Goal: Contribute content: Contribute content

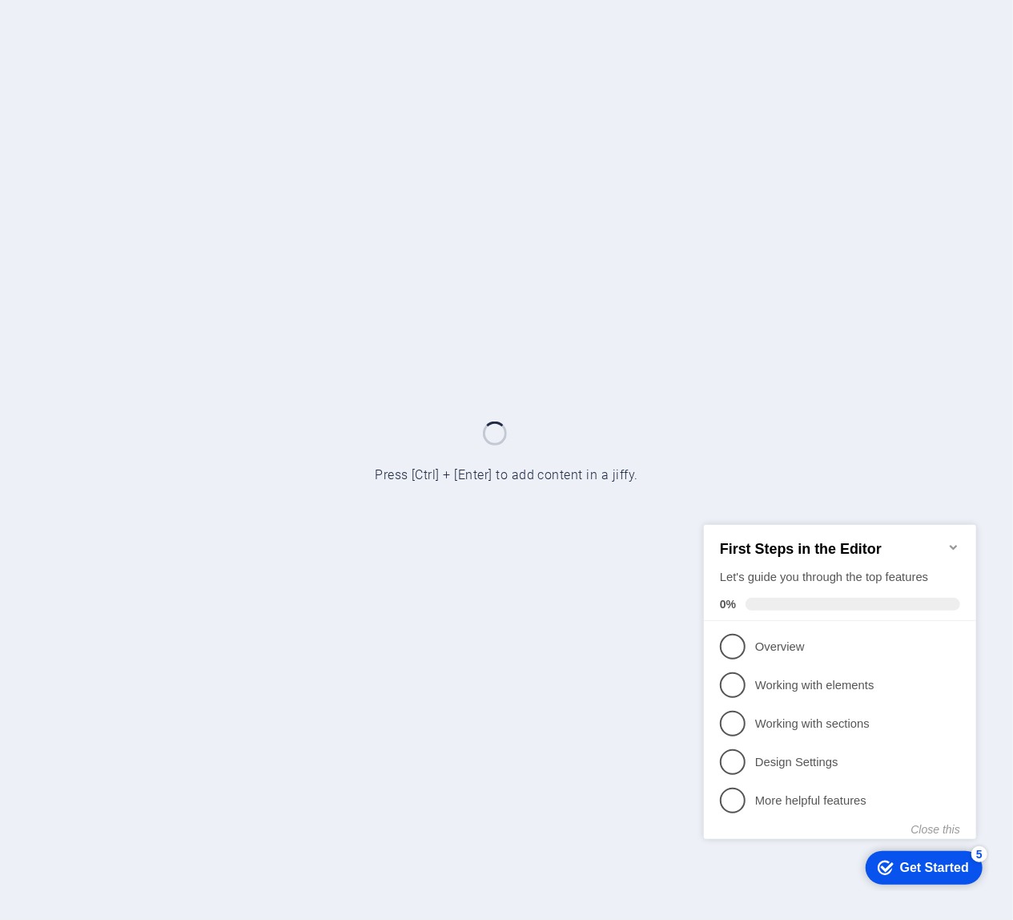
click at [949, 540] on icon "Minimize checklist" at bounding box center [953, 546] width 13 height 13
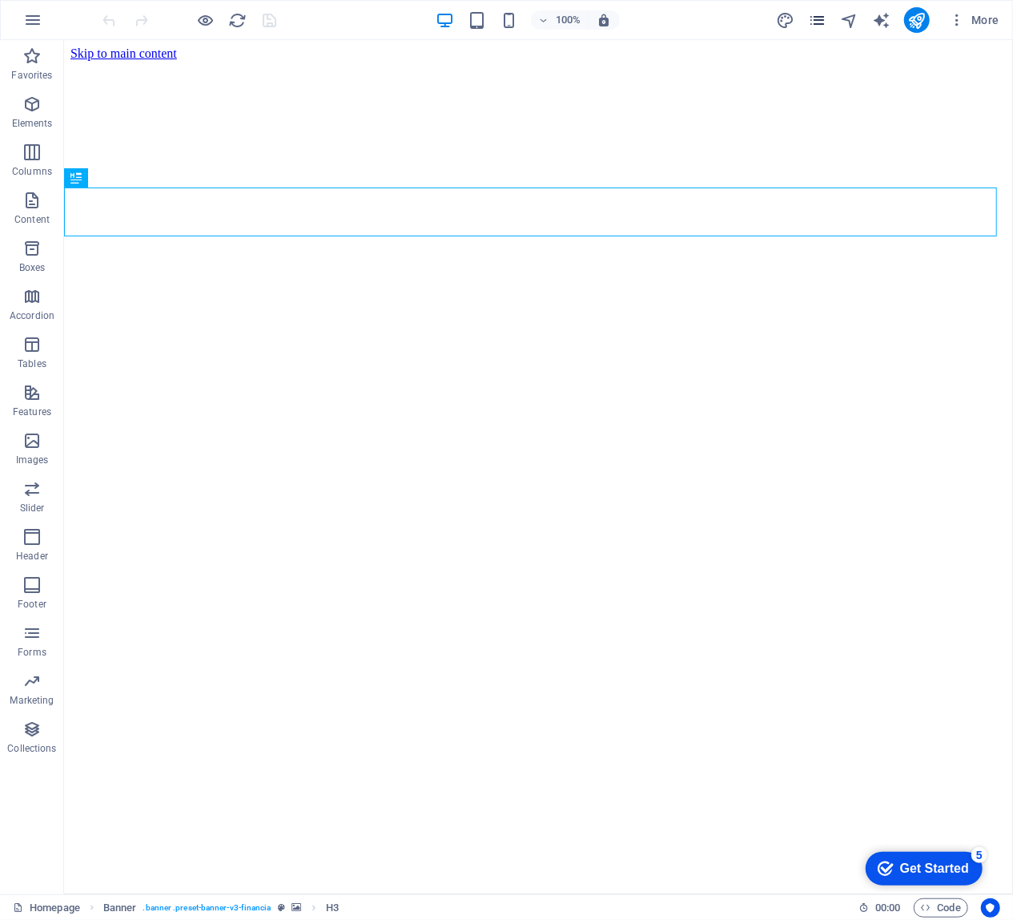
click at [815, 23] on icon "pages" at bounding box center [817, 20] width 18 height 18
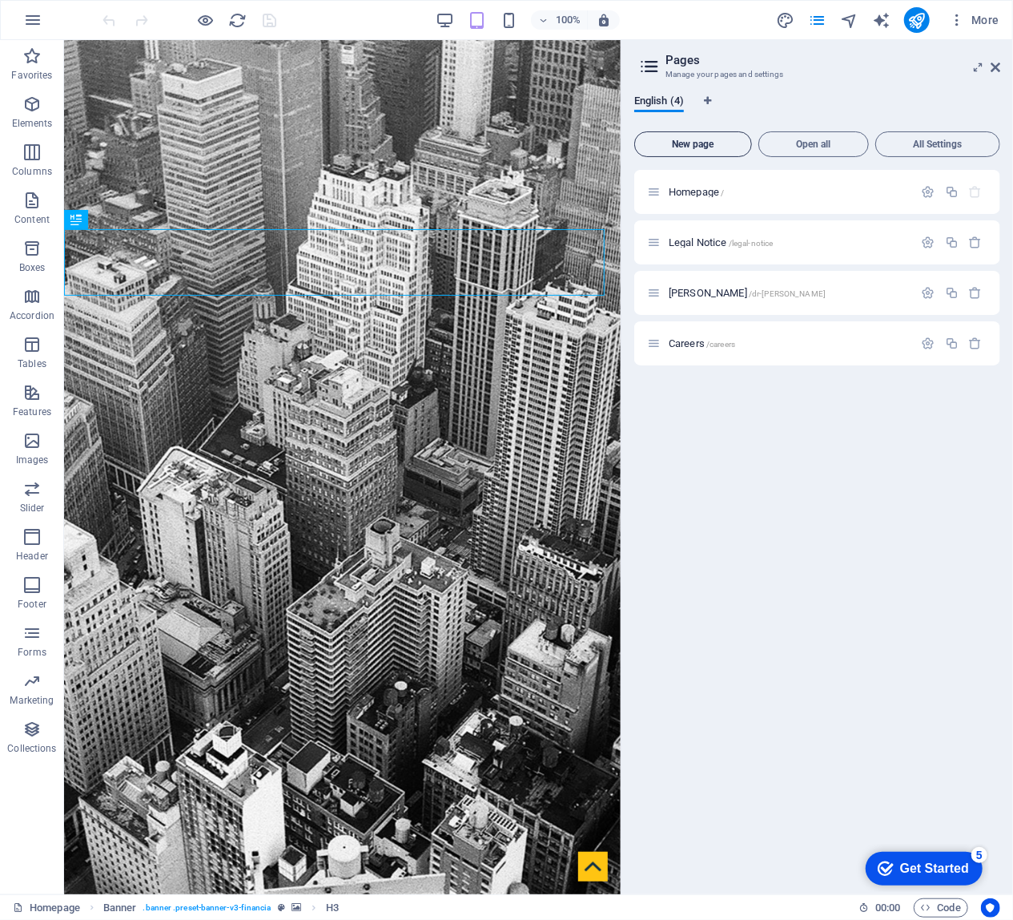
click at [711, 140] on span "New page" at bounding box center [693, 144] width 103 height 10
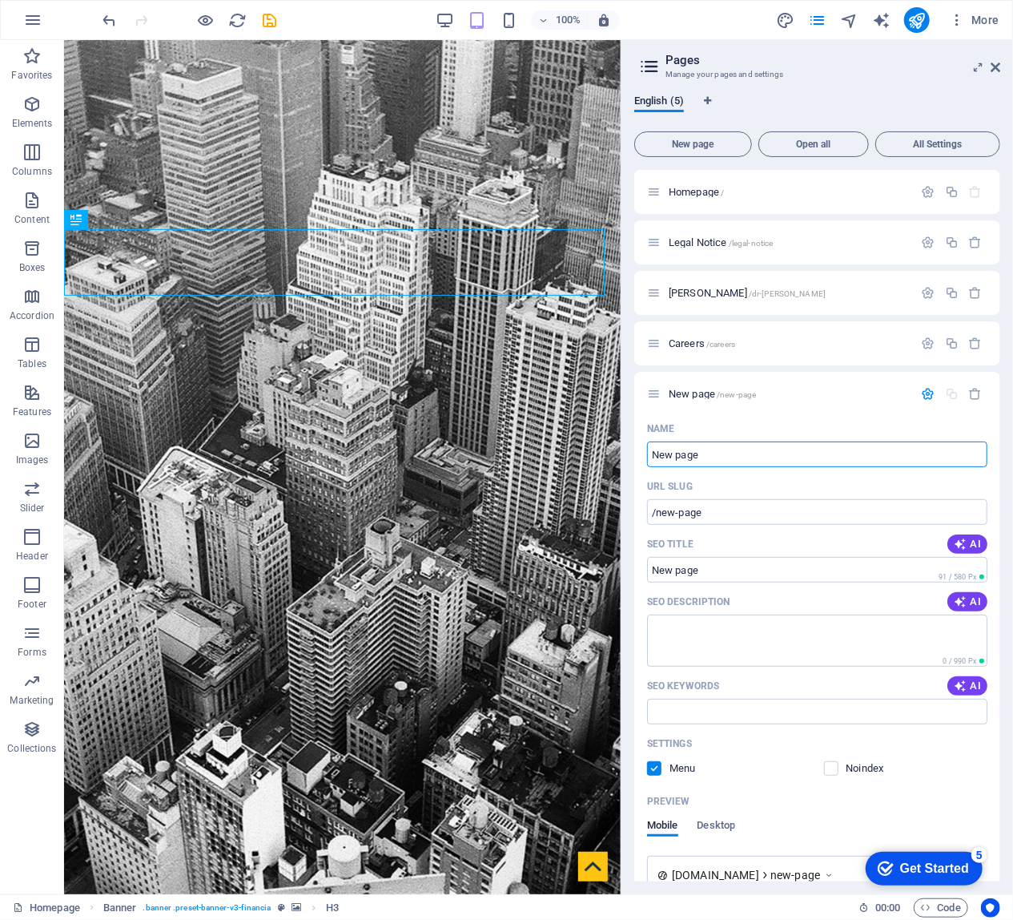
paste input "Study Abroad Seminar"
type input "Study Abroad Seminar"
type input "/study-abroad-seminar"
type input "Study Abroad Seminar"
click at [811, 641] on textarea "SEO Description" at bounding box center [817, 640] width 340 height 52
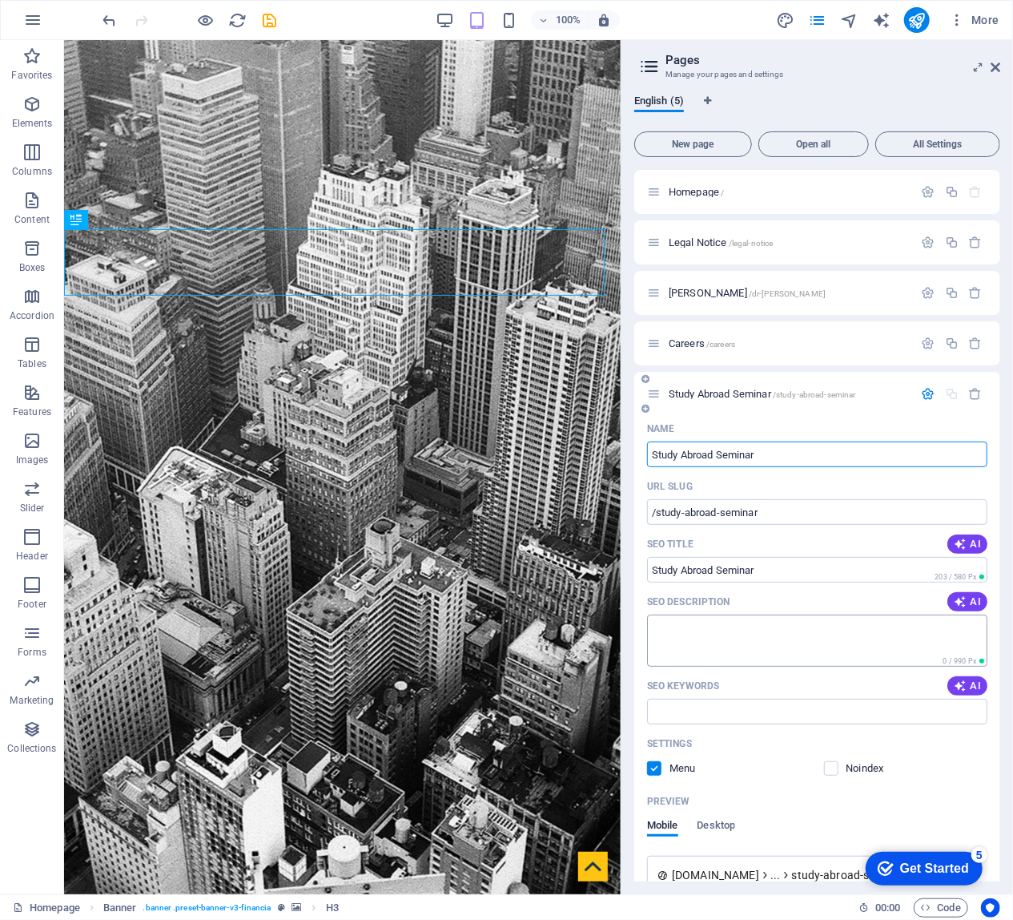
click at [811, 641] on textarea "SEO Description" at bounding box center [817, 640] width 340 height 52
paste textarea "Join [PERSON_NAME] online Study Abroad Seminar & personalized counseling. Exper…"
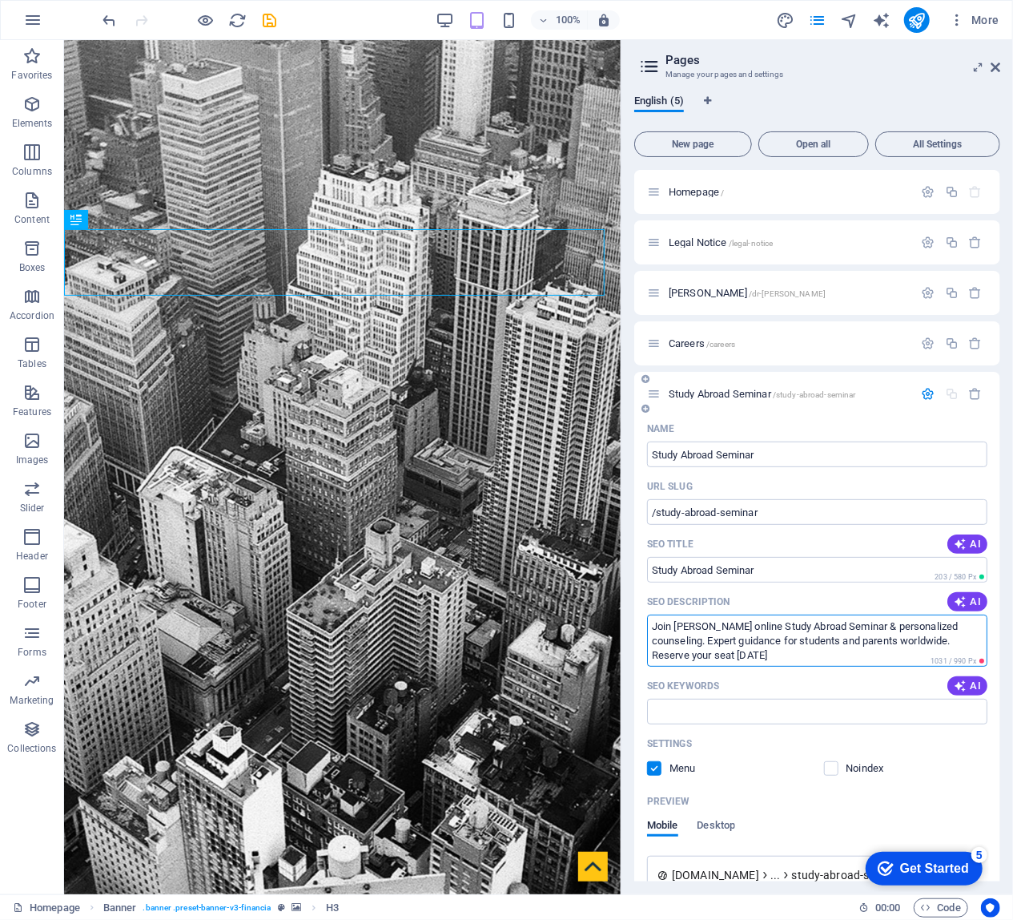
type textarea "Join [PERSON_NAME] online Study Abroad Seminar & personalized counseling. Exper…"
click at [750, 715] on input "SEO Keywords" at bounding box center [817, 712] width 340 height 26
paste input "study abroad seminar study abroad counseling online education consultation stud…"
type input "study abroad seminar study abroad counseling online education consultation stud…"
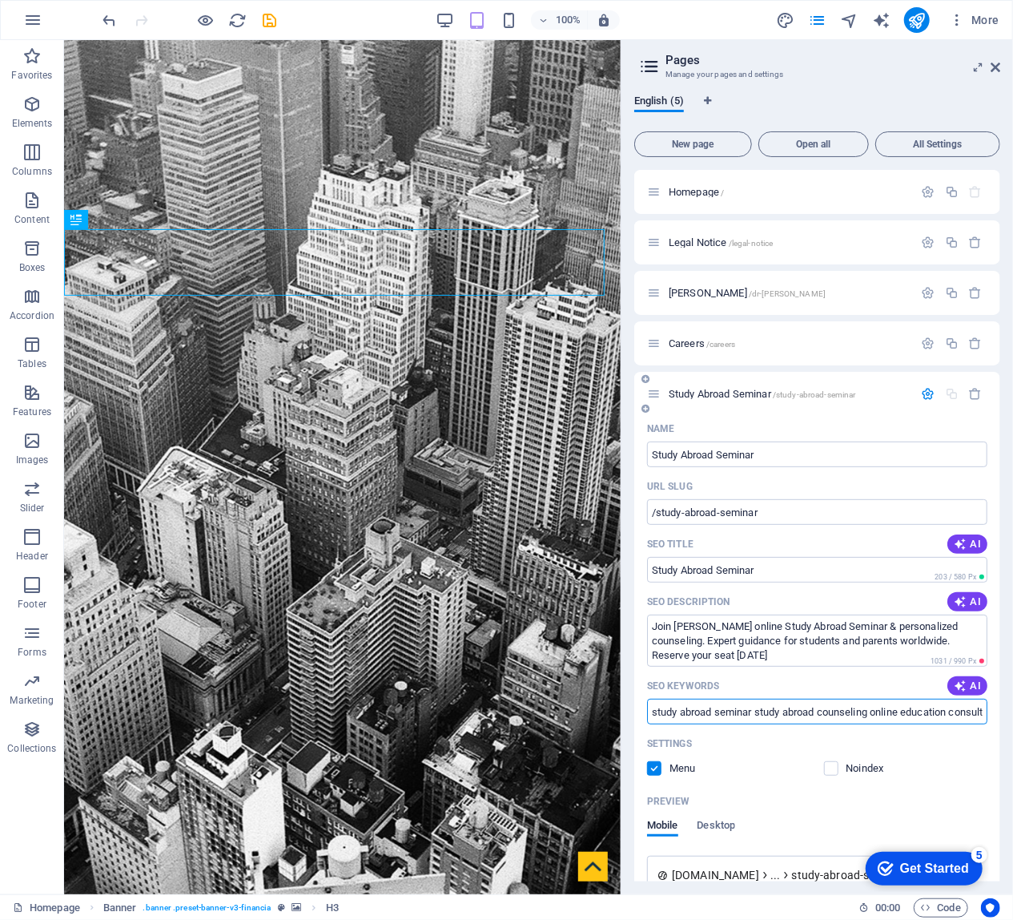
click at [777, 717] on input "study abroad seminar study abroad counseling online education consultation stud…" at bounding box center [817, 712] width 340 height 26
paste input "study abroad seminar, study abroad counseling, online education consultation, s…"
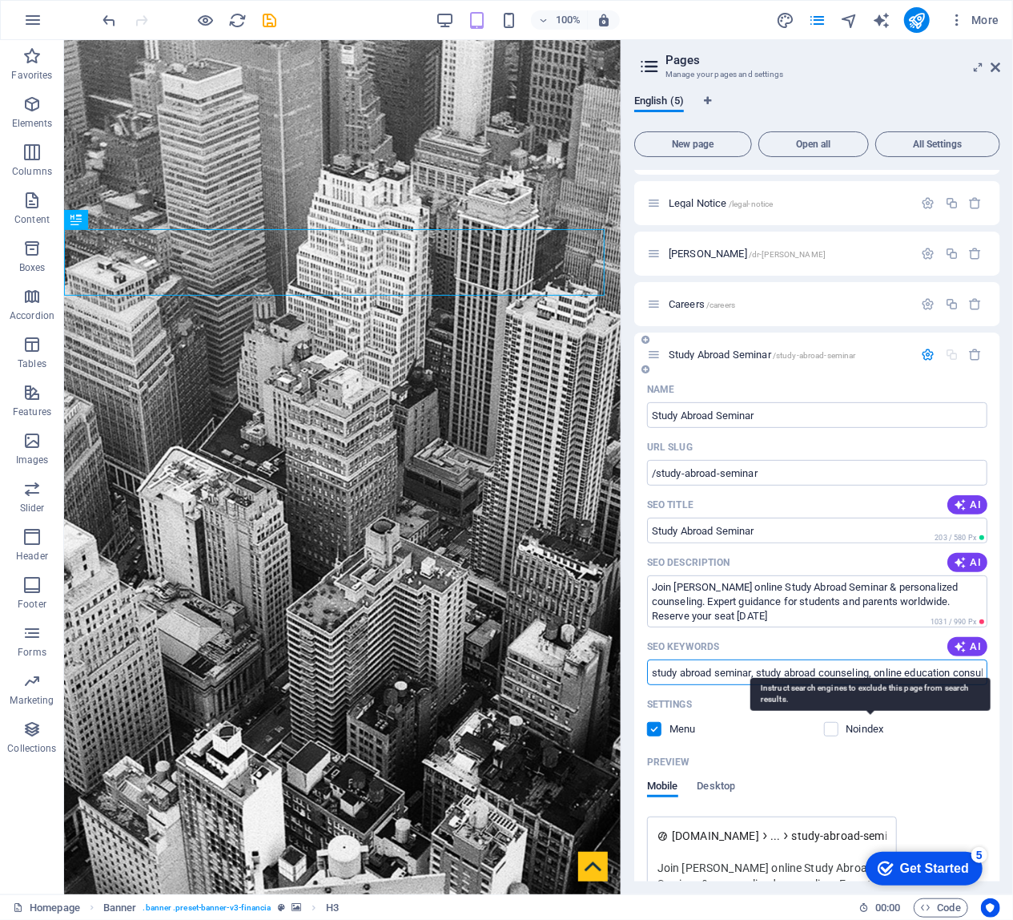
scroll to position [3, 0]
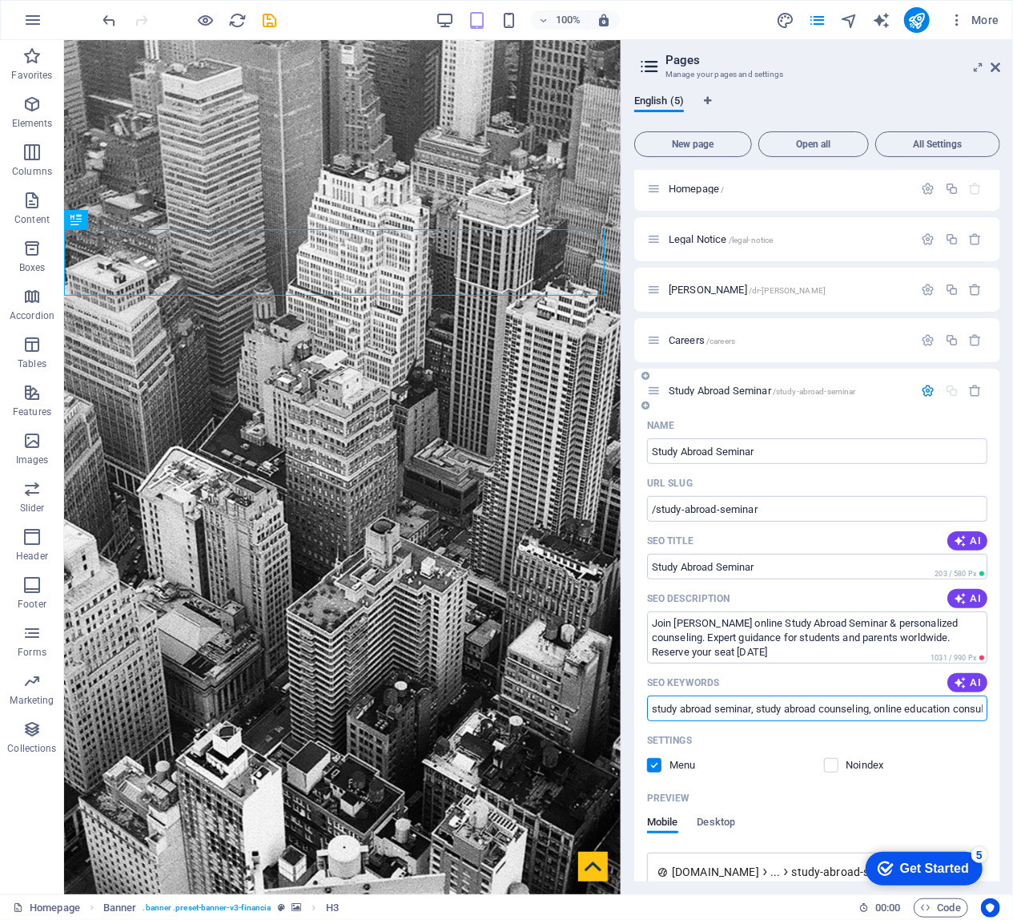
type input "study abroad seminar, study abroad counseling, online education consultation, s…"
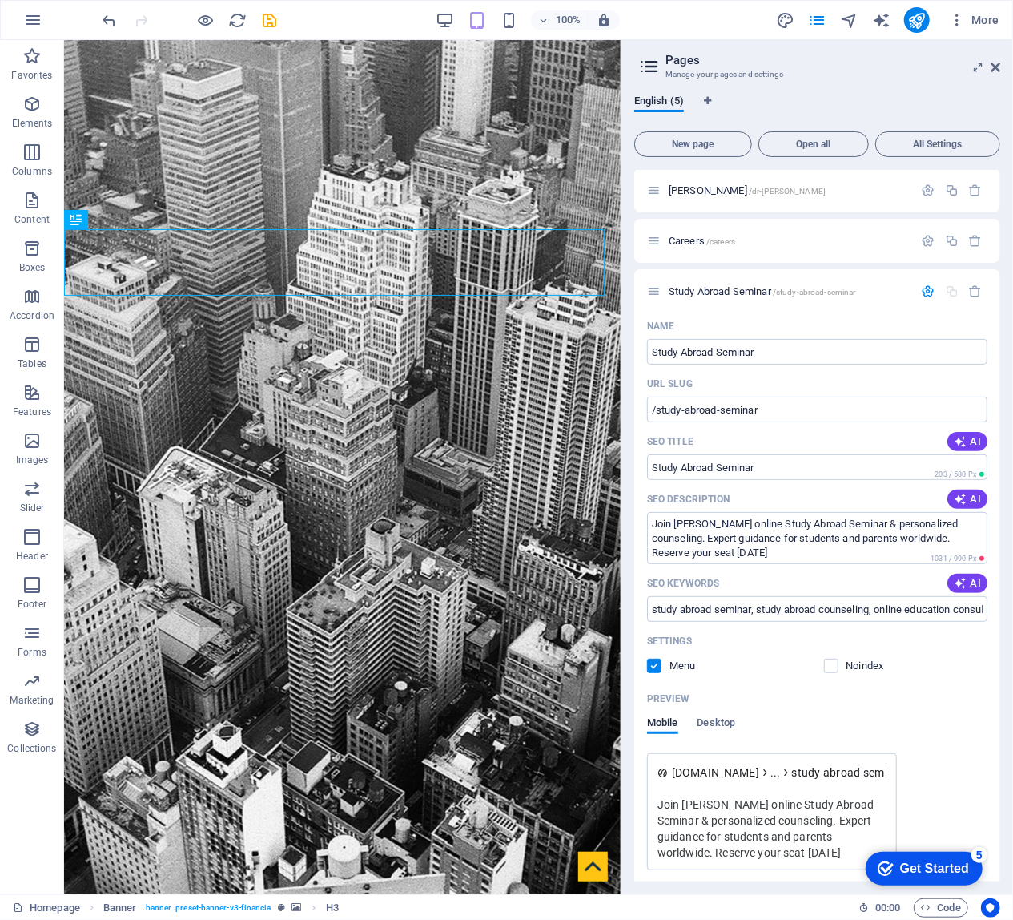
scroll to position [0, 0]
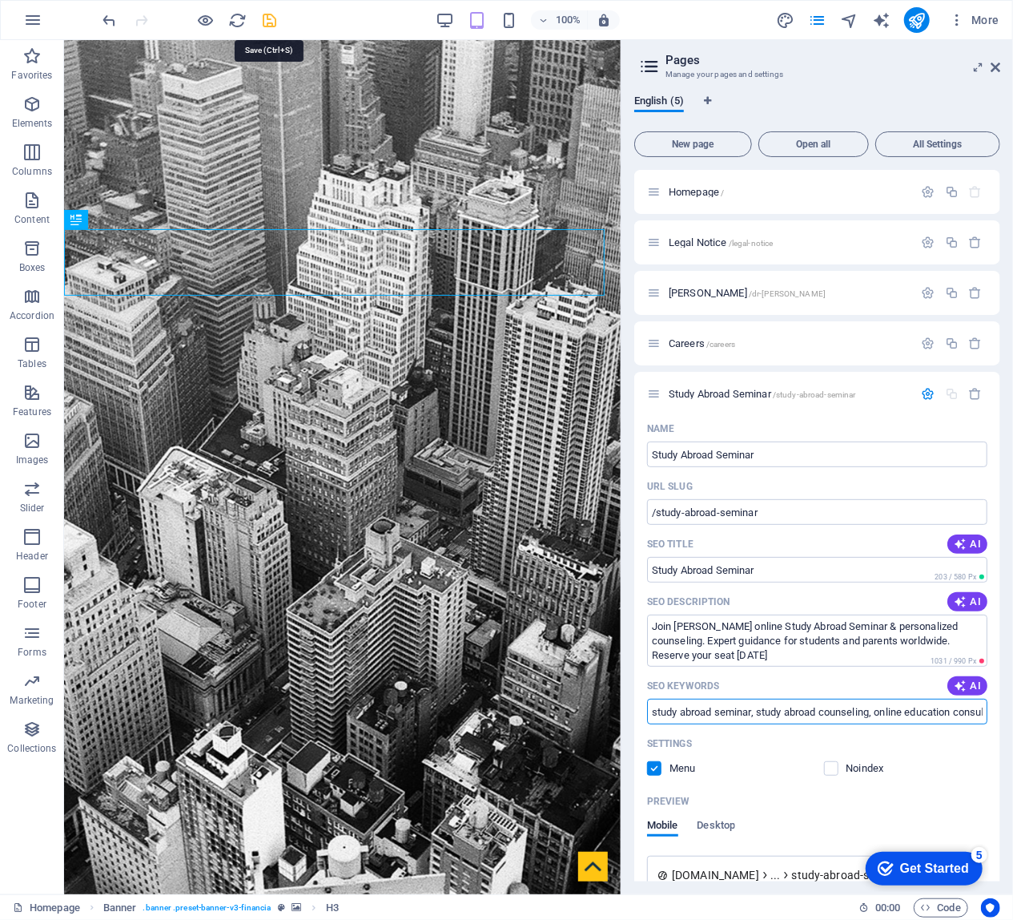
click at [272, 20] on icon "save" at bounding box center [270, 20] width 18 height 18
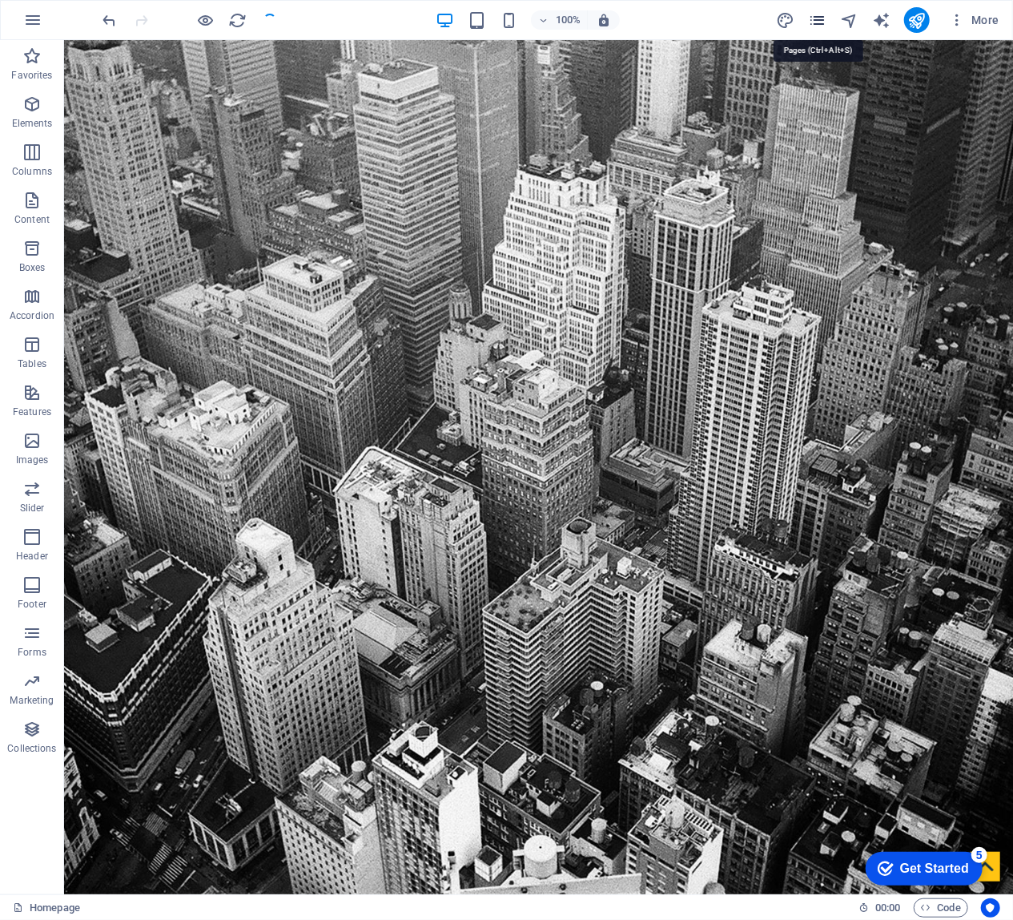
click at [815, 22] on icon "pages" at bounding box center [817, 20] width 18 height 18
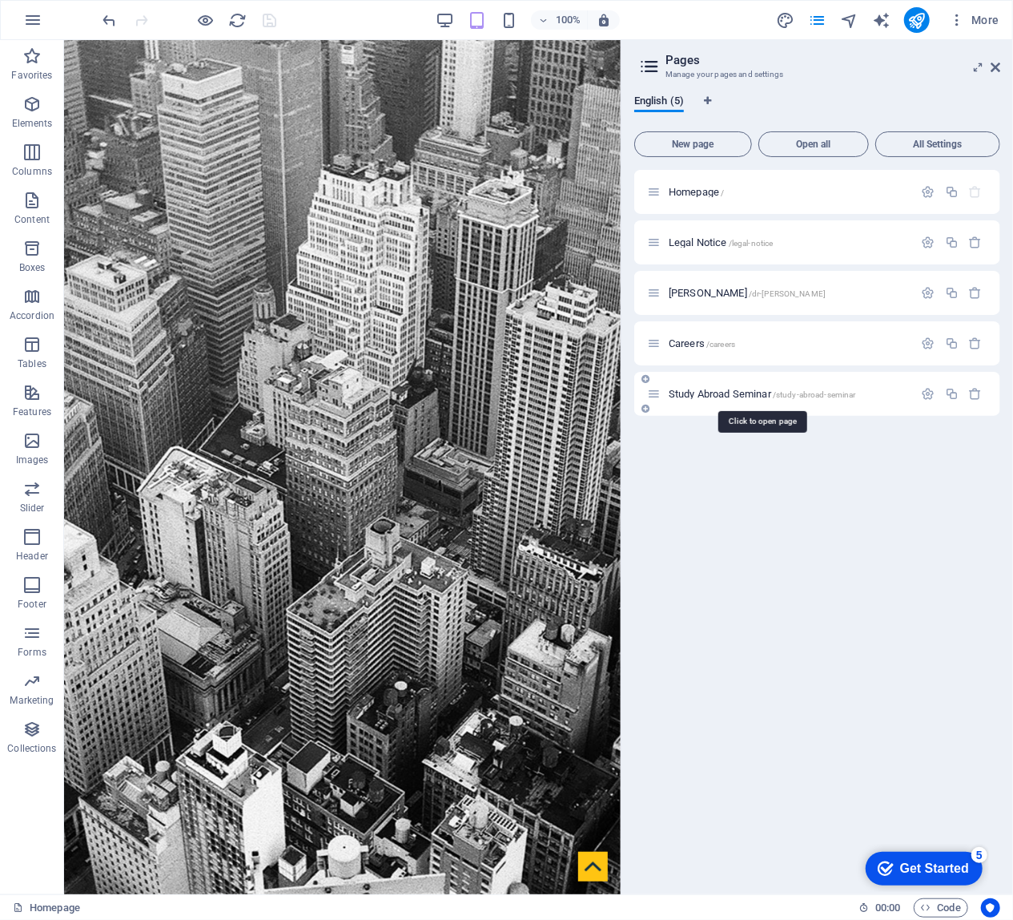
click at [731, 389] on span "Study Abroad Seminar /study-abroad-seminar" at bounding box center [762, 394] width 187 height 12
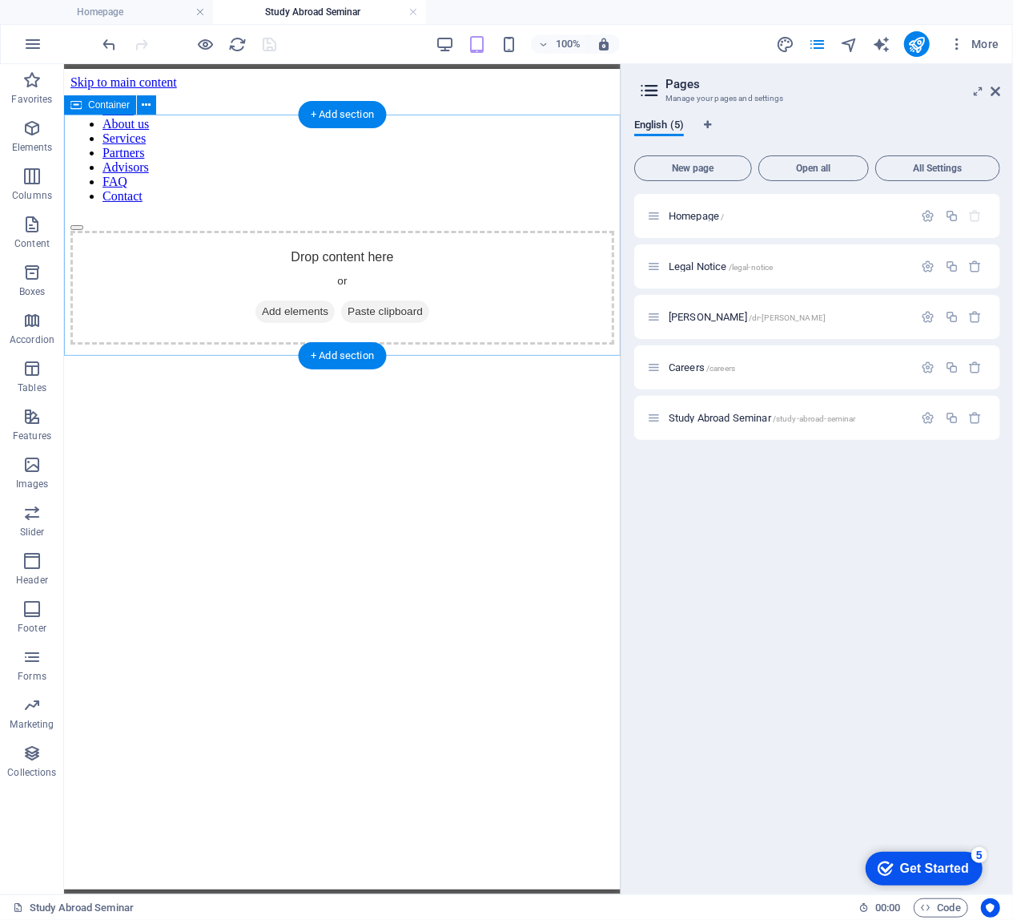
click at [294, 300] on span "Add elements" at bounding box center [294, 311] width 79 height 22
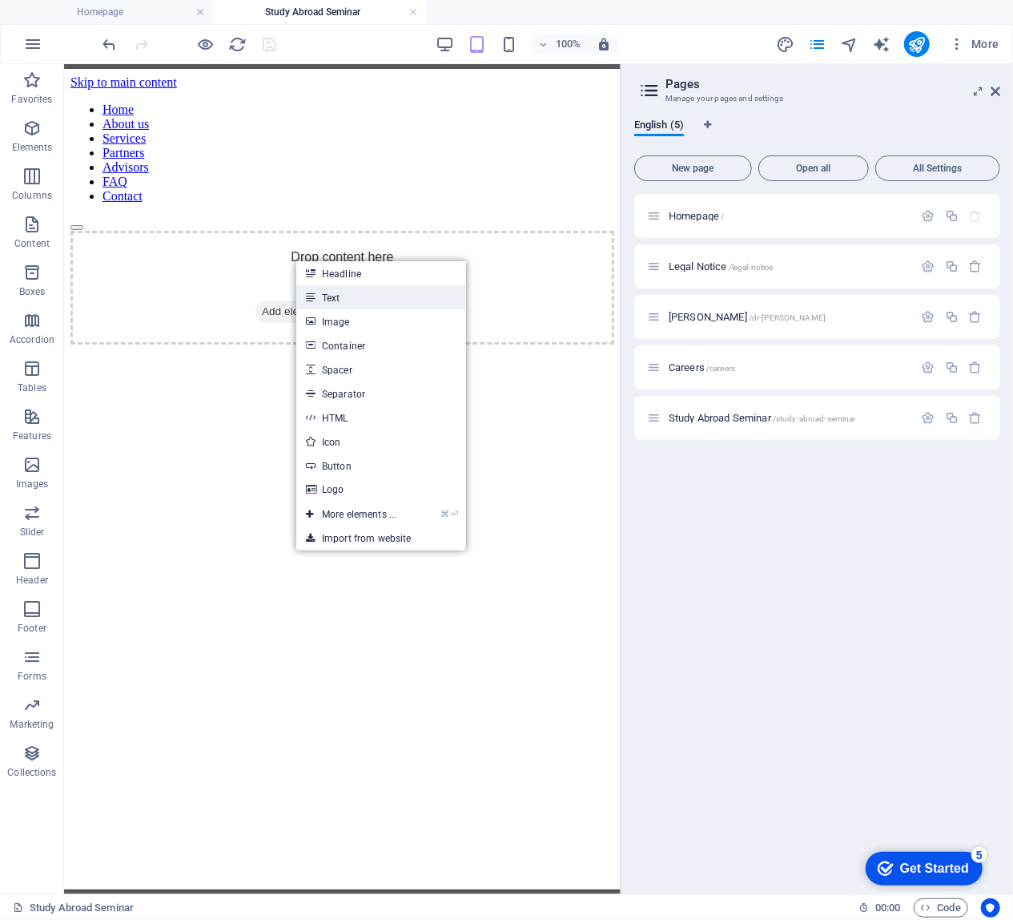
click at [330, 300] on link "Text" at bounding box center [381, 297] width 170 height 24
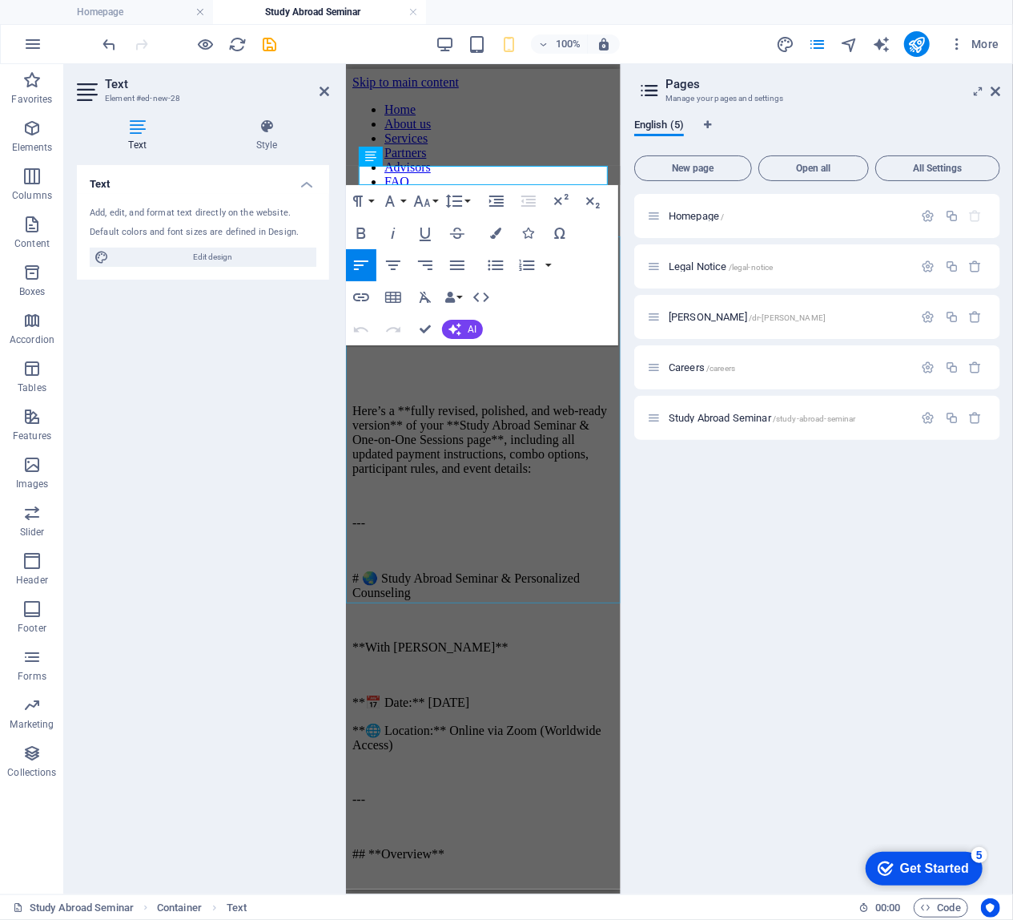
scroll to position [74619, 0]
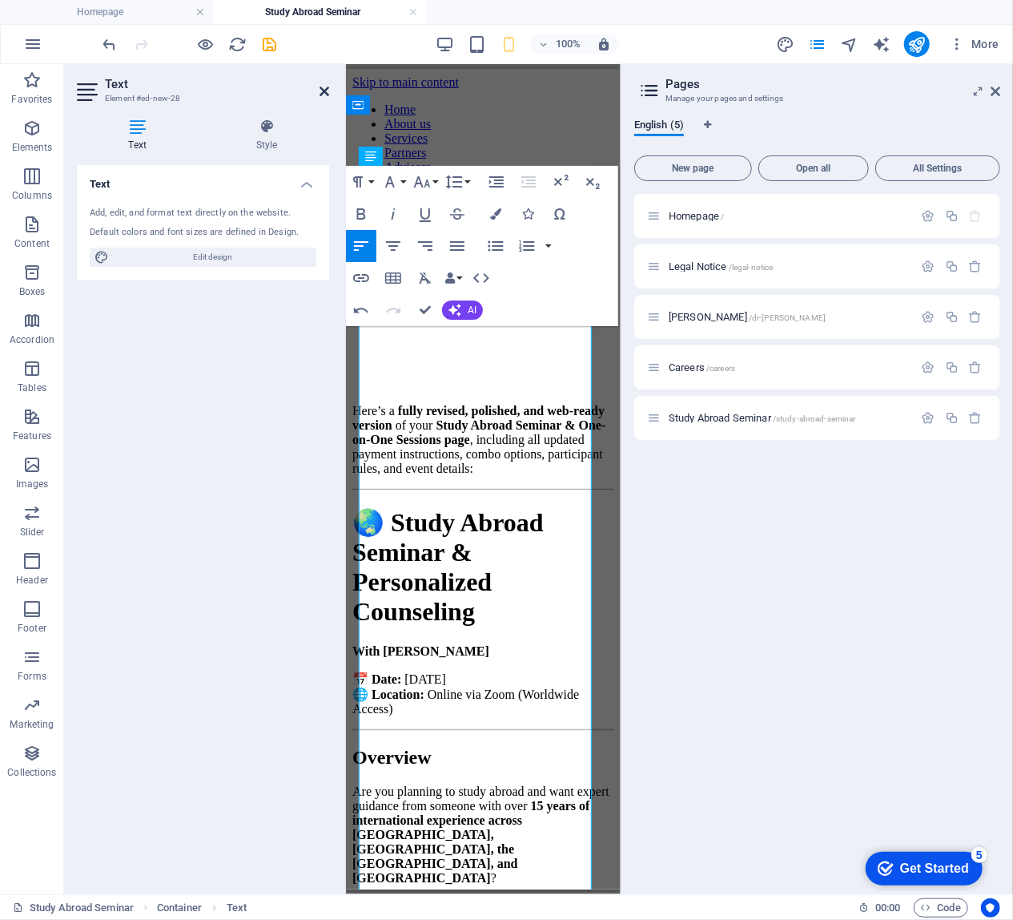
click at [324, 97] on link at bounding box center [325, 92] width 10 height 14
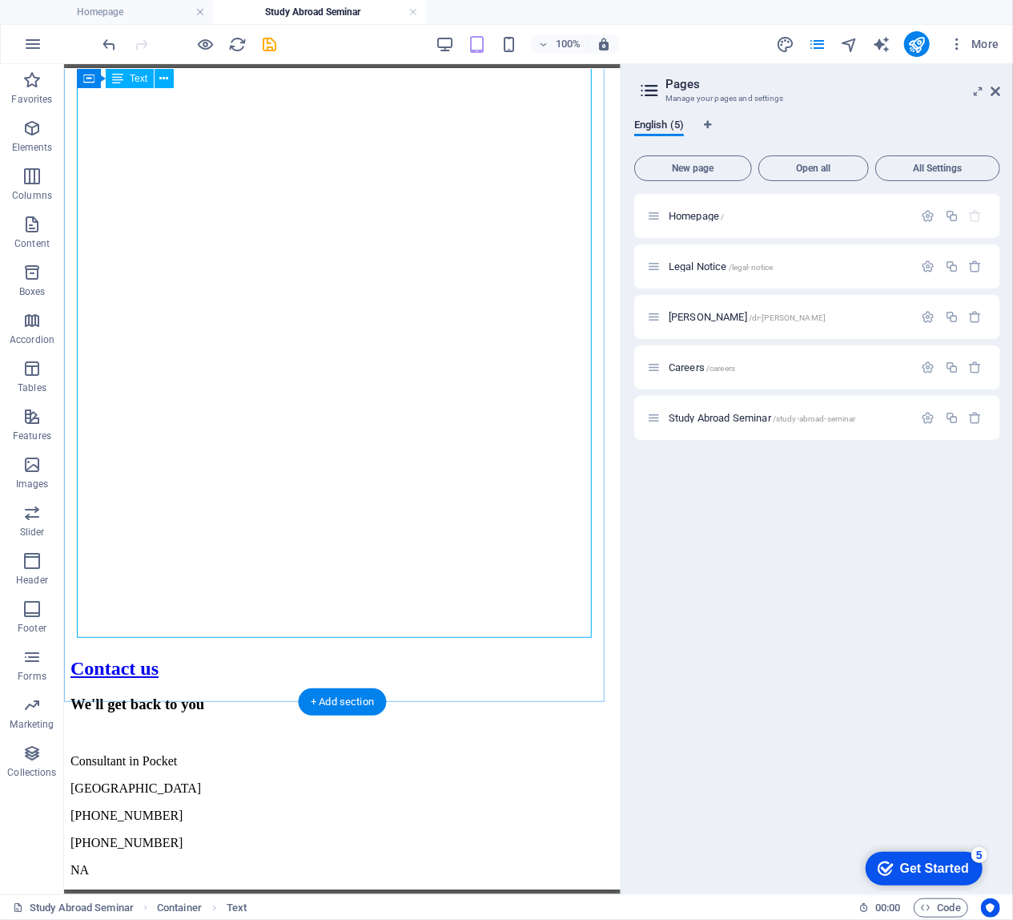
scroll to position [2721, 0]
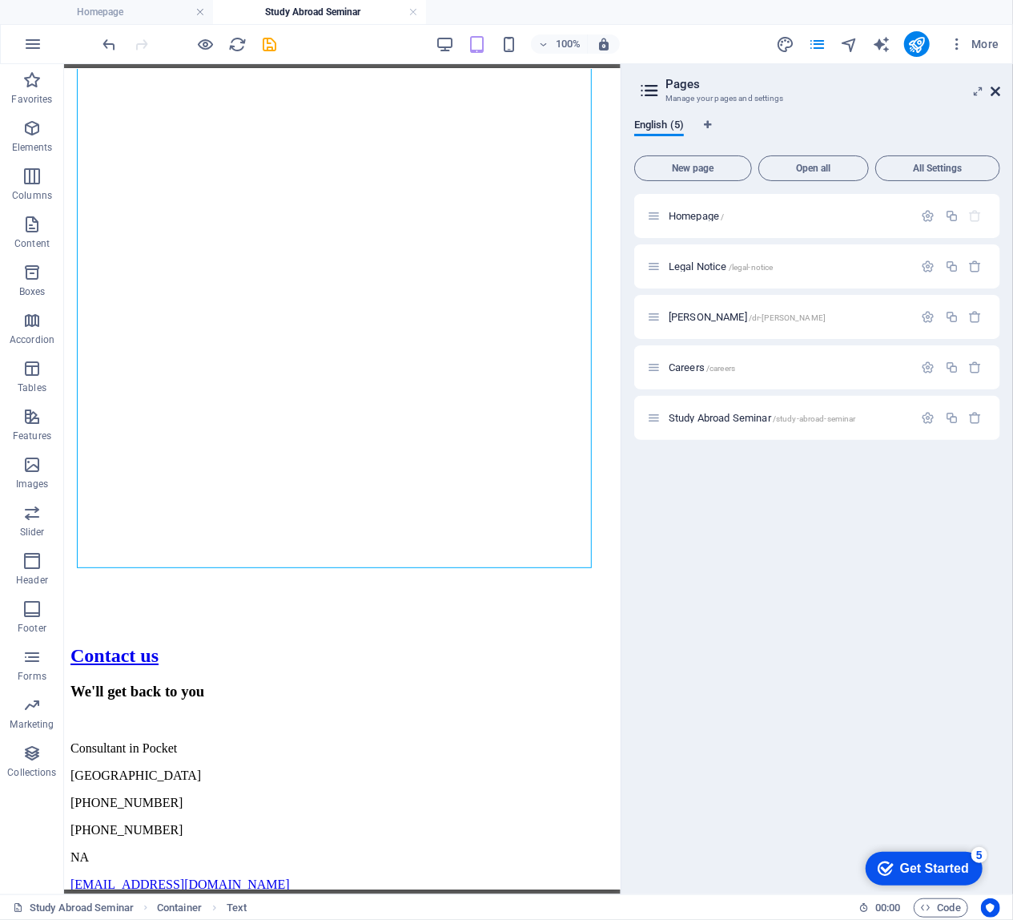
click at [995, 95] on icon at bounding box center [996, 91] width 10 height 13
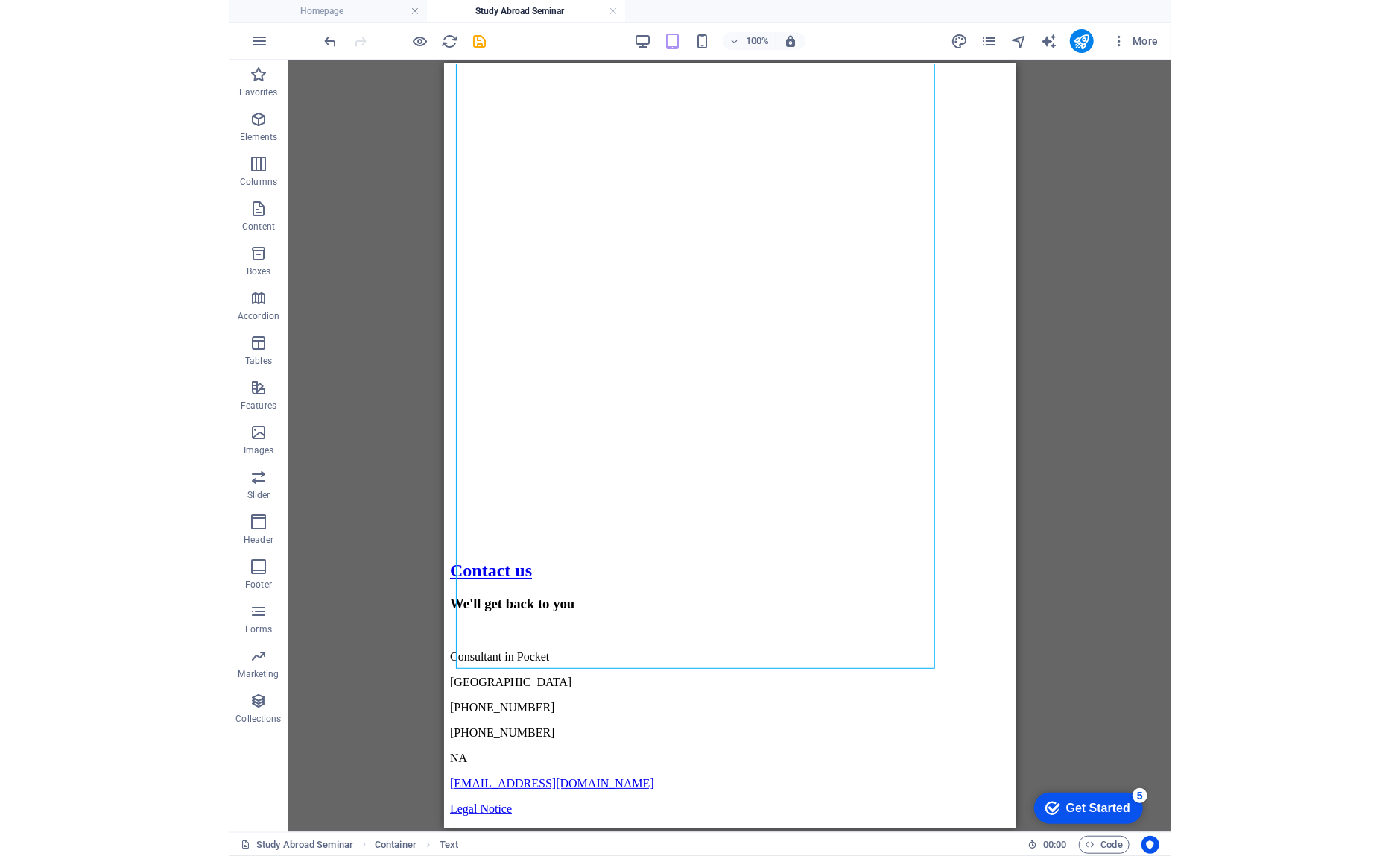
scroll to position [2392, 0]
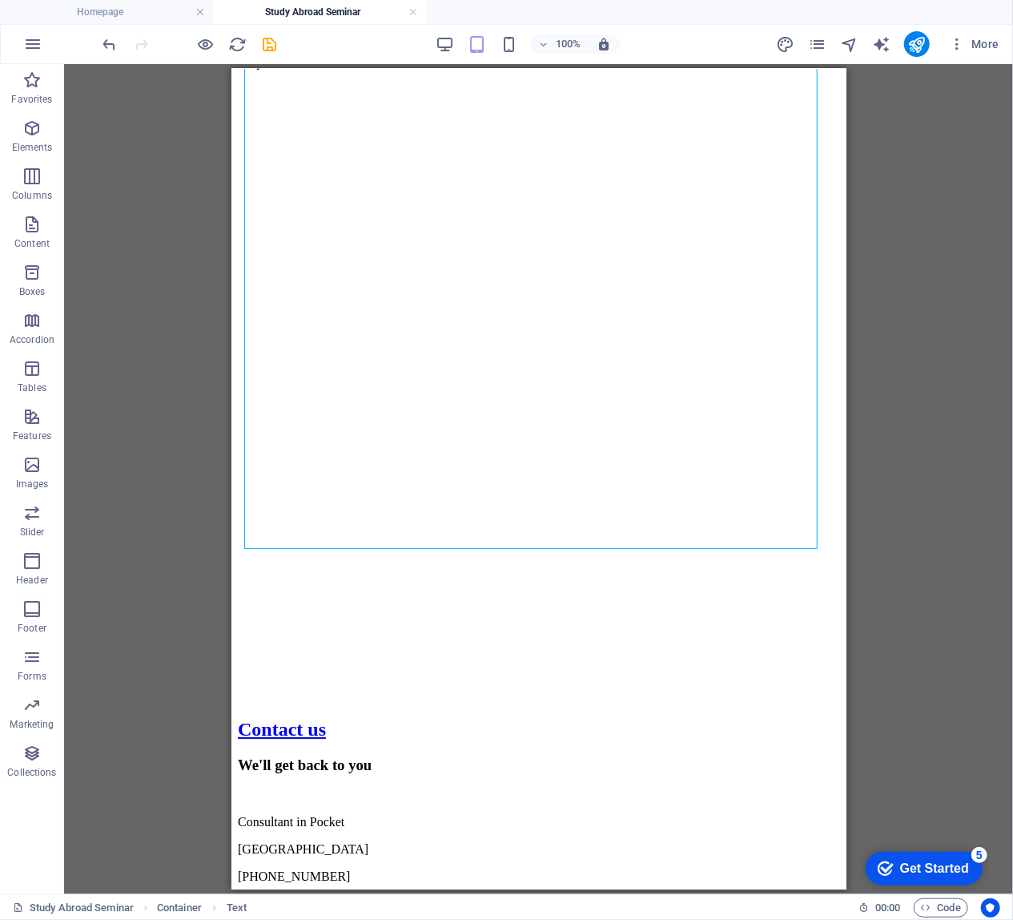
click at [1010, 356] on div "Container Container Placeholder Container Text Reference Reference" at bounding box center [538, 479] width 949 height 830
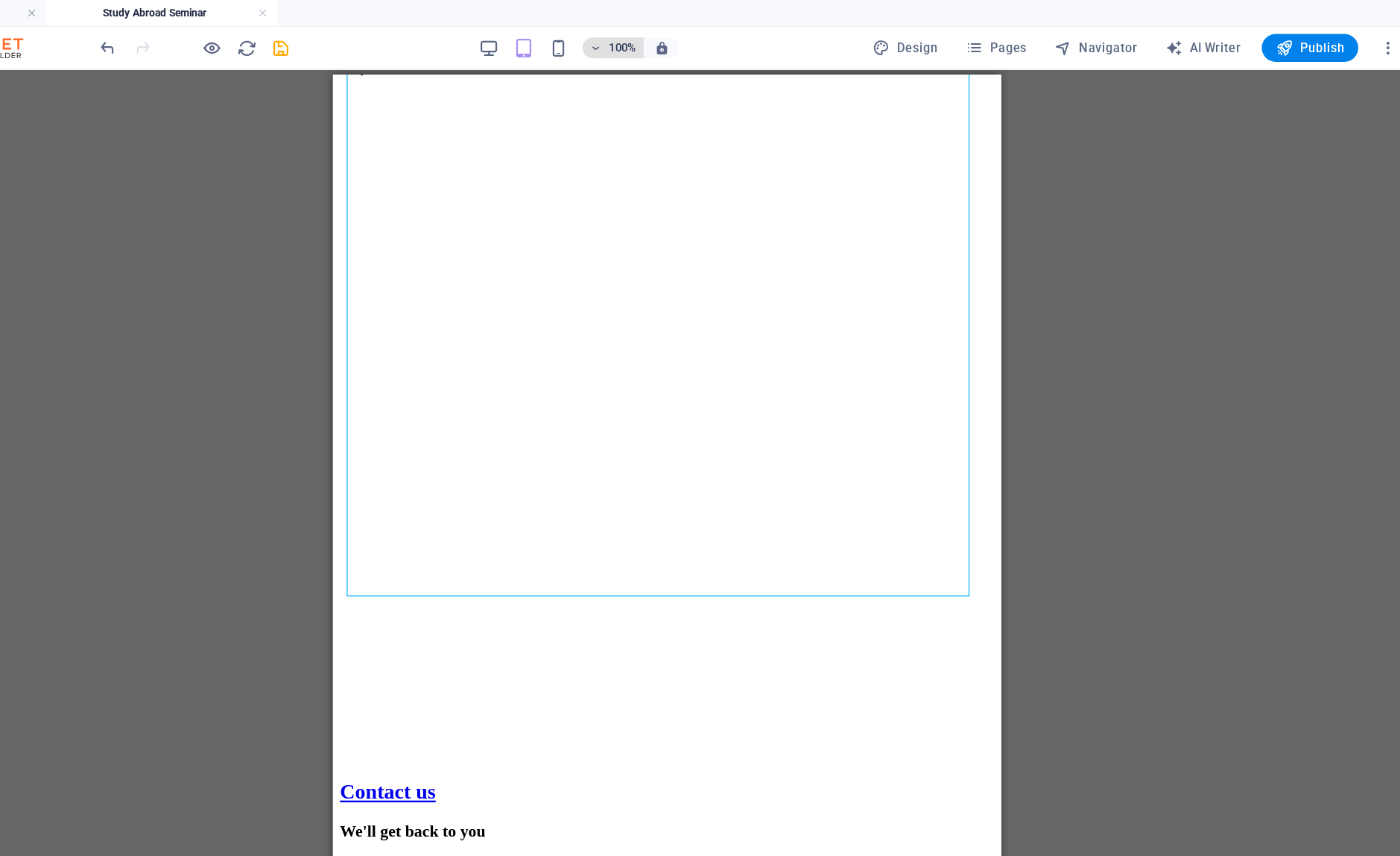
click at [672, 42] on icon "button" at bounding box center [669, 41] width 10 height 9
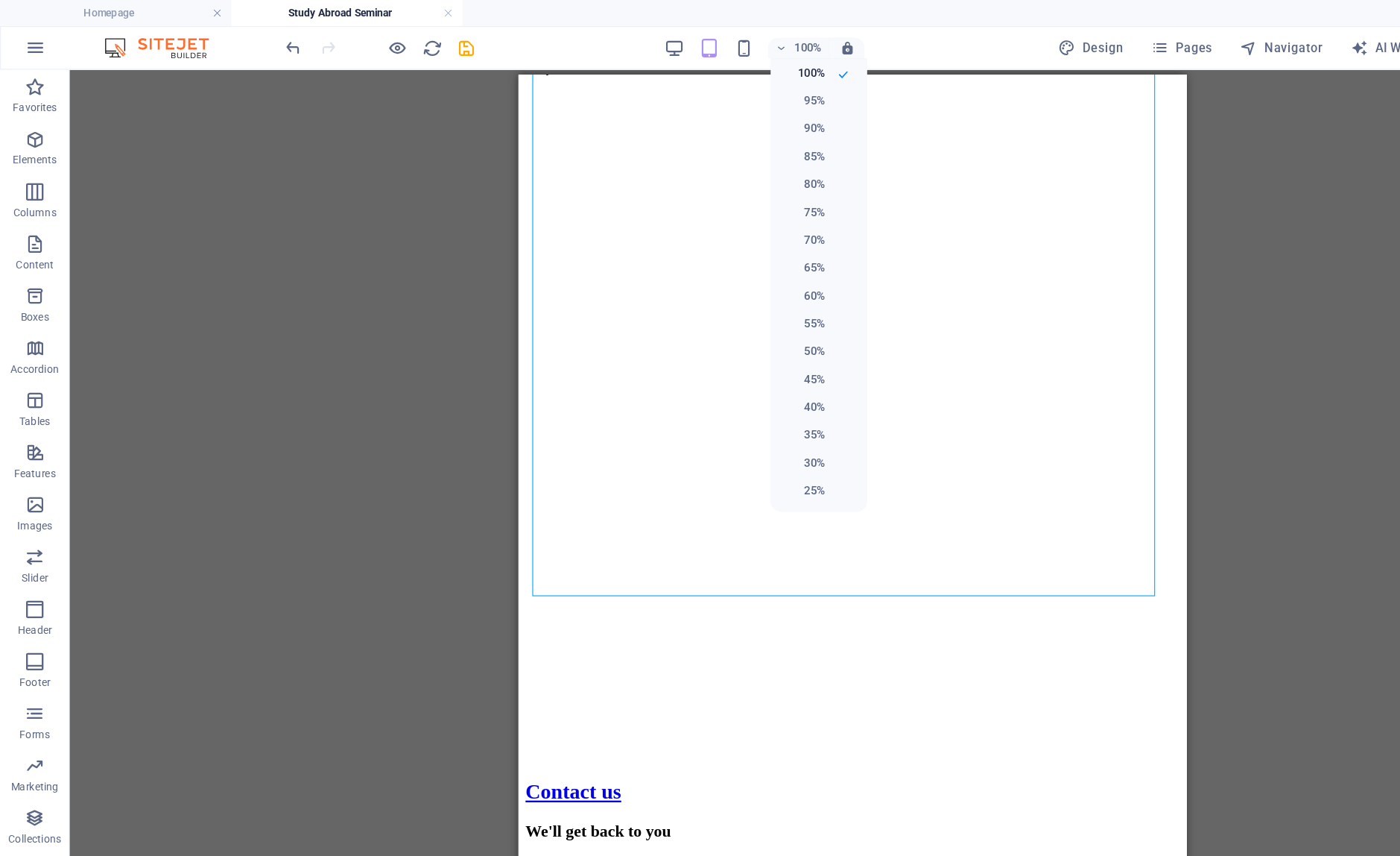
click at [401, 200] on div at bounding box center [700, 428] width 1400 height 856
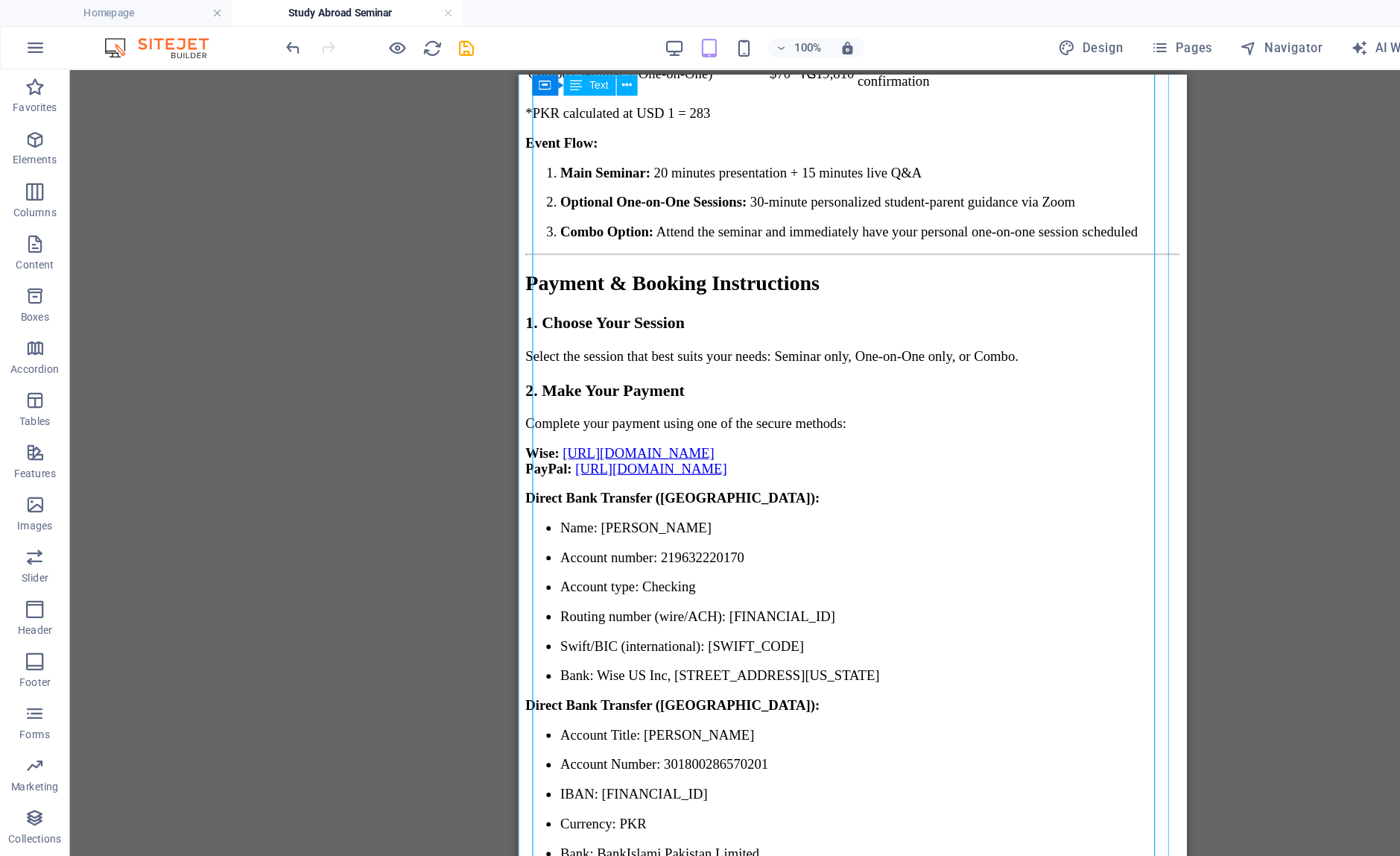
scroll to position [0, 0]
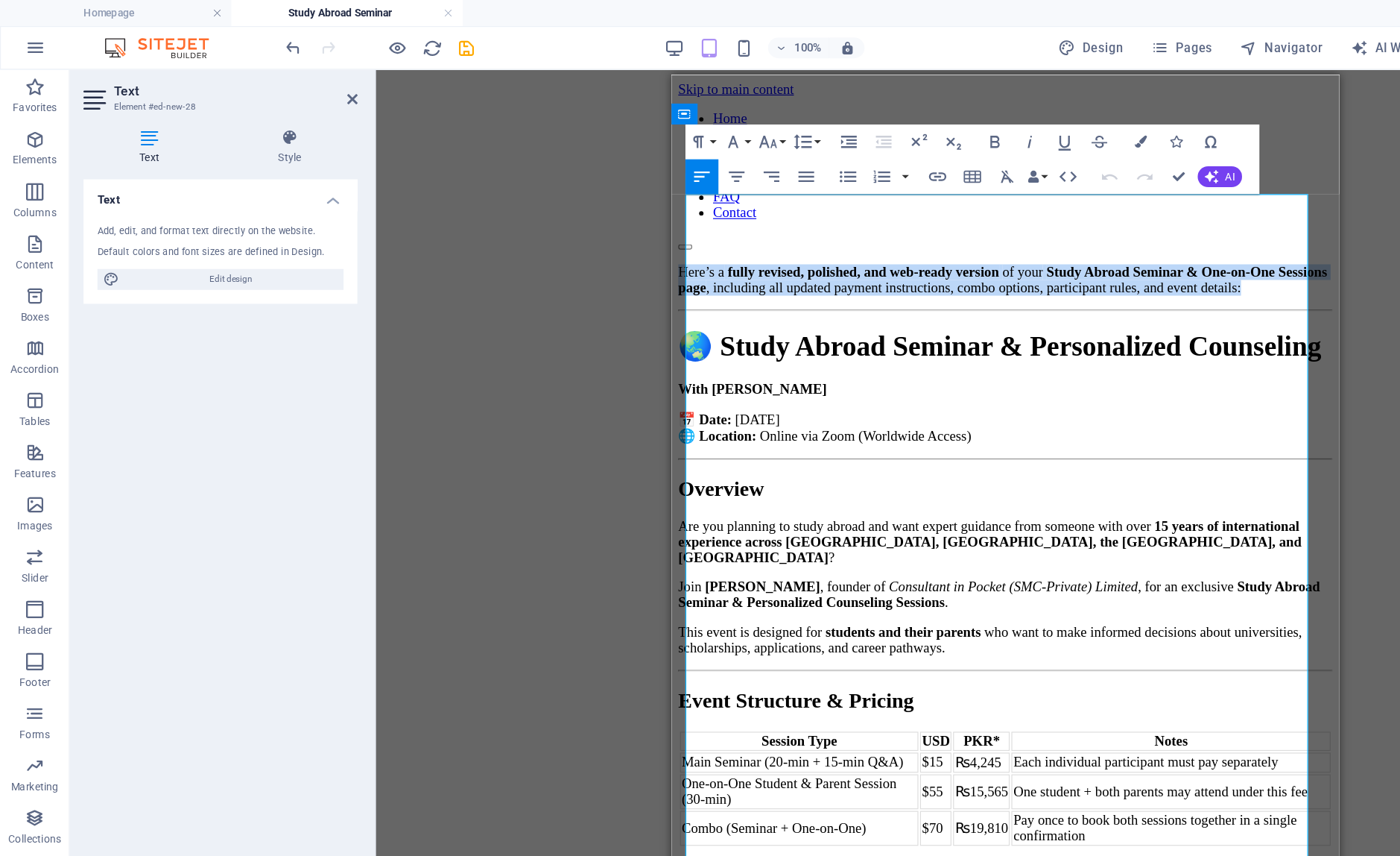
drag, startPoint x: 951, startPoint y: 221, endPoint x: 623, endPoint y: 170, distance: 331.9
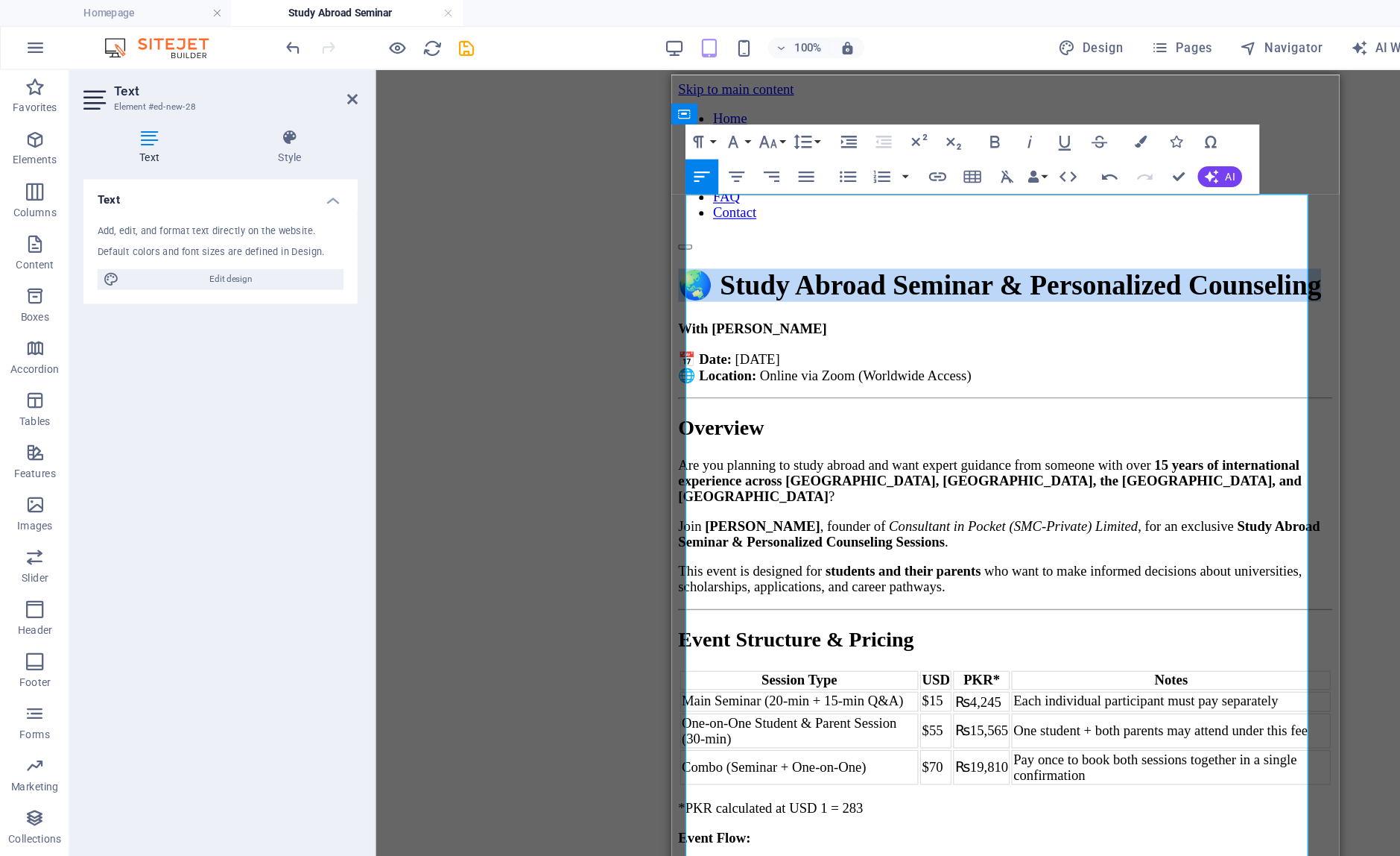
drag, startPoint x: 1167, startPoint y: 261, endPoint x: 639, endPoint y: 201, distance: 531.4
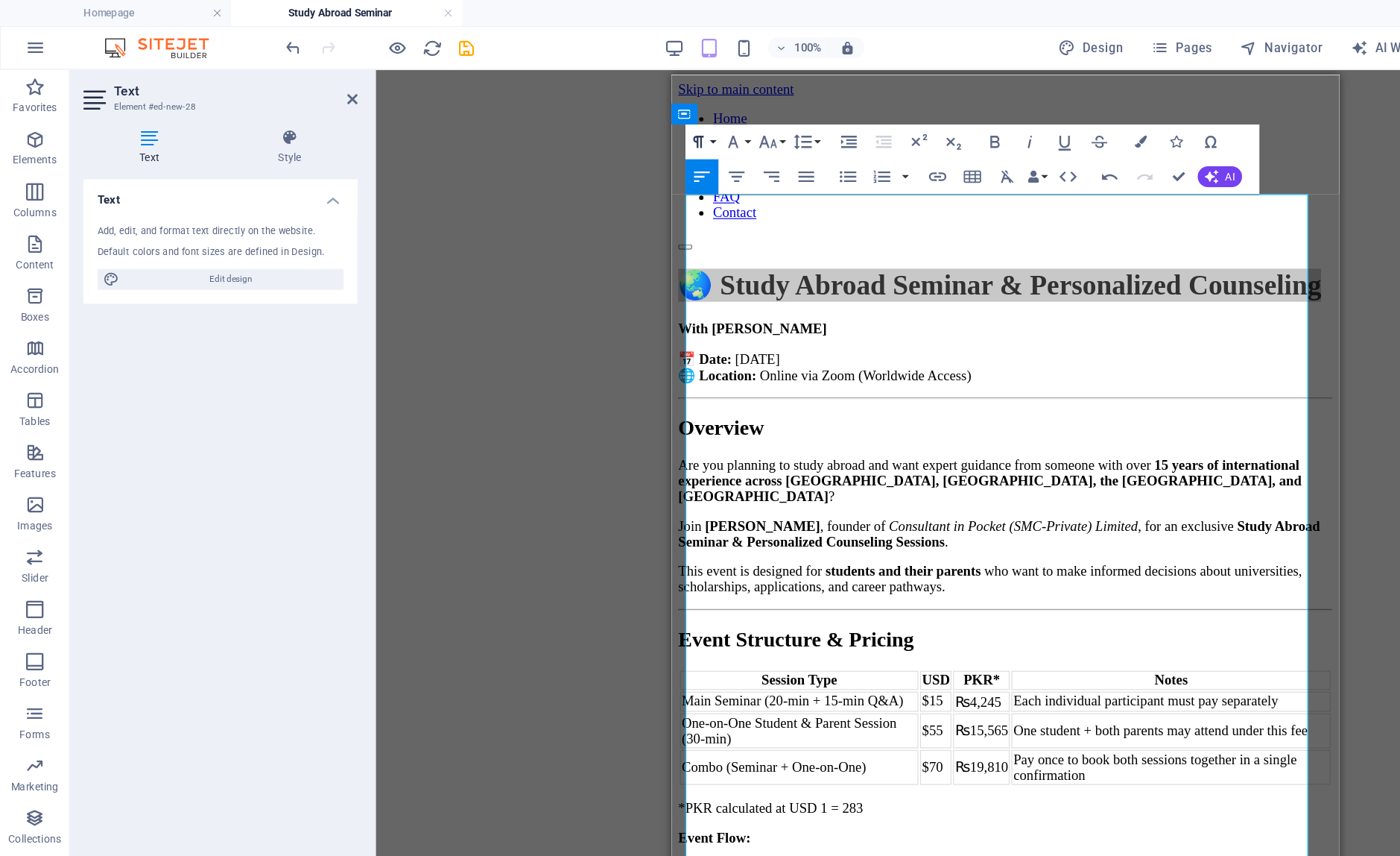
click at [607, 124] on button "Paragraph Format" at bounding box center [601, 122] width 28 height 30
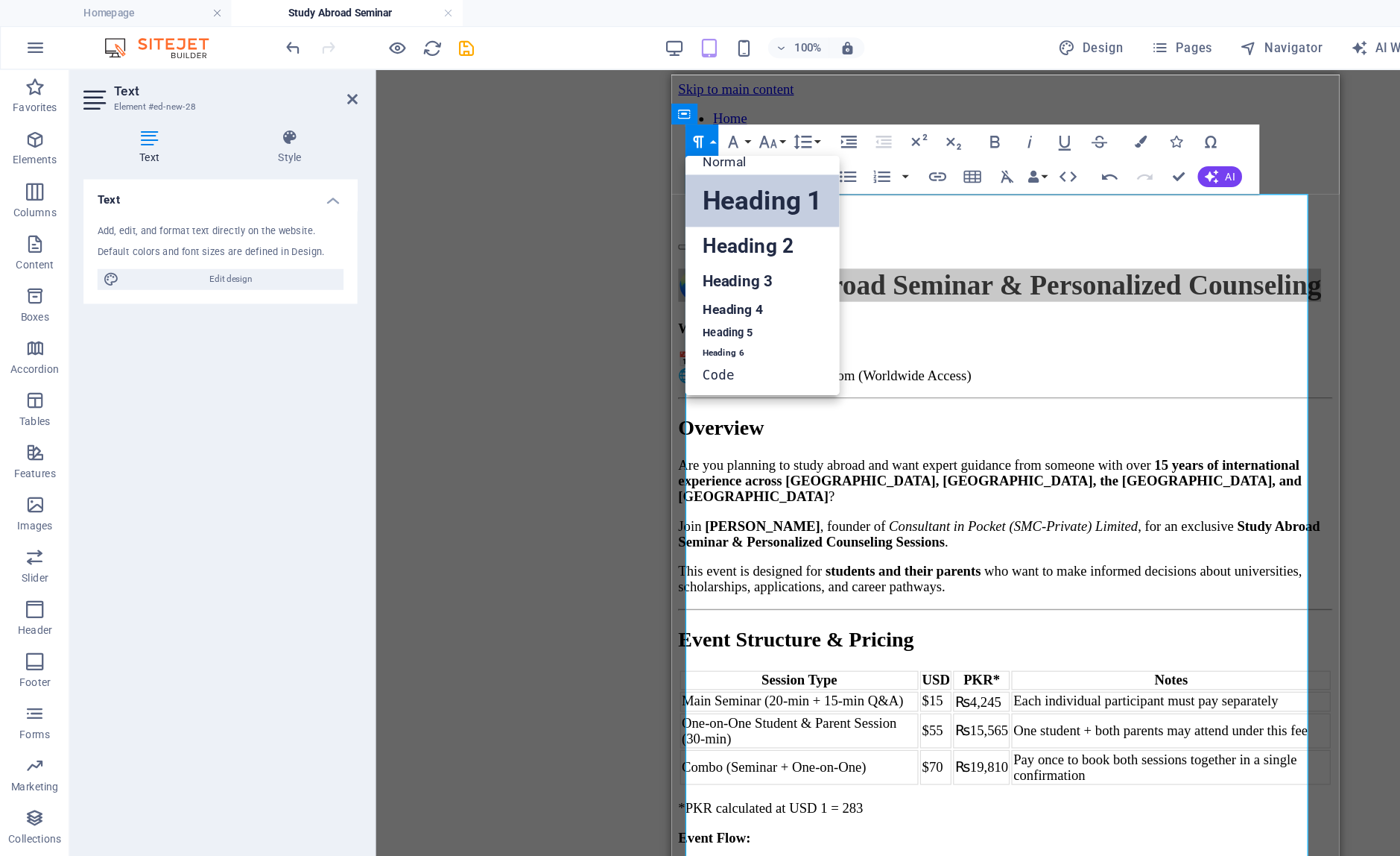
scroll to position [12, 0]
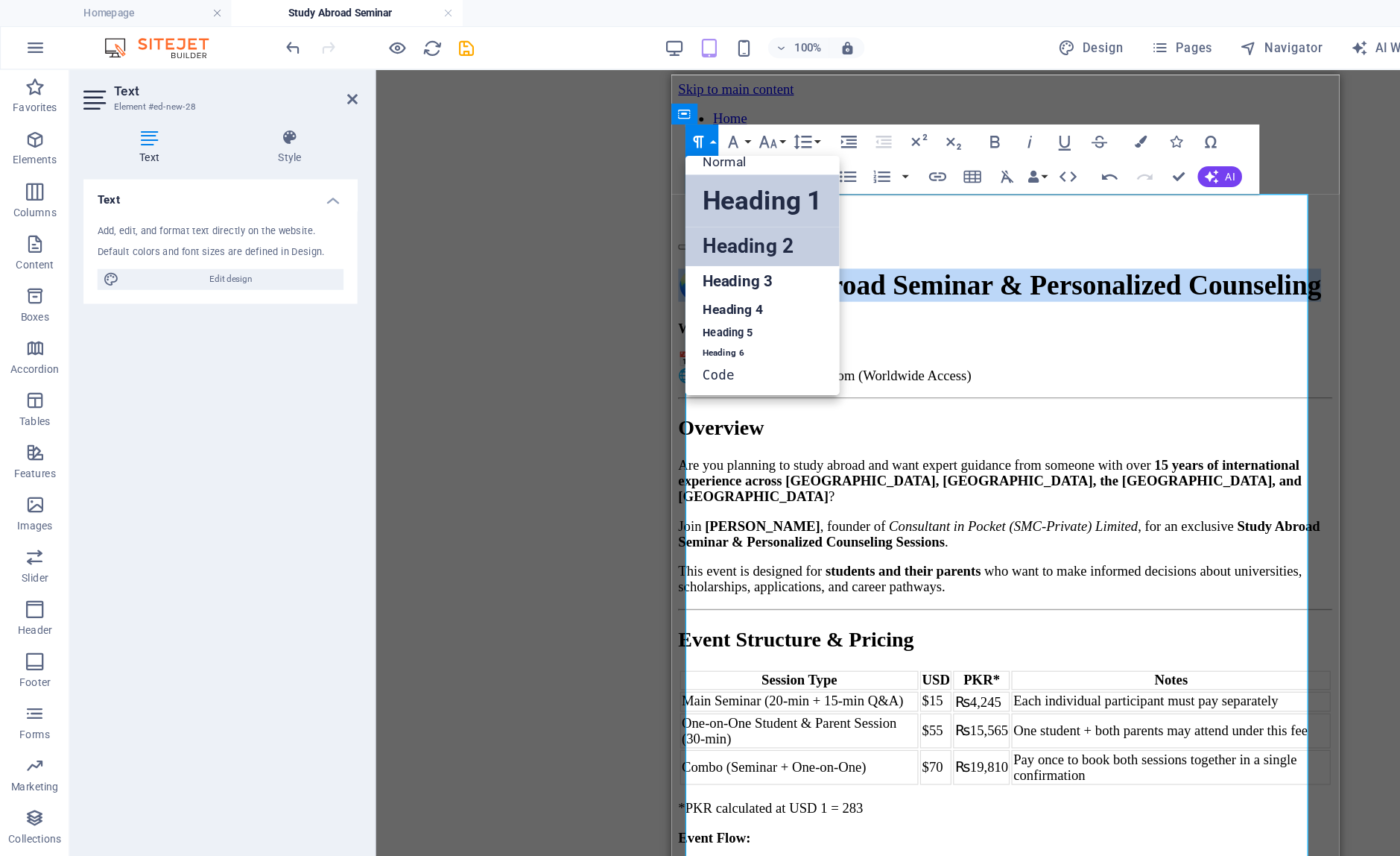
click at [621, 212] on link "Heading 2" at bounding box center [653, 211] width 132 height 33
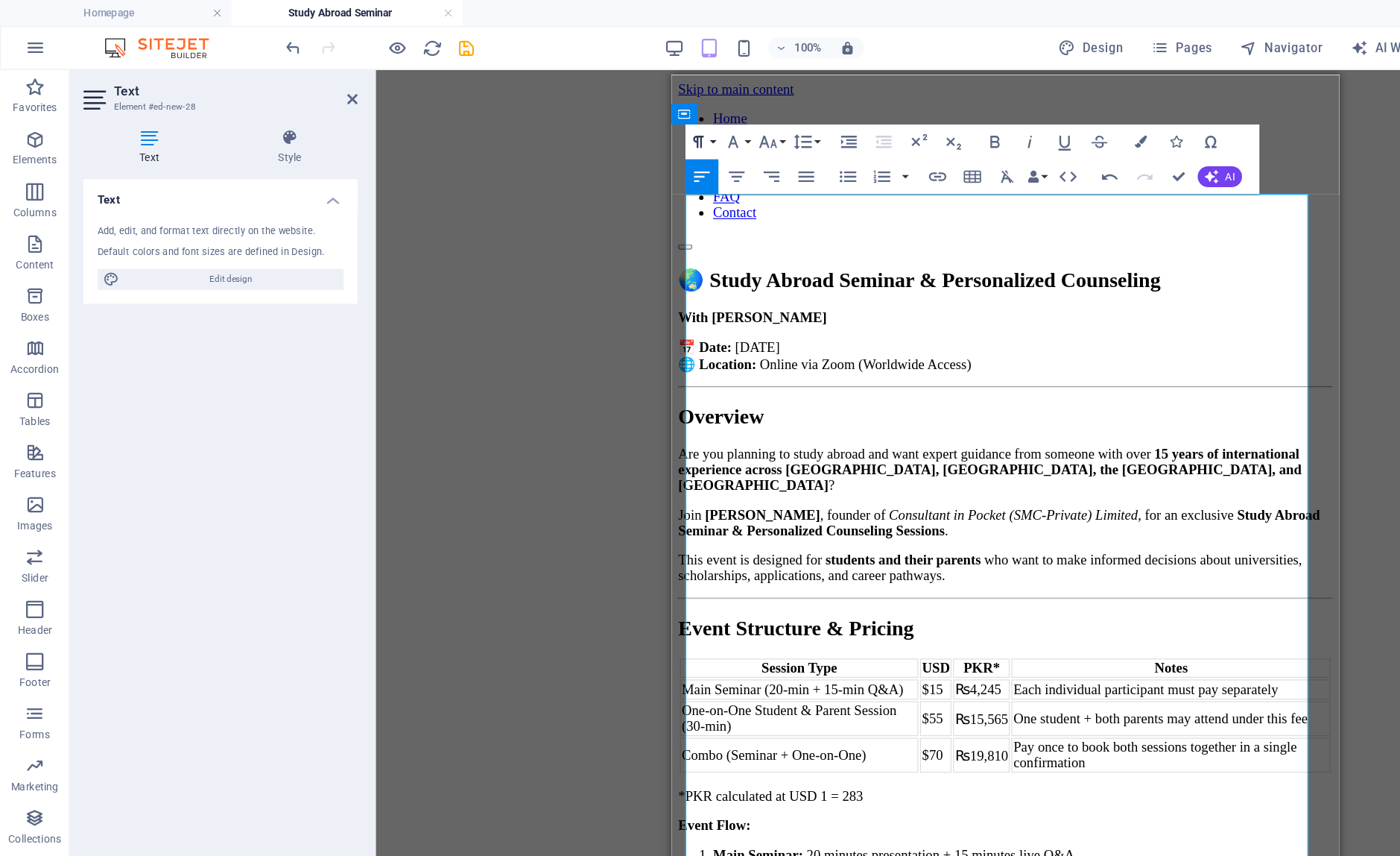
click at [607, 114] on button "Paragraph Format" at bounding box center [601, 122] width 28 height 30
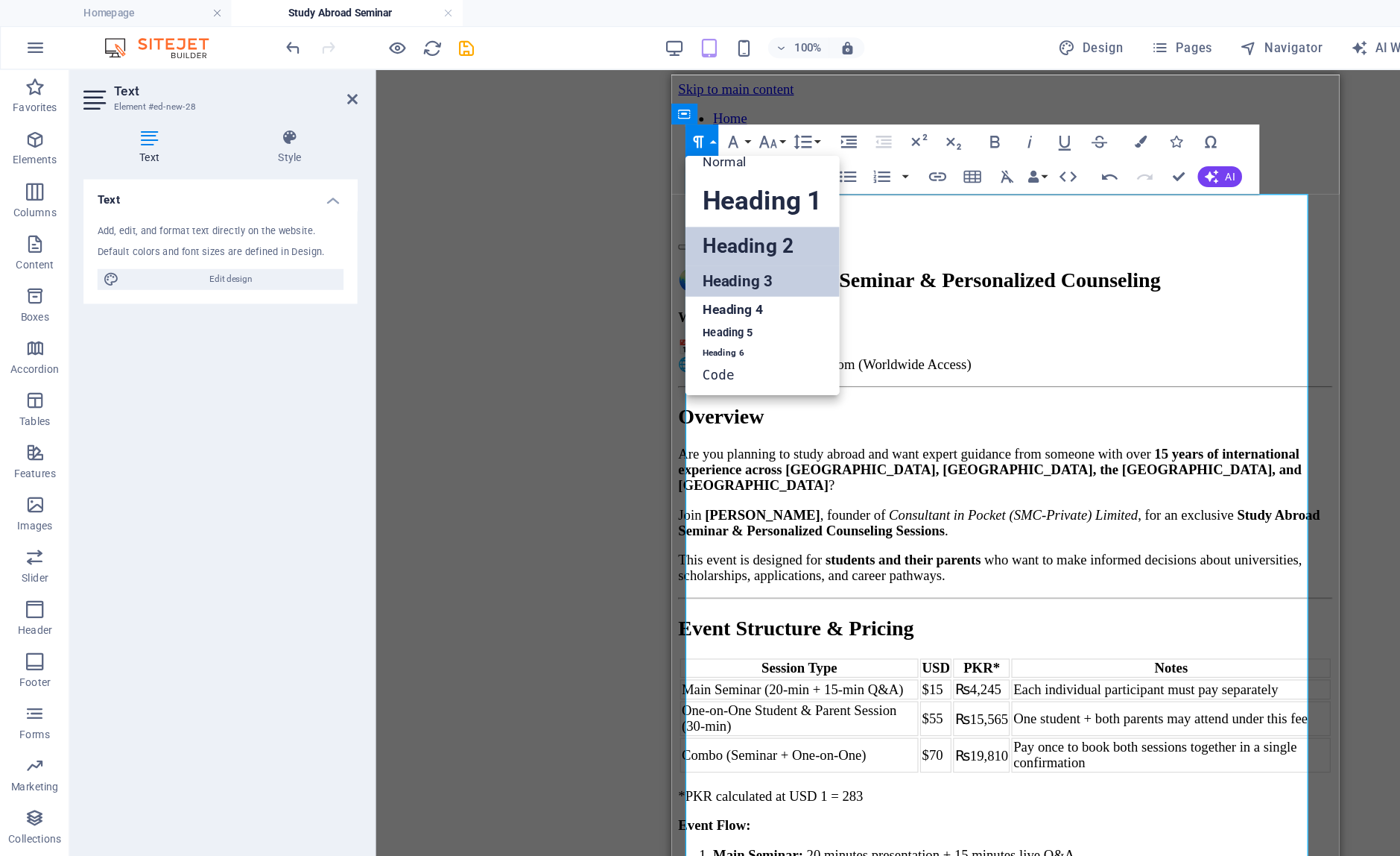
click at [623, 237] on link "Heading 3" at bounding box center [653, 241] width 132 height 26
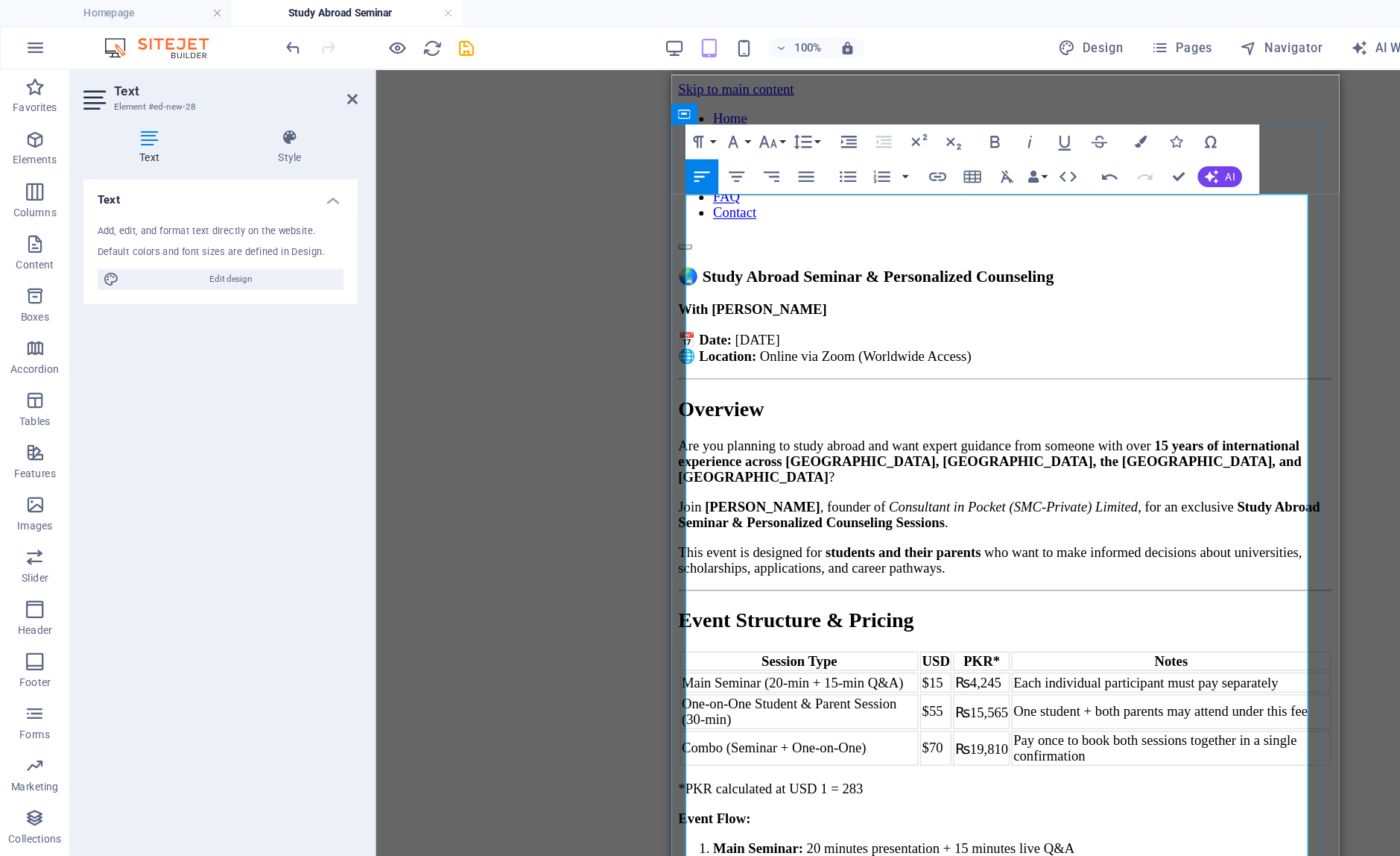
click at [825, 351] on h2 "Overview" at bounding box center [956, 361] width 560 height 20
click at [686, 269] on strong "With [PERSON_NAME]" at bounding box center [740, 275] width 127 height 13
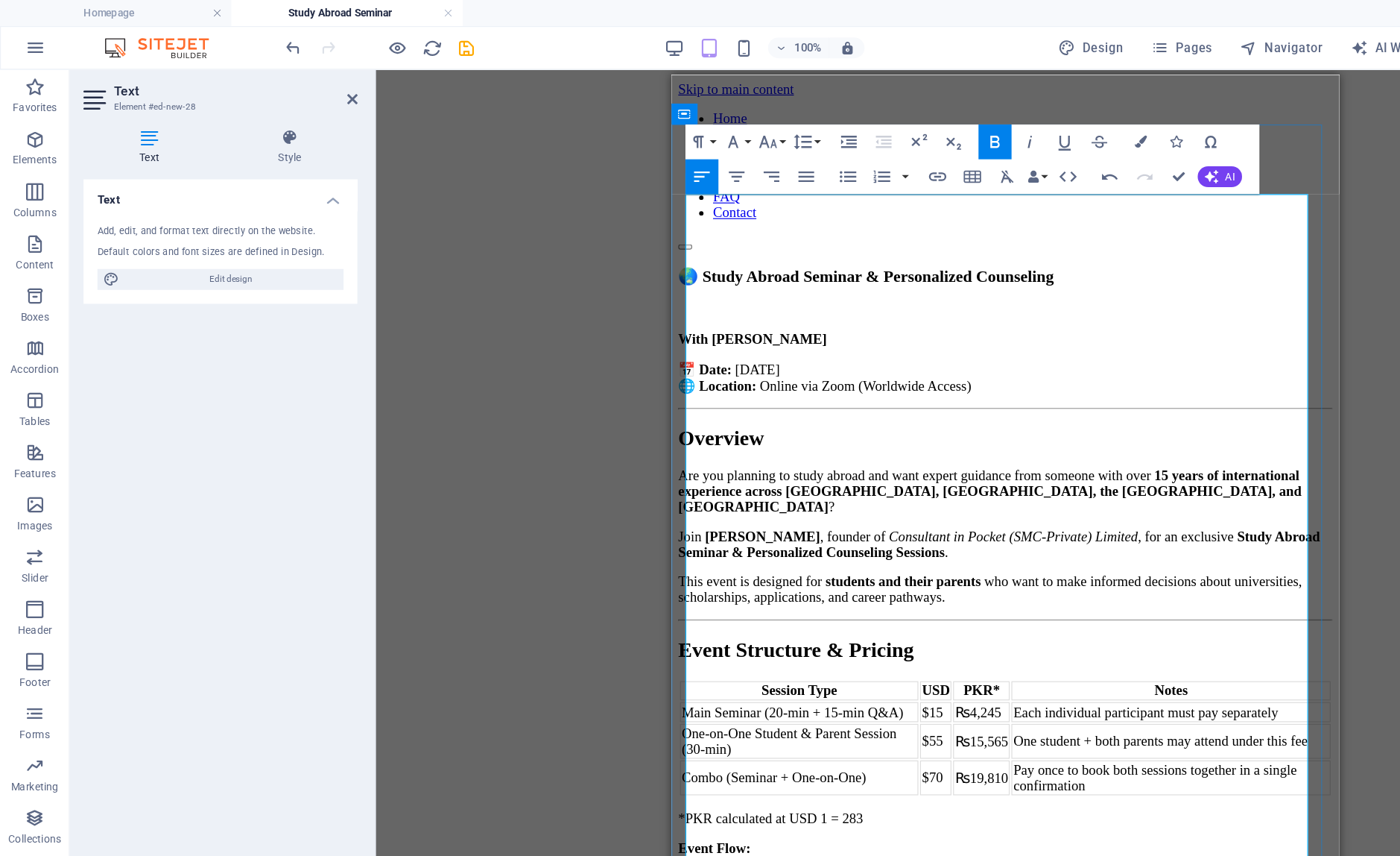
click at [865, 294] on p "With [PERSON_NAME]" at bounding box center [956, 301] width 560 height 13
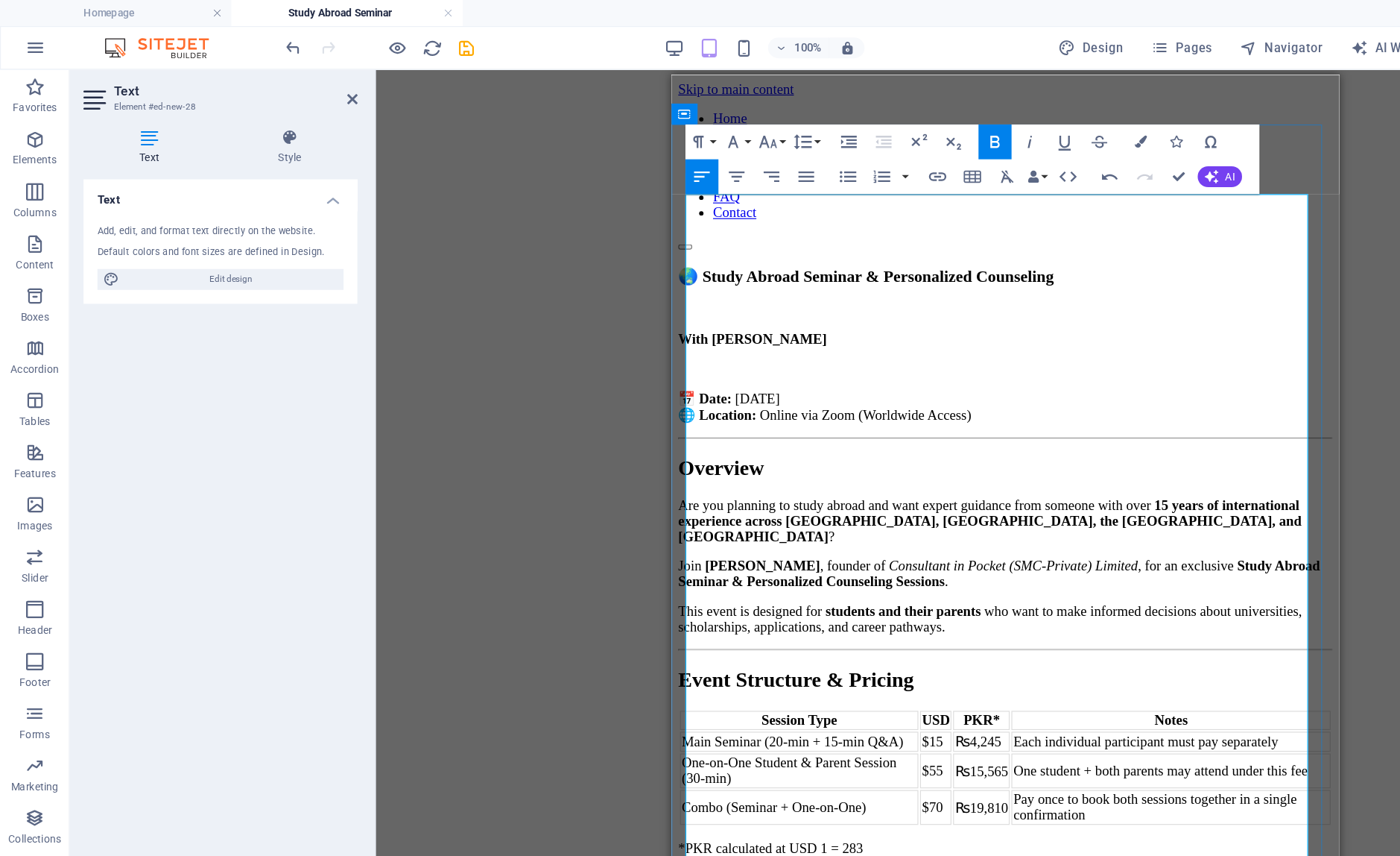
click at [859, 239] on h3 "🌏 Study Abroad Seminar & Personalized Counseling" at bounding box center [956, 247] width 560 height 17
click at [605, 115] on icon "button" at bounding box center [598, 121] width 18 height 18
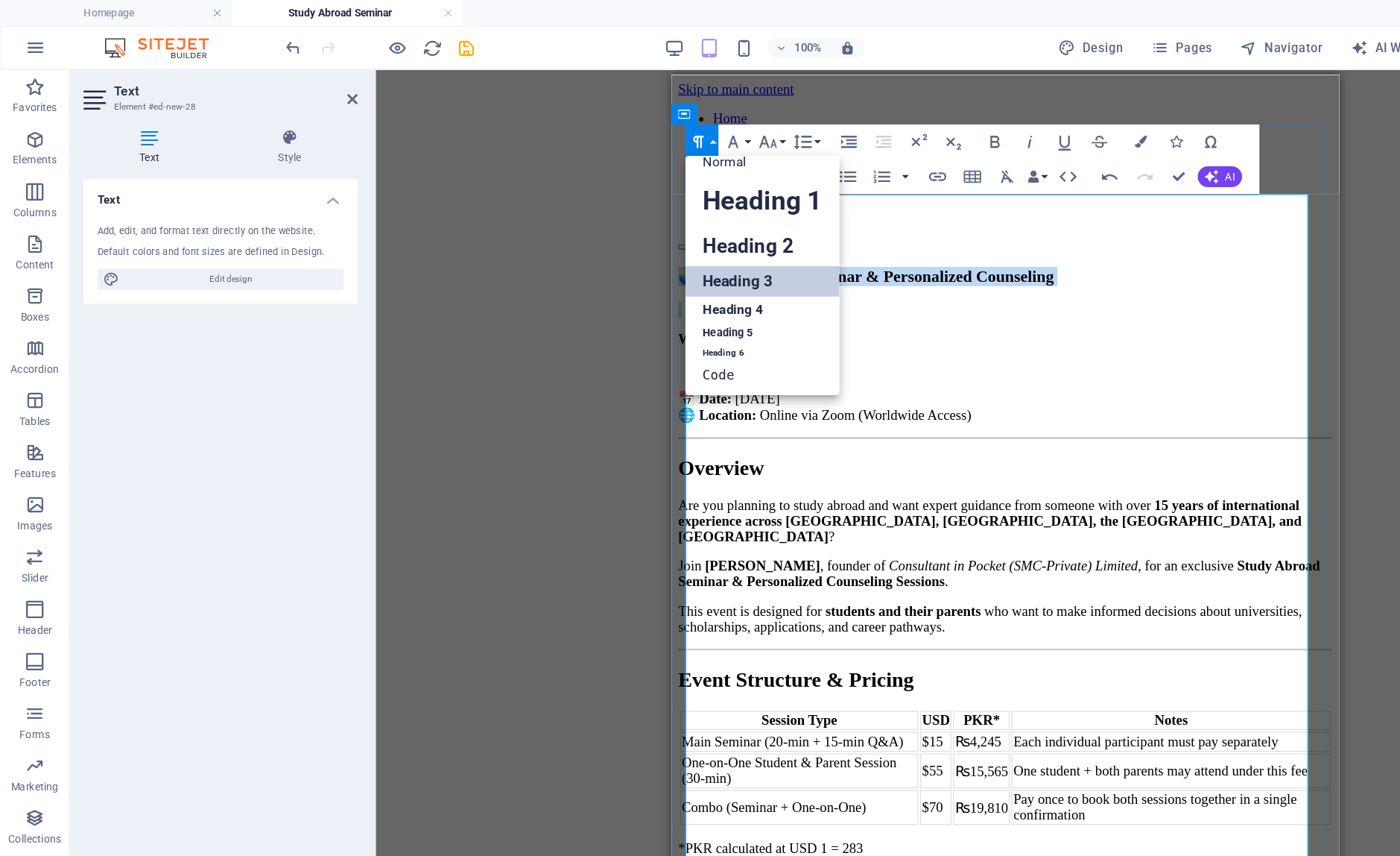
click at [896, 402] on h2 "Overview" at bounding box center [956, 412] width 560 height 20
click at [697, 244] on link "Heading 3" at bounding box center [653, 241] width 132 height 26
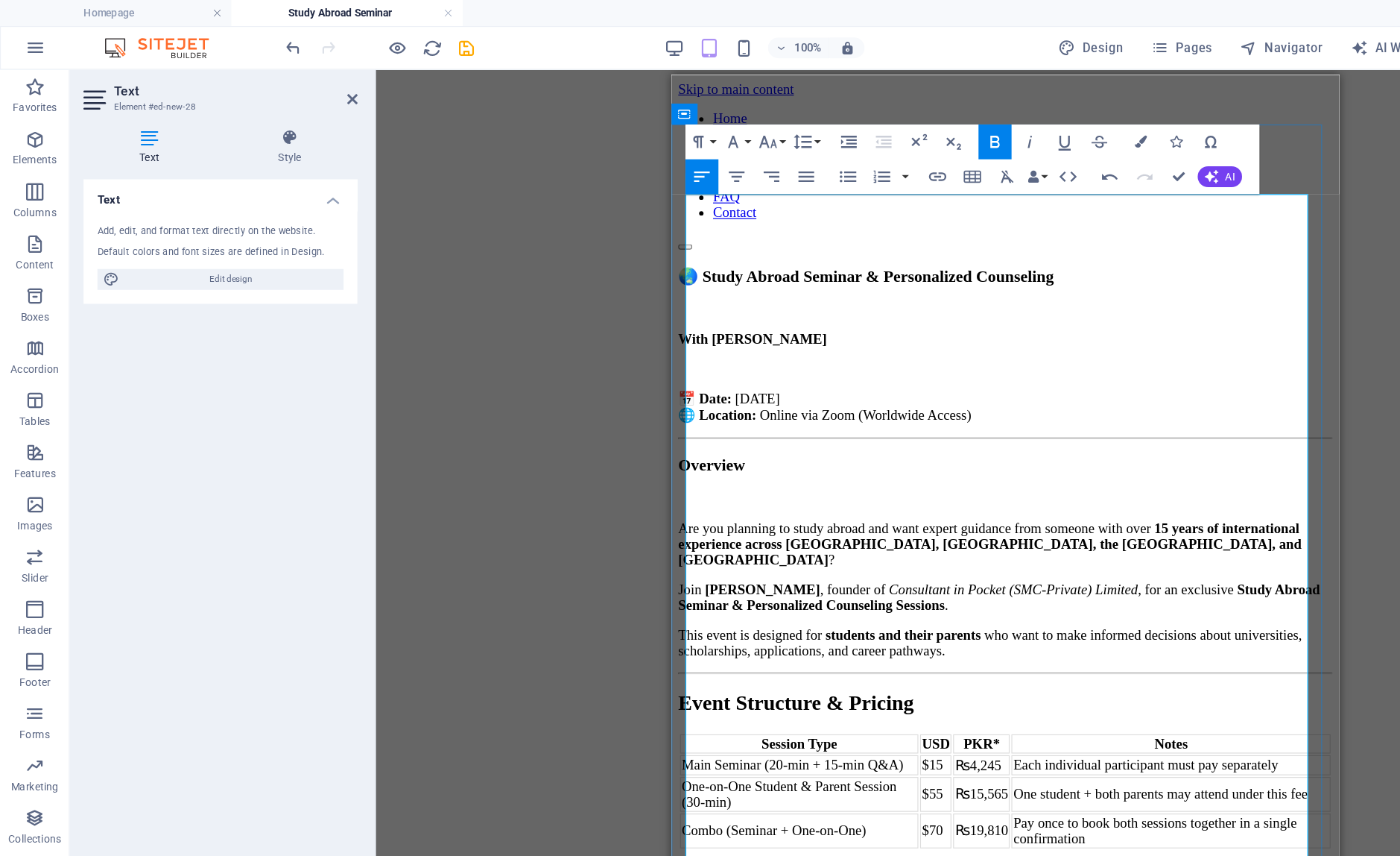
click at [942, 603] on h2 "Event Structure & Pricing" at bounding box center [956, 613] width 560 height 20
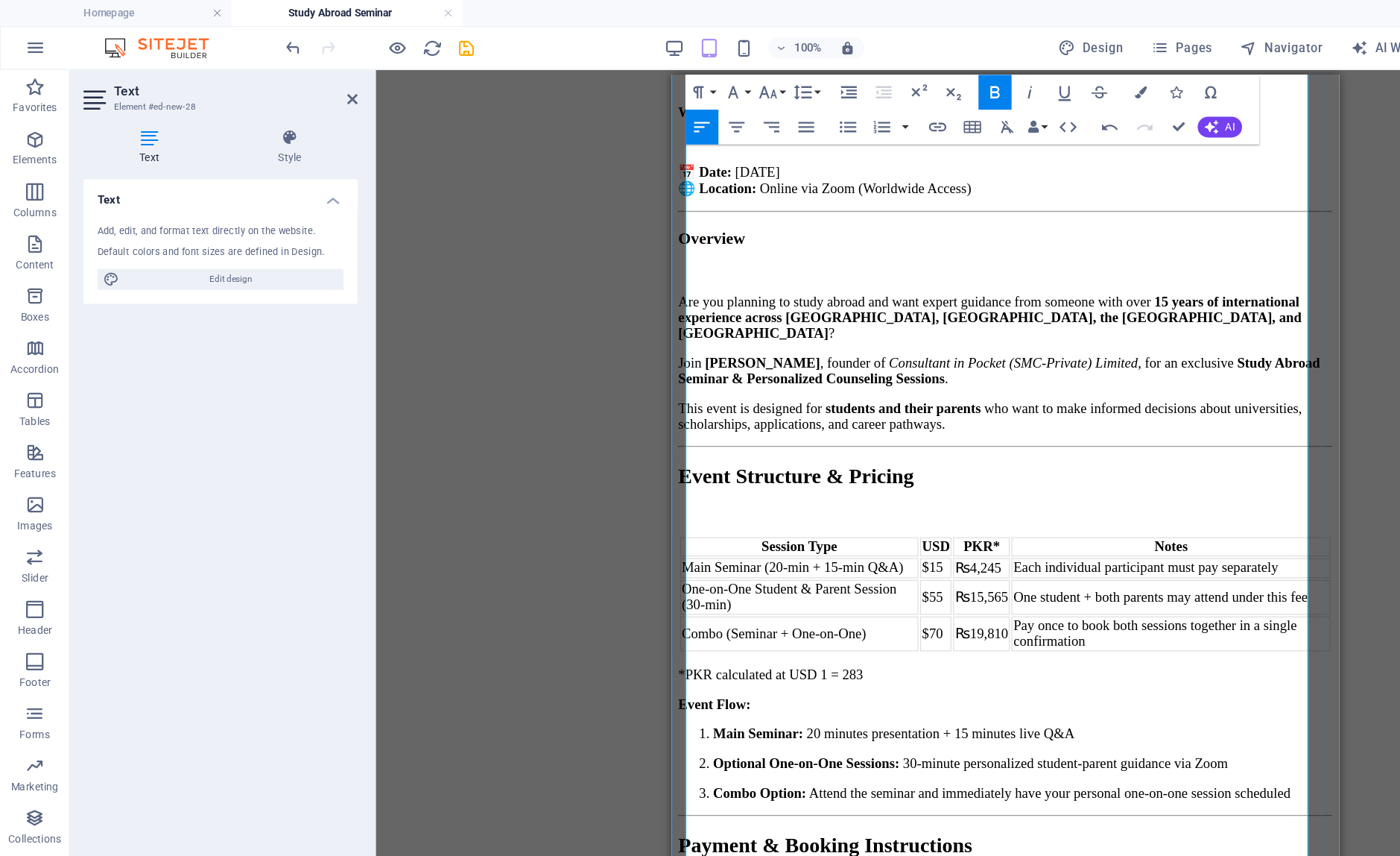
scroll to position [200, 0]
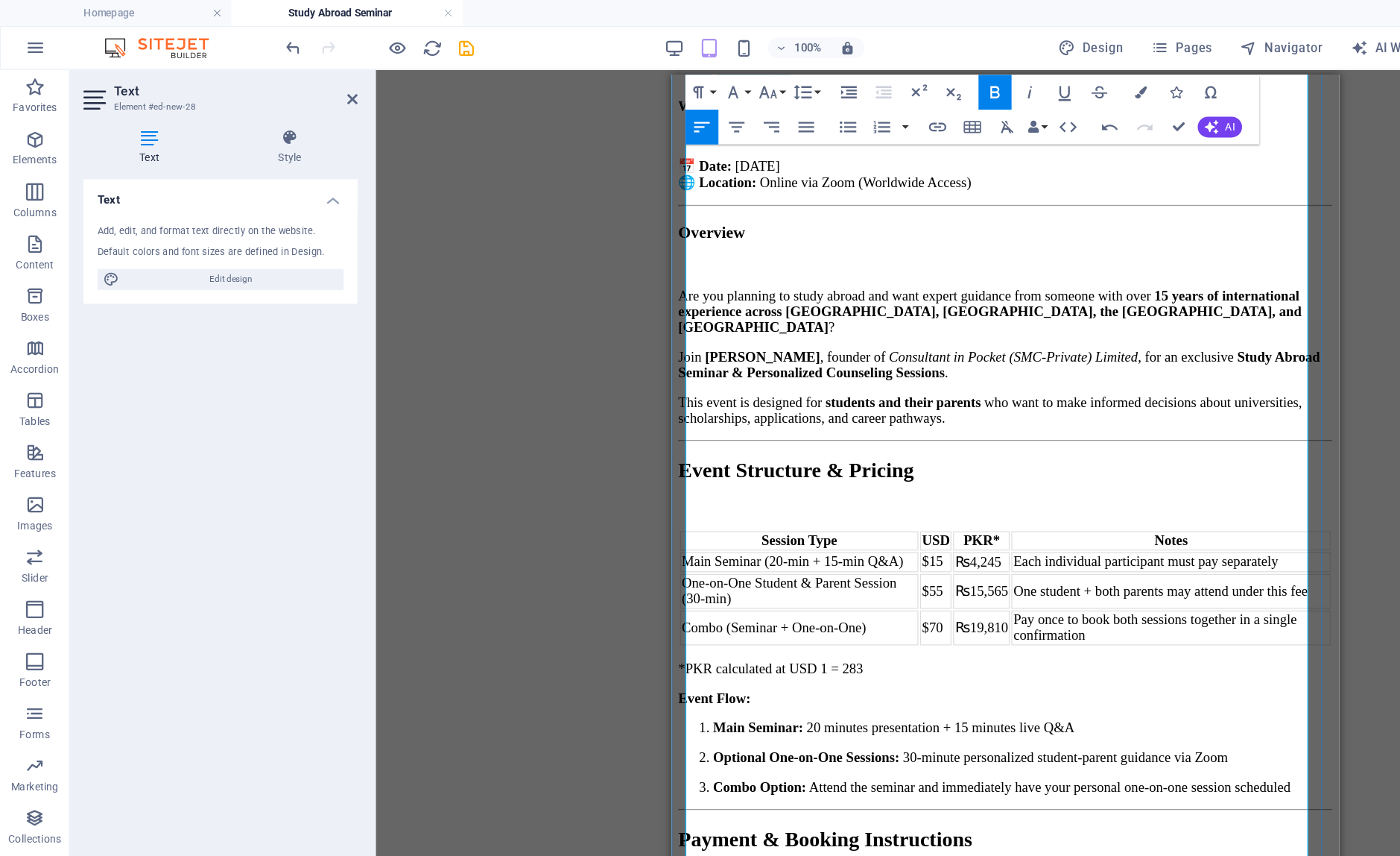
click at [780, 601] on p "Event Flow:" at bounding box center [956, 608] width 560 height 13
click at [687, 601] on strong "Event Flow:" at bounding box center [707, 608] width 61 height 13
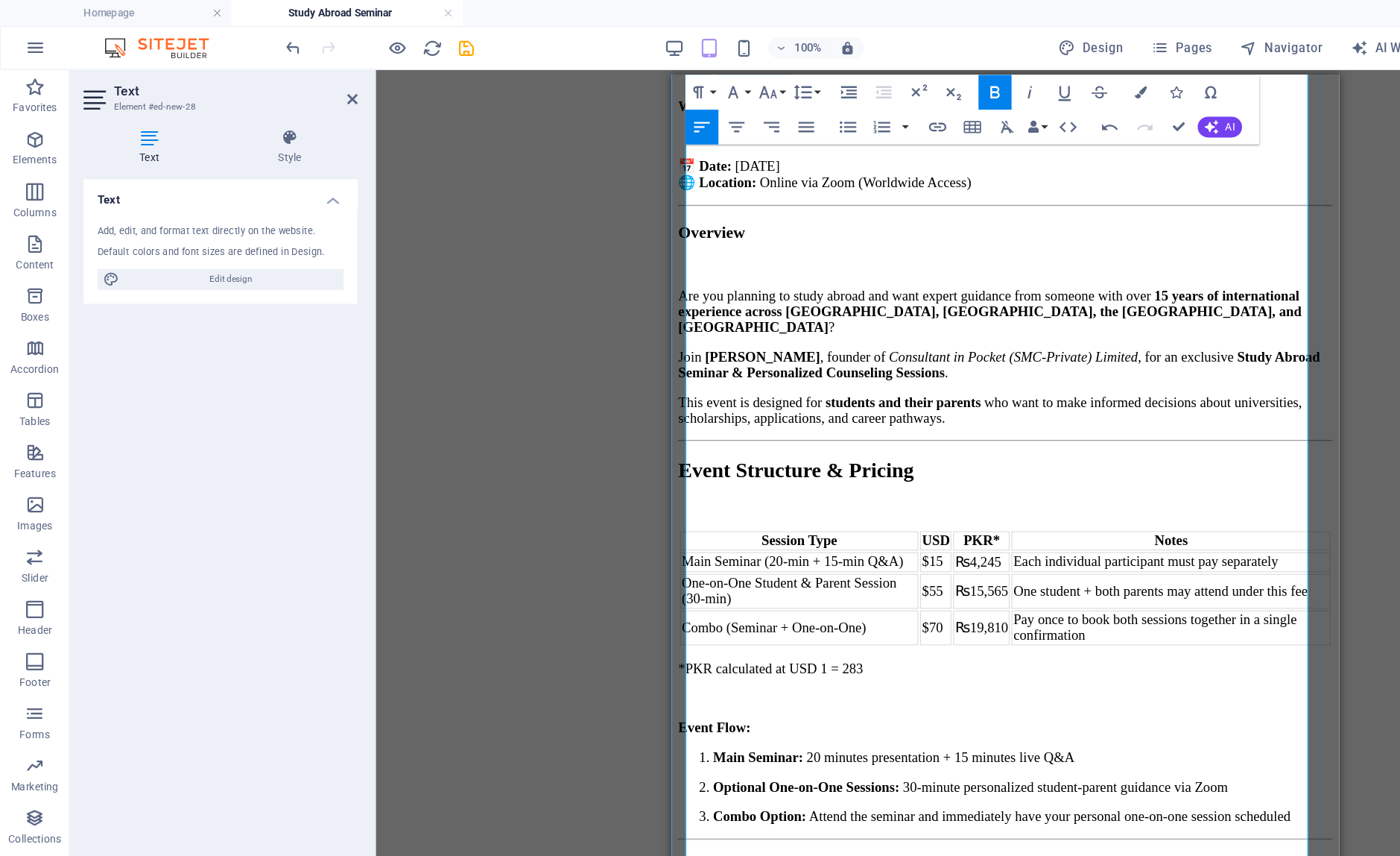
click at [886, 627] on p "Event Flow:" at bounding box center [956, 634] width 560 height 13
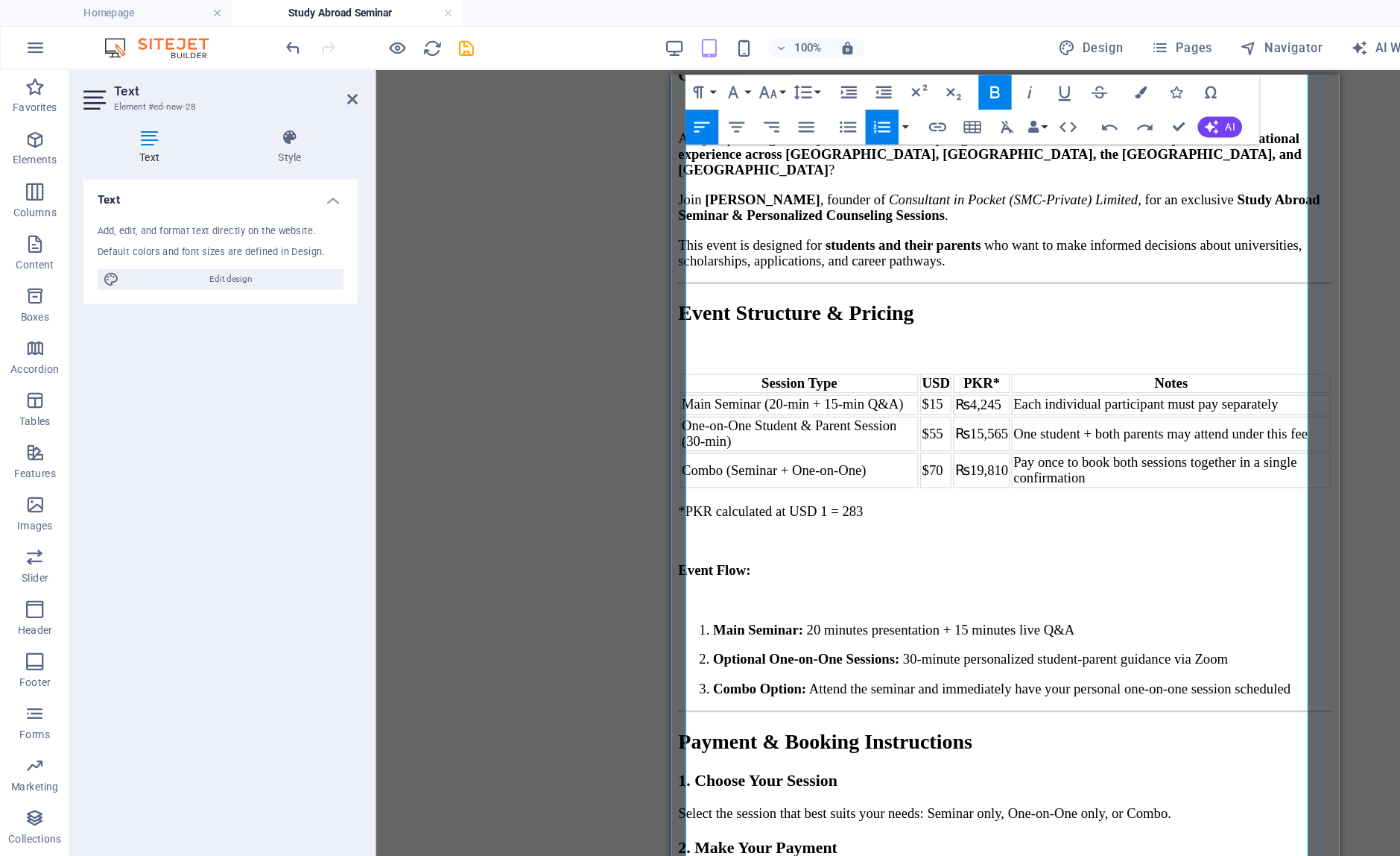
scroll to position [337, 0]
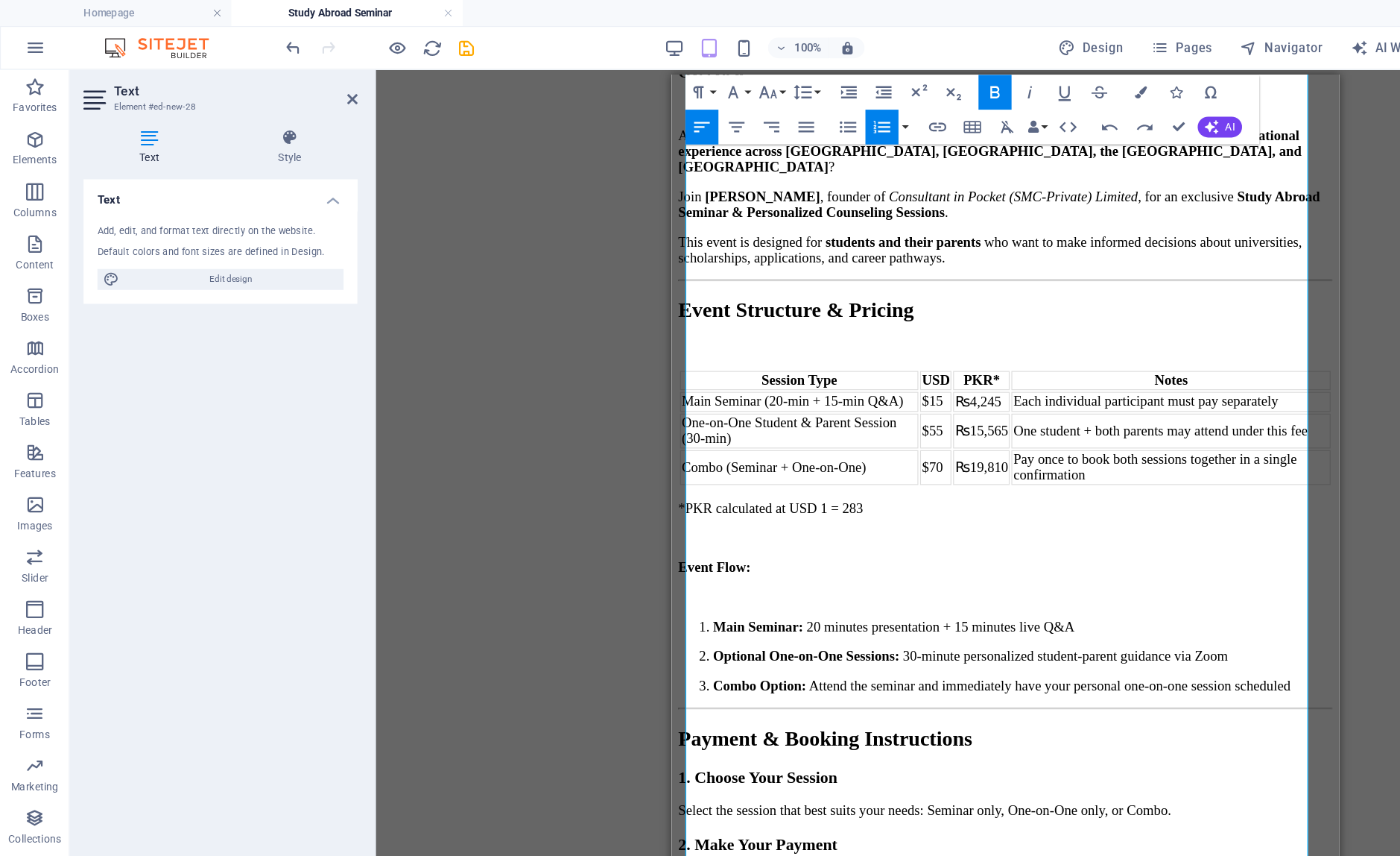
click at [758, 109] on icon "button" at bounding box center [754, 108] width 14 height 10
drag, startPoint x: 720, startPoint y: 402, endPoint x: 662, endPoint y: 402, distance: 58.0
click at [706, 566] on strong "Optional One-on-One Sessions:" at bounding box center [785, 572] width 159 height 13
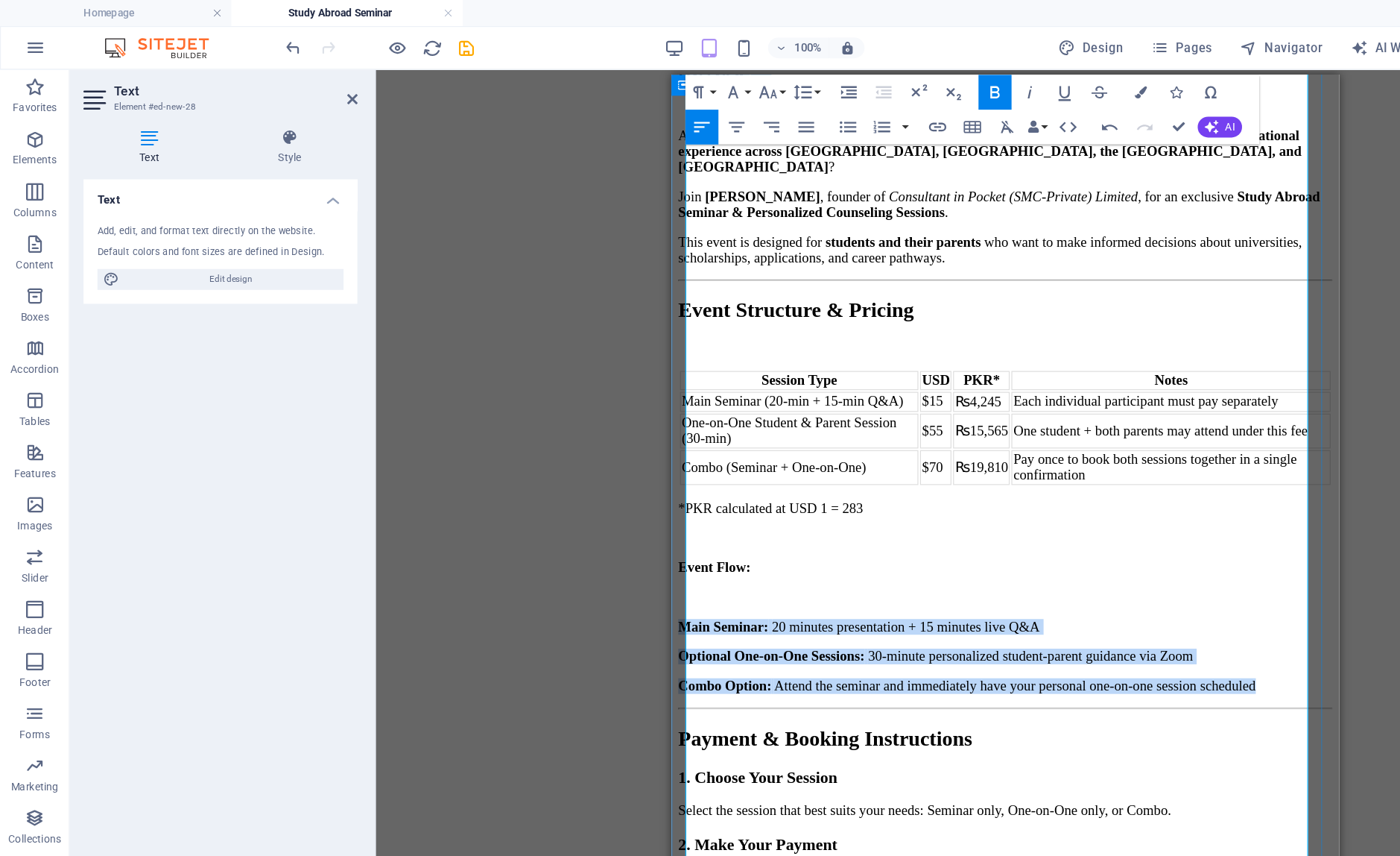
drag, startPoint x: 815, startPoint y: 457, endPoint x: 1243, endPoint y: 442, distance: 428.3
click at [753, 108] on icon "button" at bounding box center [754, 108] width 14 height 10
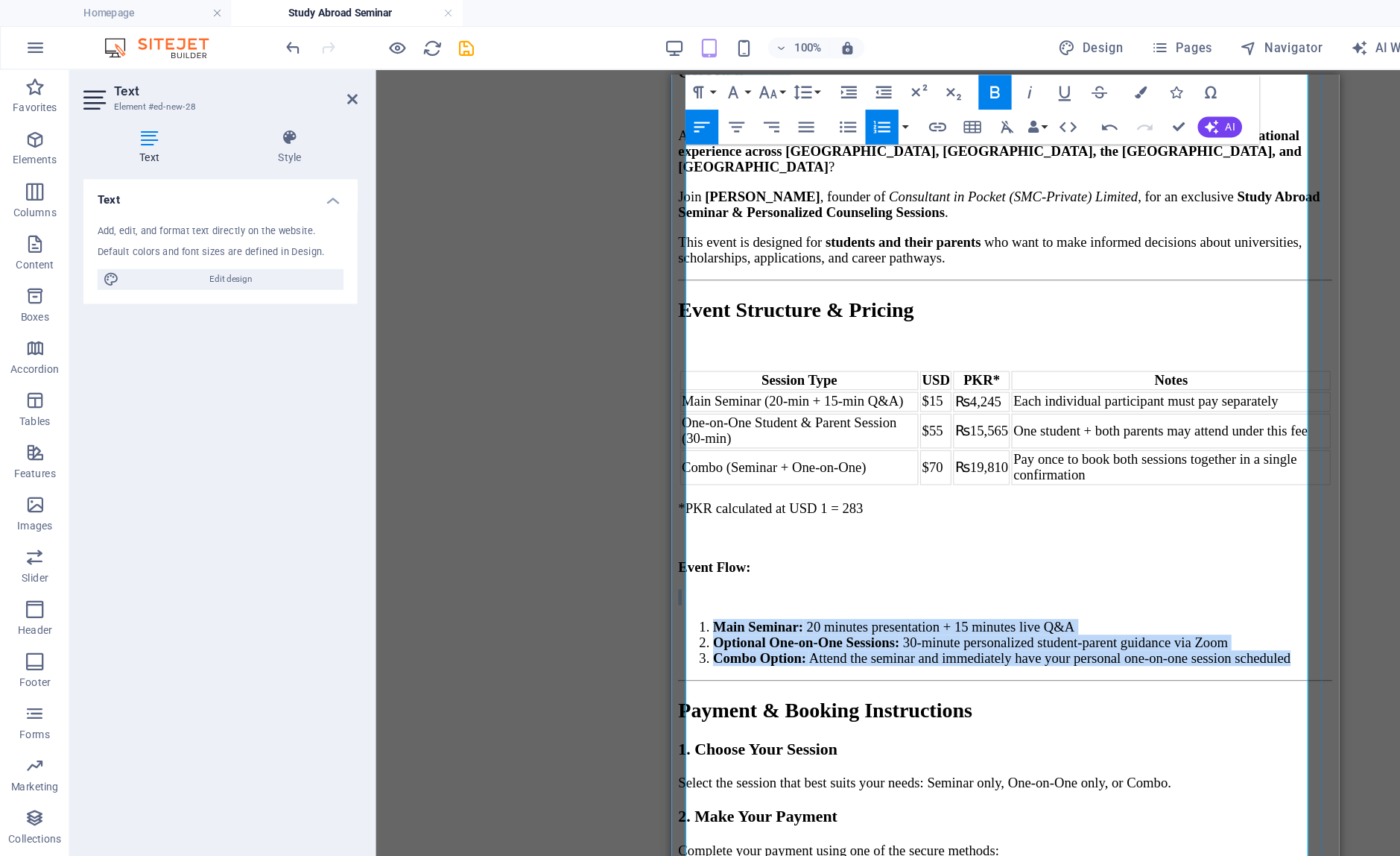
click at [835, 568] on li "Combo Option: Attend the seminar and immediately have your personal one-on-one …" at bounding box center [971, 574] width 530 height 13
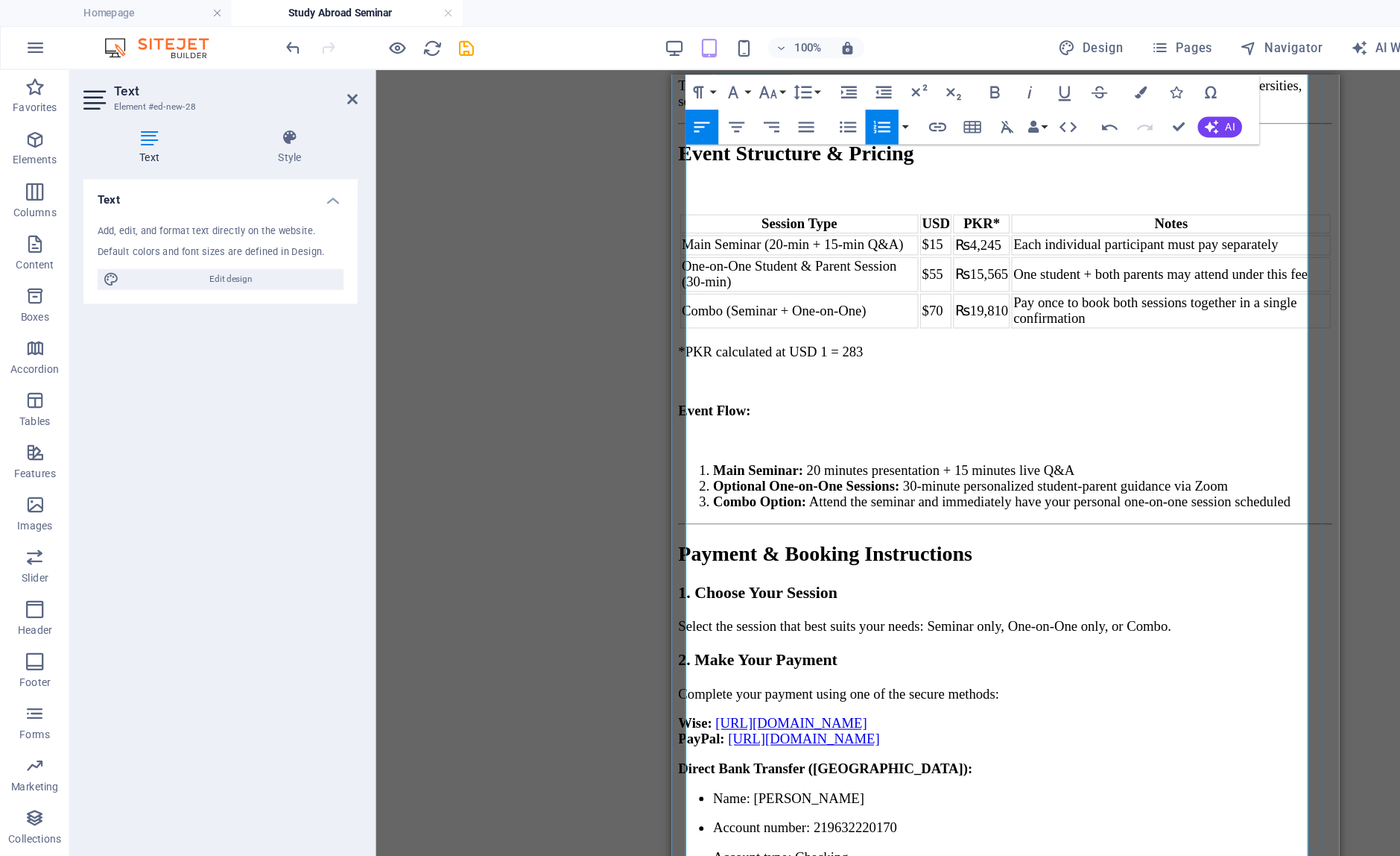
scroll to position [513, 0]
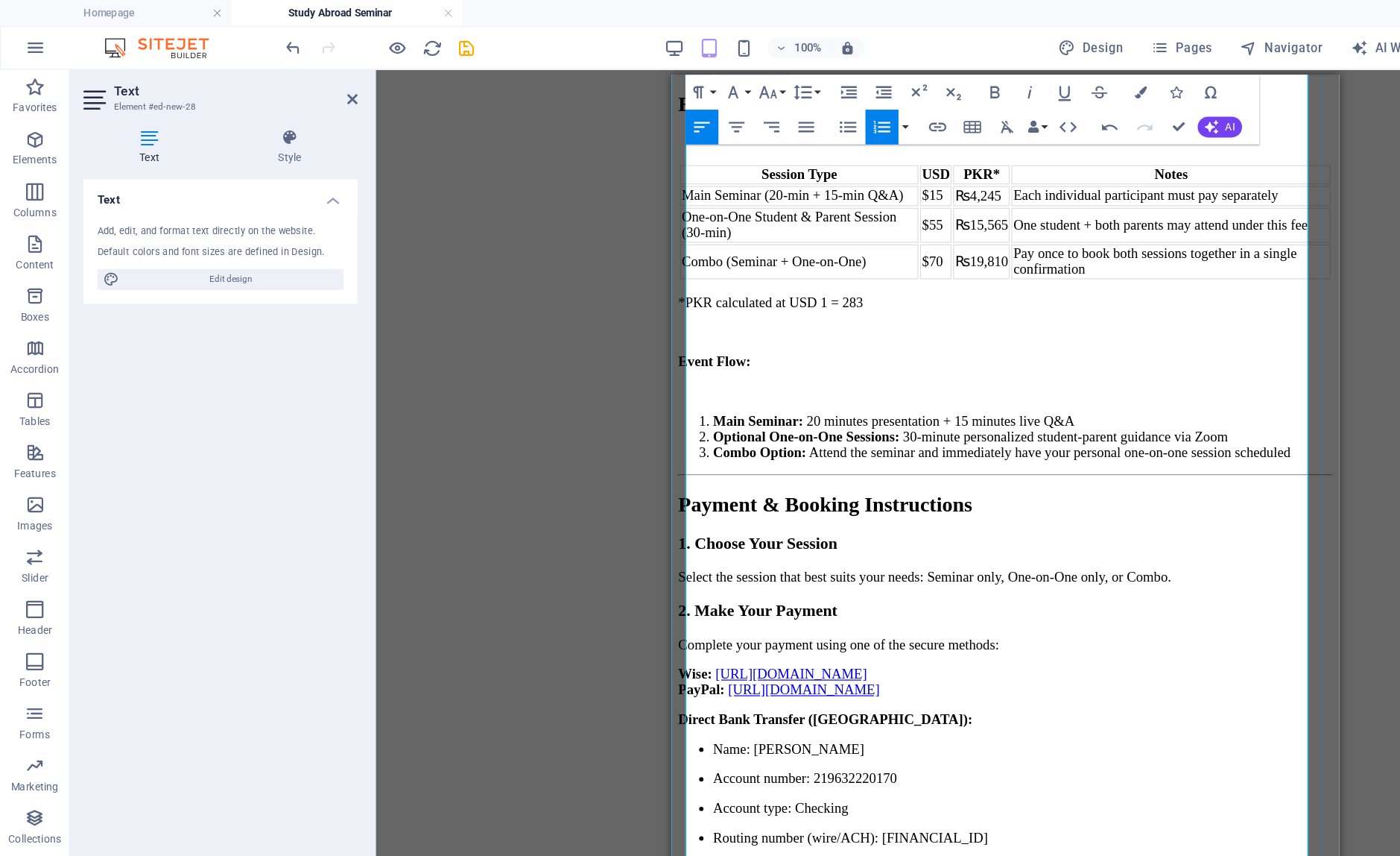
click at [942, 433] on h2 "Payment & Booking Instructions" at bounding box center [956, 443] width 560 height 20
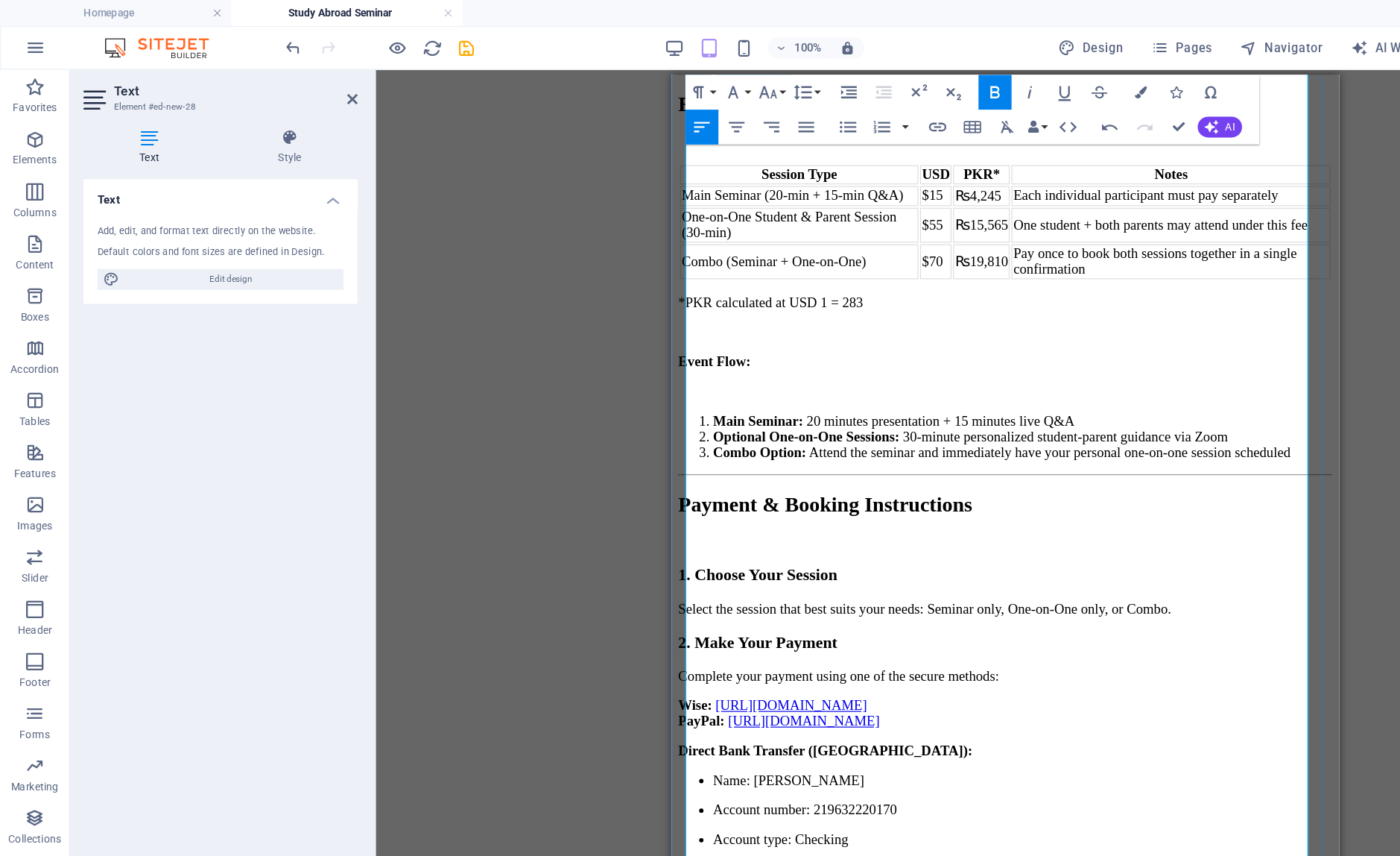
click at [942, 495] on h3 "1. Choose Your Session" at bounding box center [956, 503] width 560 height 17
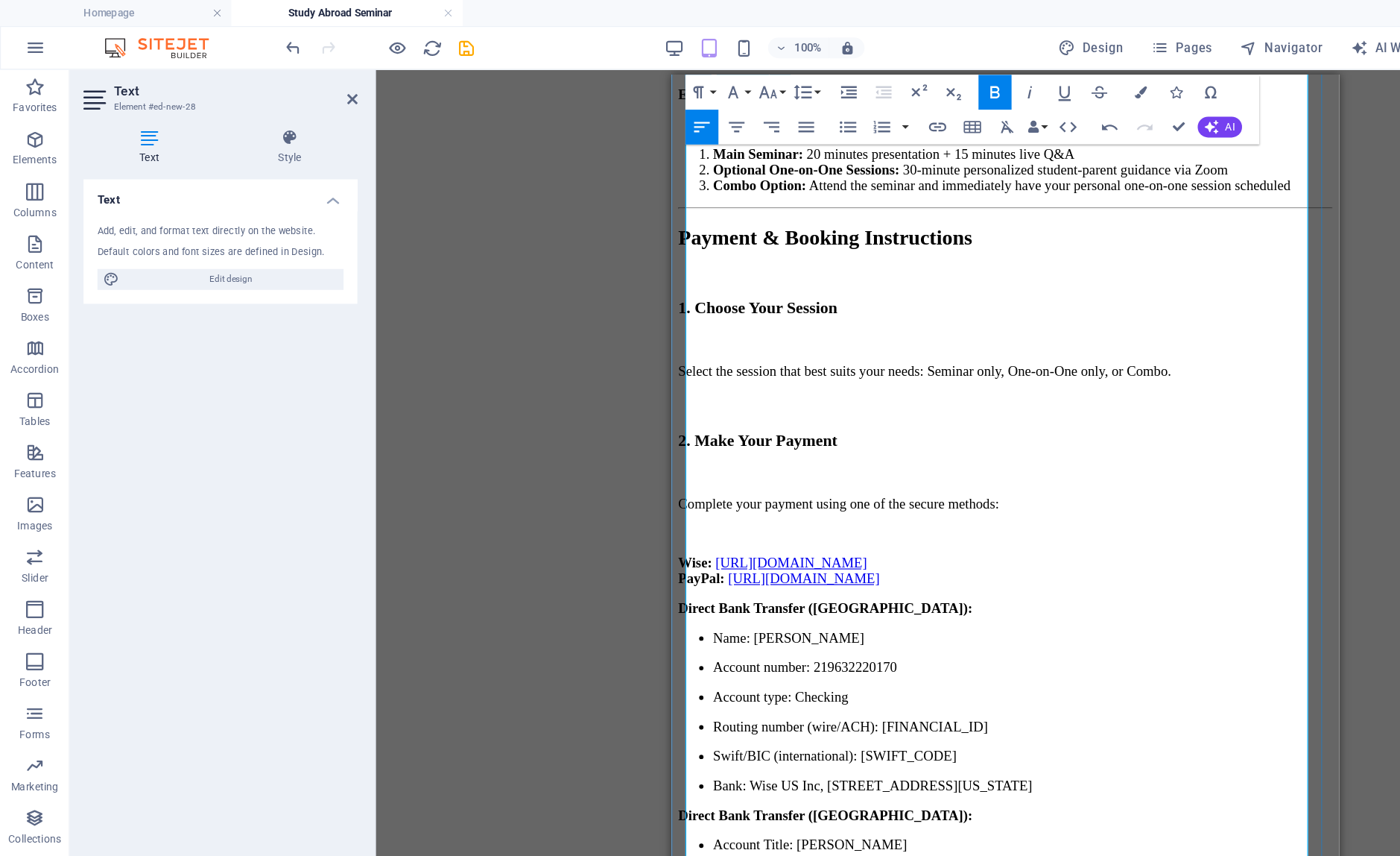
scroll to position [749, 0]
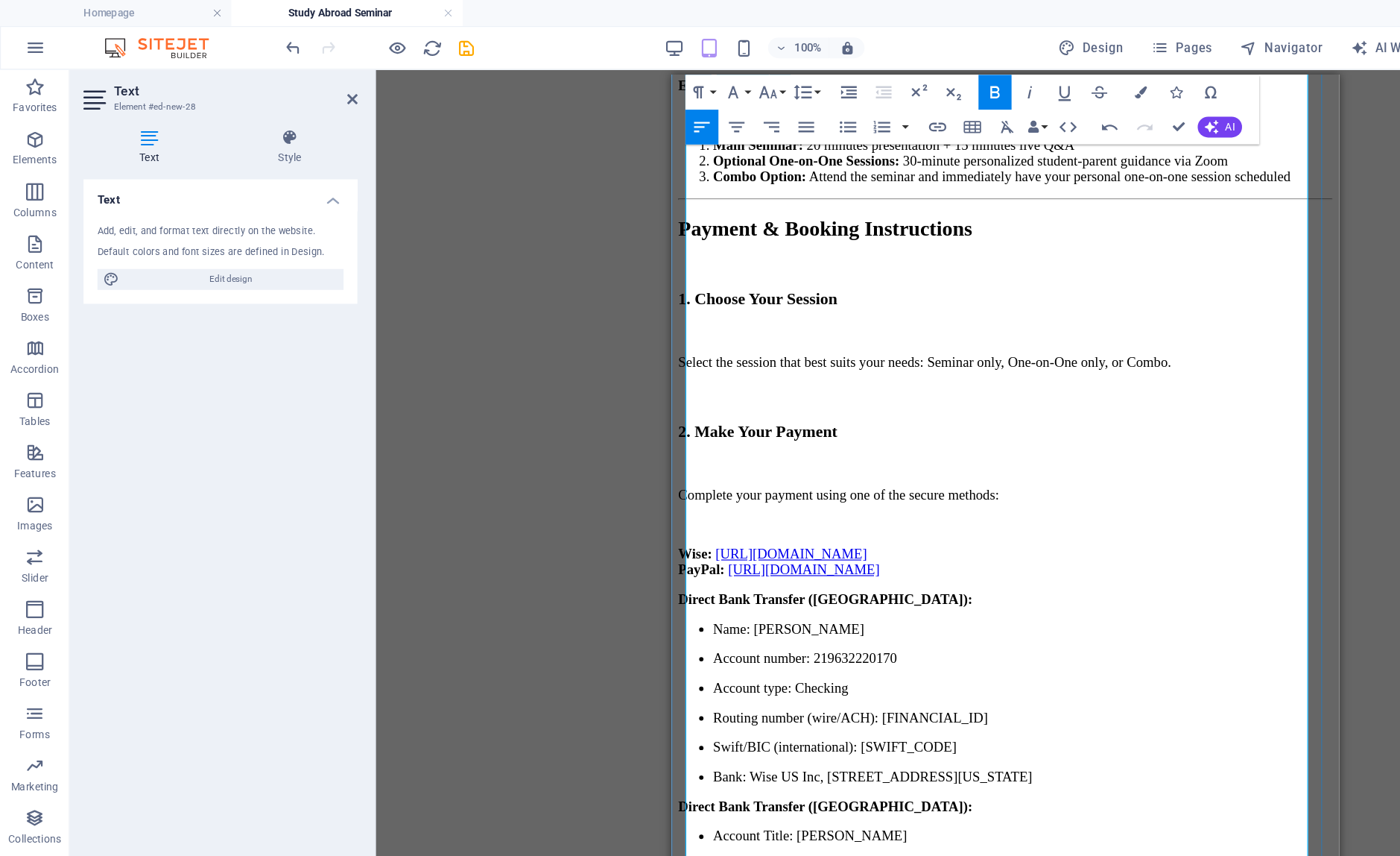
click at [942, 644] on p "Swift/BIC (international): [SWIFT_CODE]" at bounding box center [971, 650] width 530 height 13
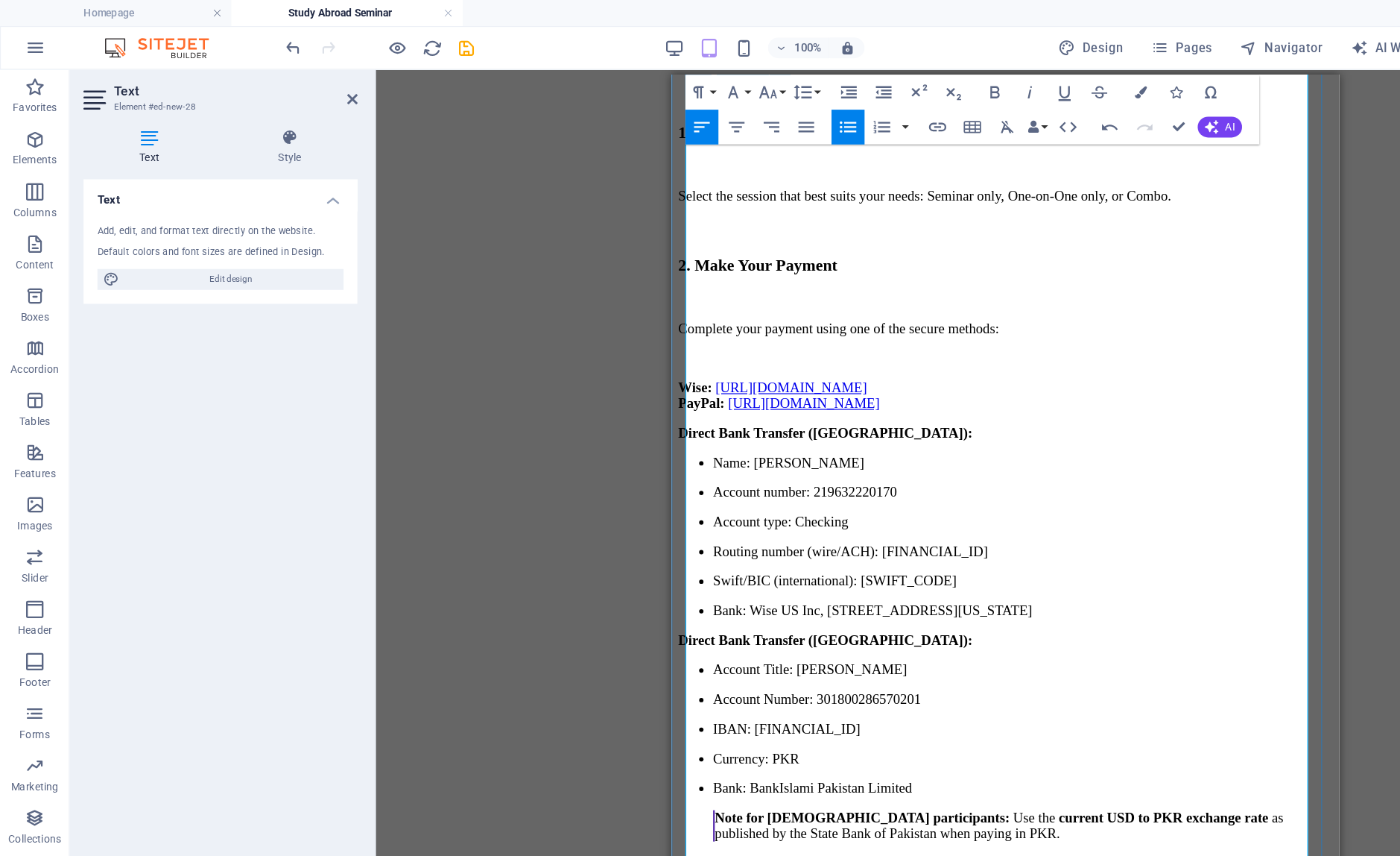
scroll to position [902, 0]
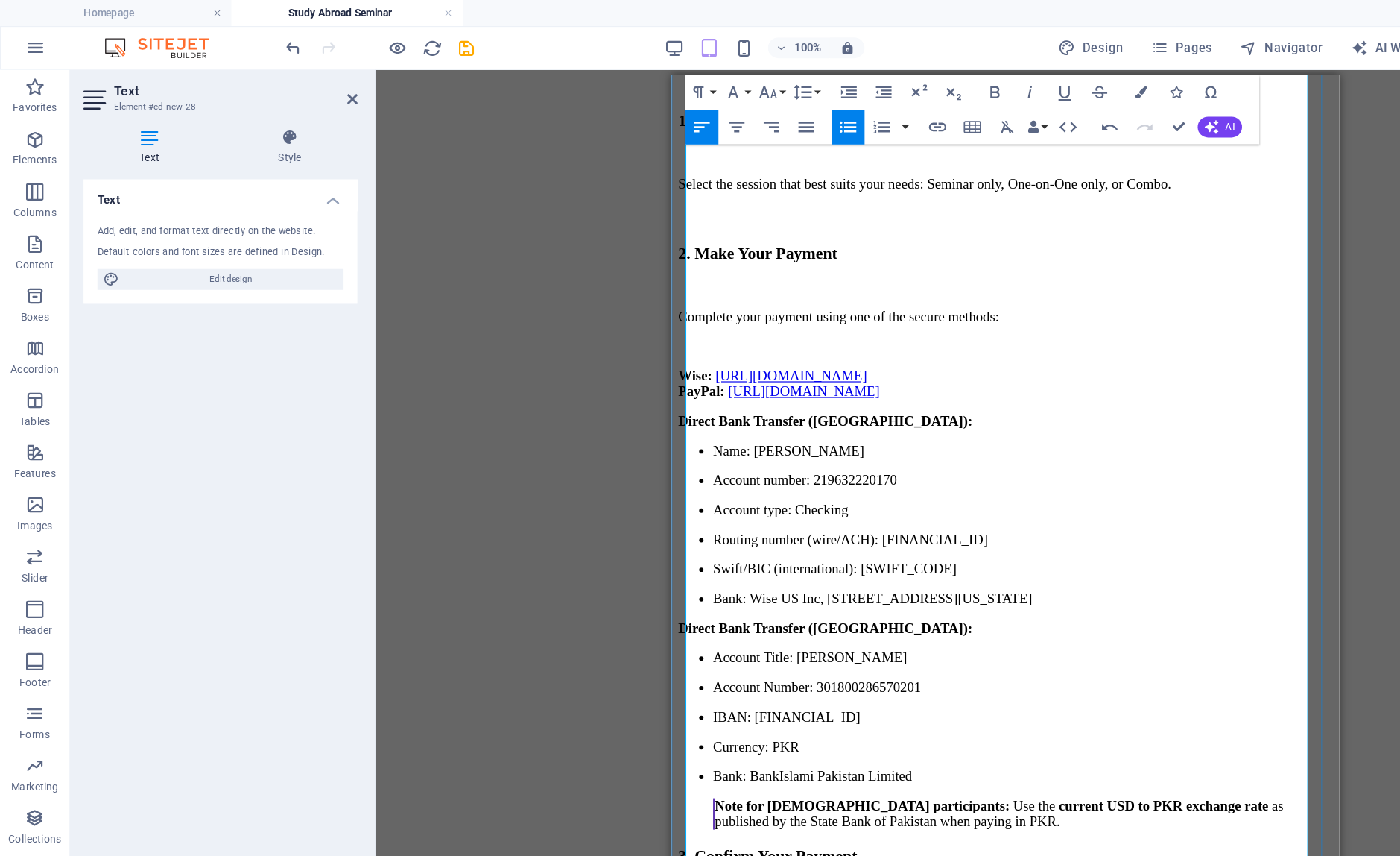
click at [942, 516] on p "Bank: Wise US Inc, [STREET_ADDRESS][US_STATE]" at bounding box center [971, 523] width 530 height 13
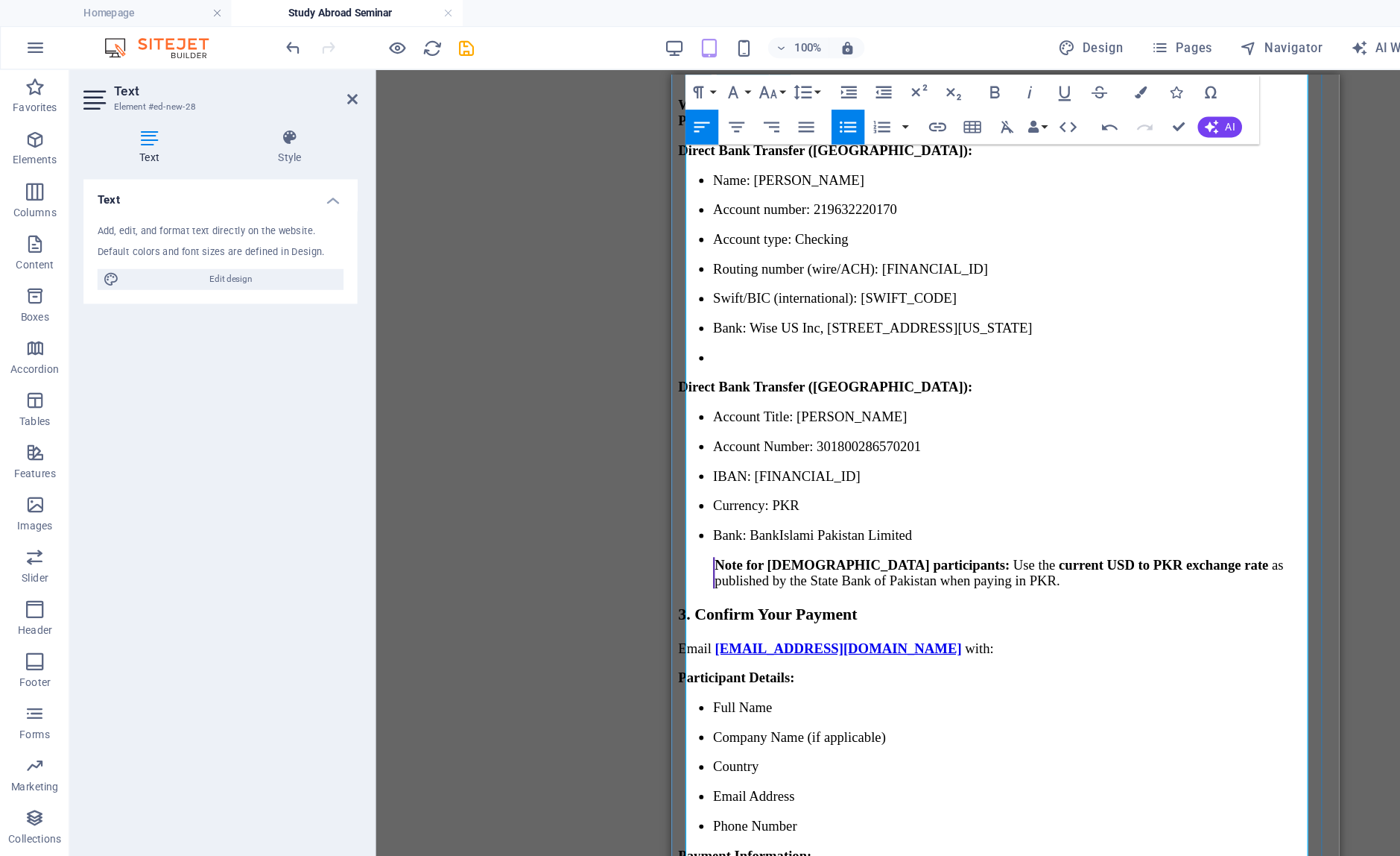
scroll to position [1143, 0]
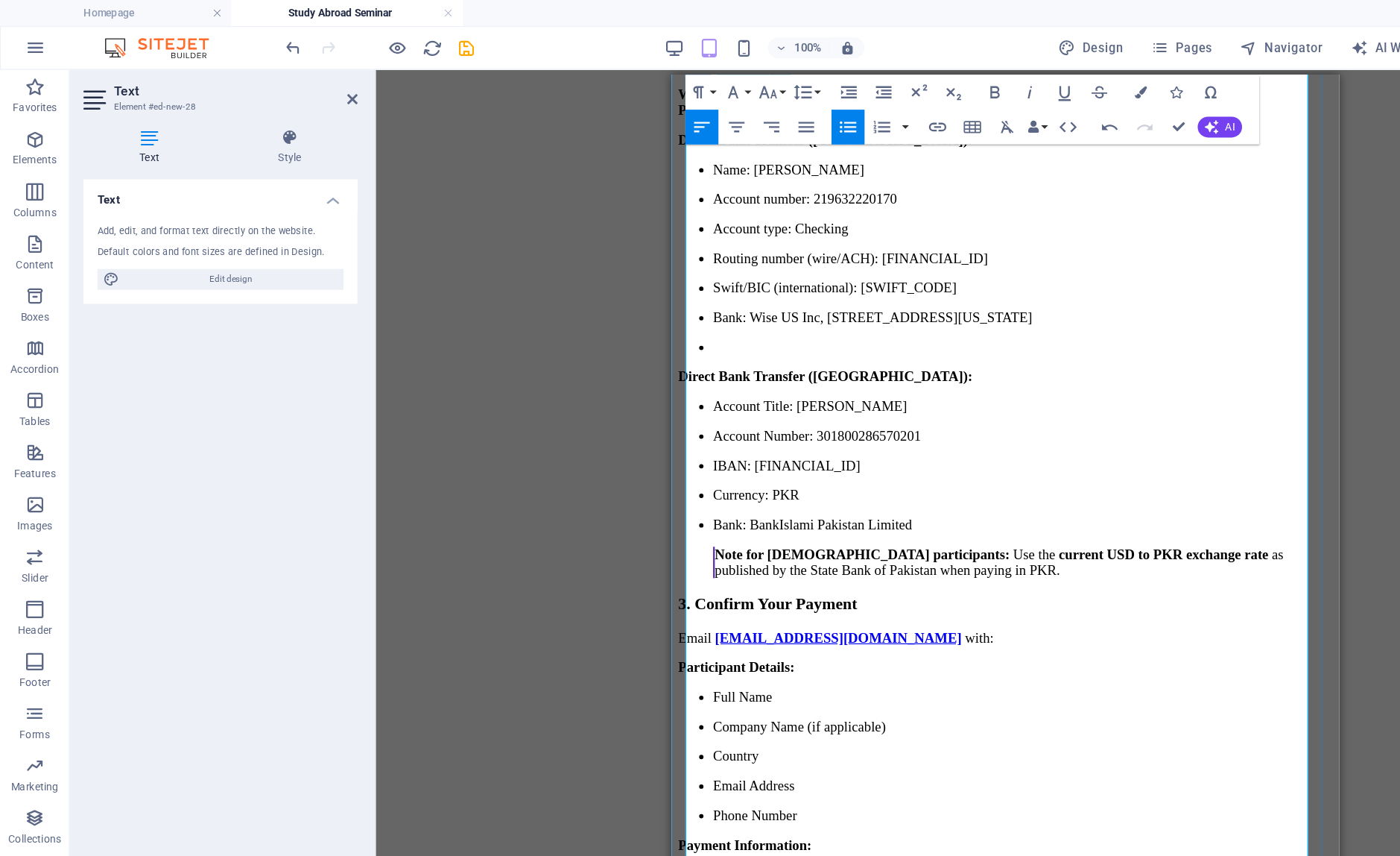
click at [708, 478] on strong "Note for [DEMOGRAPHIC_DATA] participants:" at bounding box center [834, 485] width 253 height 13
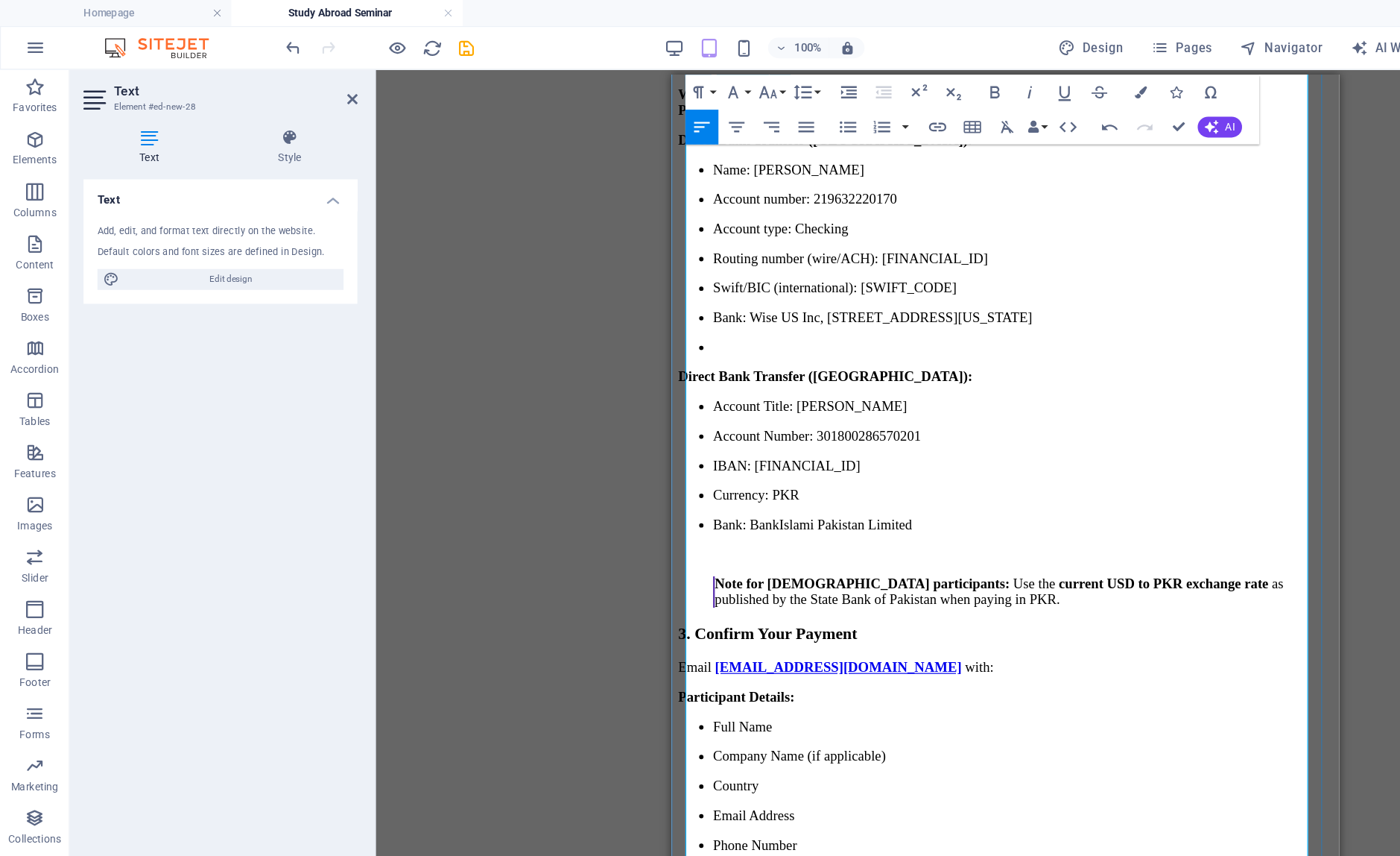
click at [919, 438] on div "🌏 Study Abroad Seminar & Personalized Counseling With [PERSON_NAME] ​ 📅 Date: […" at bounding box center [956, 333] width 560 height 2473
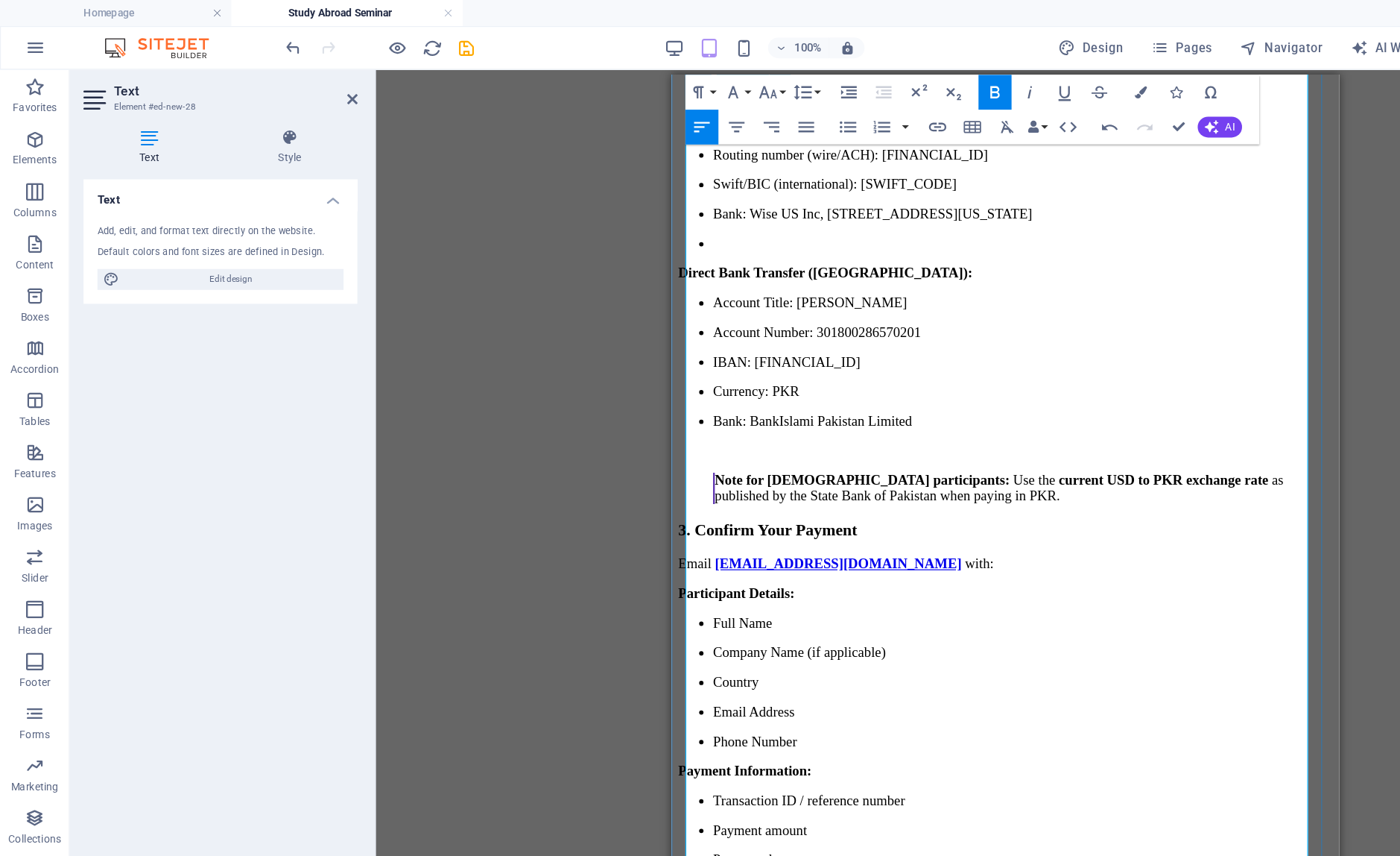
scroll to position [1255, 0]
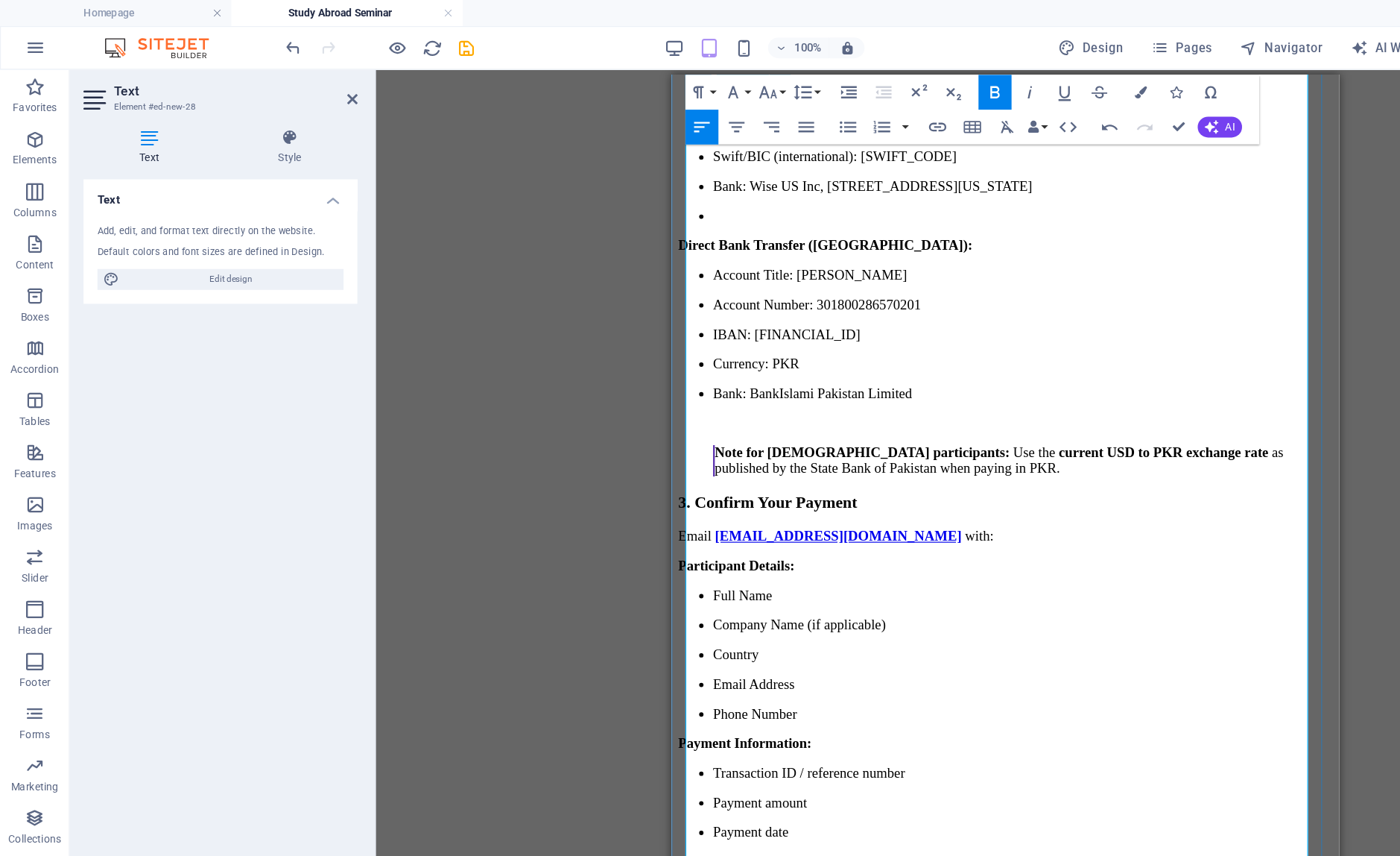
click at [942, 433] on h3 "3. Confirm Your Payment" at bounding box center [956, 441] width 560 height 17
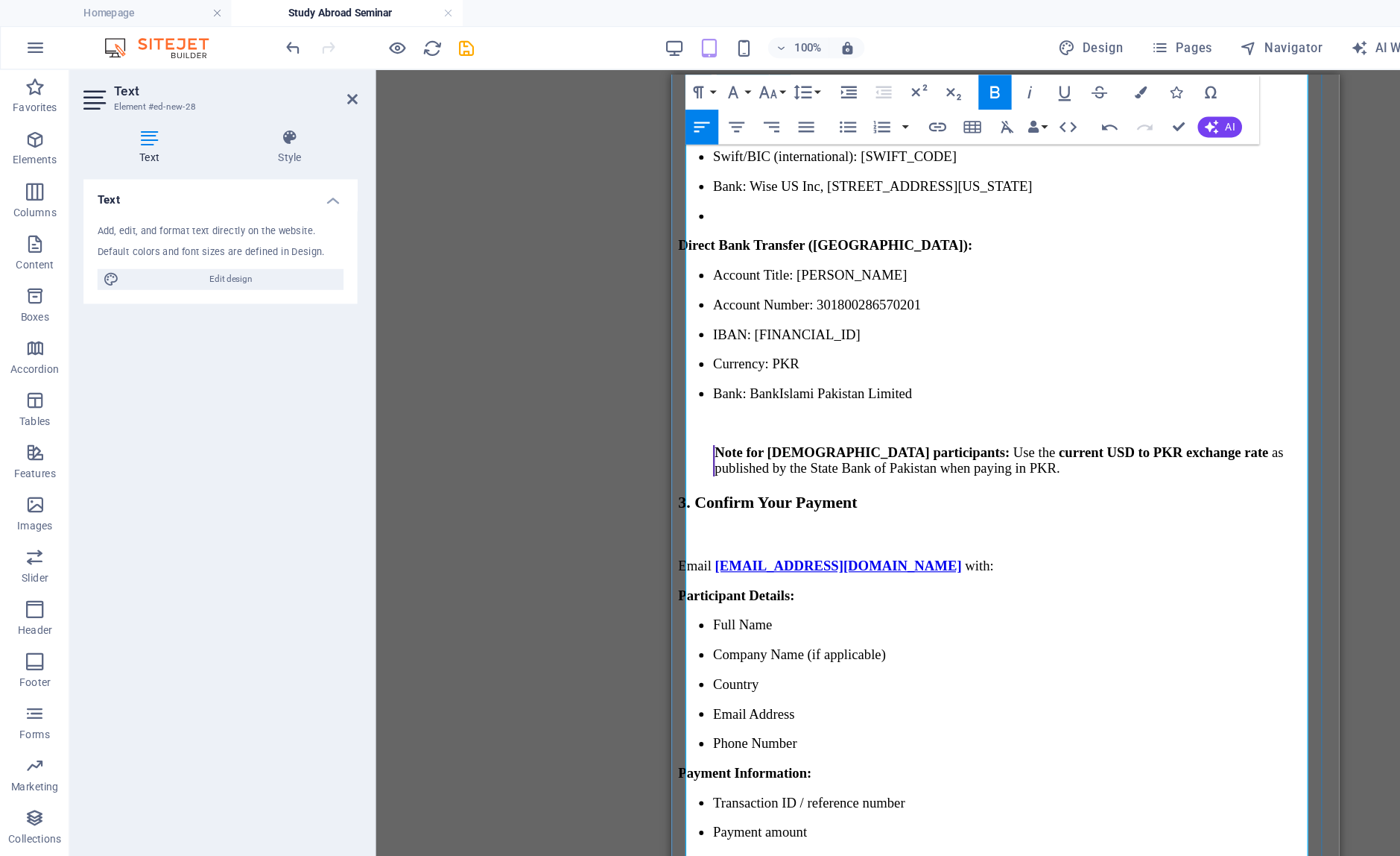
click at [942, 488] on p "Email [EMAIL_ADDRESS][DOMAIN_NAME] with:" at bounding box center [956, 495] width 560 height 13
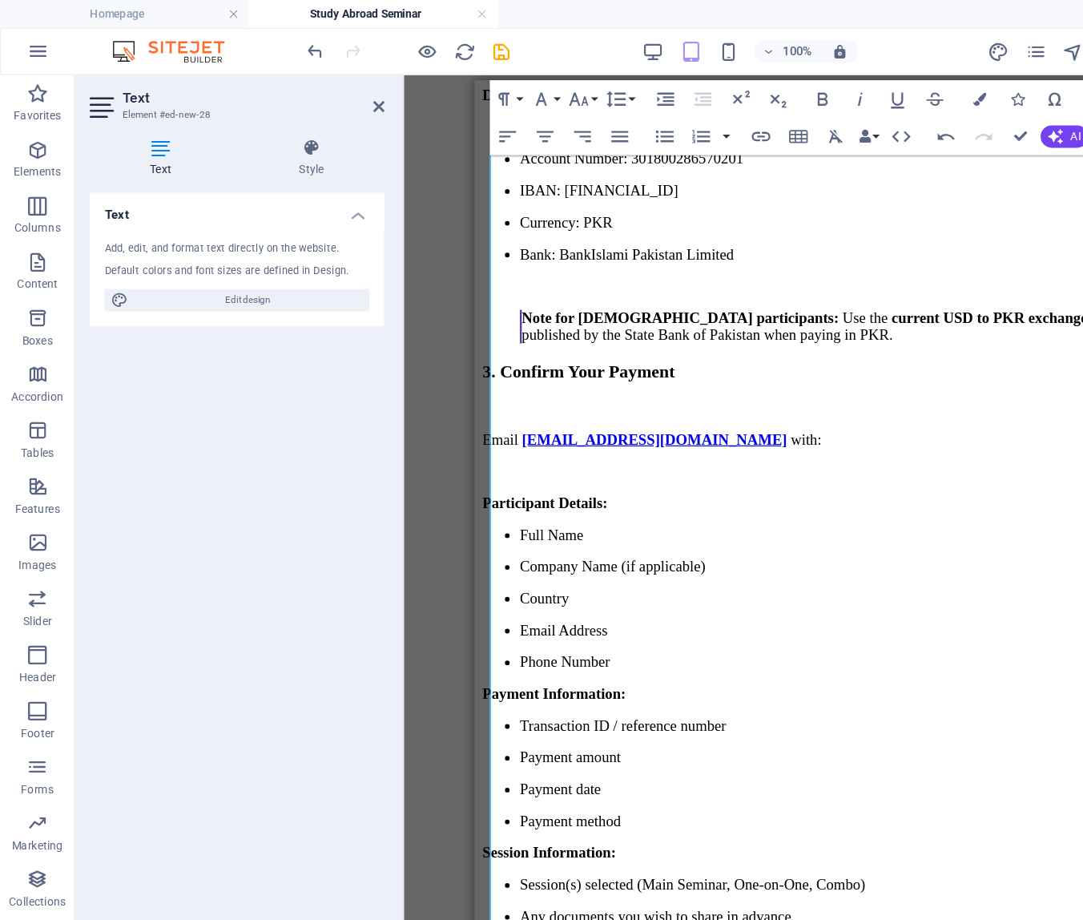
scroll to position [1500, 0]
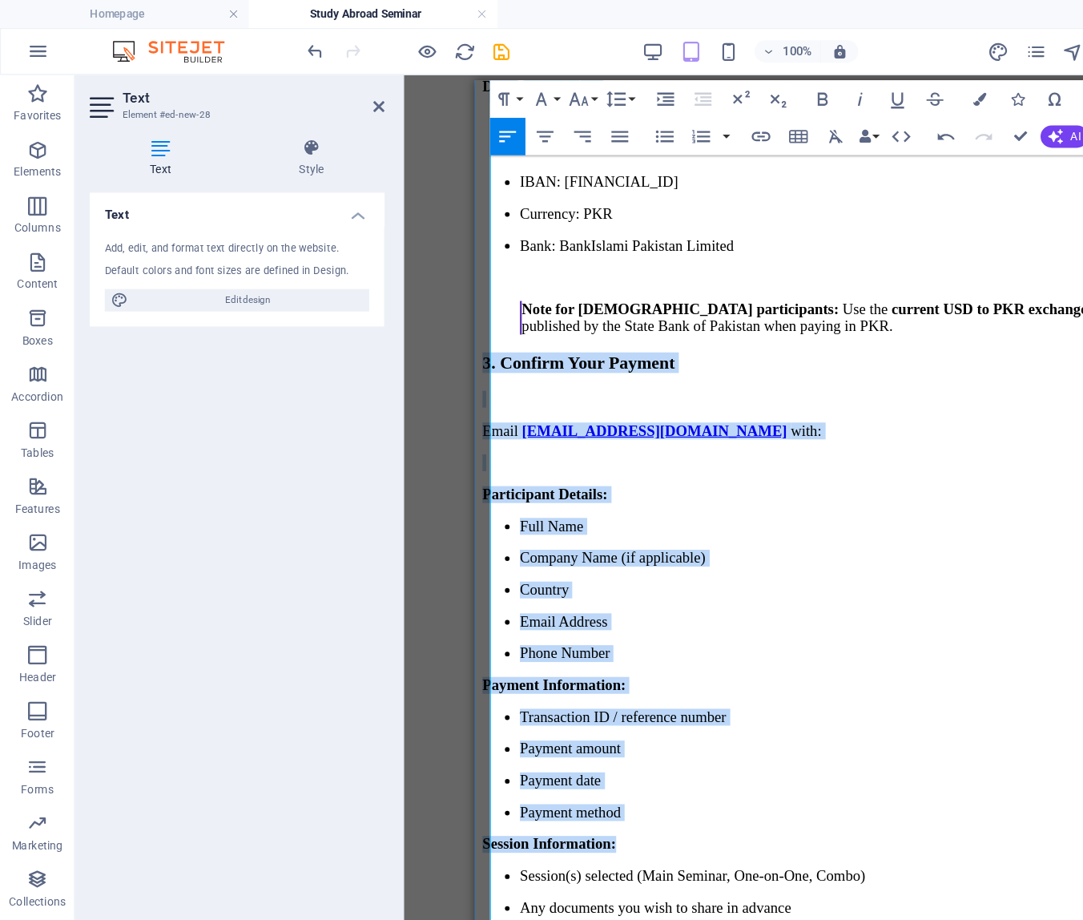
drag, startPoint x: 488, startPoint y: 219, endPoint x: 743, endPoint y: 687, distance: 533.8
click at [743, 687] on div "🌏 Study Abroad Seminar & Personalized Counseling With [PERSON_NAME] ​ 📅 Date: […" at bounding box center [782, 113] width 602 height 2712
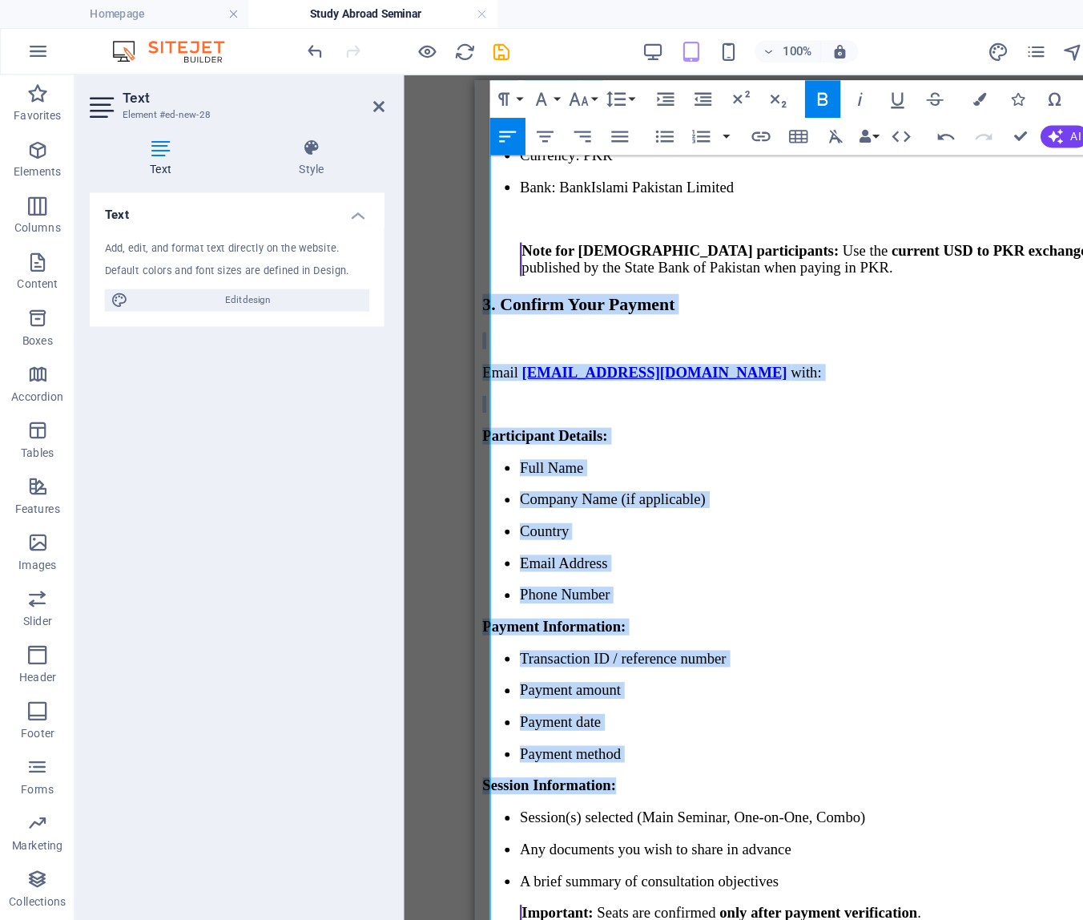
scroll to position [1541, 0]
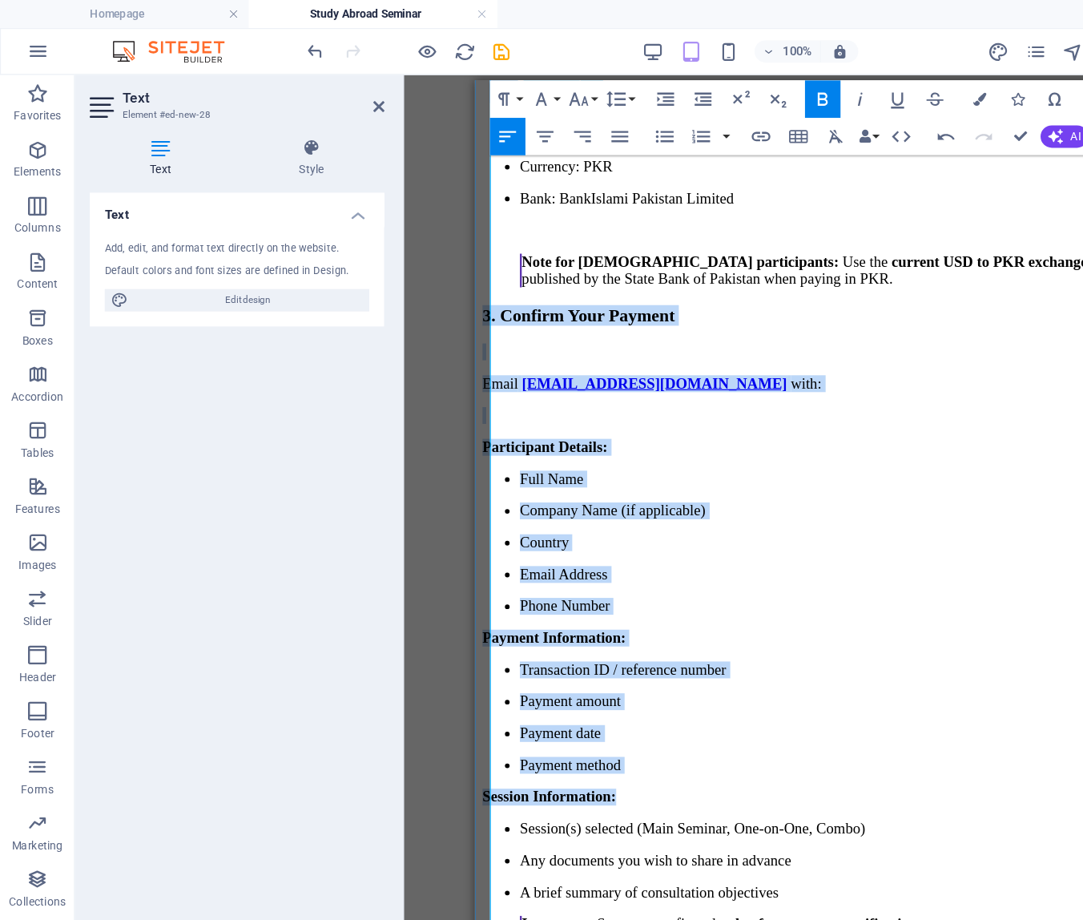
click at [752, 578] on p "Transaction ID / reference number" at bounding box center [798, 585] width 570 height 14
drag, startPoint x: 625, startPoint y: 621, endPoint x: 482, endPoint y: 179, distance: 464.6
click at [482, 179] on div "🌏 Study Abroad Seminar & Personalized Counseling With [PERSON_NAME] ​ 📅 Date: […" at bounding box center [782, 72] width 602 height 2712
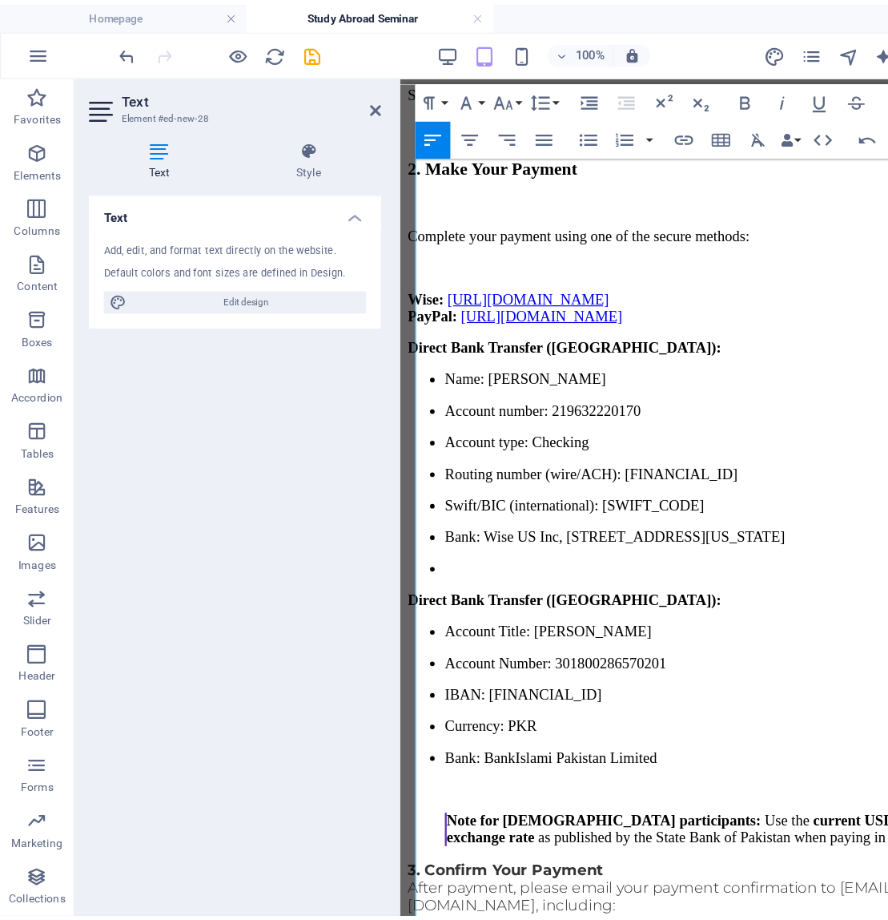
scroll to position [1230, 0]
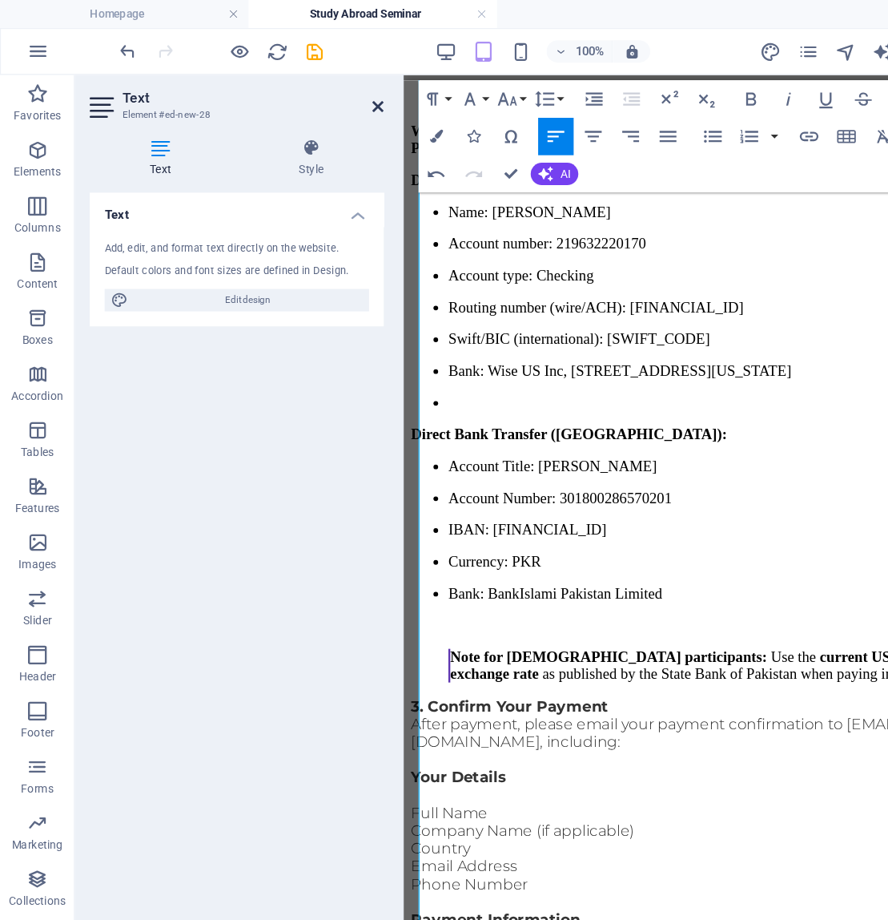
click at [321, 85] on icon at bounding box center [325, 91] width 10 height 13
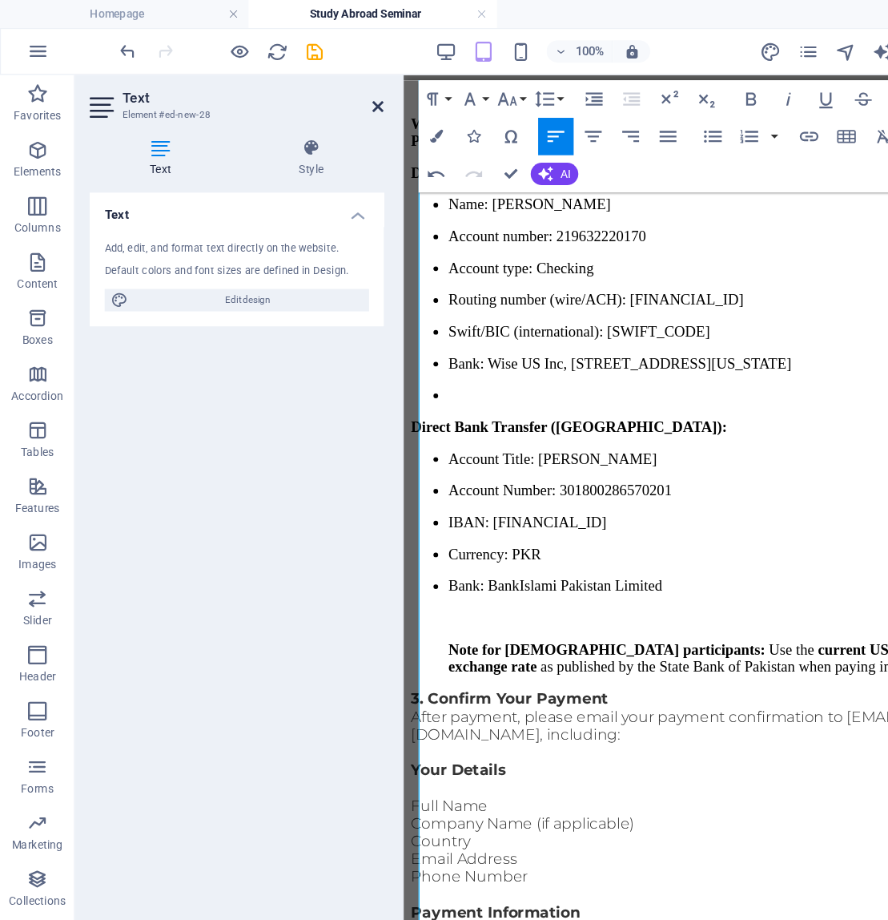
scroll to position [1089, 0]
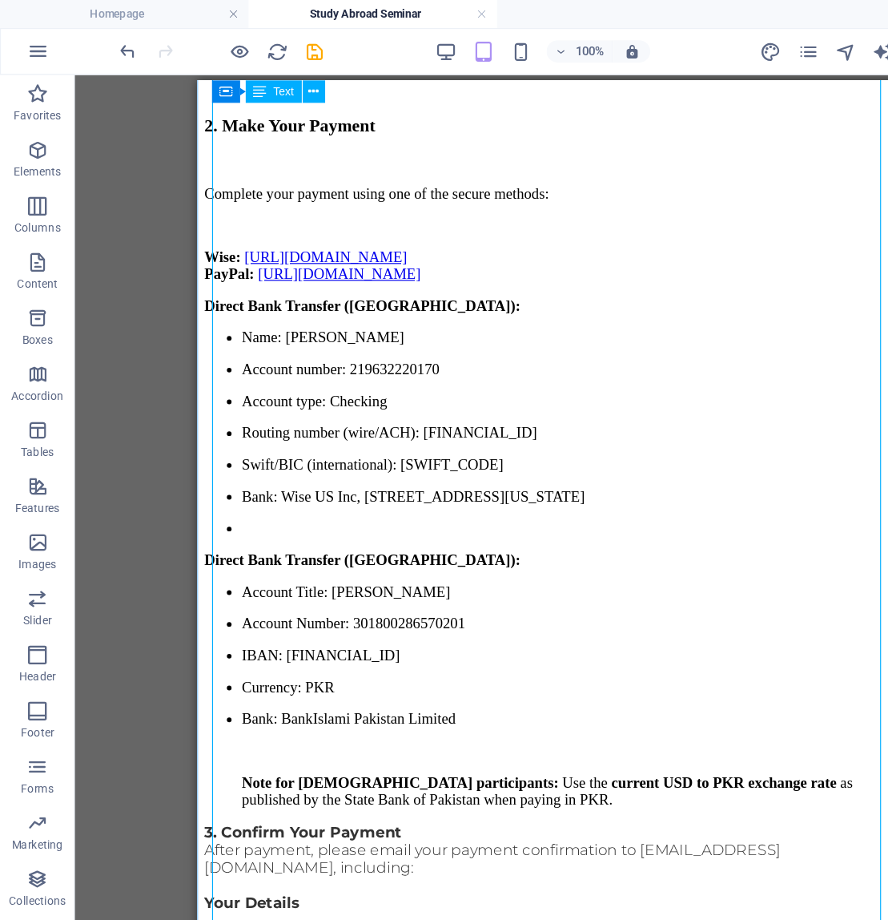
click at [441, 325] on div "🌏 Study Abroad Seminar & Personalized Counseling With [PERSON_NAME] 📅 Date: [DA…" at bounding box center [504, 456] width 602 height 2577
click at [443, 352] on div "🌏 Study Abroad Seminar & Personalized Counseling With [PERSON_NAME] 📅 Date: [DA…" at bounding box center [504, 456] width 602 height 2577
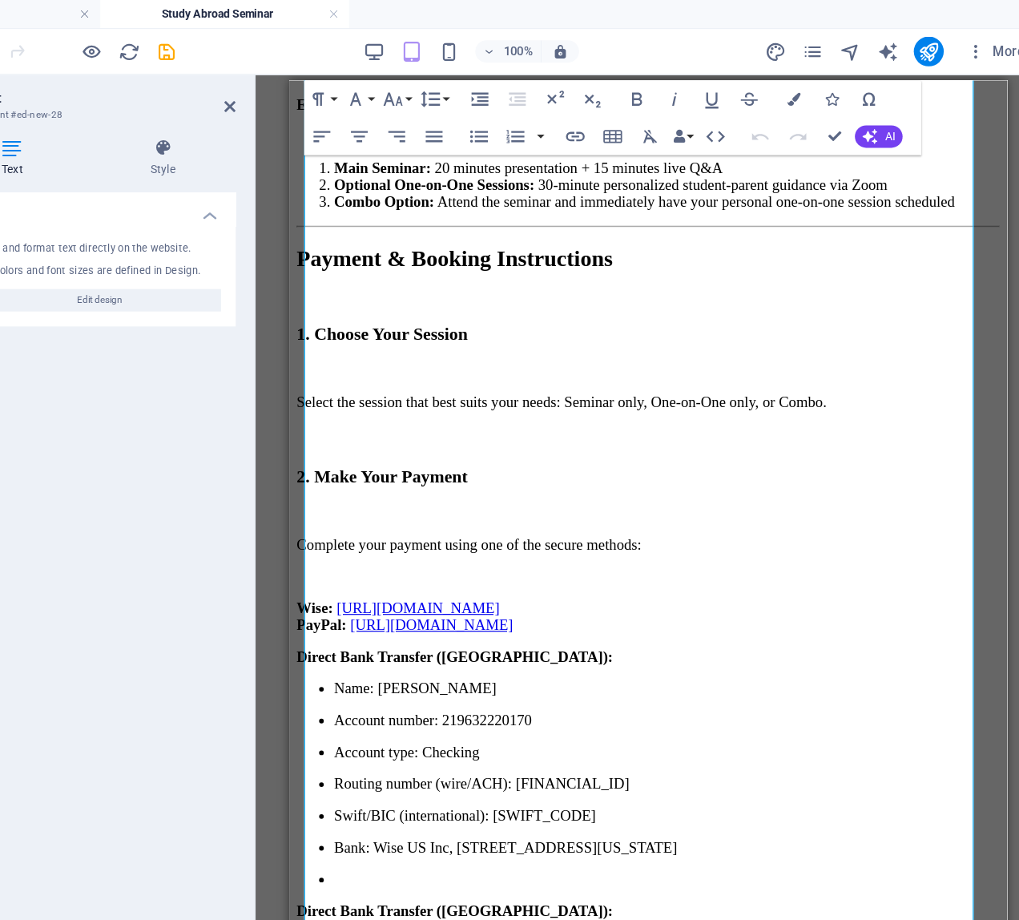
scroll to position [775, 0]
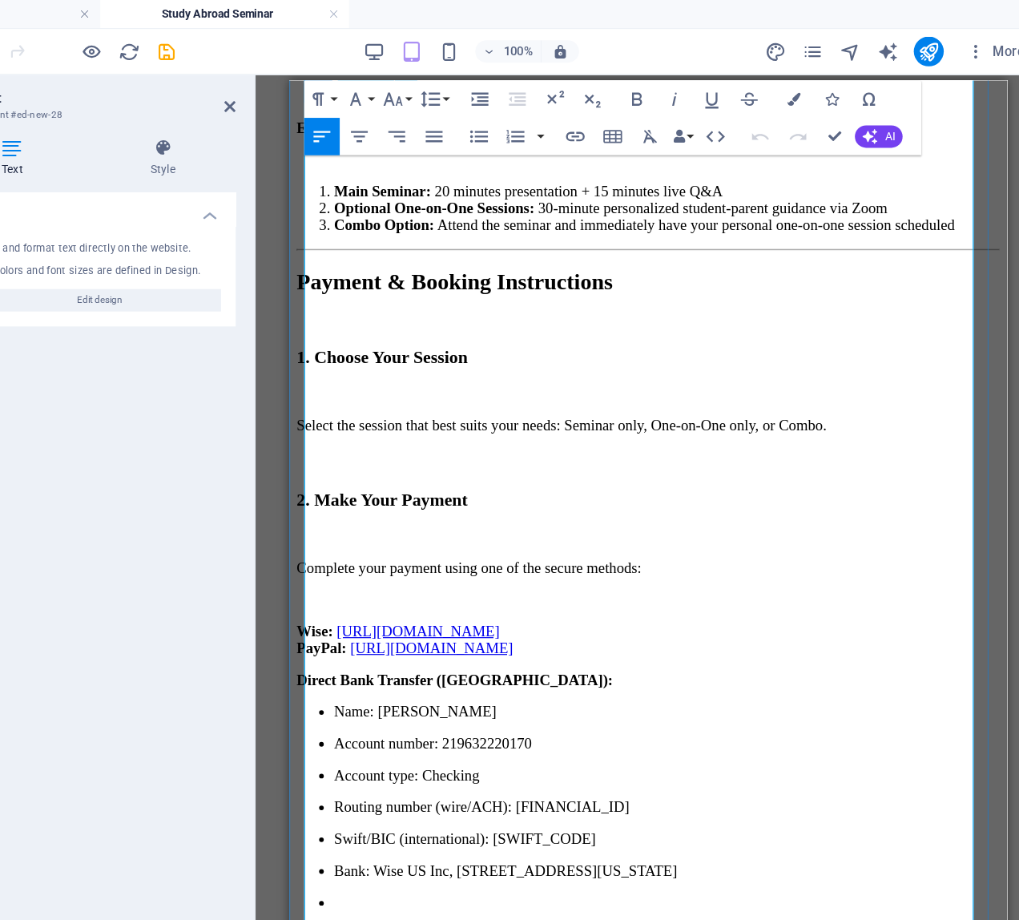
click at [527, 586] on p "Direct Bank Transfer ([GEOGRAPHIC_DATA]):" at bounding box center [597, 593] width 602 height 14
drag, startPoint x: 662, startPoint y: 351, endPoint x: 298, endPoint y: 246, distance: 379.3
click at [298, 246] on div "🌏 Study Abroad Seminar & Personalized Counseling With [PERSON_NAME] 📅 Date: [DA…" at bounding box center [597, 774] width 602 height 2583
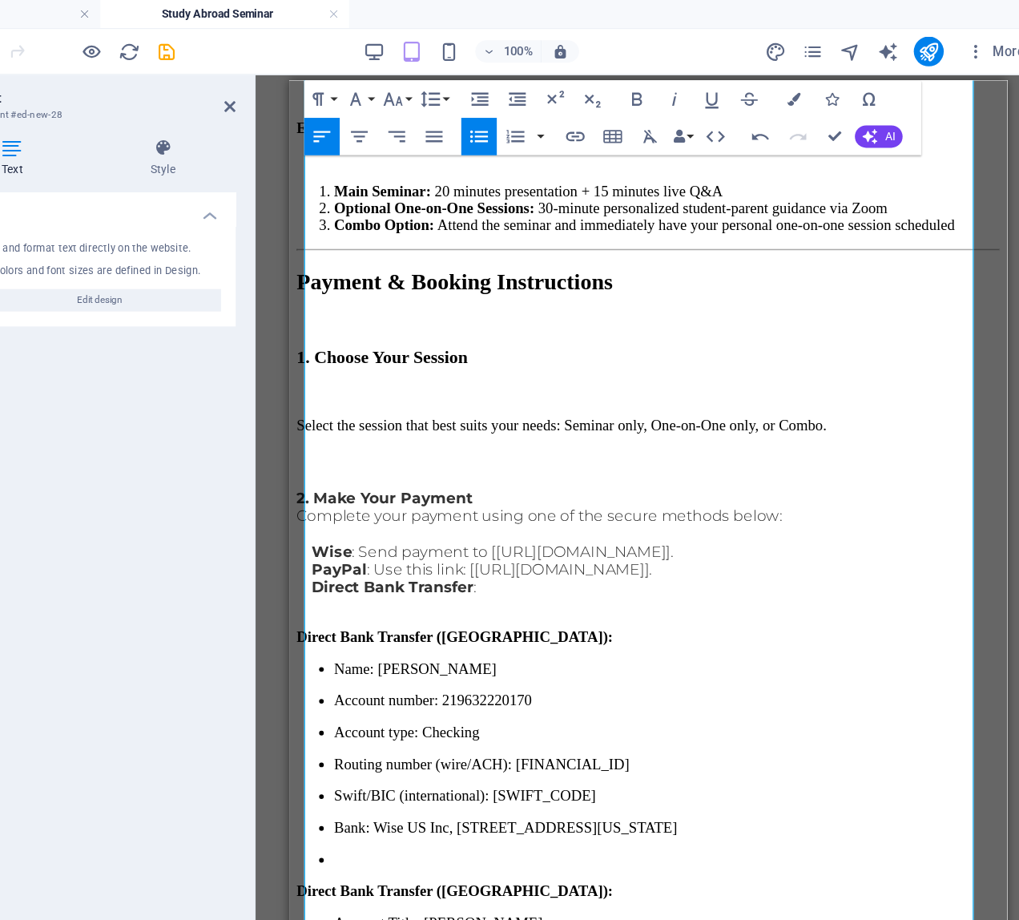
click at [534, 113] on icon "button" at bounding box center [537, 116] width 19 height 19
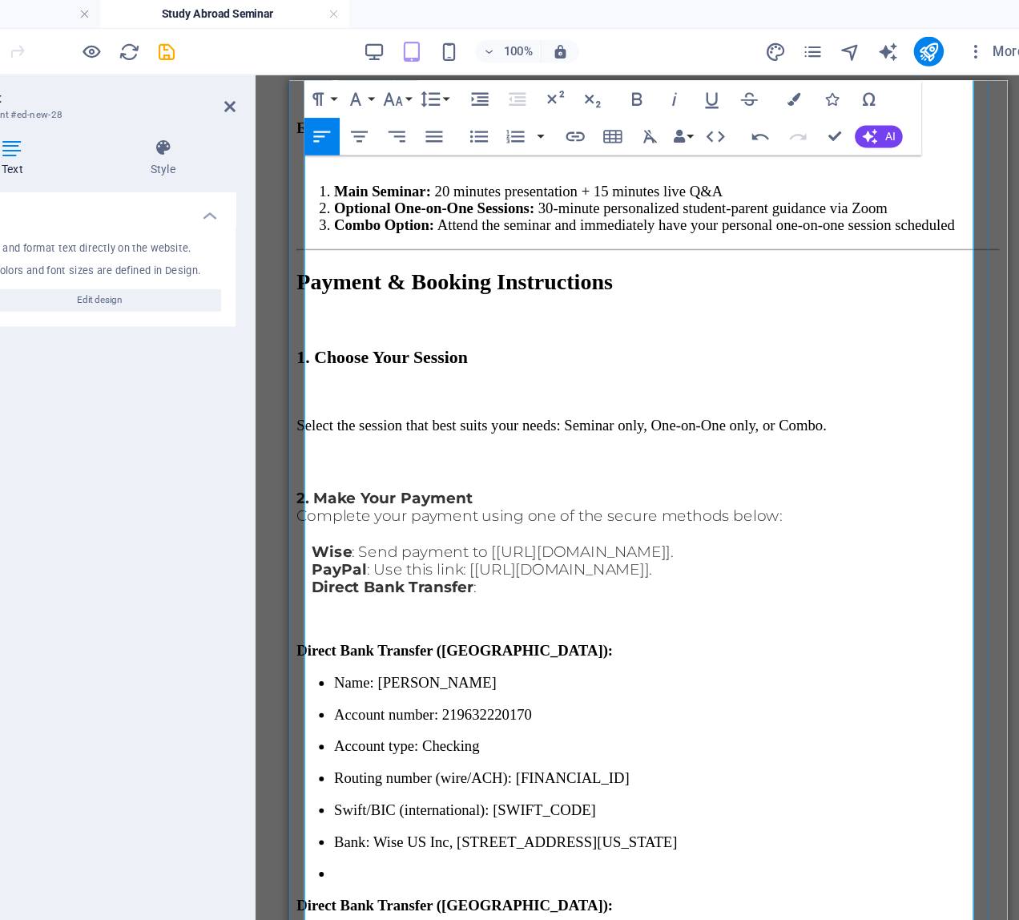
click at [598, 589] on li "Name: [PERSON_NAME]" at bounding box center [613, 596] width 570 height 14
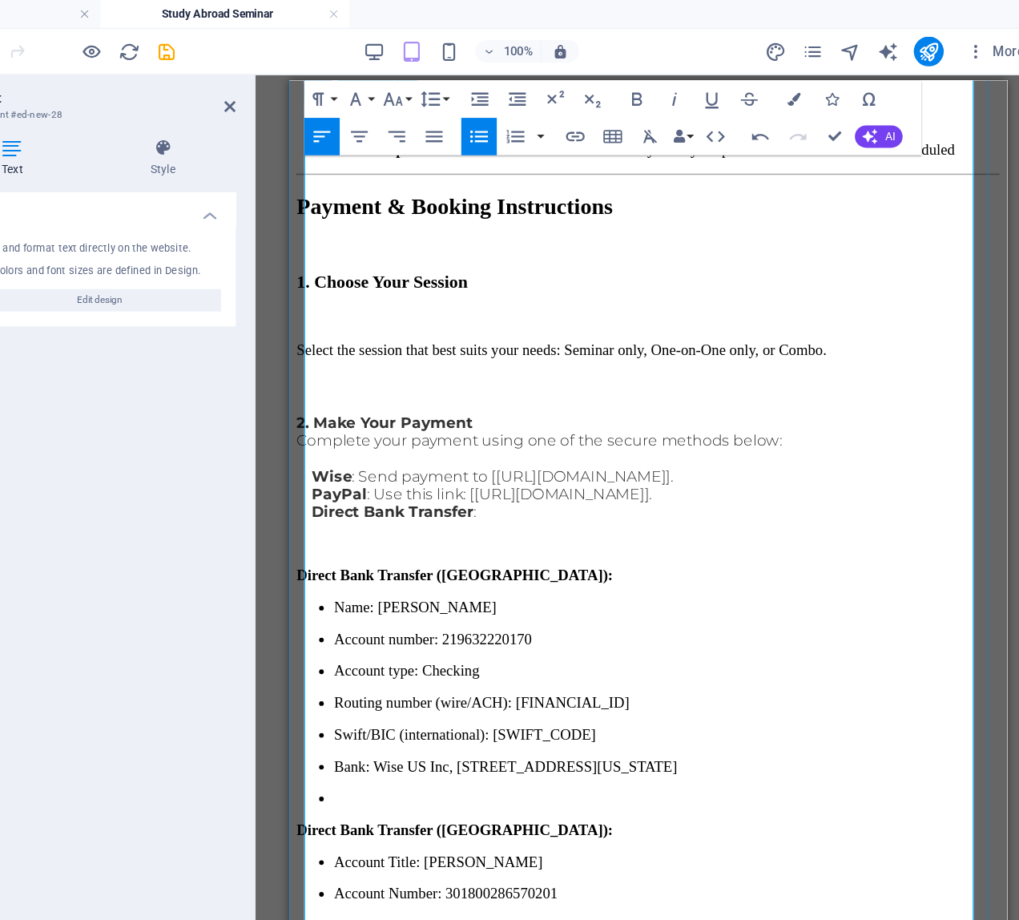
scroll to position [843, 0]
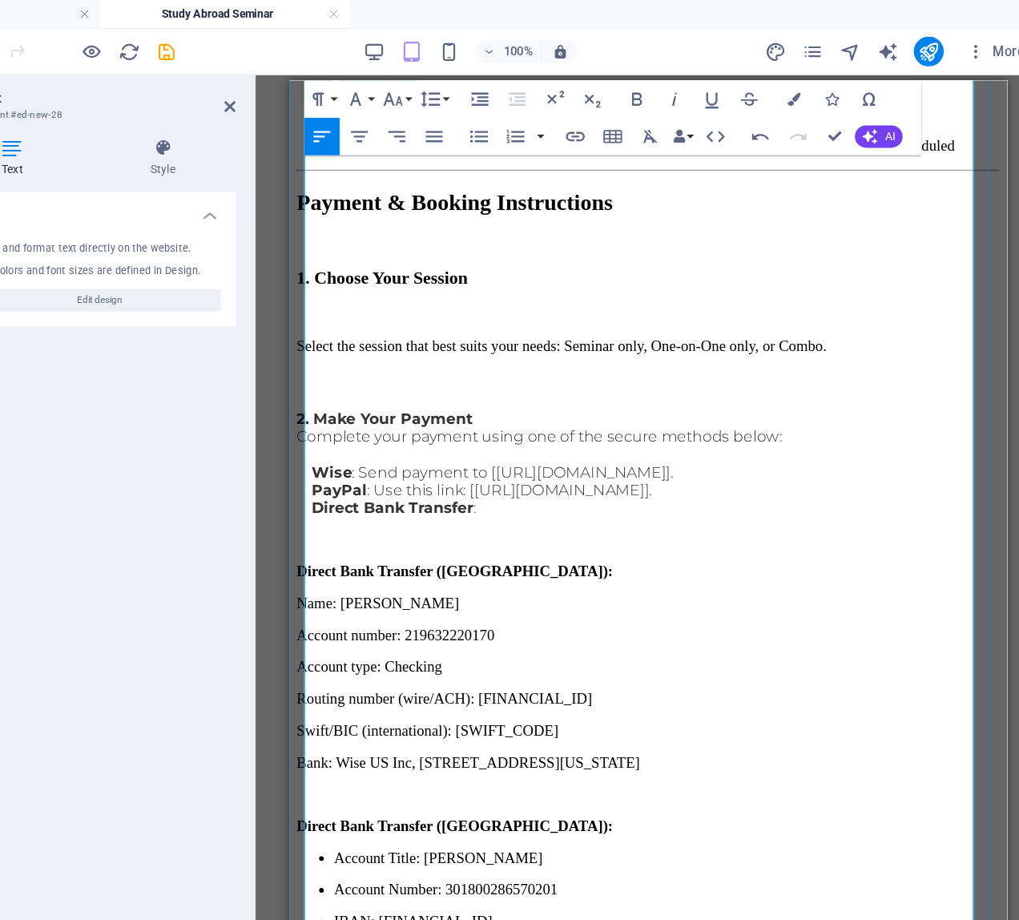
click at [554, 493] on p "Direct Bank Transfer ([GEOGRAPHIC_DATA]):" at bounding box center [597, 500] width 602 height 14
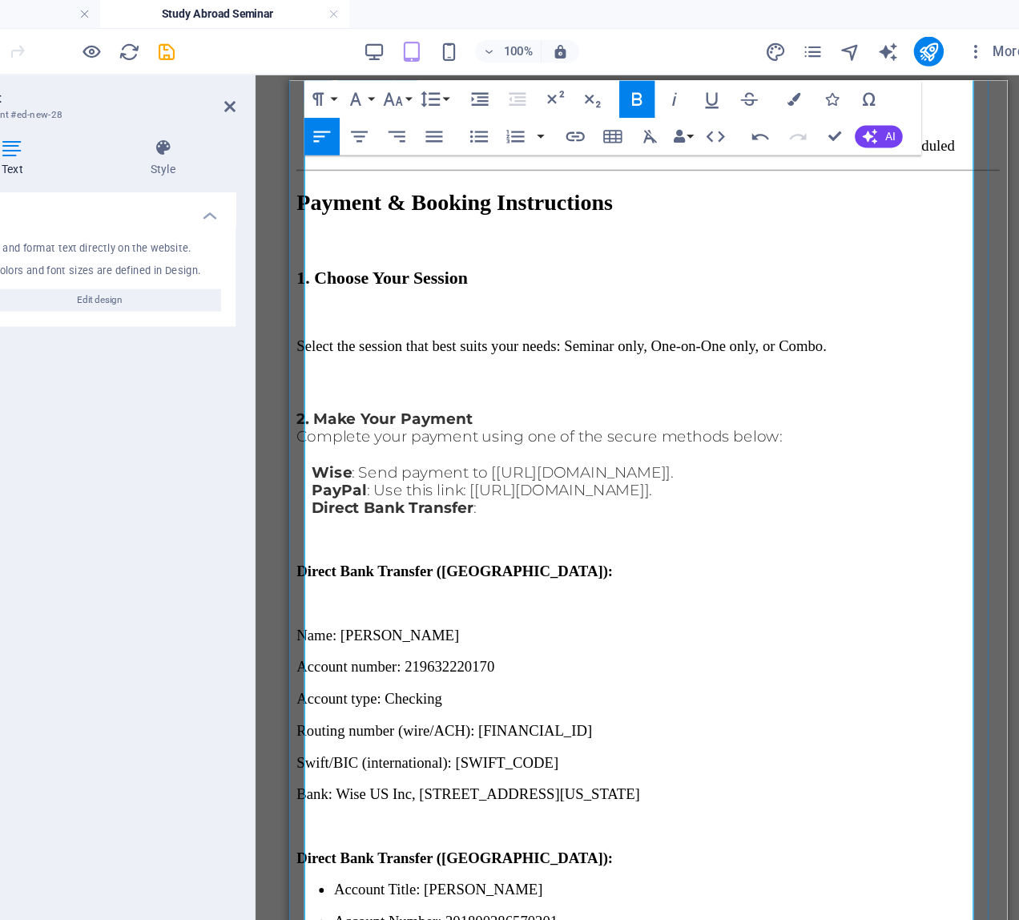
click at [573, 657] on p "Swift/BIC (international): [SWIFT_CODE]" at bounding box center [597, 664] width 602 height 14
click at [738, 684] on p "Bank: Wise US Inc, [STREET_ADDRESS][US_STATE]" at bounding box center [597, 691] width 602 height 14
click at [328, 766] on p "Account Title: [PERSON_NAME]" at bounding box center [613, 773] width 570 height 14
click at [549, 848] on p "IBAN: [FINANCIAL_ID]" at bounding box center [597, 855] width 602 height 14
click at [538, 875] on p "Currency: PKR" at bounding box center [597, 882] width 602 height 14
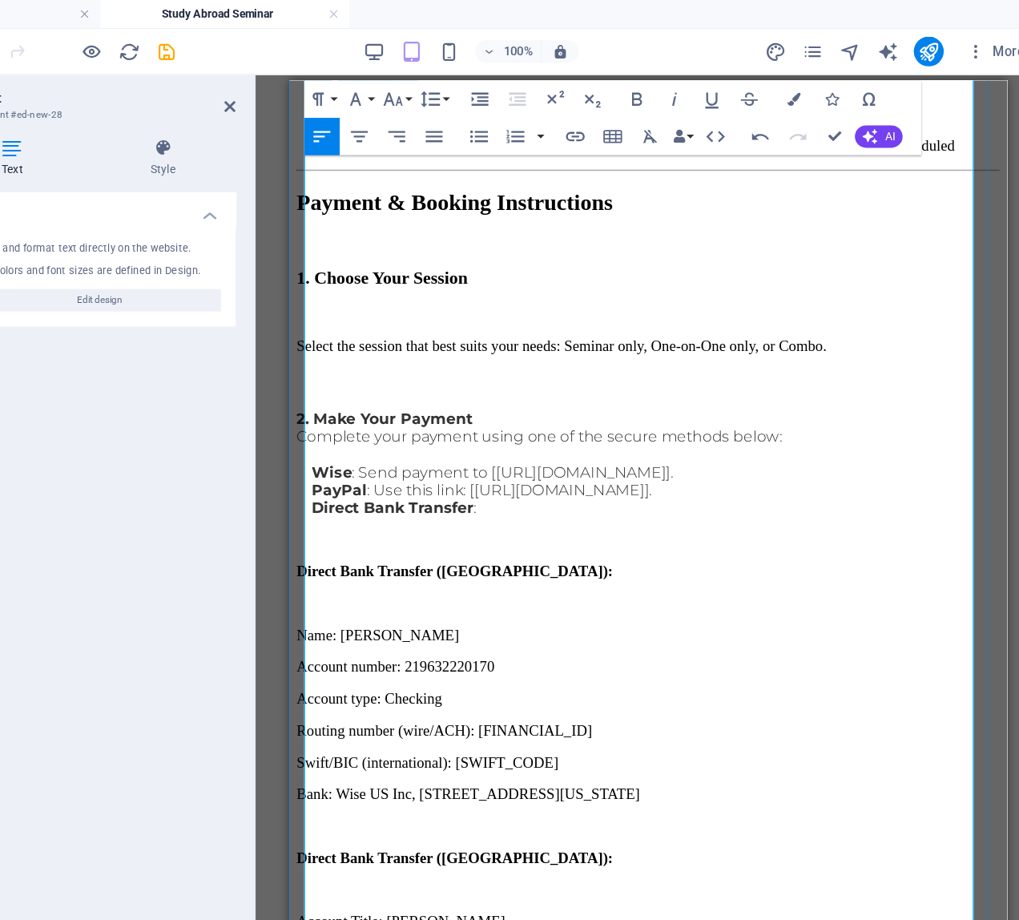
click at [546, 902] on p "Bank: BankIslami Pakistan Limited" at bounding box center [597, 909] width 602 height 14
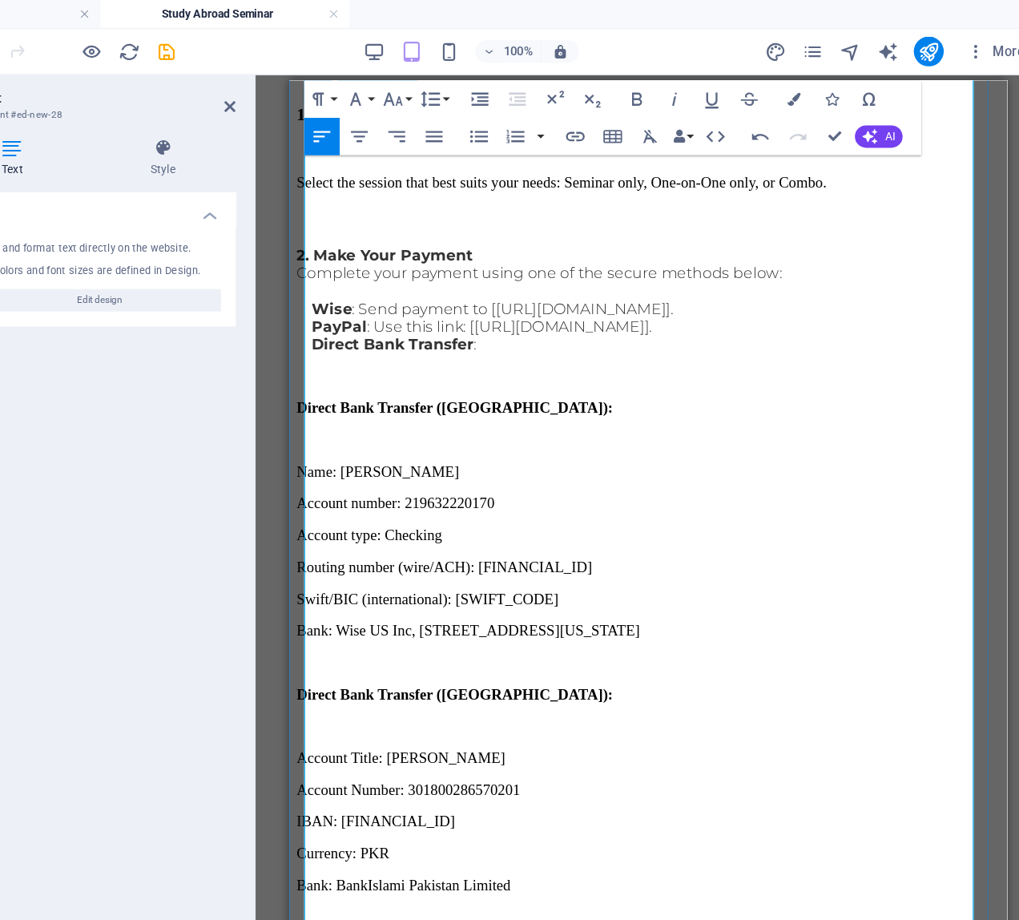
scroll to position [1001, 0]
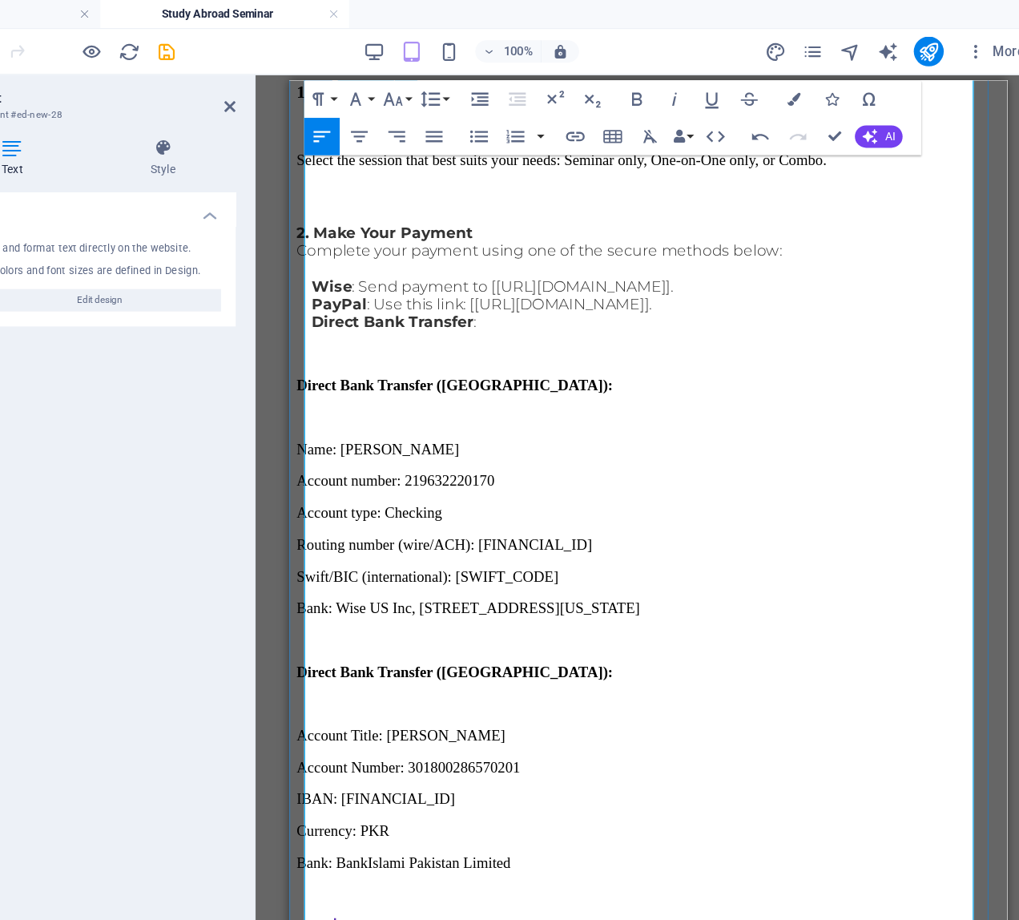
click at [771, 512] on div "🌏 Study Abroad Seminar & Personalized Counseling With [PERSON_NAME] 📅 Date: [DA…" at bounding box center [597, 562] width 602 height 2613
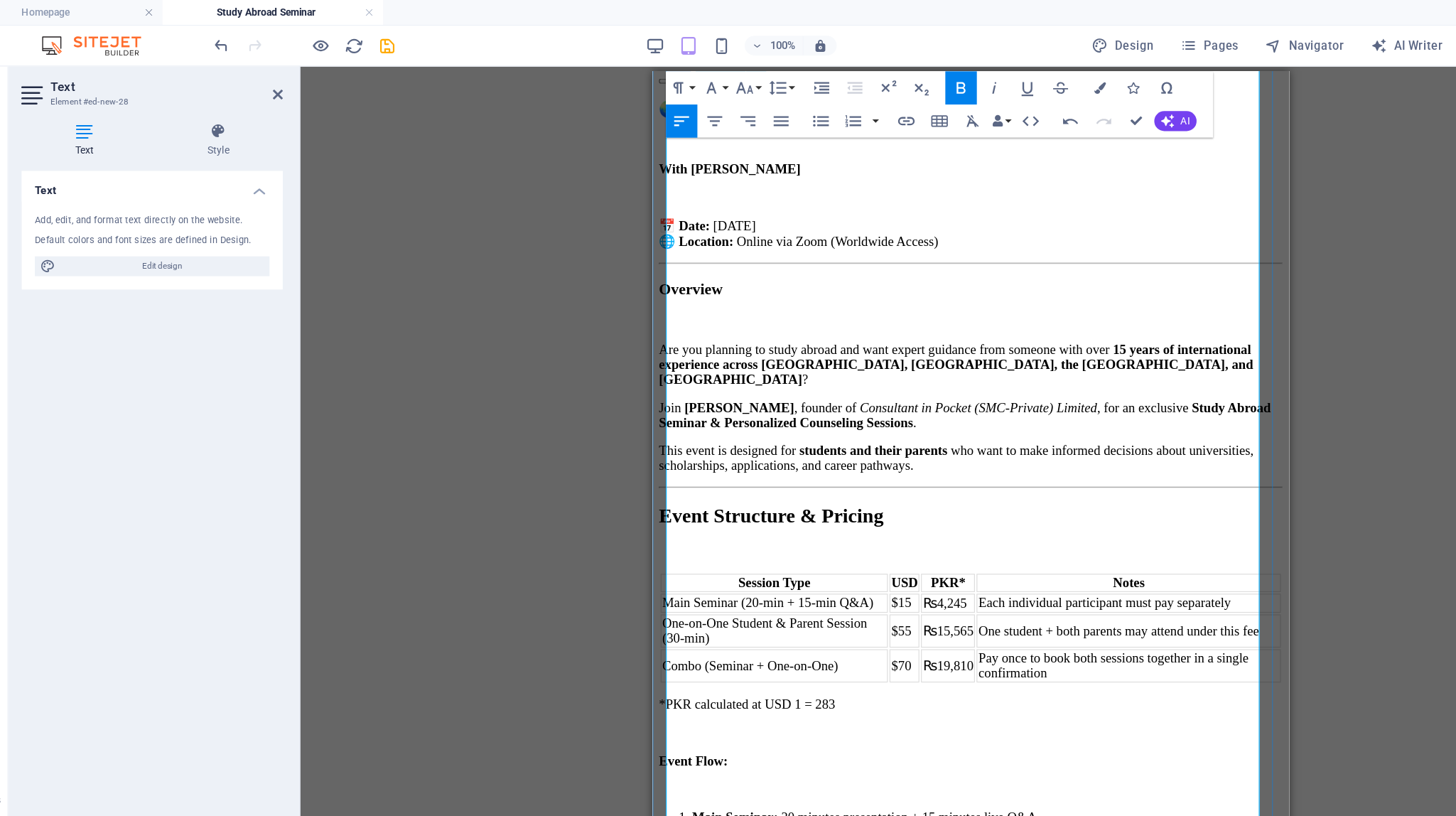
scroll to position [129, 0]
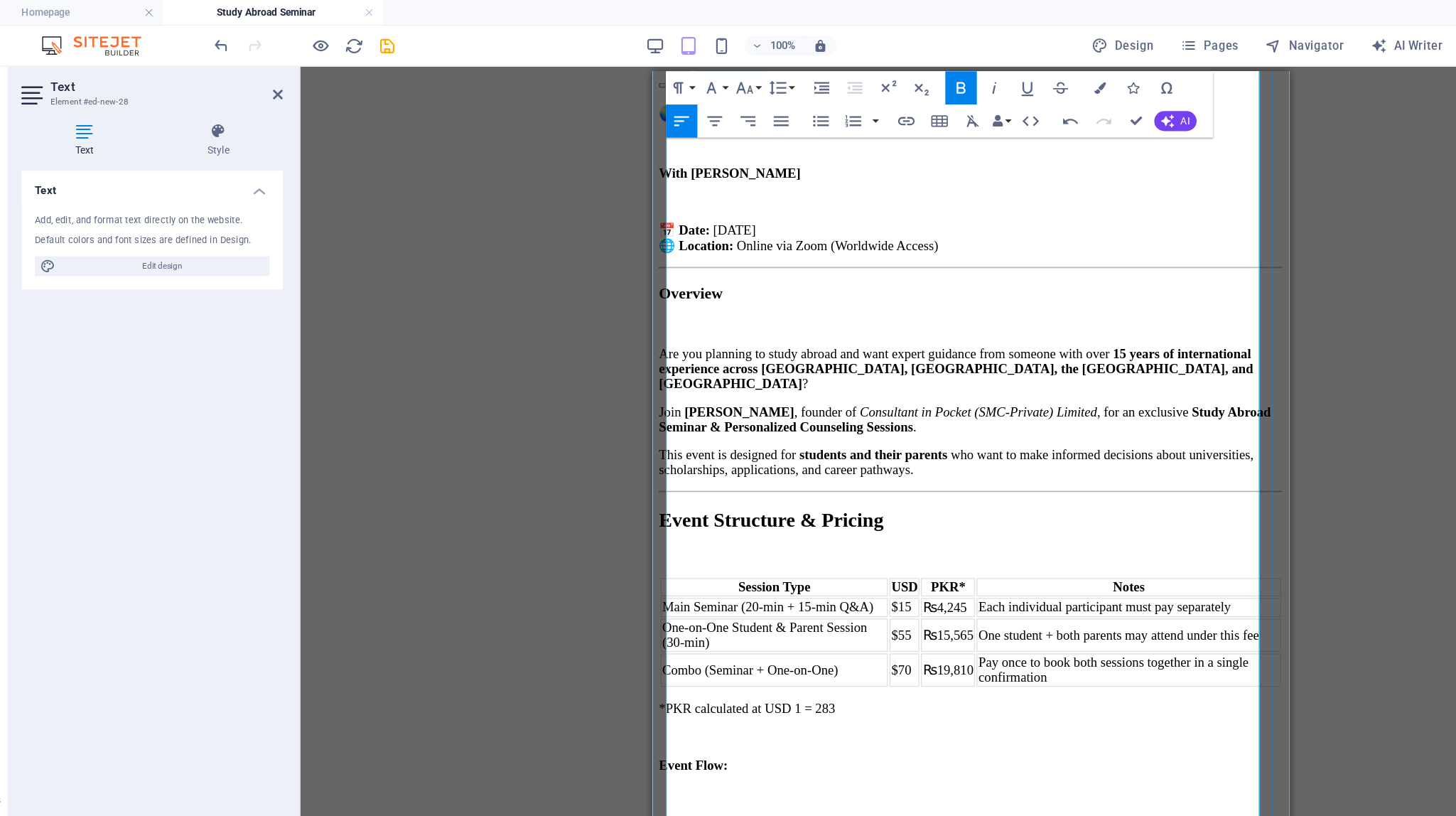
click at [899, 522] on td "Each individual participant must pay separately" at bounding box center [1060, 530] width 261 height 16
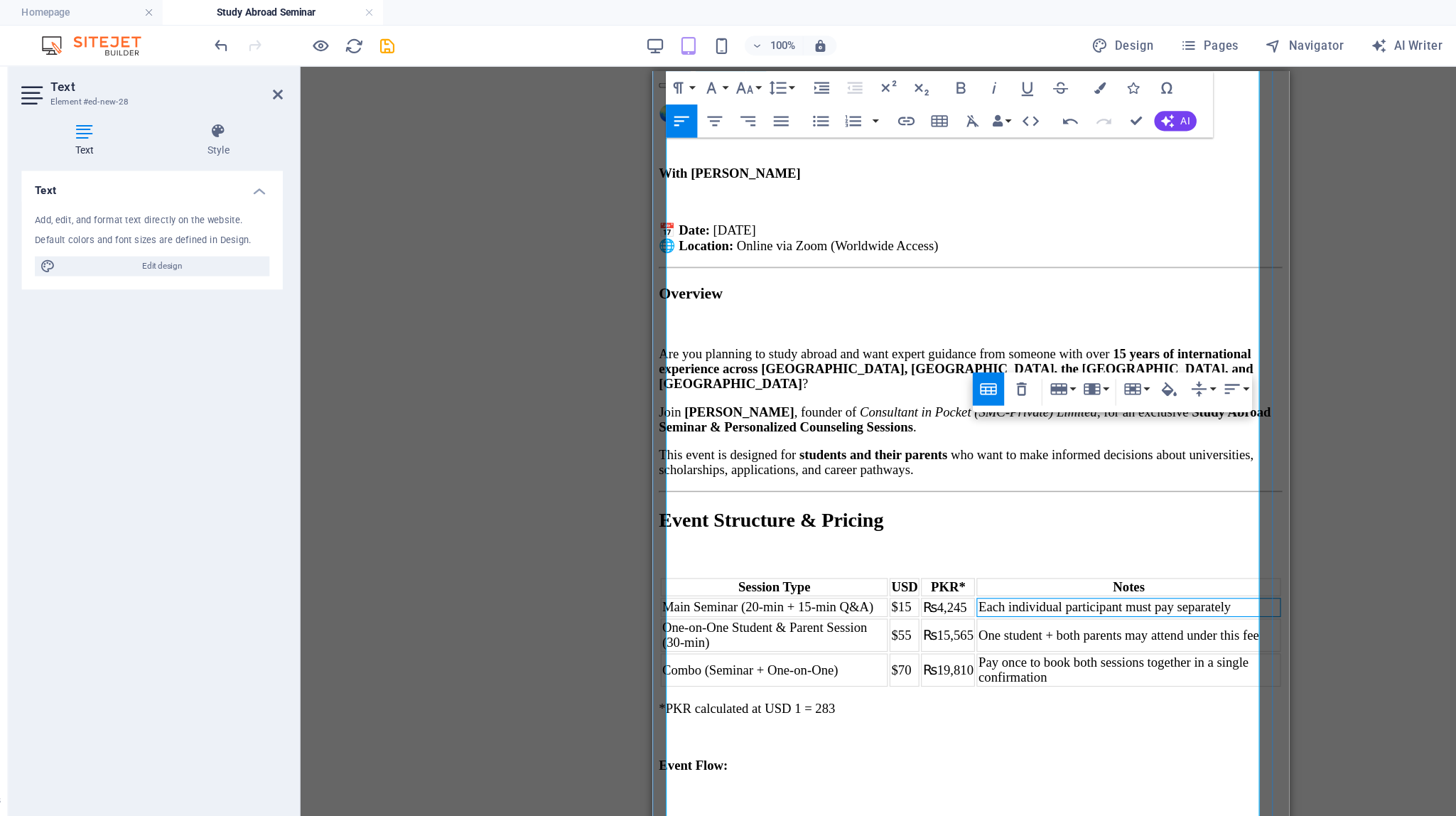
click at [899, 540] on td "One student + both parents may attend under this fee" at bounding box center [1060, 554] width 261 height 28
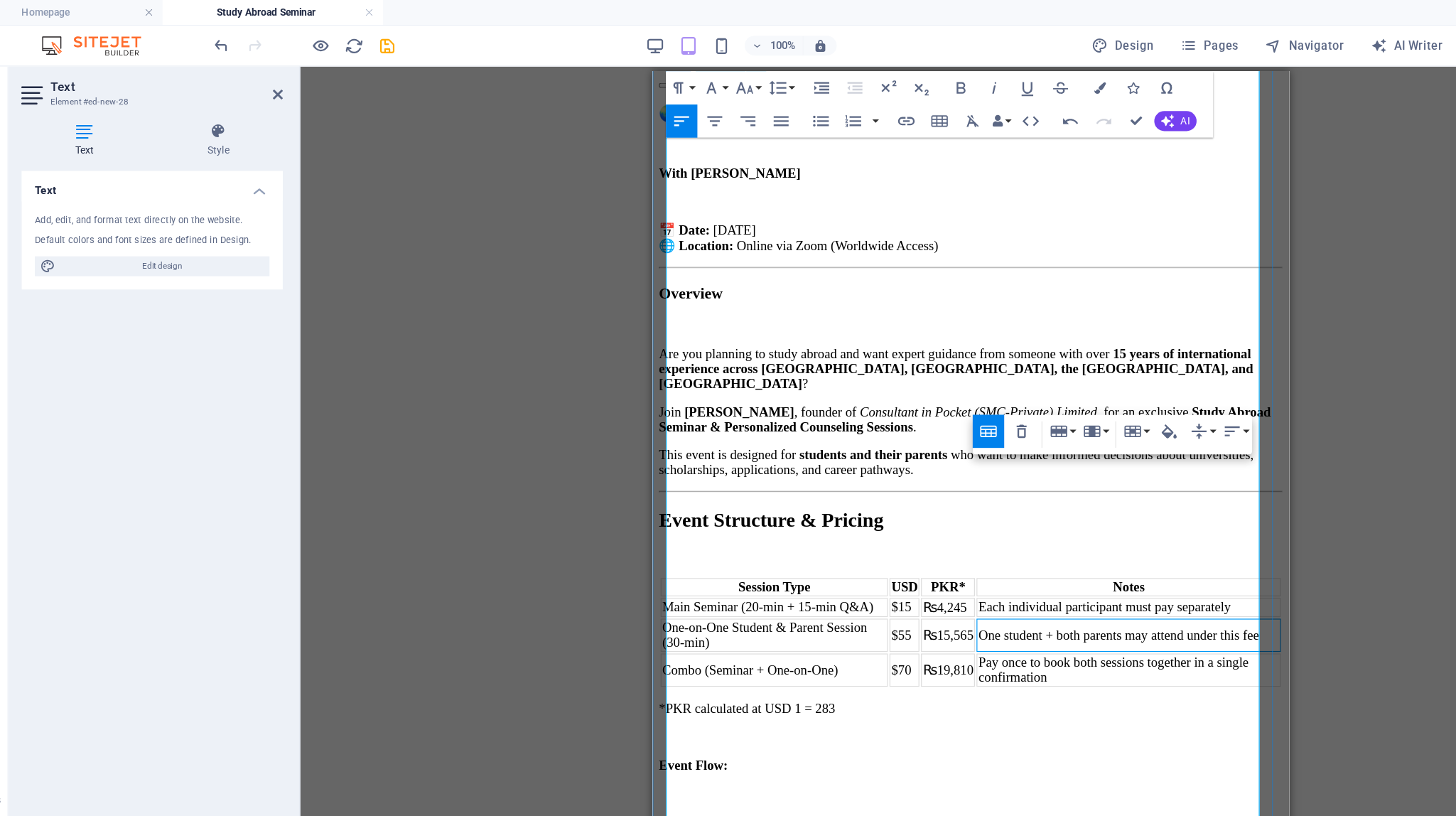
click at [899, 659] on p "Event Flow:" at bounding box center [925, 665] width 534 height 12
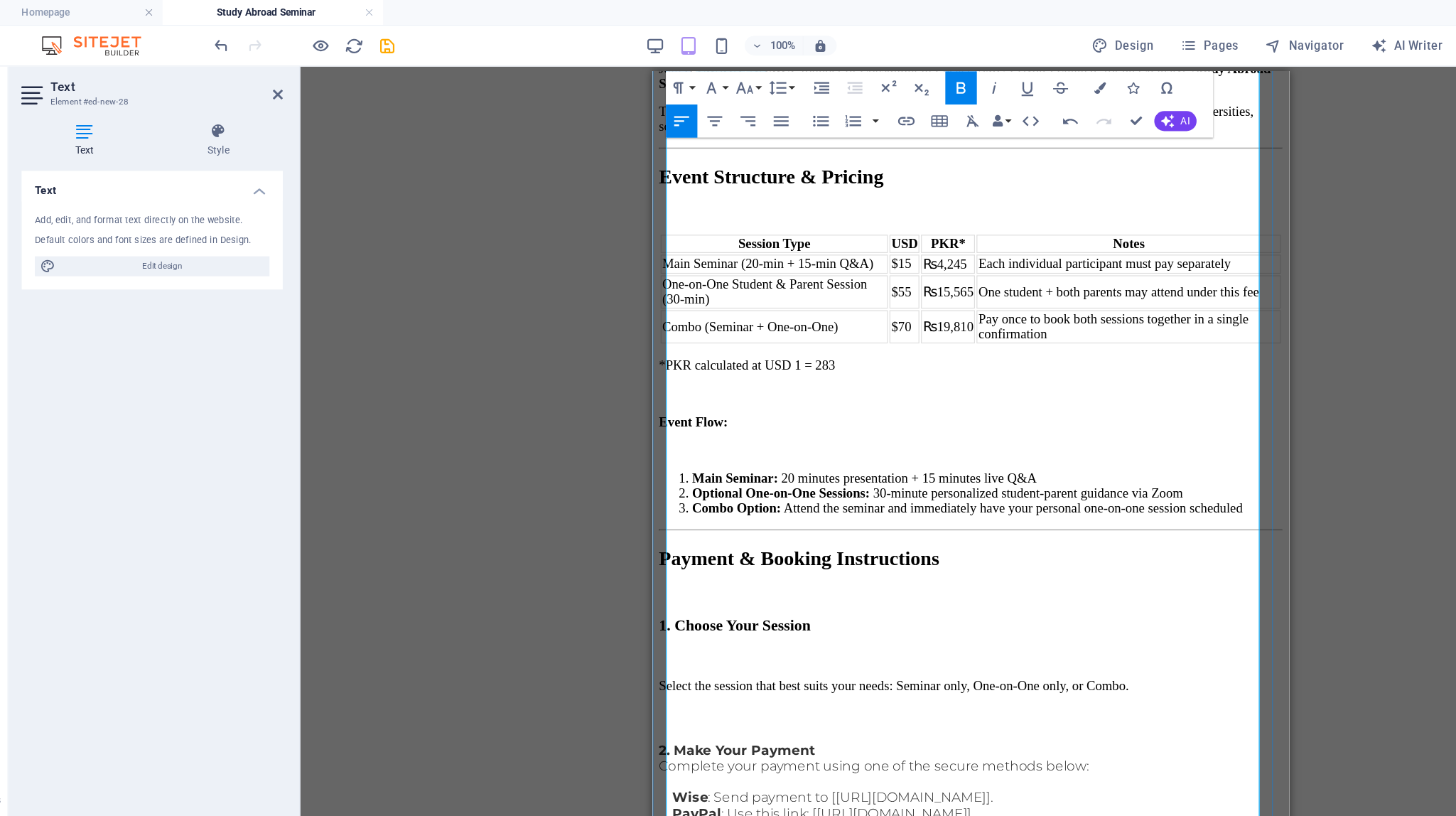
scroll to position [451, 0]
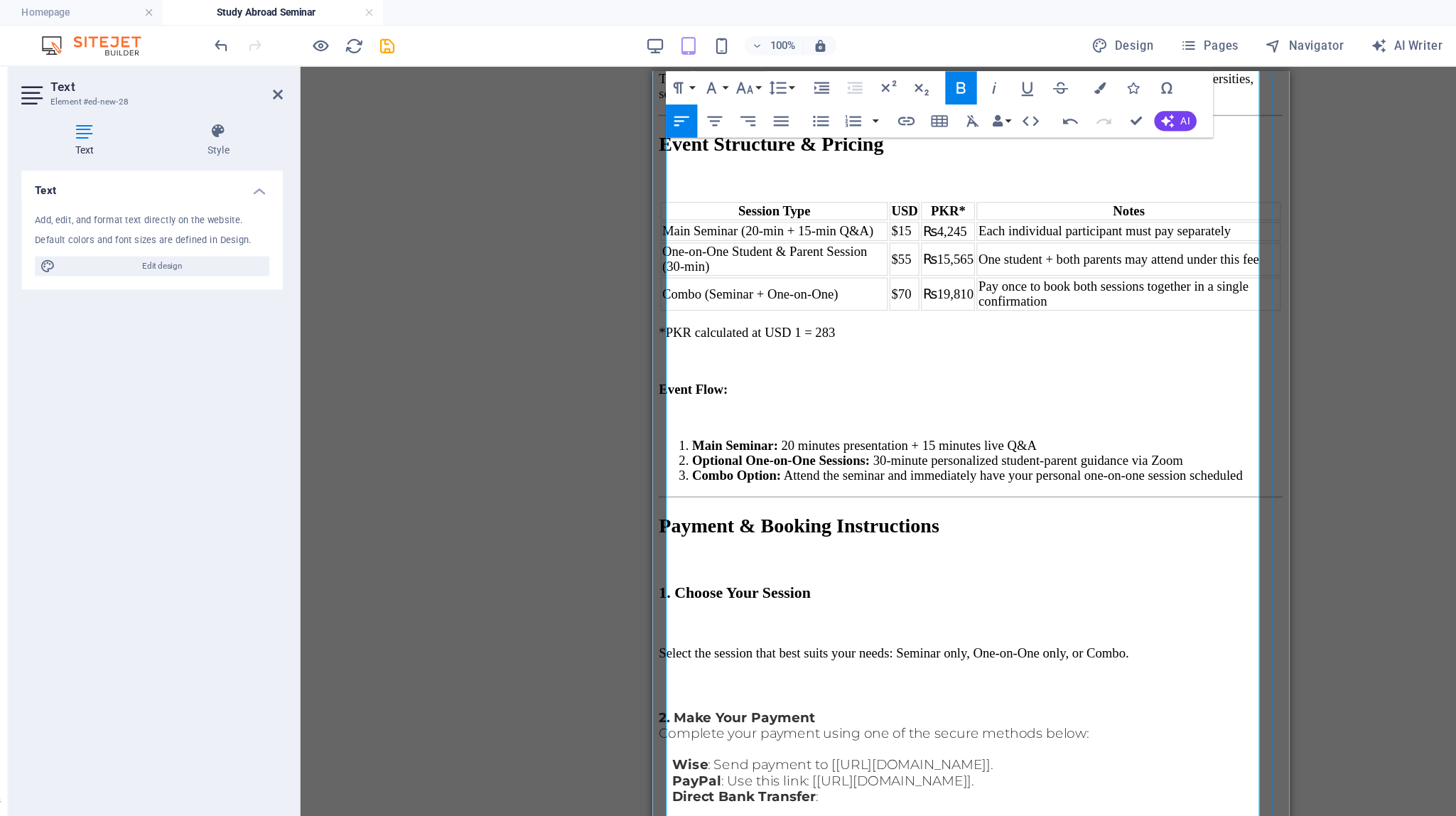
click at [770, 618] on strong "2. Make Your Payment" at bounding box center [724, 624] width 134 height 13
click at [701, 74] on button "Font Size" at bounding box center [690, 75] width 27 height 28
click at [781, 618] on strong "2. Make Your Payment" at bounding box center [724, 624] width 134 height 13
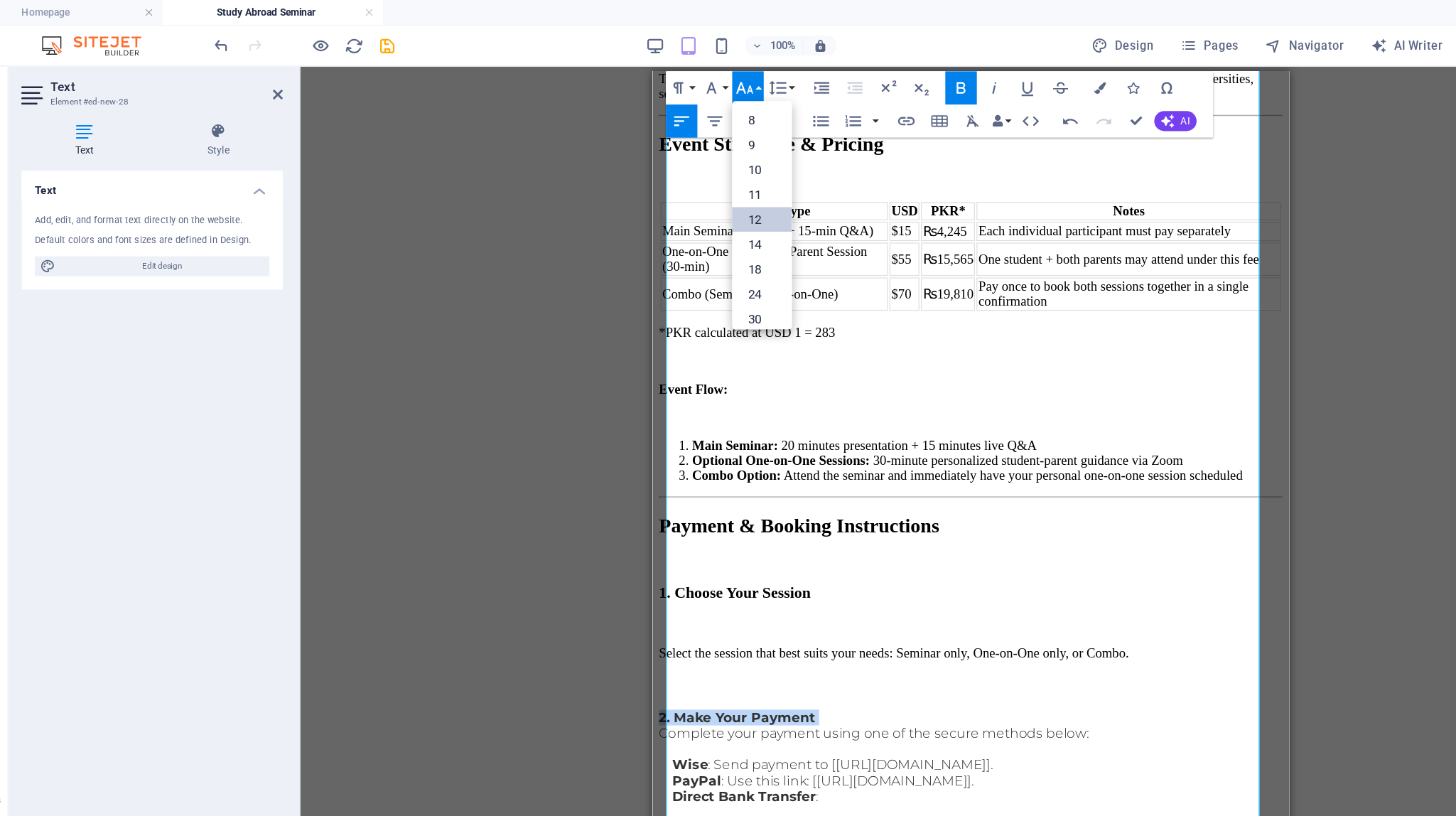
click at [717, 184] on link "12" at bounding box center [703, 188] width 51 height 21
click at [693, 77] on icon "button" at bounding box center [688, 75] width 15 height 10
click at [702, 149] on link "24" at bounding box center [703, 152] width 51 height 21
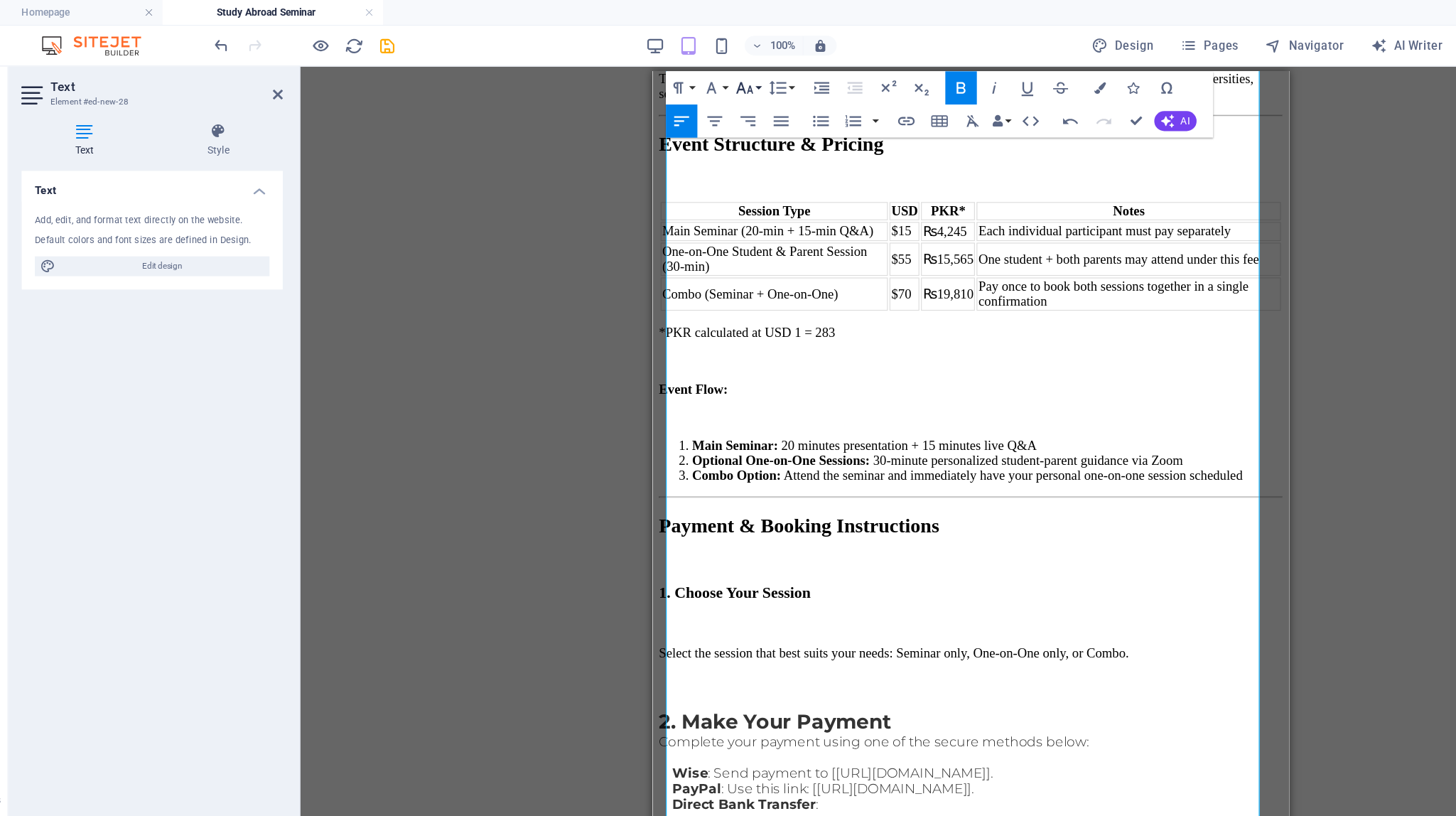
click at [699, 74] on button "Font Size" at bounding box center [690, 75] width 27 height 28
click at [702, 114] on link "18" at bounding box center [703, 117] width 51 height 21
click at [700, 75] on button "Font Size" at bounding box center [690, 75] width 27 height 28
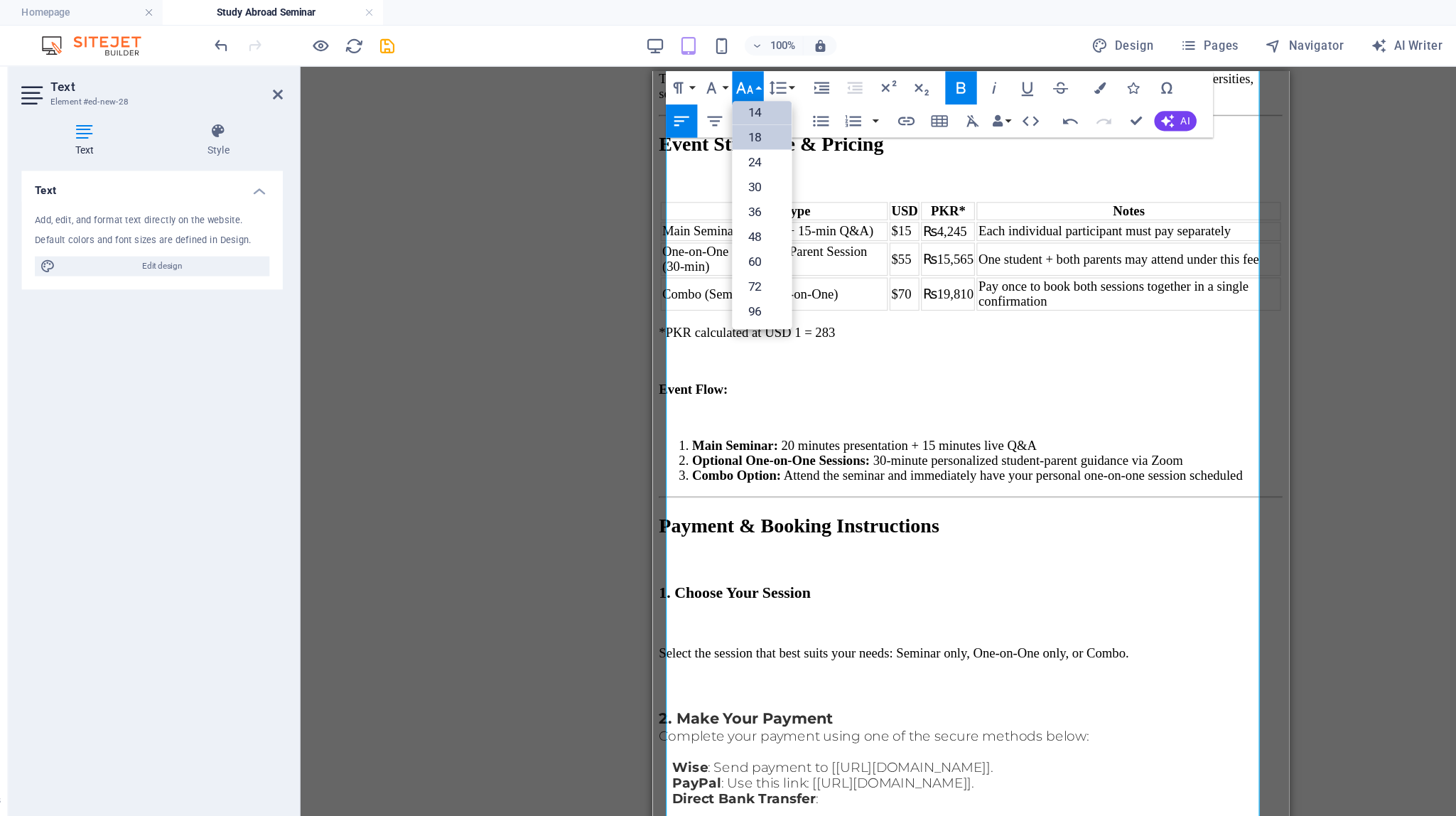
click at [702, 95] on link "14" at bounding box center [703, 96] width 51 height 21
click at [689, 77] on icon "button" at bounding box center [688, 75] width 17 height 17
click at [695, 112] on link "18" at bounding box center [703, 117] width 51 height 21
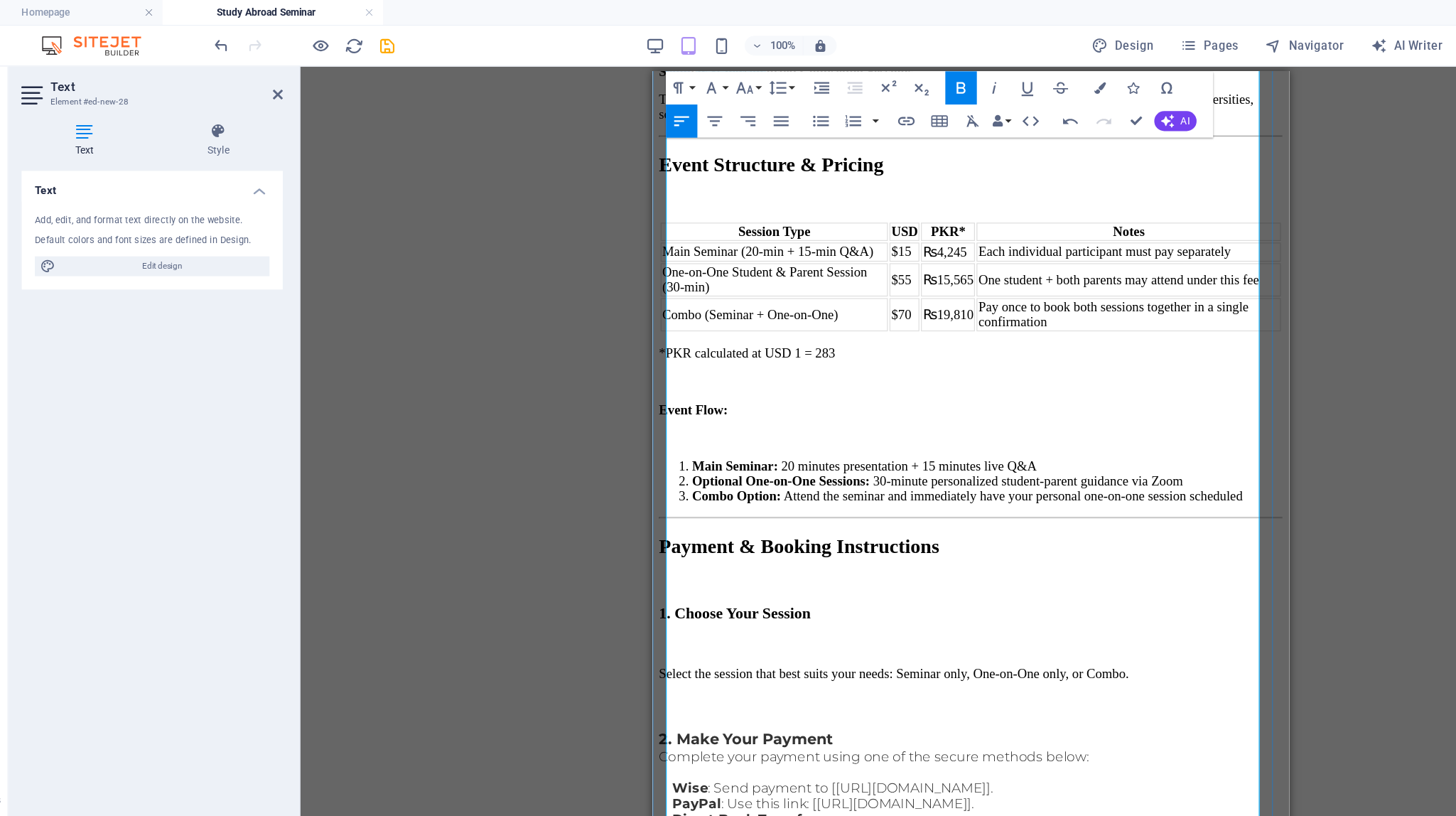
scroll to position [413, 0]
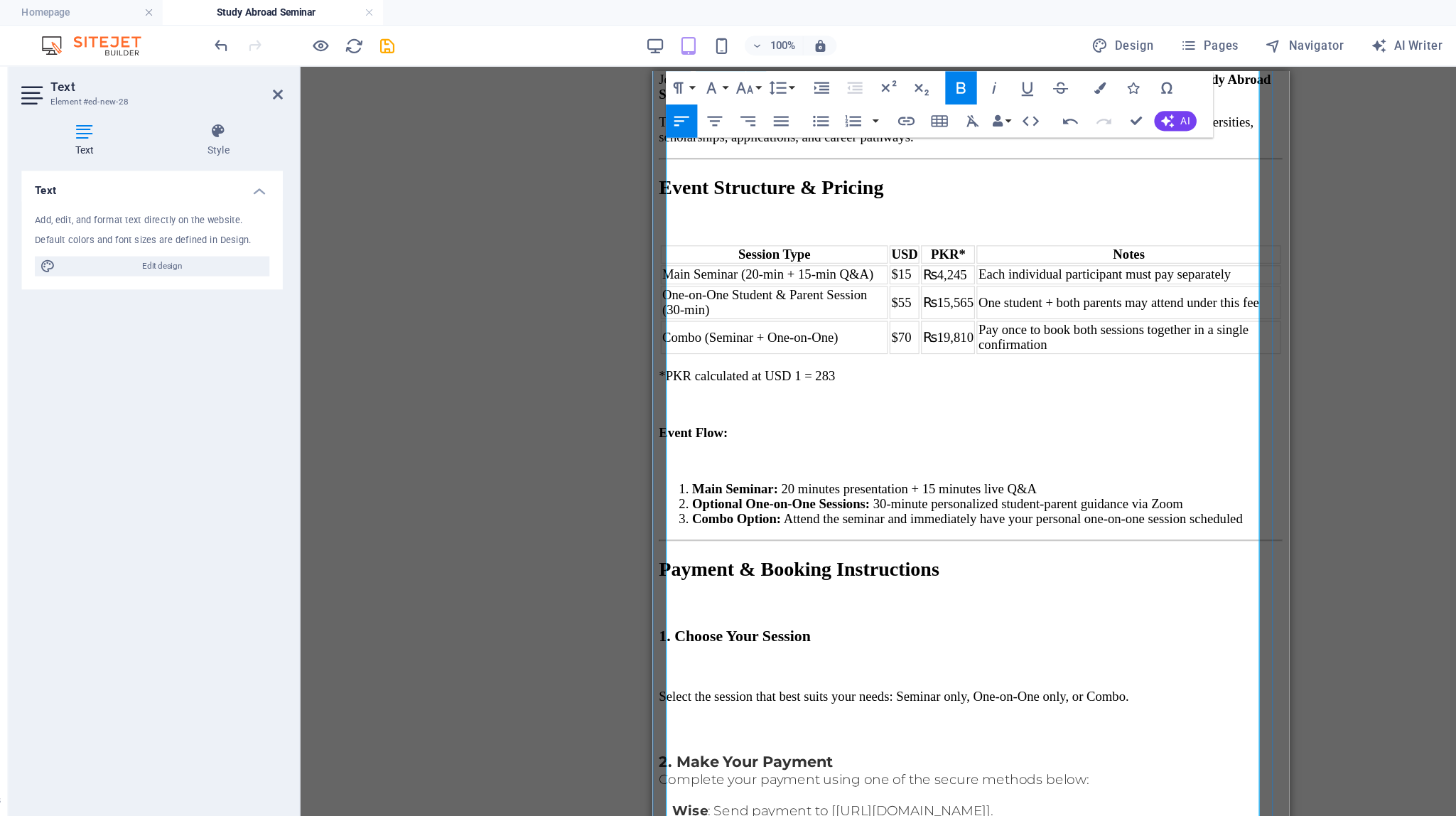
click at [869, 547] on h3 "1. Choose Your Session" at bounding box center [925, 555] width 534 height 16
drag, startPoint x: 869, startPoint y: 423, endPoint x: 626, endPoint y: 414, distance: 243.2
click at [697, 74] on button "Font Size" at bounding box center [690, 75] width 27 height 28
click at [701, 112] on link "18" at bounding box center [703, 117] width 51 height 21
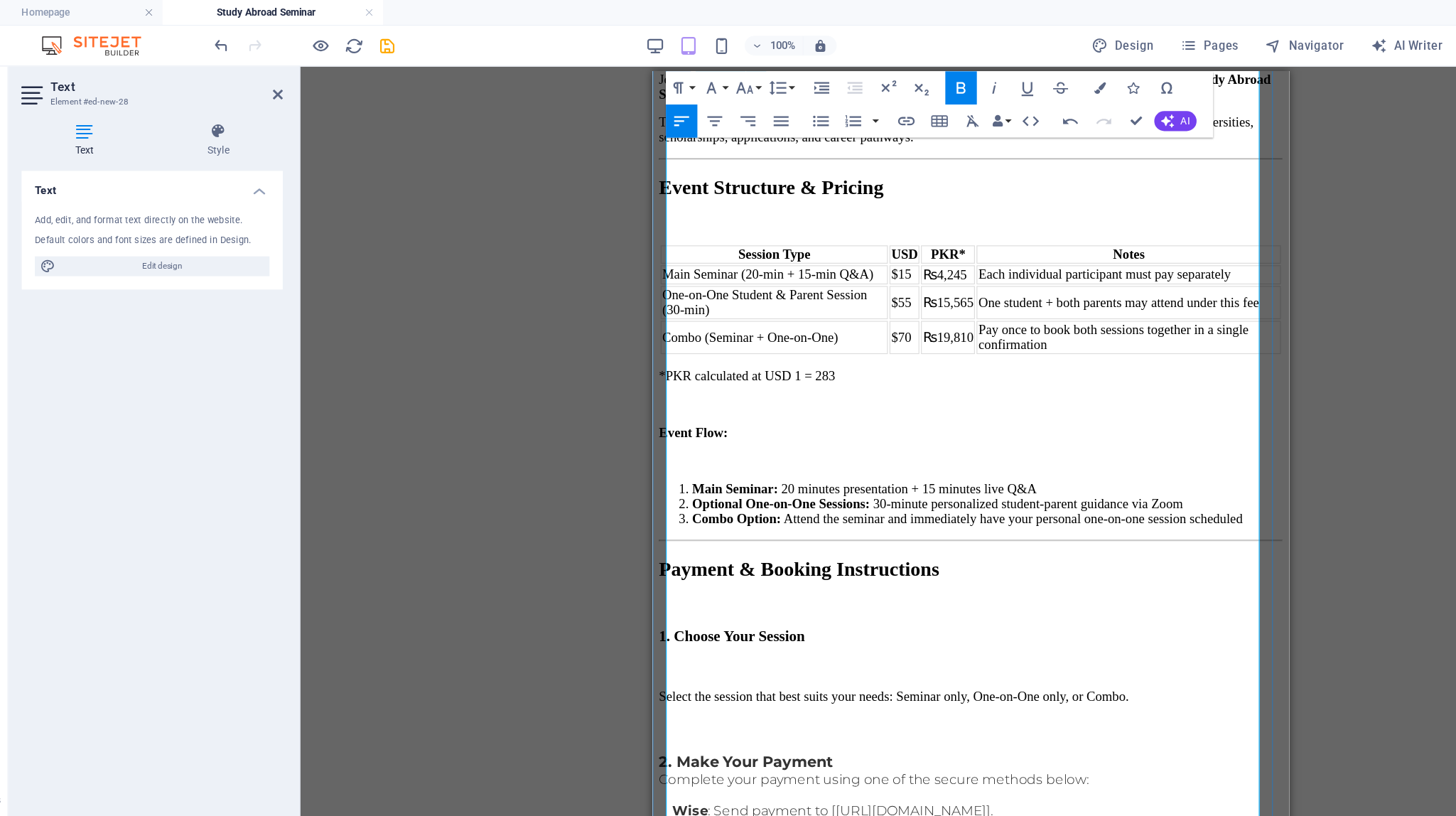
click at [859, 488] on strong "Payment & Booking Instructions" at bounding box center [777, 497] width 240 height 19
drag, startPoint x: 1118, startPoint y: 377, endPoint x: 760, endPoint y: 384, distance: 358.1
click at [761, 488] on h2 "Payment & Booking Instructions" at bounding box center [925, 498] width 534 height 20
click at [783, 548] on span "1. Choose Your Session" at bounding box center [720, 555] width 125 height 14
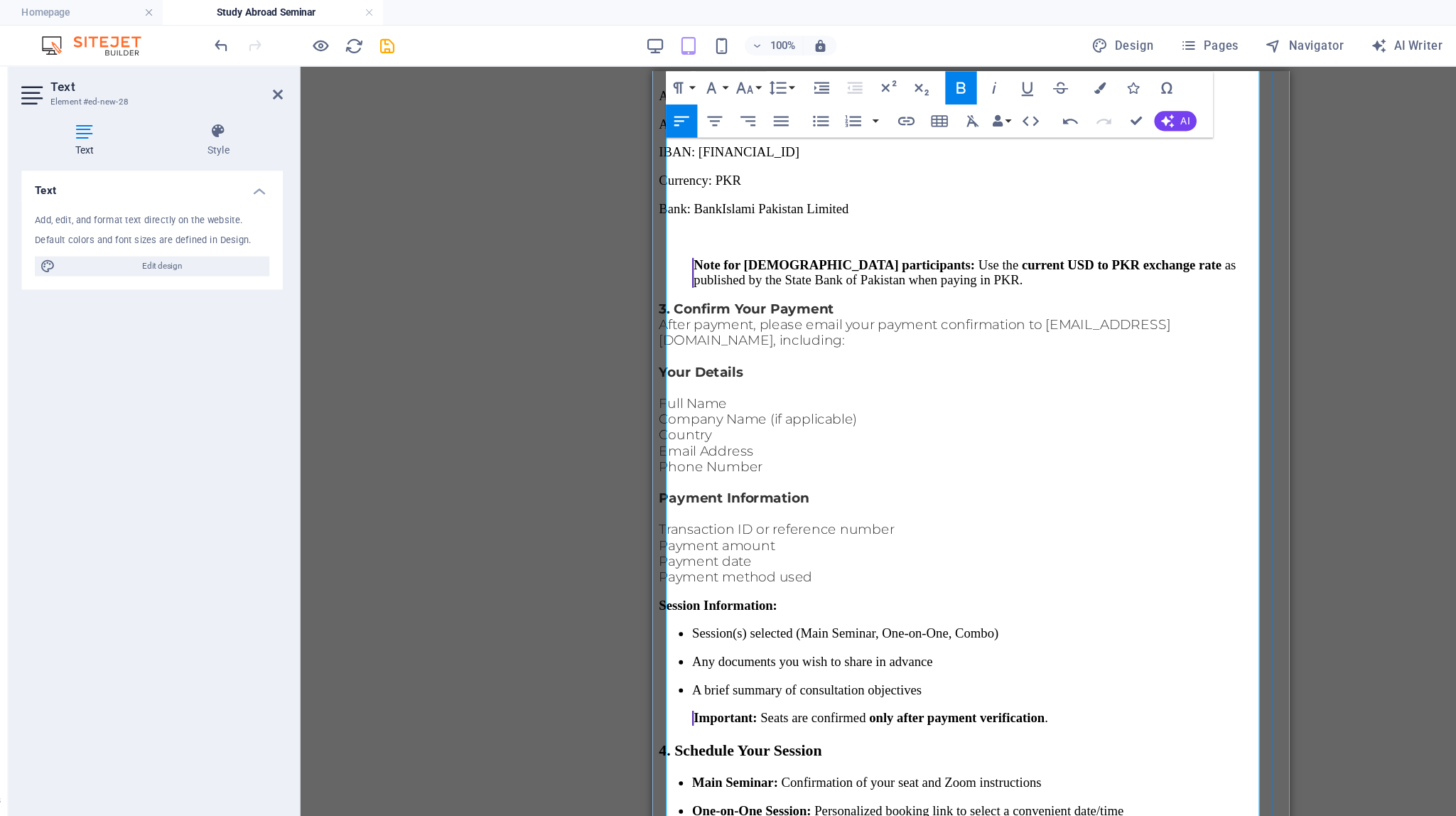
scroll to position [1369, 0]
drag, startPoint x: 889, startPoint y: 445, endPoint x: 634, endPoint y: 445, distance: 255.0
click at [652, 445] on html "Skip to main content Home About us Services Partners Advisors FAQ Contact 🌏 Stu…" at bounding box center [925, 354] width 546 height 3306
click at [693, 78] on icon "button" at bounding box center [688, 75] width 17 height 17
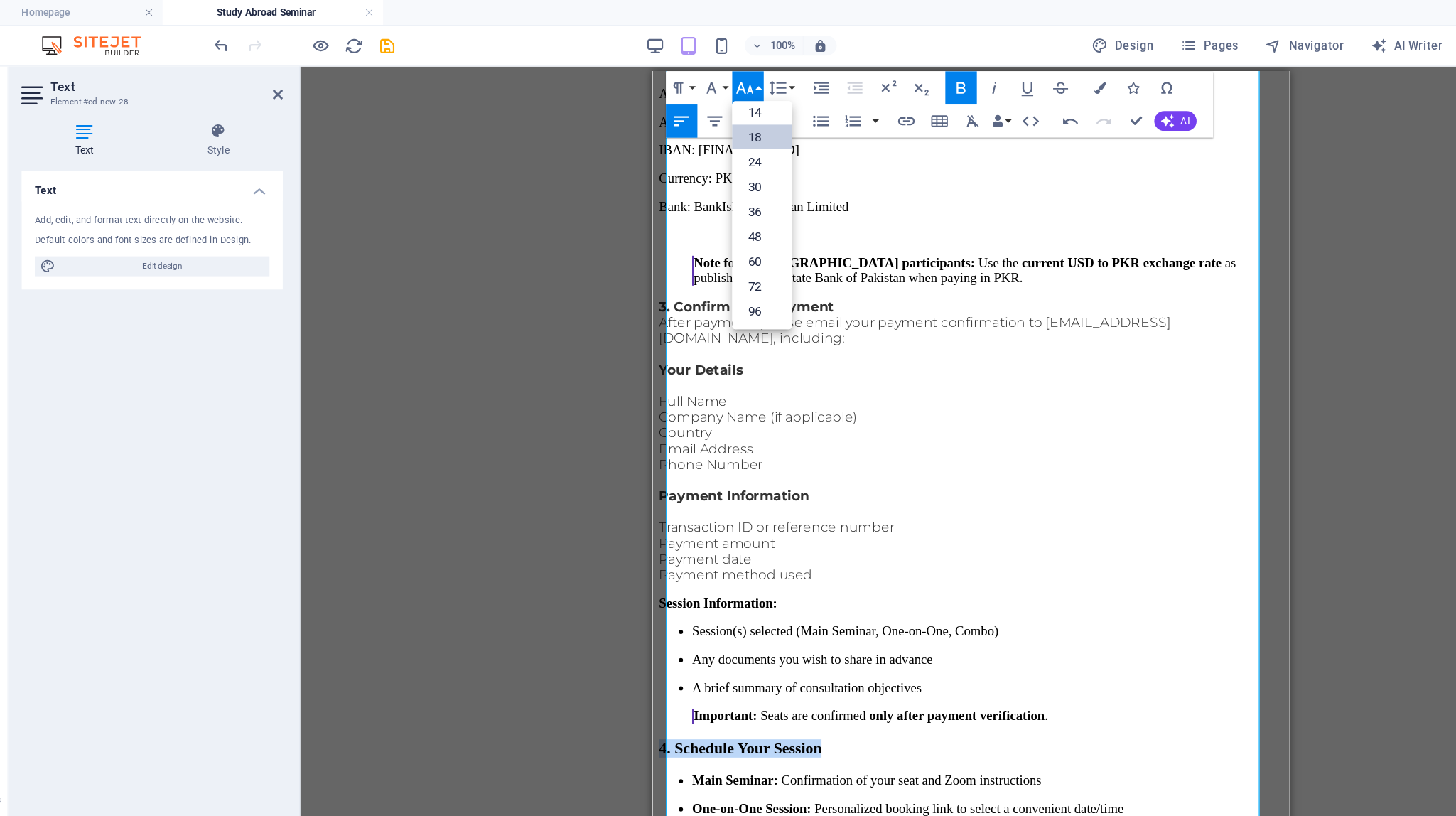
click at [698, 113] on link "18" at bounding box center [703, 117] width 51 height 21
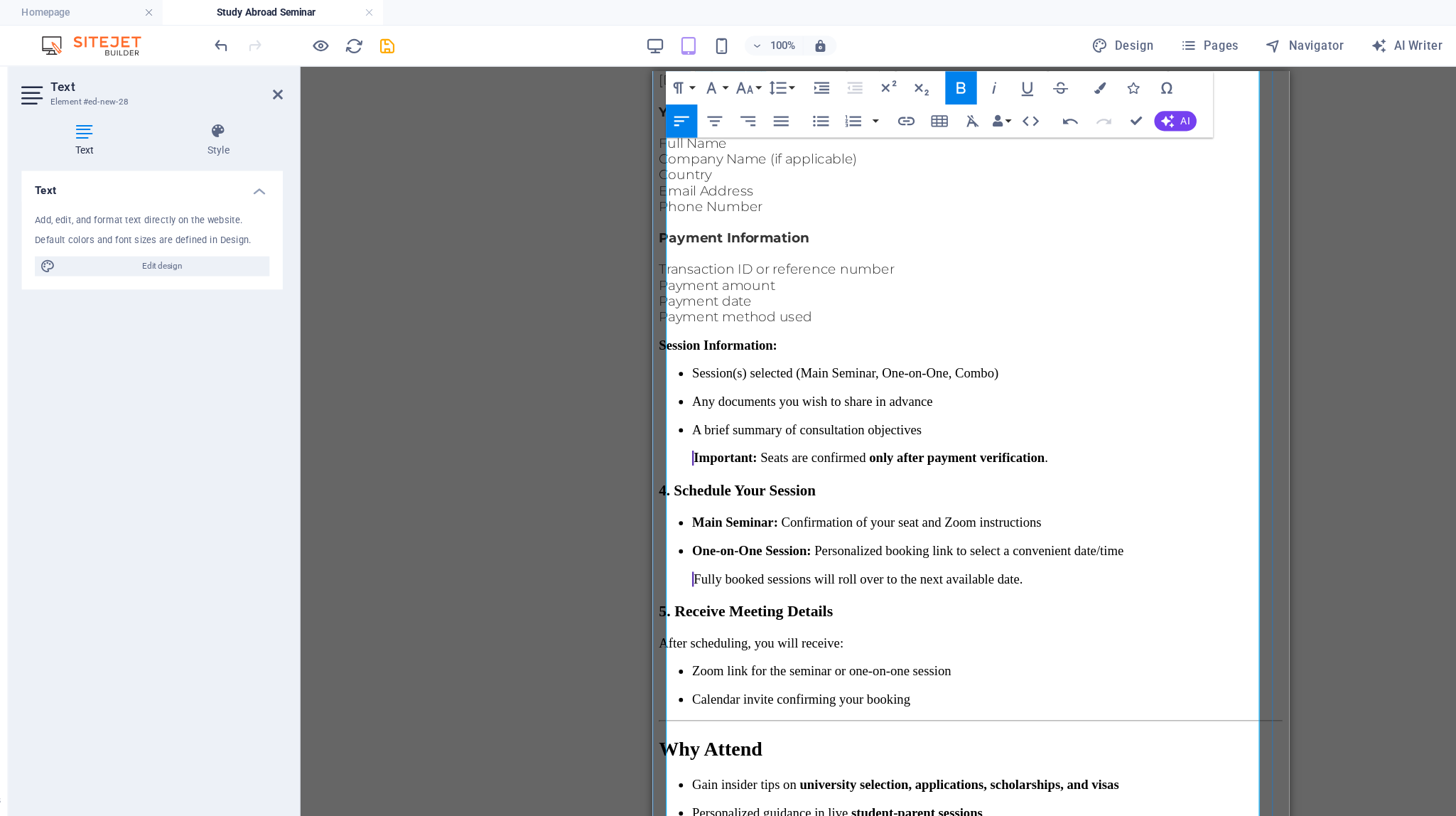
scroll to position [1610, 0]
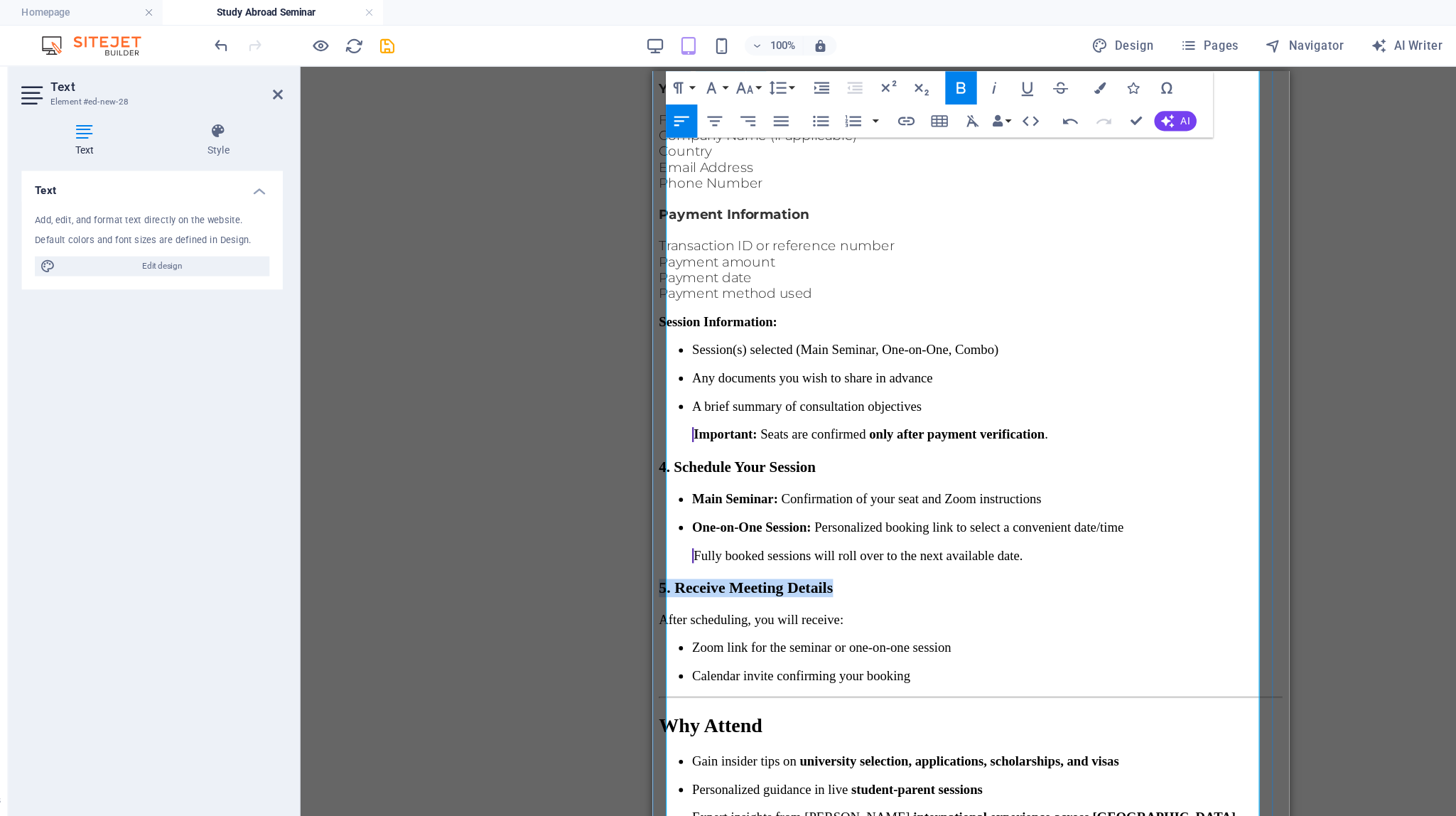
drag, startPoint x: 909, startPoint y: 333, endPoint x: 656, endPoint y: 326, distance: 253.1
click at [694, 75] on icon "button" at bounding box center [688, 75] width 17 height 17
click at [698, 118] on link "18" at bounding box center [703, 117] width 51 height 21
click at [828, 623] on h2 "Why Attend" at bounding box center [925, 632] width 534 height 20
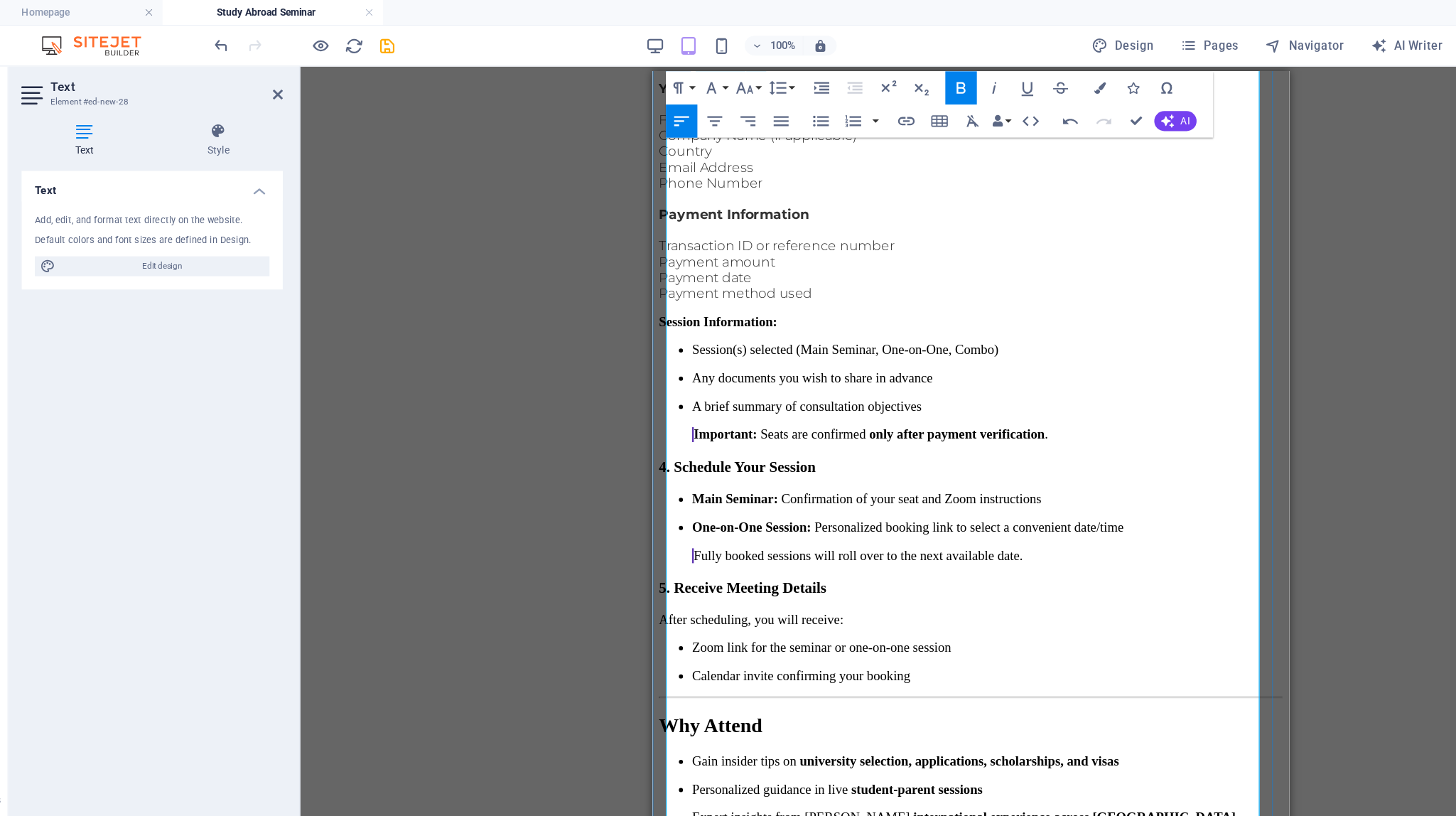
click at [828, 623] on h2 "Why Attend" at bounding box center [925, 632] width 534 height 20
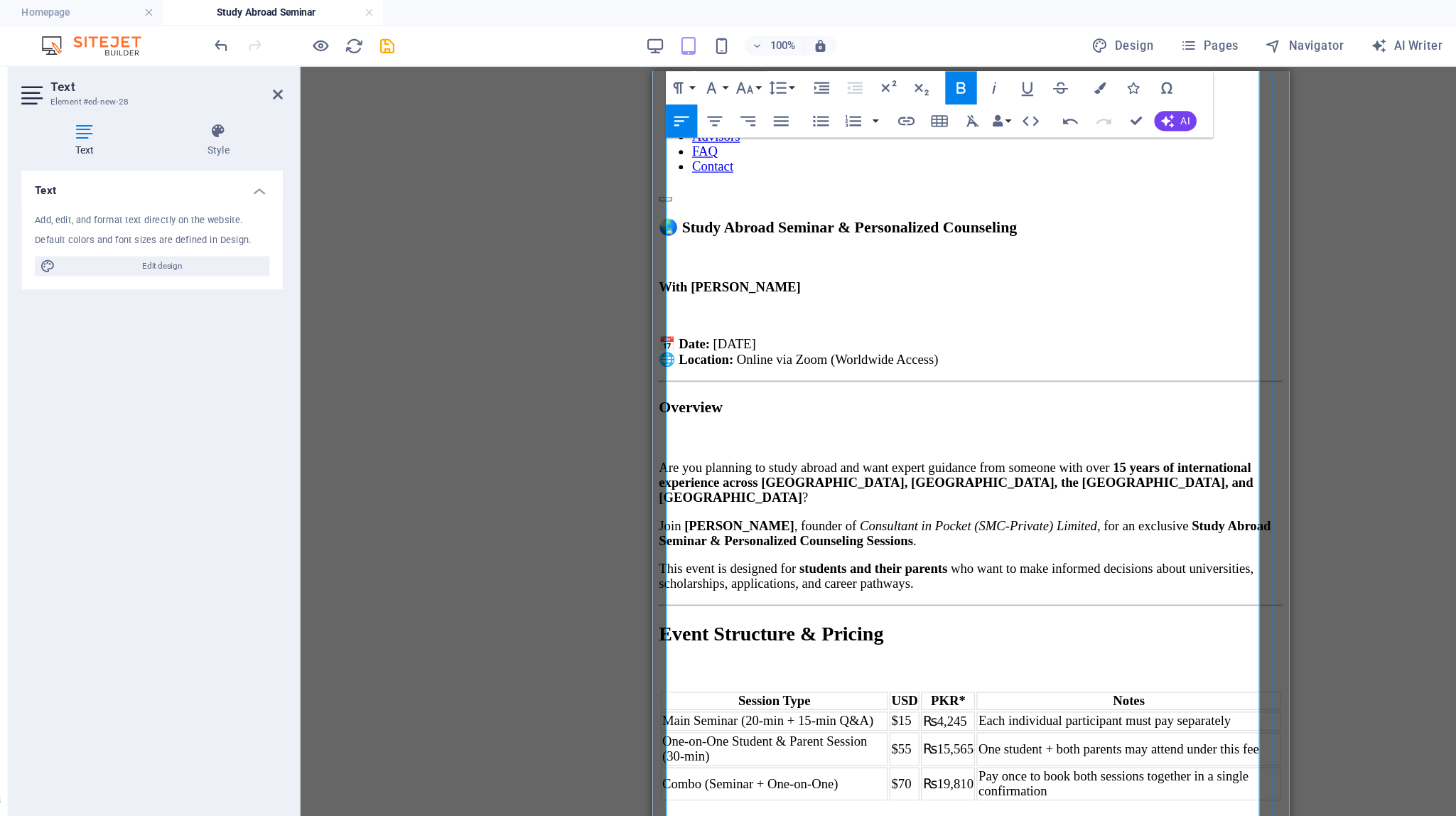
scroll to position [0, 0]
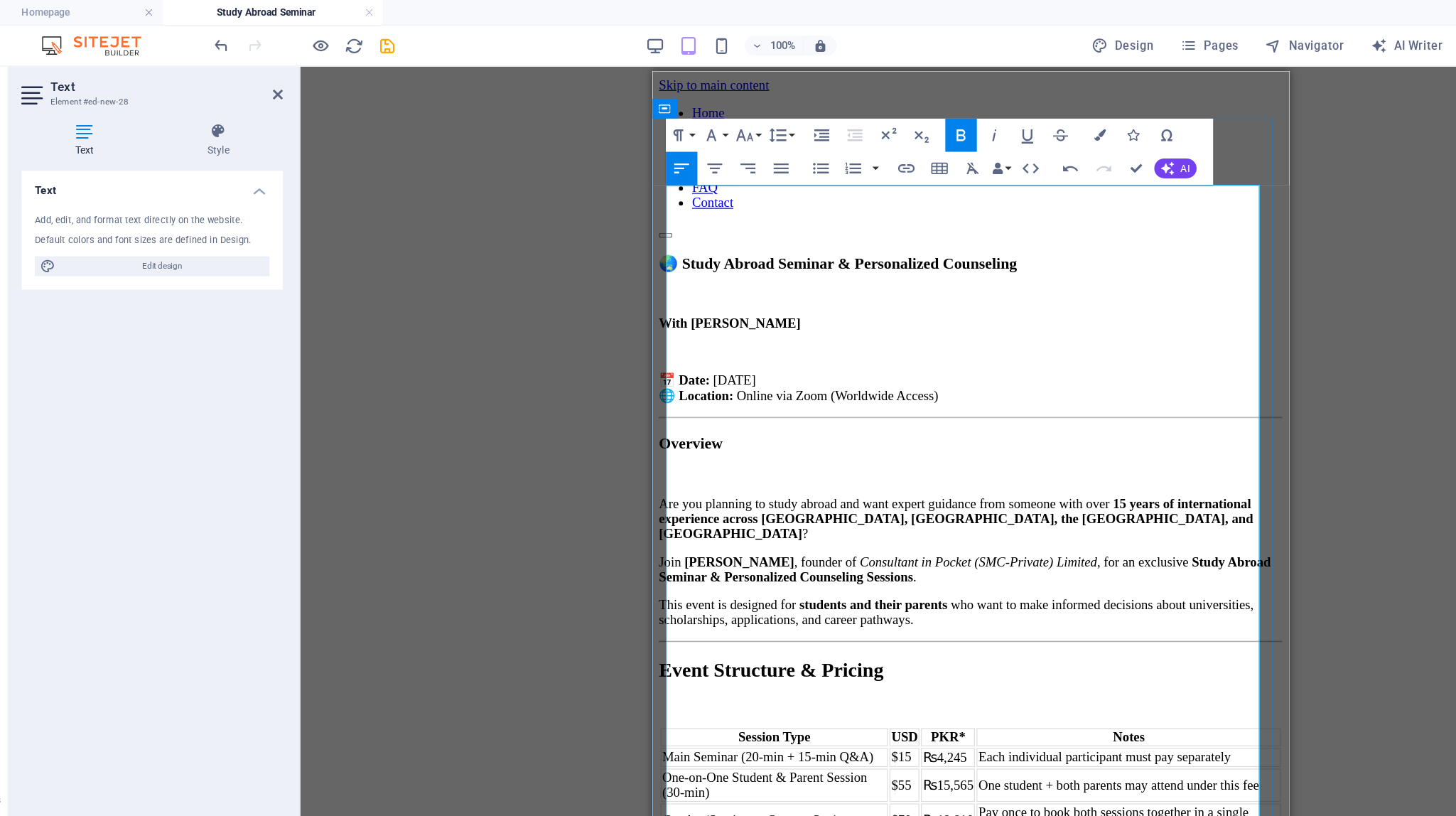
click at [845, 228] on h3 "🌏 Study Abroad Seminar & Personalized Counseling" at bounding box center [925, 236] width 534 height 16
click at [641, 113] on button "Paragraph Format" at bounding box center [634, 116] width 27 height 28
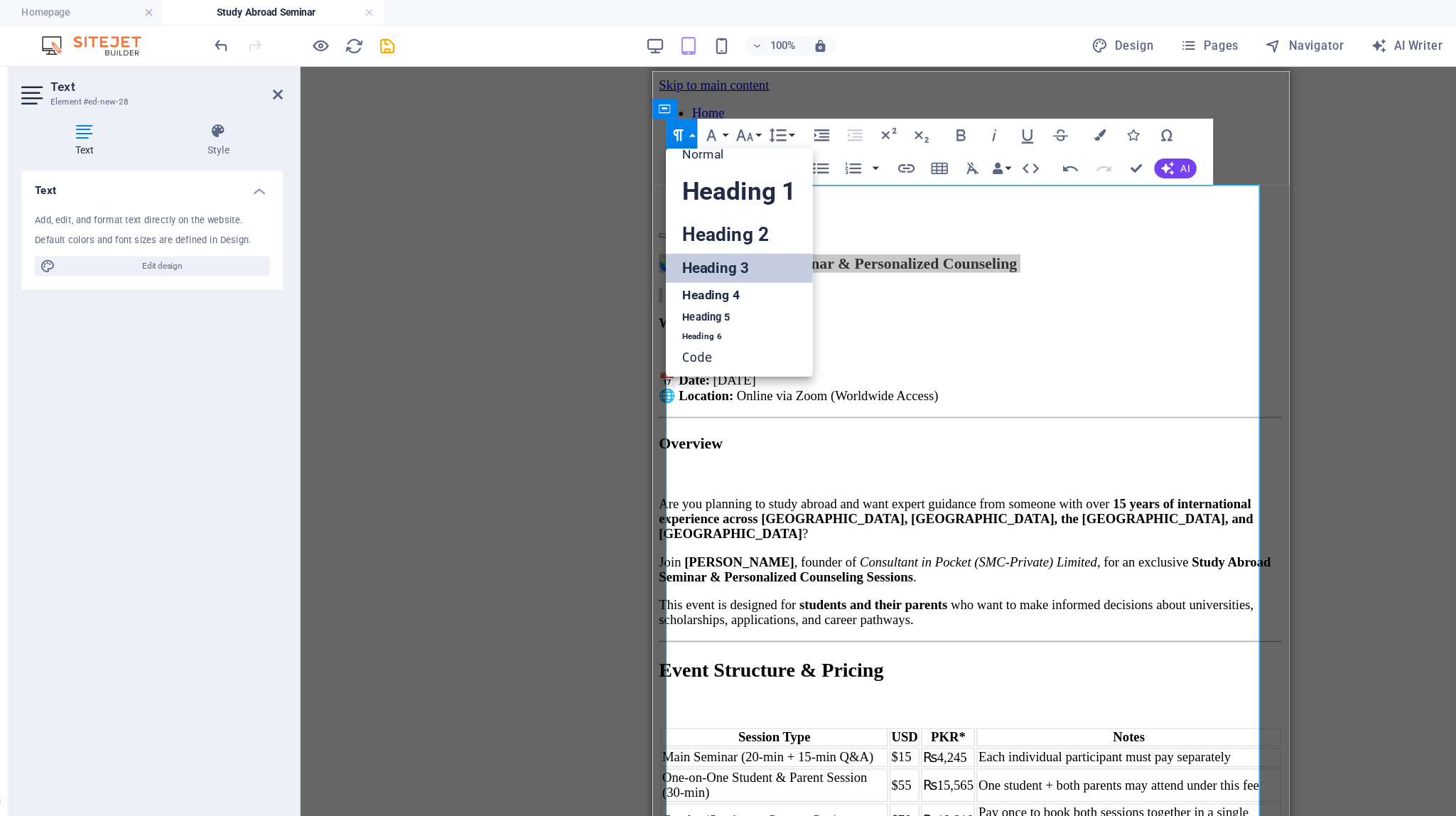
scroll to position [12, 0]
click at [899, 329] on p "📅 Date: [DATE] 🌐 Location: Online via Zoom (Worldwide Access)" at bounding box center [925, 342] width 534 height 27
click at [850, 575] on strong "Event Structure & Pricing" at bounding box center [753, 584] width 193 height 19
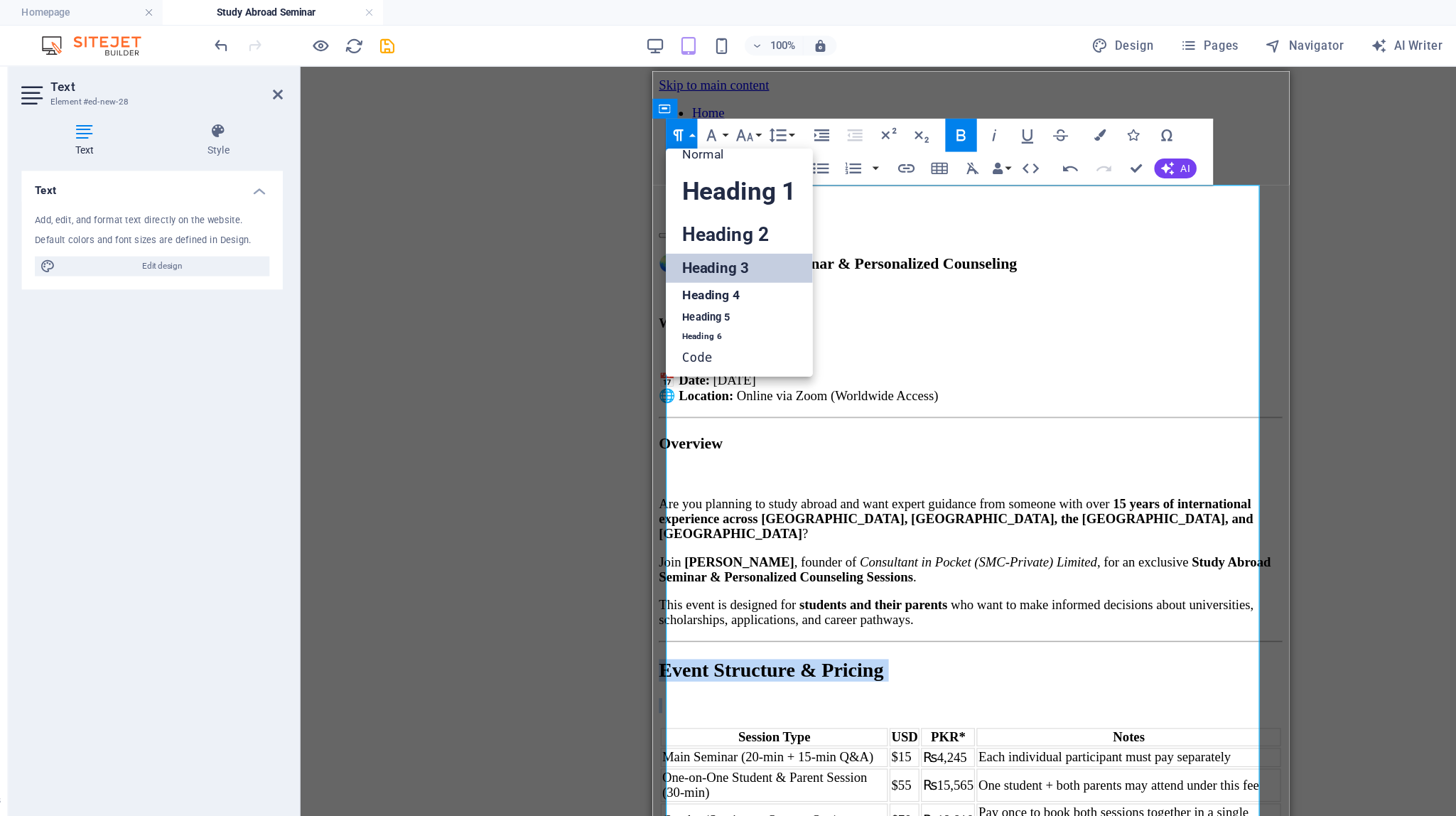
click at [681, 227] on link "Heading 3" at bounding box center [683, 230] width 126 height 25
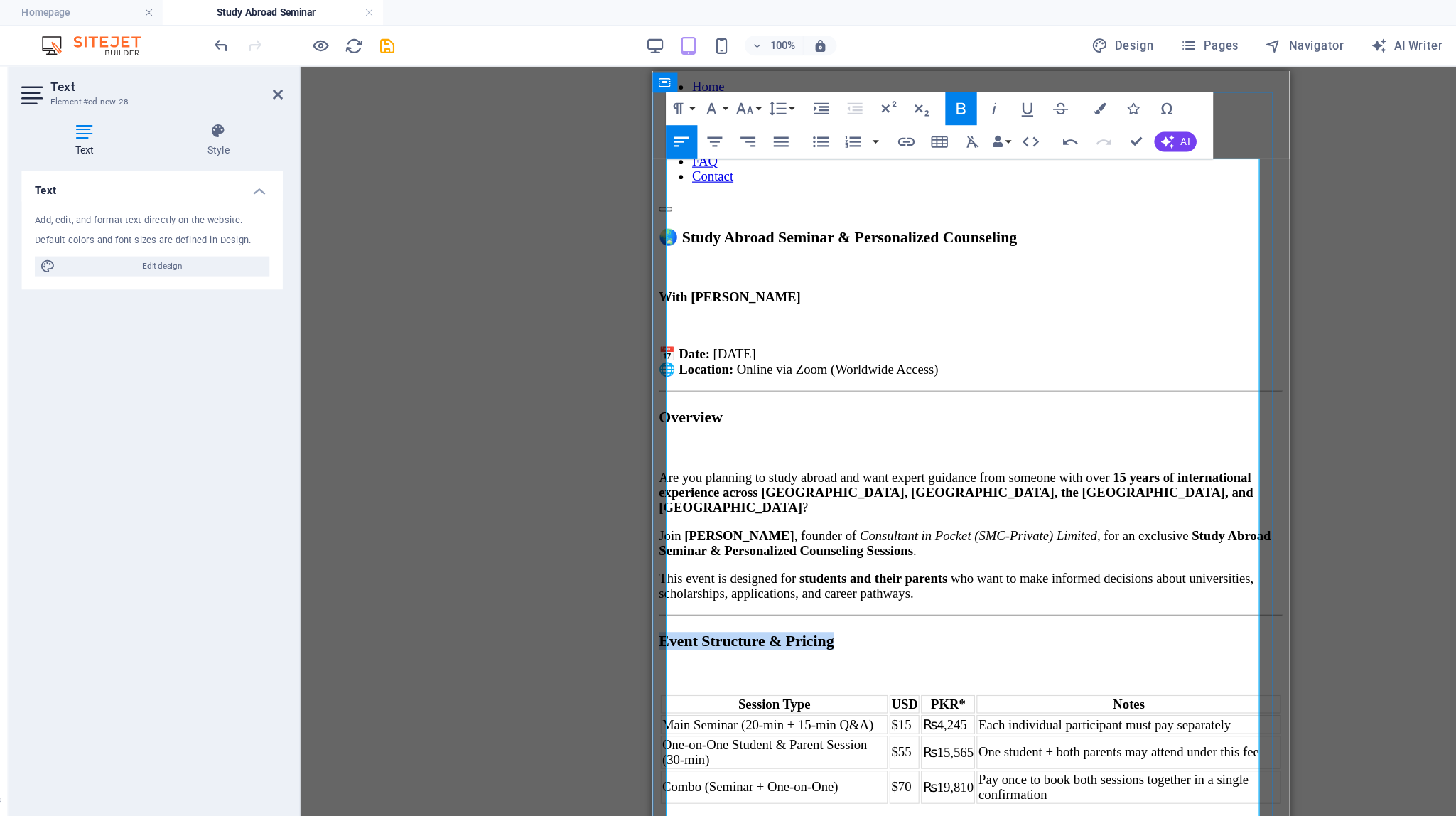
scroll to position [24, 0]
click at [712, 358] on strong "Overview" at bounding box center [685, 365] width 55 height 15
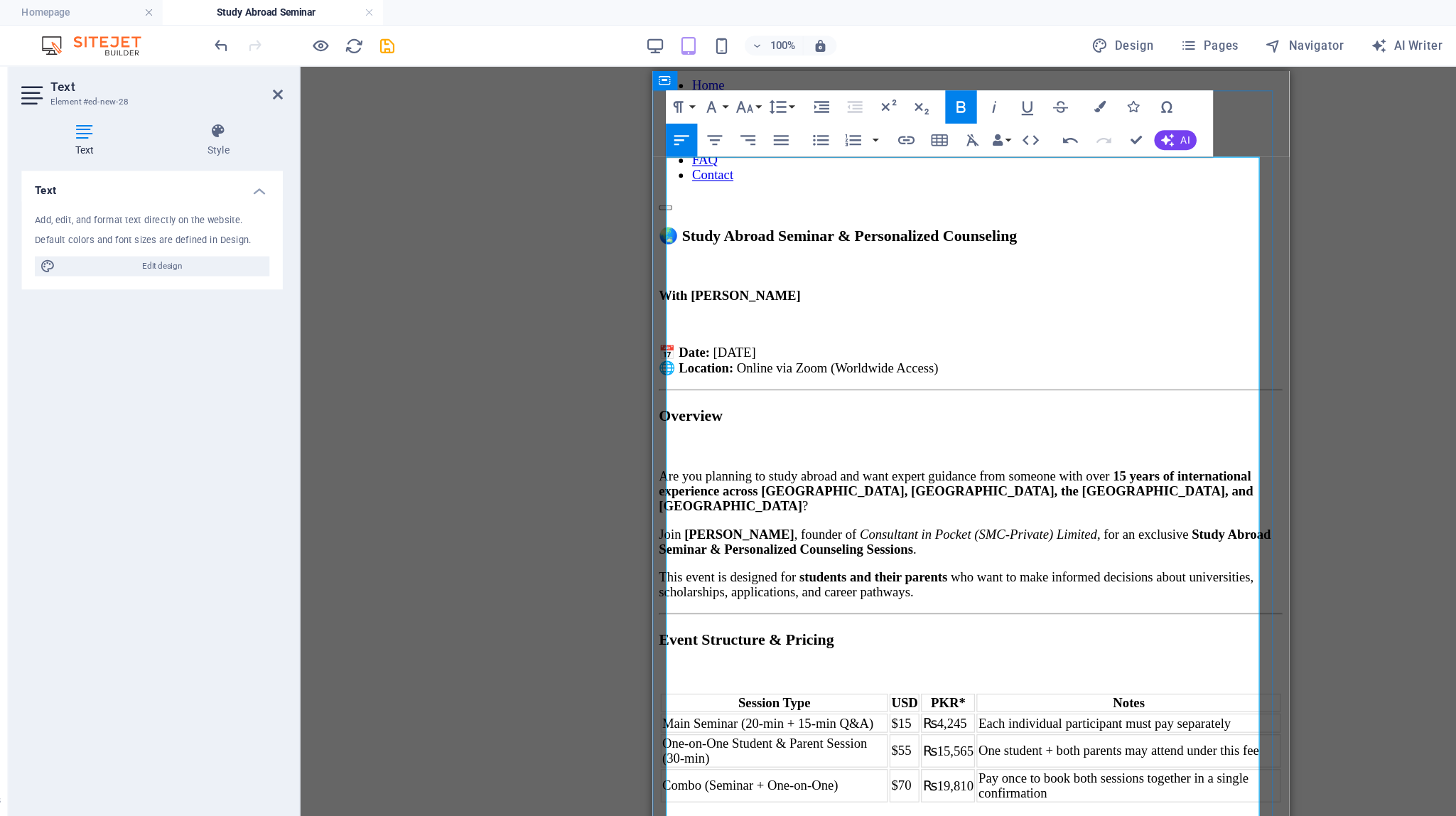
click at [712, 358] on strong "Overview" at bounding box center [685, 365] width 55 height 15
click at [638, 91] on icon "button" at bounding box center [631, 91] width 17 height 17
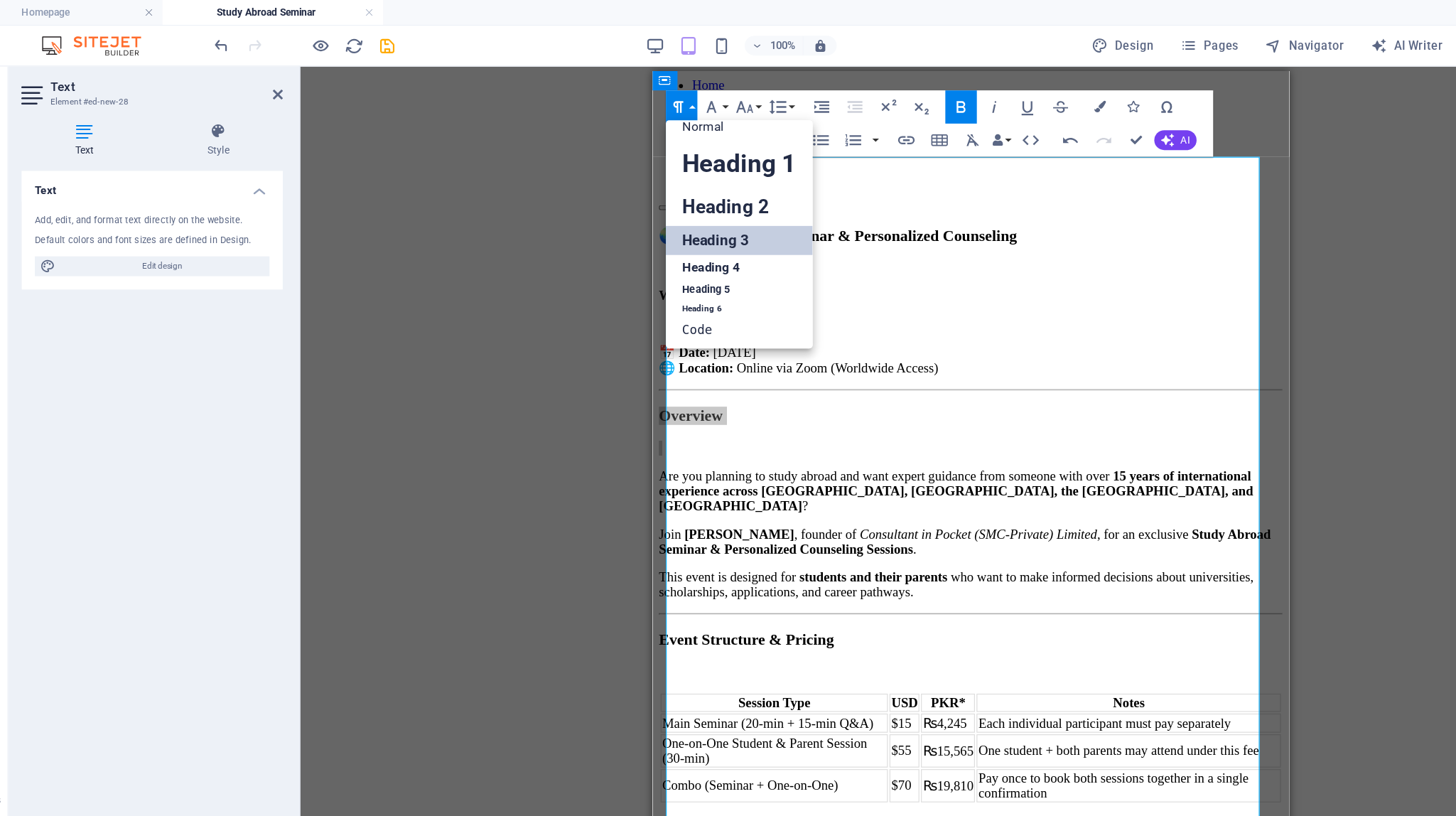
scroll to position [12, 0]
click at [894, 358] on h3 "Overview" at bounding box center [925, 366] width 534 height 16
click at [636, 92] on icon "button" at bounding box center [631, 91] width 17 height 17
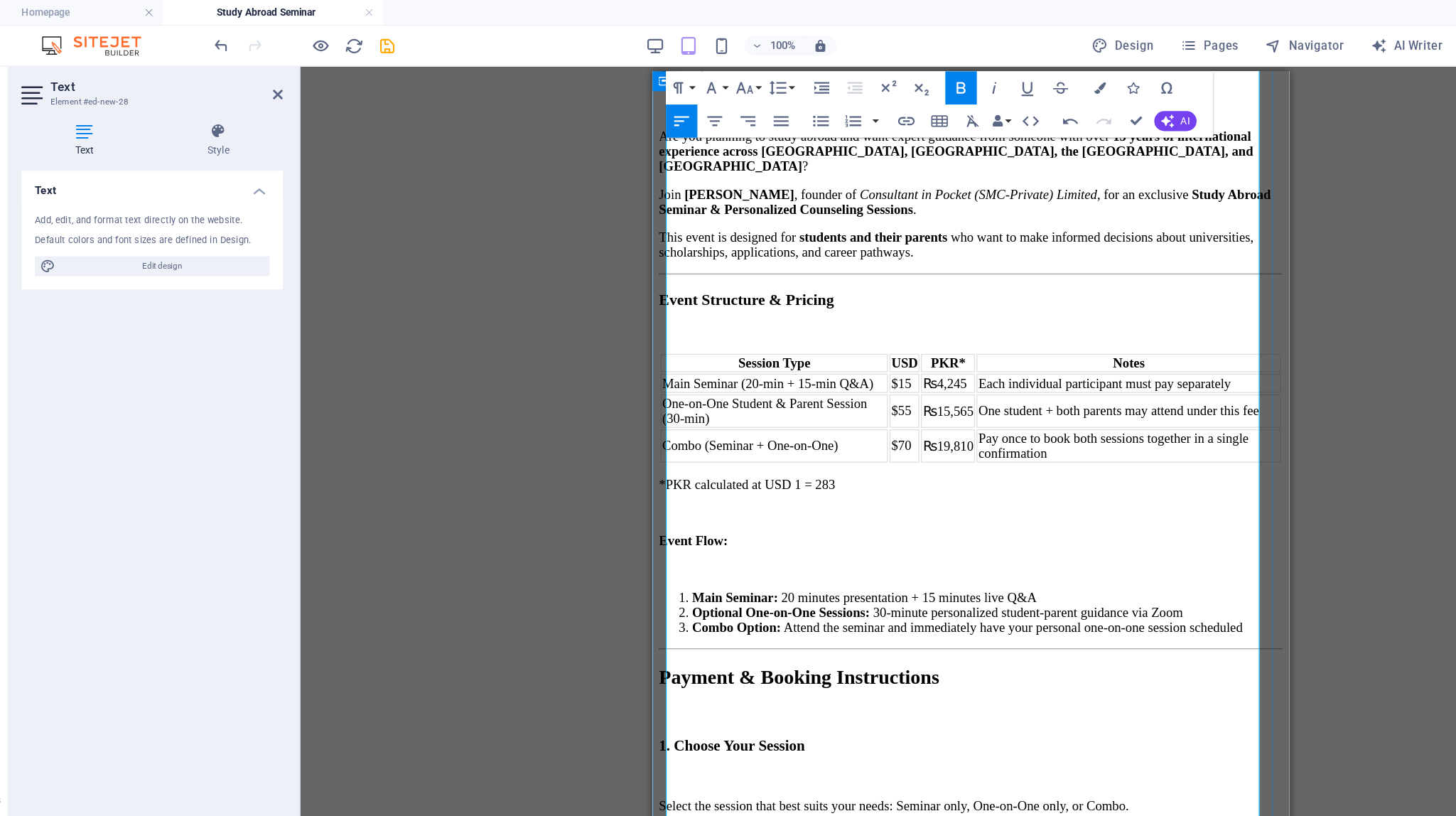
scroll to position [358, 0]
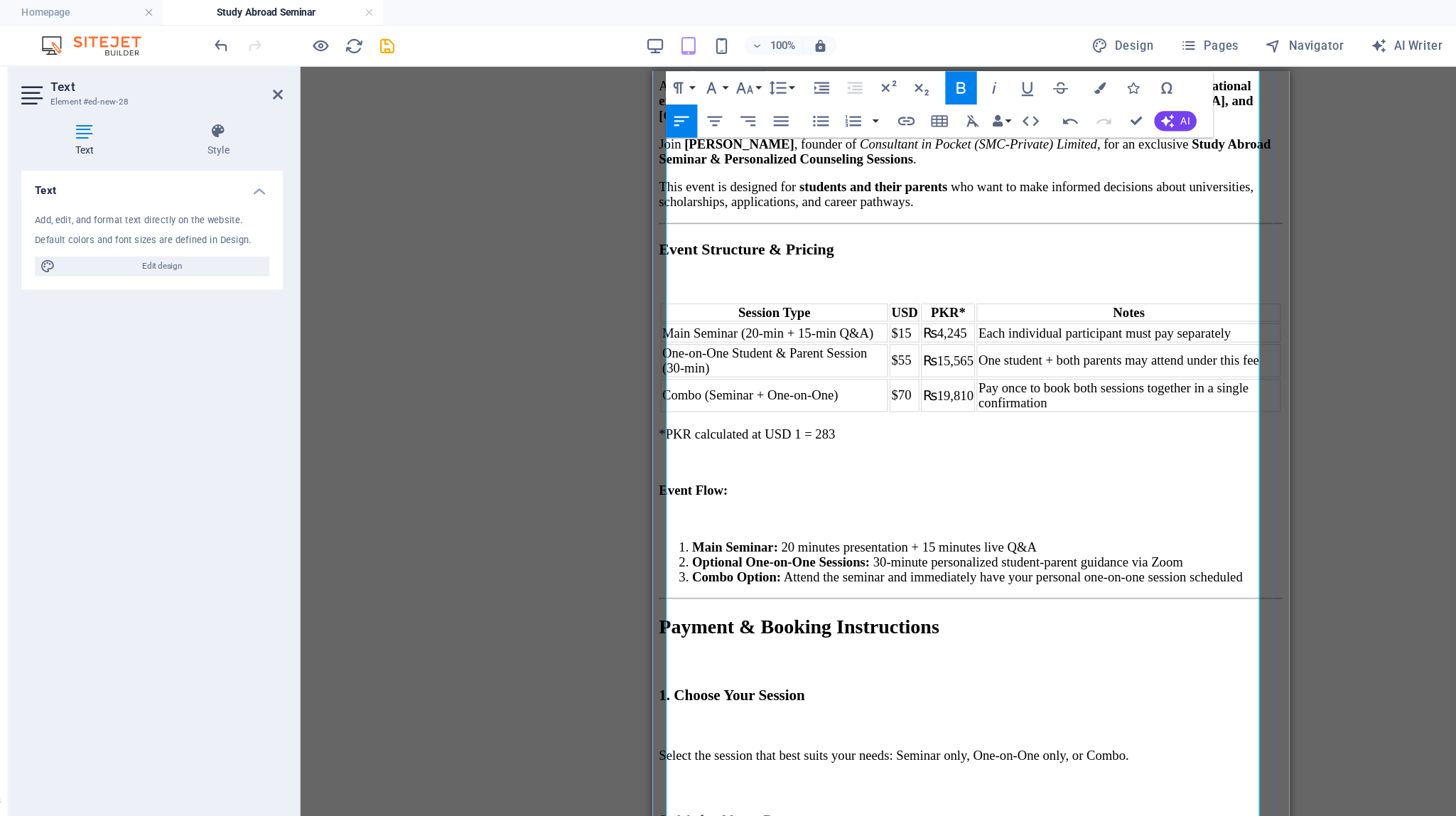
click at [845, 537] on strong "Payment & Booking Instructions" at bounding box center [777, 546] width 240 height 19
click at [645, 75] on button "Paragraph Format" at bounding box center [634, 75] width 27 height 28
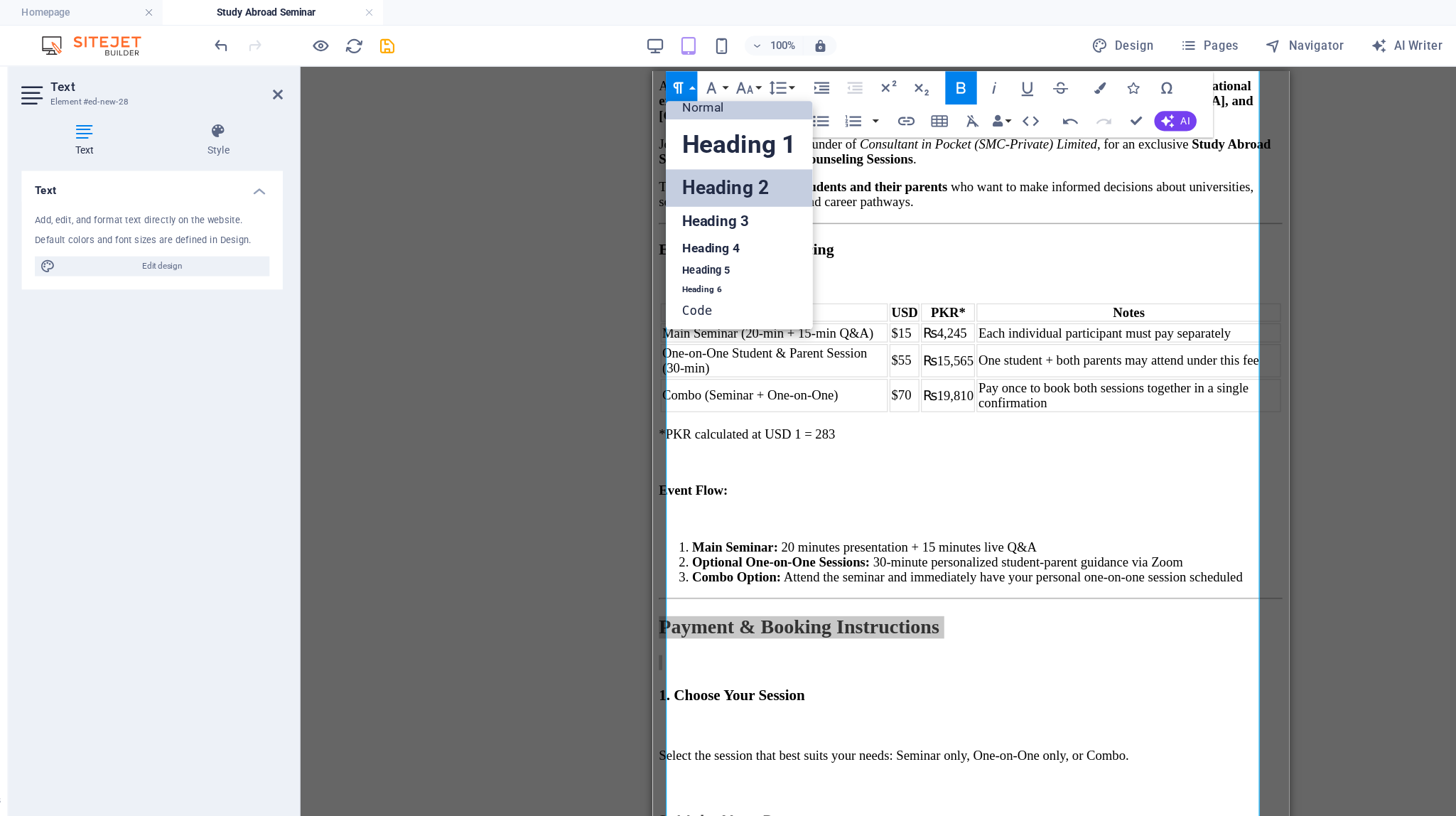
scroll to position [12, 0]
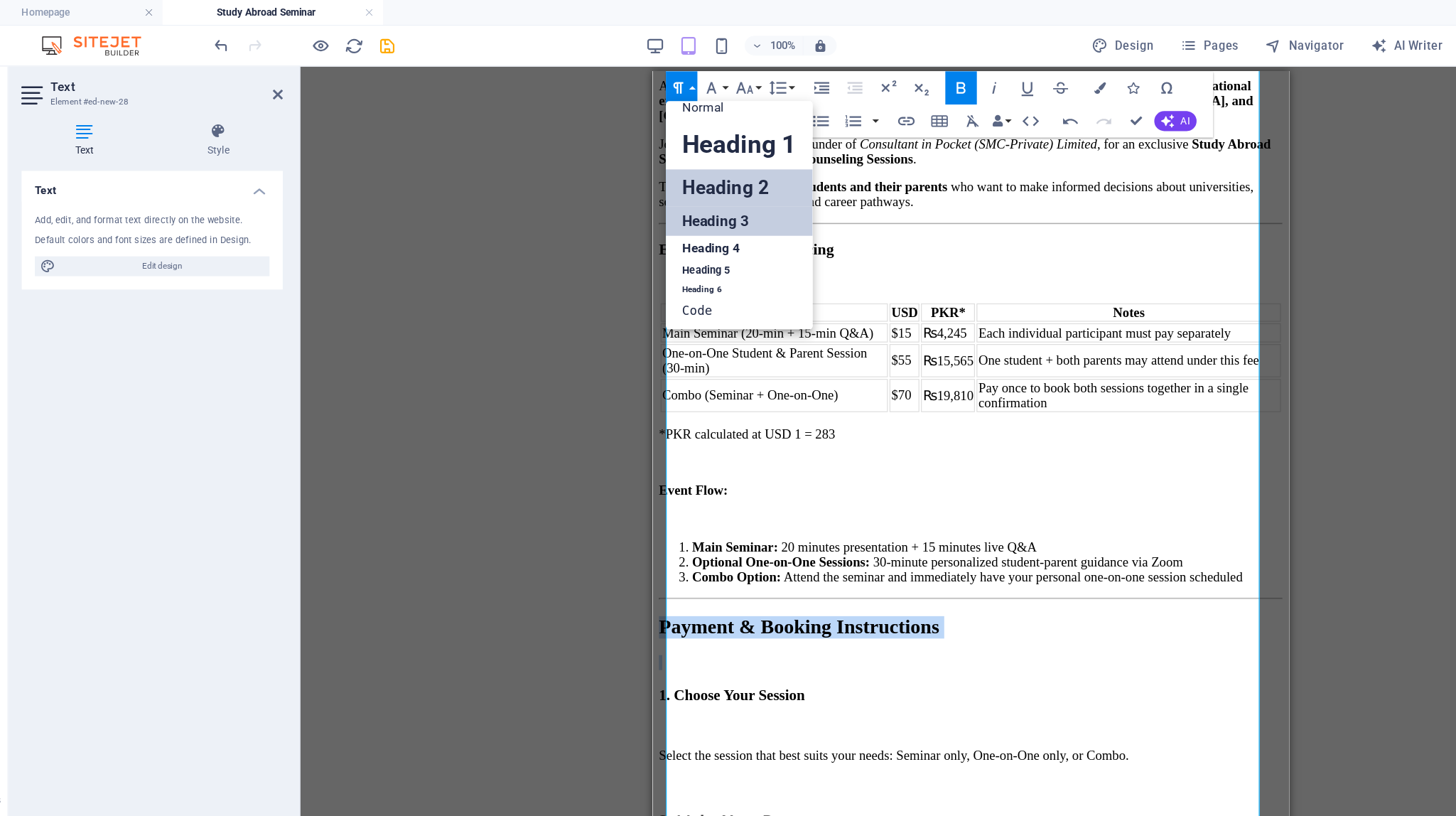
click at [666, 191] on link "Heading 3" at bounding box center [683, 189] width 126 height 25
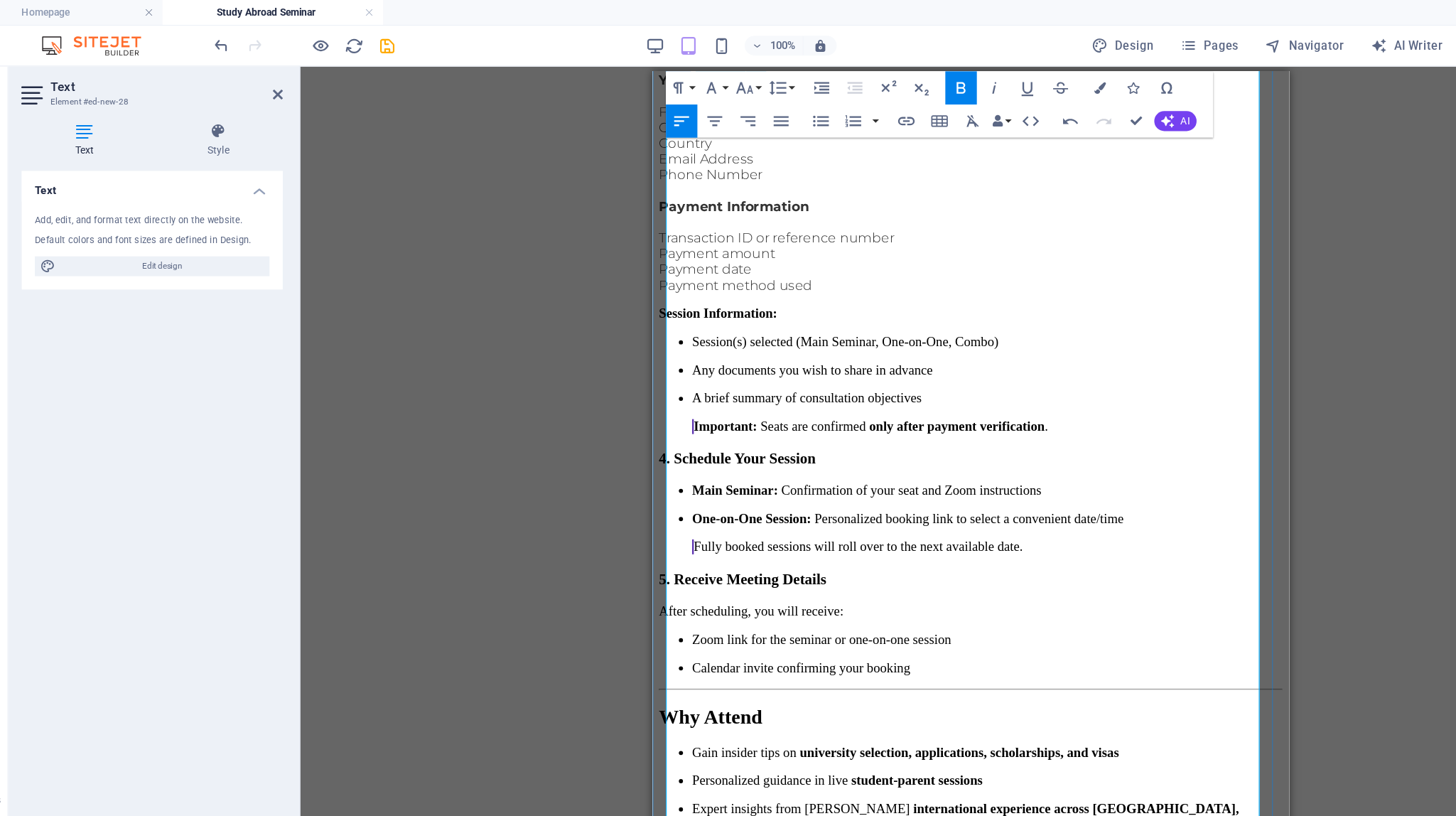
scroll to position [1643, 0]
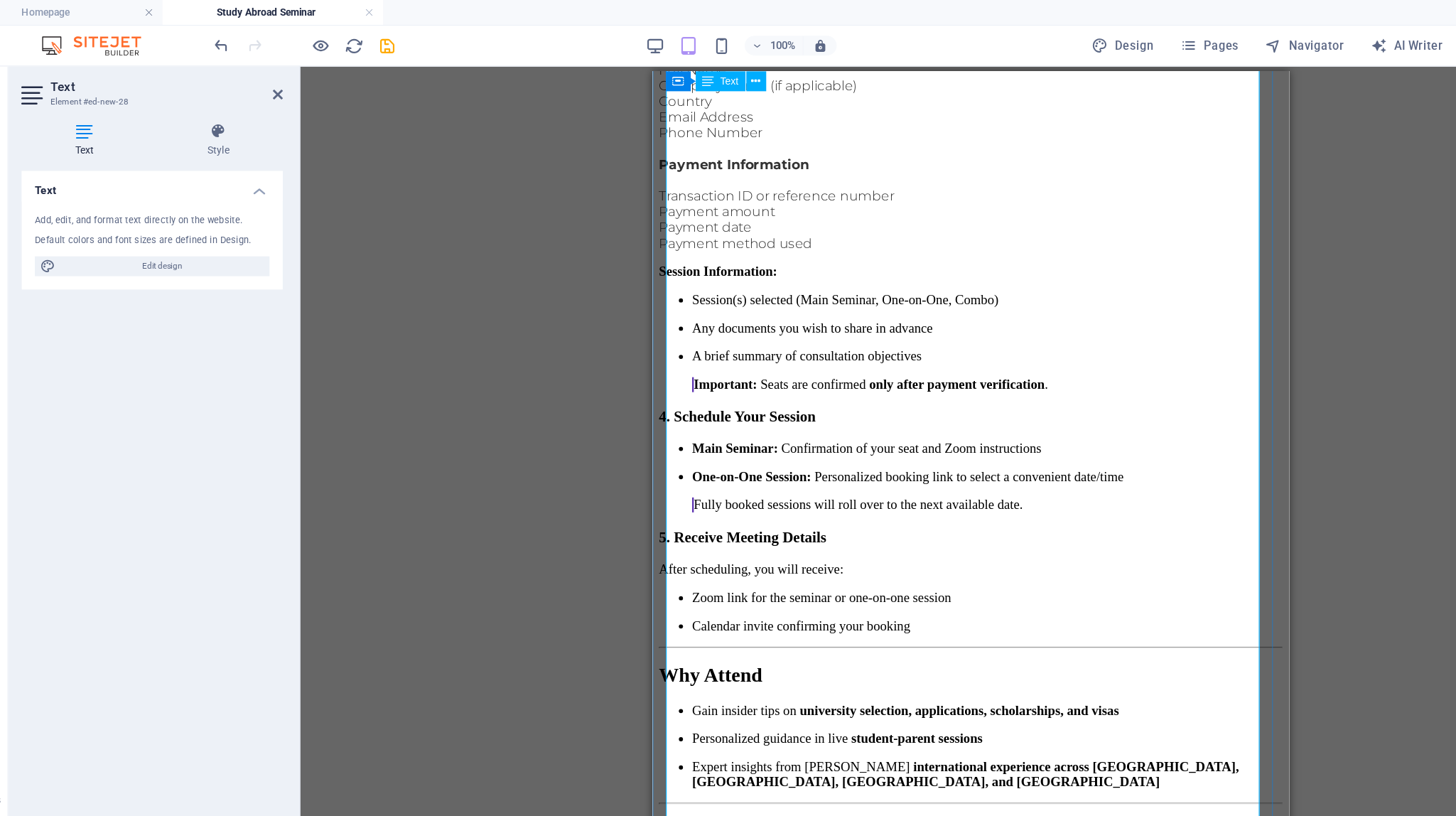
click at [746, 579] on strong "Why Attend" at bounding box center [702, 588] width 89 height 19
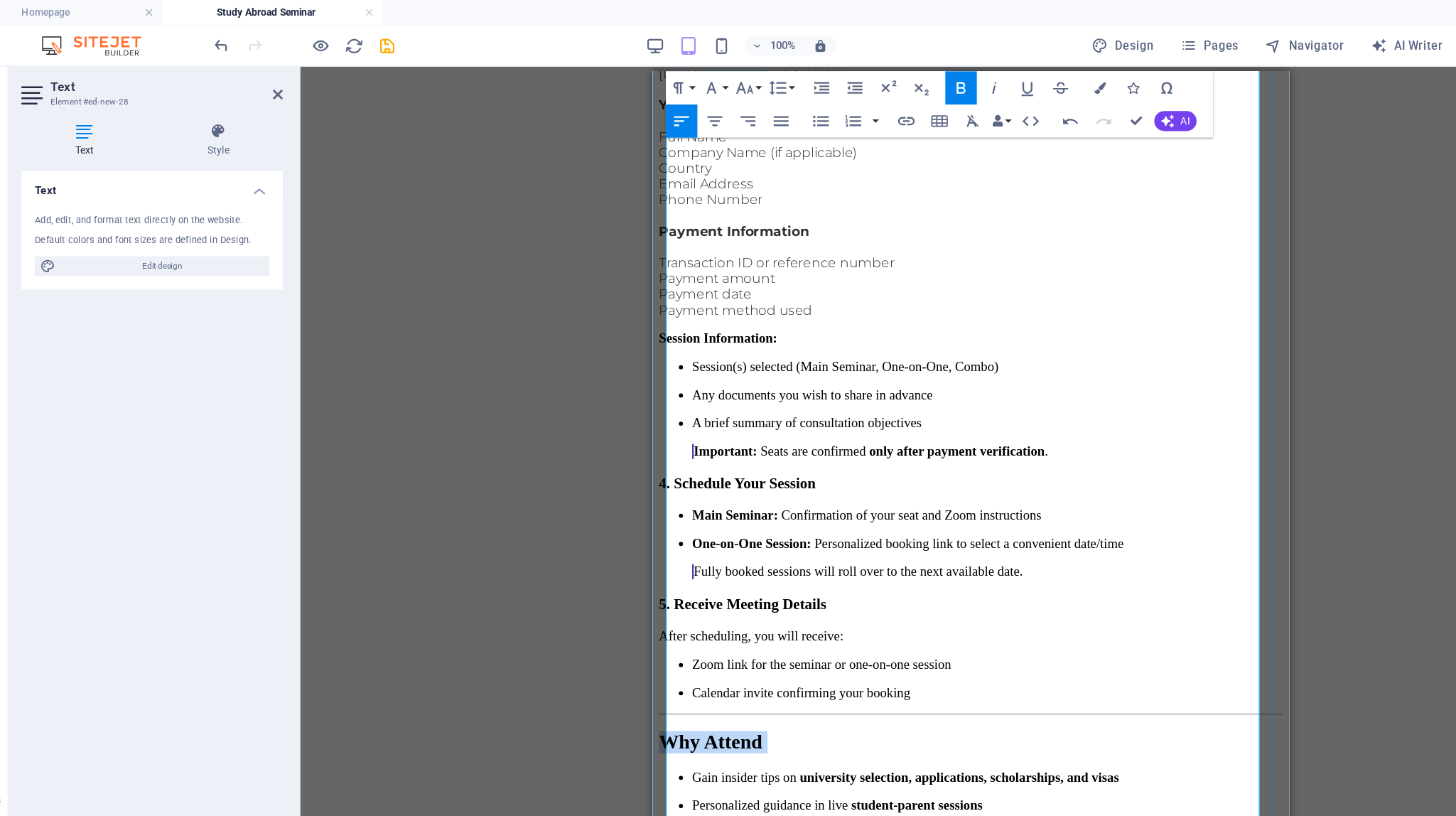
scroll to position [1583, 0]
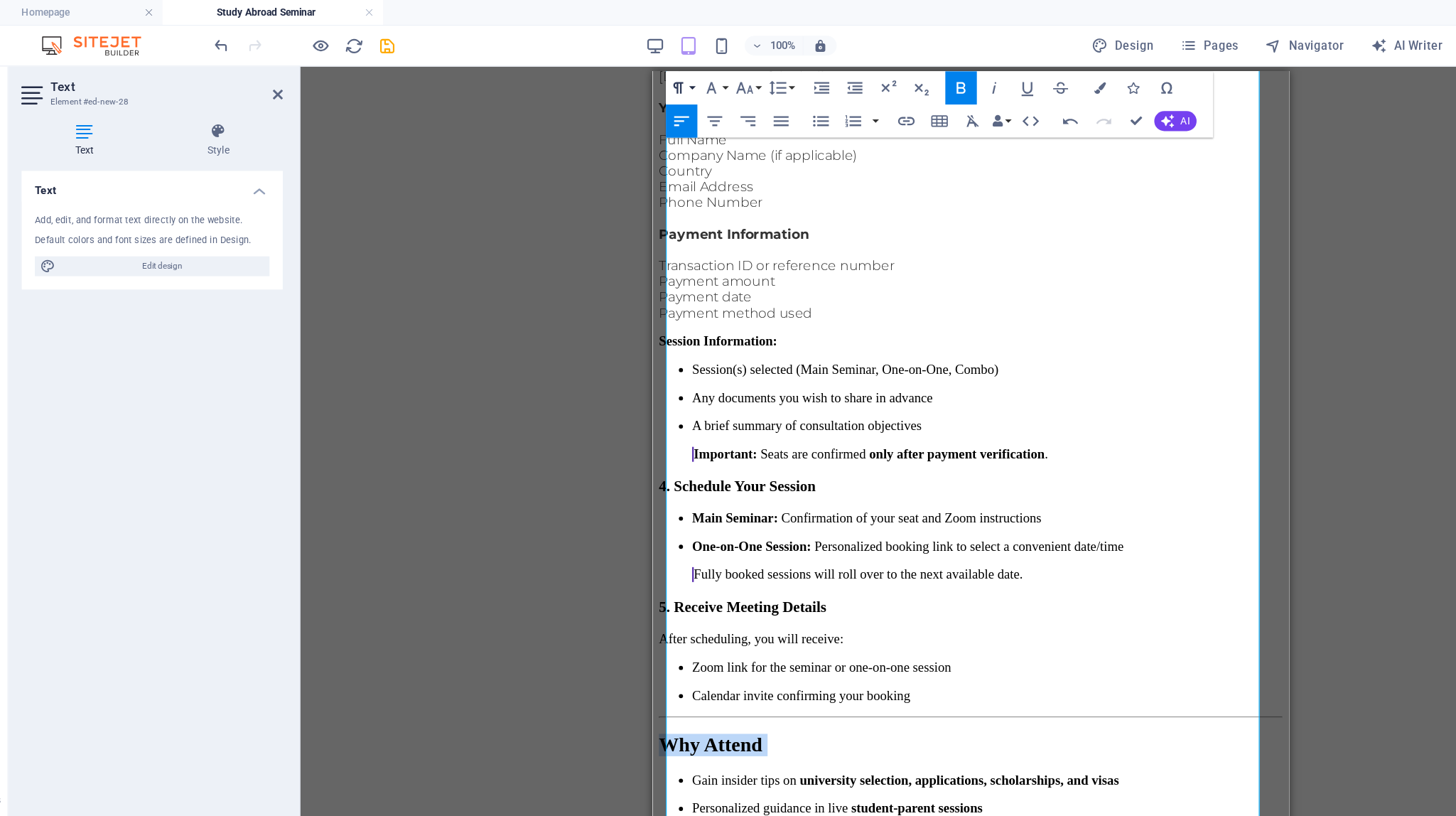
click at [645, 75] on button "Paragraph Format" at bounding box center [634, 75] width 27 height 28
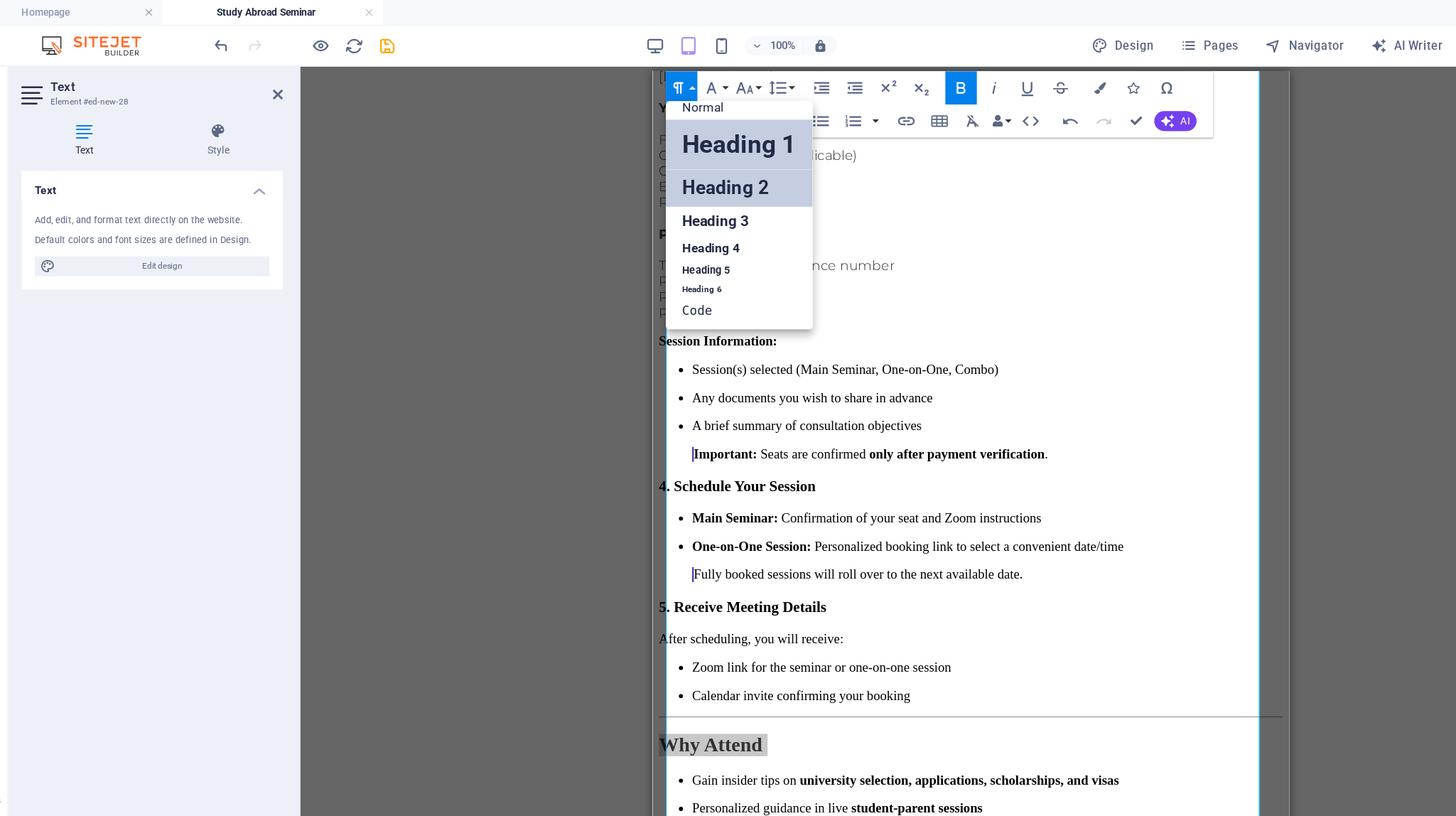
scroll to position [12, 0]
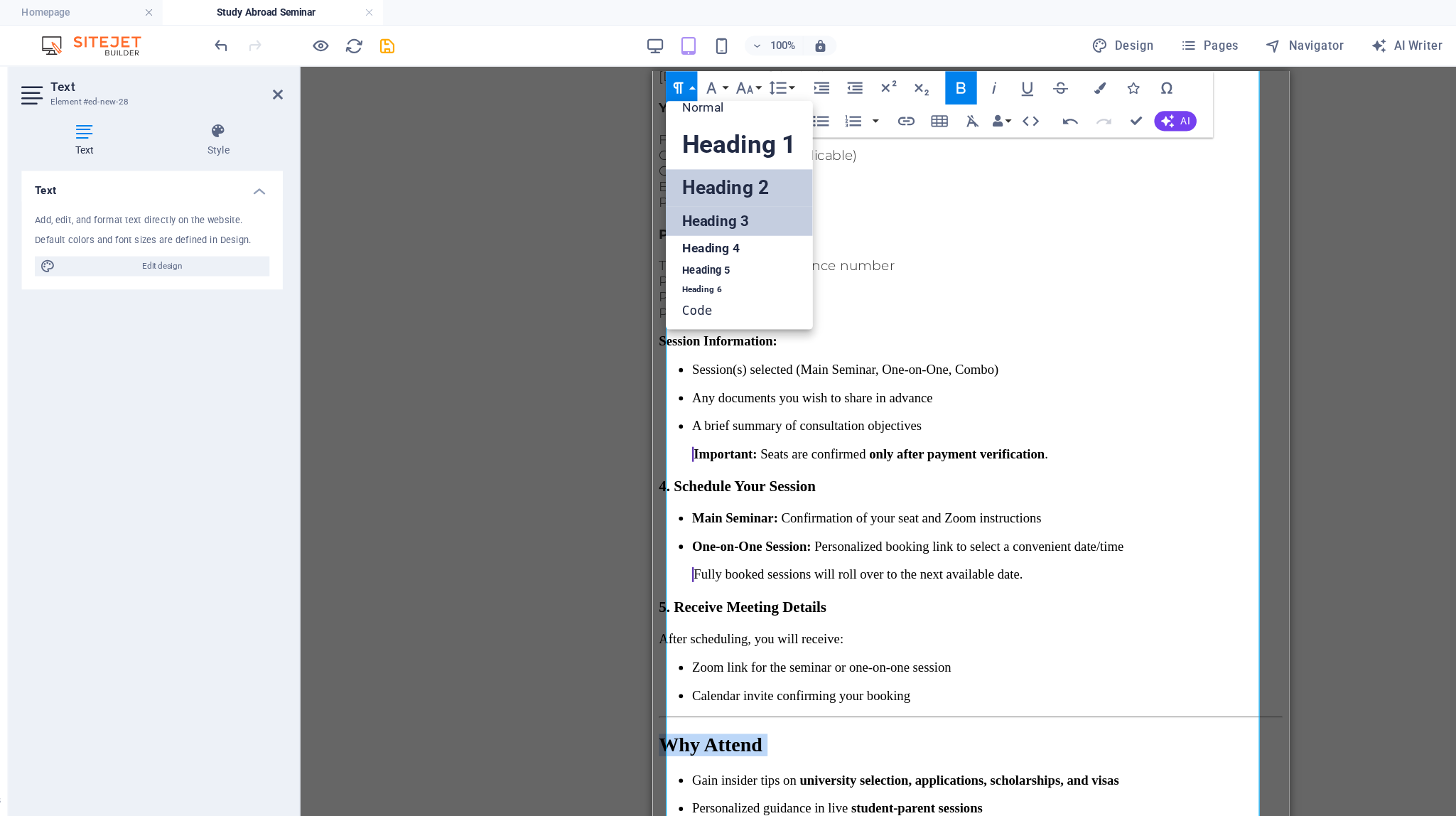
click at [667, 185] on link "Heading 3" at bounding box center [683, 189] width 126 height 25
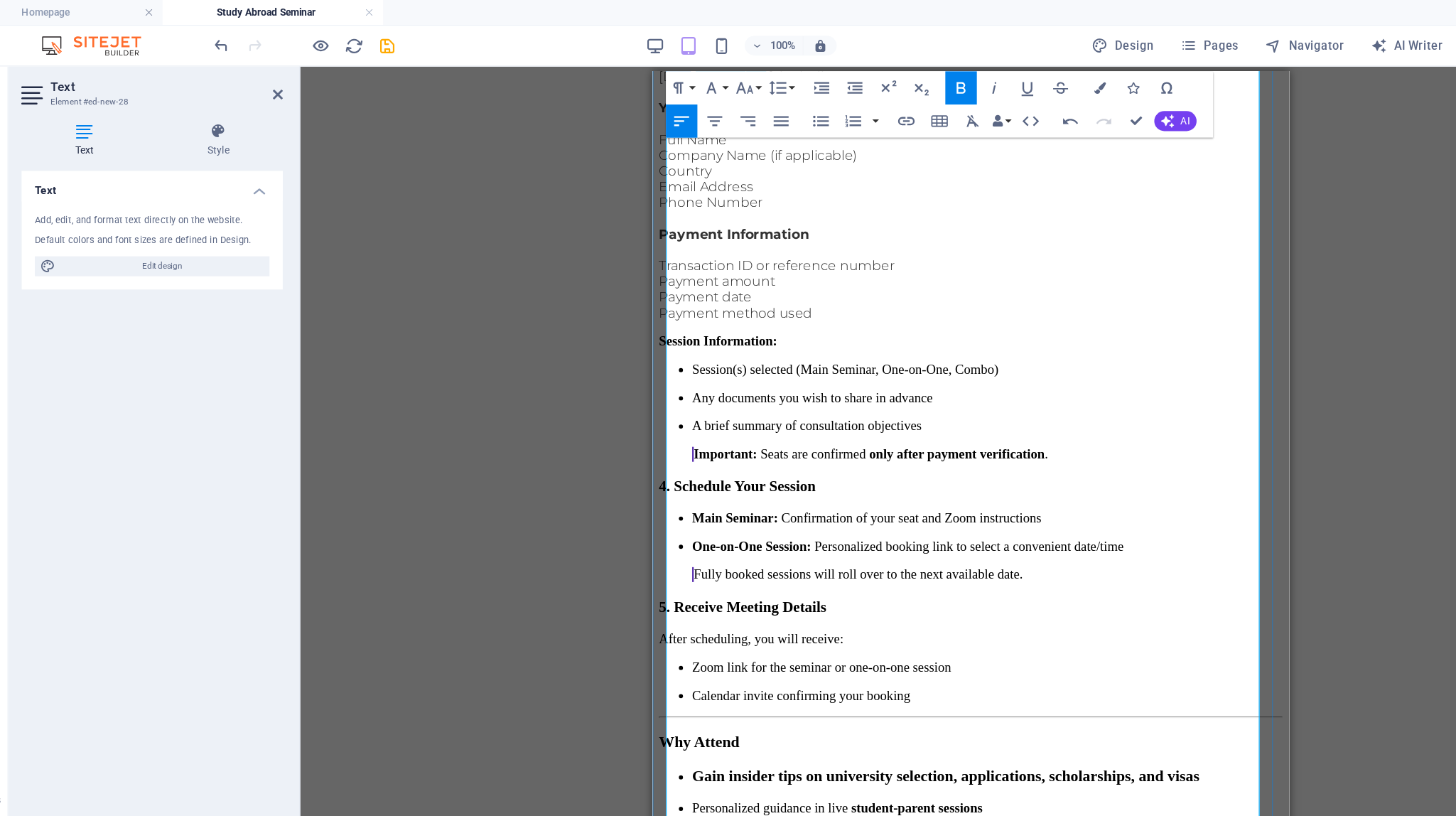
click at [888, 667] on p "Gain insider tips on university selection, applications, scholarships, and visas" at bounding box center [939, 675] width 506 height 16
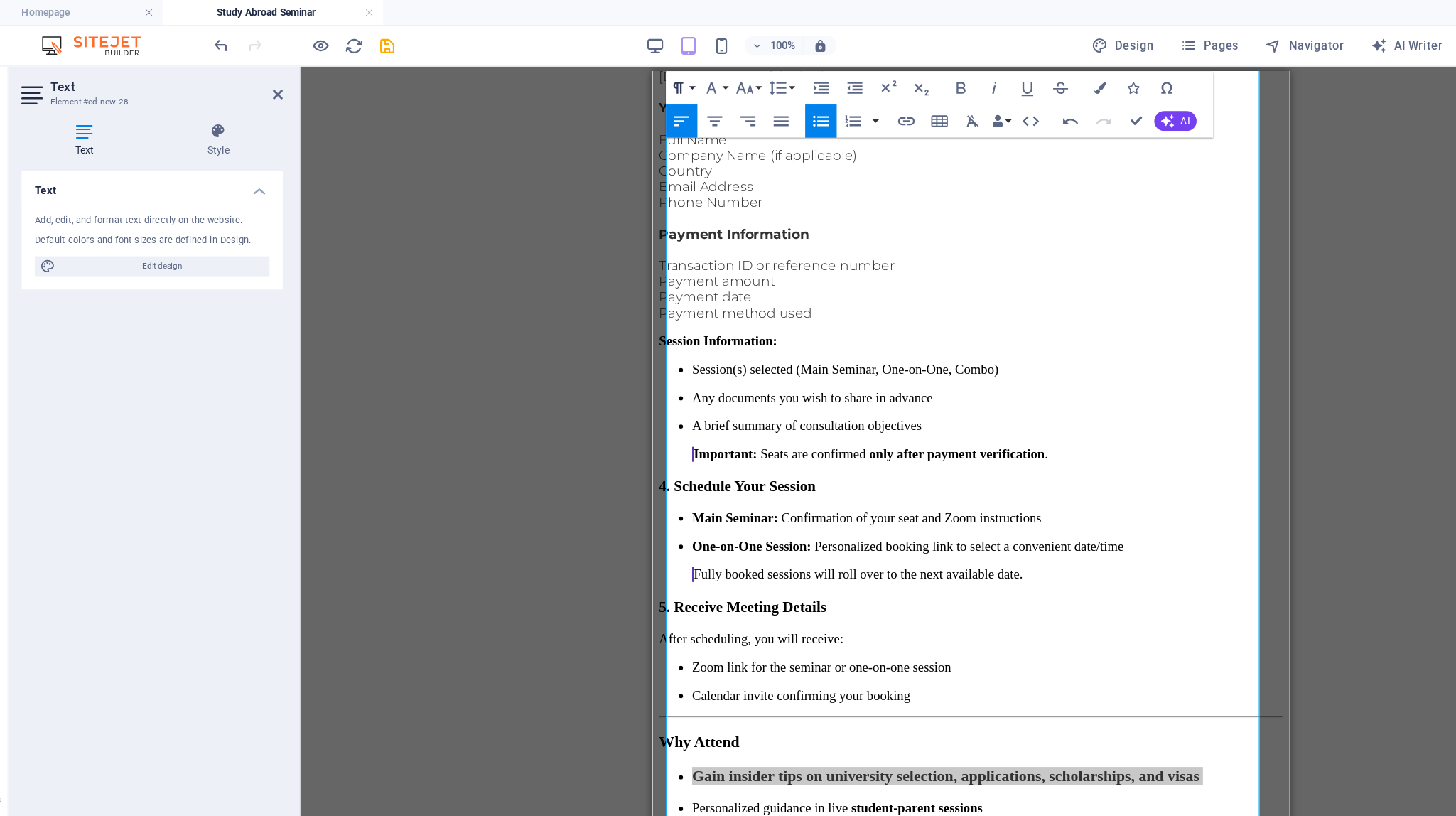
click at [643, 77] on button "Paragraph Format" at bounding box center [634, 75] width 27 height 28
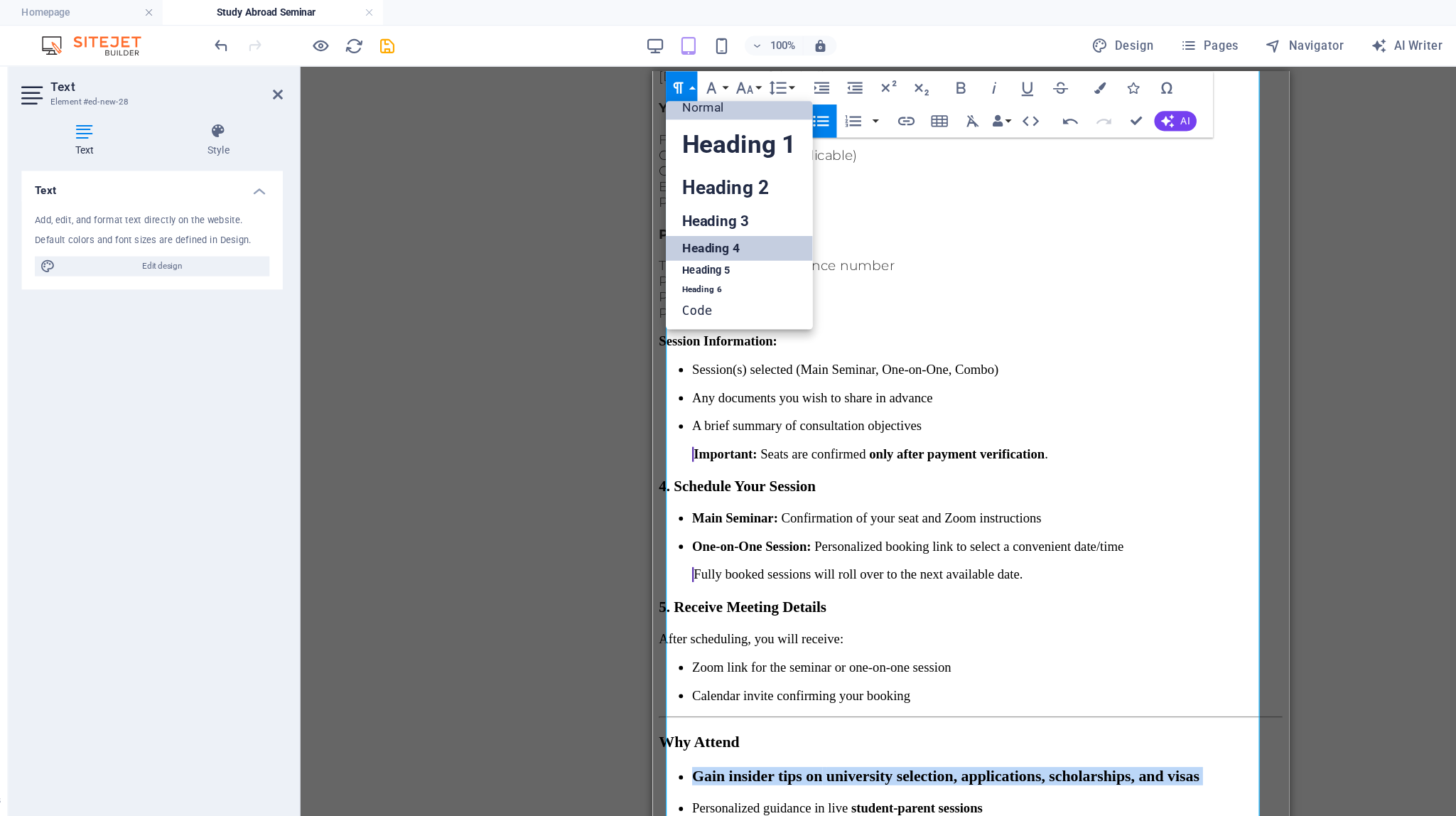
click at [663, 213] on link "Heading 4" at bounding box center [683, 213] width 126 height 21
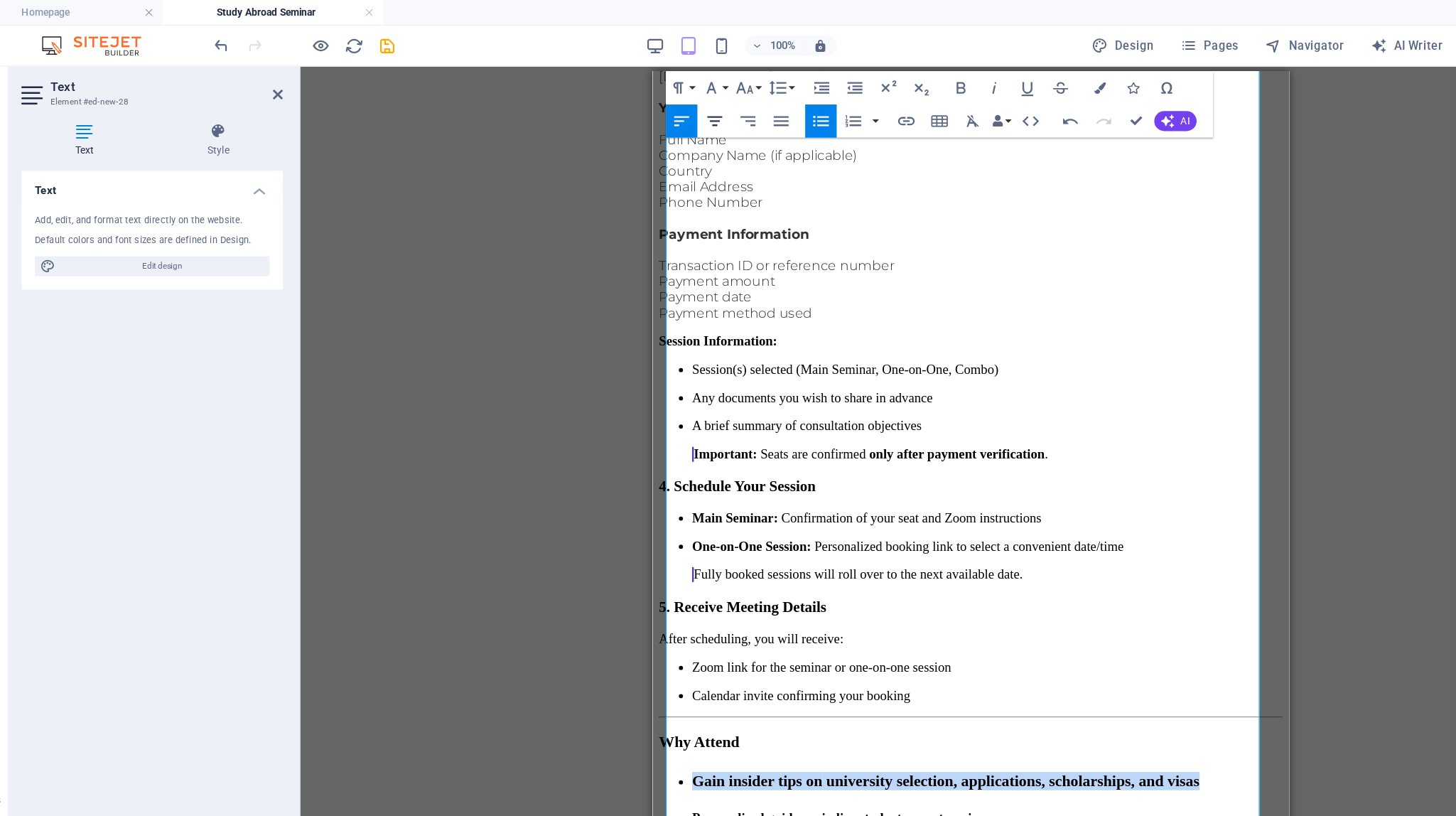
click at [668, 104] on icon "button" at bounding box center [662, 103] width 17 height 17
click at [640, 99] on icon "button" at bounding box center [634, 104] width 12 height 9
click at [795, 638] on h3 "Why Attend" at bounding box center [925, 646] width 534 height 16
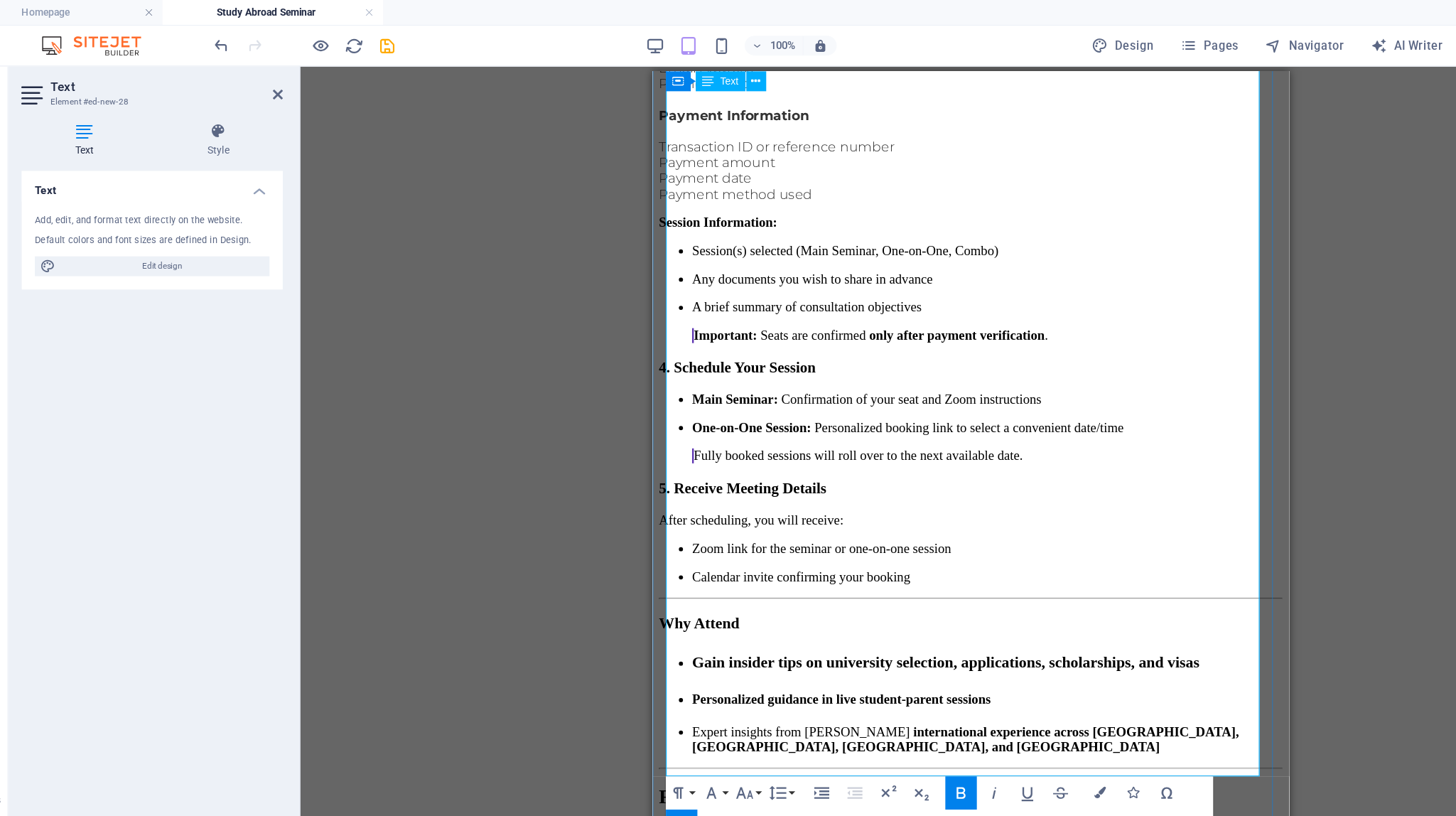
scroll to position [1717, 0]
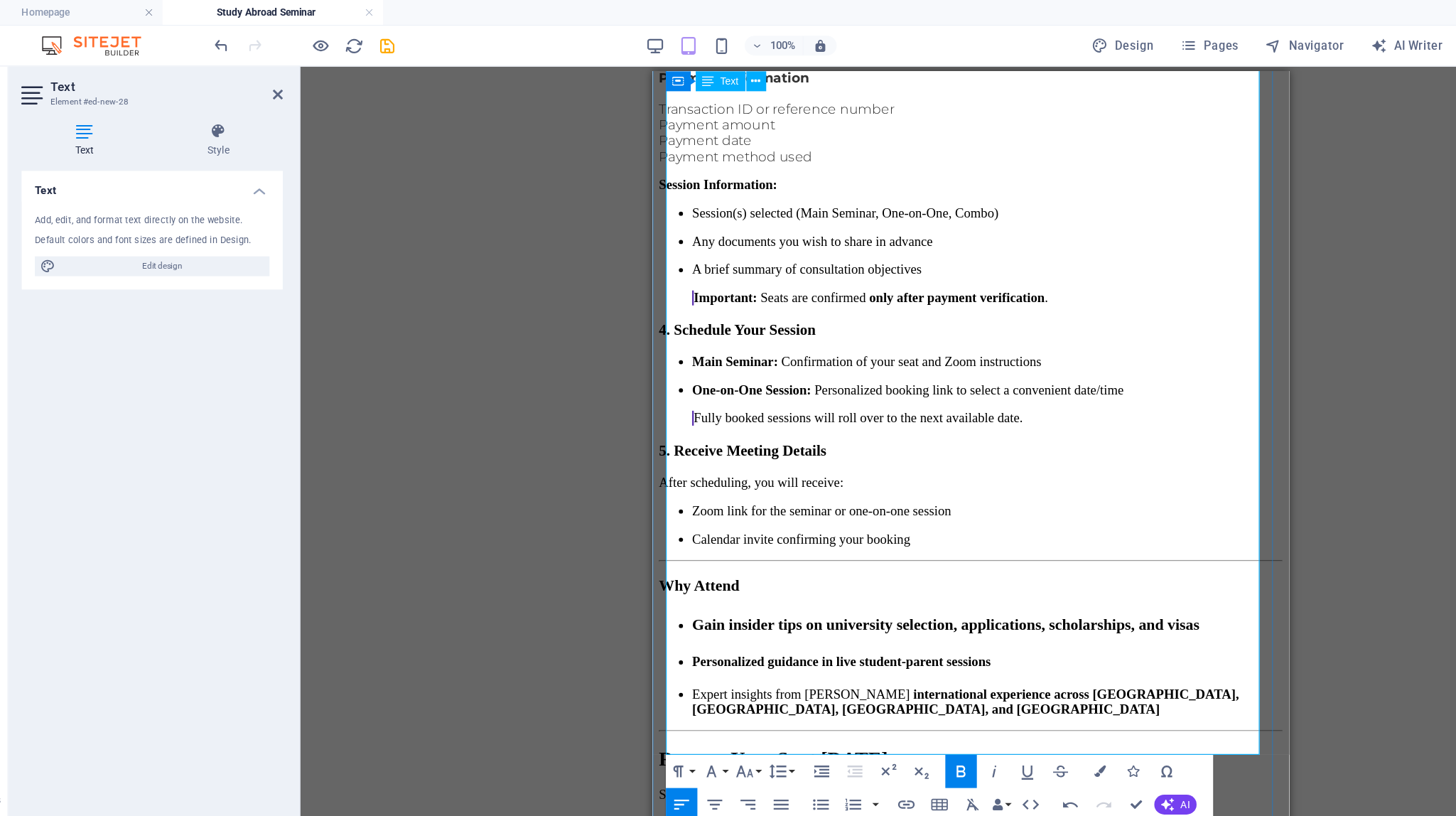
click at [854, 651] on strong "Reserve Your Spot [DATE]" at bounding box center [755, 660] width 196 height 19
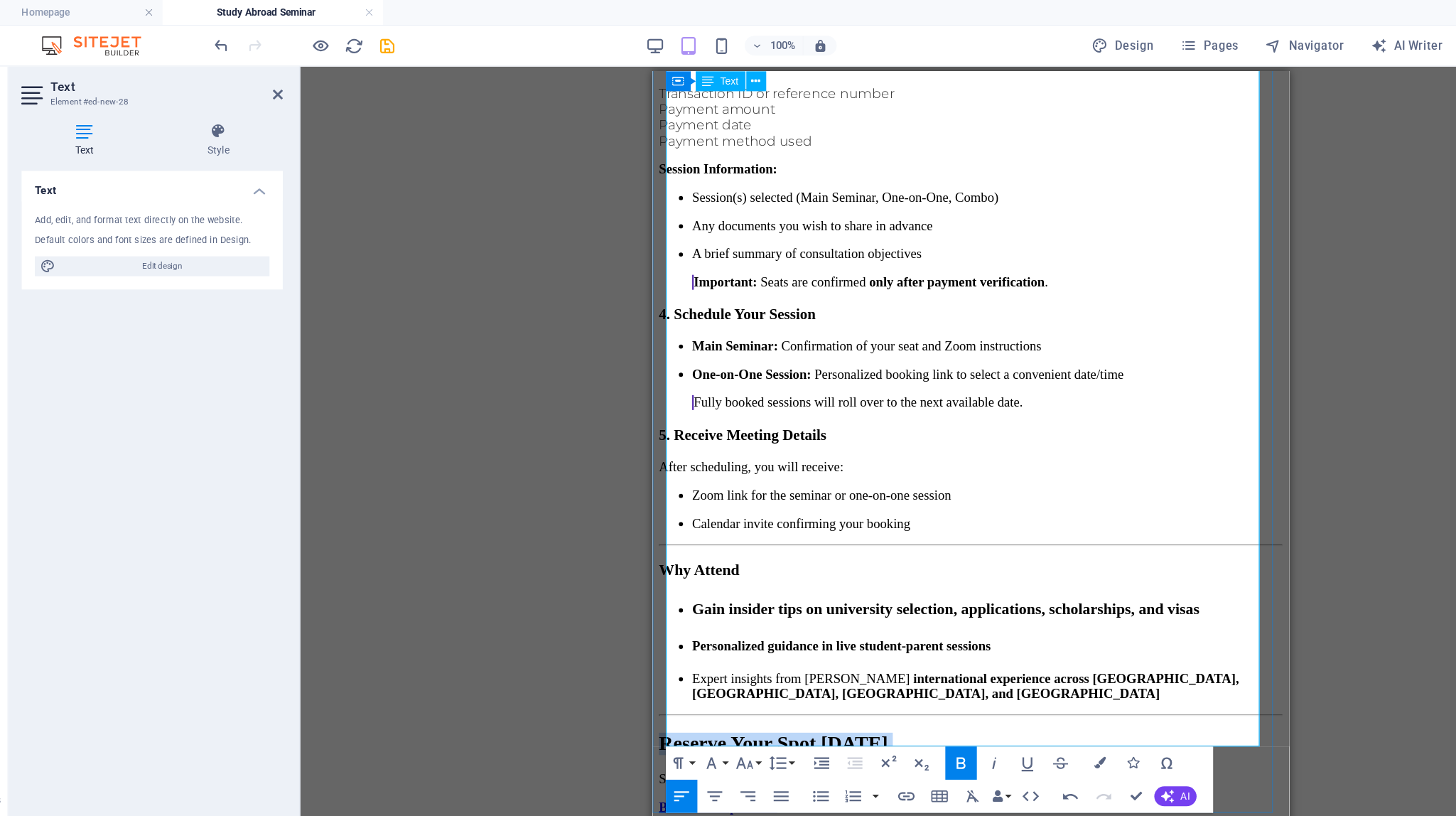
scroll to position [1713, 0]
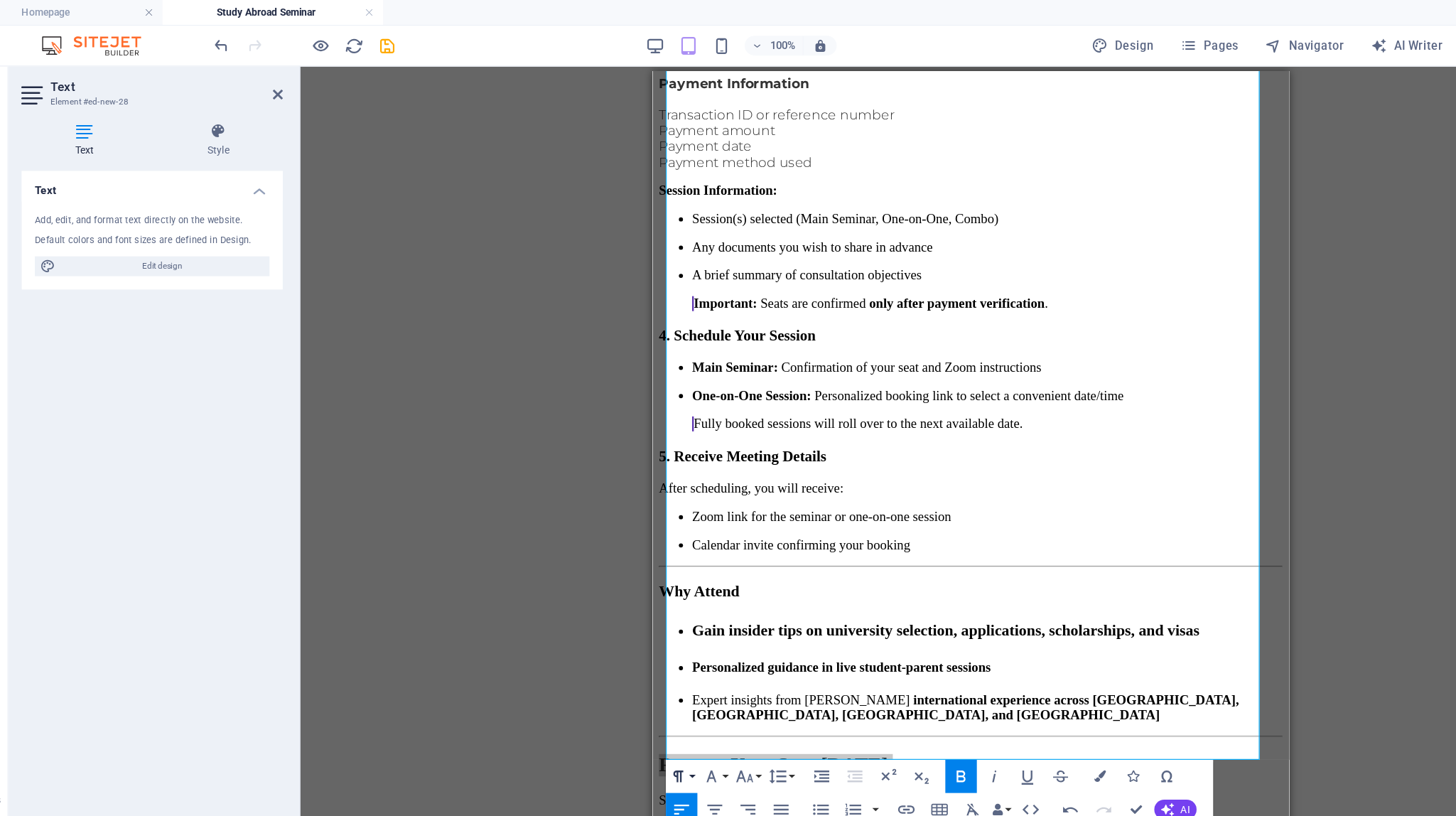
click at [645, 659] on button "Paragraph Format" at bounding box center [634, 665] width 27 height 28
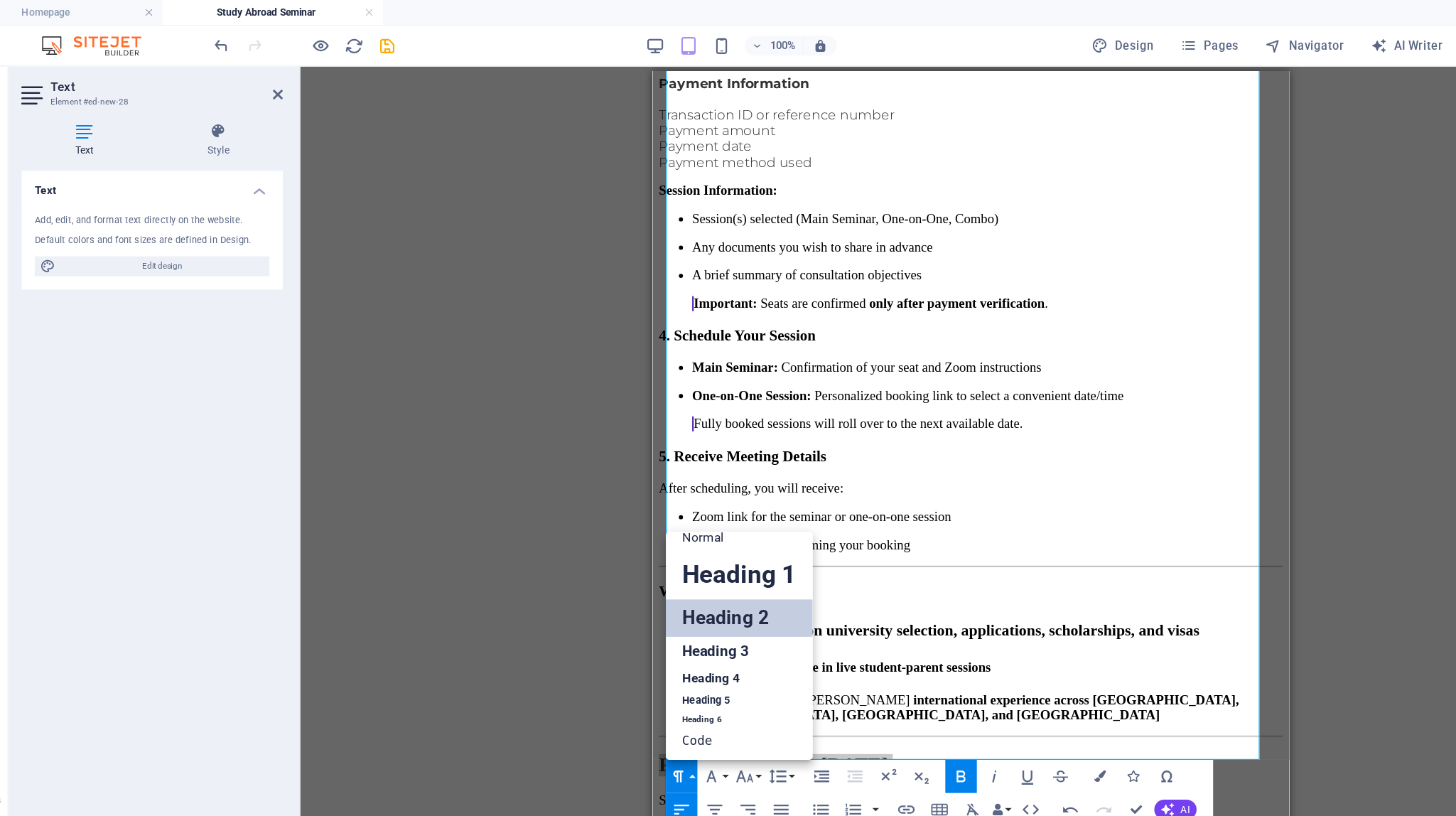
scroll to position [12, 0]
click at [664, 561] on link "Heading 3" at bounding box center [683, 558] width 126 height 25
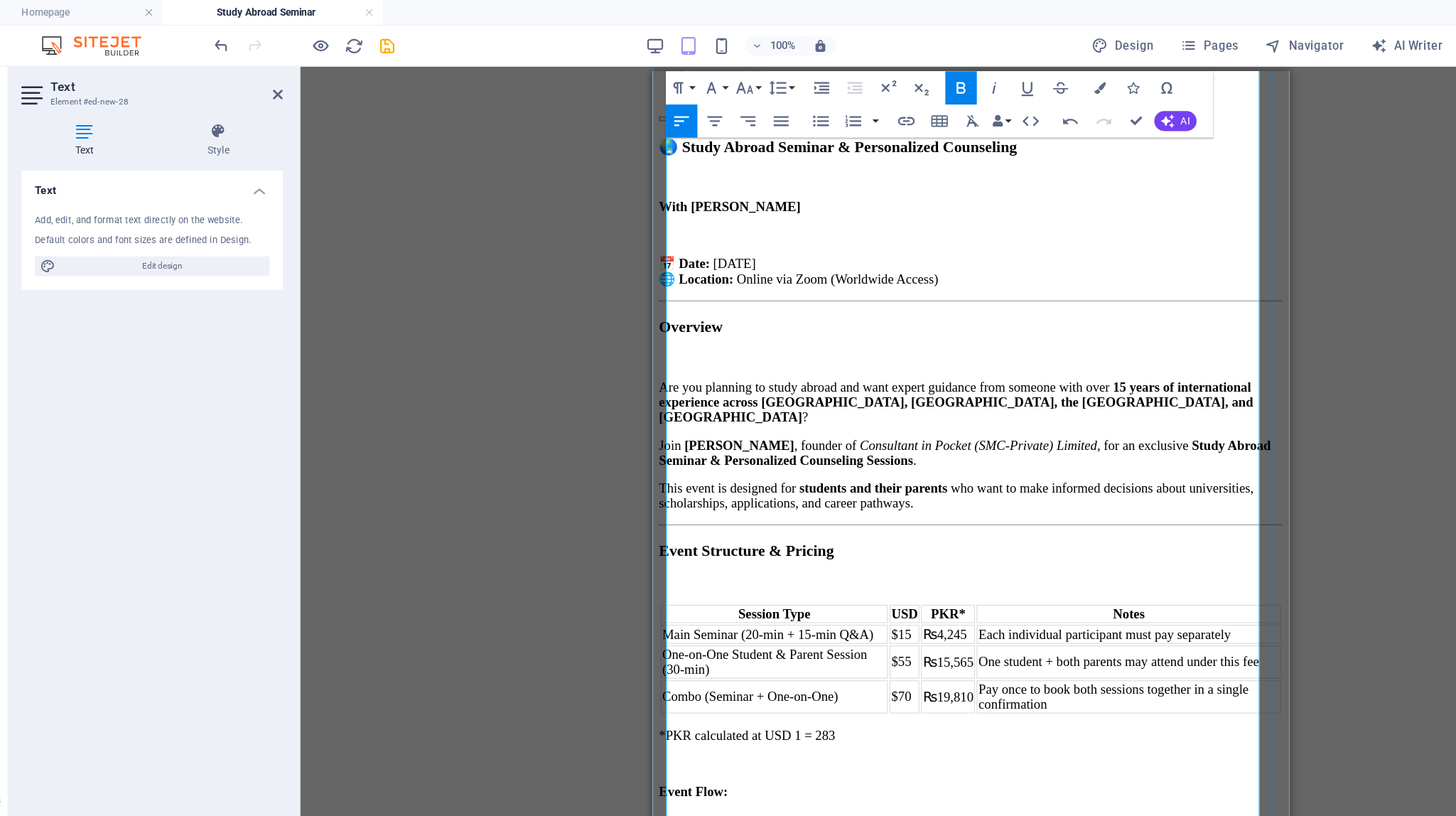
scroll to position [0, 0]
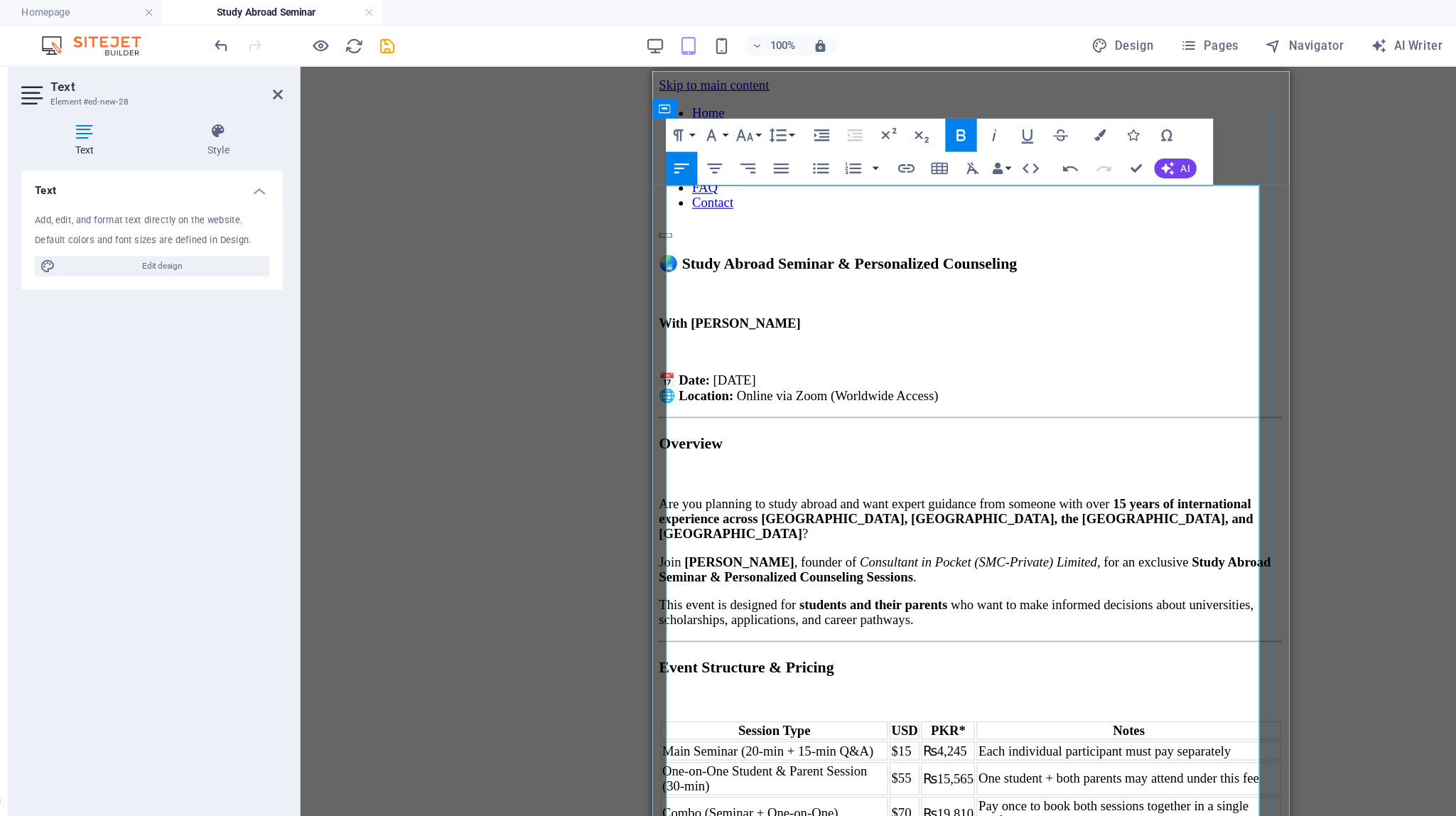
click at [899, 522] on p "This event is designed for students and their parents who want to make informed…" at bounding box center [925, 535] width 534 height 26
click at [859, 412] on p at bounding box center [925, 418] width 534 height 12
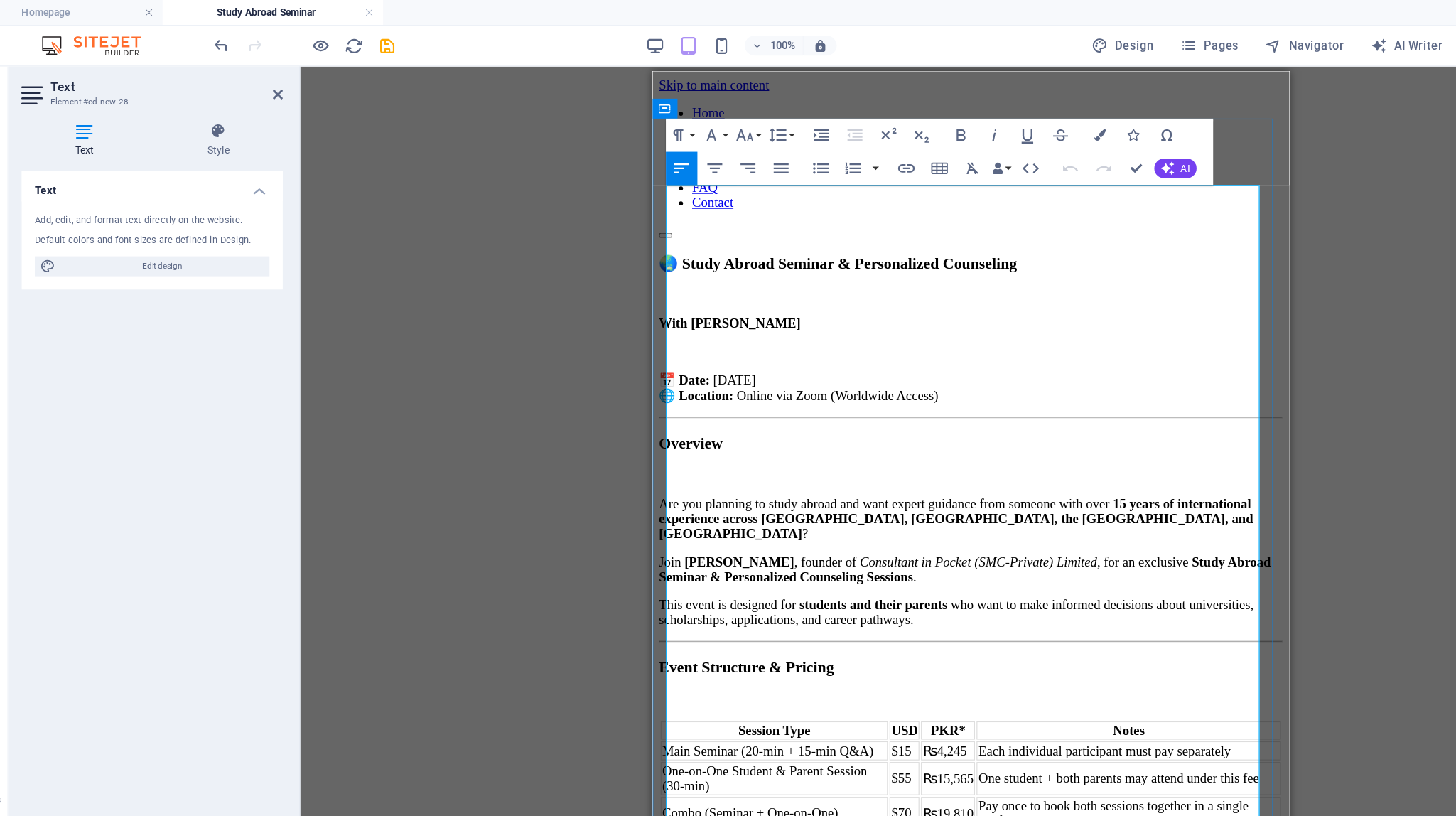
click at [668, 382] on strong "Overview" at bounding box center [685, 389] width 55 height 15
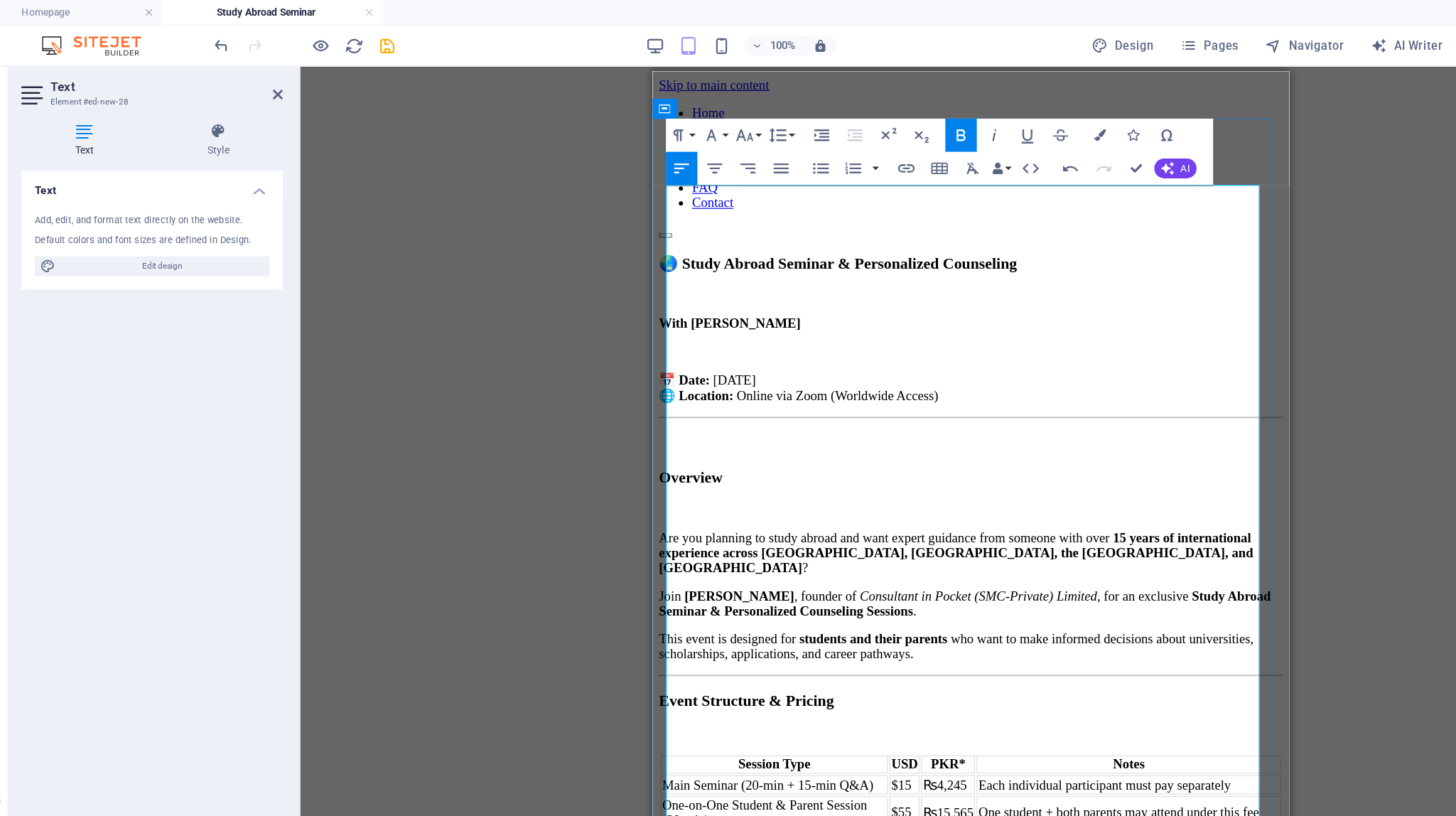
click at [664, 602] on strong "Event Structure & Pricing" at bounding box center [732, 609] width 150 height 15
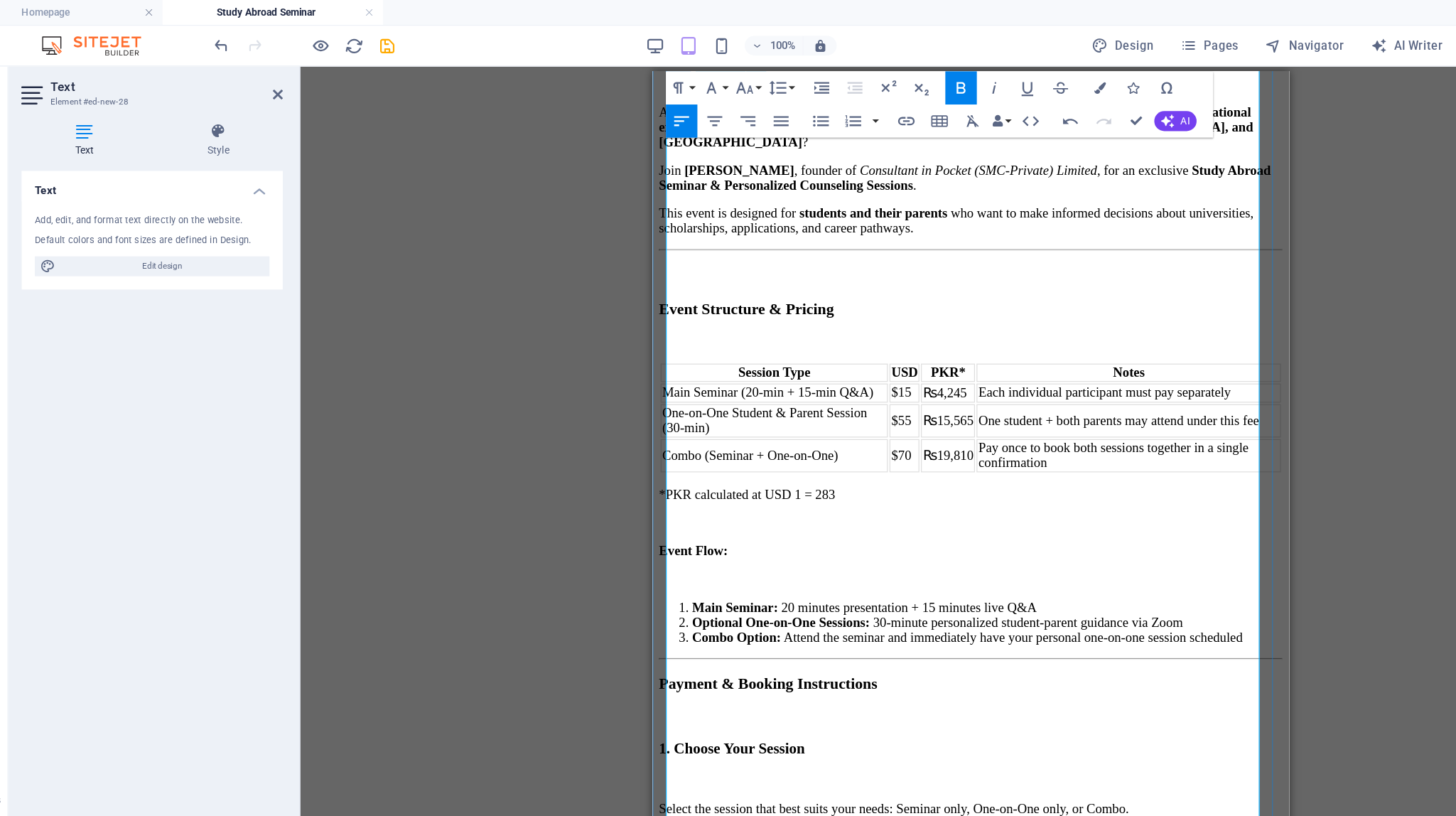
scroll to position [423, 0]
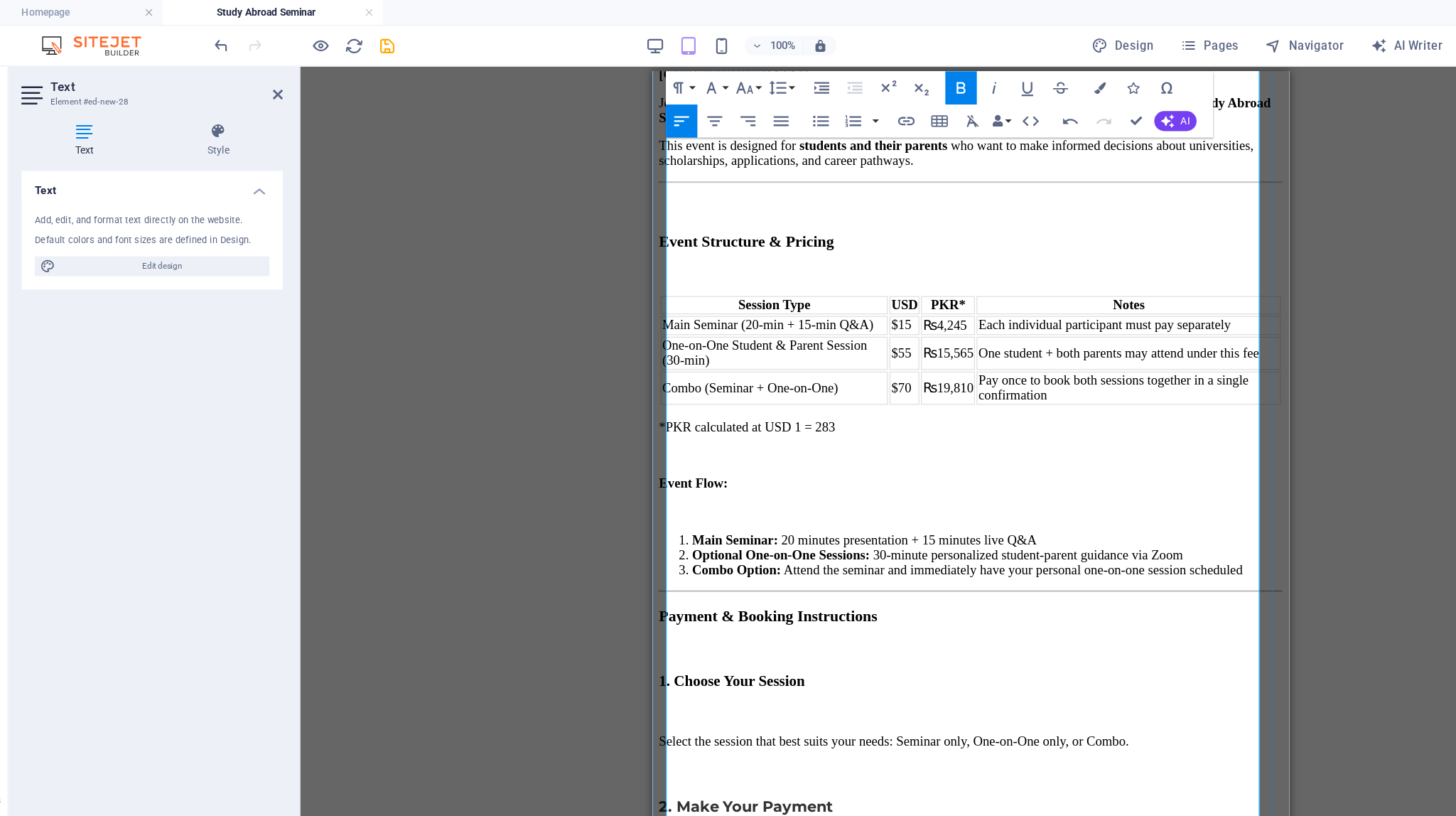
click at [665, 530] on strong "Payment & Booking Instructions" at bounding box center [751, 537] width 187 height 15
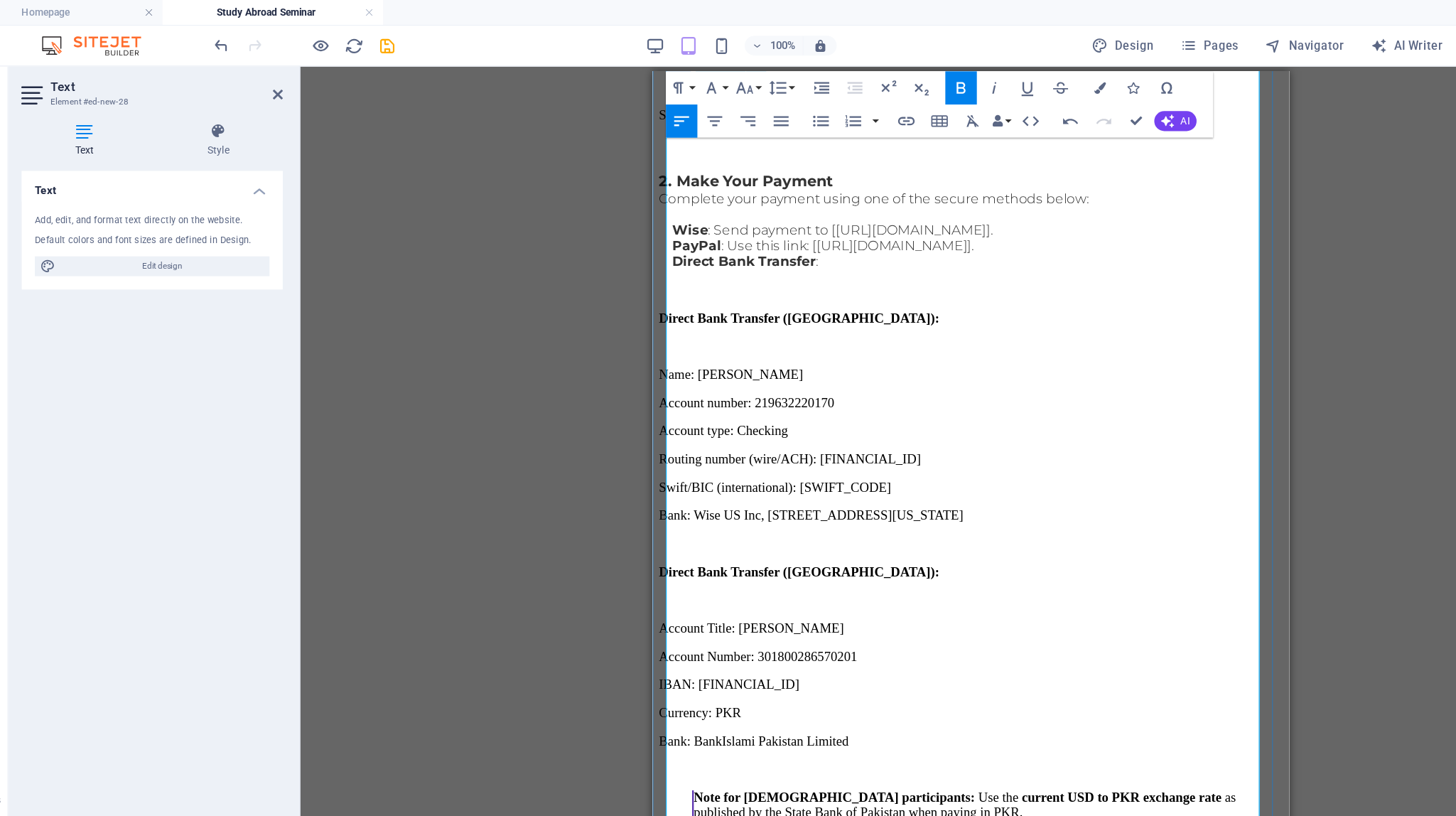
scroll to position [996, 0]
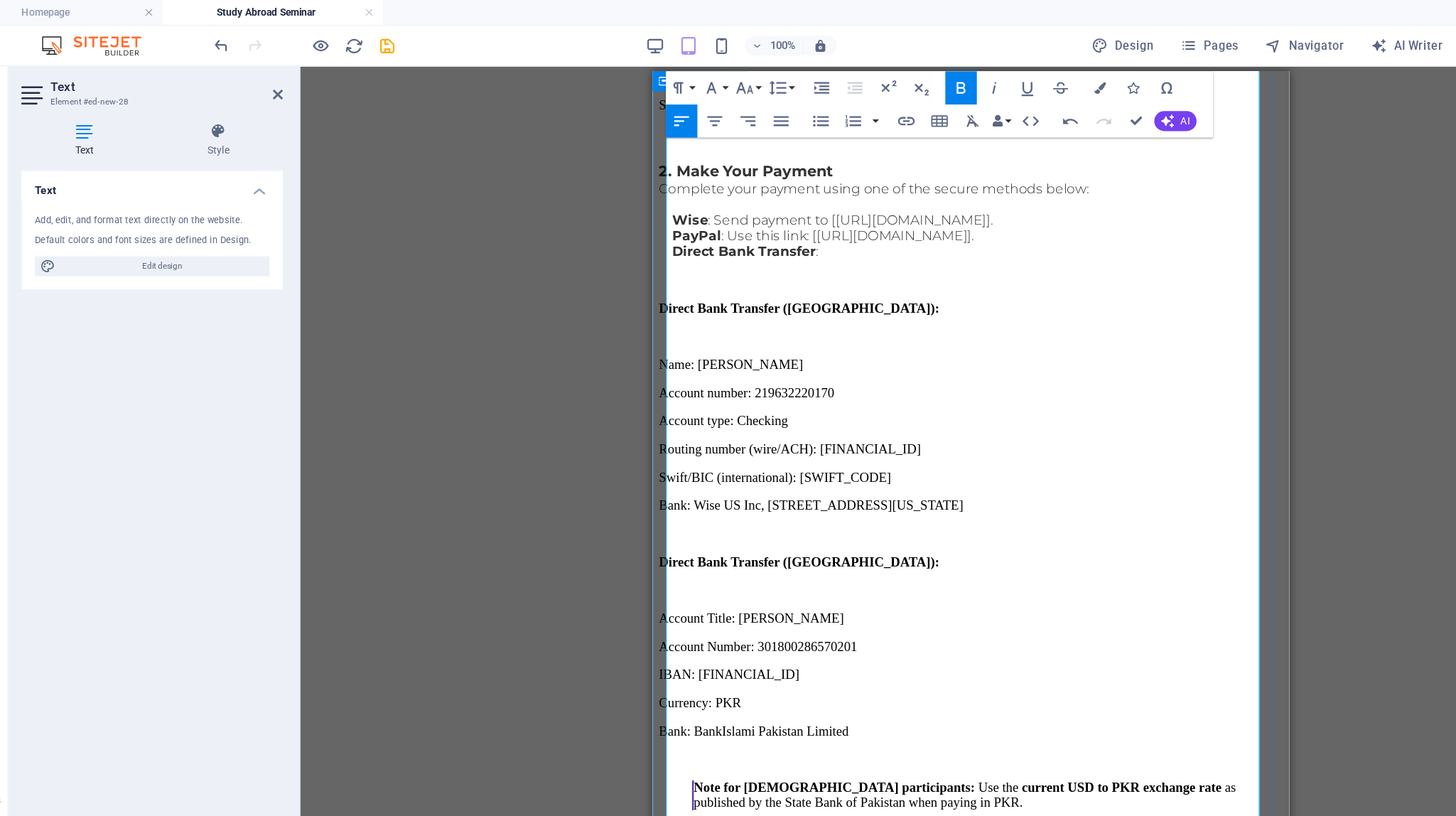
drag, startPoint x: 816, startPoint y: 403, endPoint x: 649, endPoint y: 404, distance: 167.0
click at [652, 404] on html "Skip to main content Home About us Services Partners Advisors FAQ Contact 🌏 Stu…" at bounding box center [925, 765] width 546 height 3381
click at [687, 83] on icon "button" at bounding box center [688, 75] width 17 height 17
click at [707, 227] on link "18" at bounding box center [703, 231] width 51 height 21
click at [815, 758] on p at bounding box center [925, 765] width 534 height 13
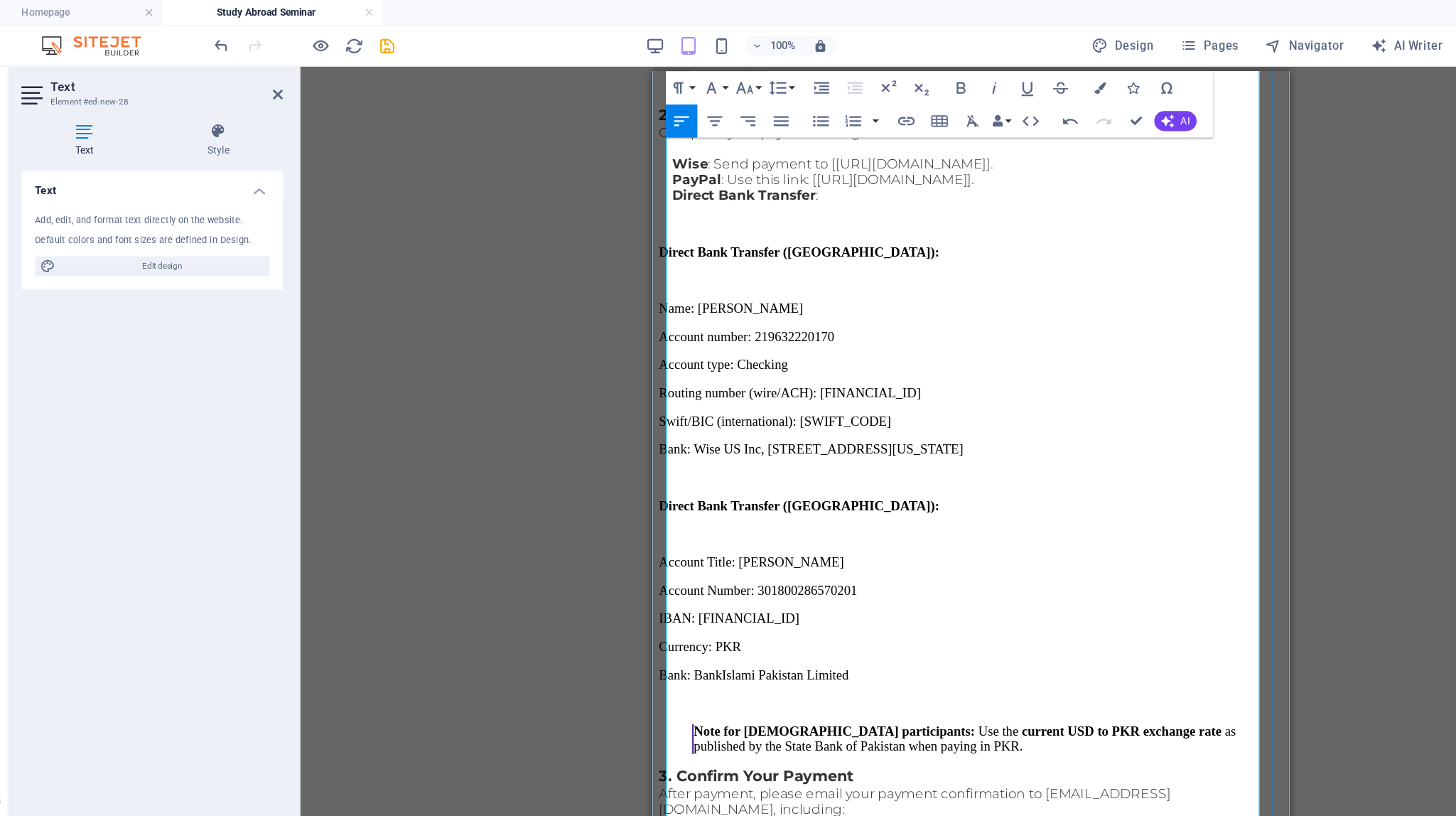
scroll to position [1047, 0]
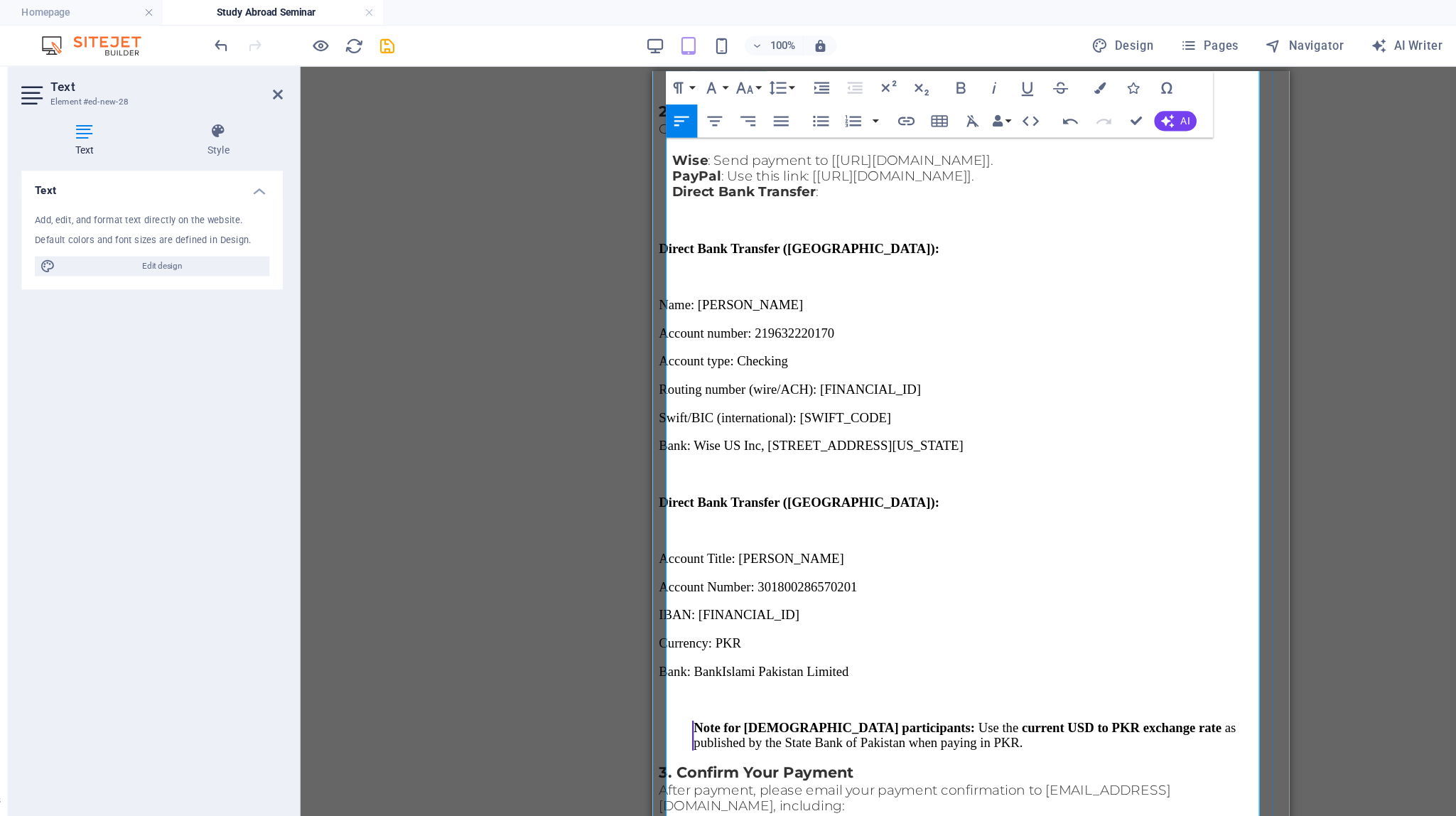
click at [843, 664] on p "3. Confirm Your Payment" at bounding box center [925, 672] width 534 height 16
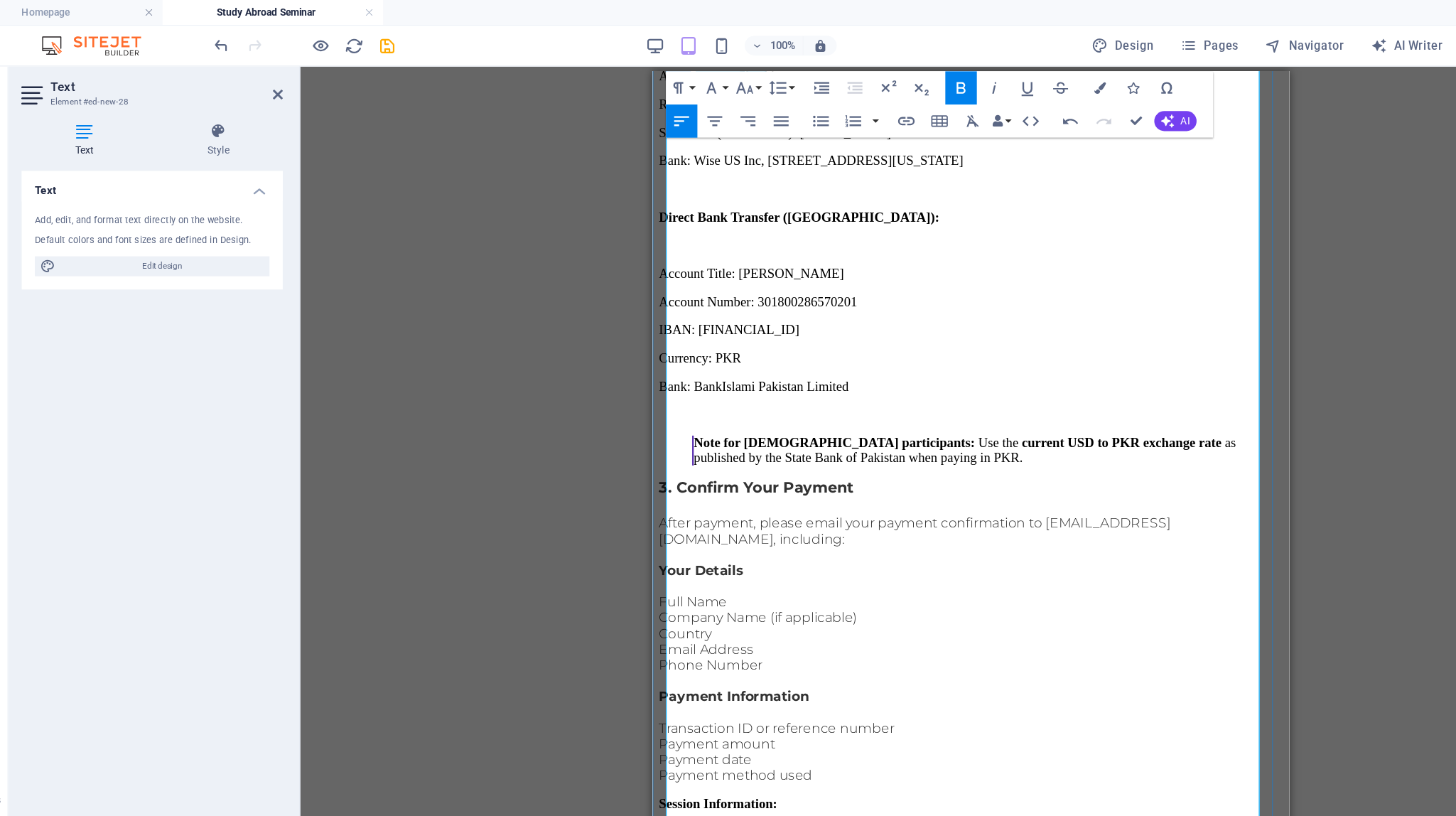
scroll to position [1298, 0]
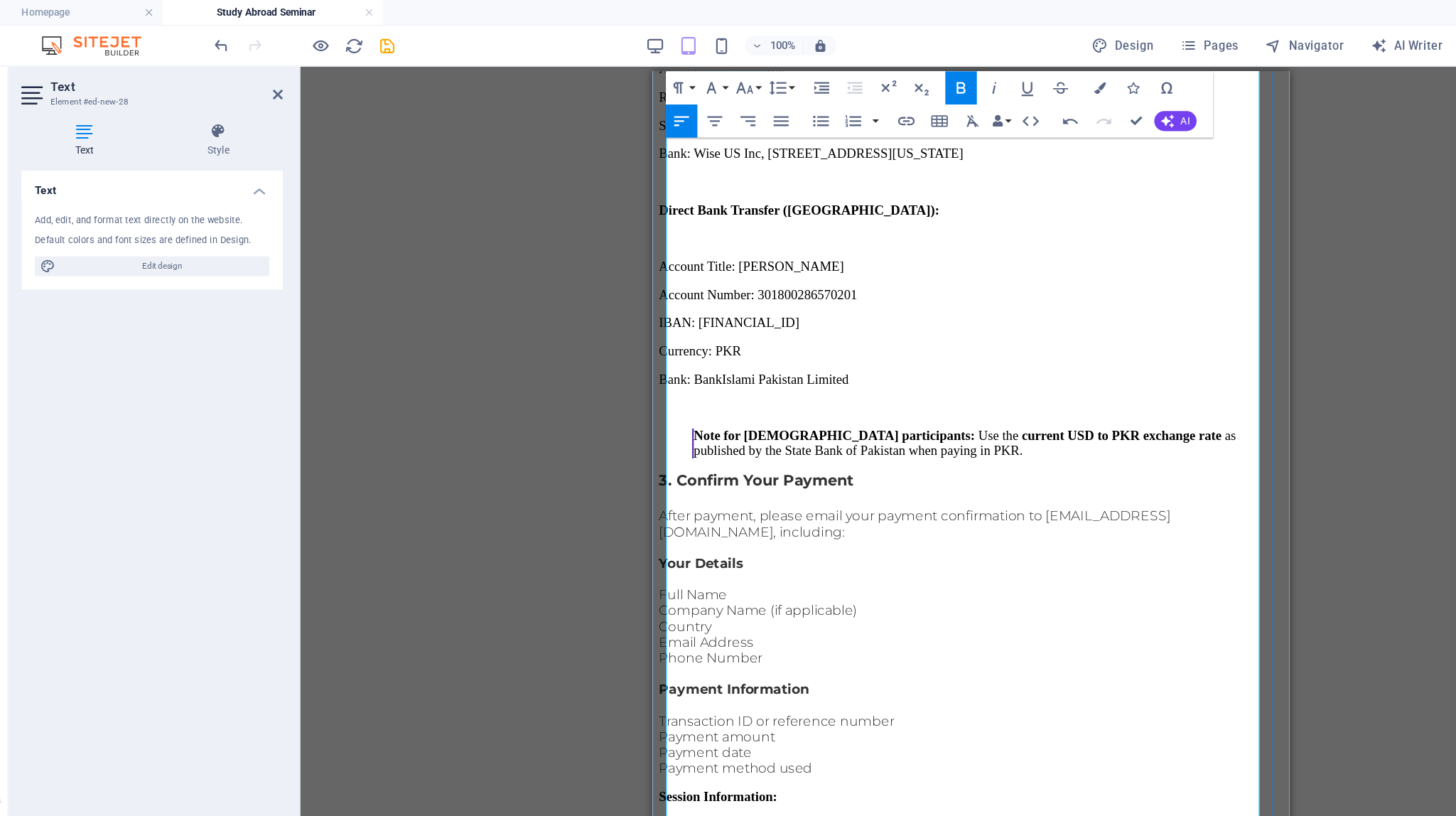
click at [845, 580] on p "Payment Information Transaction ID or reference number Payment amount Payment d…" at bounding box center [925, 627] width 534 height 95
click at [686, 724] on p "Session(s) selected (Main Seminar, One-on-One, Combo)" at bounding box center [939, 730] width 506 height 12
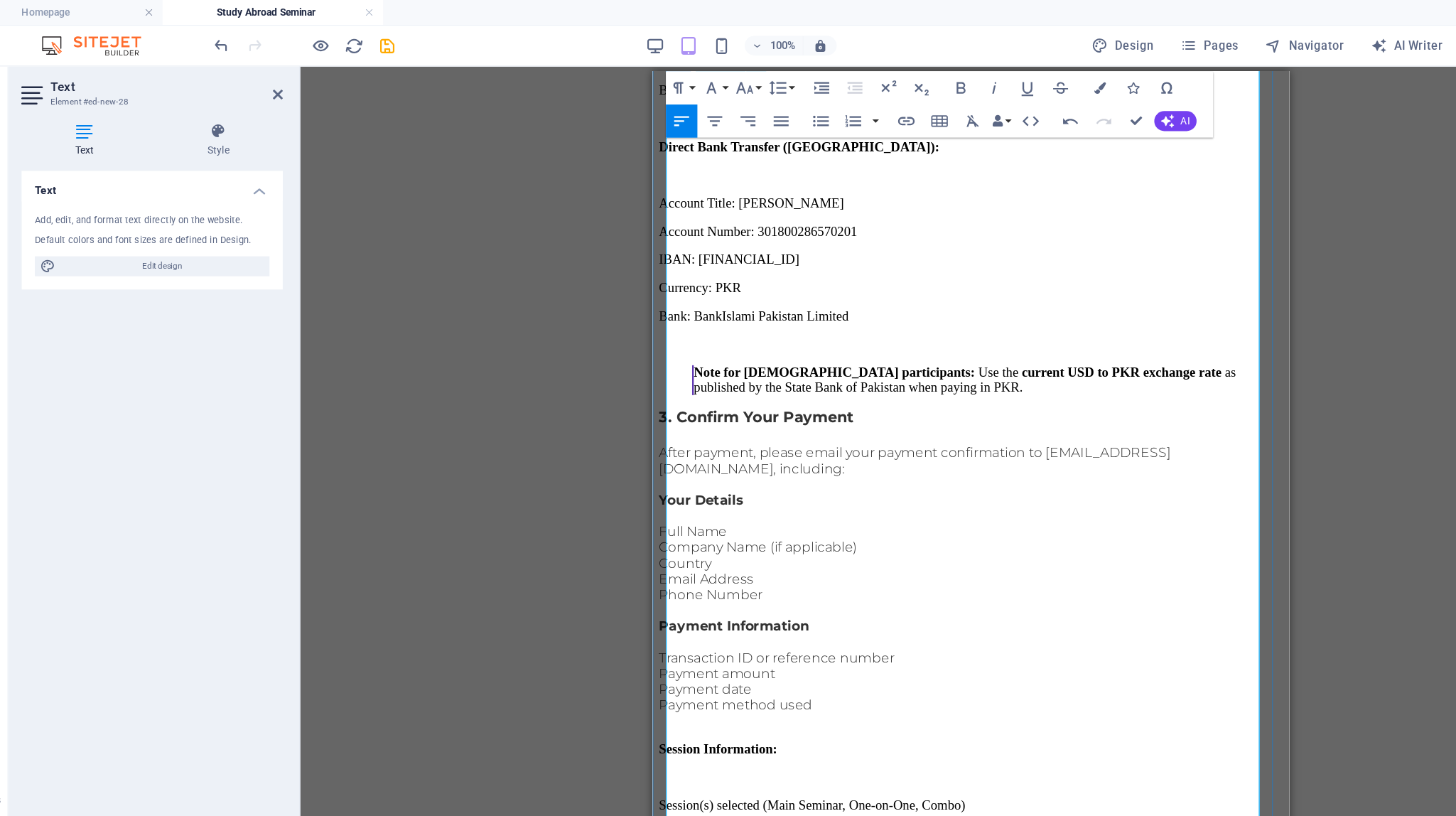
scroll to position [1361, 0]
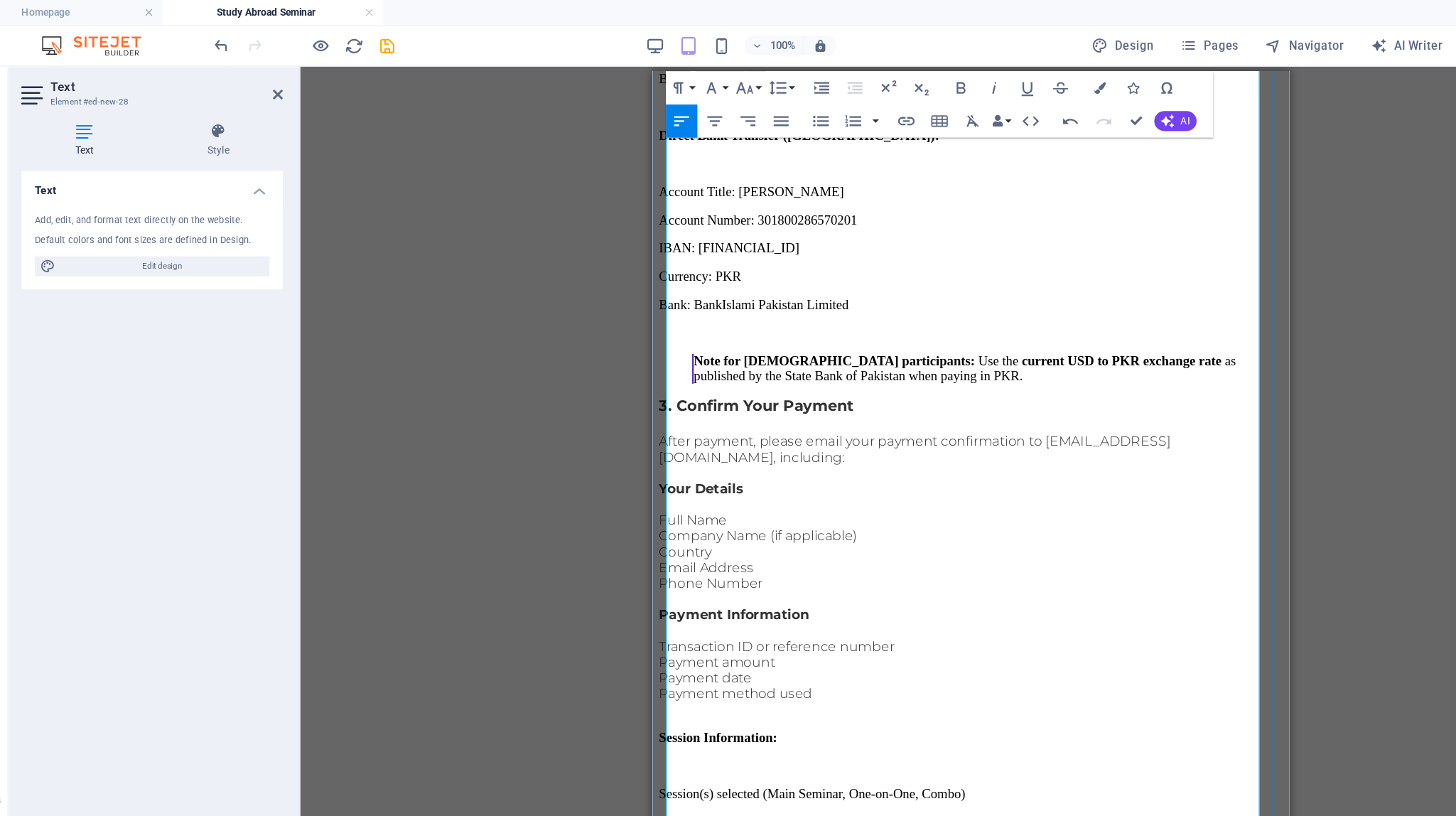
click at [899, 757] on p at bounding box center [925, 763] width 534 height 12
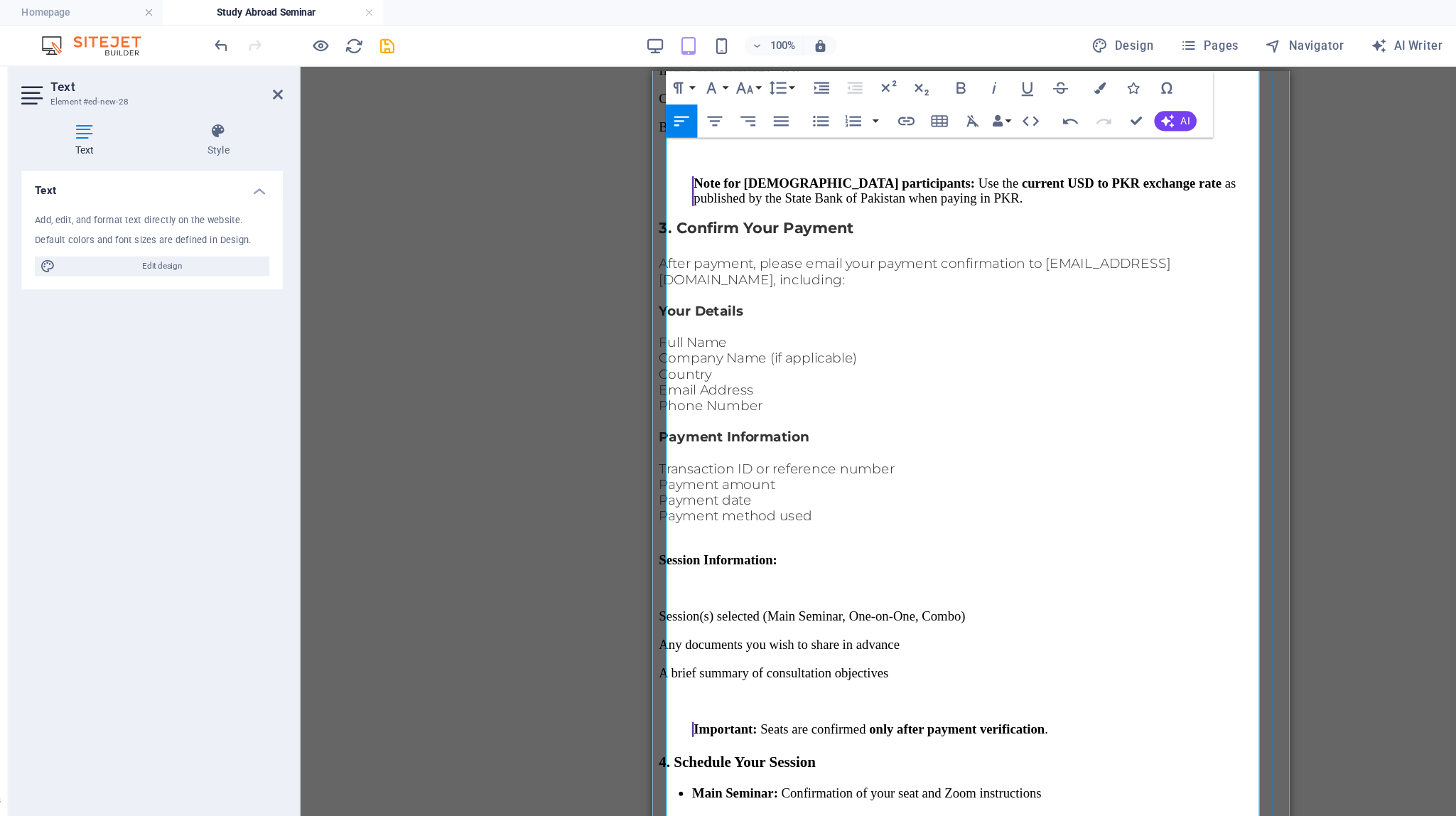
scroll to position [1543, 0]
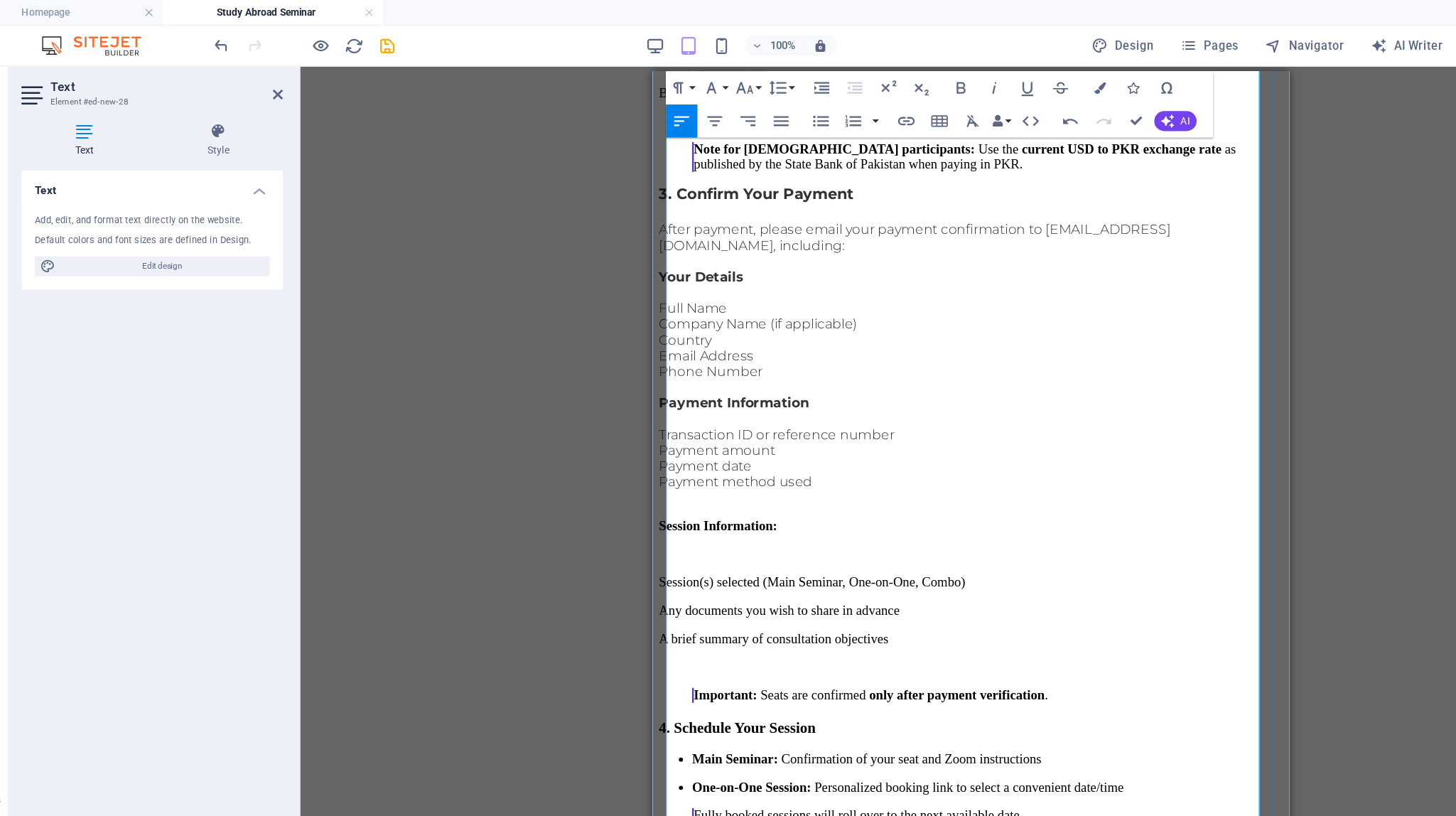
click at [899, 551] on p "A brief summary of consultation objectives" at bounding box center [925, 557] width 534 height 12
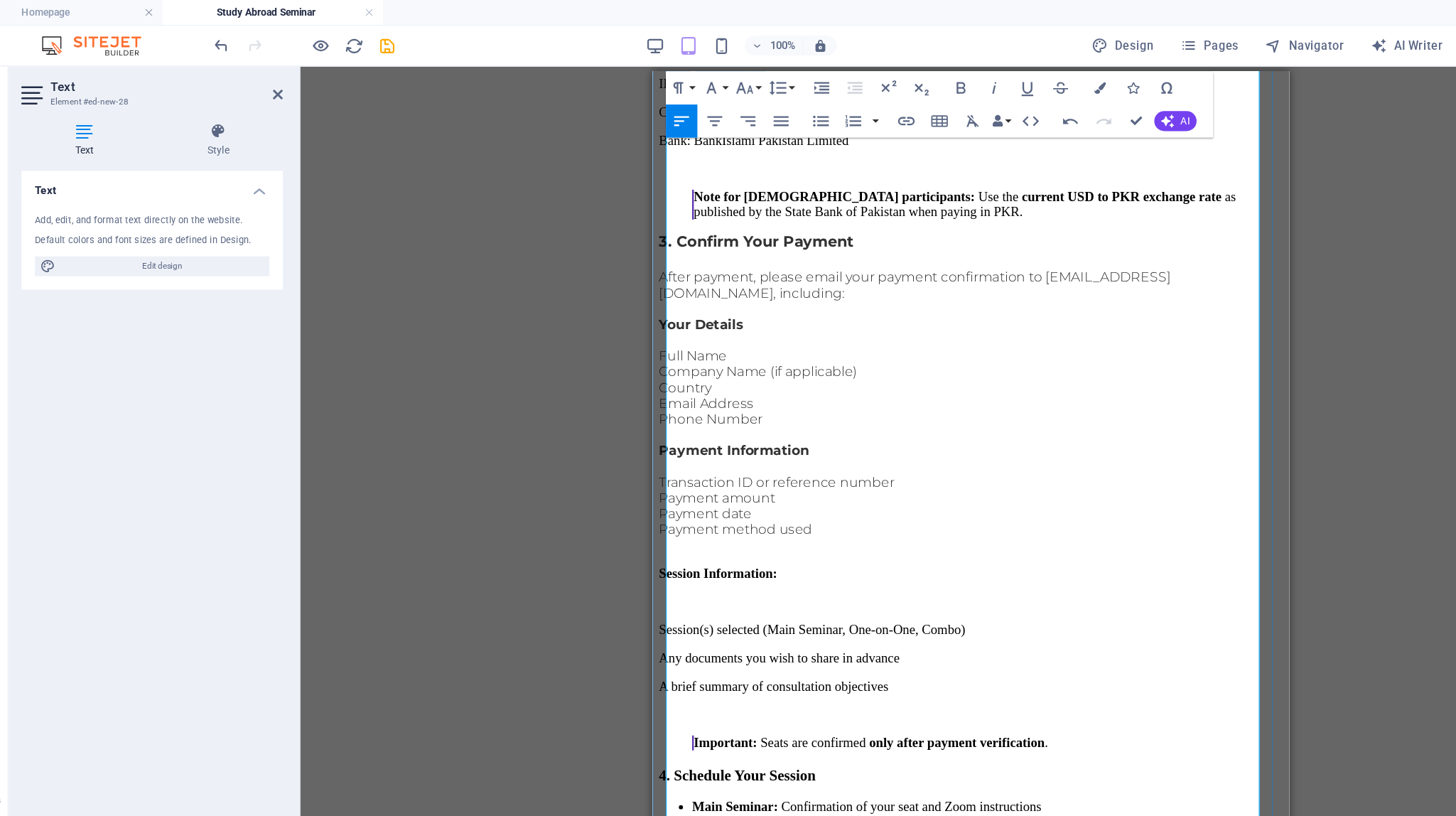
scroll to position [1478, 0]
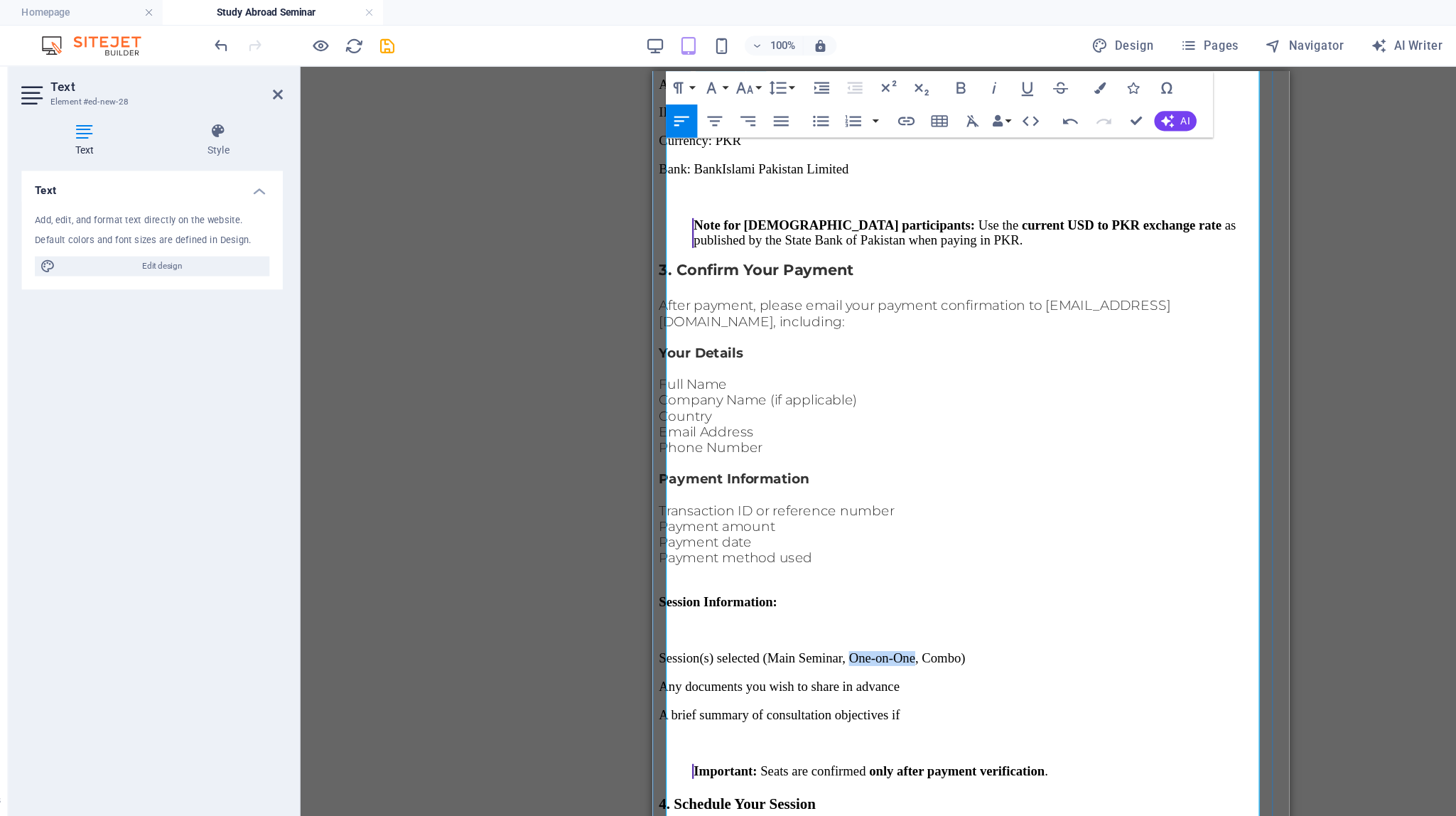
drag, startPoint x: 928, startPoint y: 296, endPoint x: 859, endPoint y: 298, distance: 69.0
click at [859, 568] on p "Session(s) selected (Main Seminar, One-on-One, Combo)" at bounding box center [925, 574] width 534 height 12
click at [895, 592] on p "Any documents you wish to share in advance" at bounding box center [925, 598] width 534 height 12
drag, startPoint x: 978, startPoint y: 299, endPoint x: 859, endPoint y: 300, distance: 119.0
click at [859, 568] on p "Session(s) selected (Main Seminar, One-on-One, Combo)" at bounding box center [925, 574] width 534 height 12
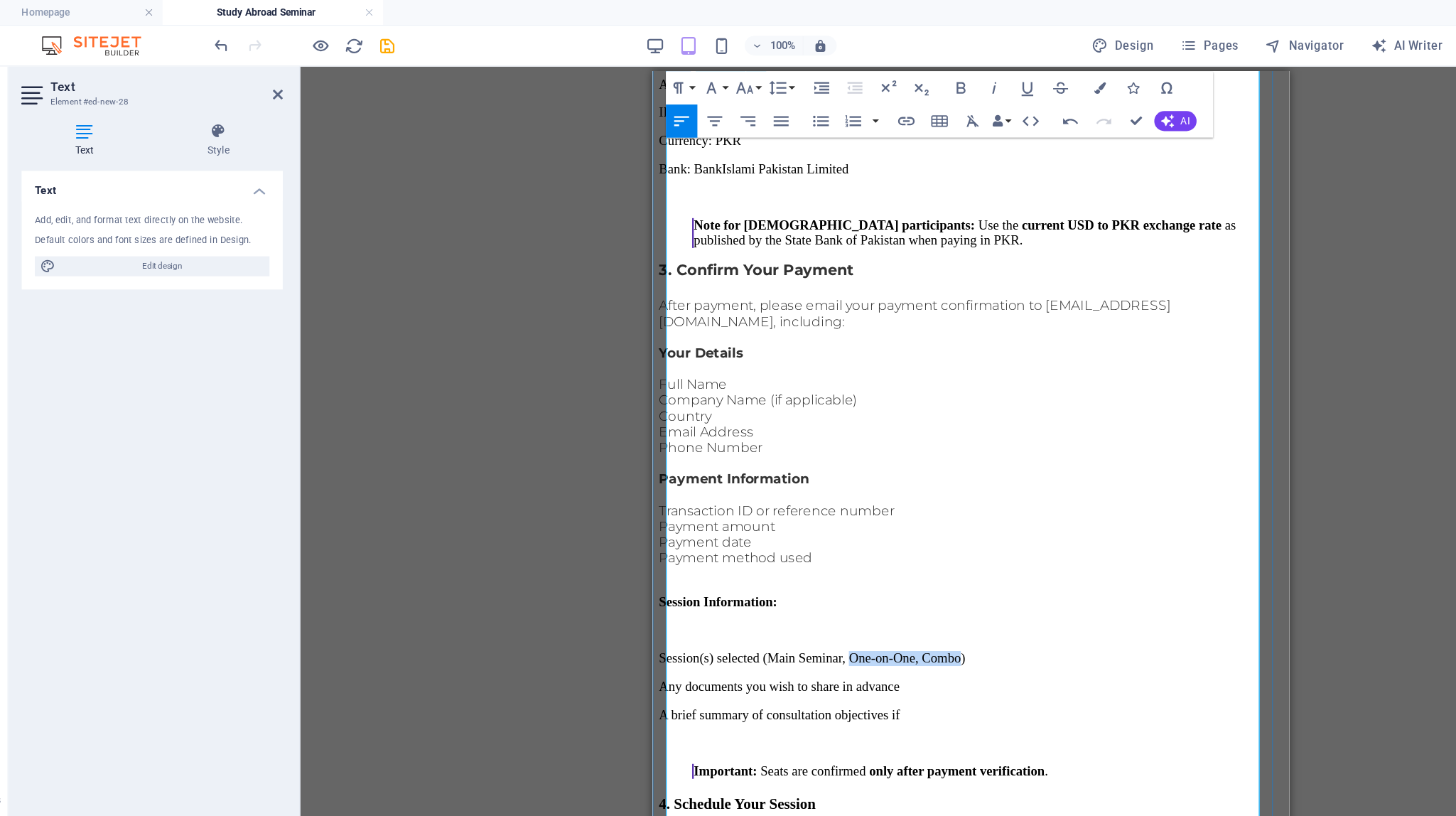
copy p "One-on-One, Combo"
click at [899, 616] on p "A brief summary of consultation objectives if" at bounding box center [925, 623] width 534 height 12
click at [899, 616] on p "A brief summary of consultation objectives if One-on-One, Combo selected" at bounding box center [925, 623] width 534 height 12
click at [899, 616] on p "A brief summary of consultation objectives if One-on-One or Combo selected" at bounding box center [925, 623] width 534 height 12
click at [899, 640] on p at bounding box center [925, 647] width 534 height 12
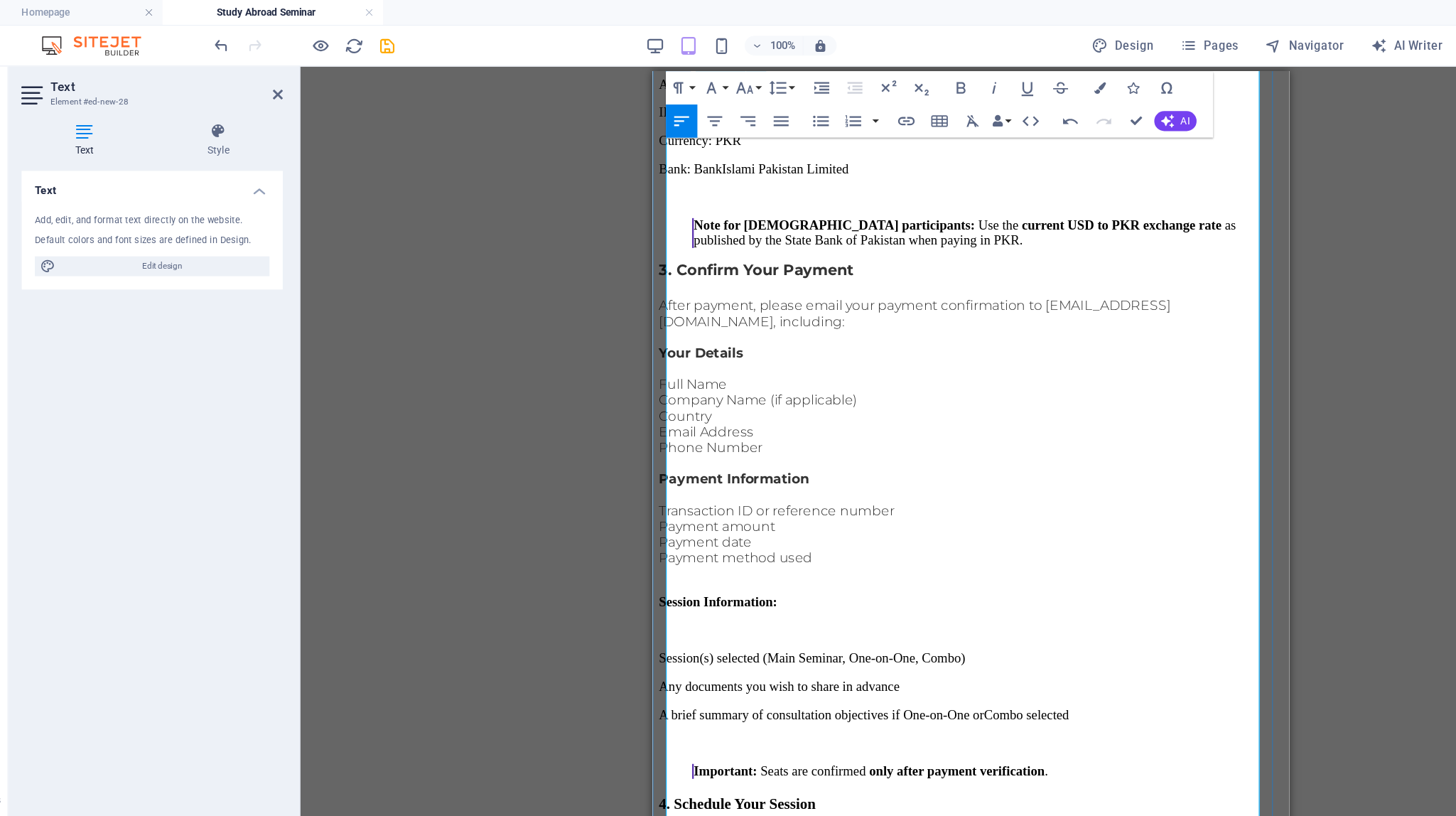
click at [871, 691] on h3 "4. Schedule Your Session" at bounding box center [925, 699] width 534 height 16
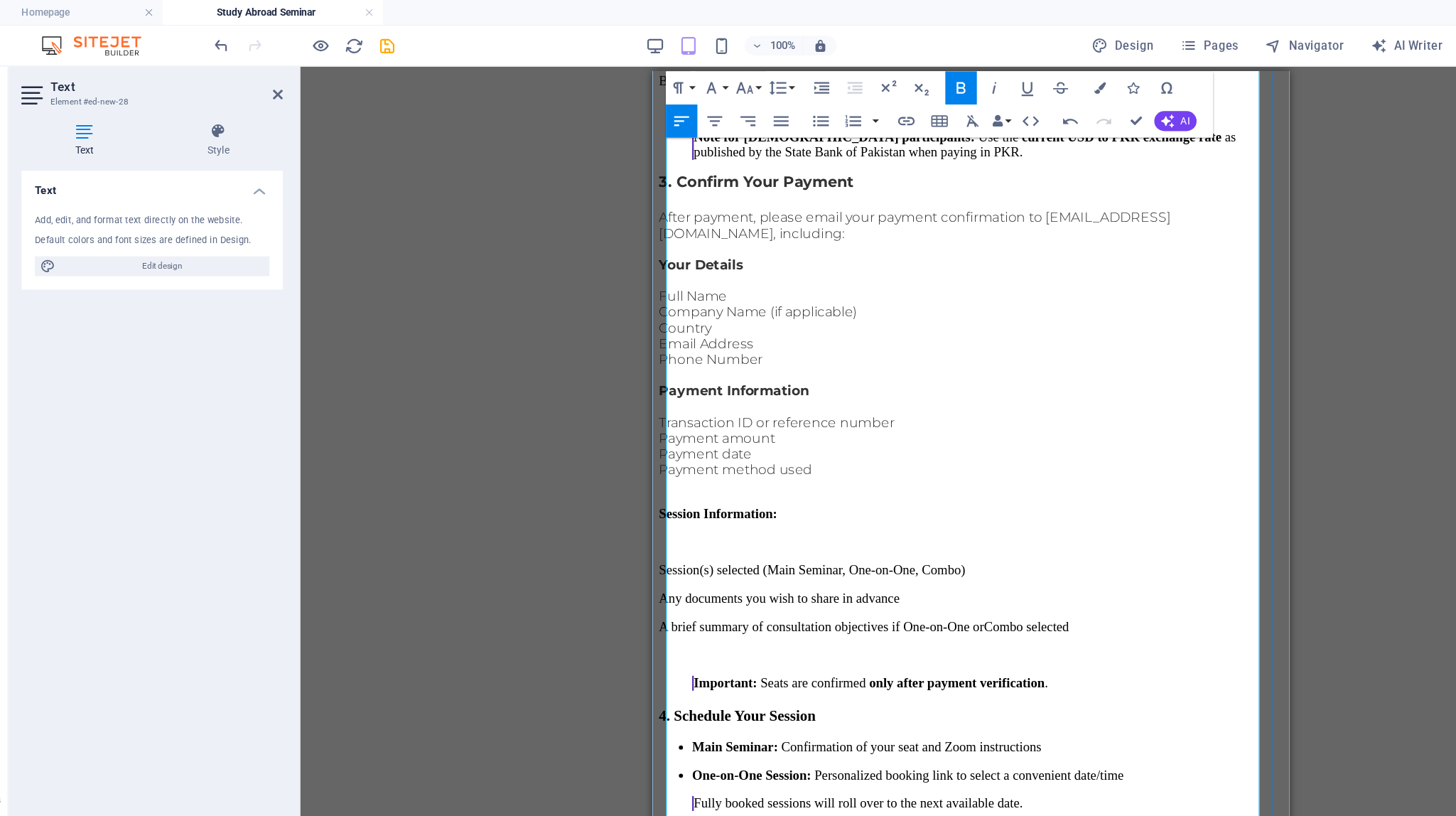
scroll to position [1573, 0]
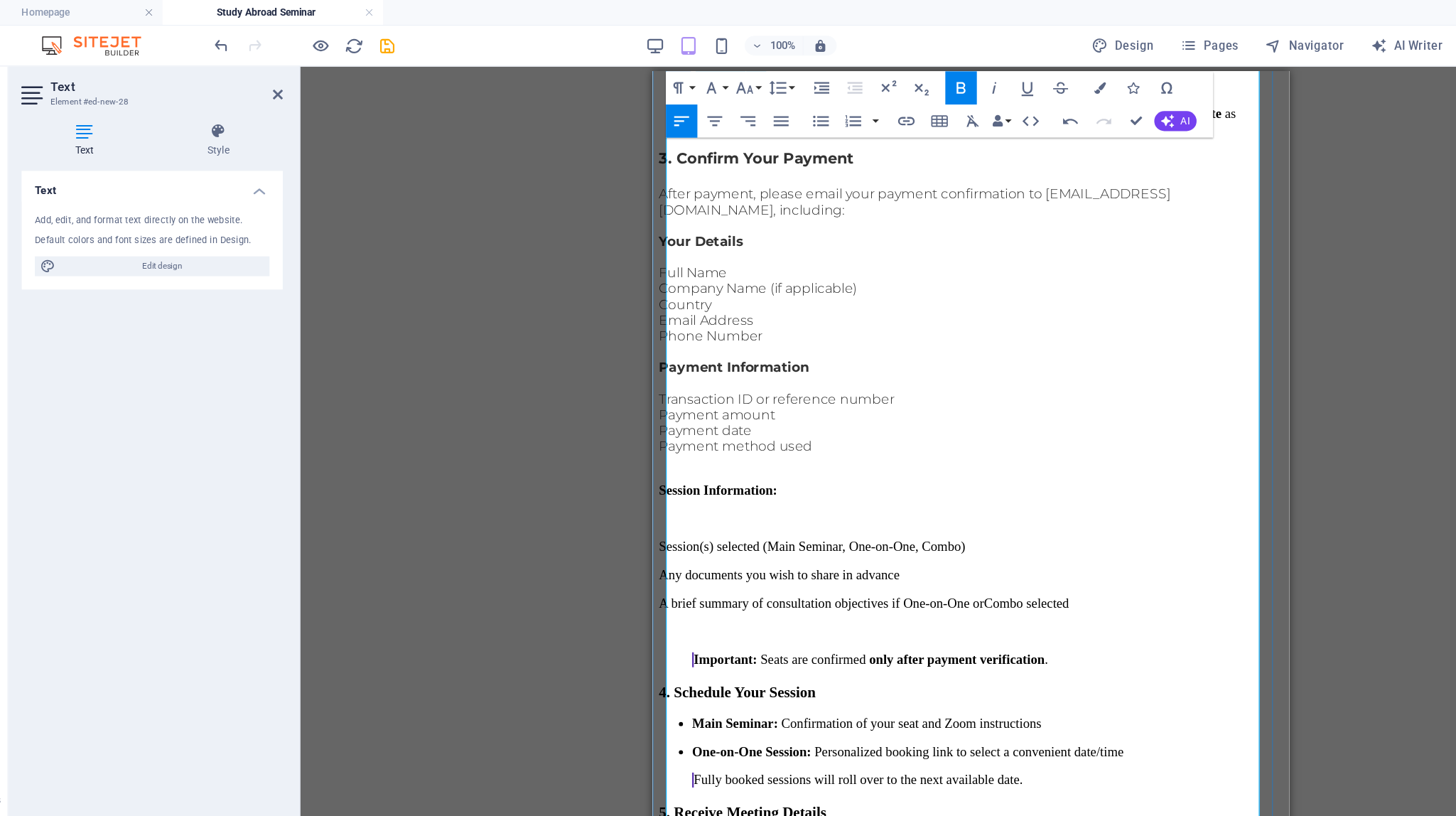
click at [686, 624] on strong "Main Seminar:" at bounding box center [722, 630] width 74 height 12
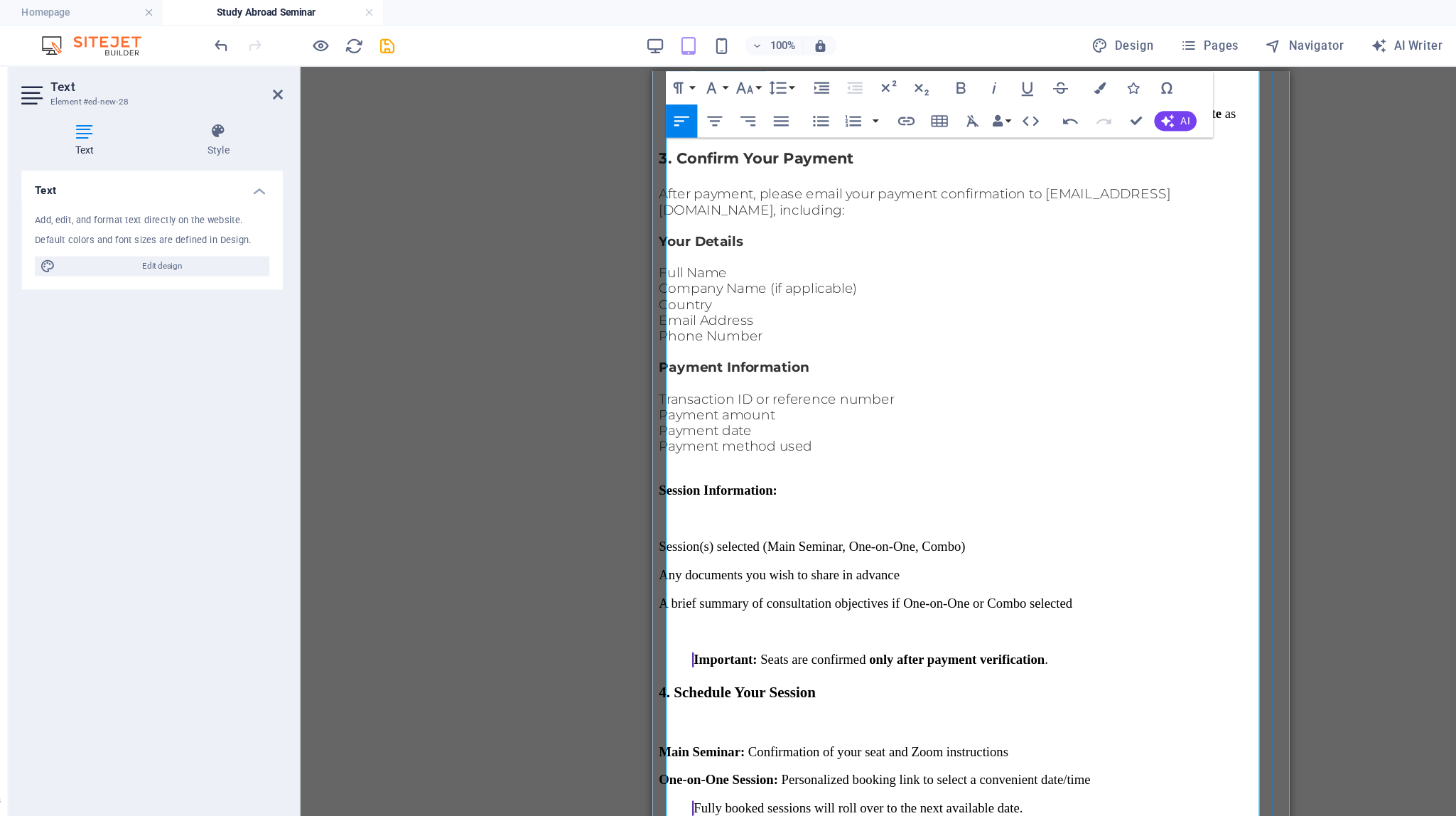
click at [855, 722] on h3 "5. Receive Meeting Details" at bounding box center [925, 730] width 534 height 16
click at [870, 777] on p "After scheduling, you will receive:" at bounding box center [925, 783] width 534 height 12
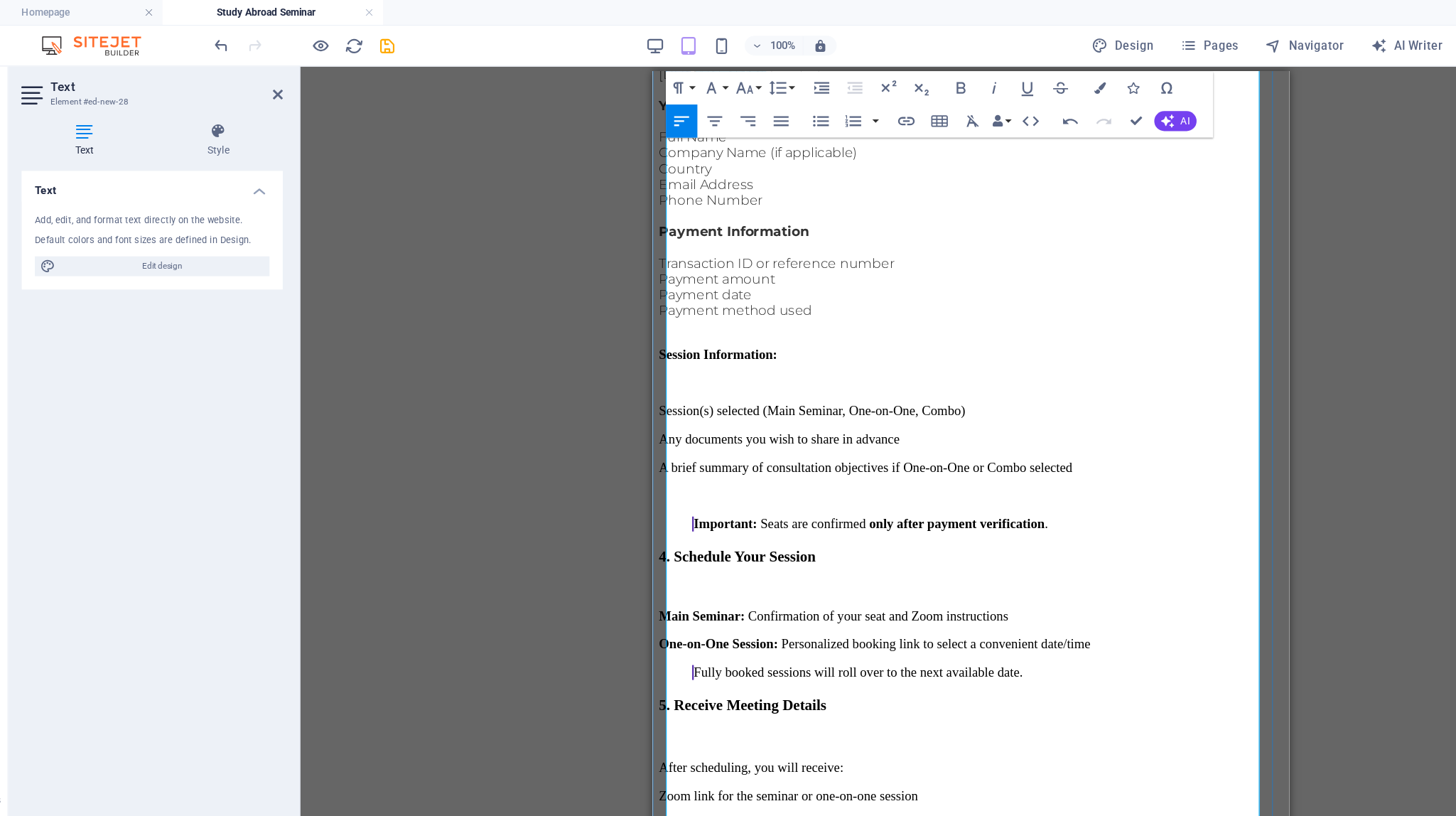
scroll to position [1709, 0]
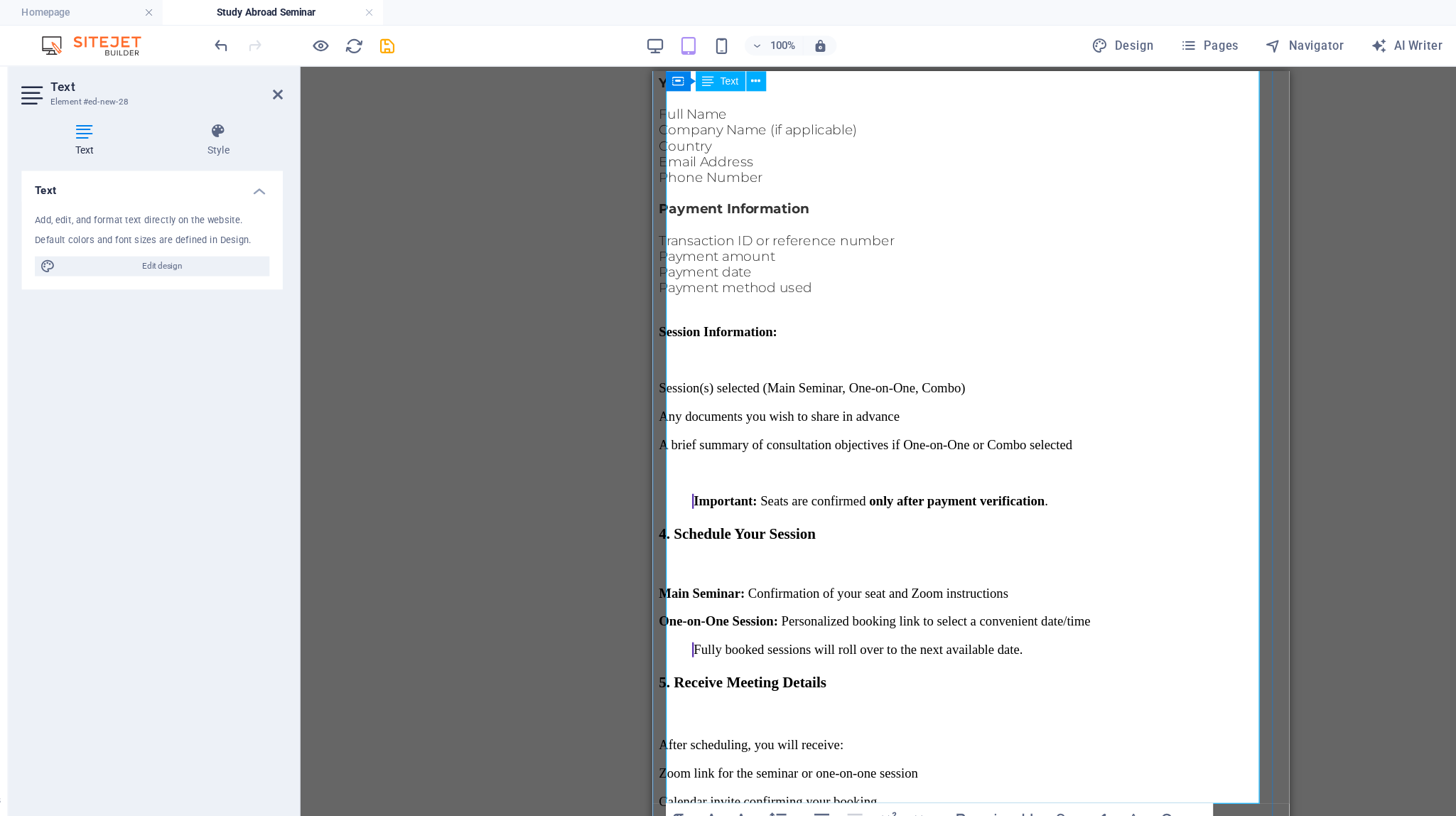
click at [686, 759] on h4 "Gain insider tips on university selection, applications, scholarships, and visas" at bounding box center [939, 765] width 506 height 12
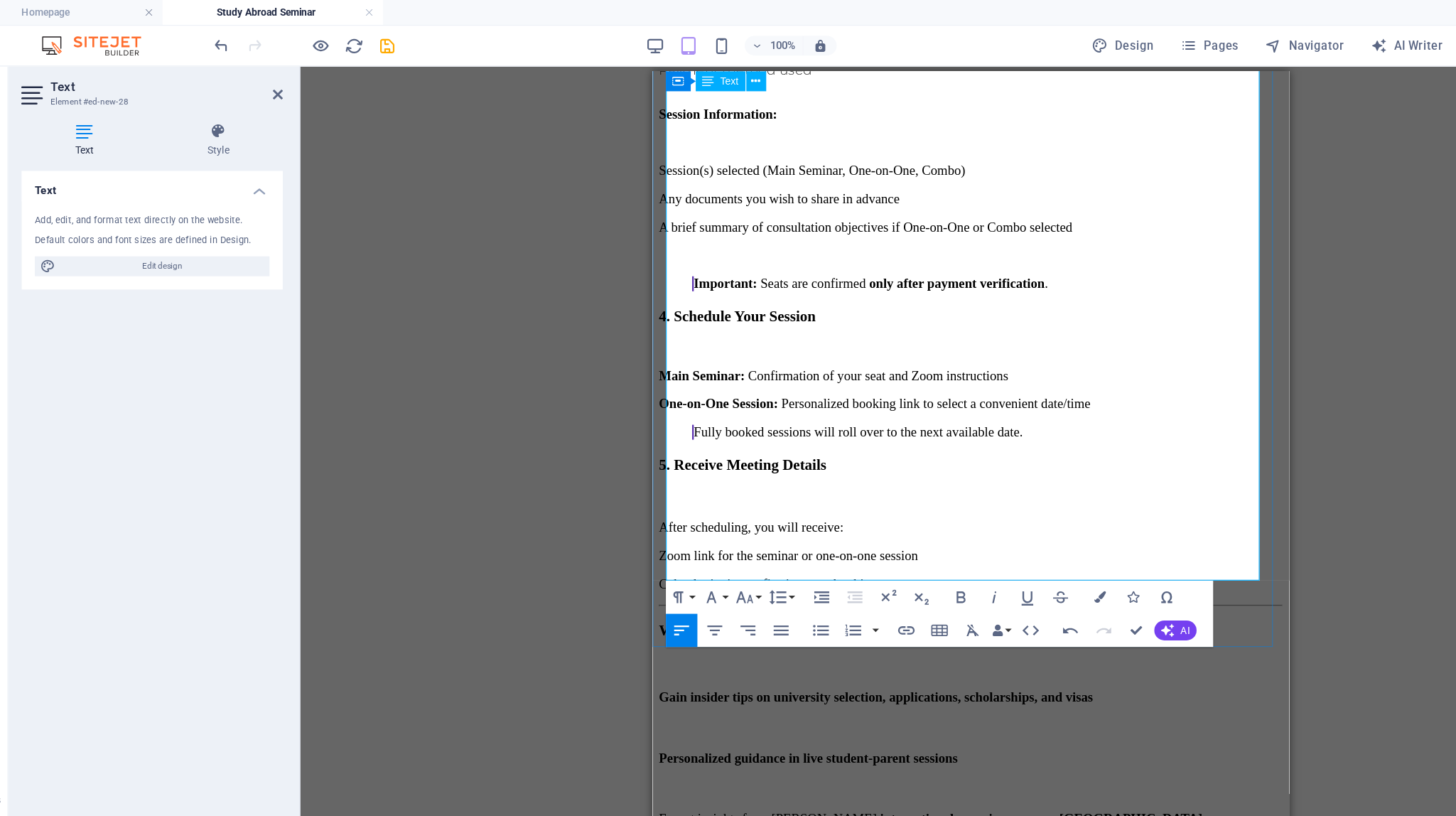
scroll to position [1895, 0]
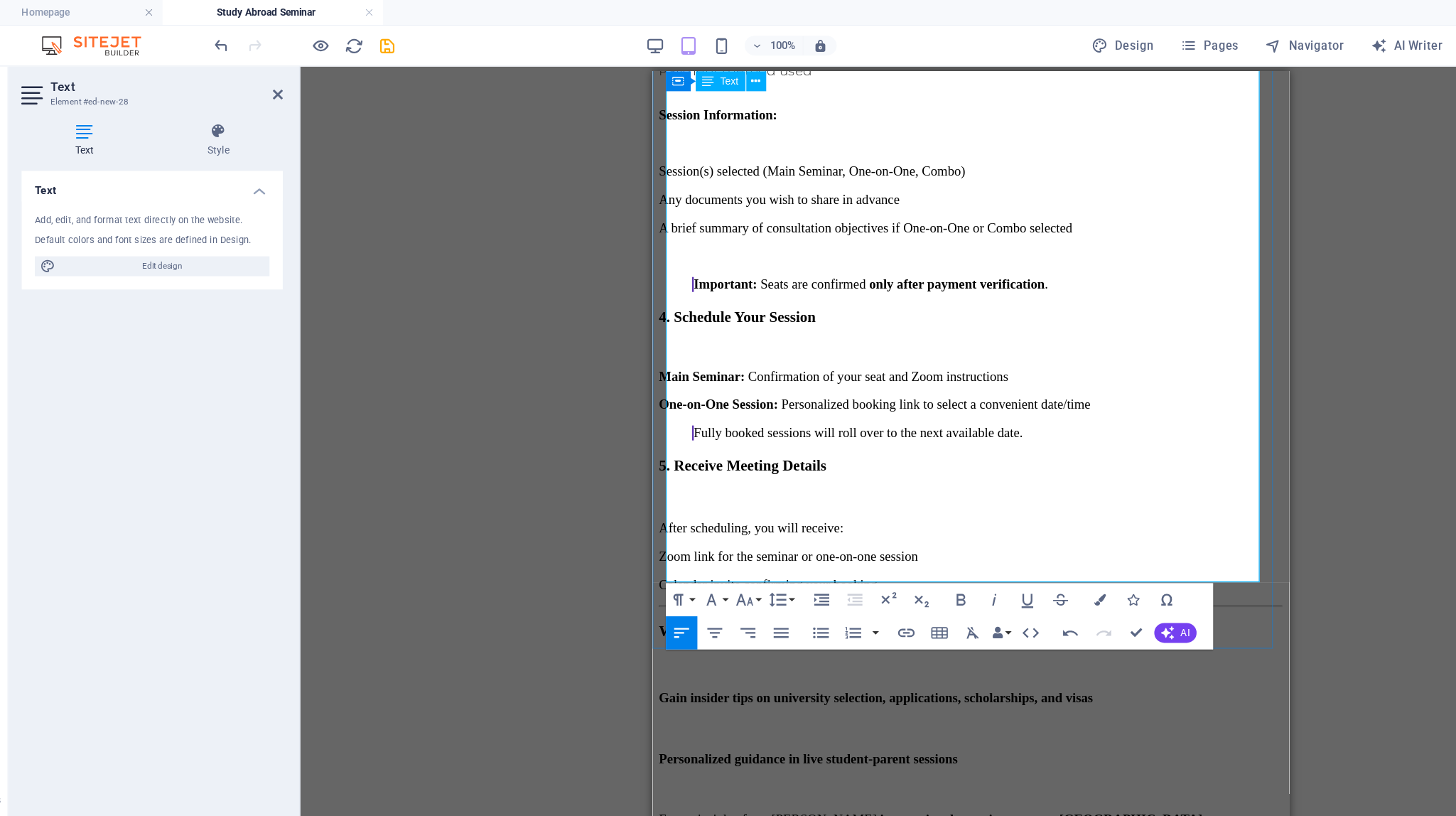
click at [666, 757] on strong "Reserve Your Spot [DATE]" at bounding box center [734, 765] width 153 height 15
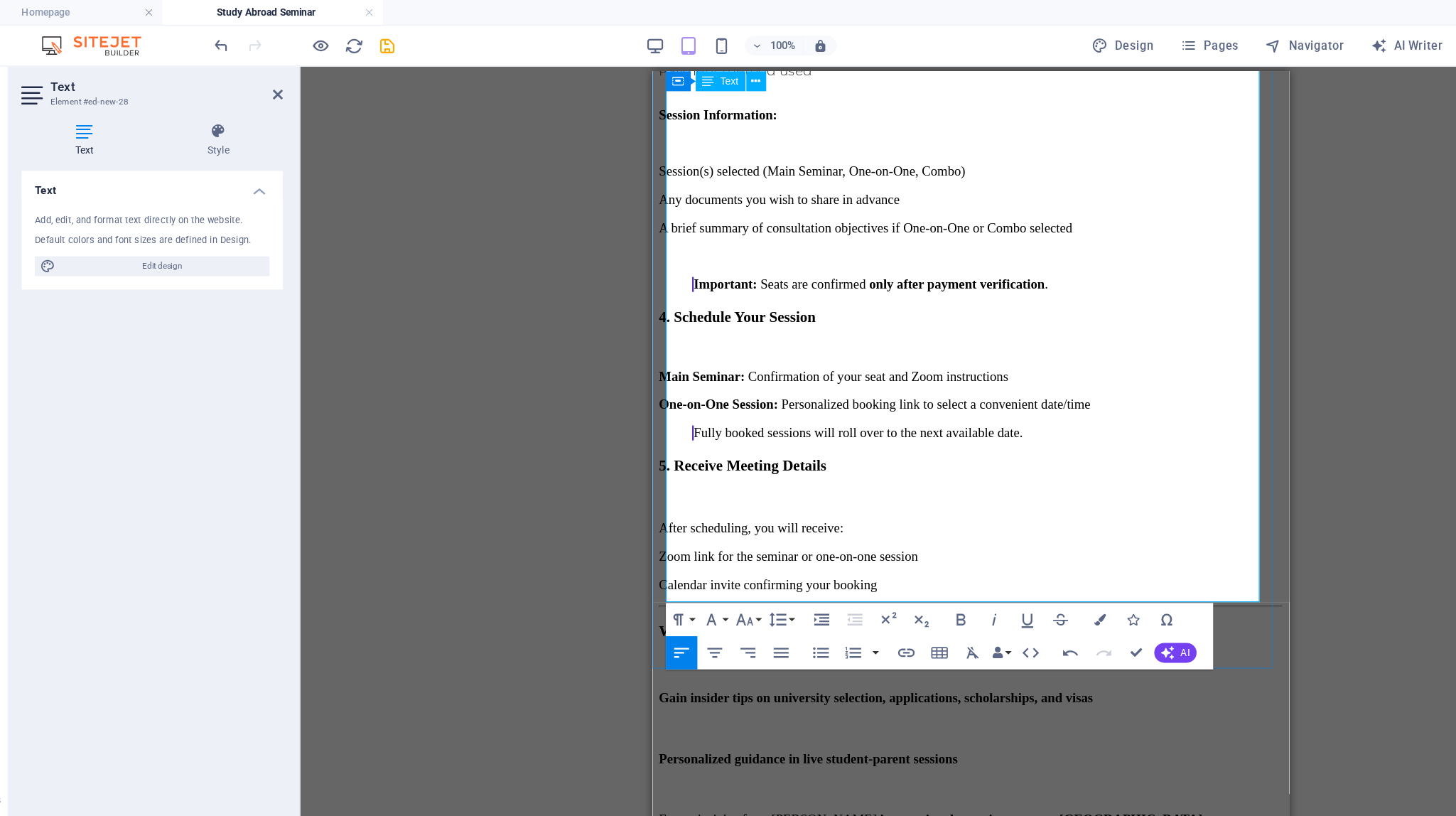
click at [827, 811] on p "Spaces are limited. Secure your seat by completing your payment and sending you…" at bounding box center [925, 817] width 534 height 12
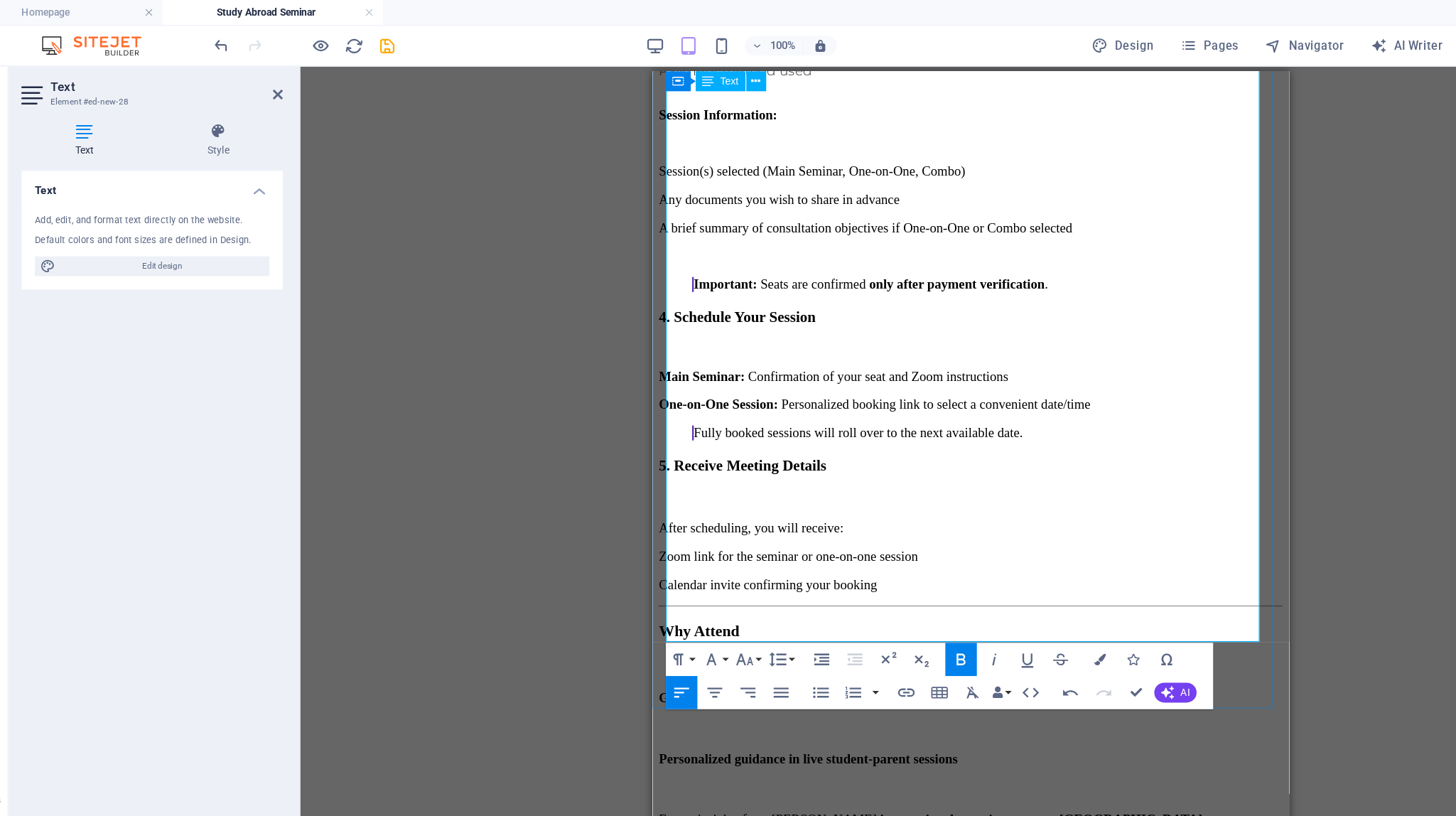
drag, startPoint x: 795, startPoint y: 420, endPoint x: 645, endPoint y: 420, distance: 150.0
click at [652, 420] on html "Skip to main content Home About us Services Partners Advisors FAQ Contact 🌏 Stu…" at bounding box center [925, 6] width 546 height 3660
click at [679, 376] on icon "button" at bounding box center [681, 374] width 10 height 10
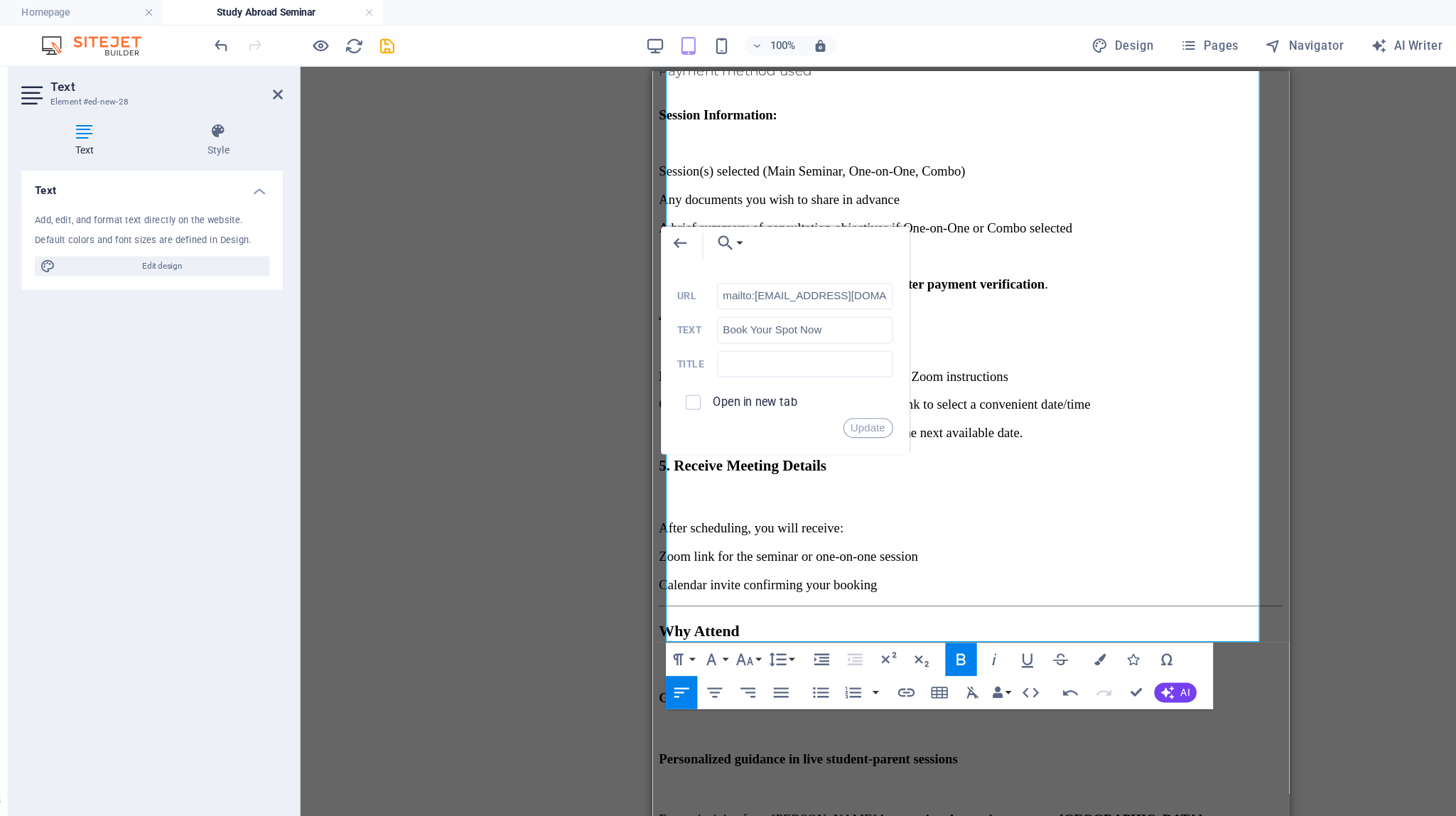
scroll to position [0, 263]
click at [736, 260] on input "mailto:[EMAIL_ADDRESS][DOMAIN_NAME]?subject=Study%20Abroad%20Seminar%20Registra…" at bounding box center [740, 254] width 151 height 23
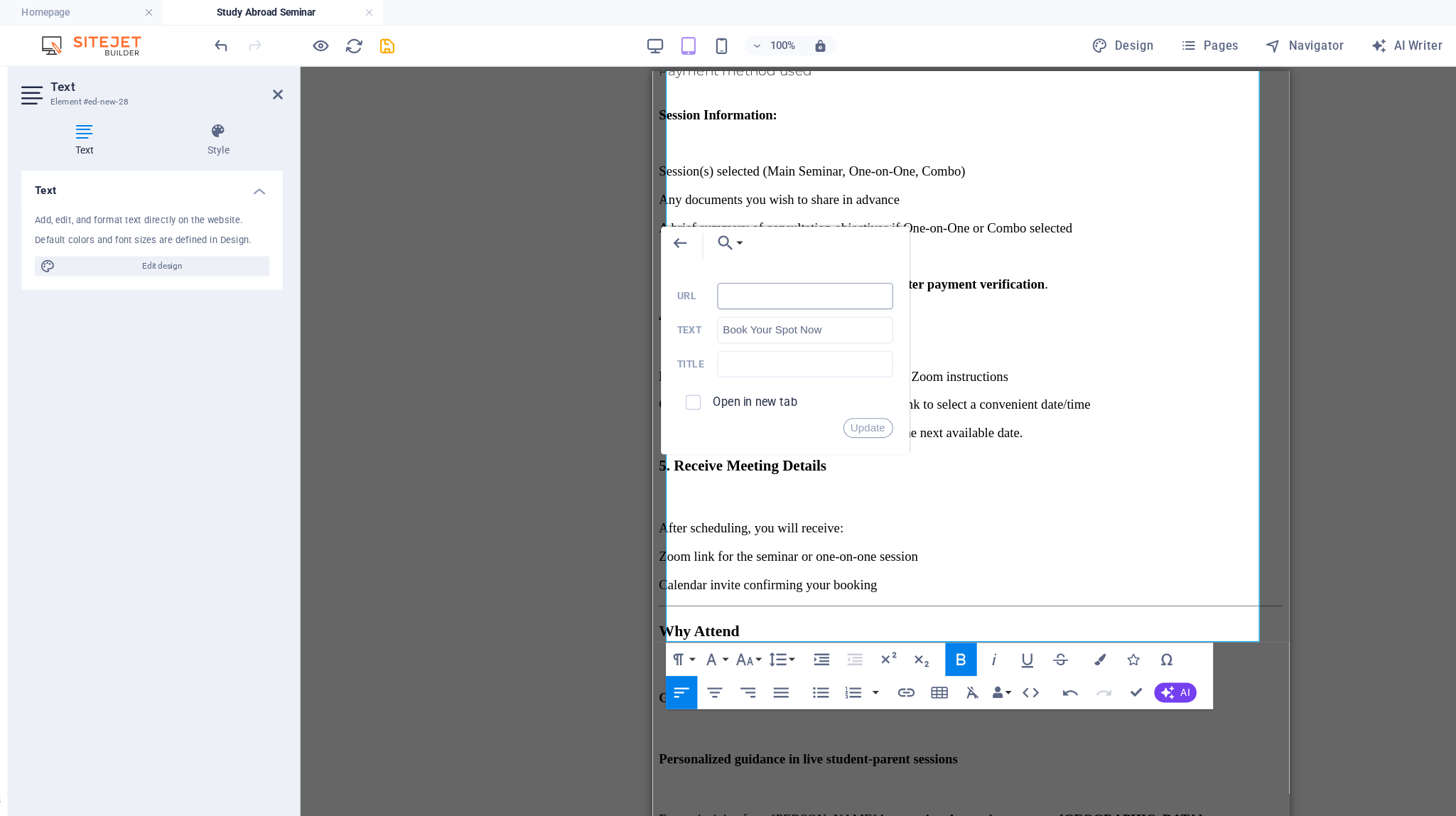
scroll to position [0, 0]
click at [805, 366] on button "Update" at bounding box center [794, 366] width 43 height 17
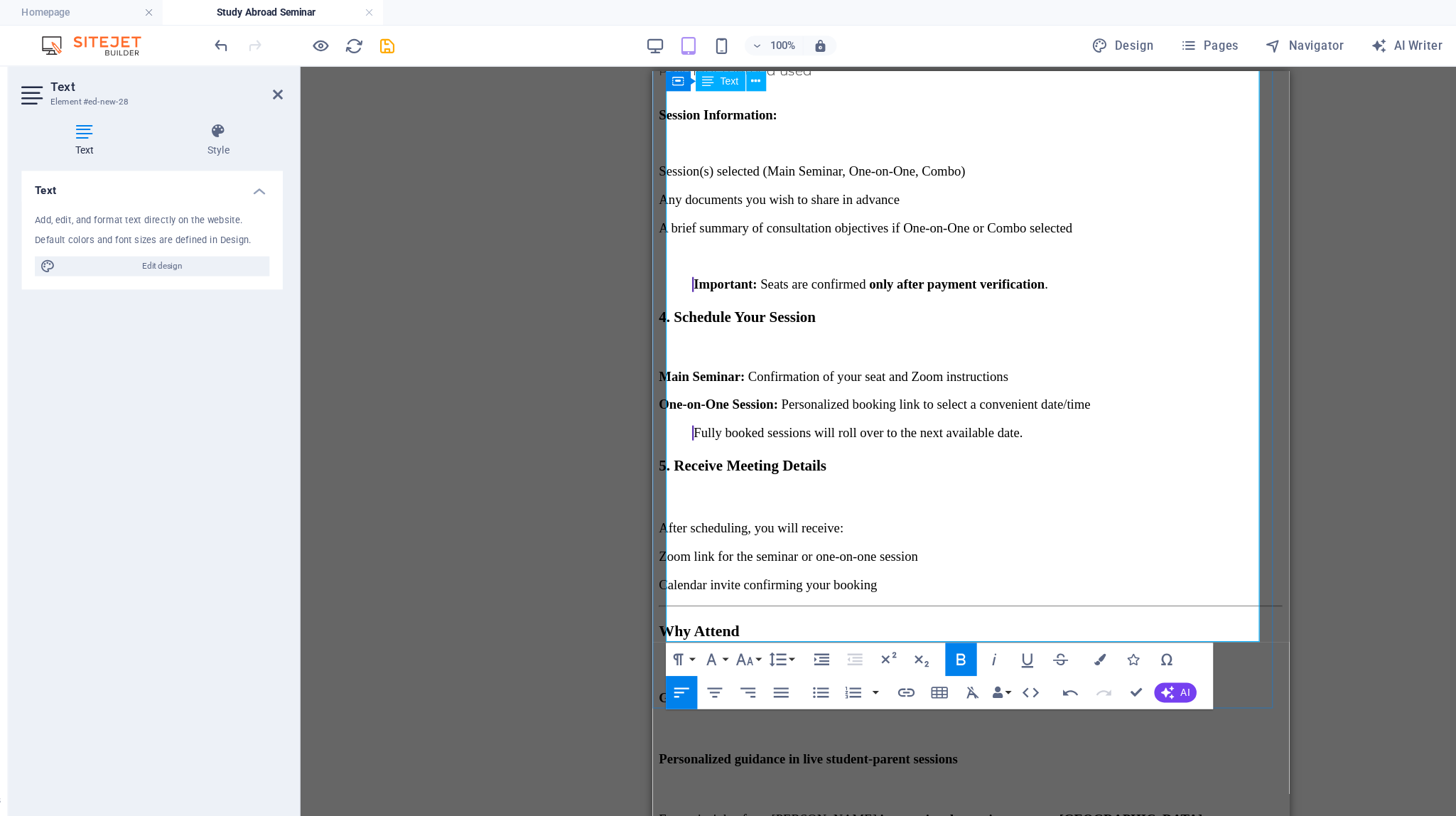
drag, startPoint x: 799, startPoint y: 422, endPoint x: 682, endPoint y: 420, distance: 117.0
type input "mailto:[EMAIL_ADDRESS][DOMAIN_NAME]?subject=Study%20Abroad%20Seminar%20Registra…"
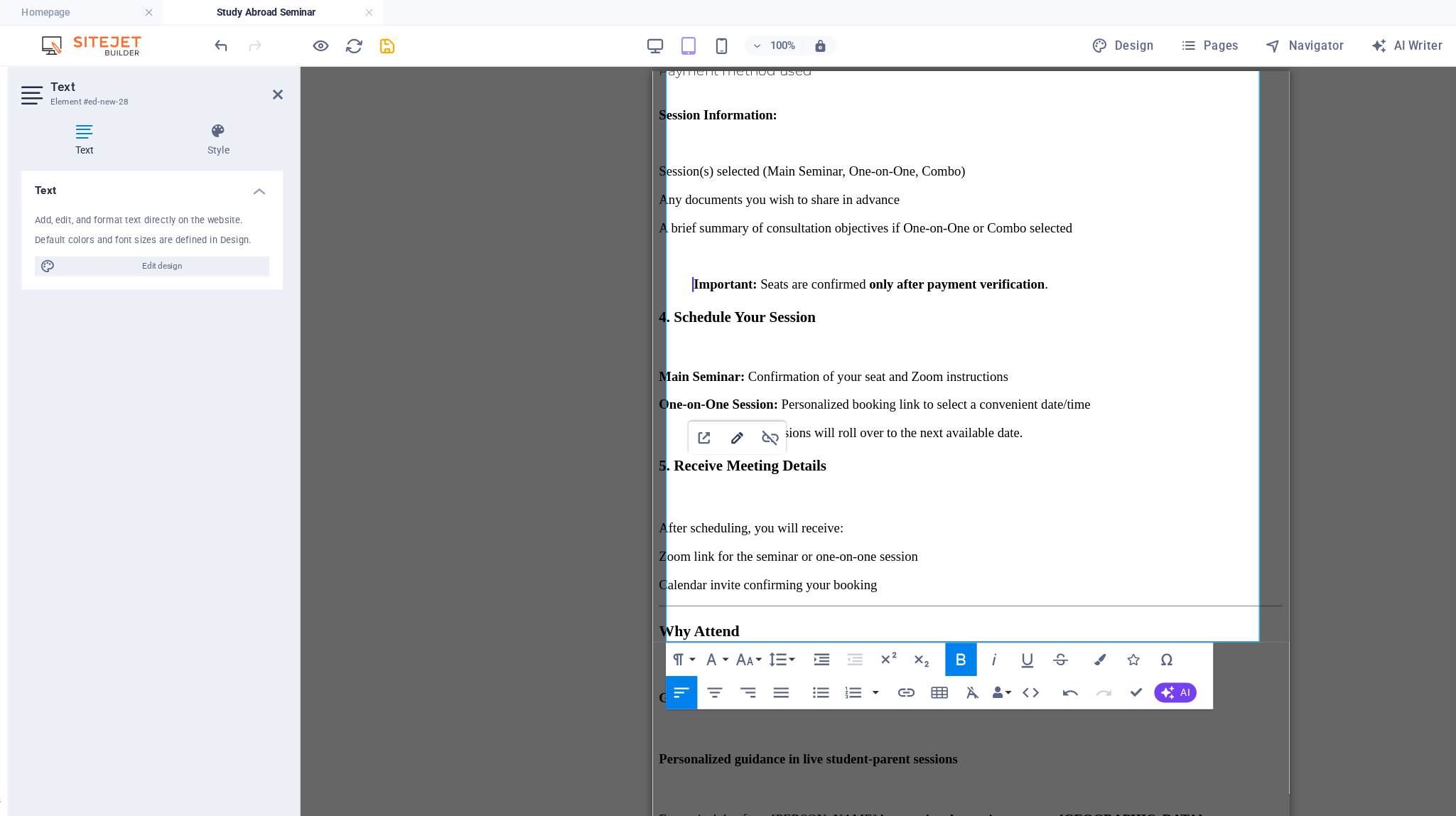
click at [673, 377] on icon "button" at bounding box center [681, 374] width 17 height 17
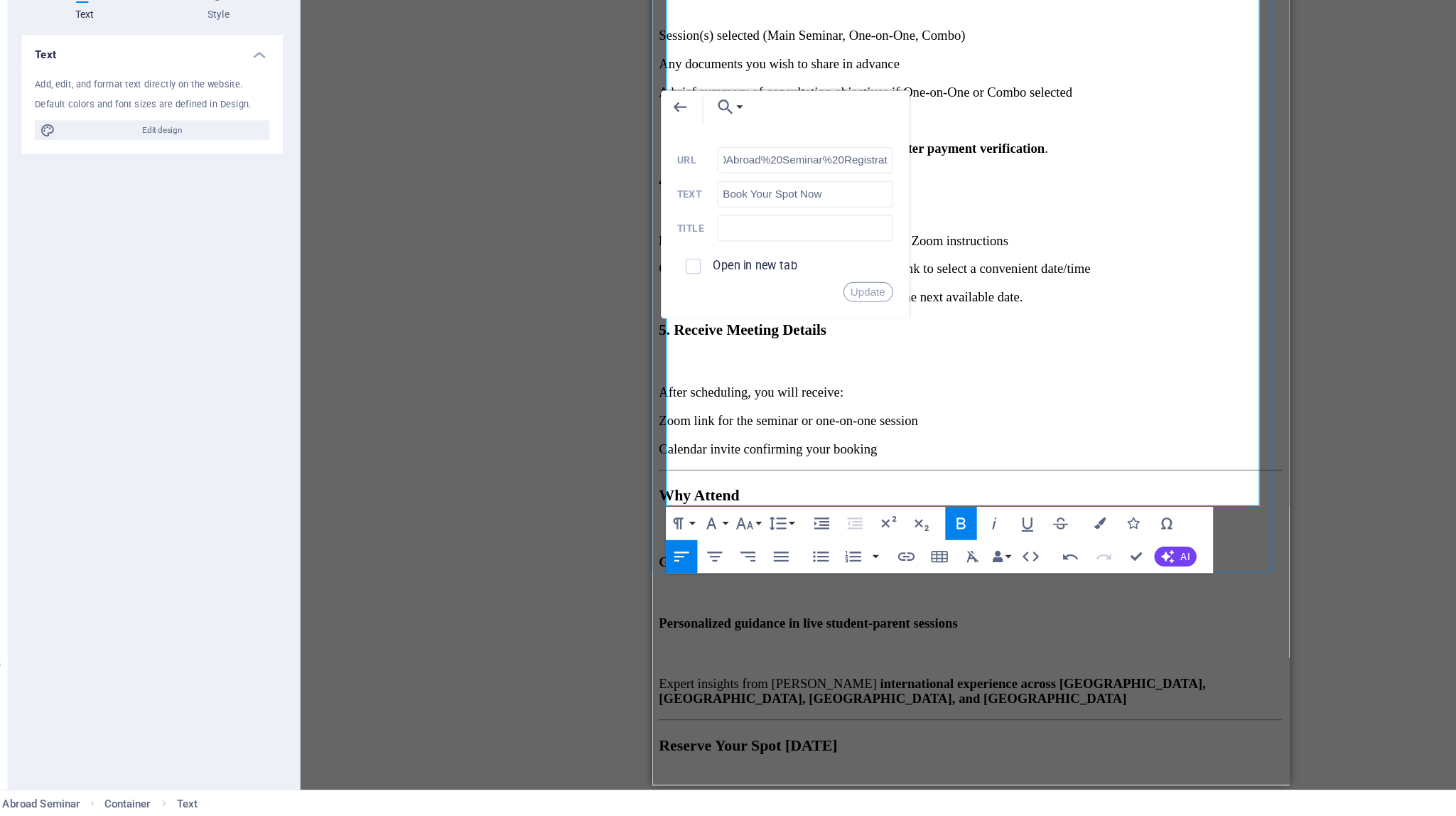
click at [899, 773] on p "Terms & Conditions: Consultant in Pocket SMC Private Limited Terms & Conditions…" at bounding box center [925, 785] width 476 height 26
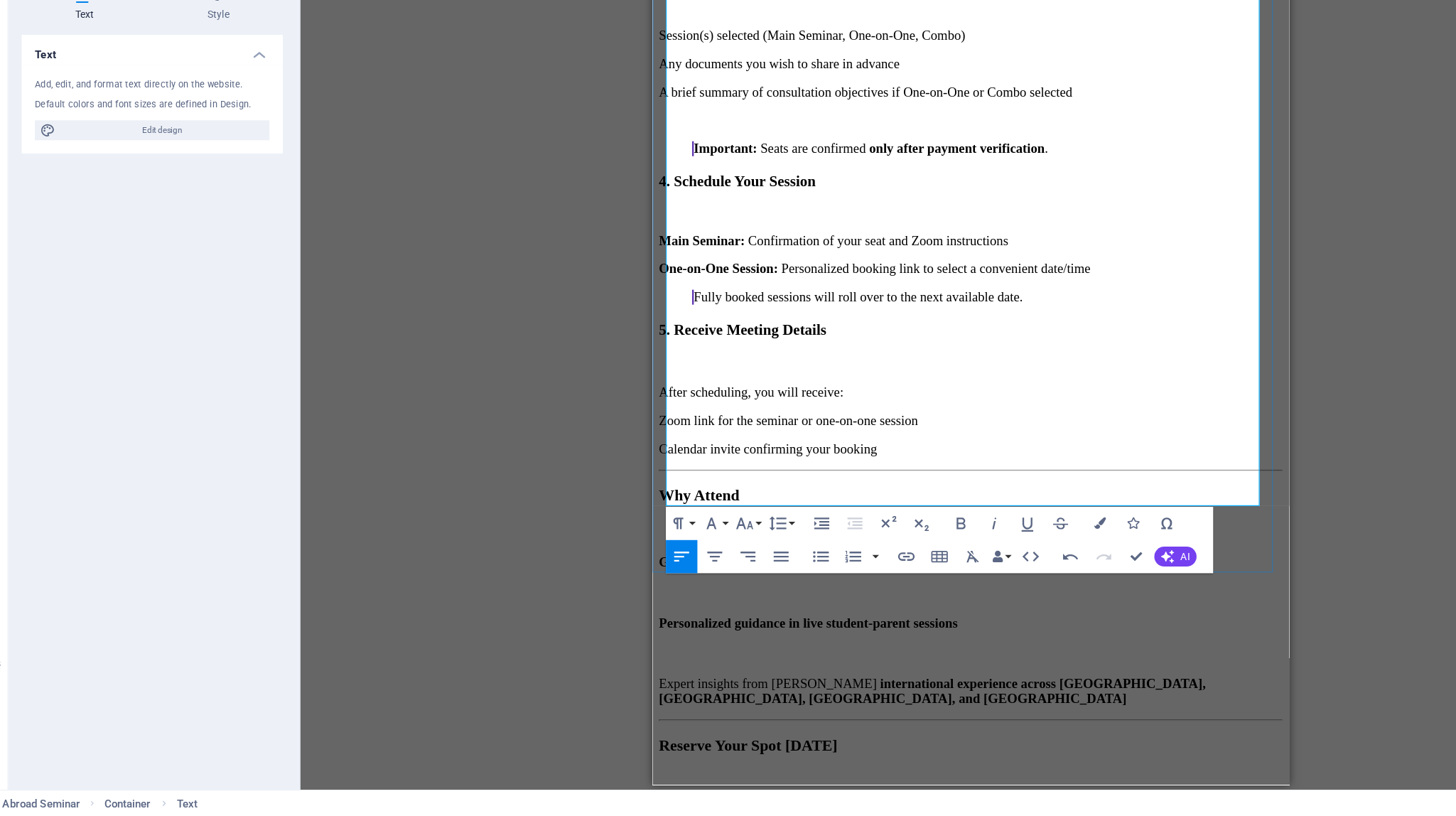
scroll to position [0, 0]
drag, startPoint x: 807, startPoint y: 286, endPoint x: 645, endPoint y: 287, distance: 162.0
click at [673, 567] on button "Font Family" at bounding box center [662, 565] width 27 height 28
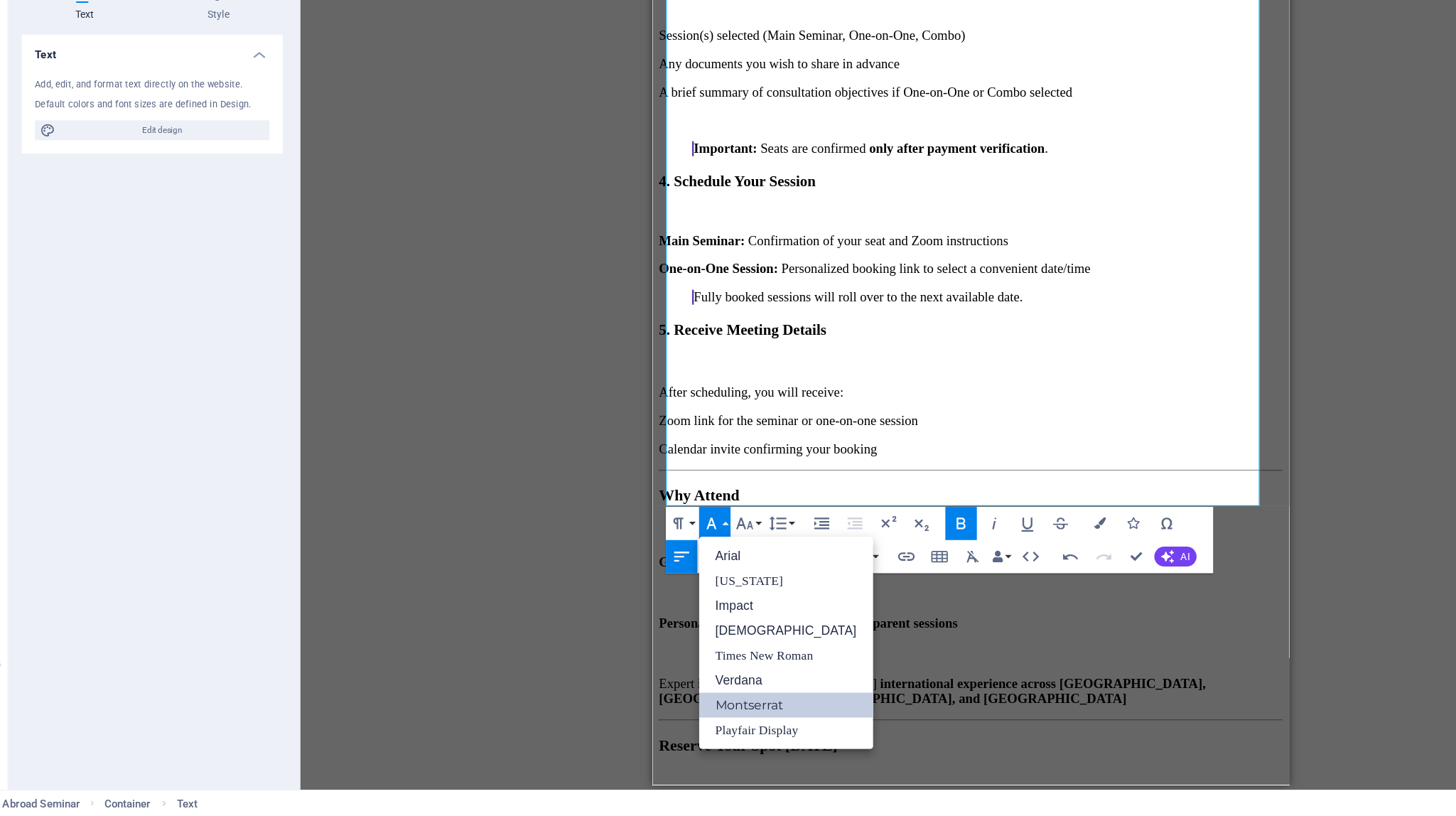
click at [673, 567] on button "Font Family" at bounding box center [662, 565] width 27 height 28
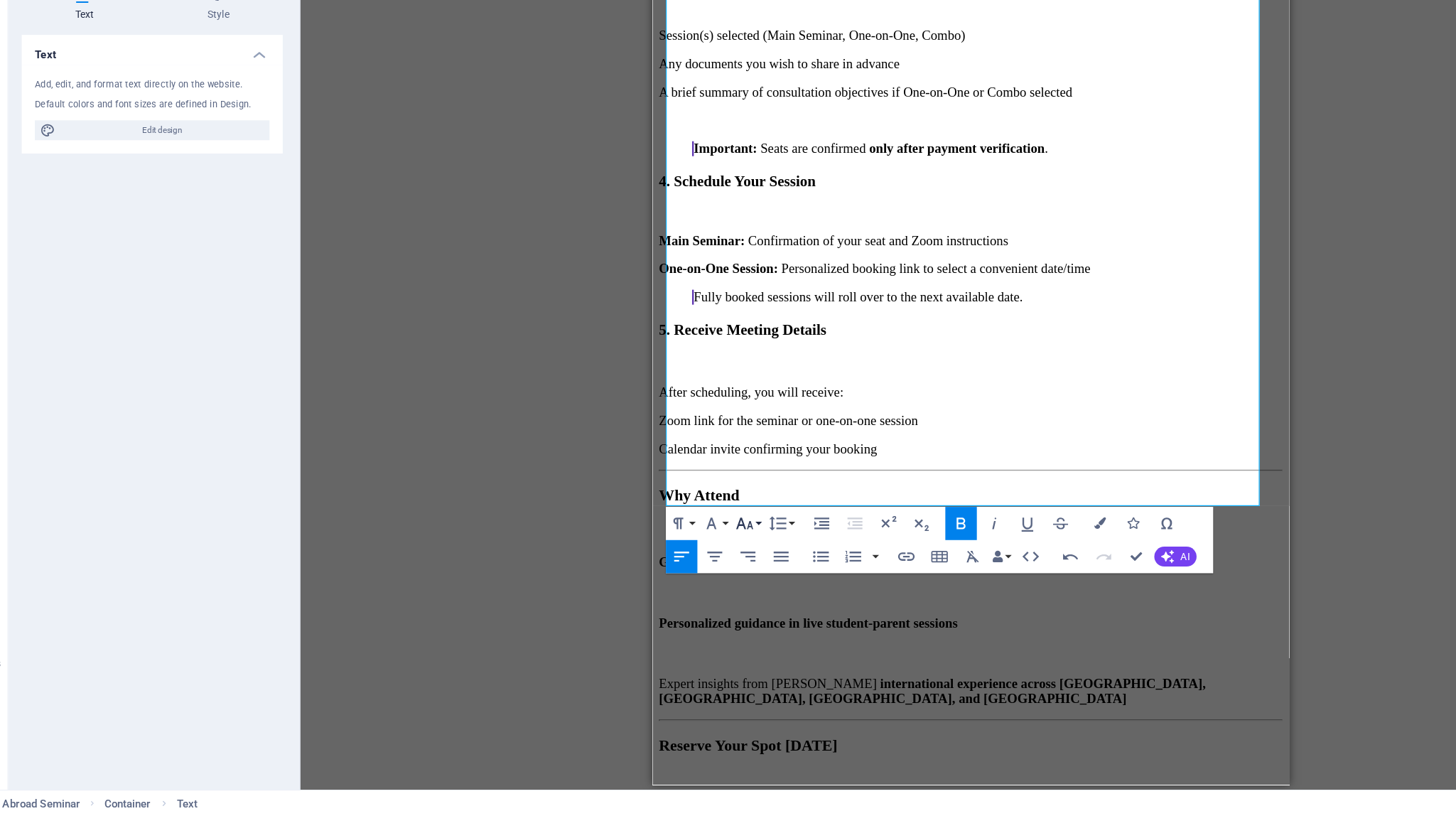
click at [697, 566] on button "Font Size" at bounding box center [690, 565] width 27 height 28
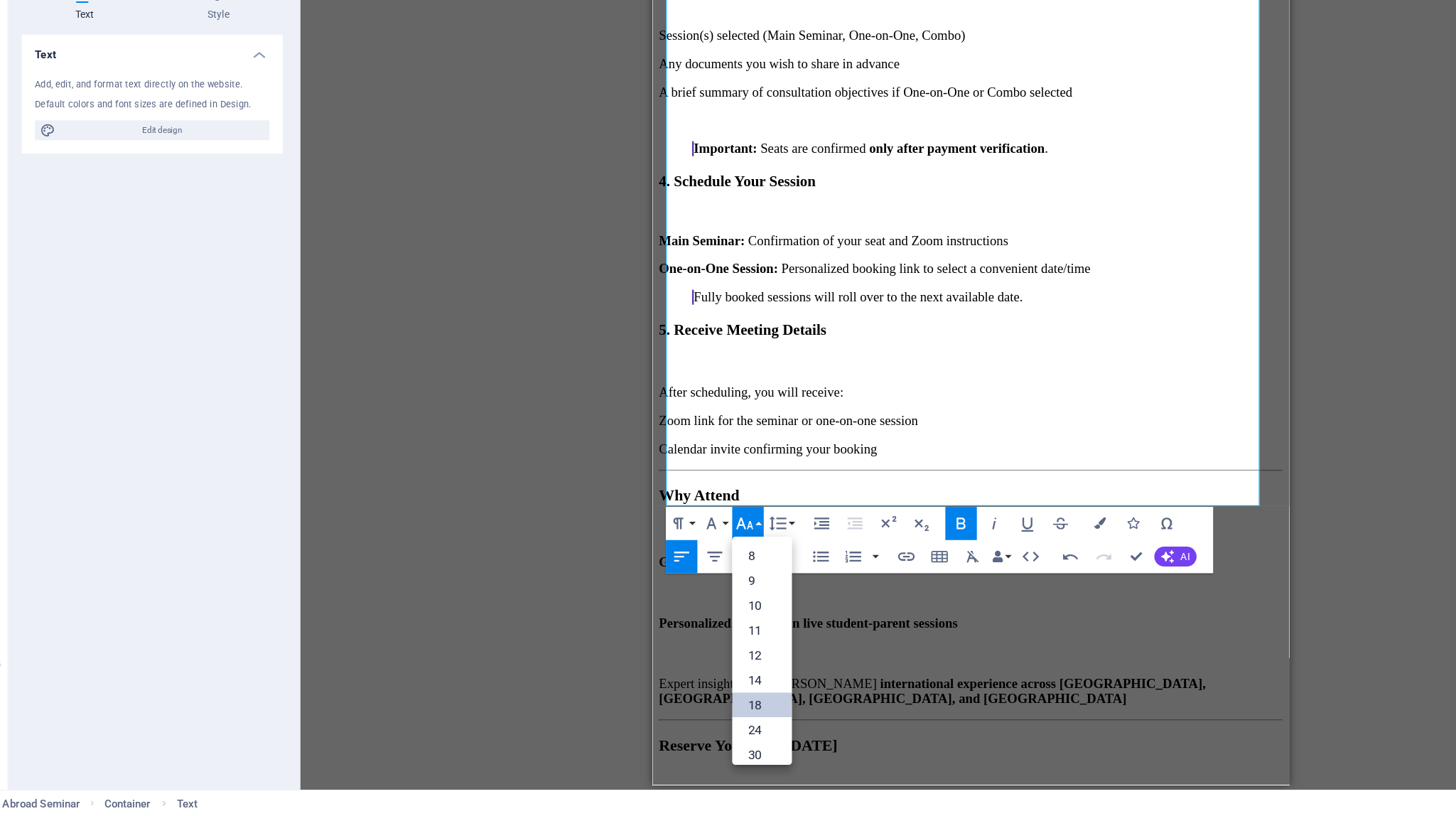
click at [699, 710] on link "18" at bounding box center [703, 720] width 51 height 21
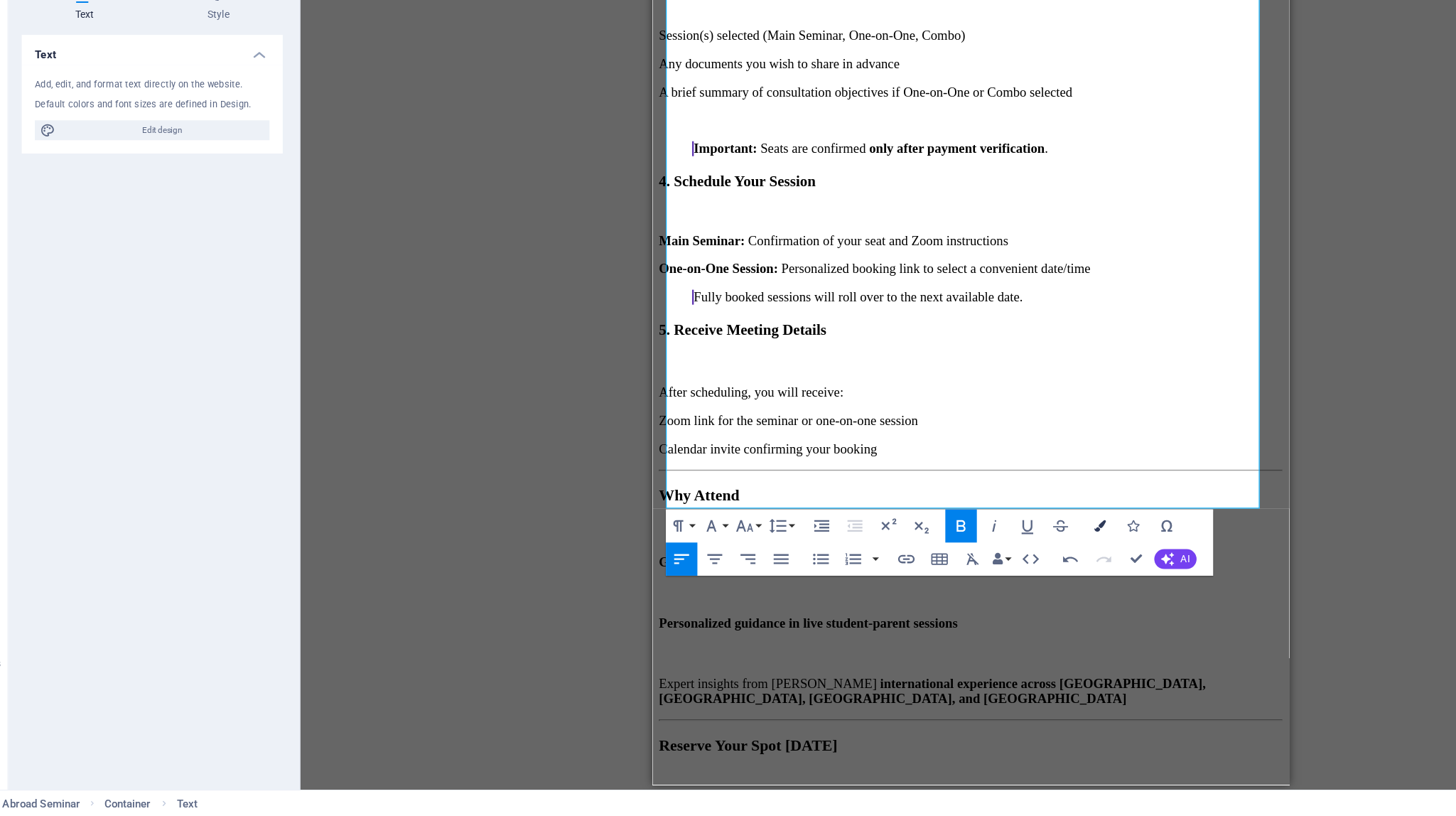
click at [899, 562] on icon "button" at bounding box center [992, 567] width 10 height 10
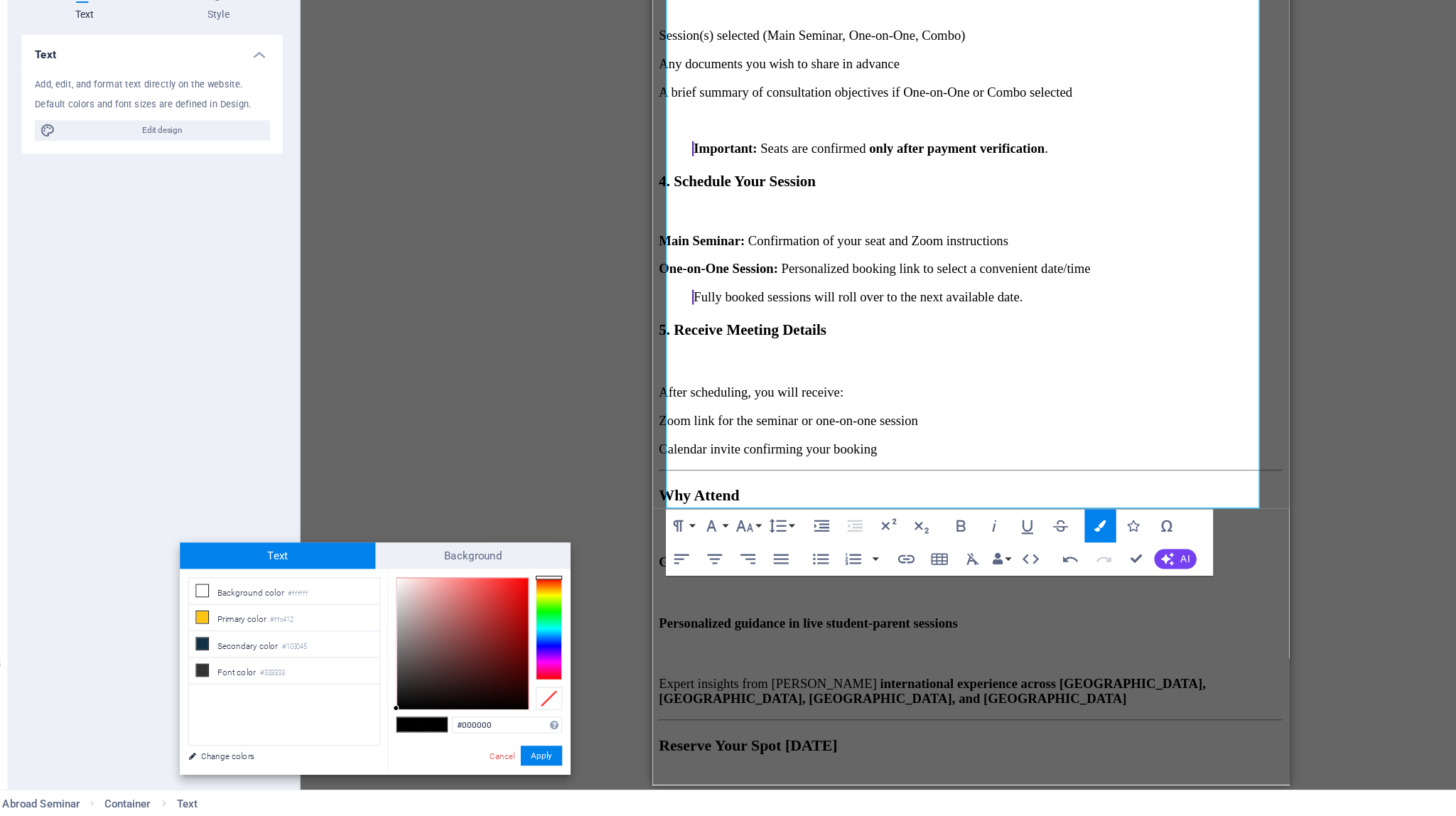
click at [523, 666] on div at bounding box center [521, 655] width 23 height 88
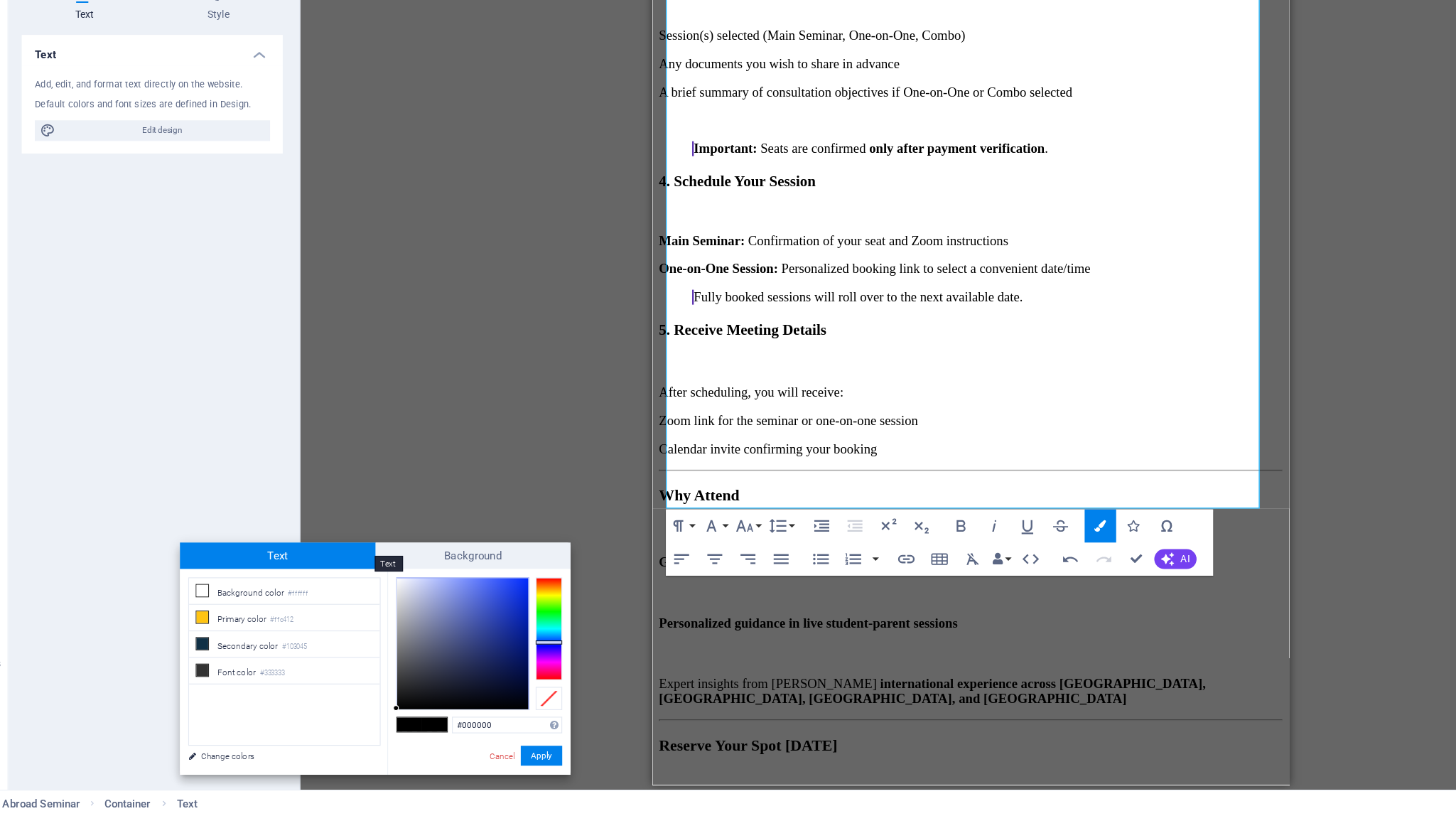
click at [320, 590] on span "Text" at bounding box center [287, 592] width 168 height 23
click at [491, 621] on div at bounding box center [446, 668] width 113 height 113
type input "#183be8"
click at [511, 760] on button "Apply" at bounding box center [514, 764] width 35 height 17
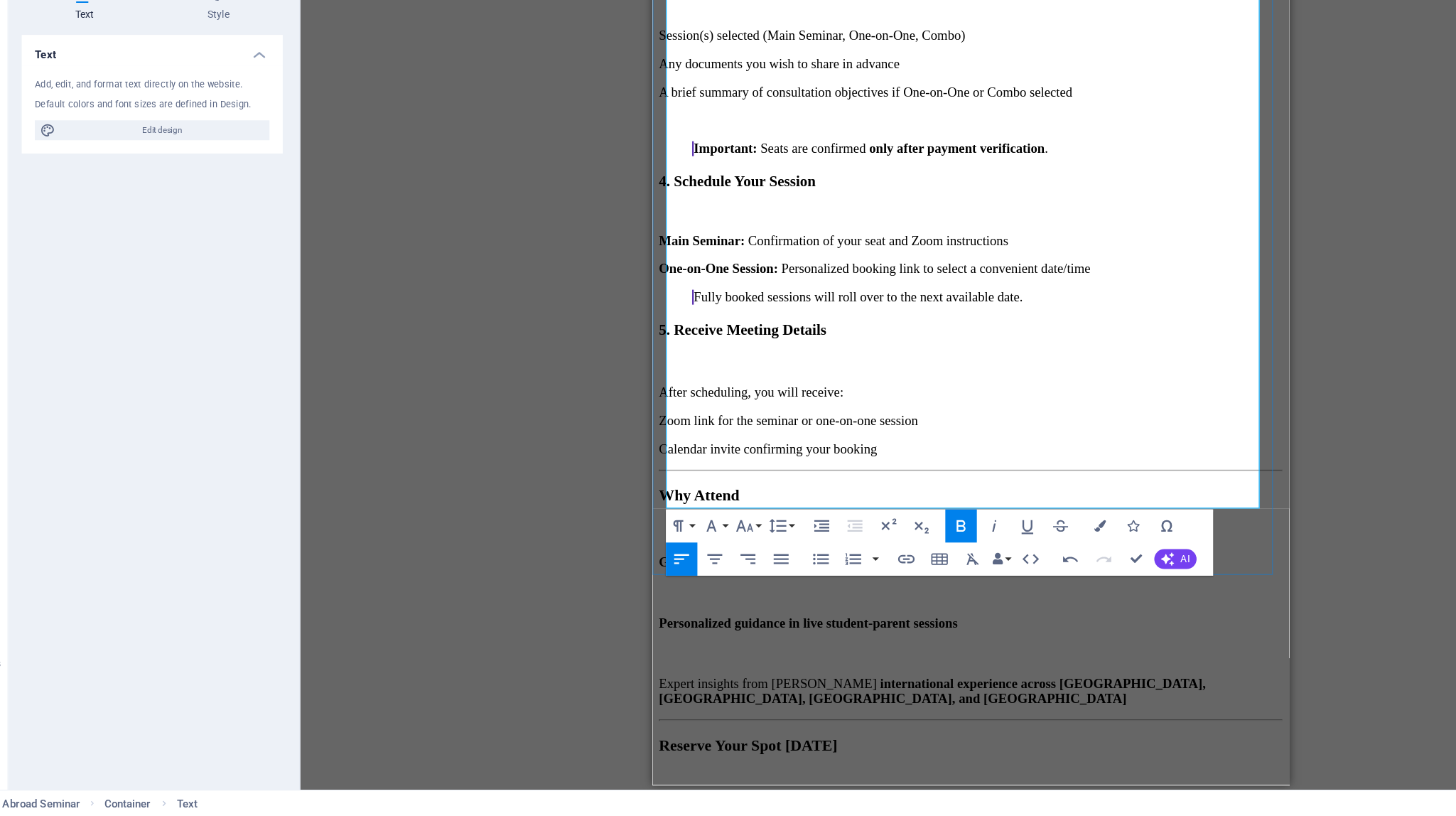
click at [877, 774] on p "Terms & Conditions: Consultant in Pocket SMC Private Limited Terms & Conditions…" at bounding box center [925, 787] width 476 height 26
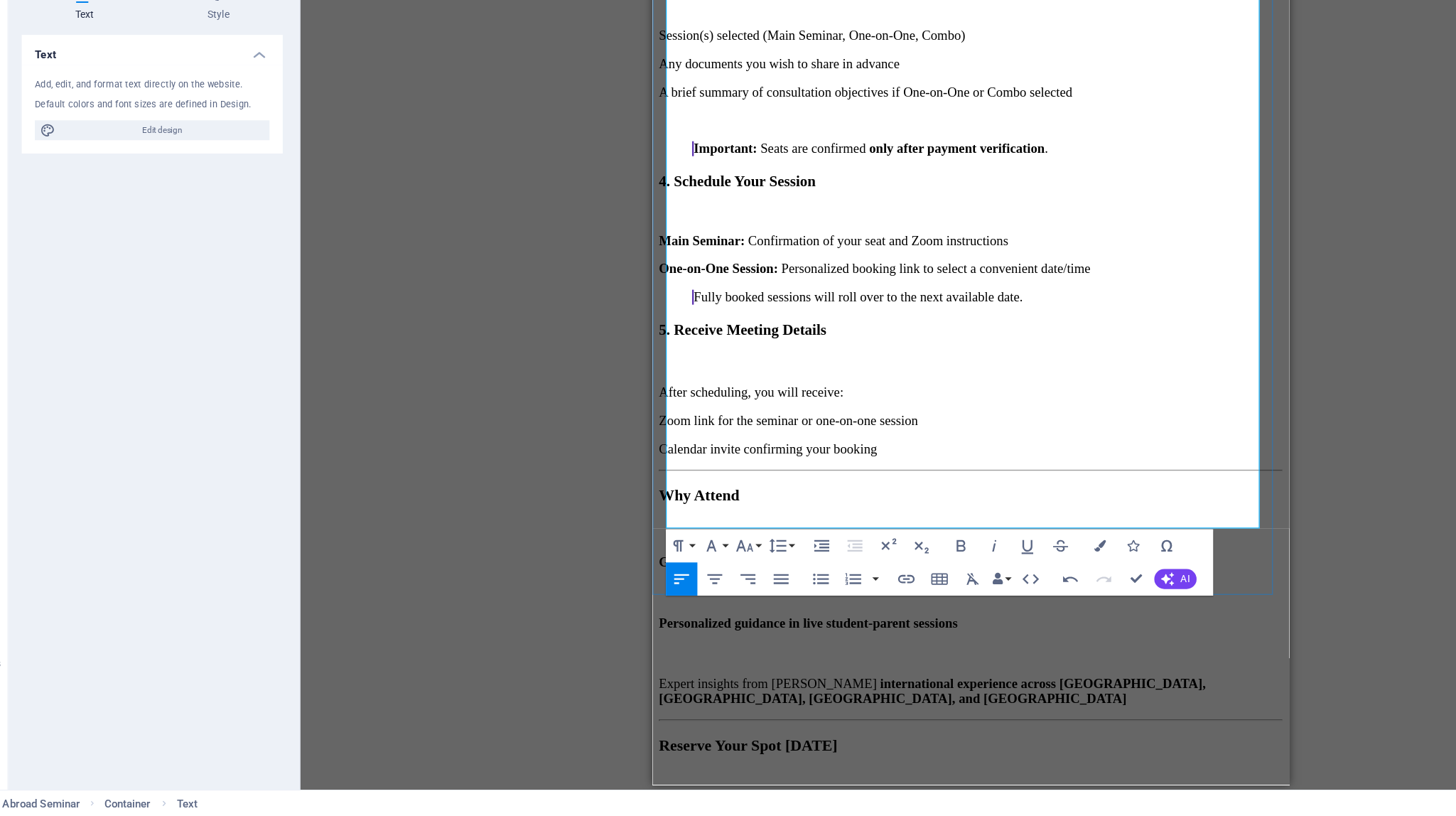
click at [896, 724] on p "Book Your Spot Now" at bounding box center [925, 731] width 534 height 15
drag, startPoint x: 858, startPoint y: 434, endPoint x: 645, endPoint y: 420, distance: 213.5
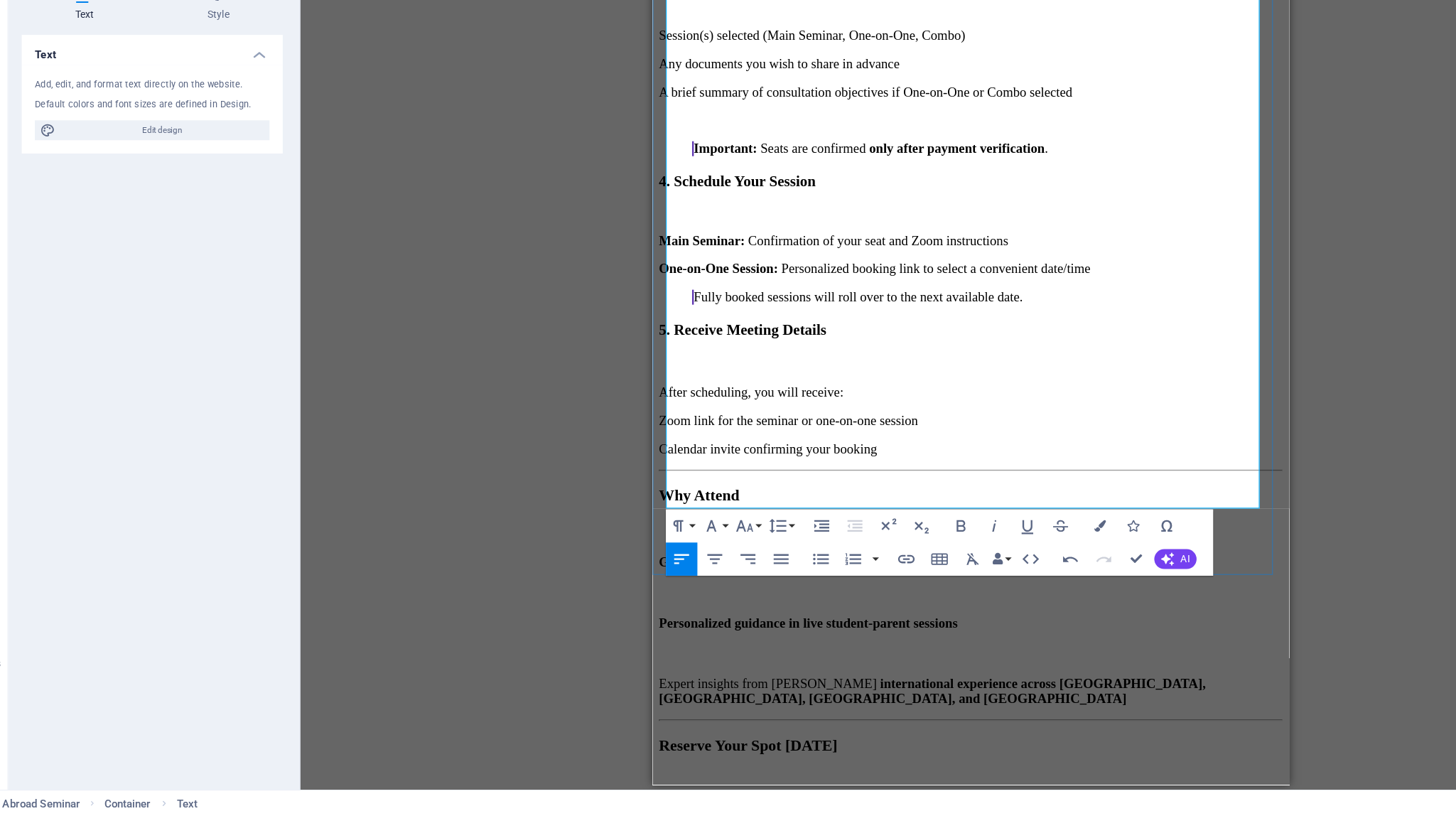
drag, startPoint x: 709, startPoint y: 416, endPoint x: 653, endPoint y: 352, distance: 85.0
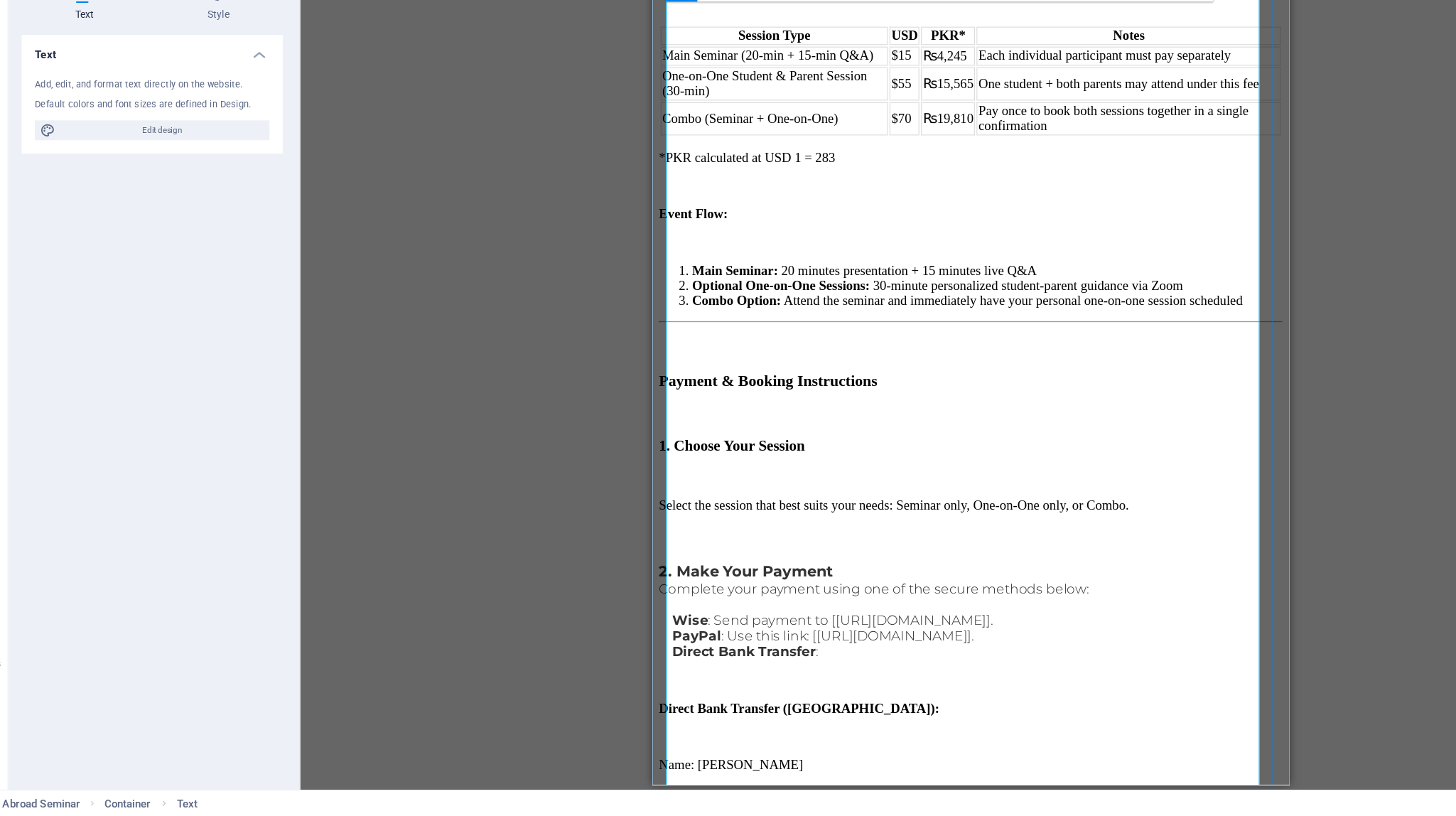
scroll to position [548, 0]
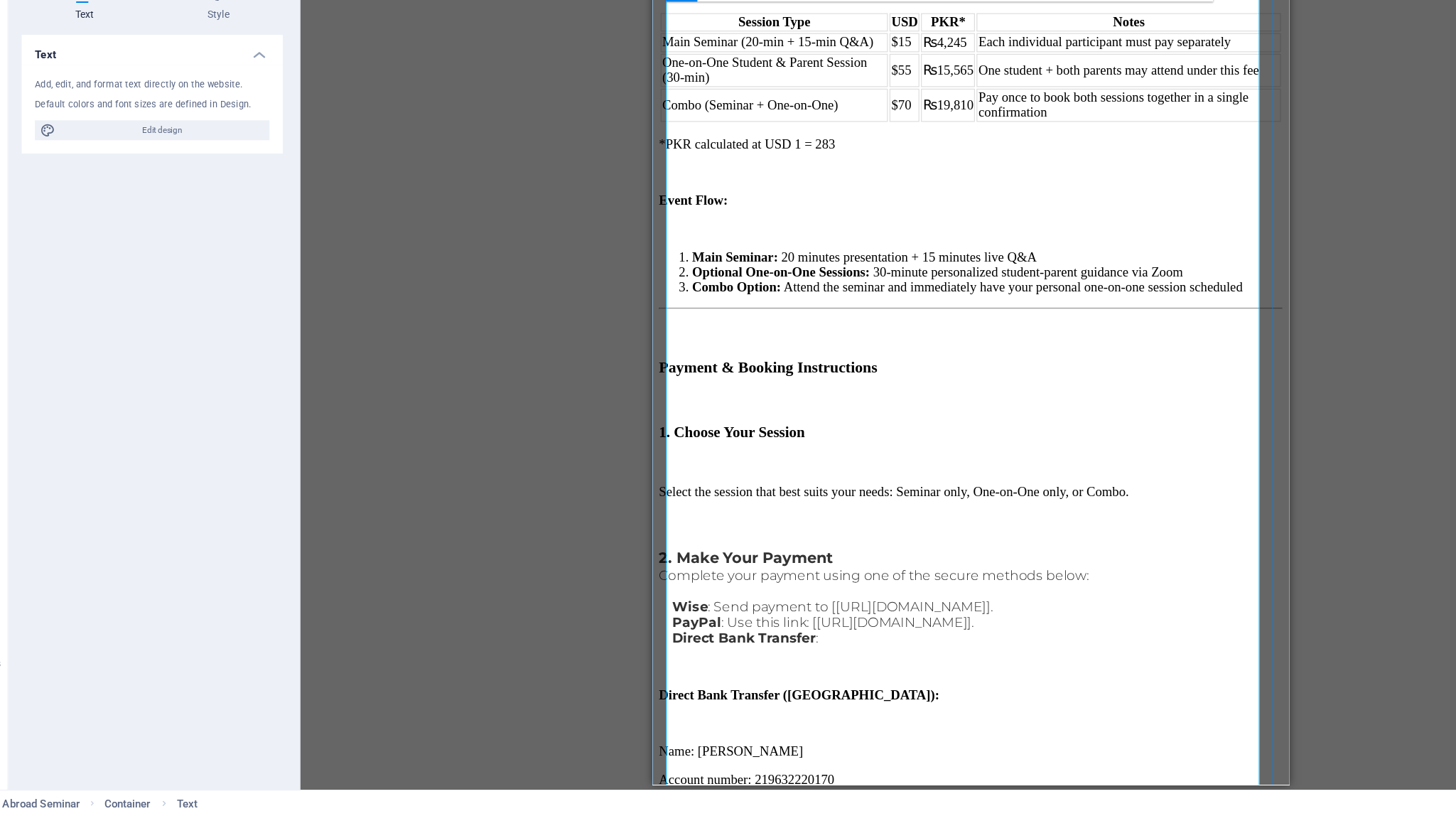
click at [862, 462] on p "2. Make Your Payment" at bounding box center [925, 470] width 534 height 16
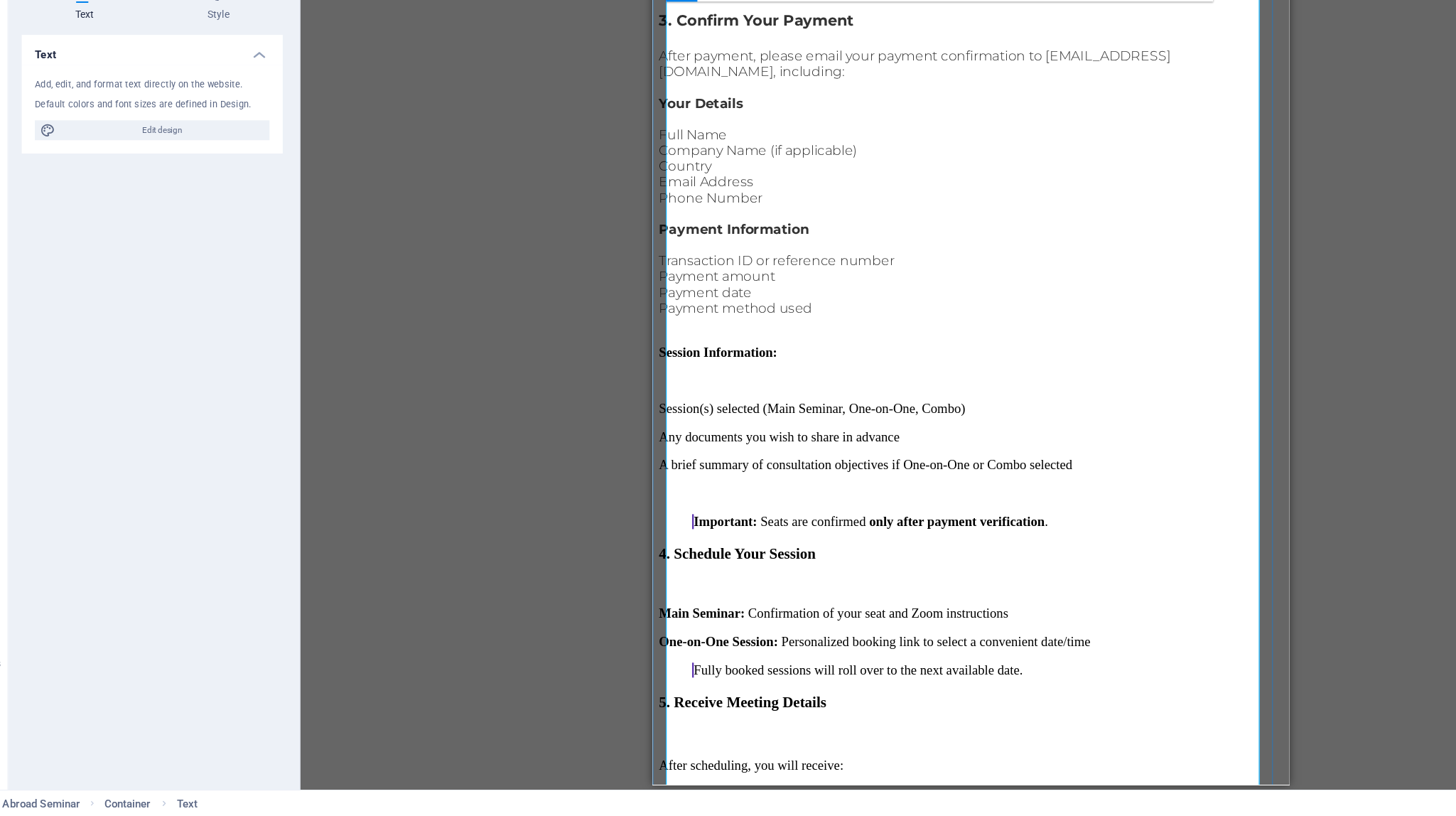
scroll to position [1604, 0]
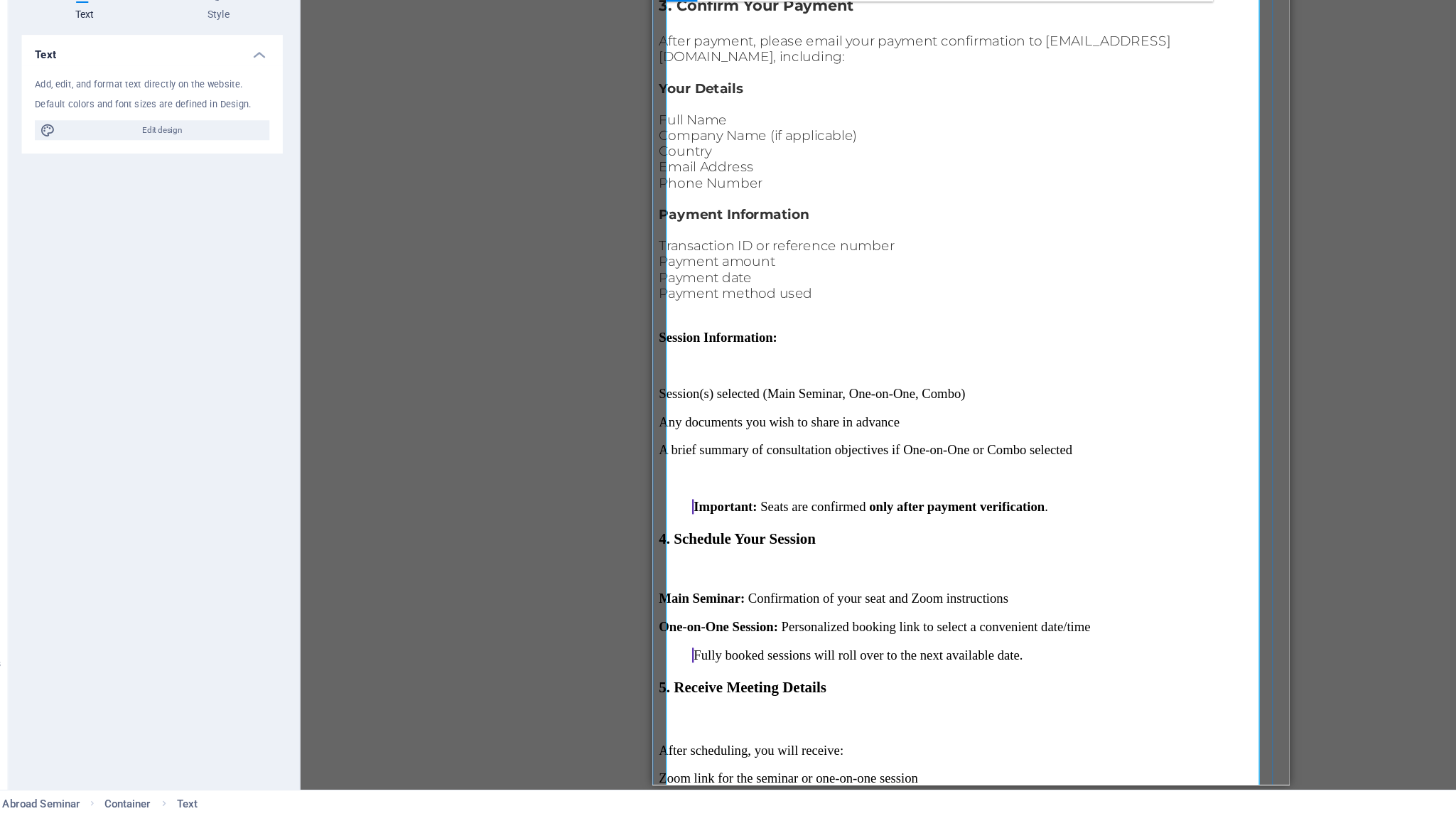
click at [867, 628] on p "After scheduling, you will receive:" at bounding box center [925, 634] width 534 height 12
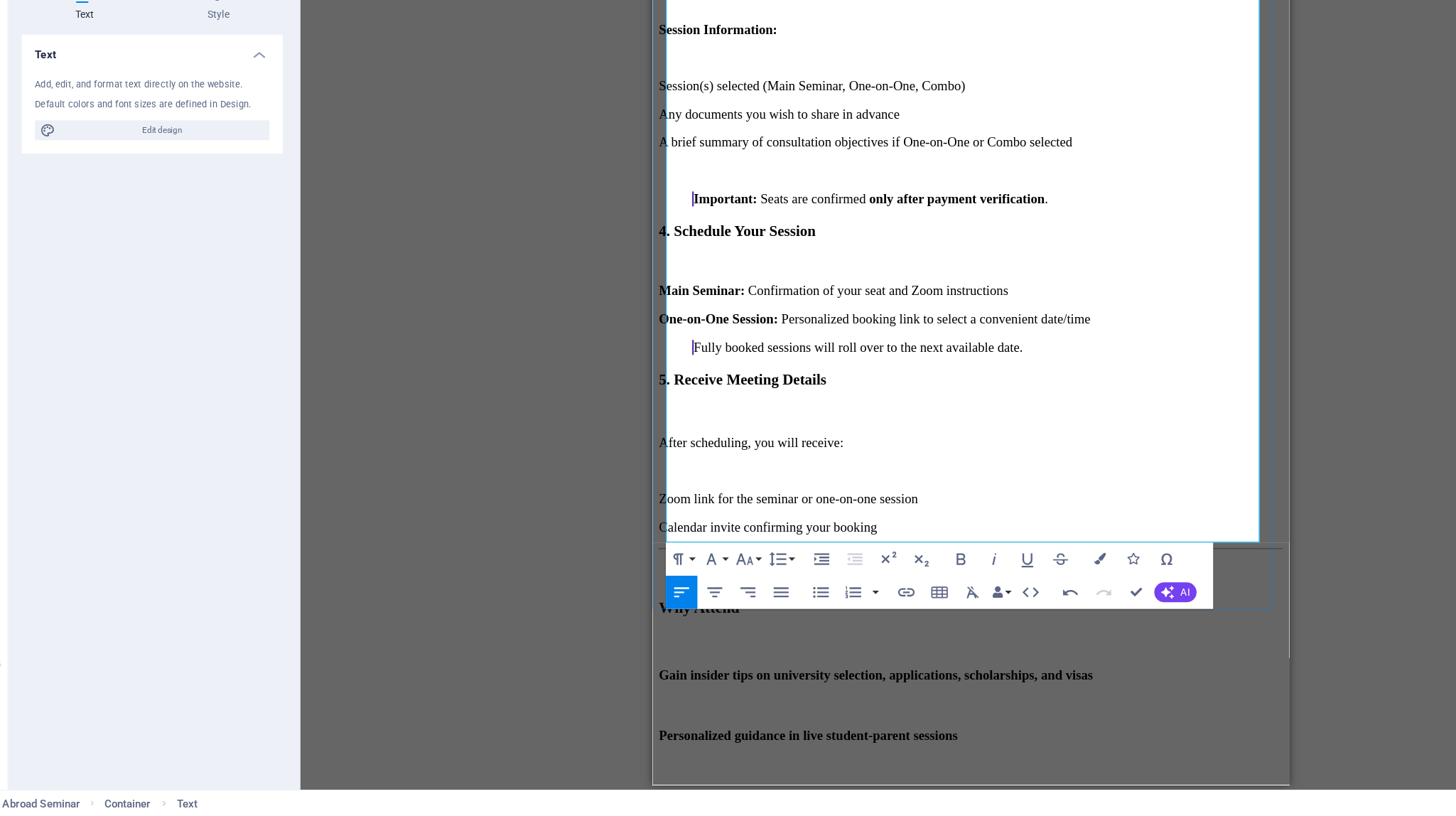
scroll to position [1880, 0]
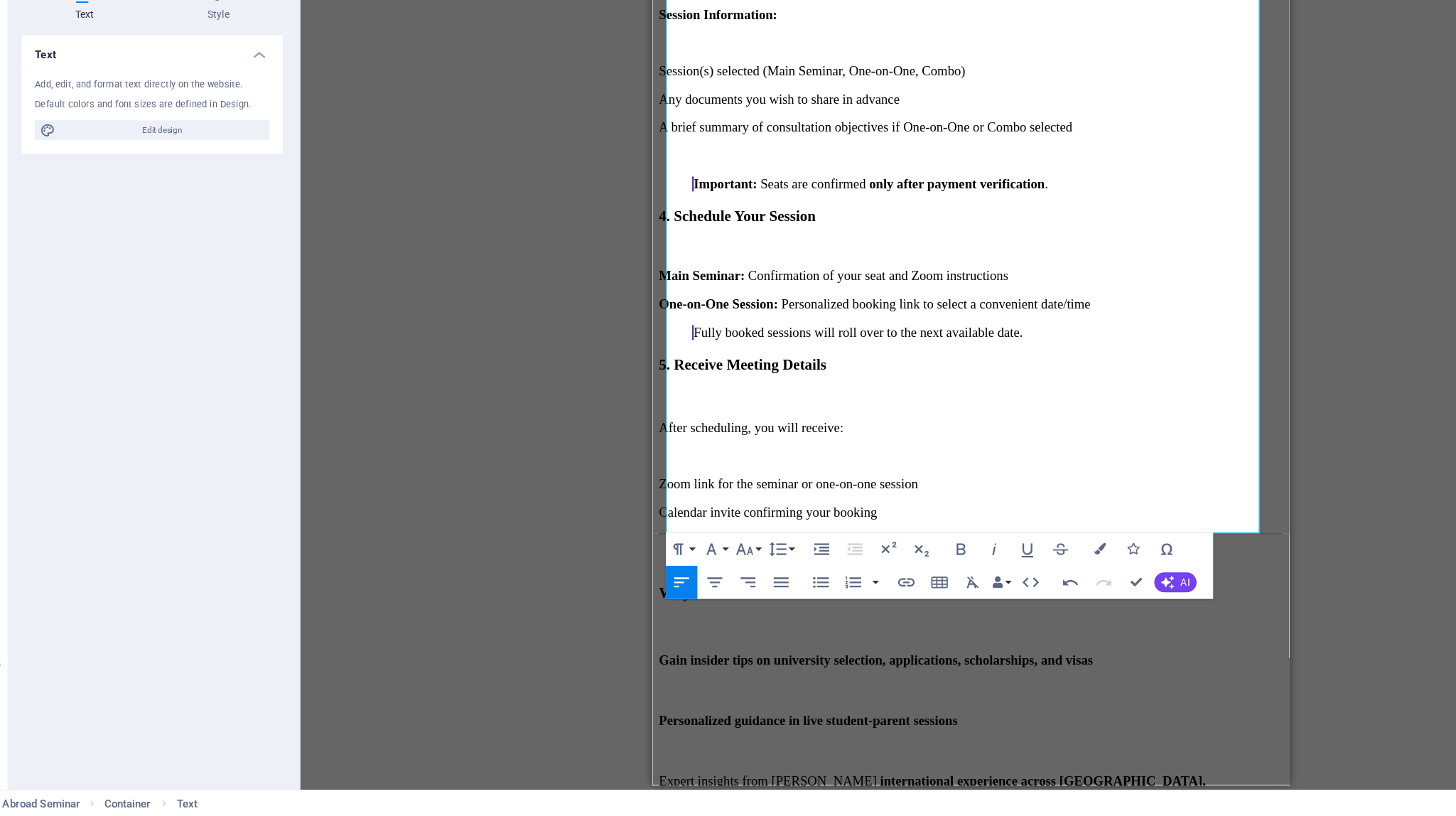
click at [899, 534] on div "Drag here to replace the existing content. Press “Ctrl” if you want to create a…" at bounding box center [881, 425] width 1149 height 736
click at [781, 551] on h4 "Gain insider tips on university selection, applications, scholarships, and visas" at bounding box center [925, 557] width 534 height 12
click at [523, 441] on div "Drag here to replace the existing content. Press “Ctrl” if you want to create a…" at bounding box center [881, 425] width 1149 height 736
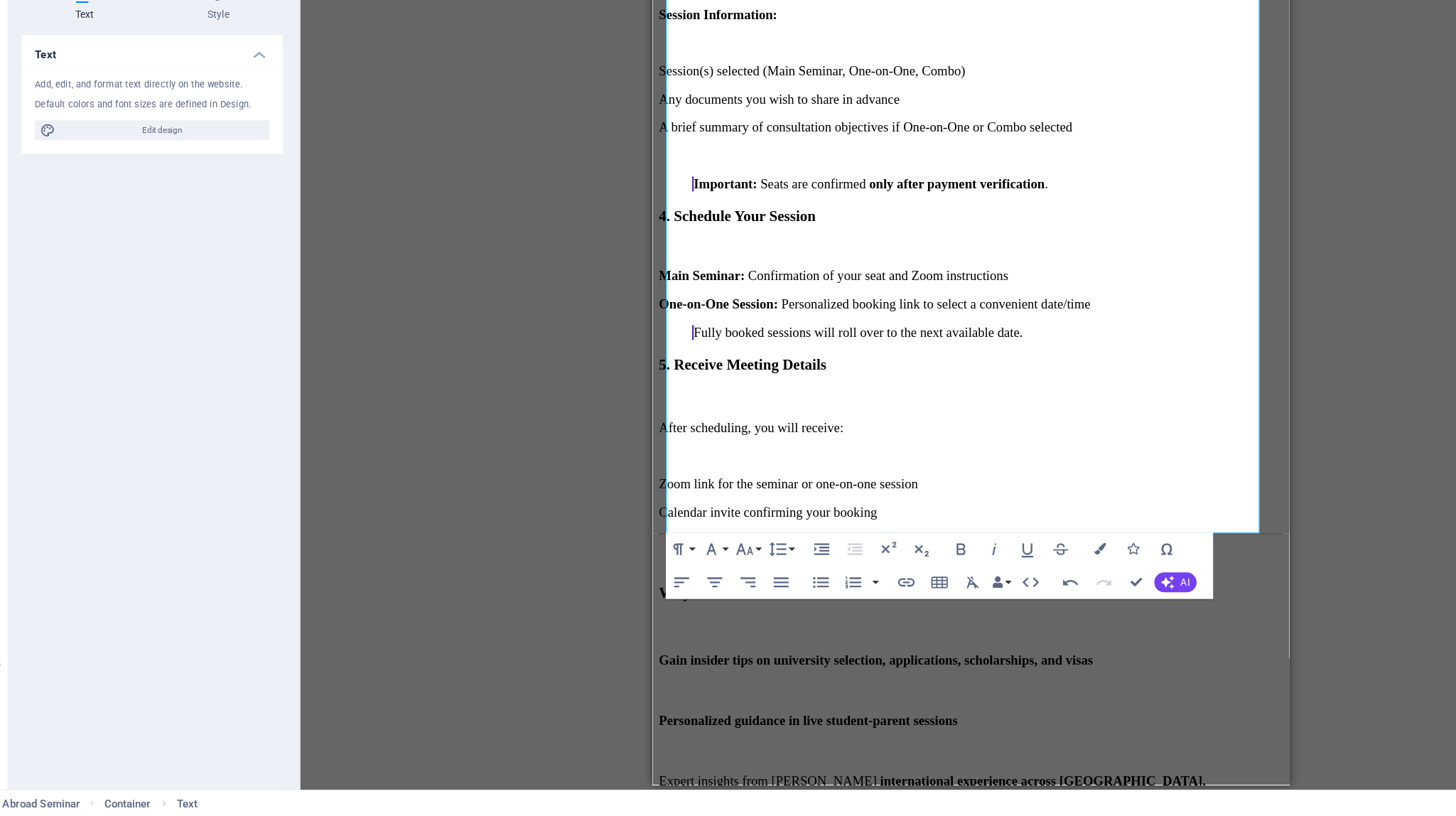
click at [523, 441] on div "Drag here to replace the existing content. Press “Ctrl” if you want to create a…" at bounding box center [881, 425] width 1149 height 736
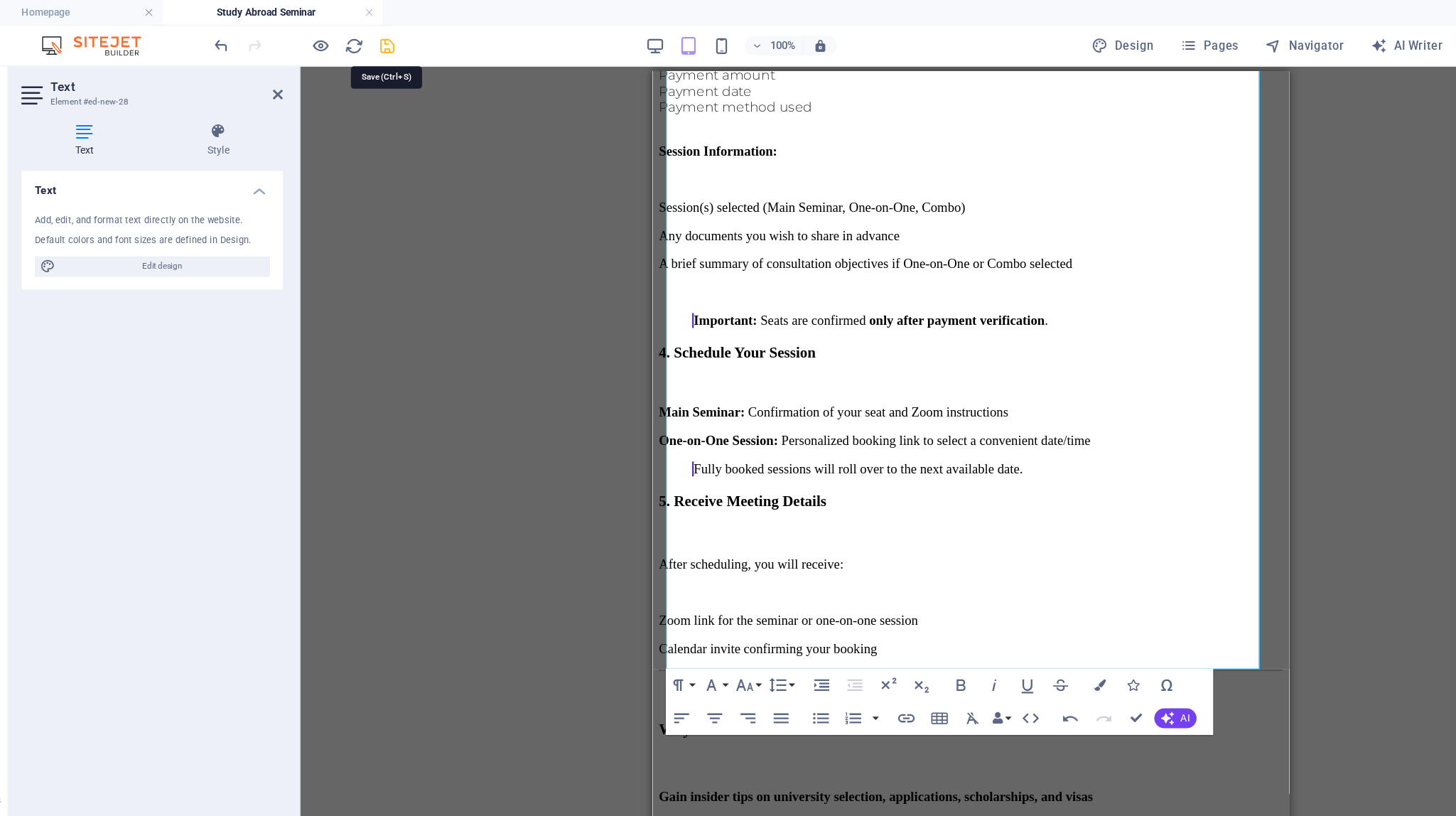
click at [383, 35] on icon "save" at bounding box center [382, 39] width 16 height 16
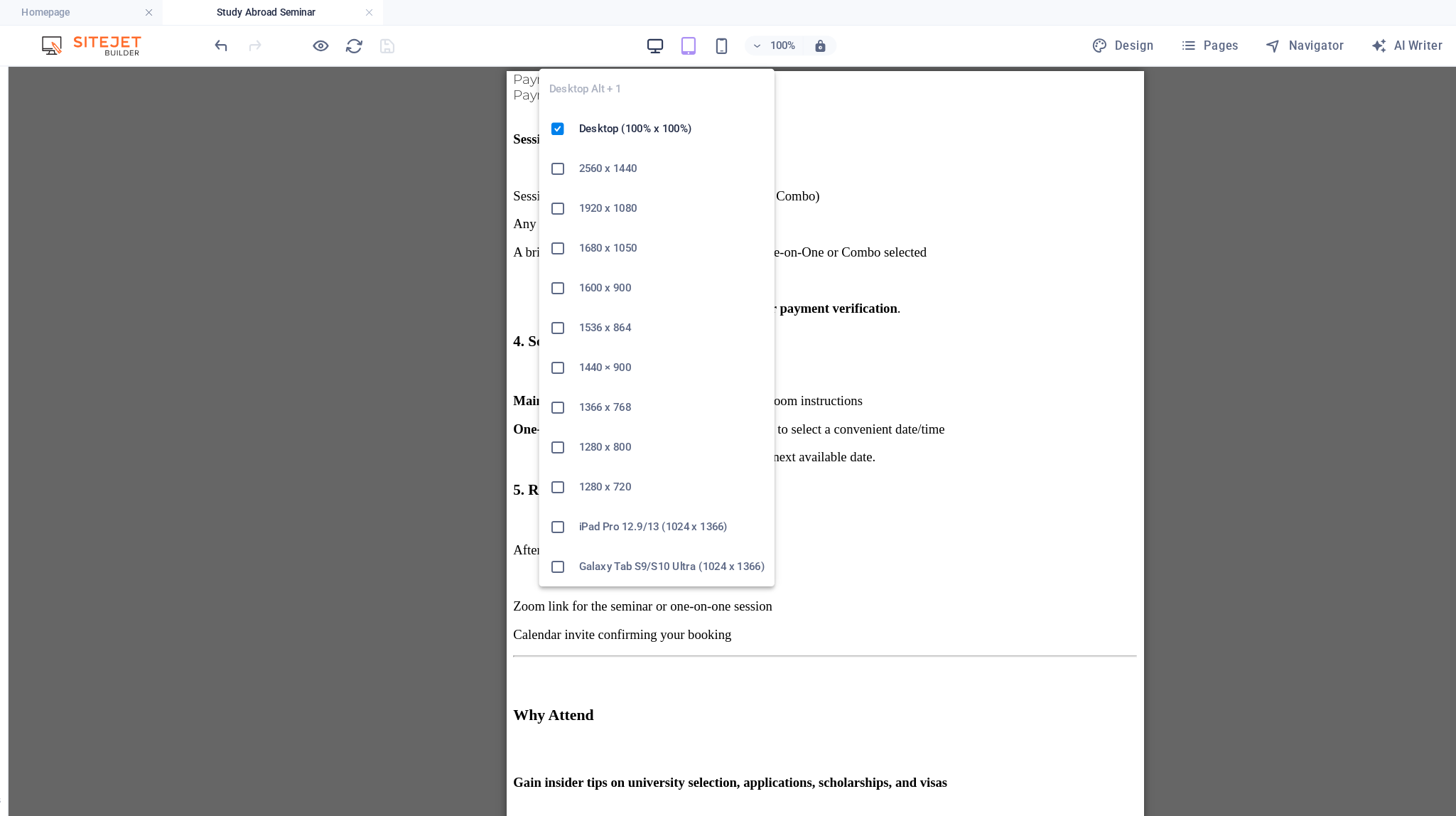
click at [611, 36] on icon "button" at bounding box center [611, 39] width 16 height 16
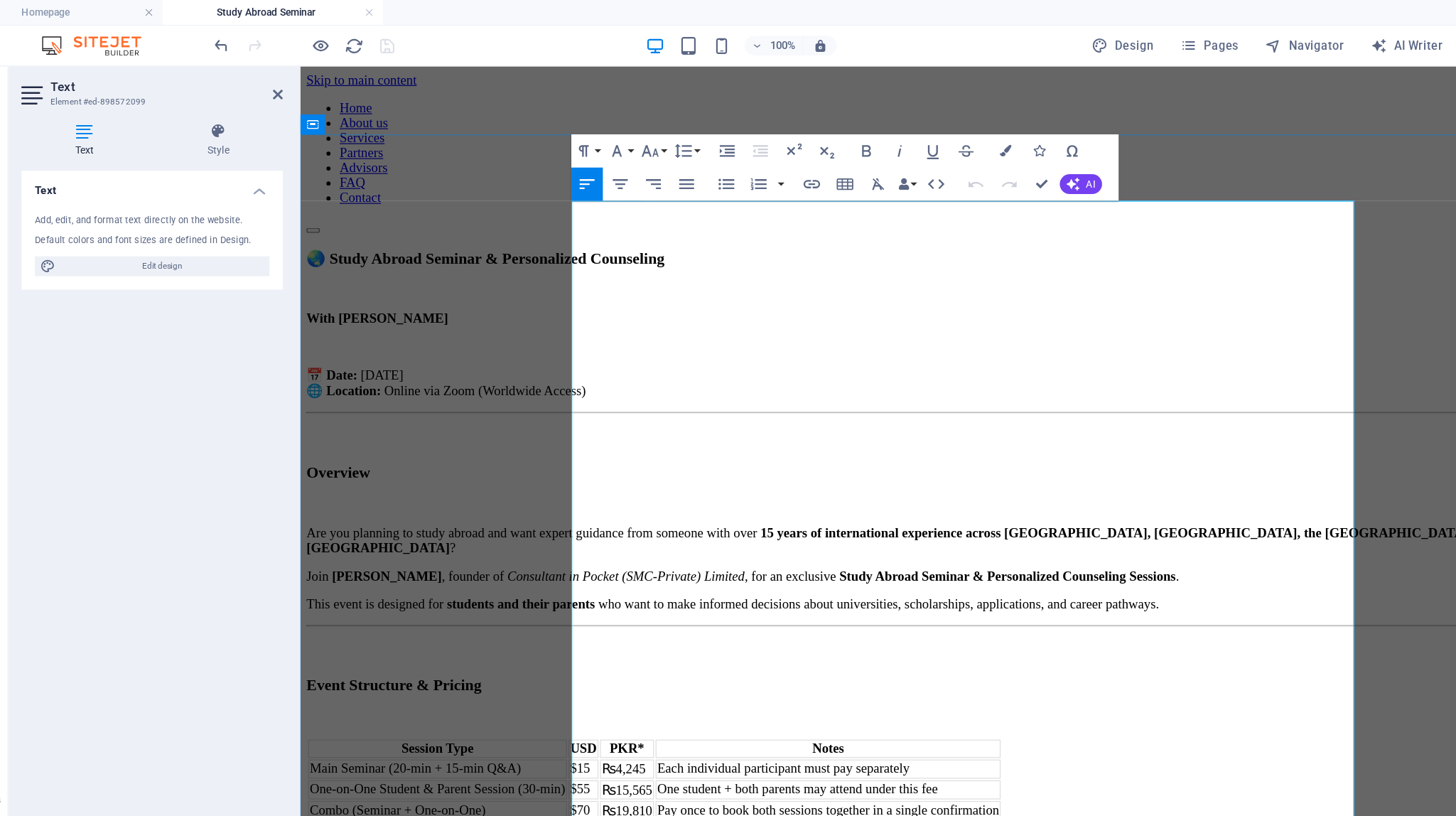
click at [561, 224] on h3 "🌏 Study Abroad Seminar & Personalized Counseling" at bounding box center [874, 231] width 1138 height 16
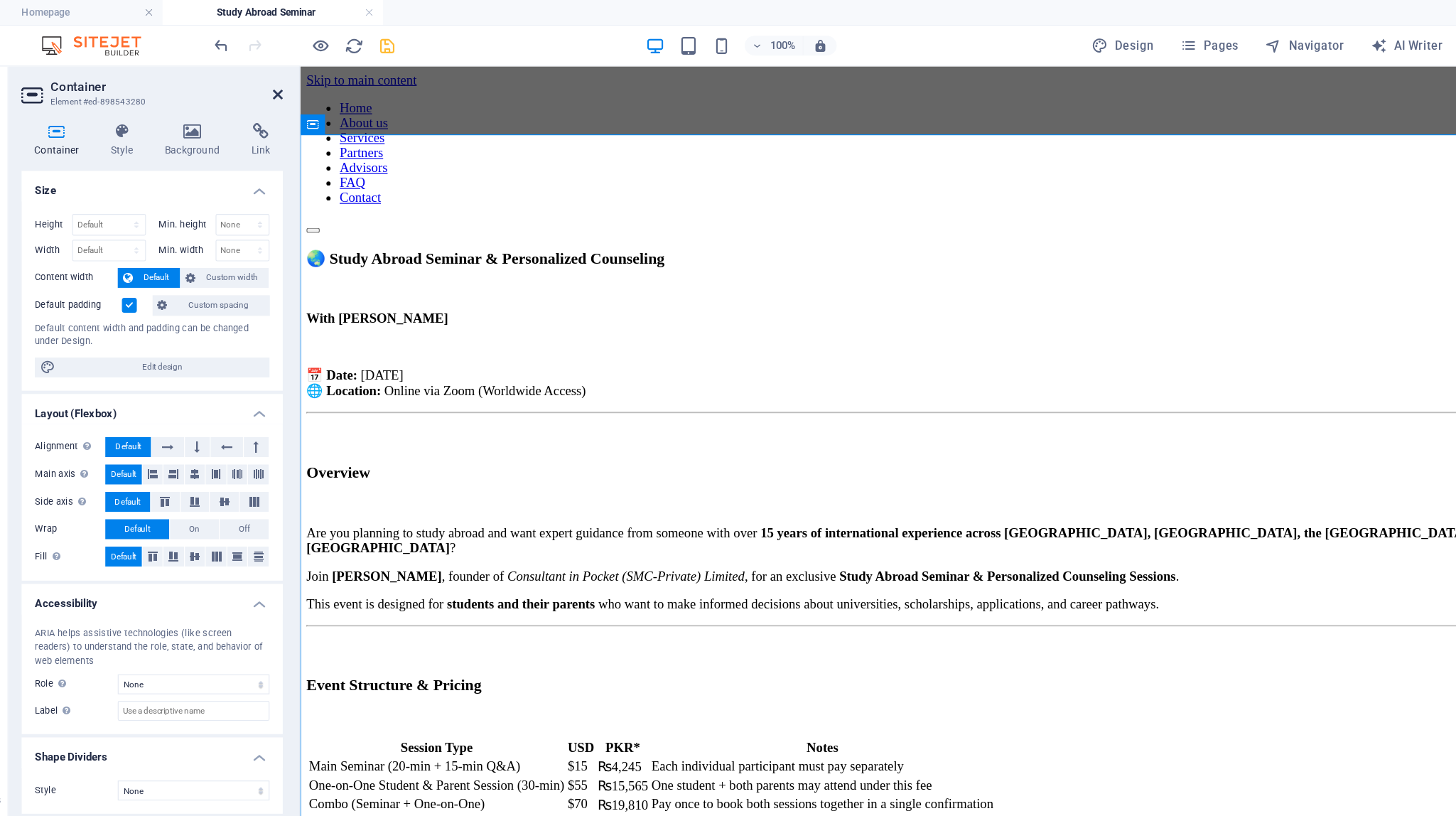
click at [287, 81] on icon at bounding box center [288, 81] width 9 height 12
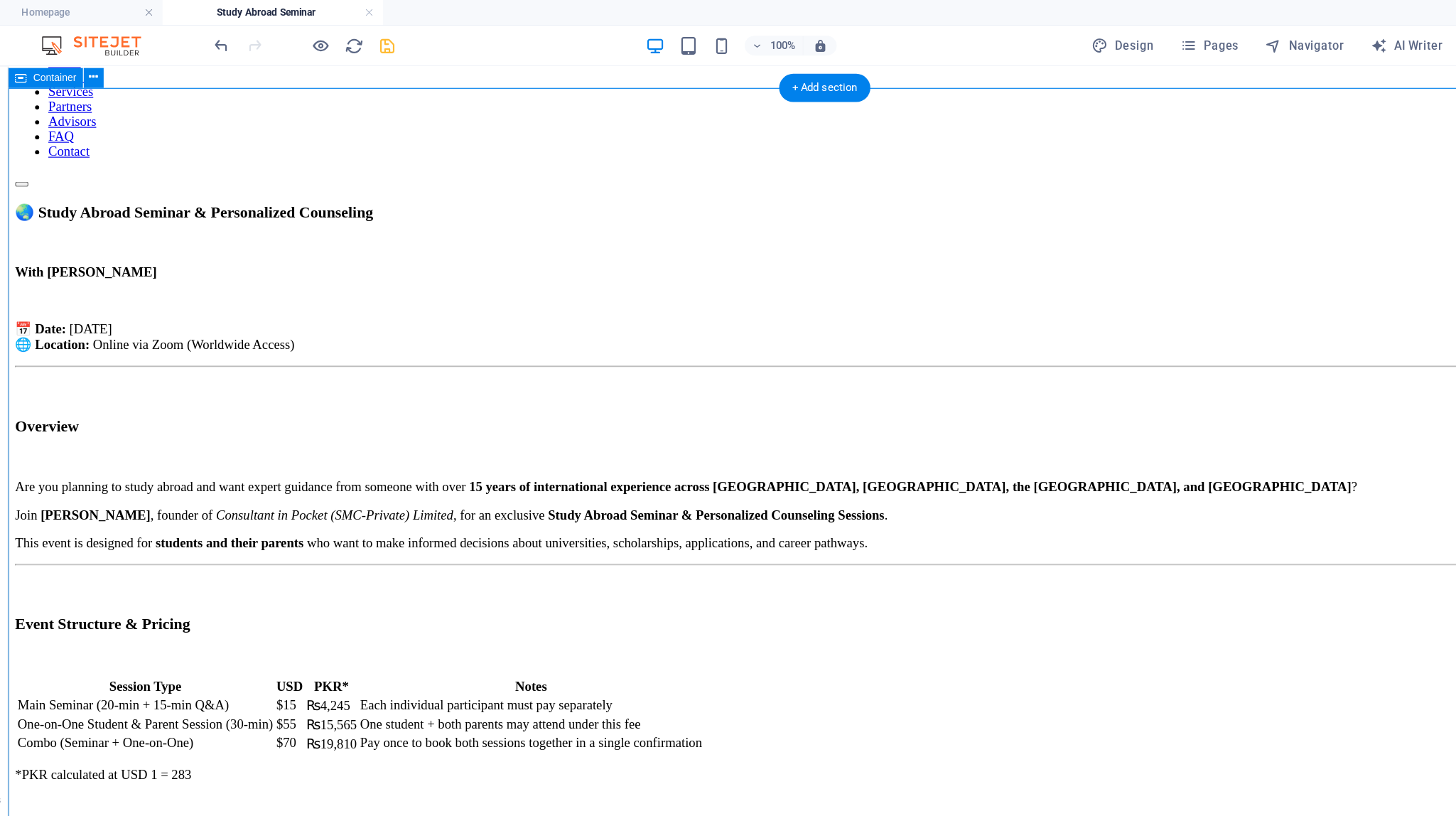
scroll to position [55, 0]
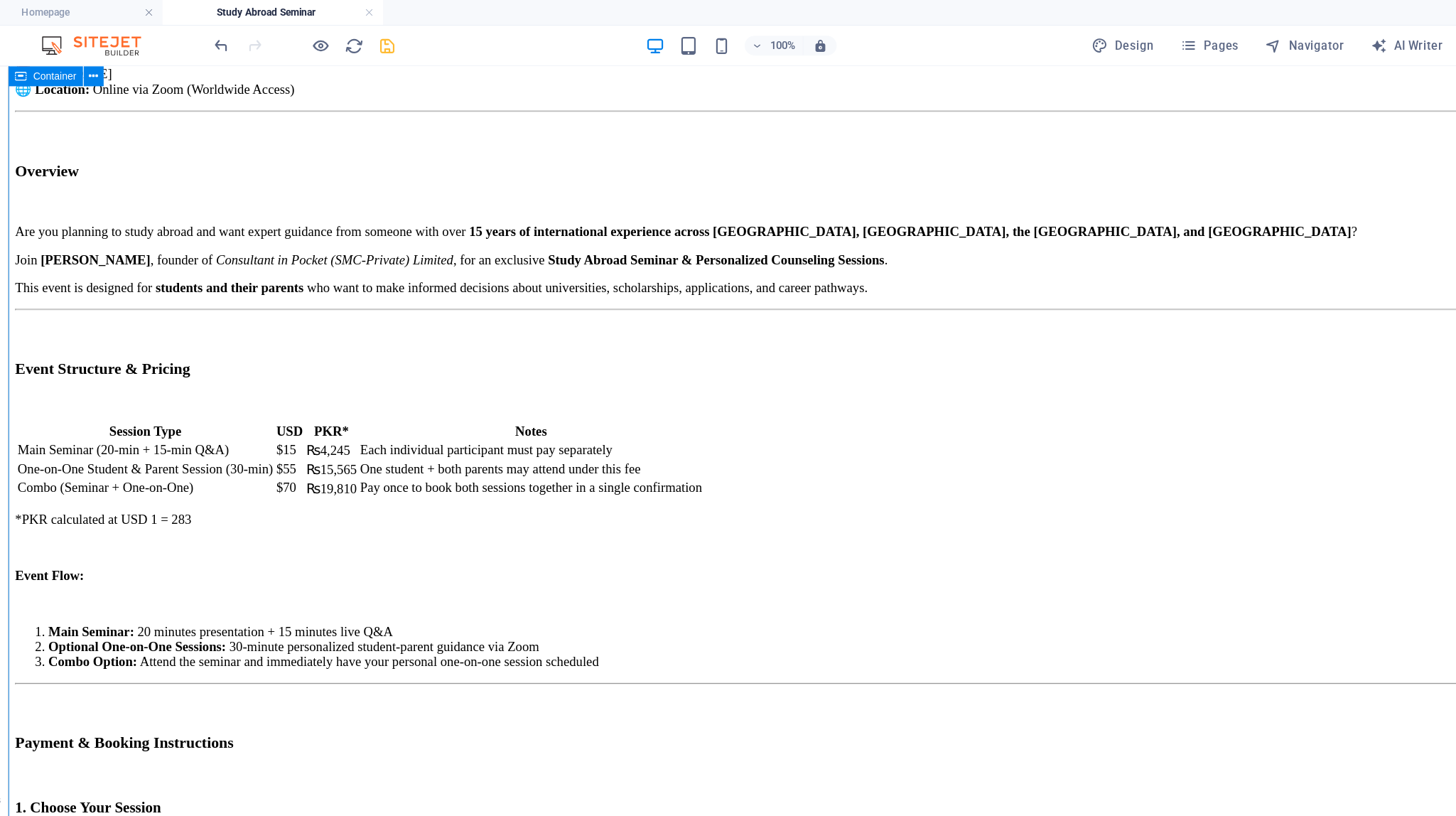
scroll to position [286, 0]
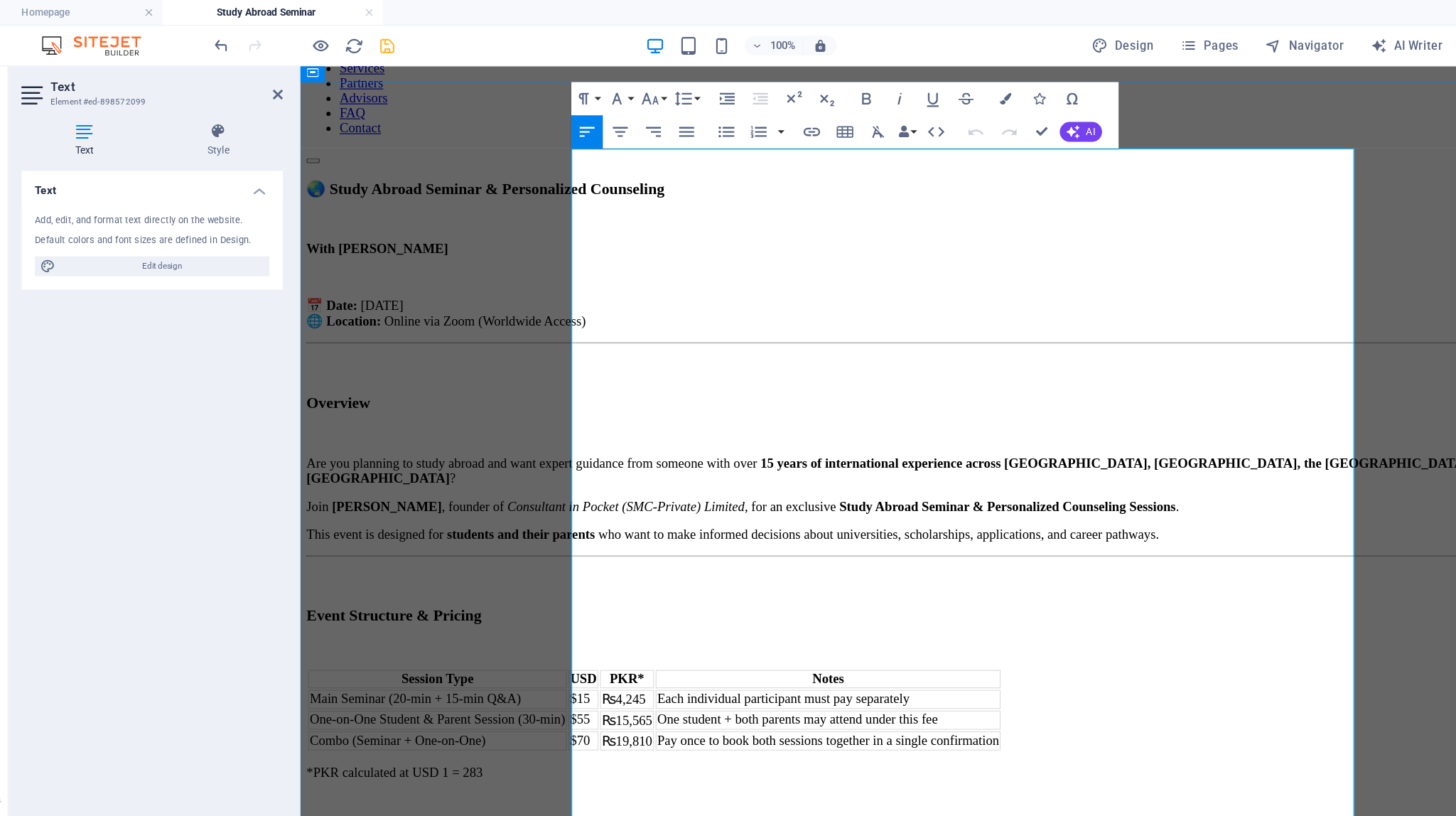
scroll to position [86, 0]
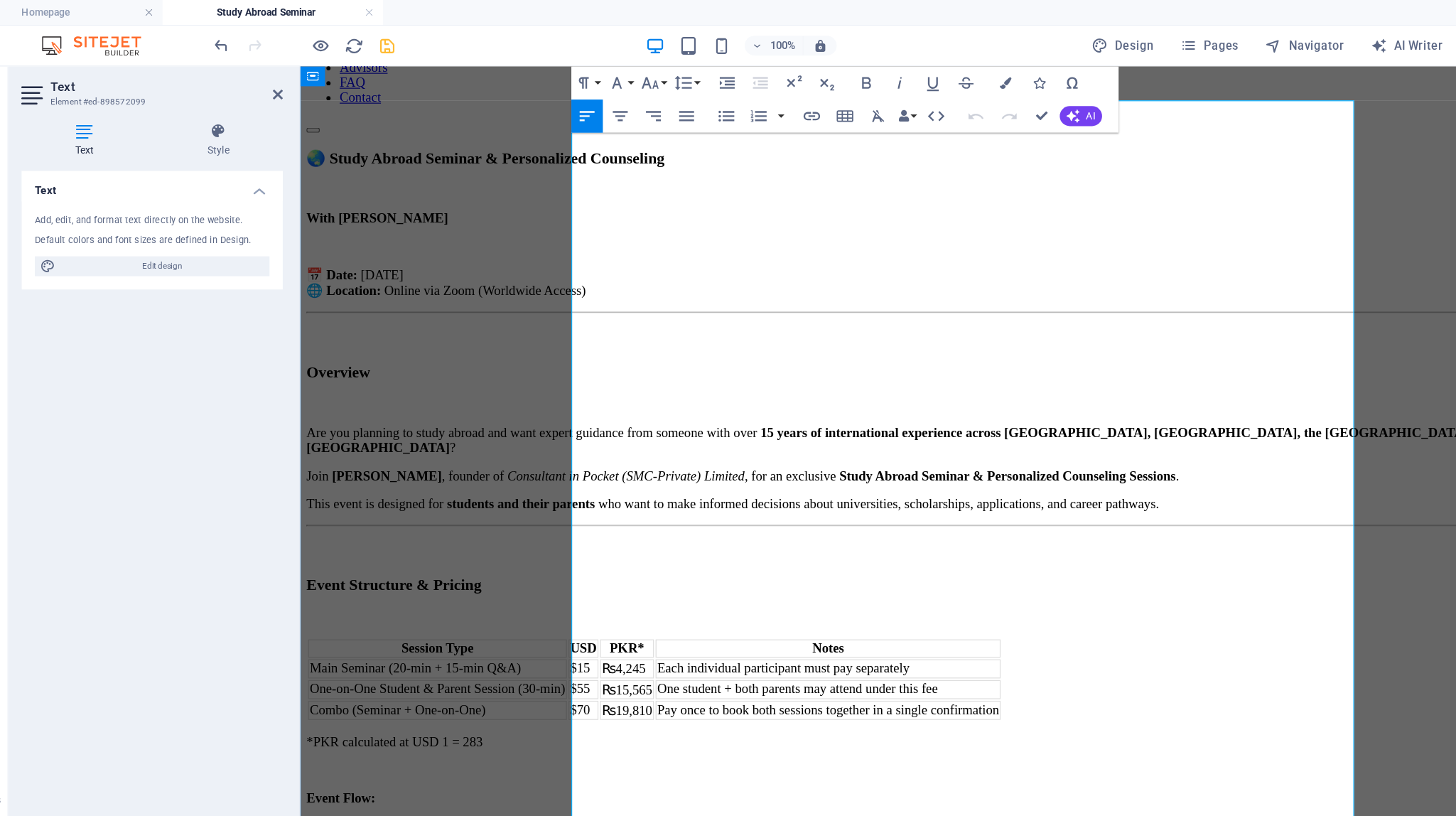
click at [603, 574] on td "₨4,245" at bounding box center [580, 582] width 46 height 16
click at [899, 458] on button "Vertical Align" at bounding box center [920, 459] width 27 height 28
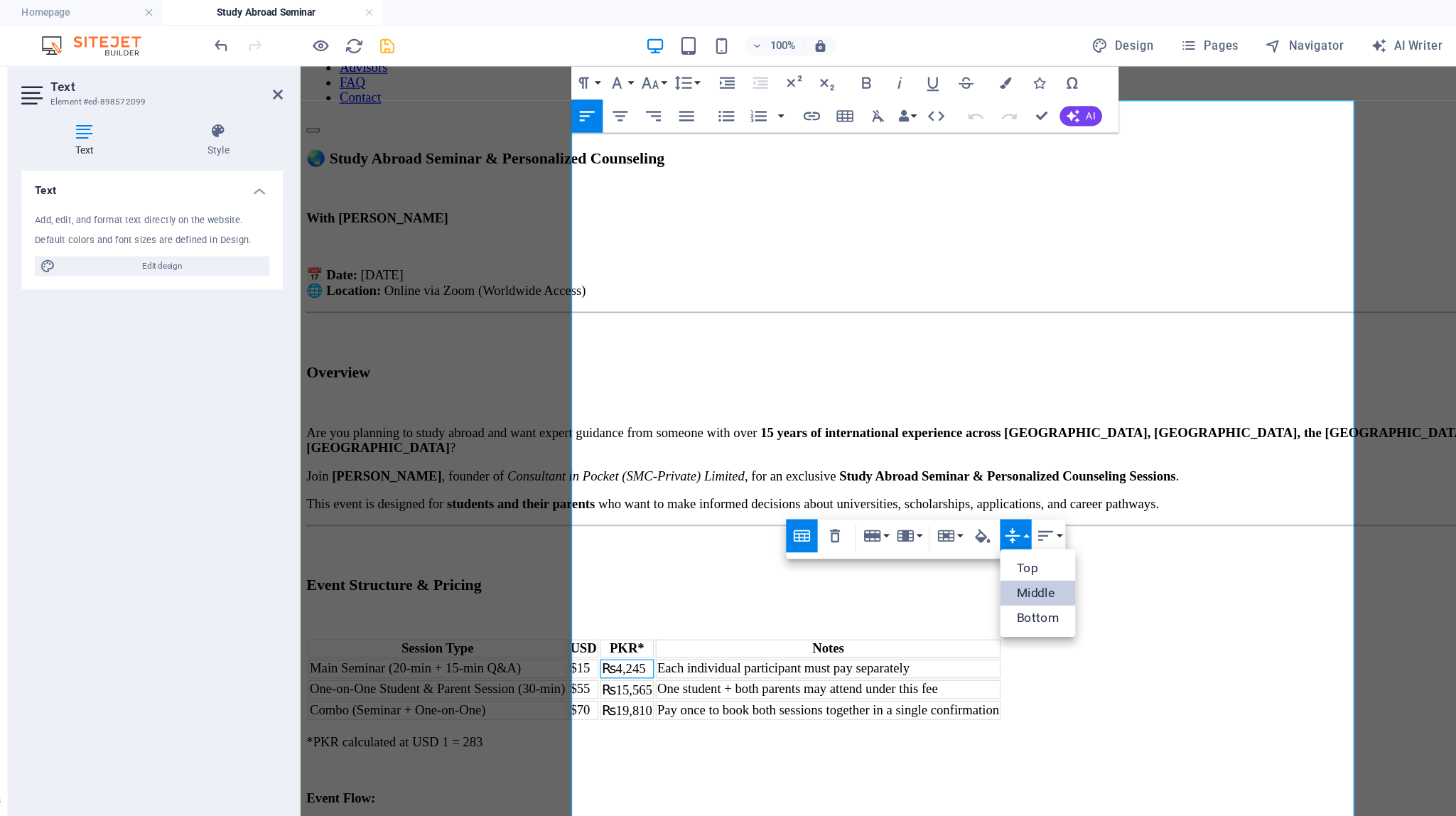
scroll to position [0, 0]
click at [899, 461] on button "Horizontal Align" at bounding box center [948, 459] width 27 height 28
click at [899, 502] on h3 "Event Structure & Pricing" at bounding box center [874, 510] width 1138 height 16
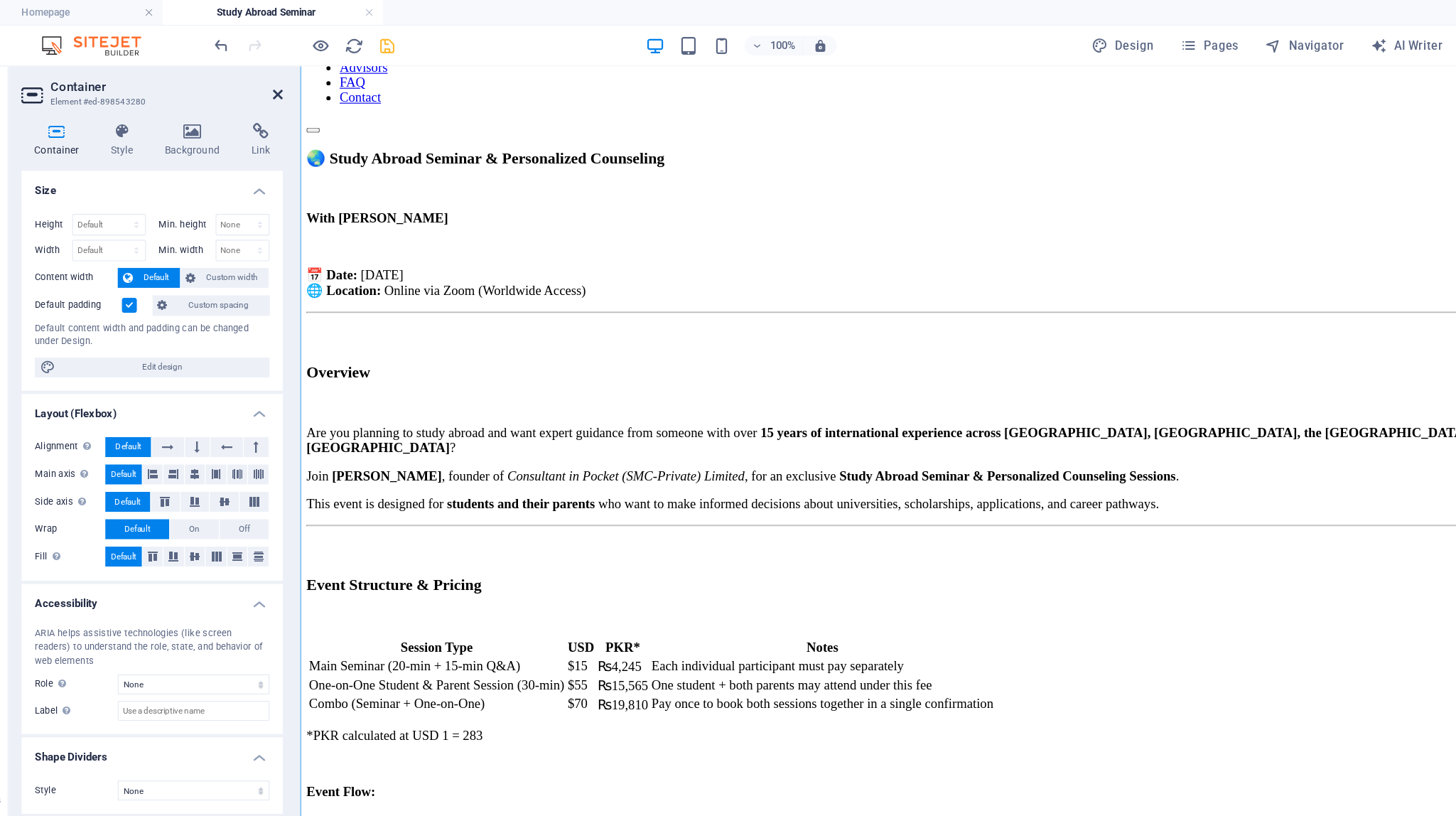
click at [288, 77] on icon at bounding box center [288, 81] width 9 height 12
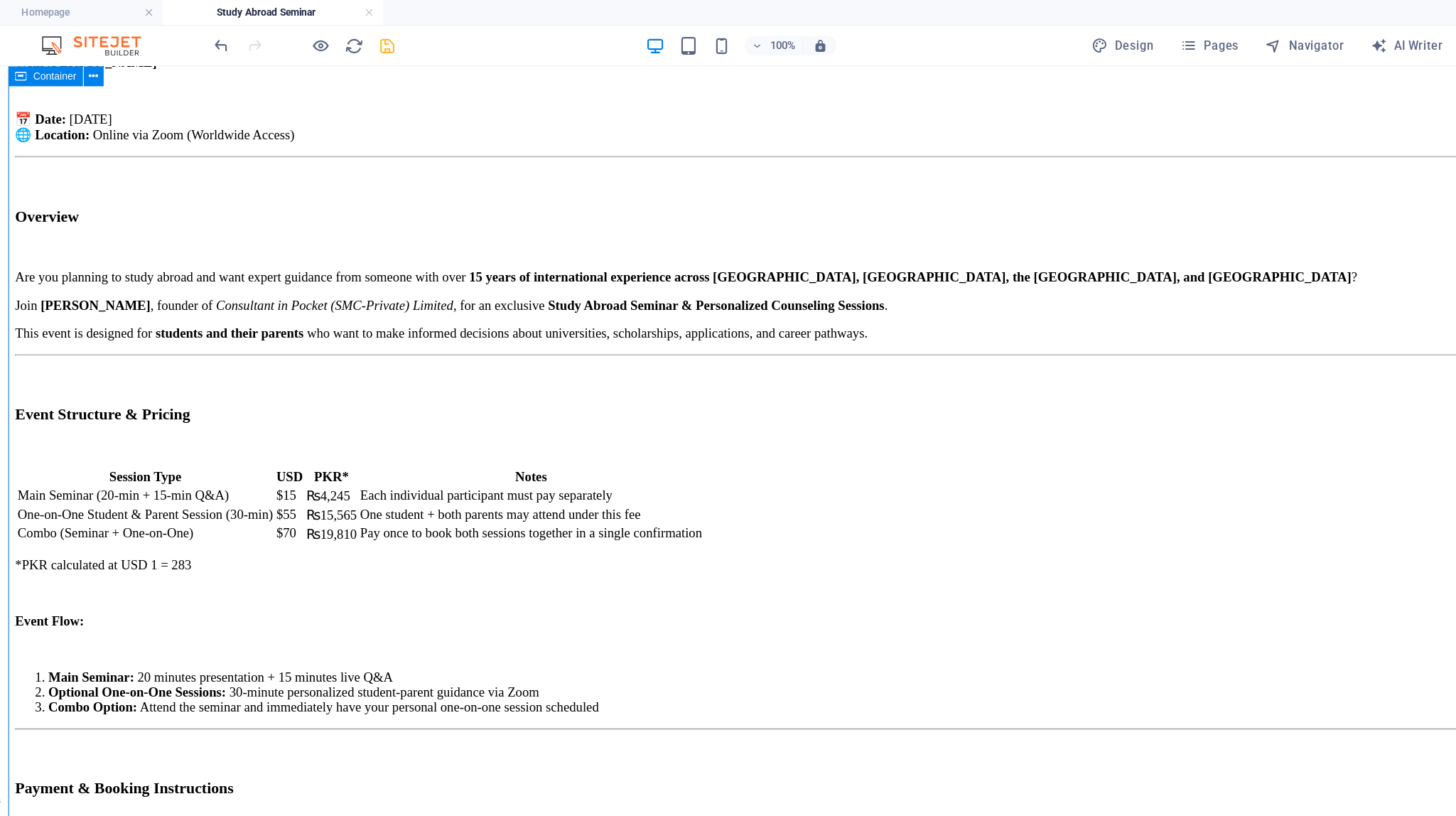
scroll to position [239, 0]
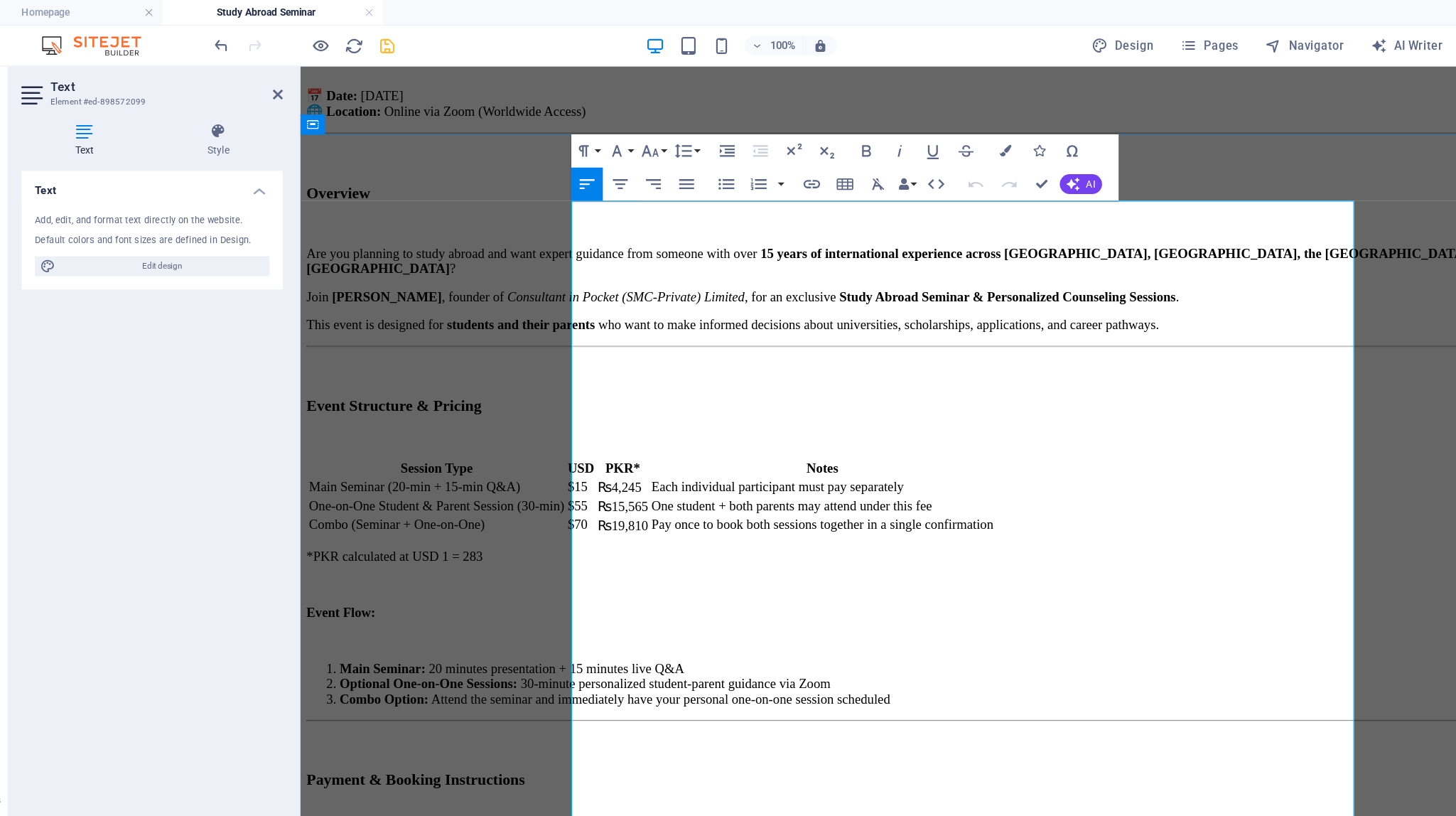
scroll to position [0, 0]
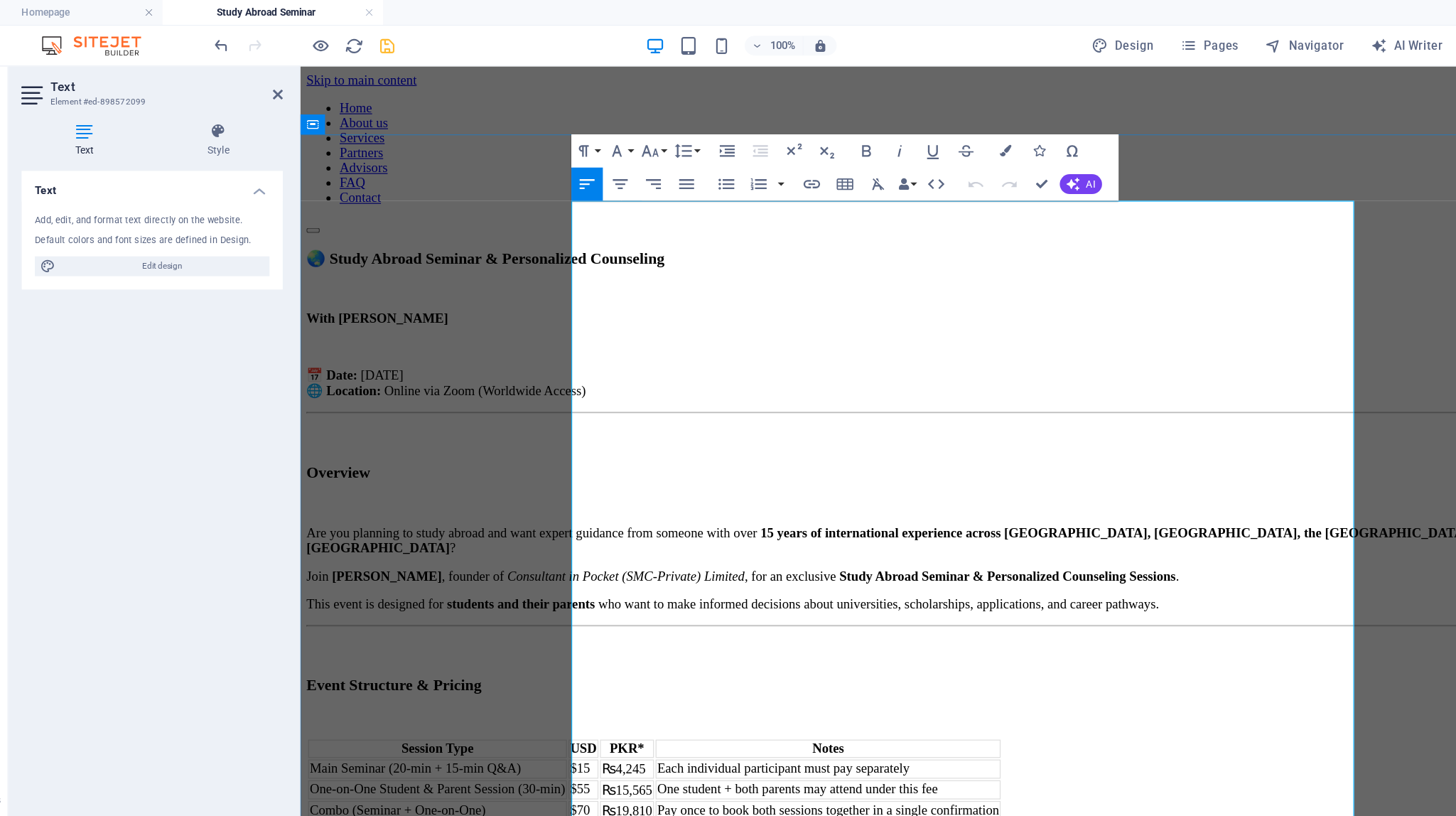
click at [603, 643] on th "PKR*" at bounding box center [580, 651] width 46 height 16
click at [603, 660] on td "₨4,245" at bounding box center [580, 668] width 46 height 16
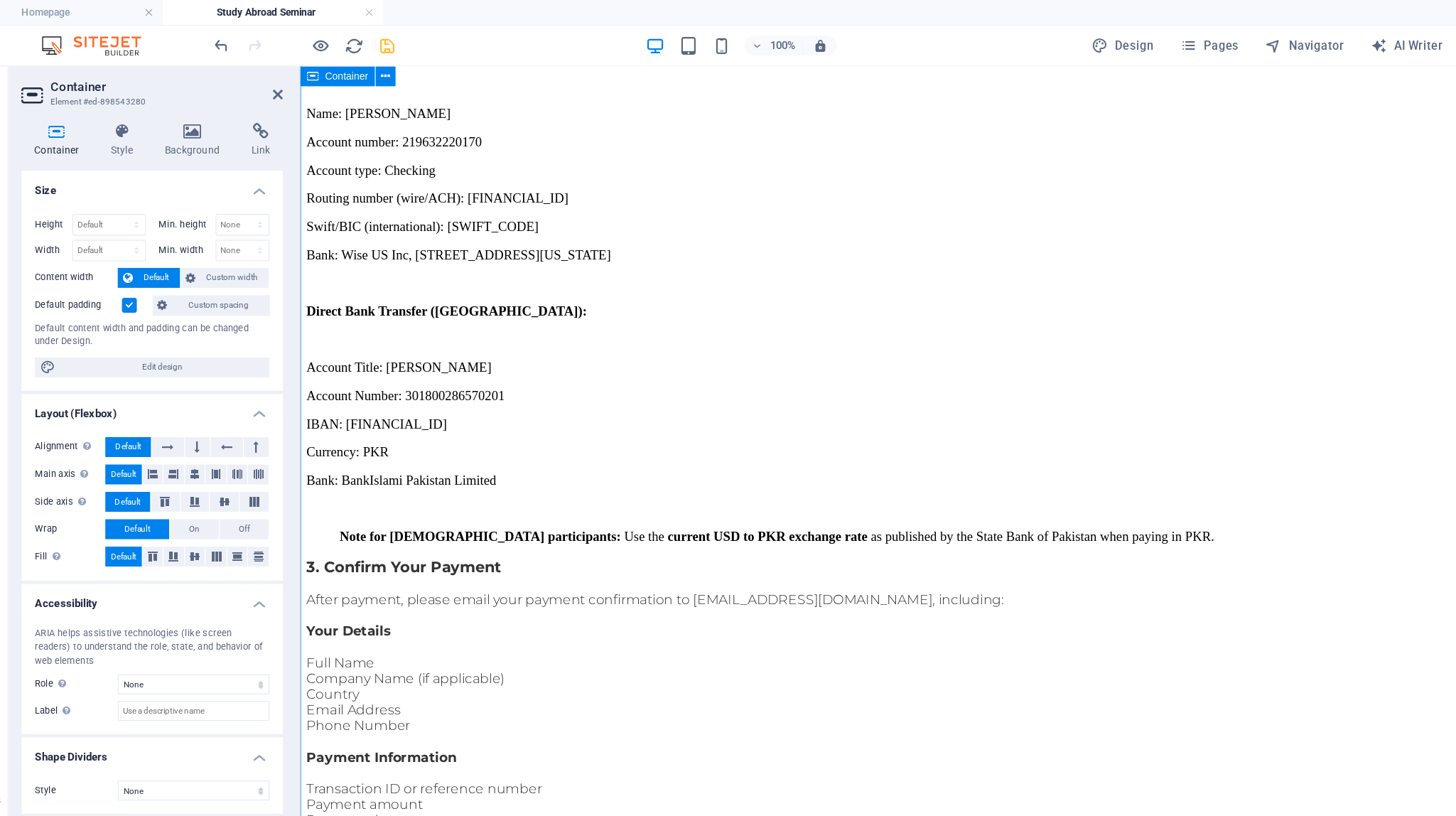
scroll to position [1155, 0]
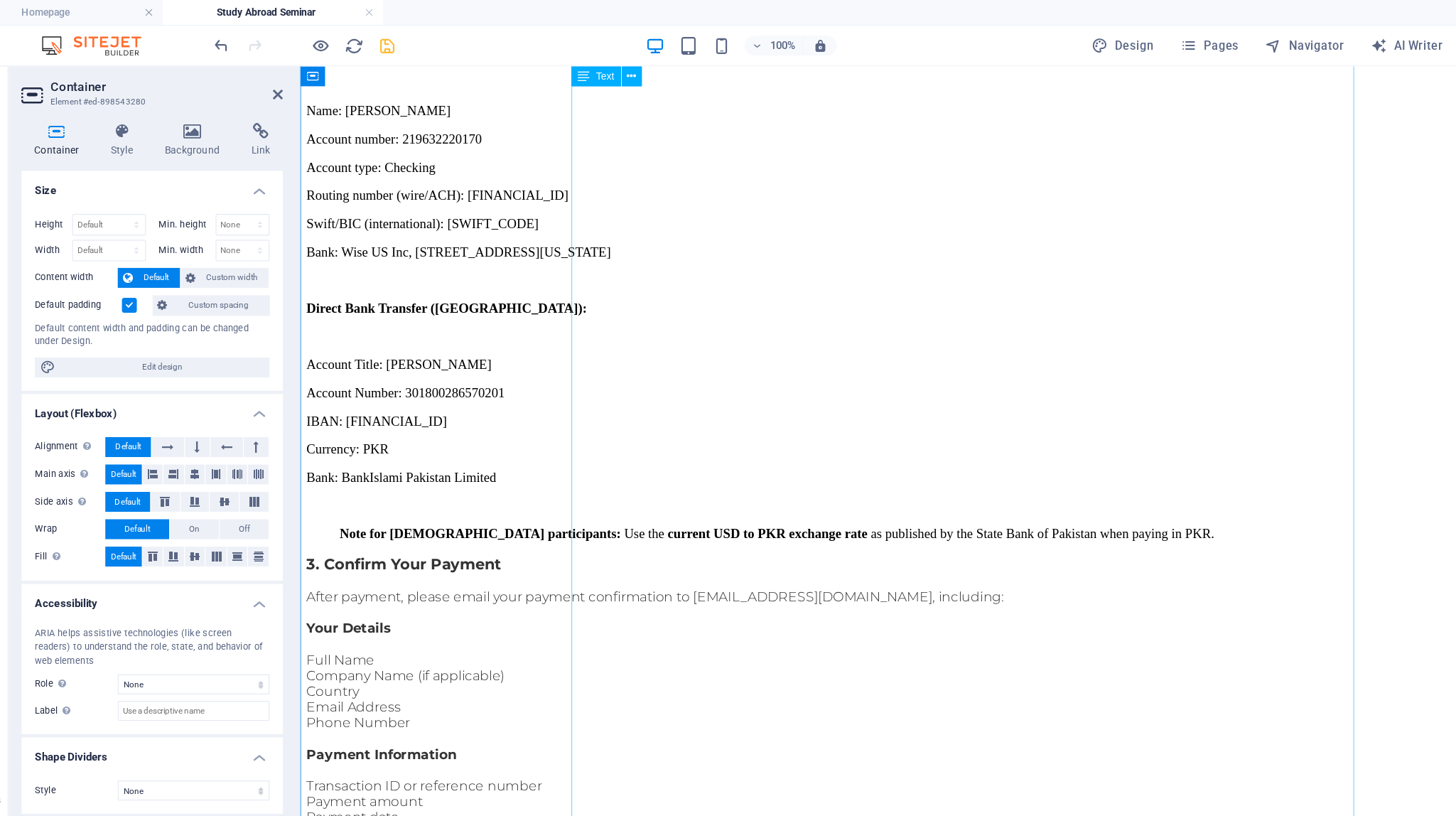
click at [653, 349] on div "🌏 Study Abroad Seminar & Personalized Counseling With [PERSON_NAME] 📅 Date: [DA…" at bounding box center [874, 353] width 1138 height 2569
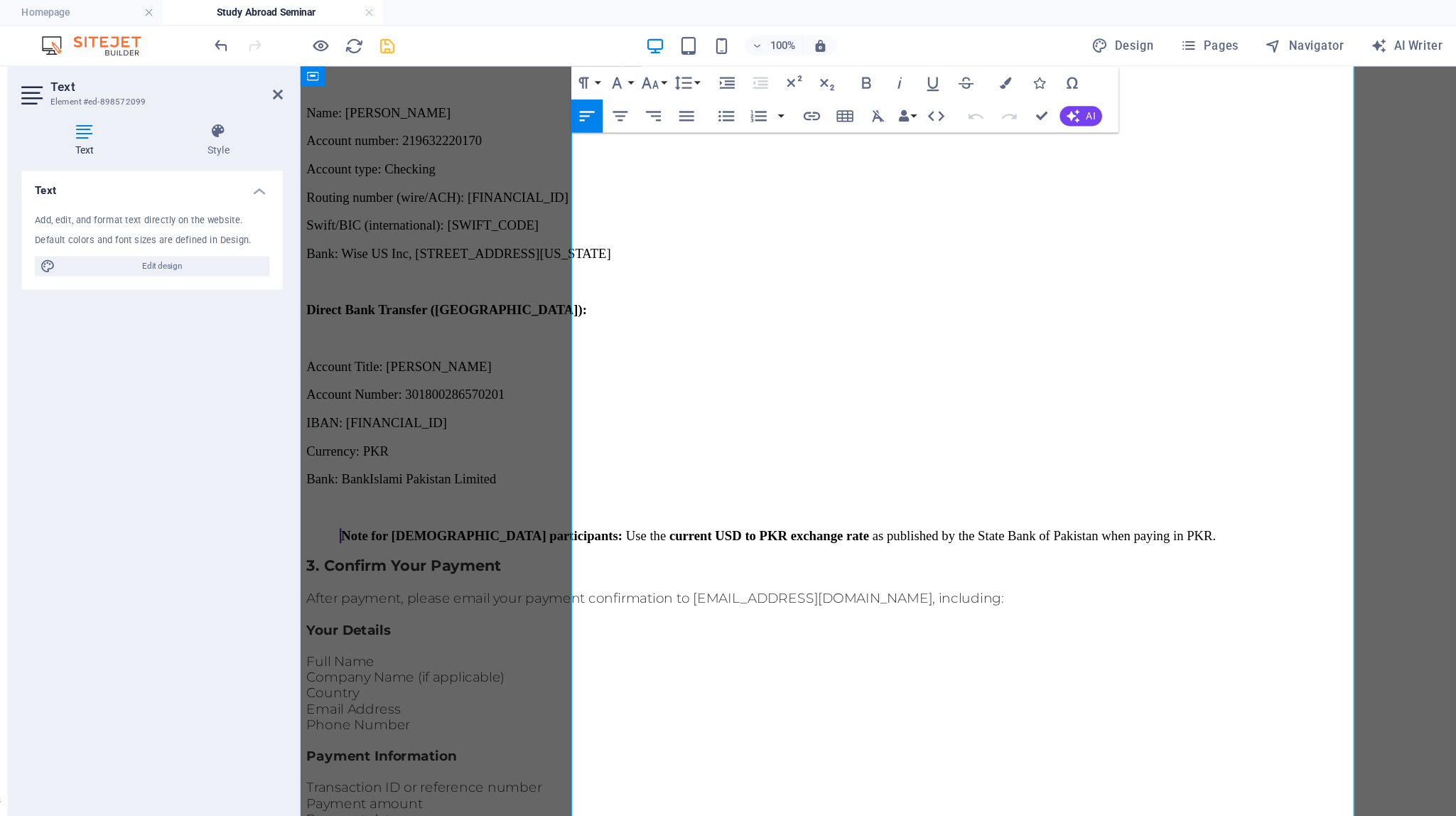
scroll to position [1198, 0]
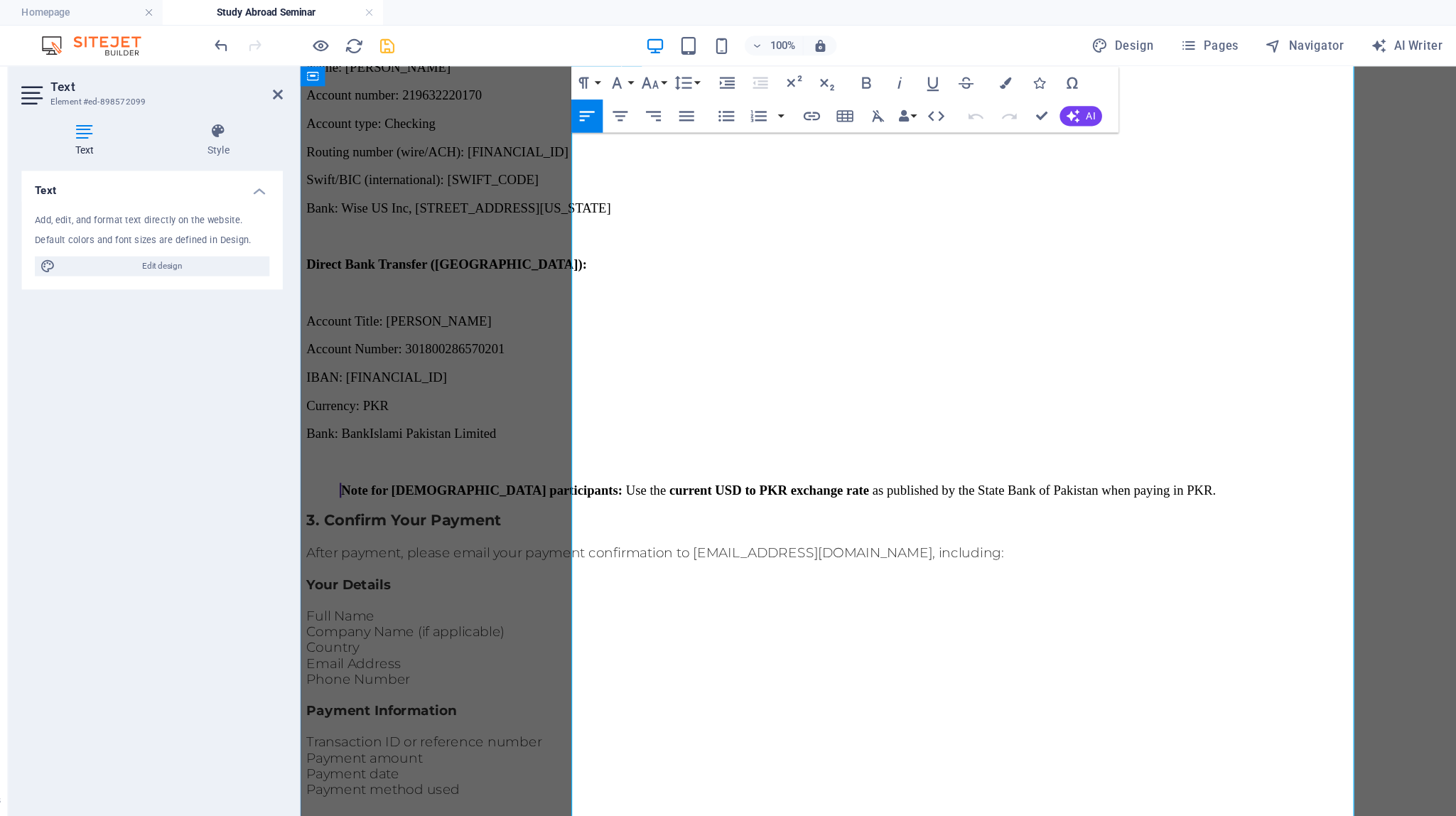
click at [577, 423] on strong "Note for [DEMOGRAPHIC_DATA] participants:" at bounding box center [456, 429] width 241 height 12
click at [435, 374] on div "🌏 Study Abroad Seminar & Personalized Counseling With [PERSON_NAME] 📅 Date: [DA…" at bounding box center [874, 312] width 1138 height 2574
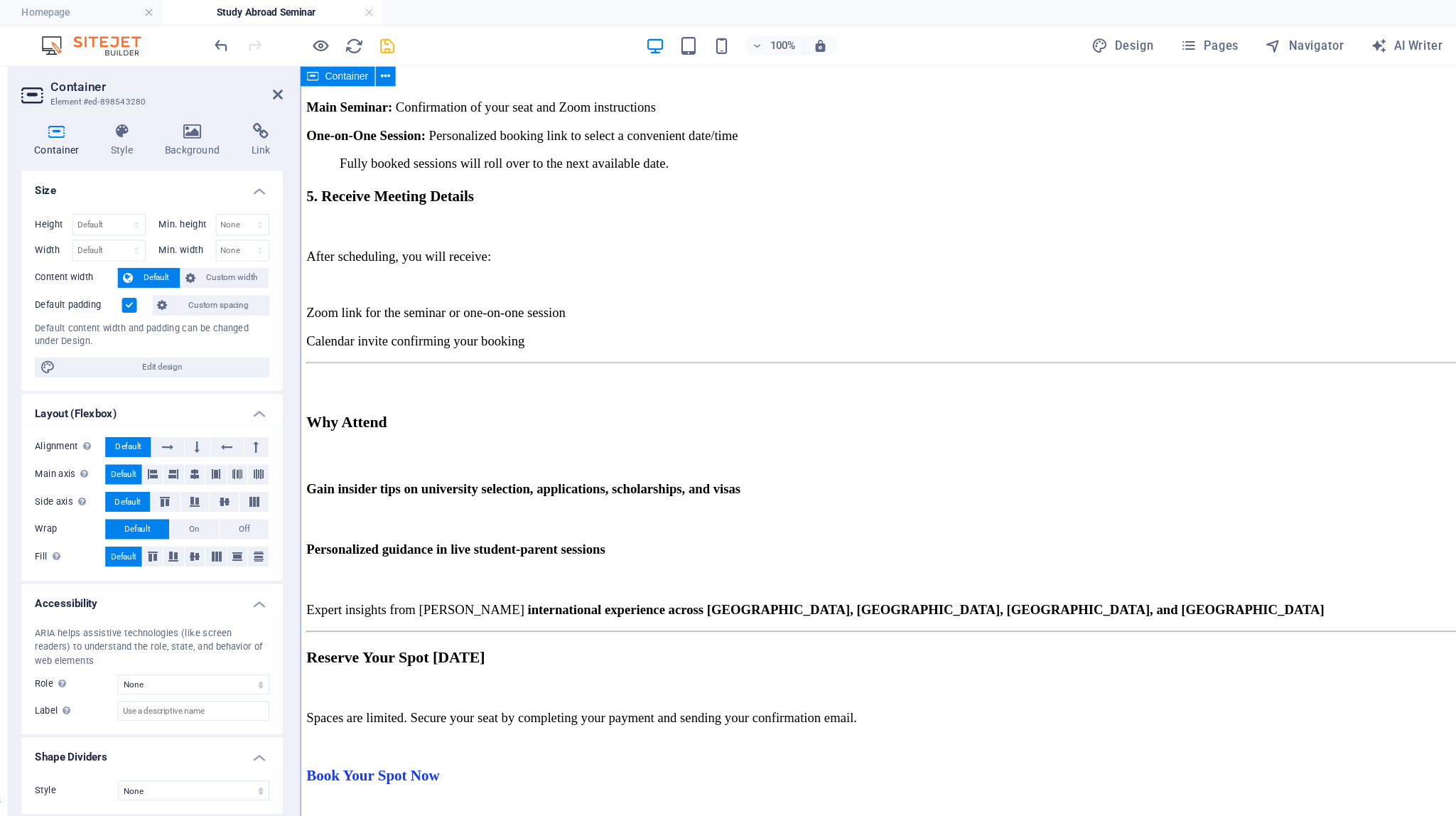
scroll to position [2039, 0]
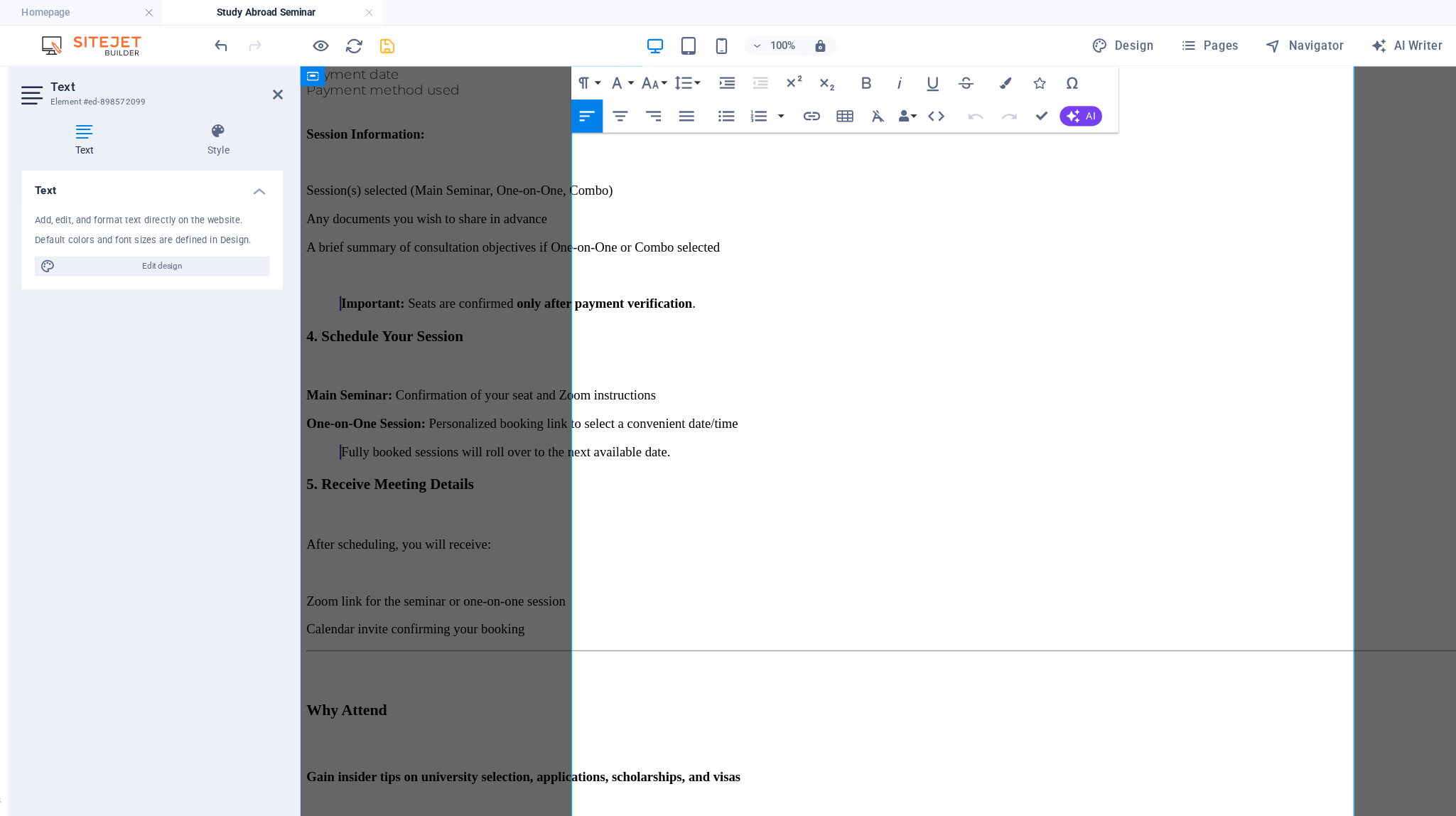
scroll to position [1806, 0]
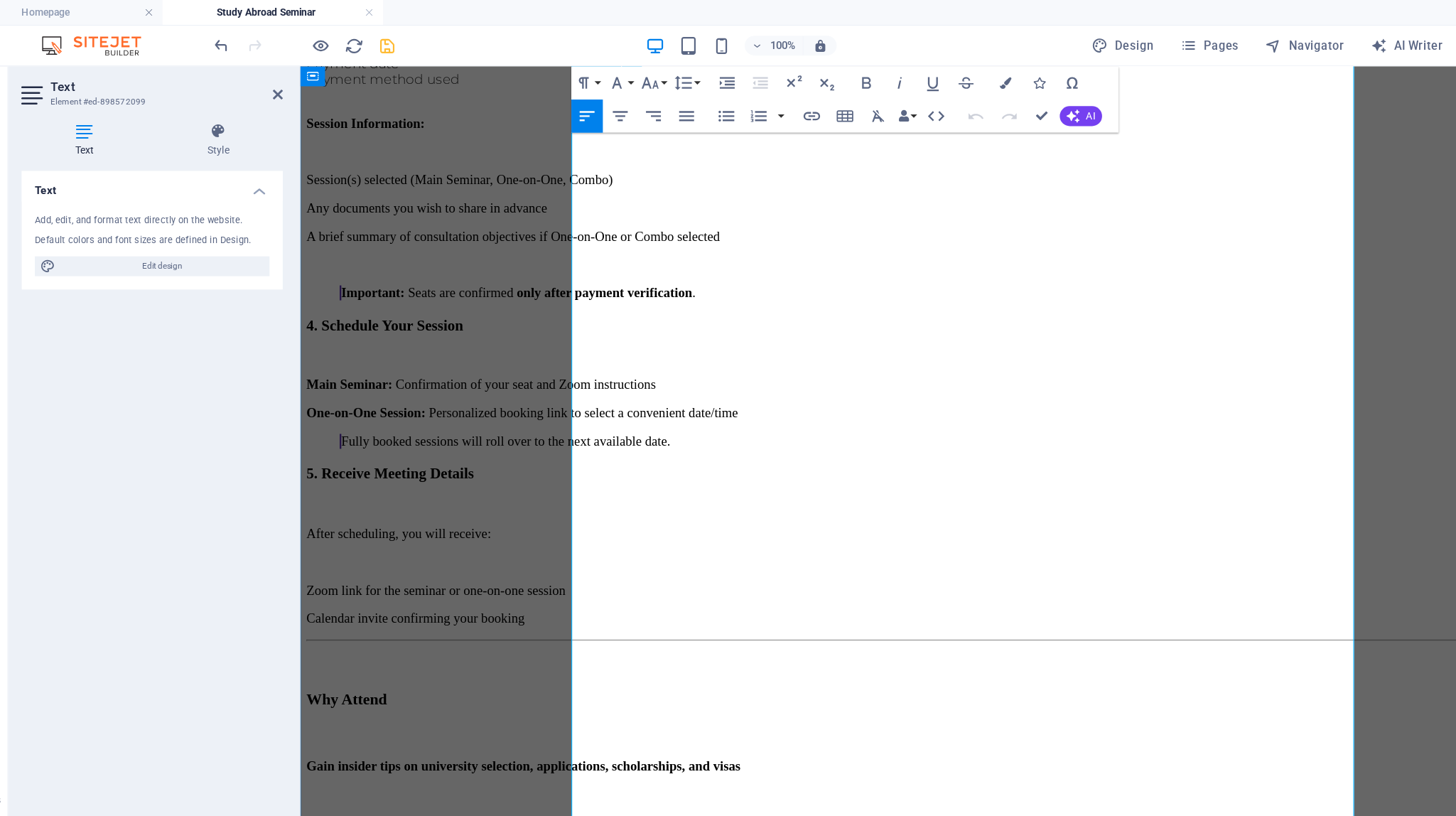
click at [691, 509] on p "Zoom link for the seminar or one-on-one session" at bounding box center [874, 515] width 1138 height 12
click at [806, 509] on p "Zoom link for the seminar or one-on-one session" at bounding box center [874, 515] width 1138 height 12
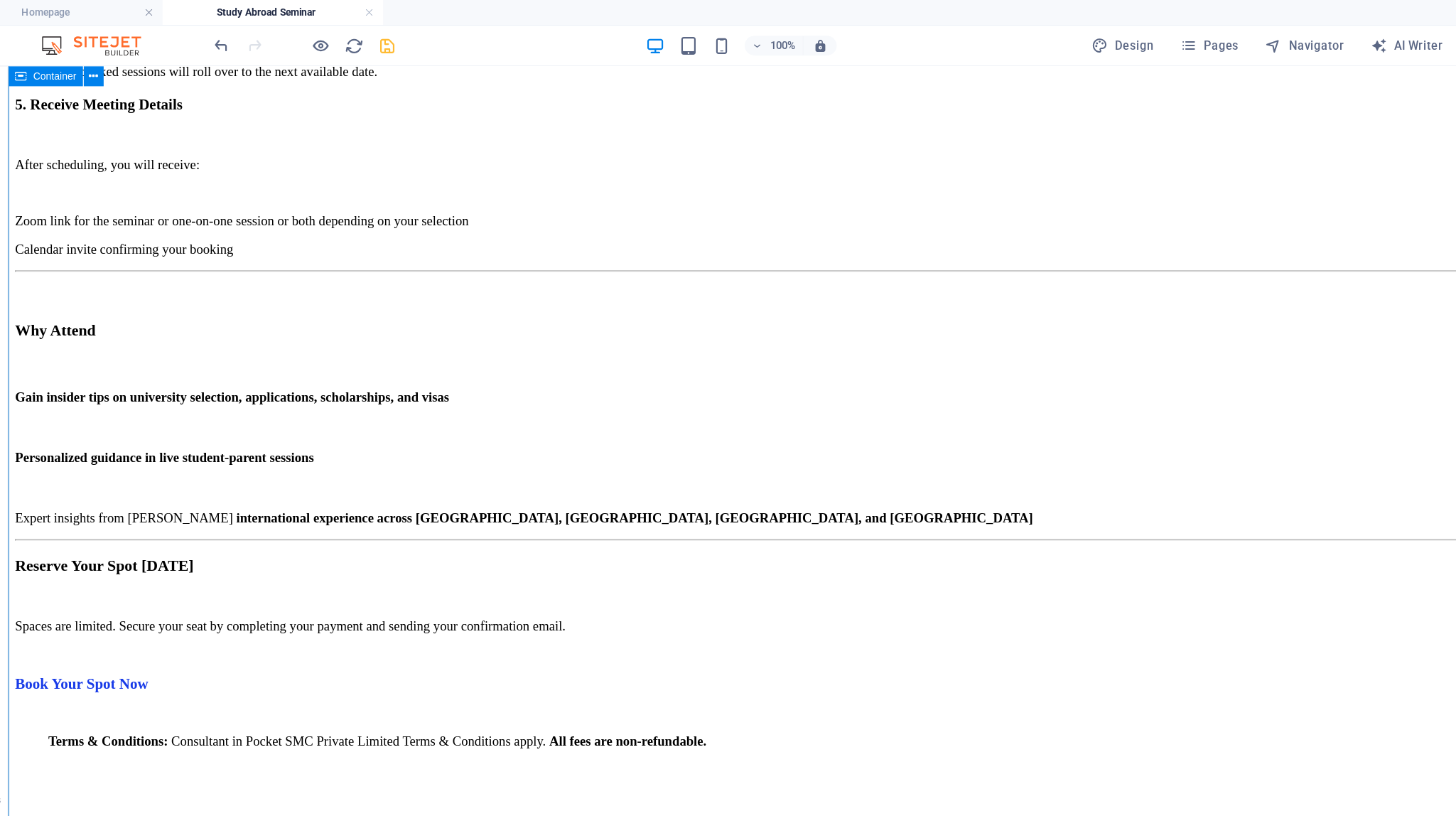
scroll to position [2115, 0]
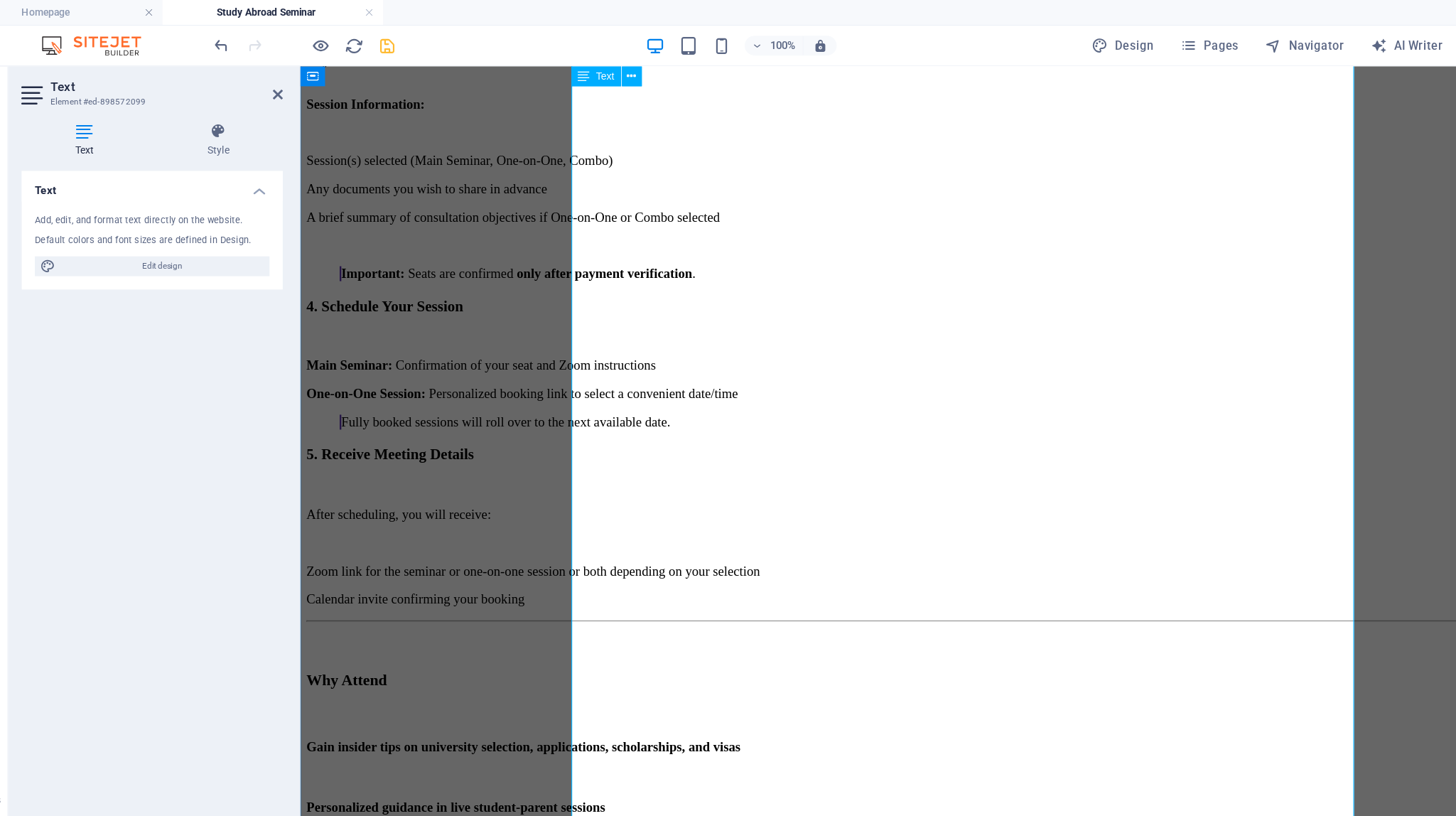
scroll to position [1782, 0]
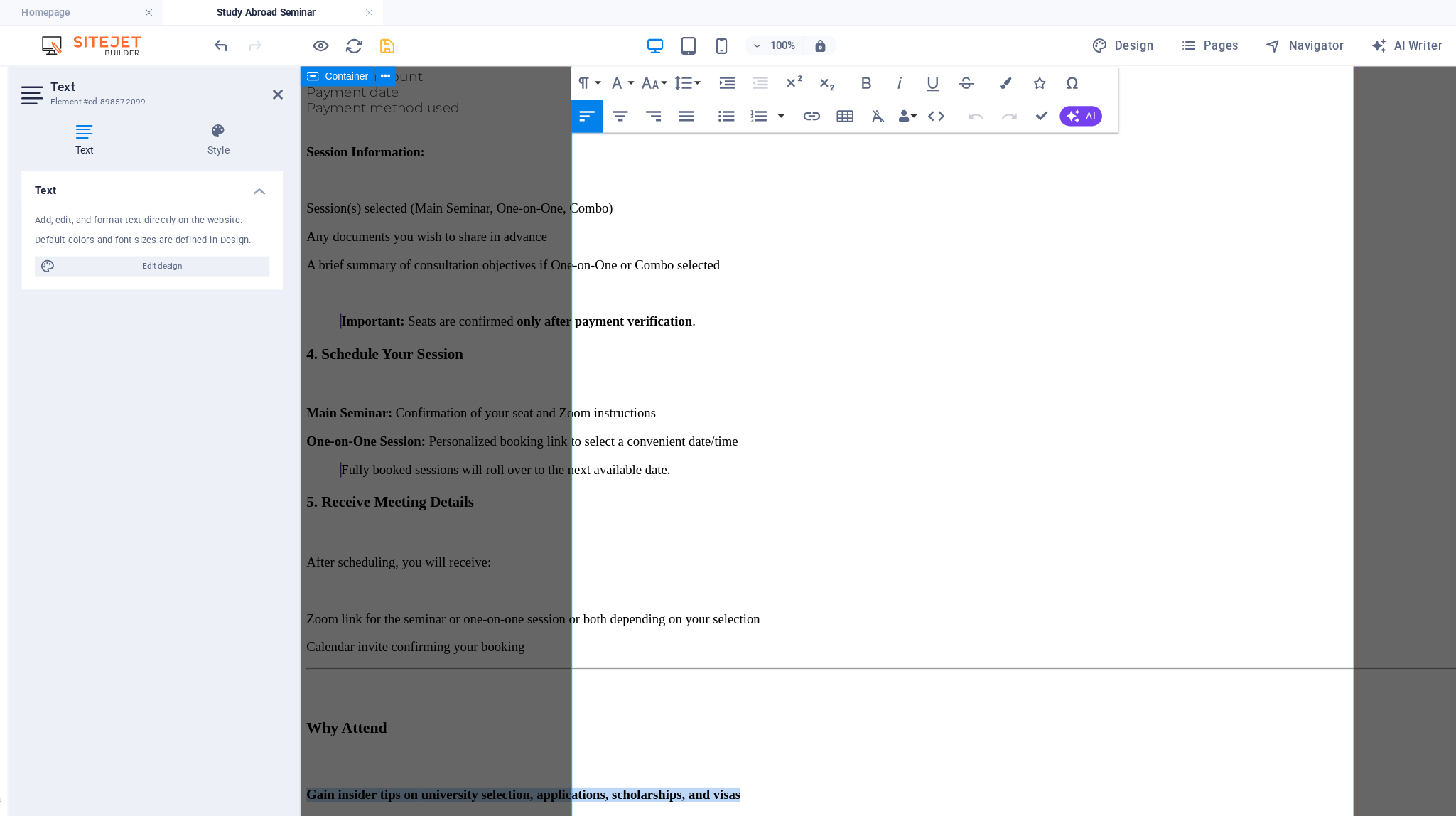
drag, startPoint x: 587, startPoint y: 544, endPoint x: 515, endPoint y: 523, distance: 75.0
click at [558, 65] on icon "button" at bounding box center [549, 70] width 17 height 17
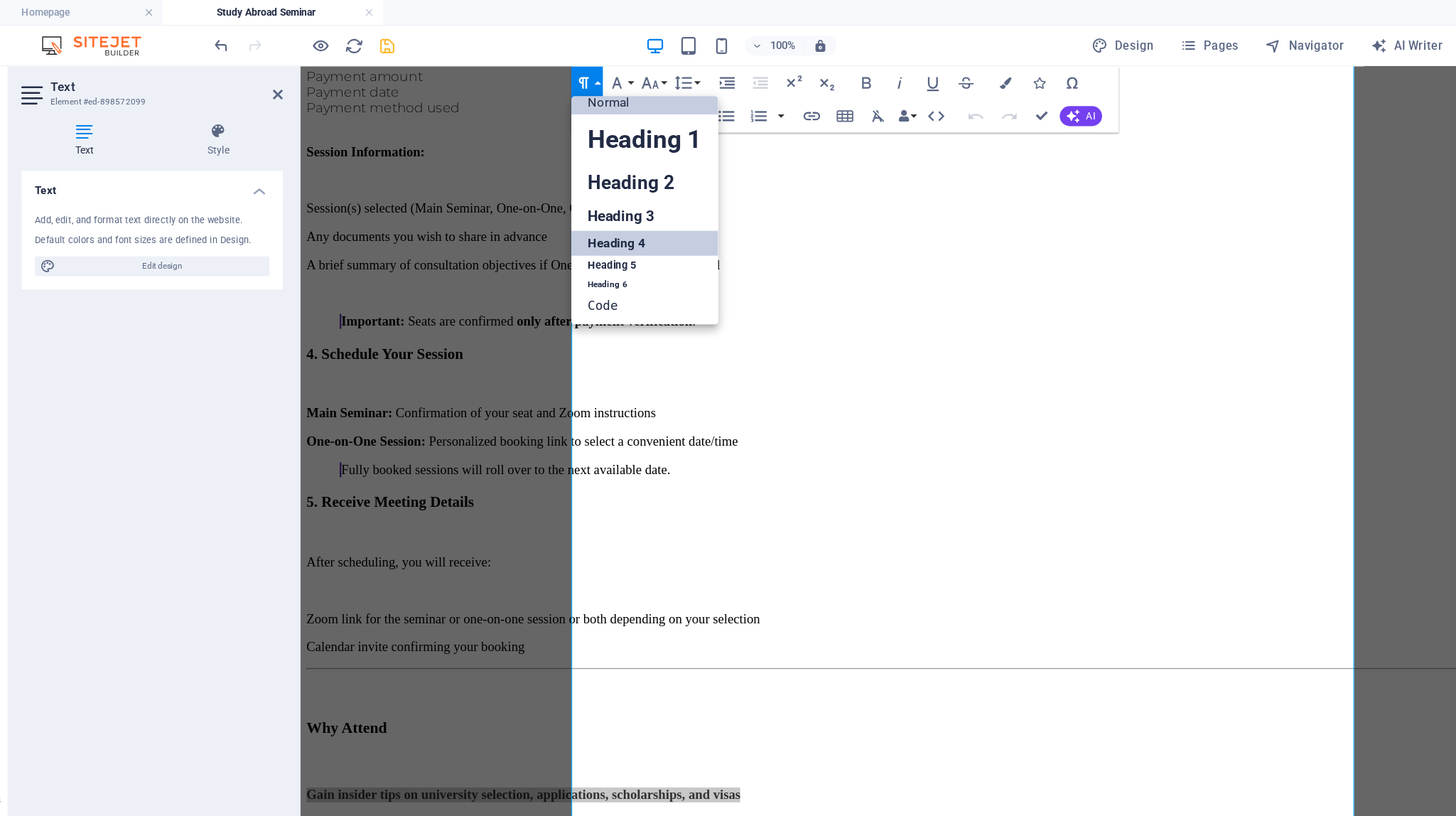
scroll to position [12, 0]
click at [566, 224] on link "Heading 5" at bounding box center [602, 228] width 126 height 18
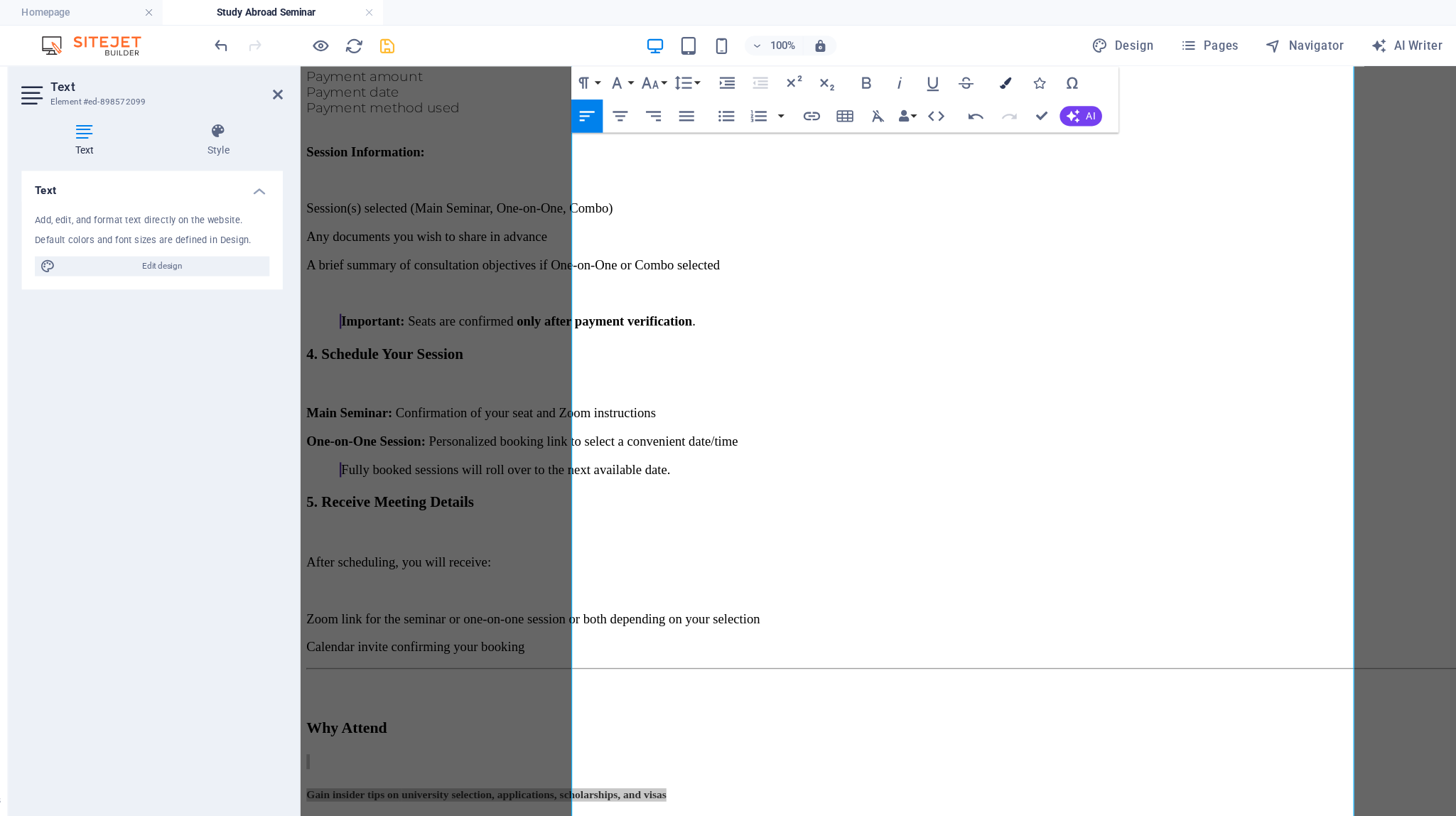
click at [899, 72] on icon "button" at bounding box center [911, 70] width 10 height 10
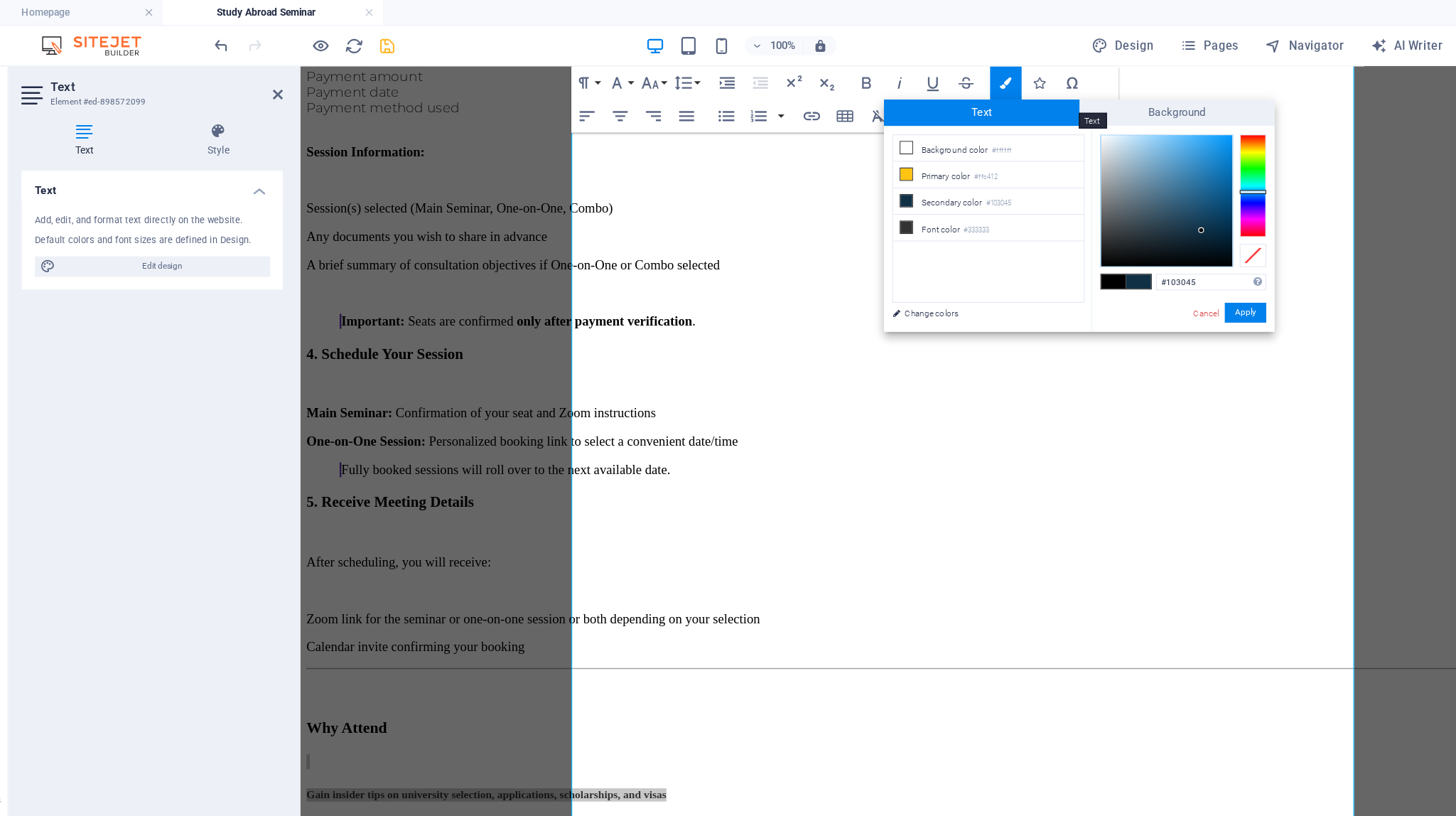
click at [884, 97] on span "Text" at bounding box center [891, 97] width 168 height 23
click at [899, 161] on div at bounding box center [1050, 172] width 113 height 113
click at [899, 129] on div at bounding box center [1050, 172] width 113 height 113
click at [899, 173] on div at bounding box center [1124, 159] width 23 height 88
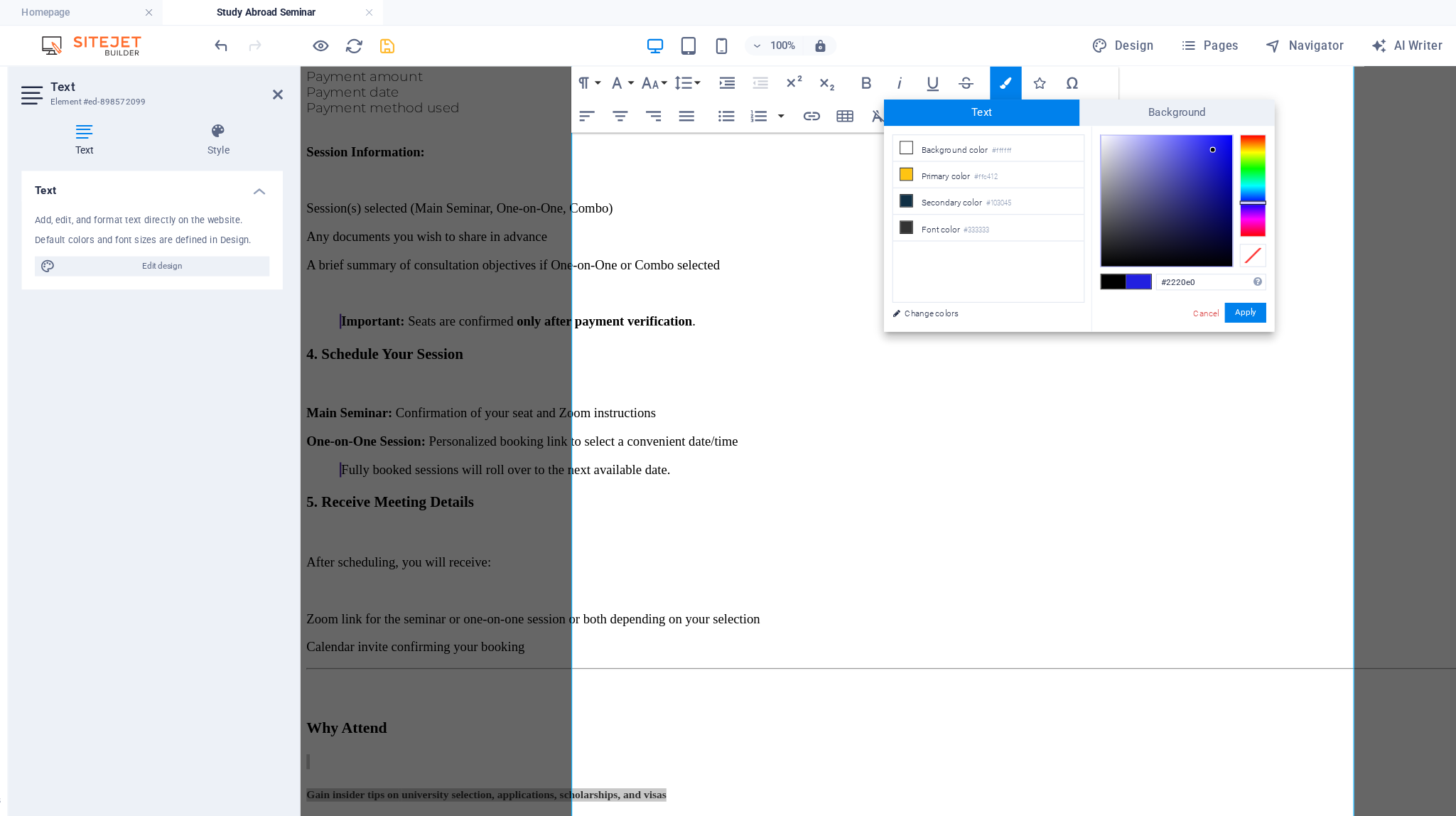
click at [899, 133] on div at bounding box center [1050, 172] width 113 height 113
click at [899, 153] on div at bounding box center [1050, 172] width 113 height 113
click at [899, 130] on div at bounding box center [1050, 172] width 113 height 113
click at [899, 266] on button "Apply" at bounding box center [1117, 267] width 35 height 17
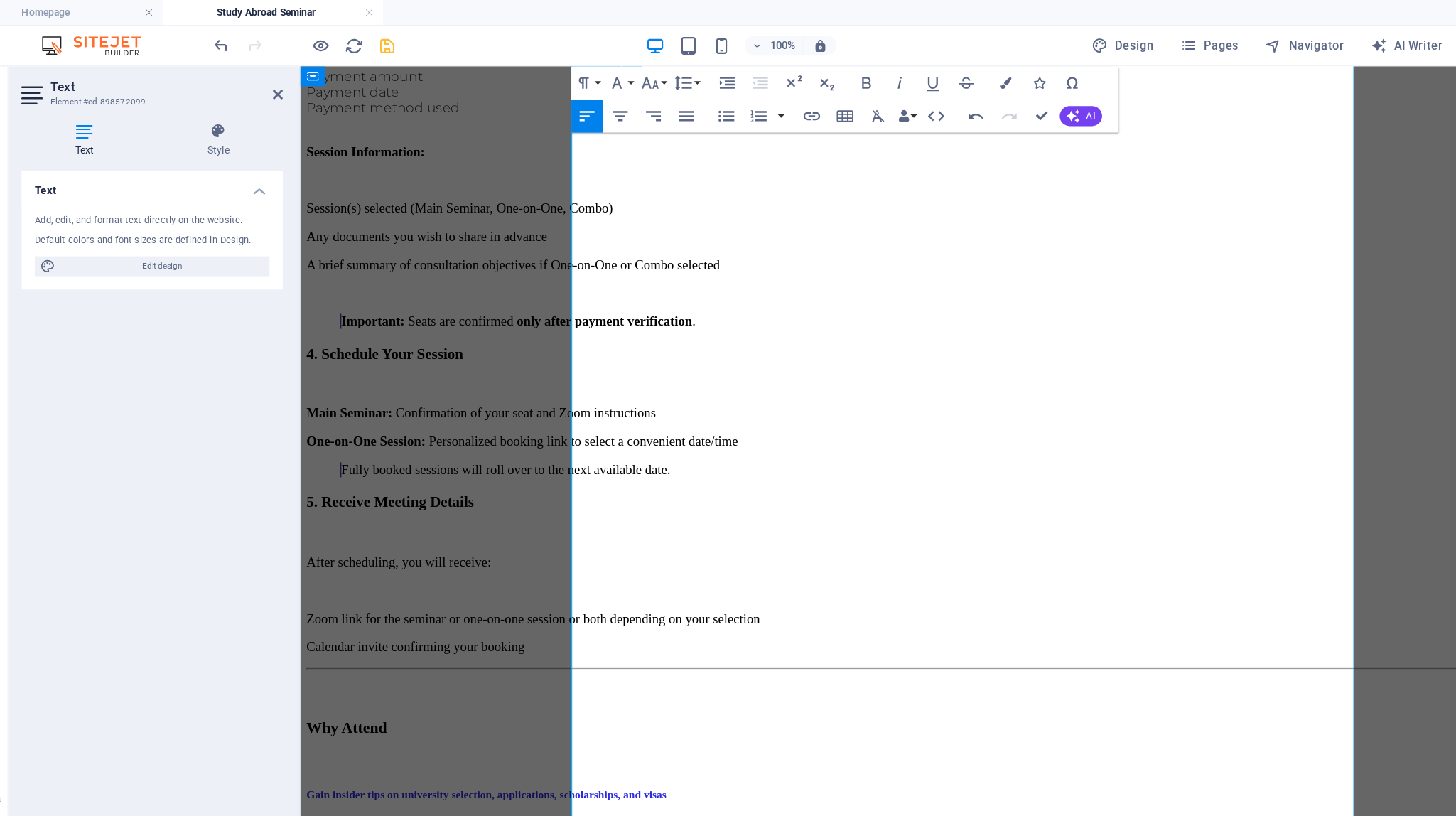
click at [899, 763] on p at bounding box center [874, 769] width 1138 height 12
drag, startPoint x: 1013, startPoint y: 562, endPoint x: 479, endPoint y: 559, distance: 534.0
click at [563, 73] on button "Paragraph Format" at bounding box center [553, 71] width 27 height 28
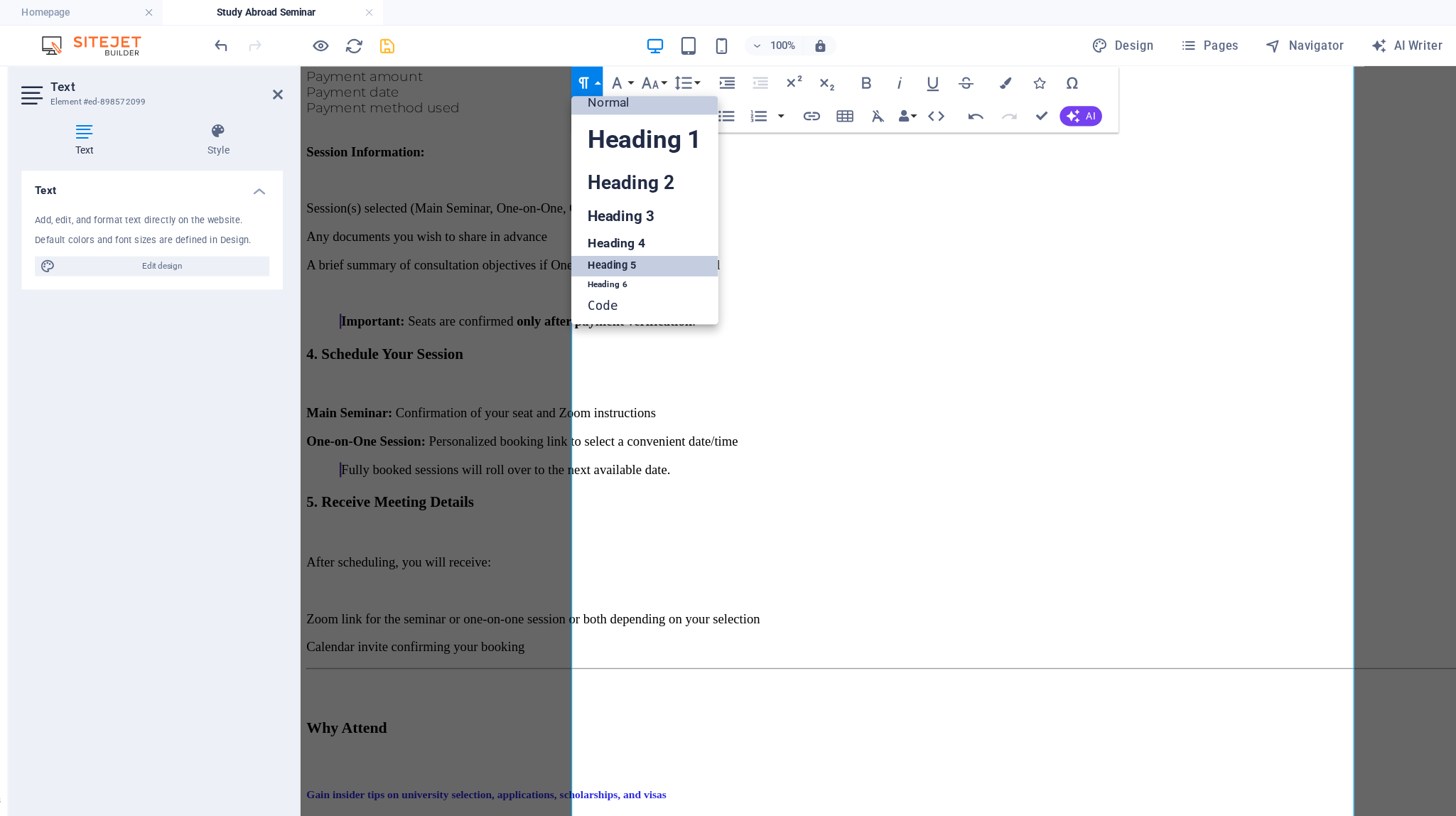
click at [575, 224] on link "Heading 5" at bounding box center [602, 228] width 126 height 18
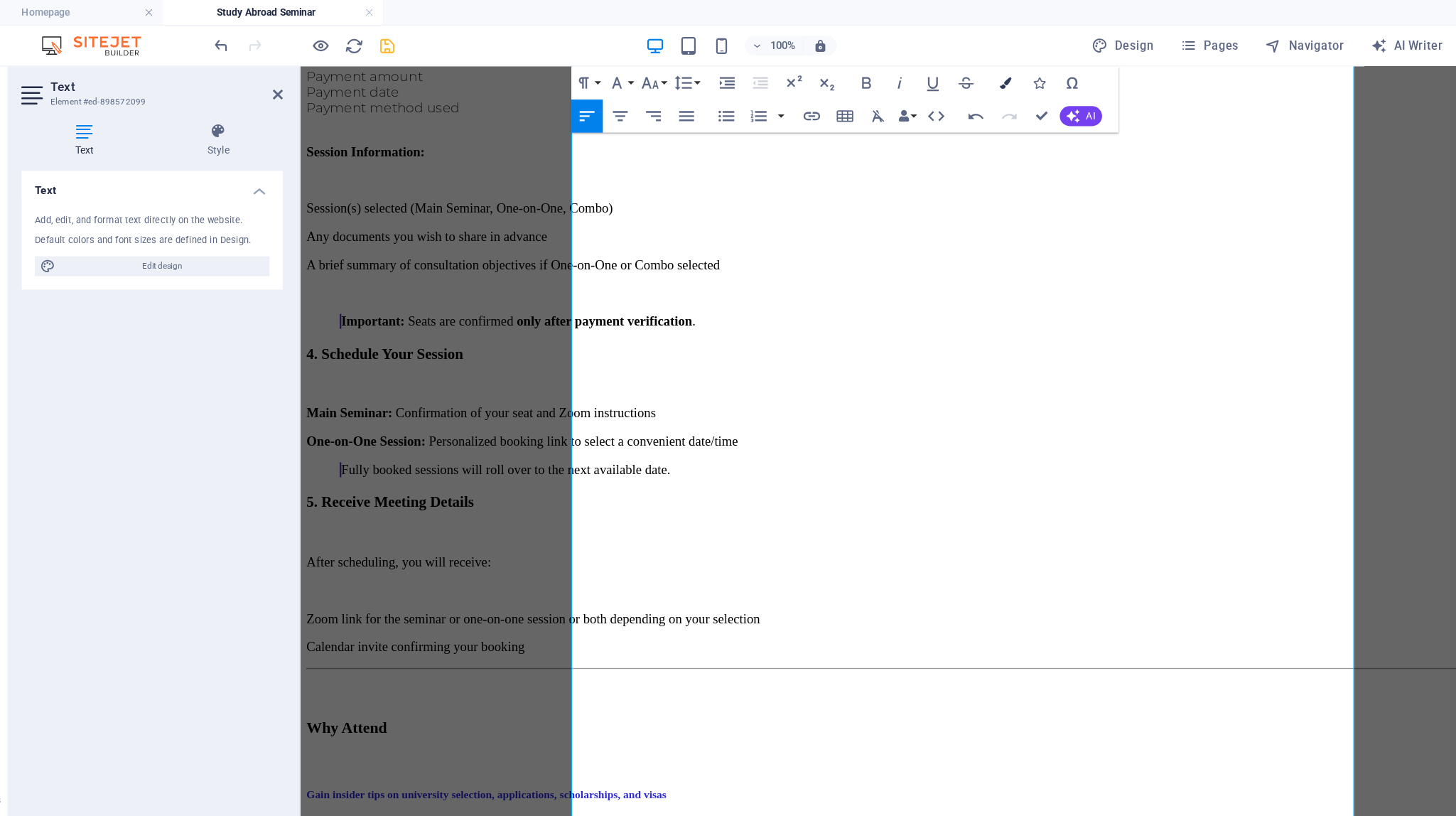
click at [899, 70] on icon "button" at bounding box center [911, 70] width 10 height 10
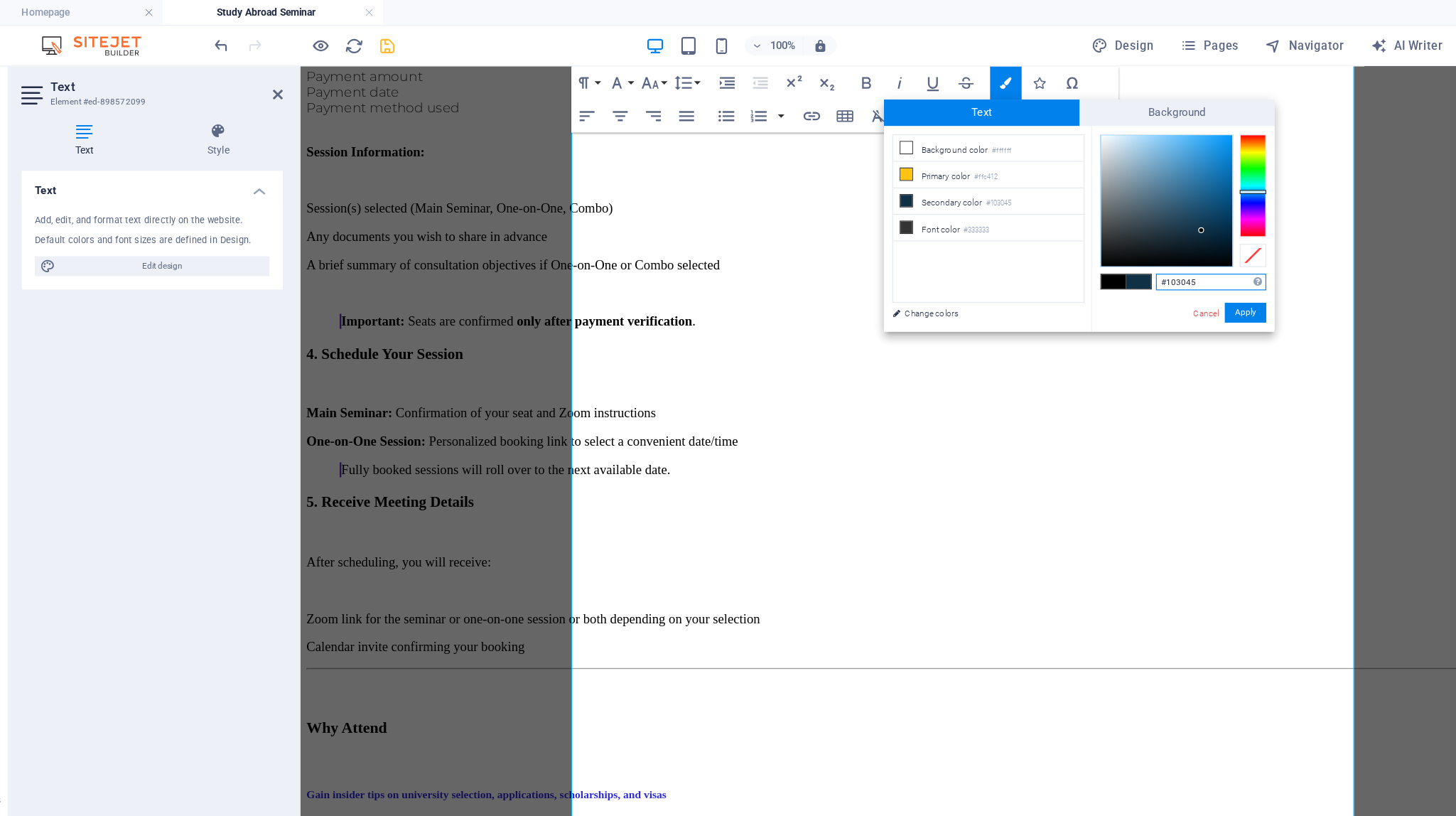
click at [876, 105] on span "Text" at bounding box center [891, 97] width 168 height 23
click at [899, 169] on div at bounding box center [1124, 159] width 23 height 88
click at [899, 133] on div at bounding box center [1050, 172] width 113 height 113
type input "#244ed7"
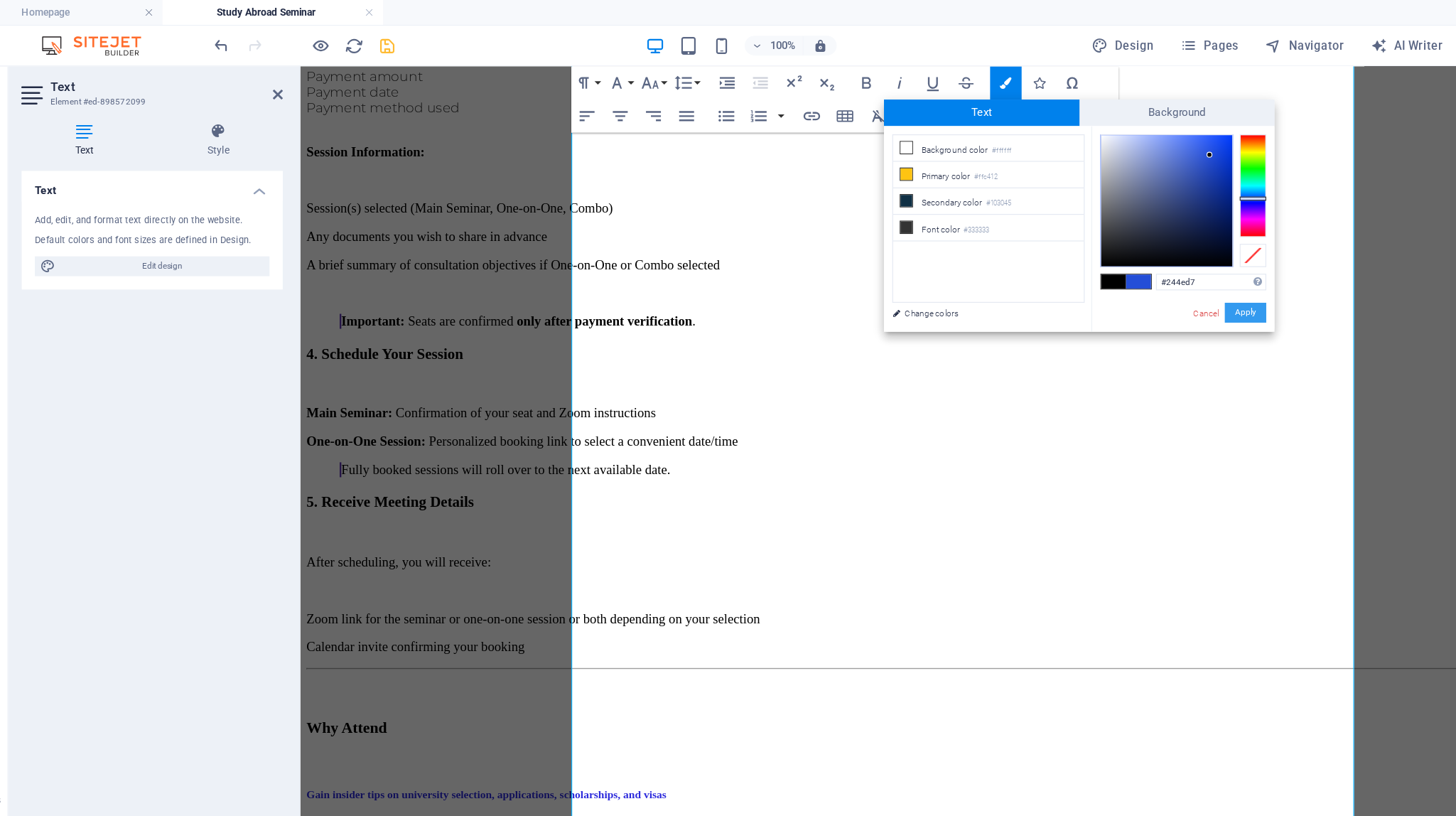
click at [899, 270] on button "Apply" at bounding box center [1117, 267] width 35 height 17
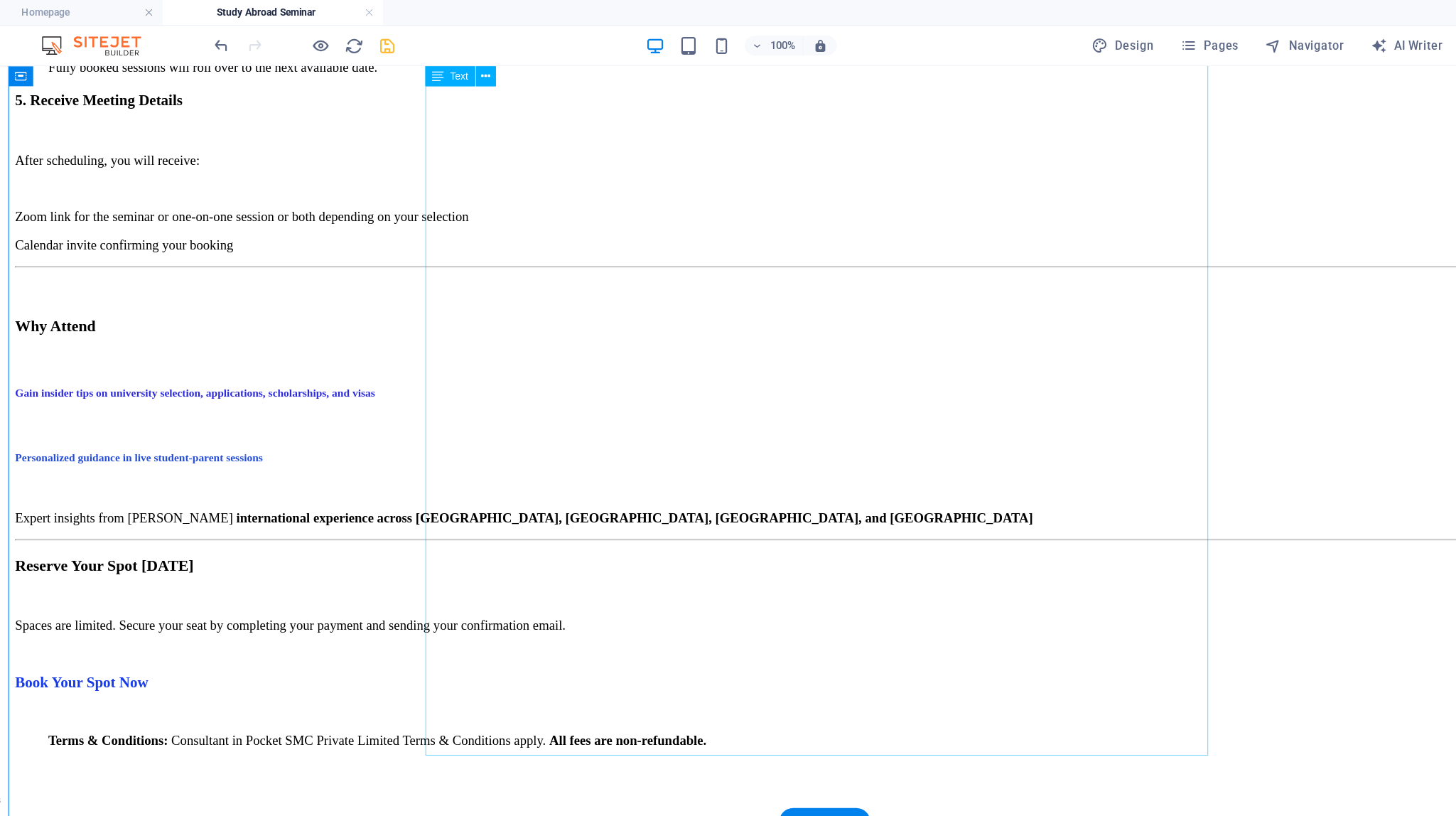
scroll to position [2108, 0]
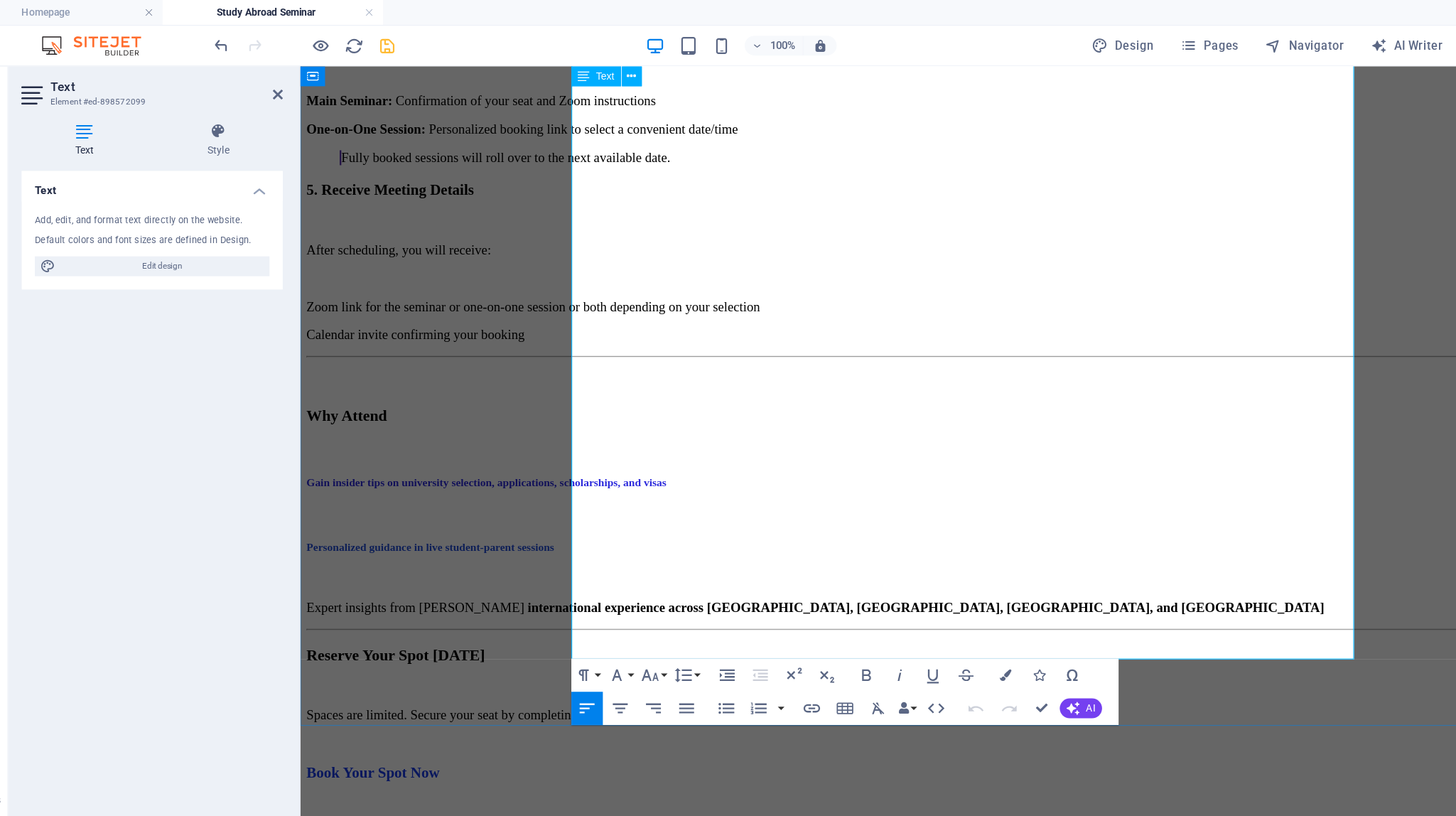
scroll to position [2063, 0]
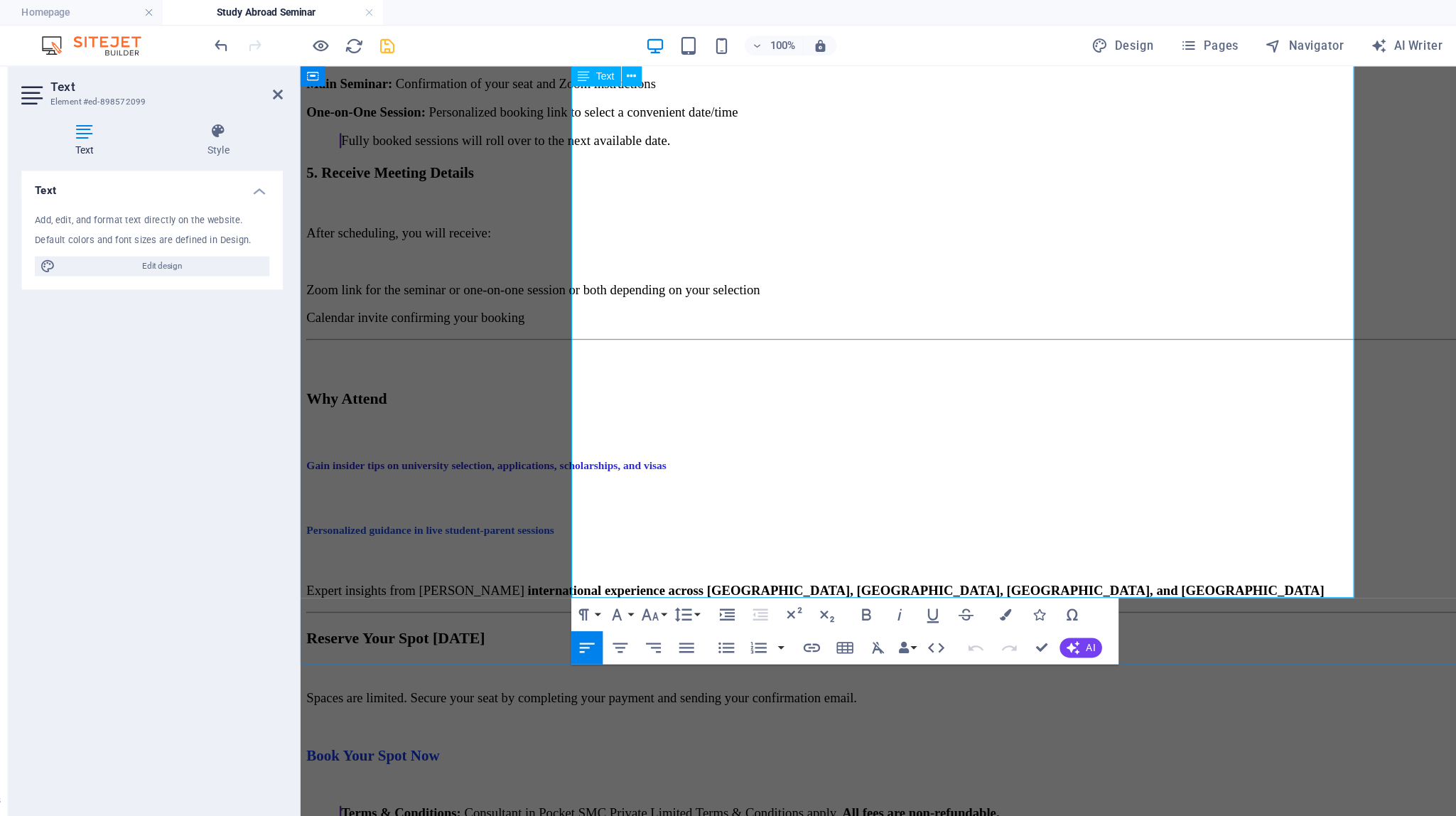
click at [459, 548] on strong "Reserve Your Spot [DATE]" at bounding box center [382, 555] width 153 height 15
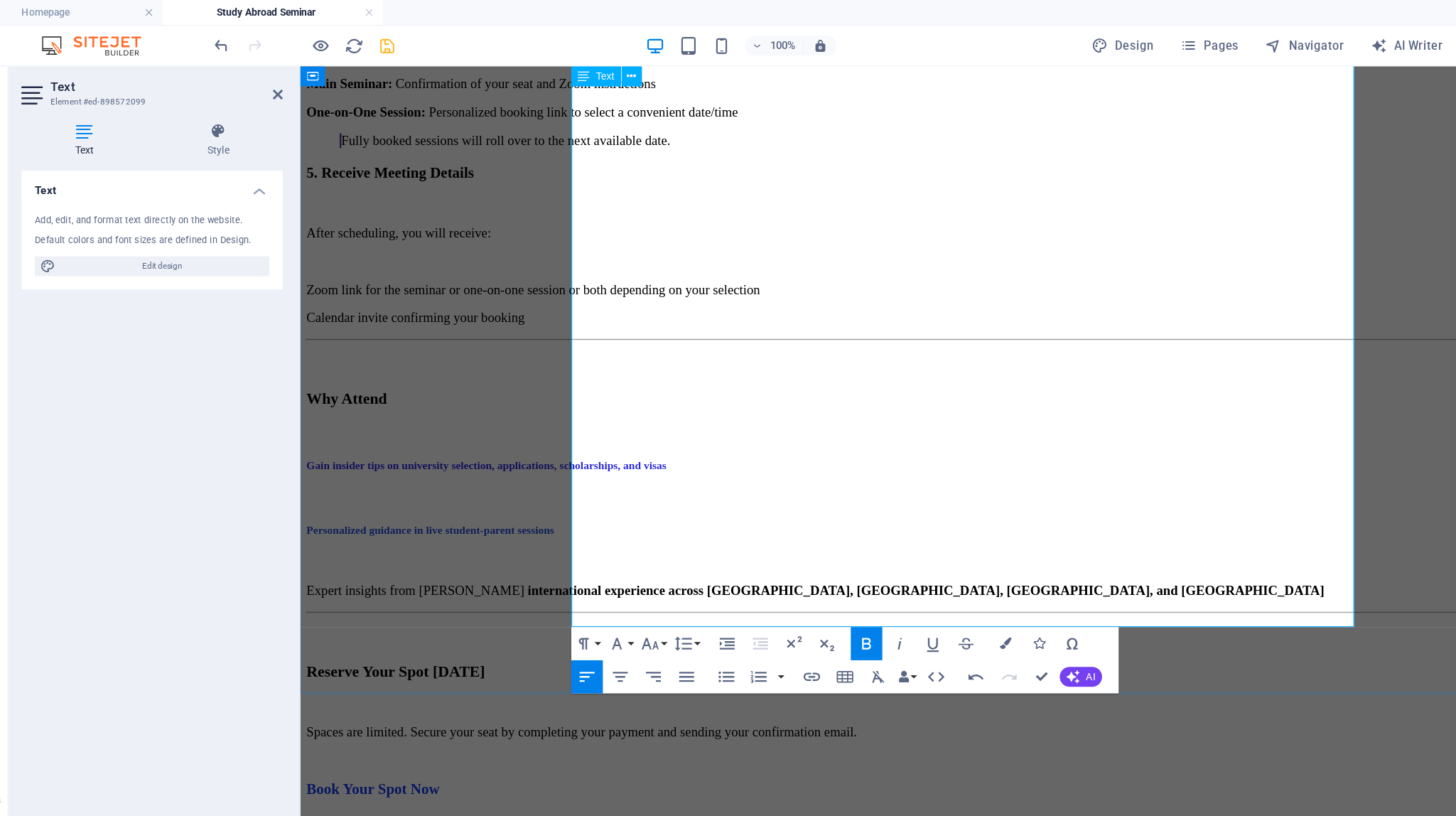
click at [804, 548] on h3 at bounding box center [874, 556] width 1138 height 16
click at [806, 577] on h3 "Reserve Your Spot [DATE]" at bounding box center [874, 585] width 1138 height 16
click at [778, 548] on h3 at bounding box center [874, 556] width 1138 height 16
click at [728, 548] on h3 at bounding box center [874, 556] width 1138 height 16
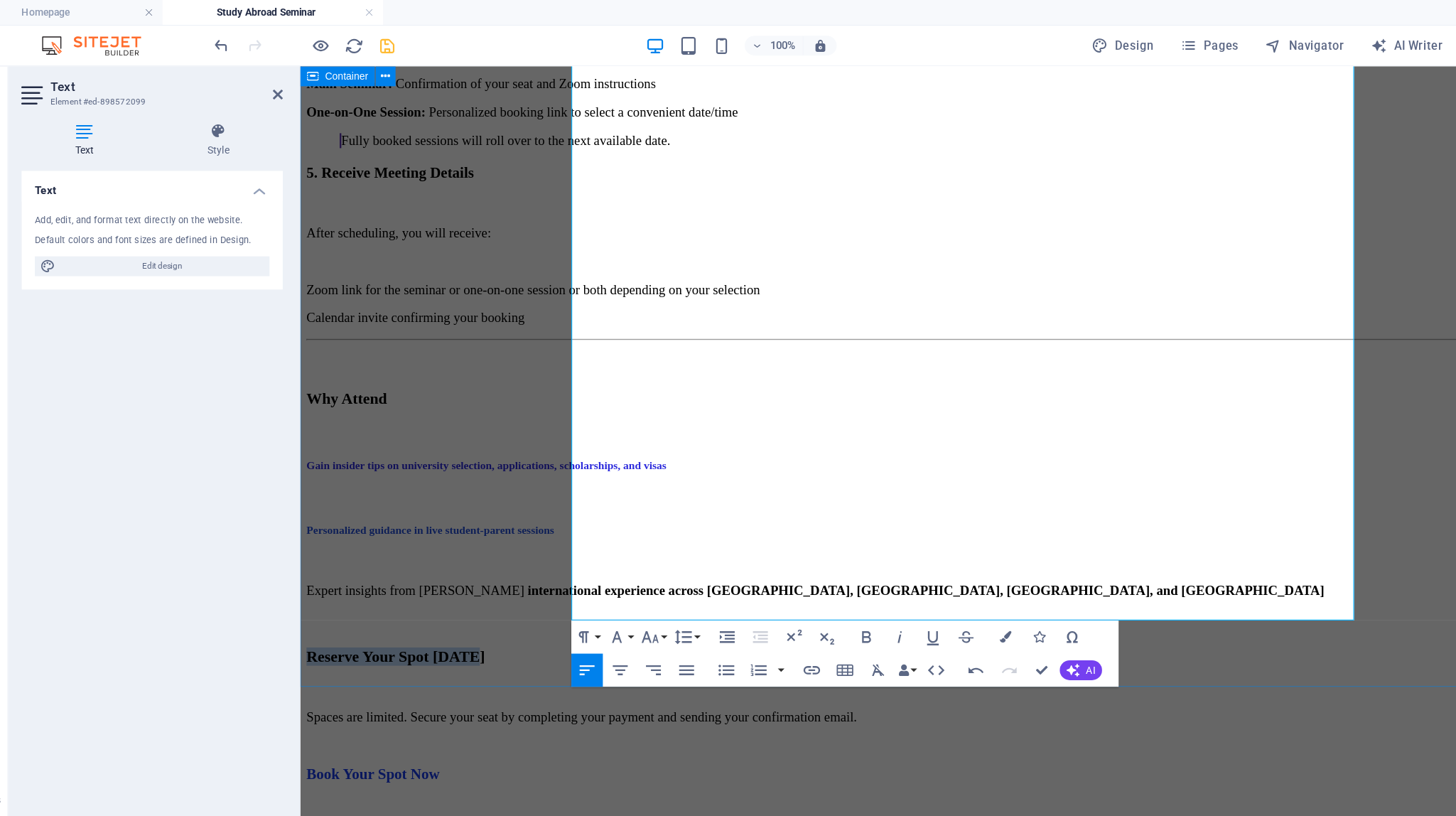
drag, startPoint x: 804, startPoint y: 366, endPoint x: 516, endPoint y: 364, distance: 288.0
click at [561, 542] on button "Paragraph Format" at bounding box center [553, 545] width 27 height 28
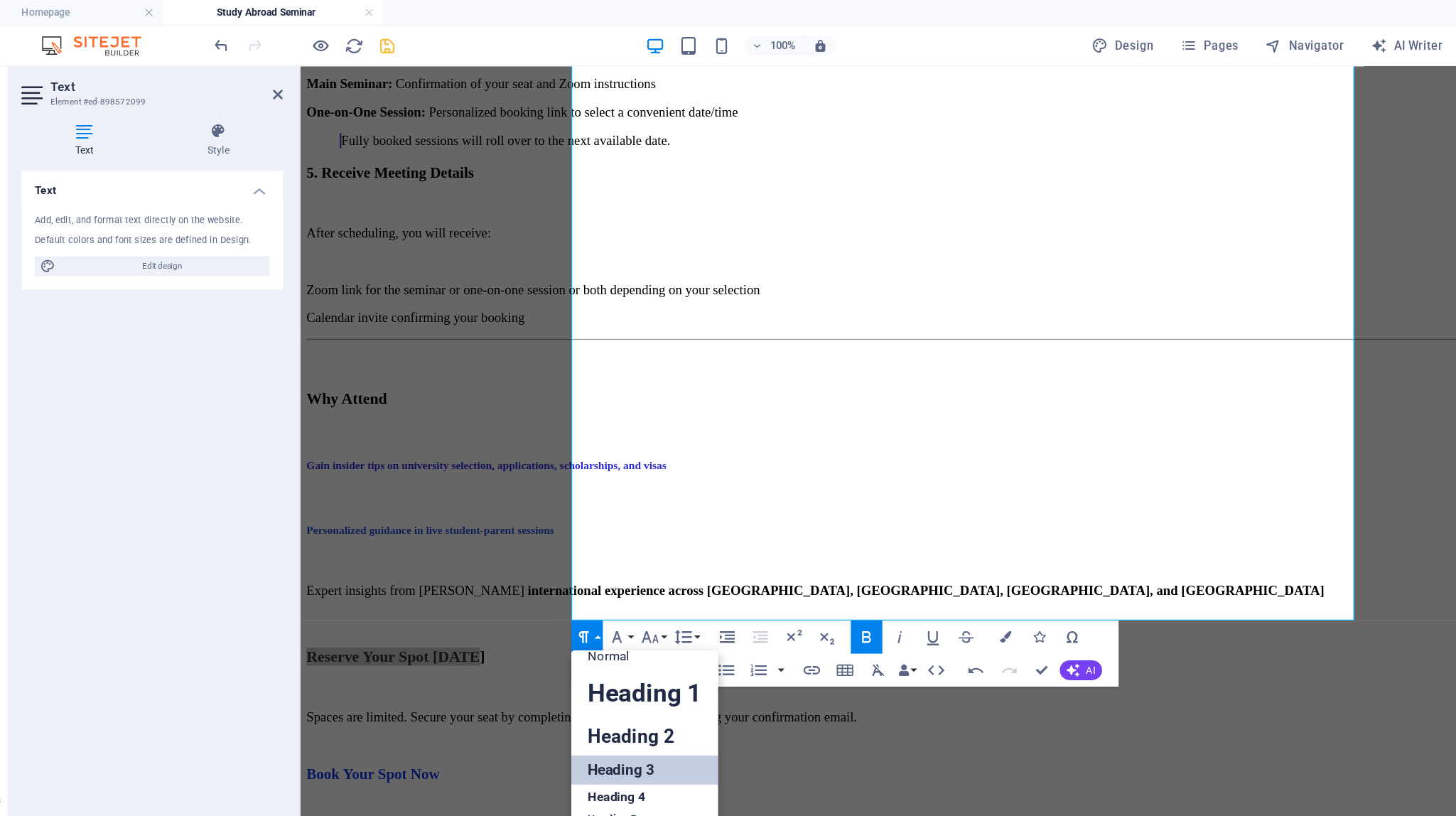
scroll to position [12, 0]
click at [577, 639] on link "Heading 2" at bounding box center [602, 632] width 126 height 32
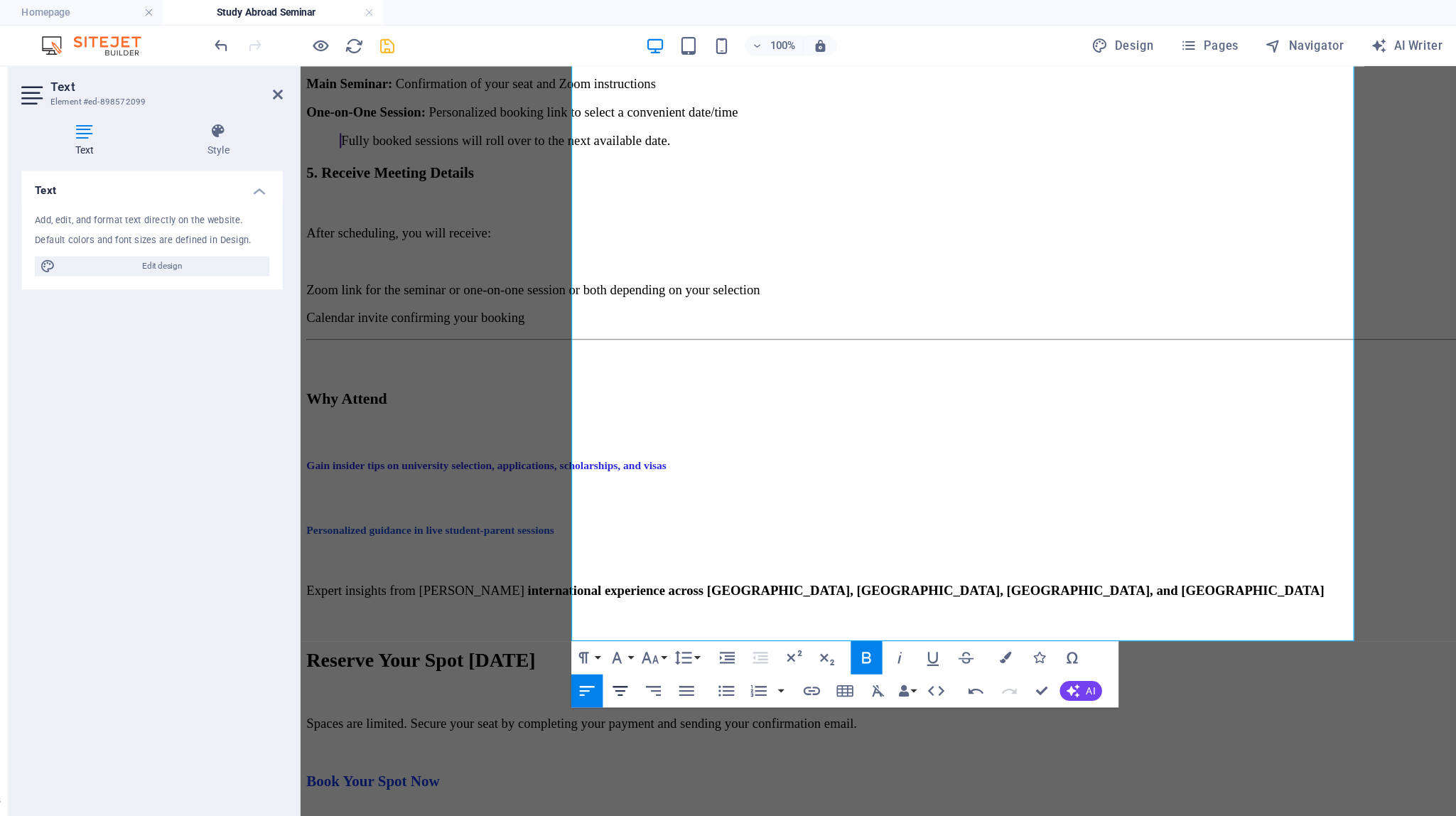
click at [585, 588] on icon "button" at bounding box center [581, 592] width 12 height 9
click at [899, 567] on icon "button" at bounding box center [911, 563] width 10 height 10
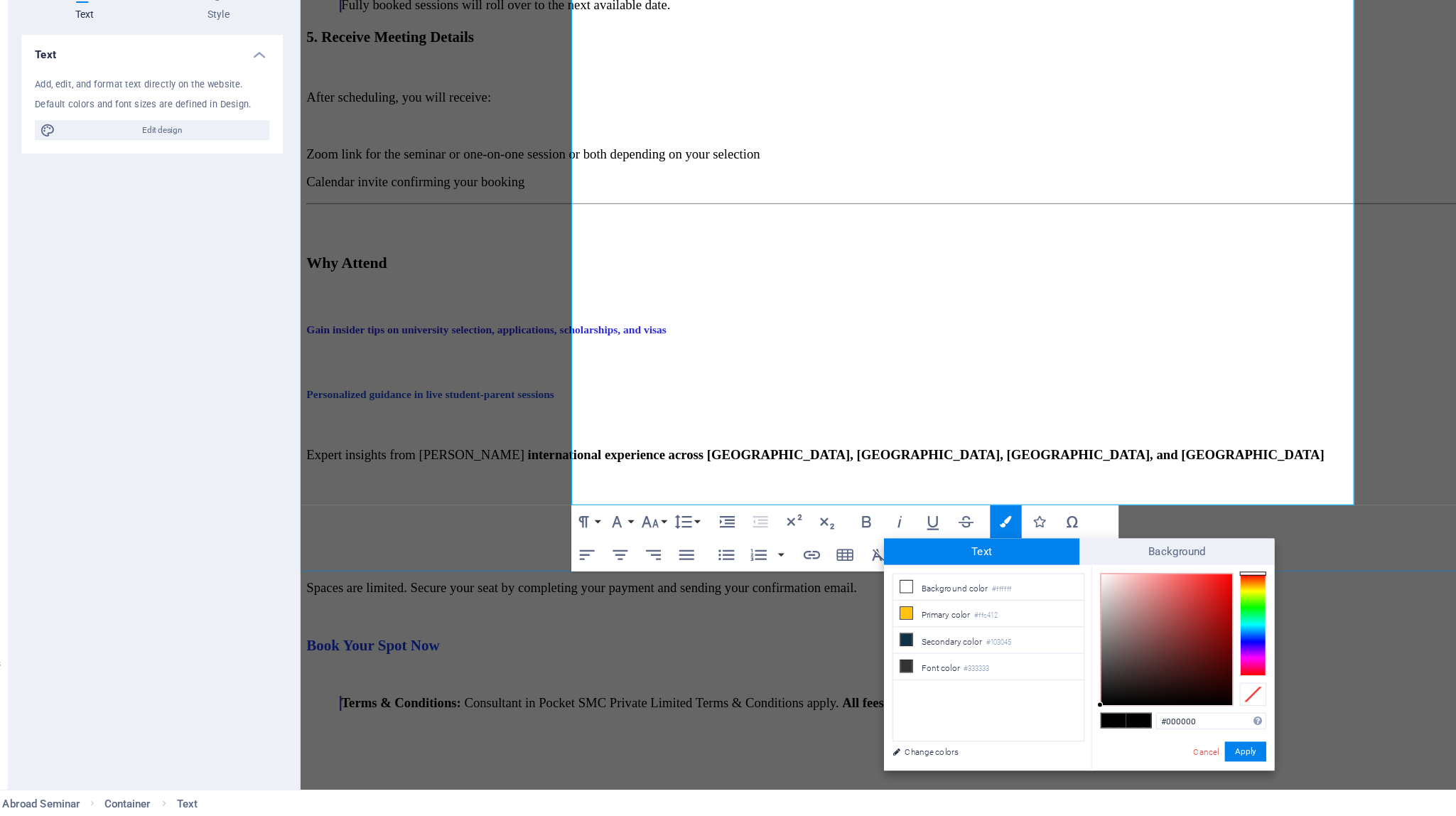
click at [643, 430] on h2 "​ Reserve Your Spot [DATE] ​" at bounding box center [874, 440] width 1138 height 20
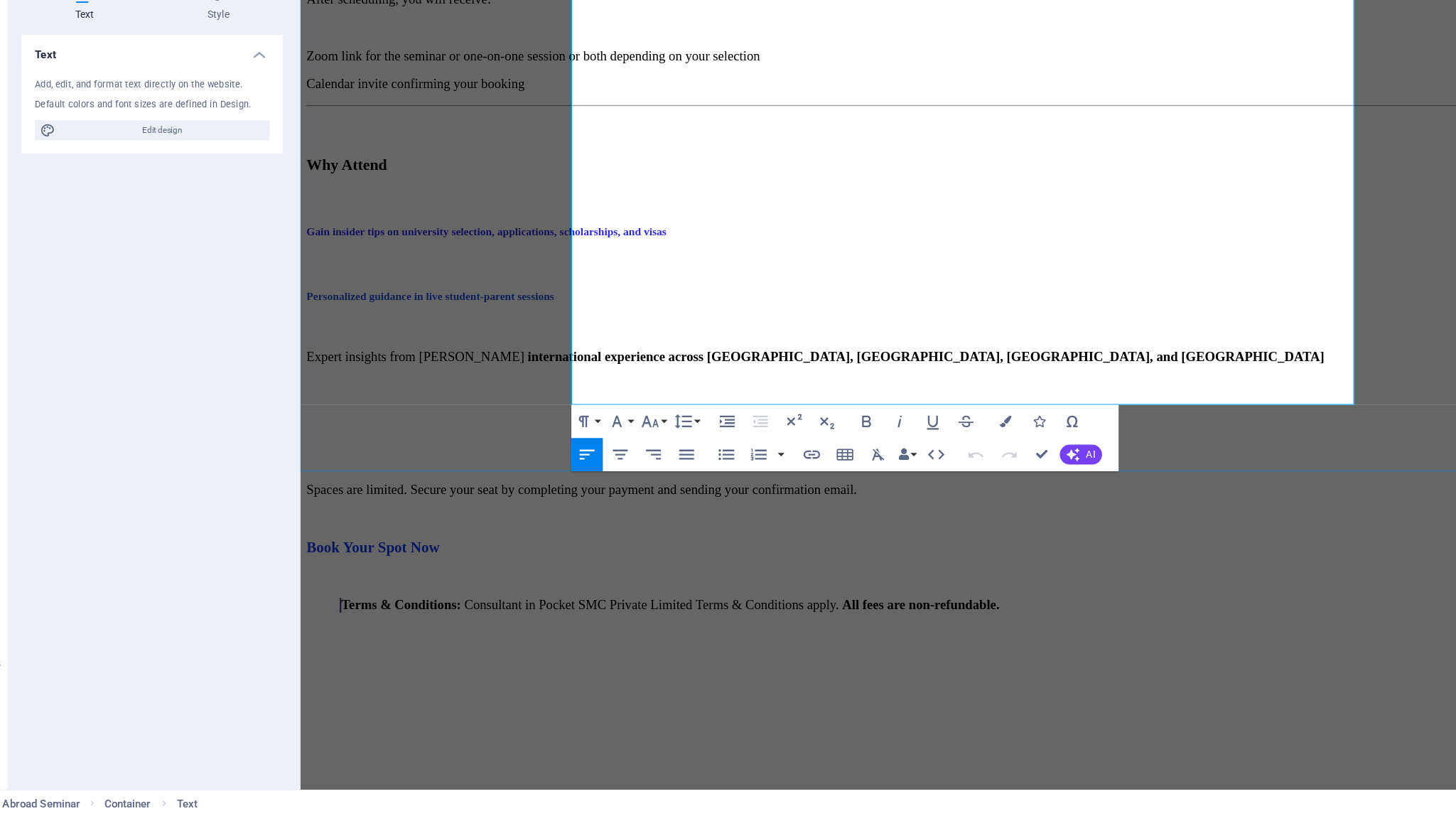
scroll to position [2146, 0]
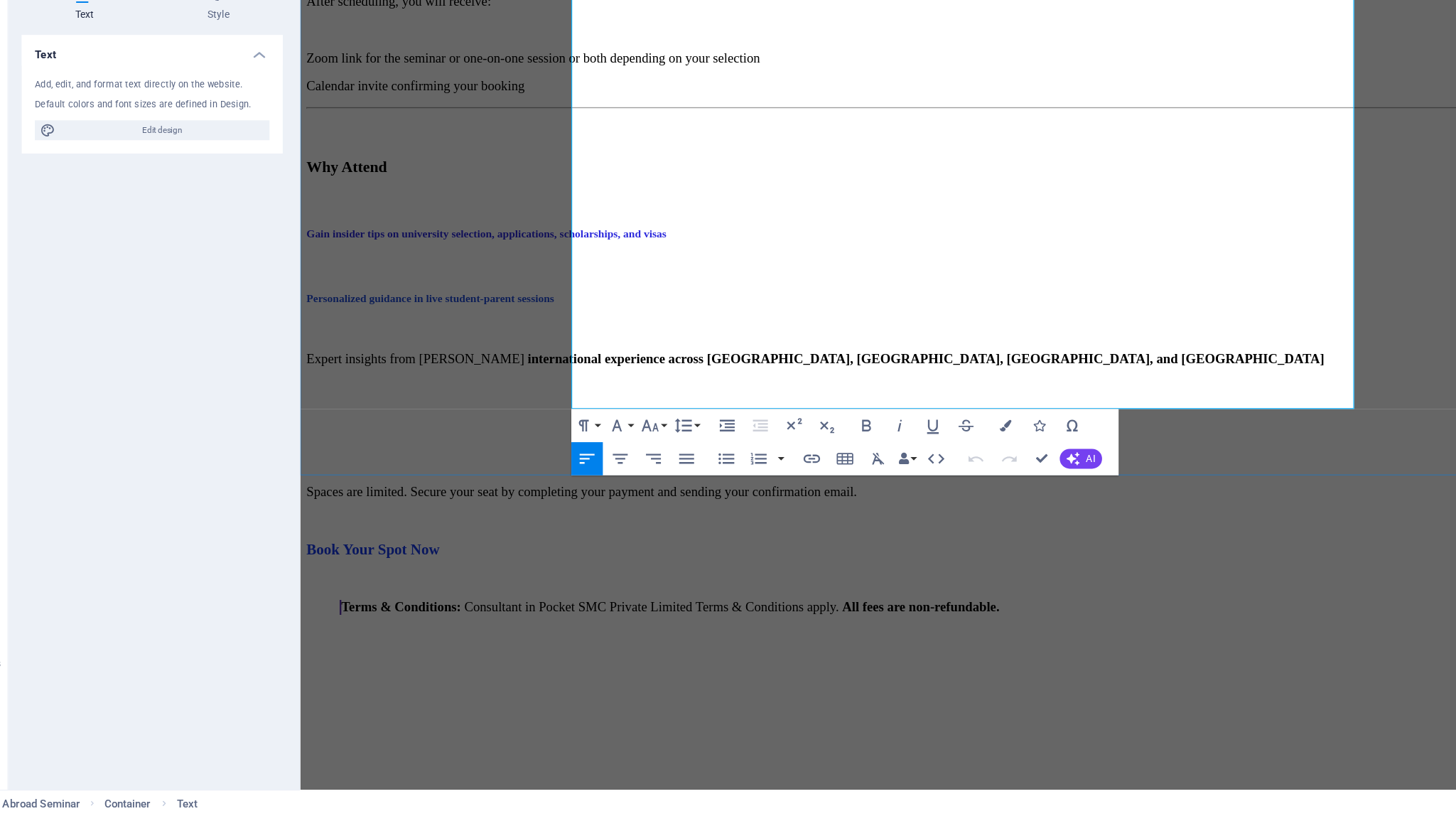
drag, startPoint x: 1069, startPoint y: 166, endPoint x: 656, endPoint y: 173, distance: 413.1
click at [656, 349] on h2 "Reserve Your Spot [DATE]" at bounding box center [874, 358] width 1138 height 20
drag, startPoint x: 677, startPoint y: 241, endPoint x: 484, endPoint y: 241, distance: 193.0
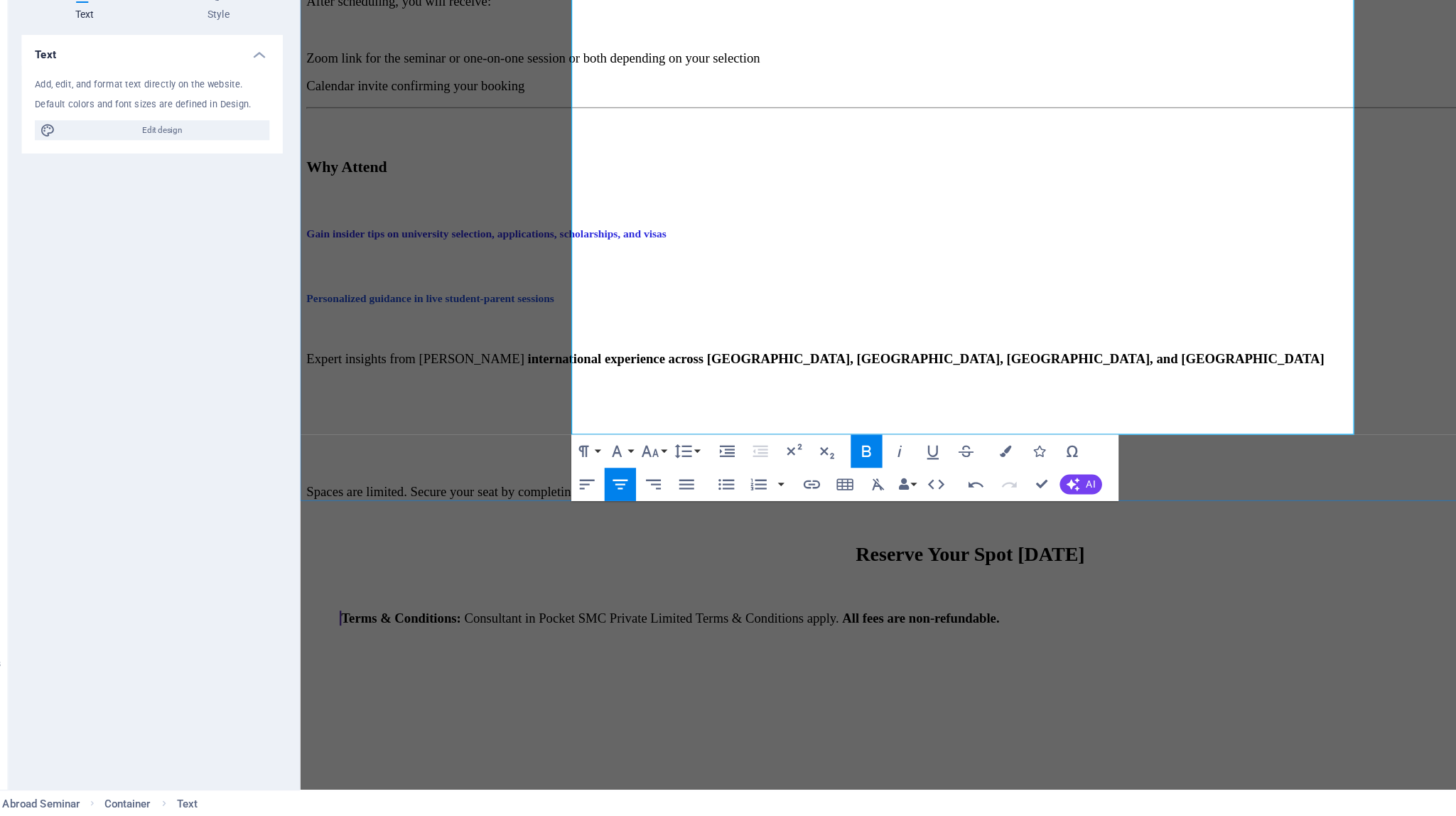
click at [755, 349] on h2 at bounding box center [874, 358] width 1138 height 20
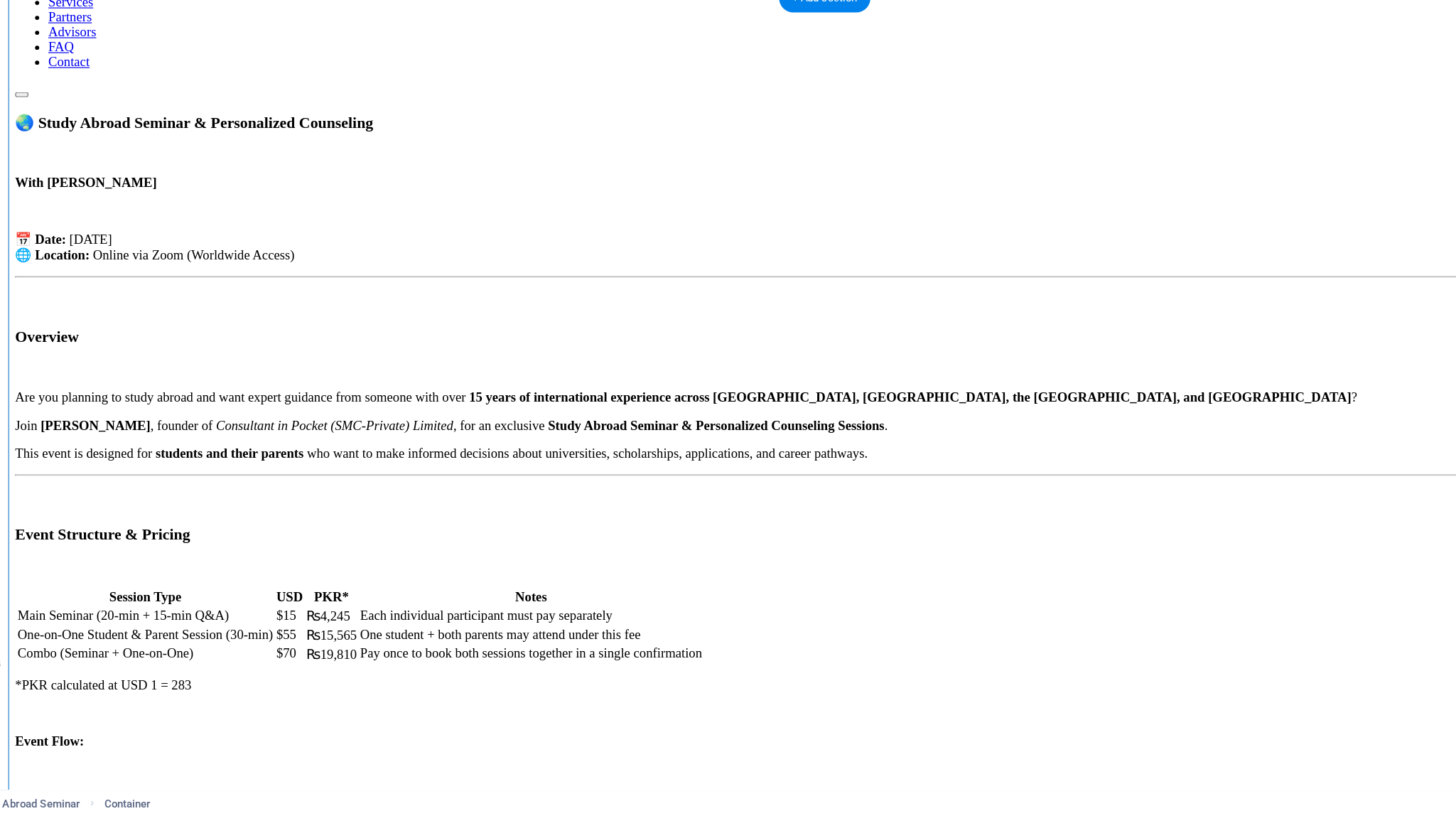
scroll to position [0, 0]
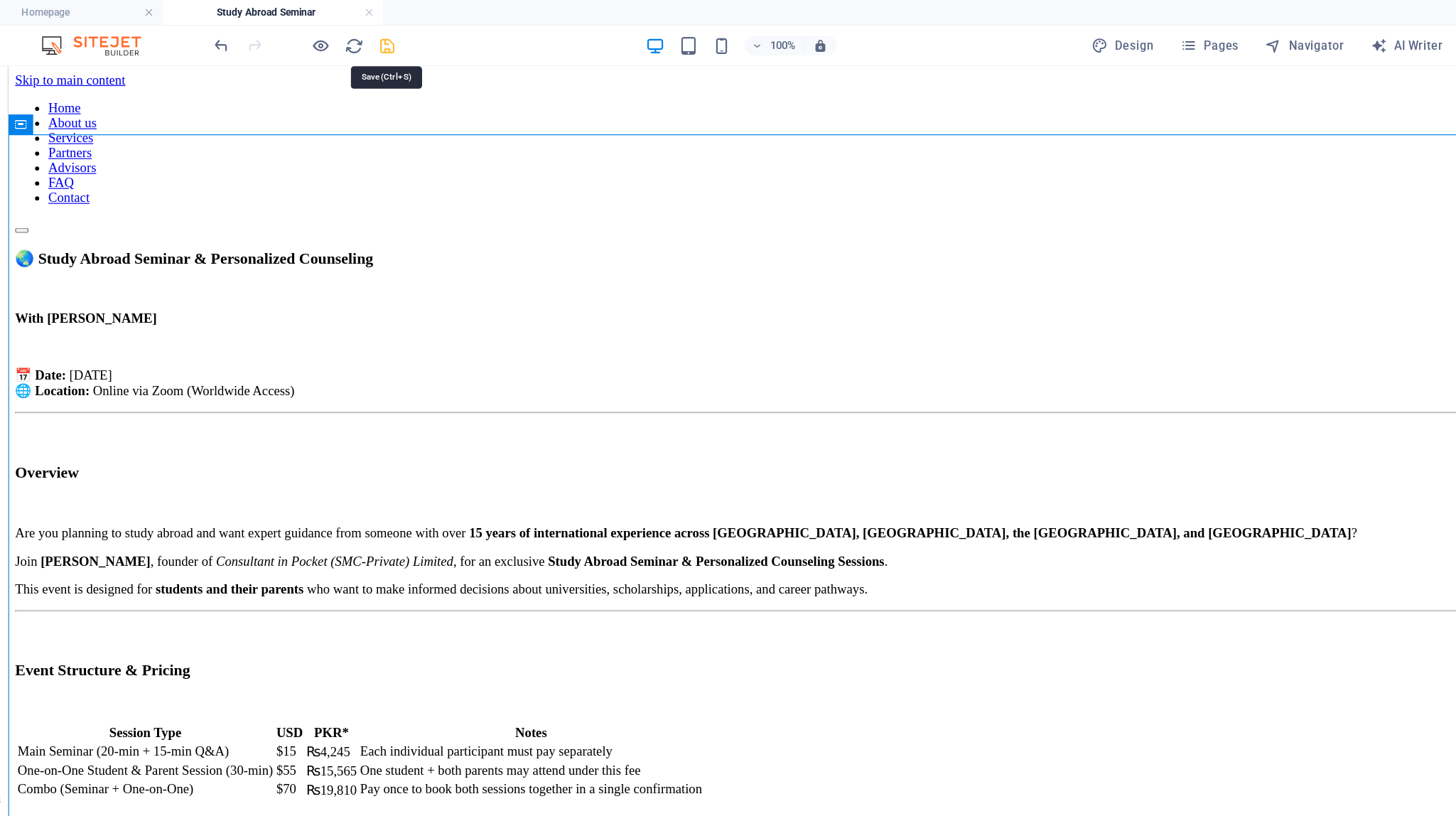
click at [380, 35] on icon "save" at bounding box center [382, 39] width 16 height 16
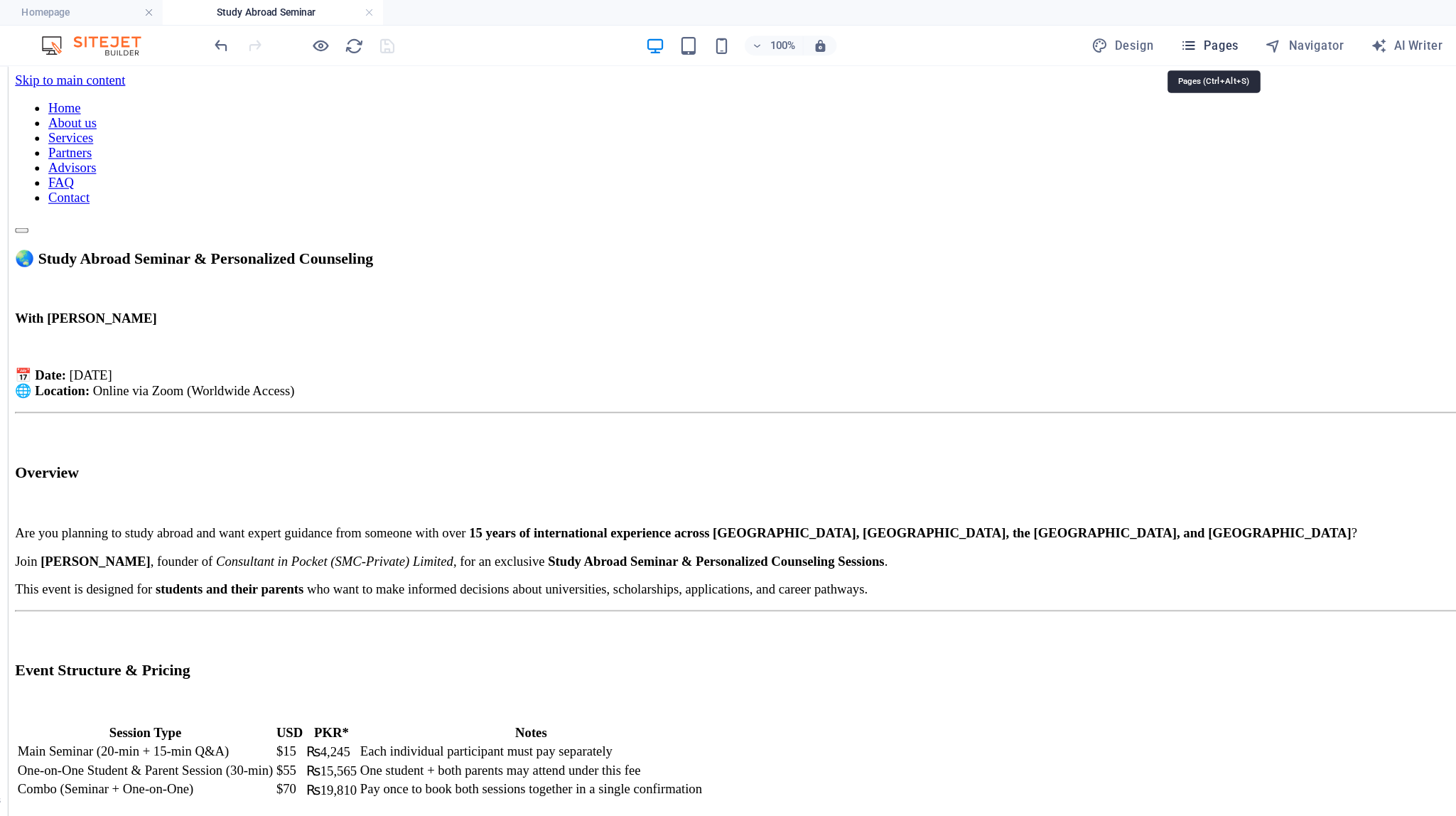
click at [899, 41] on icon "button" at bounding box center [1068, 39] width 14 height 14
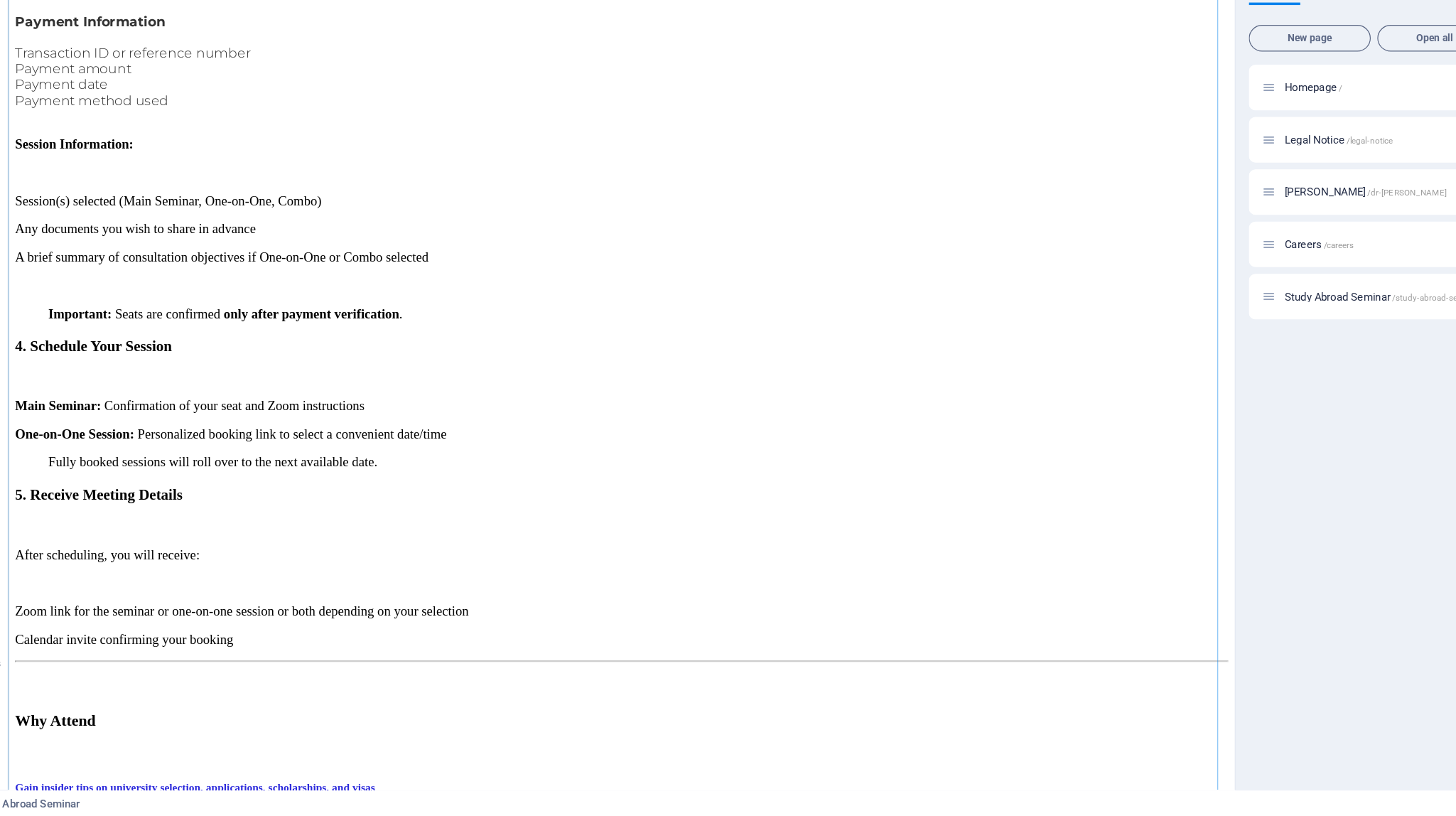
scroll to position [1642, 0]
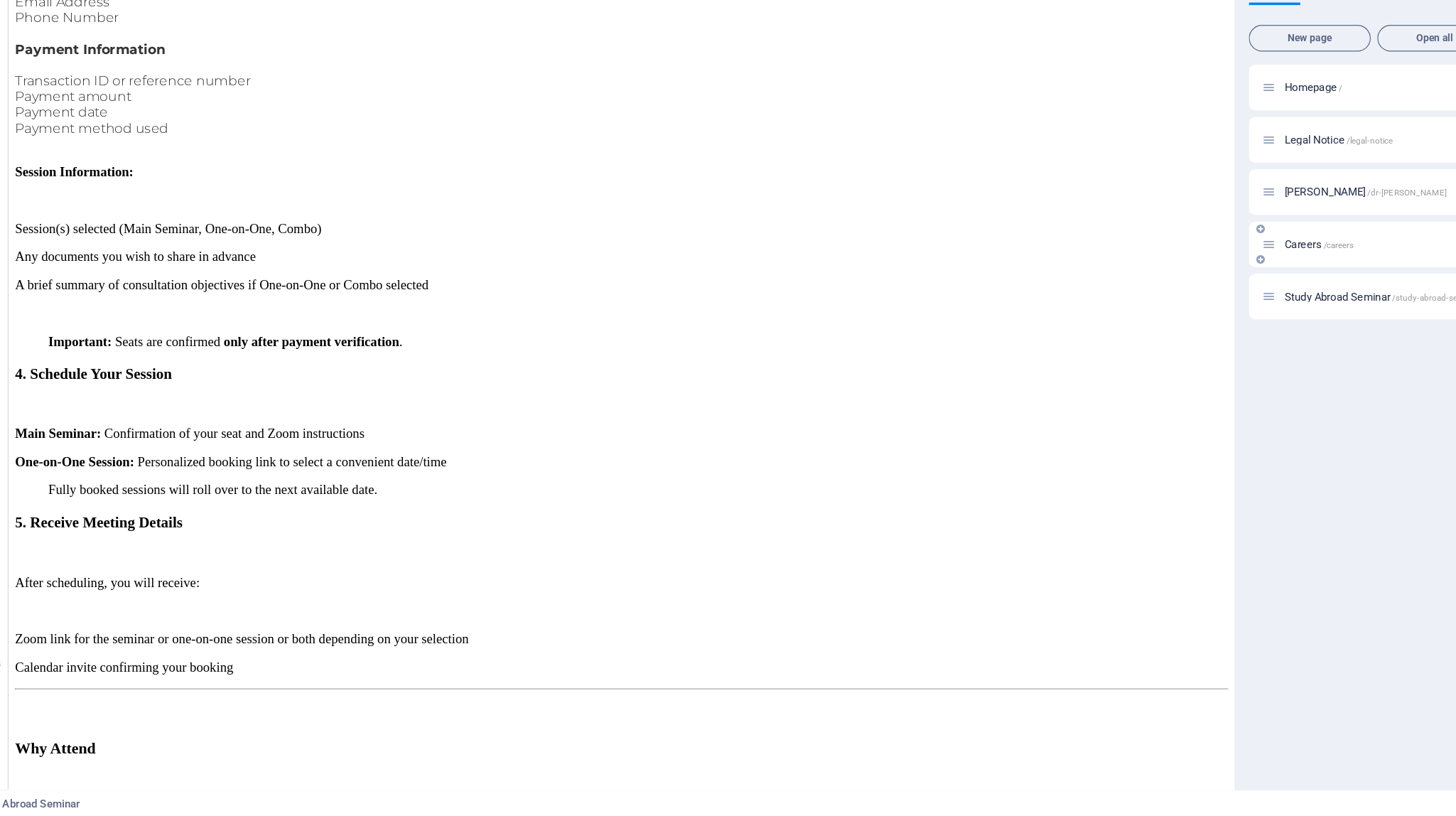
click at [899, 322] on span "Careers /careers" at bounding box center [1180, 326] width 59 height 11
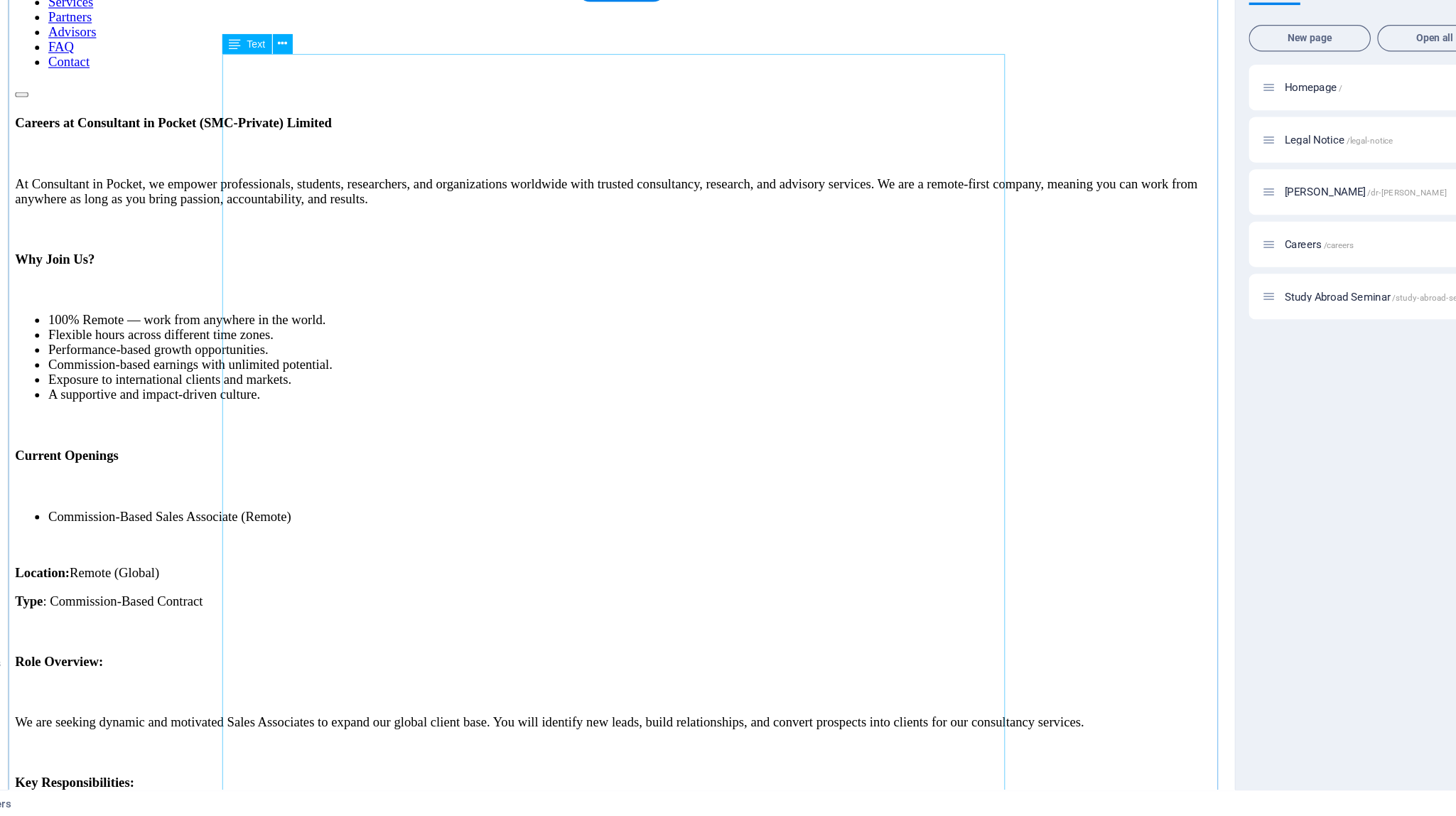
scroll to position [1102, 0]
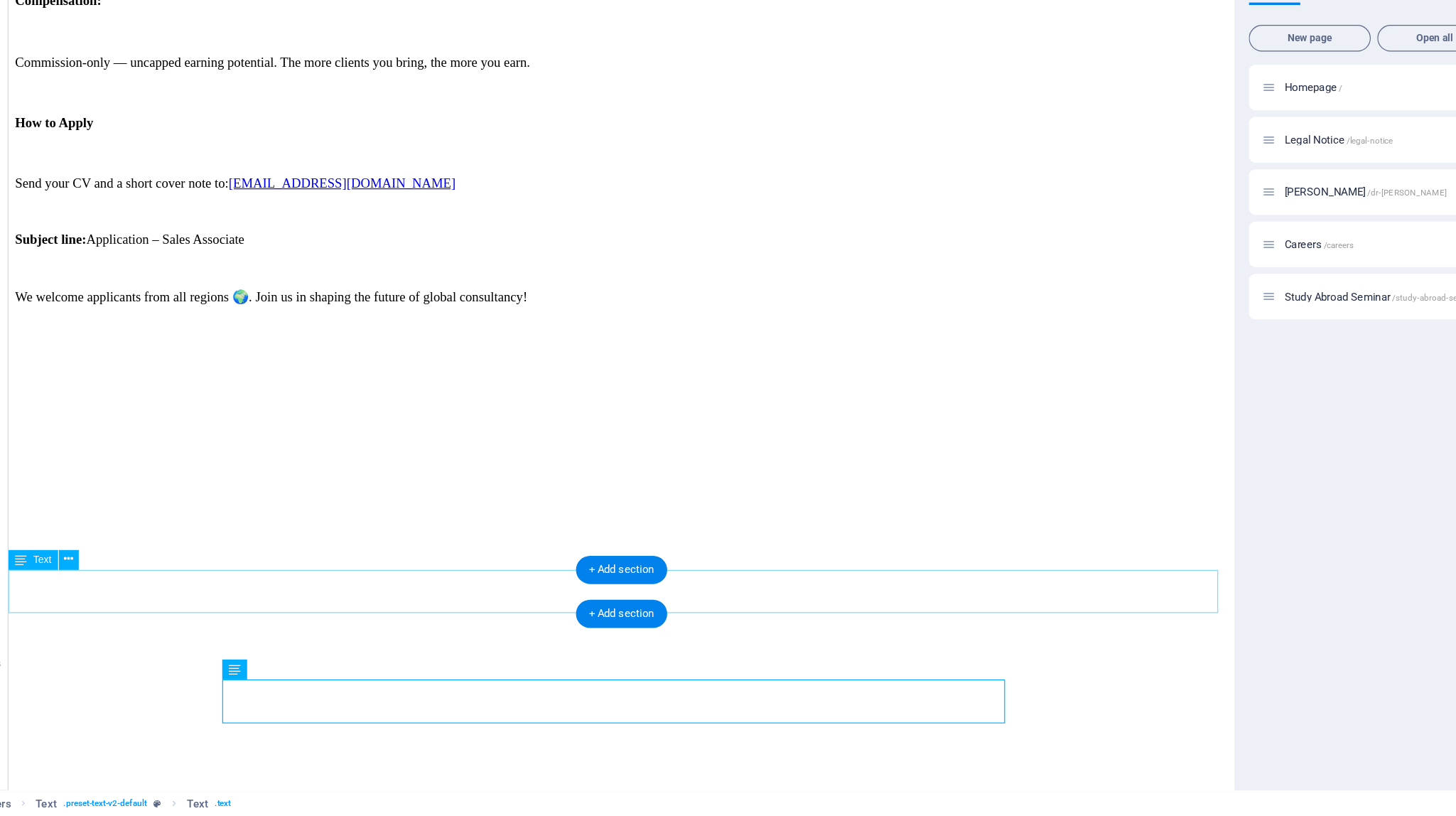
click at [899, 377] on div "Study Abroad Seminar /study-abroad-seminar" at bounding box center [1249, 371] width 237 height 16
click at [899, 372] on span "Study Abroad Seminar /study-abroad-seminar" at bounding box center [1233, 371] width 166 height 11
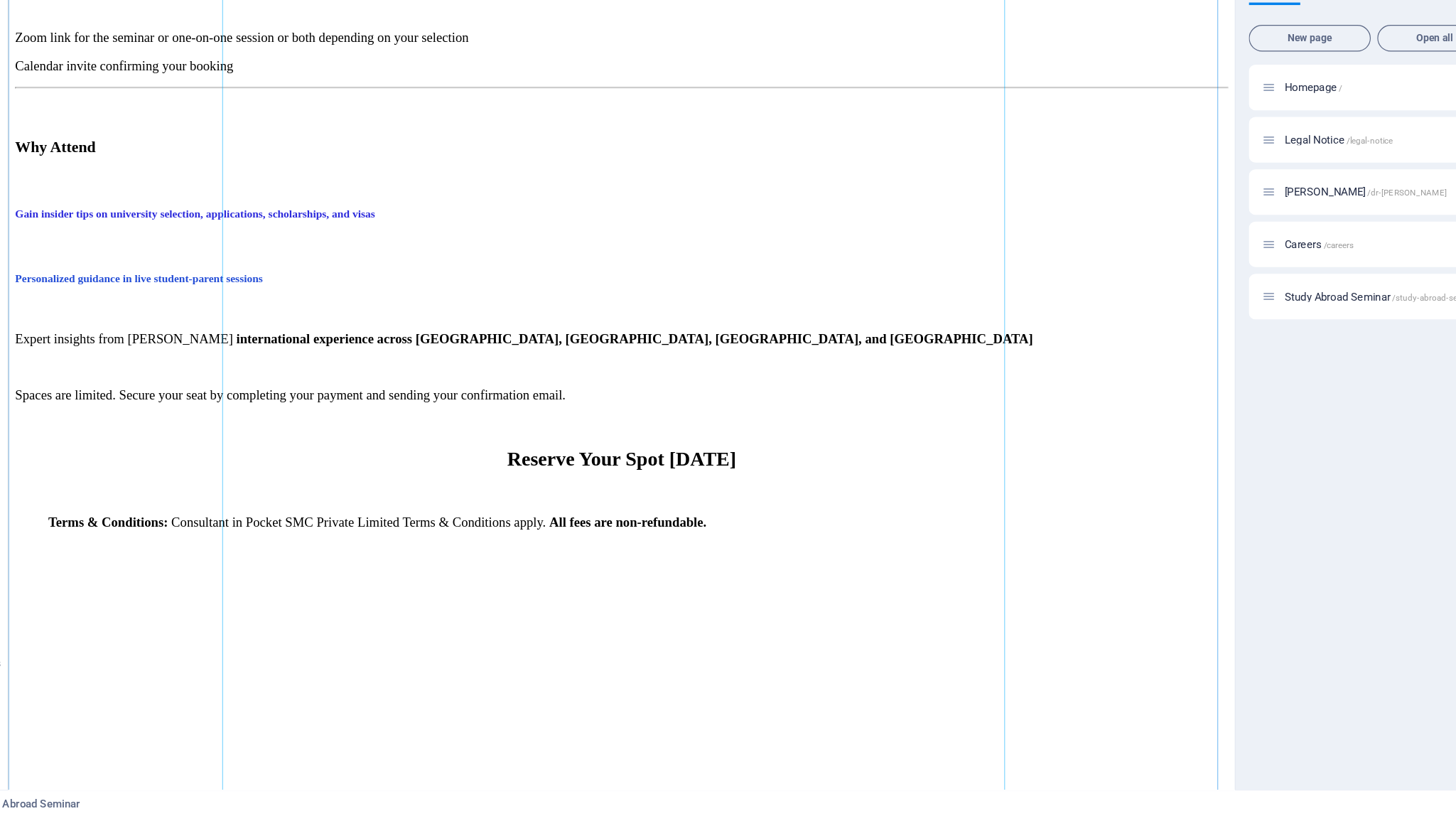
scroll to position [2366, 0]
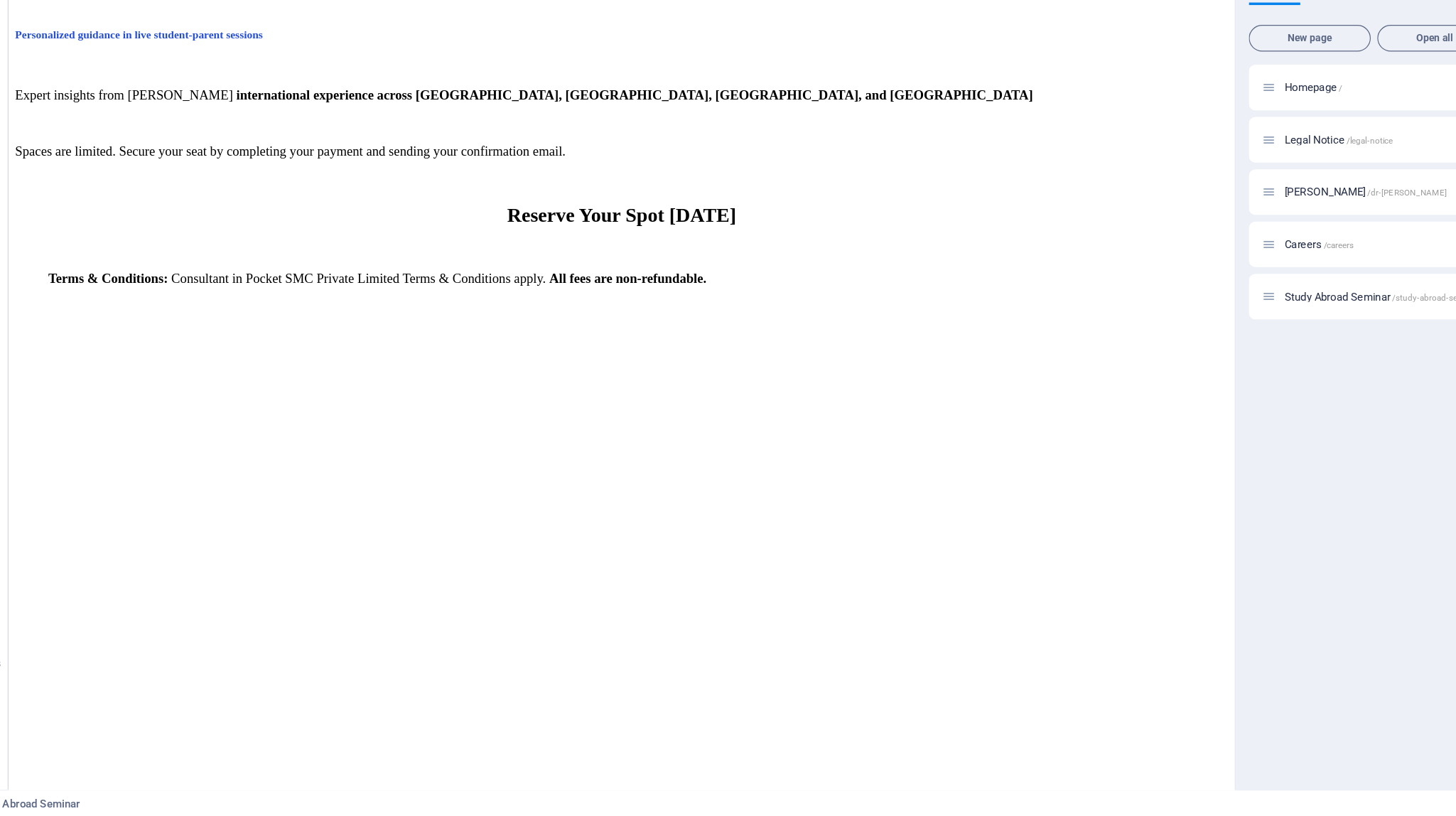
click at [583, 799] on div "Study Abroad Seminar" at bounding box center [659, 804] width 1296 height 17
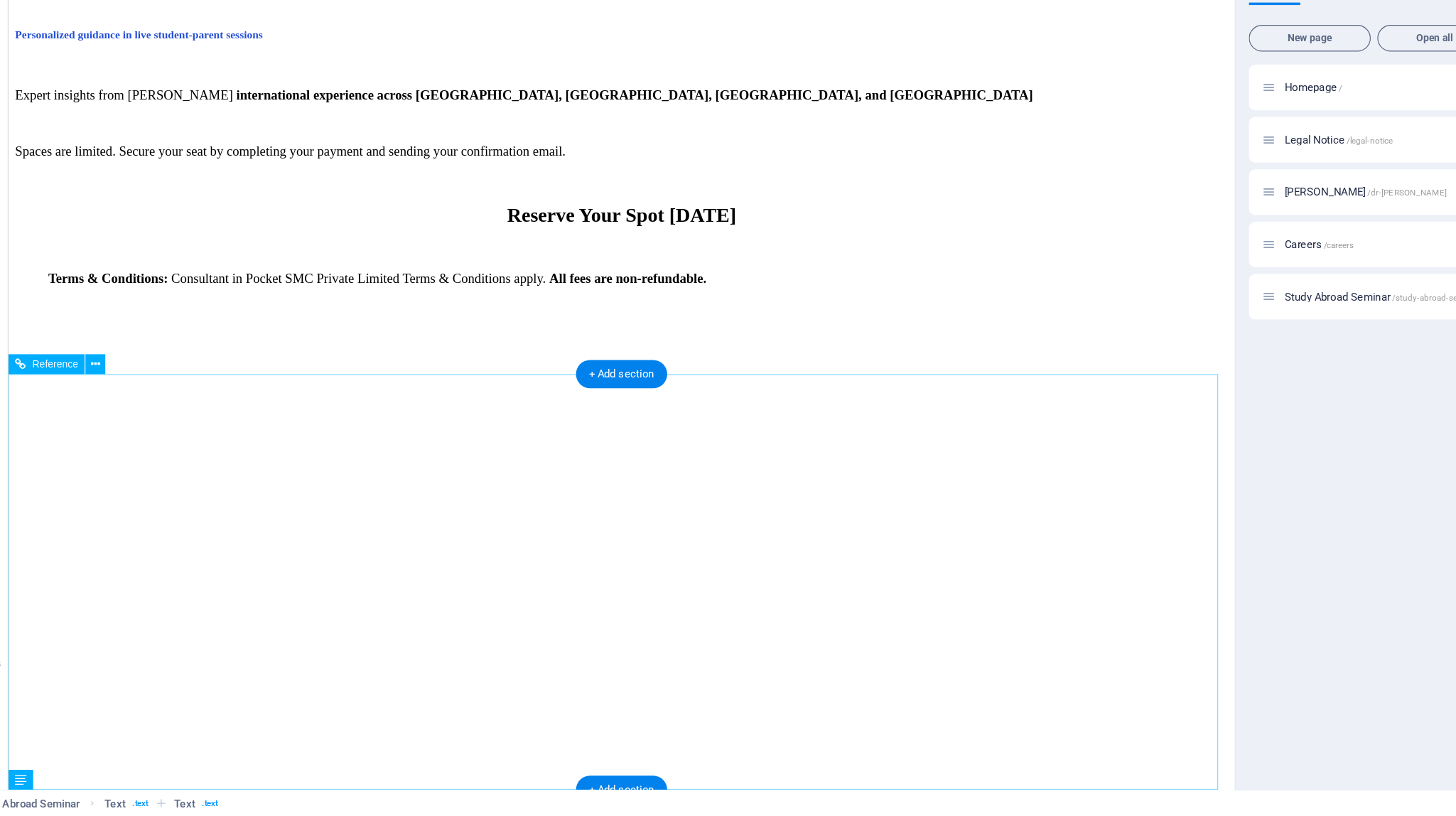
scroll to position [2441, 0]
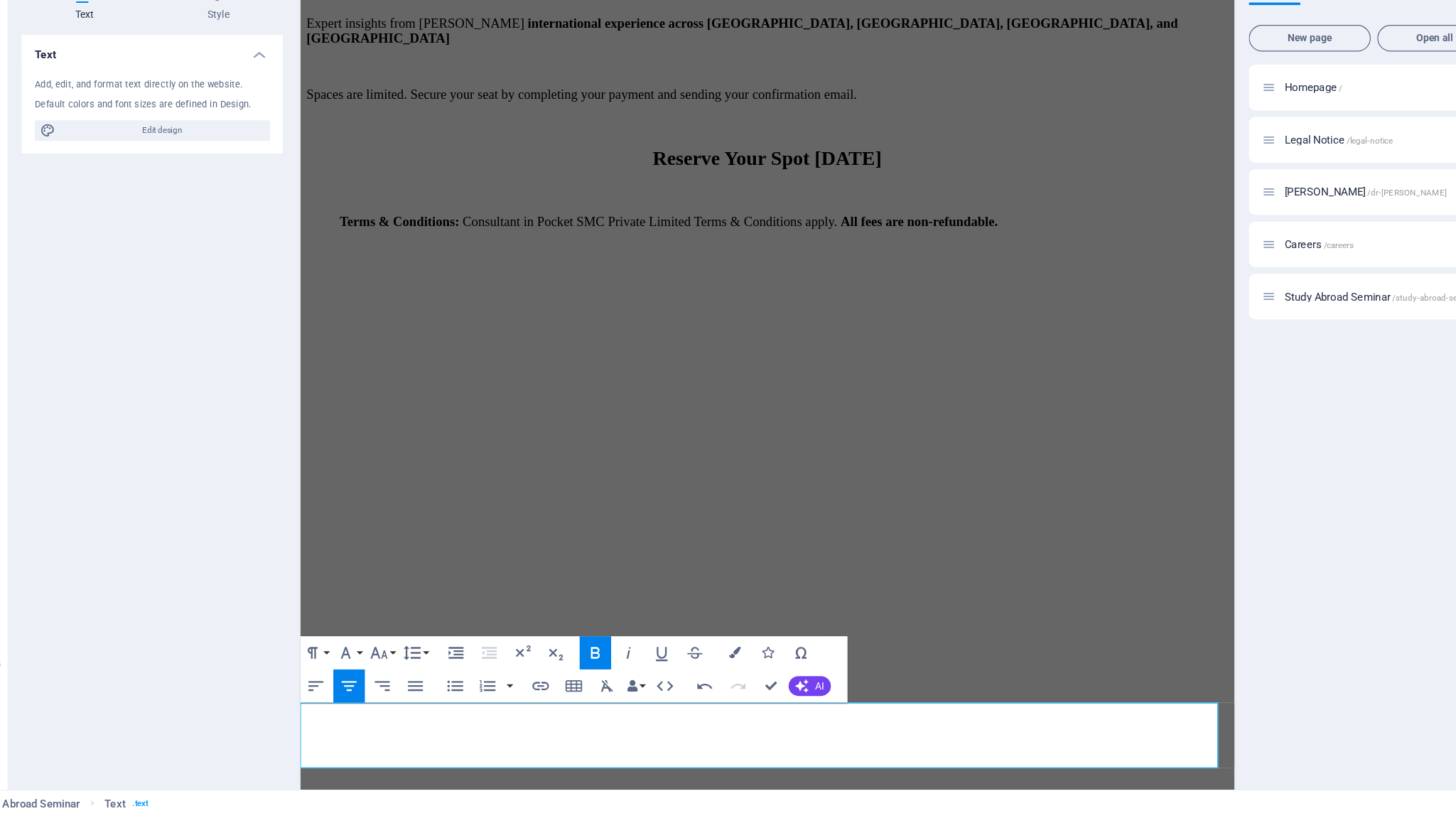
scroll to position [2460, 0]
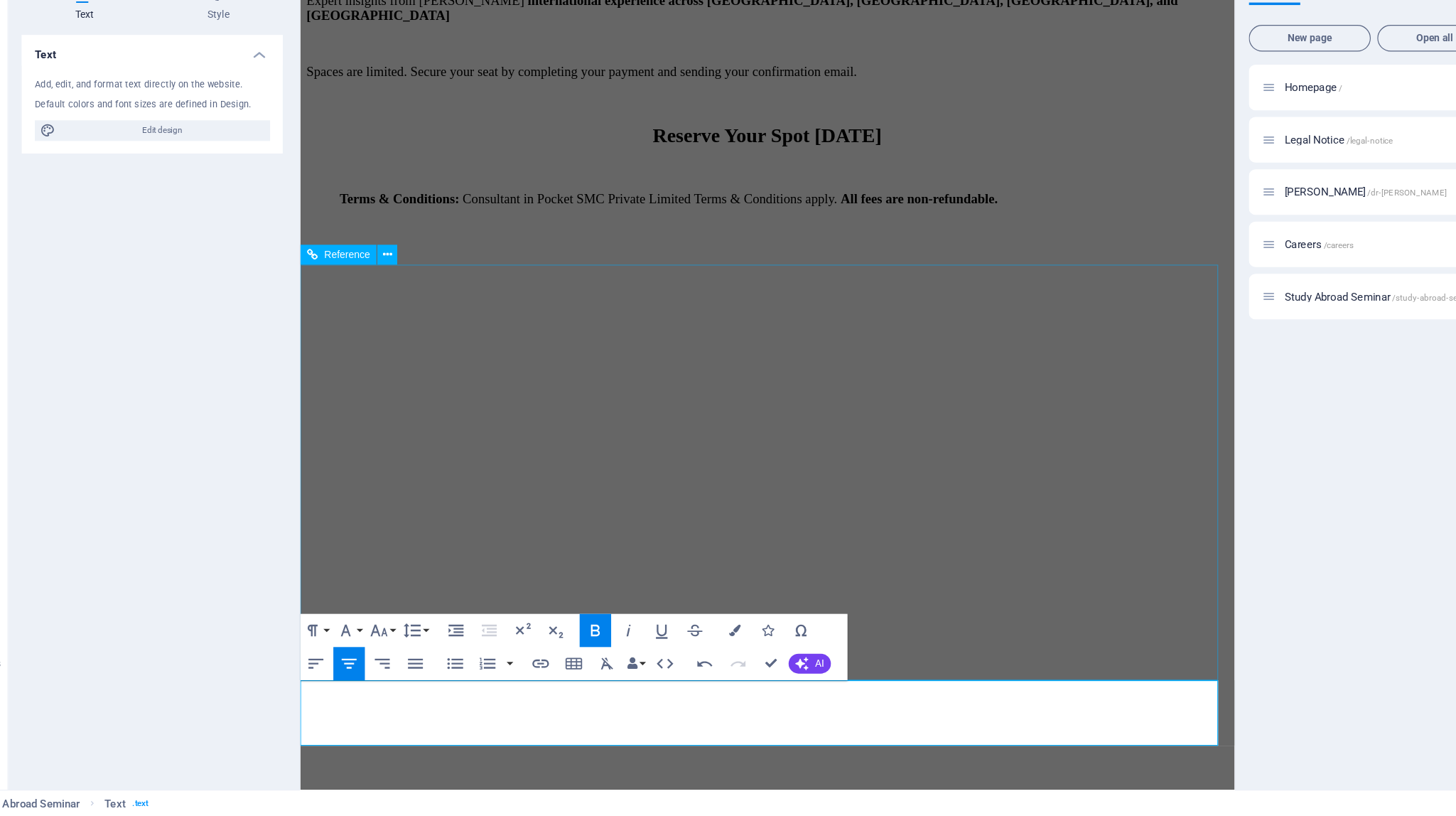
click at [899, 59] on figure at bounding box center [700, 59] width 790 height 0
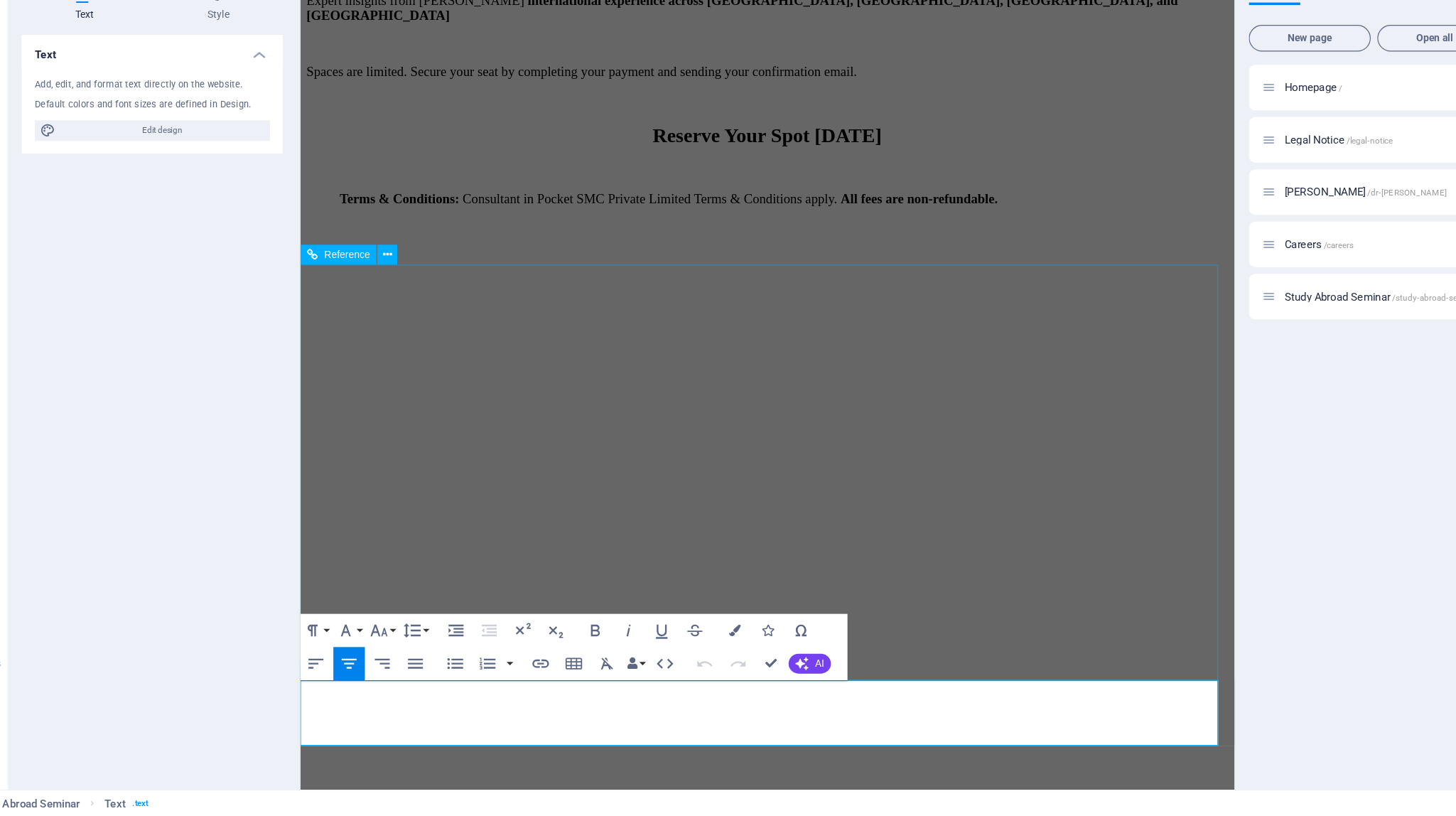
click at [899, 59] on figure at bounding box center [700, 59] width 790 height 0
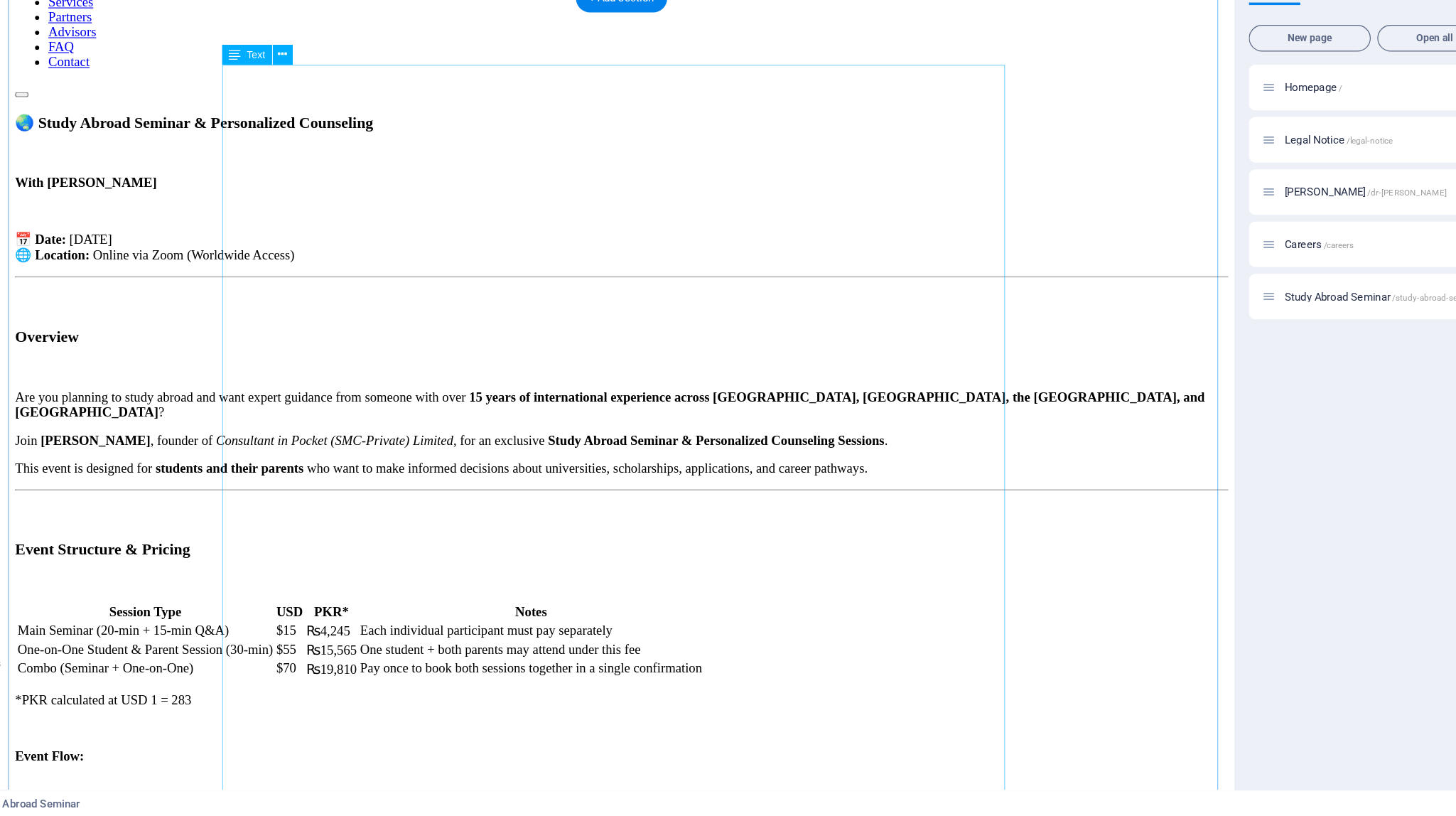
scroll to position [0, 0]
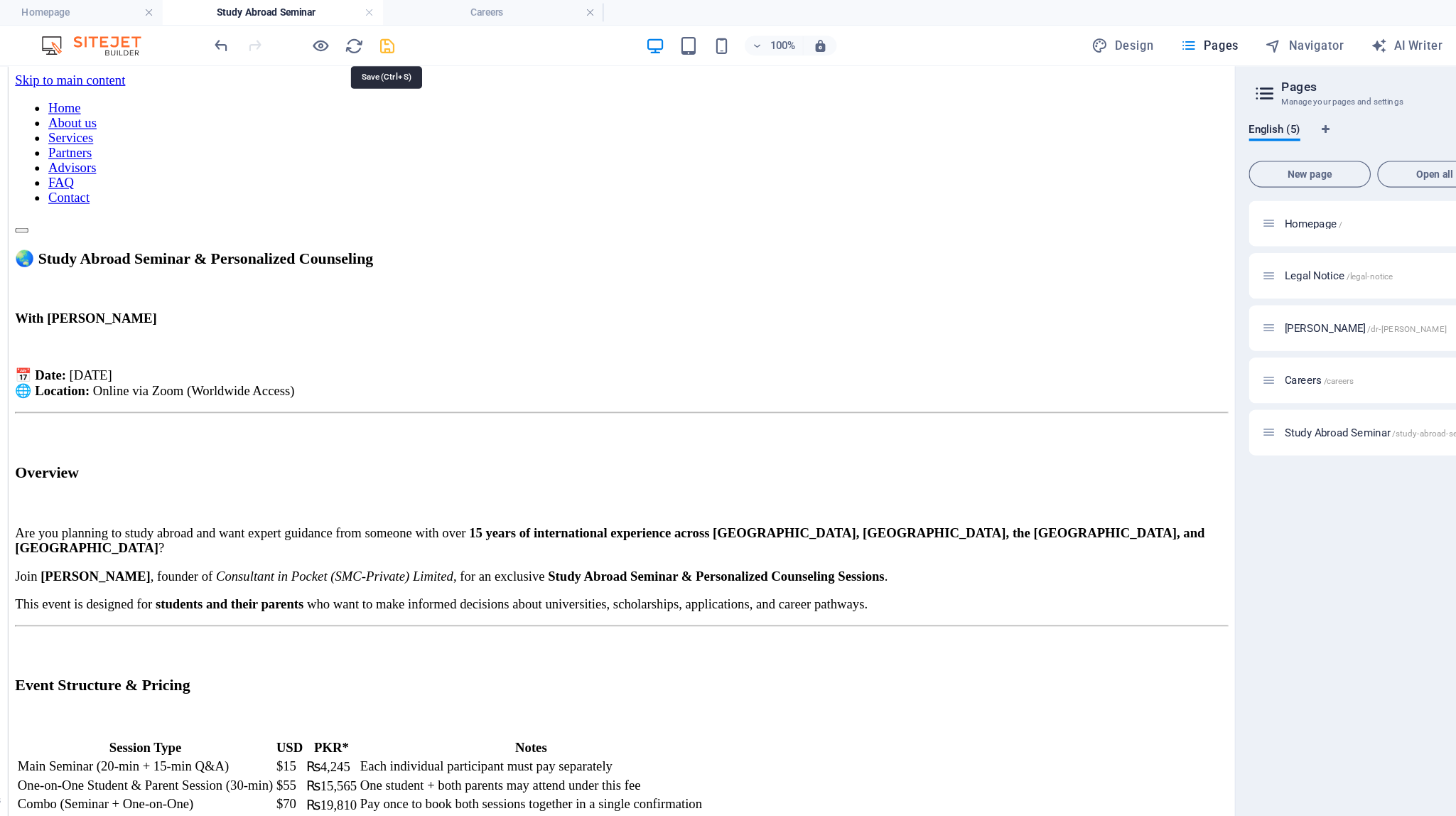
click at [381, 44] on icon "save" at bounding box center [382, 39] width 16 height 16
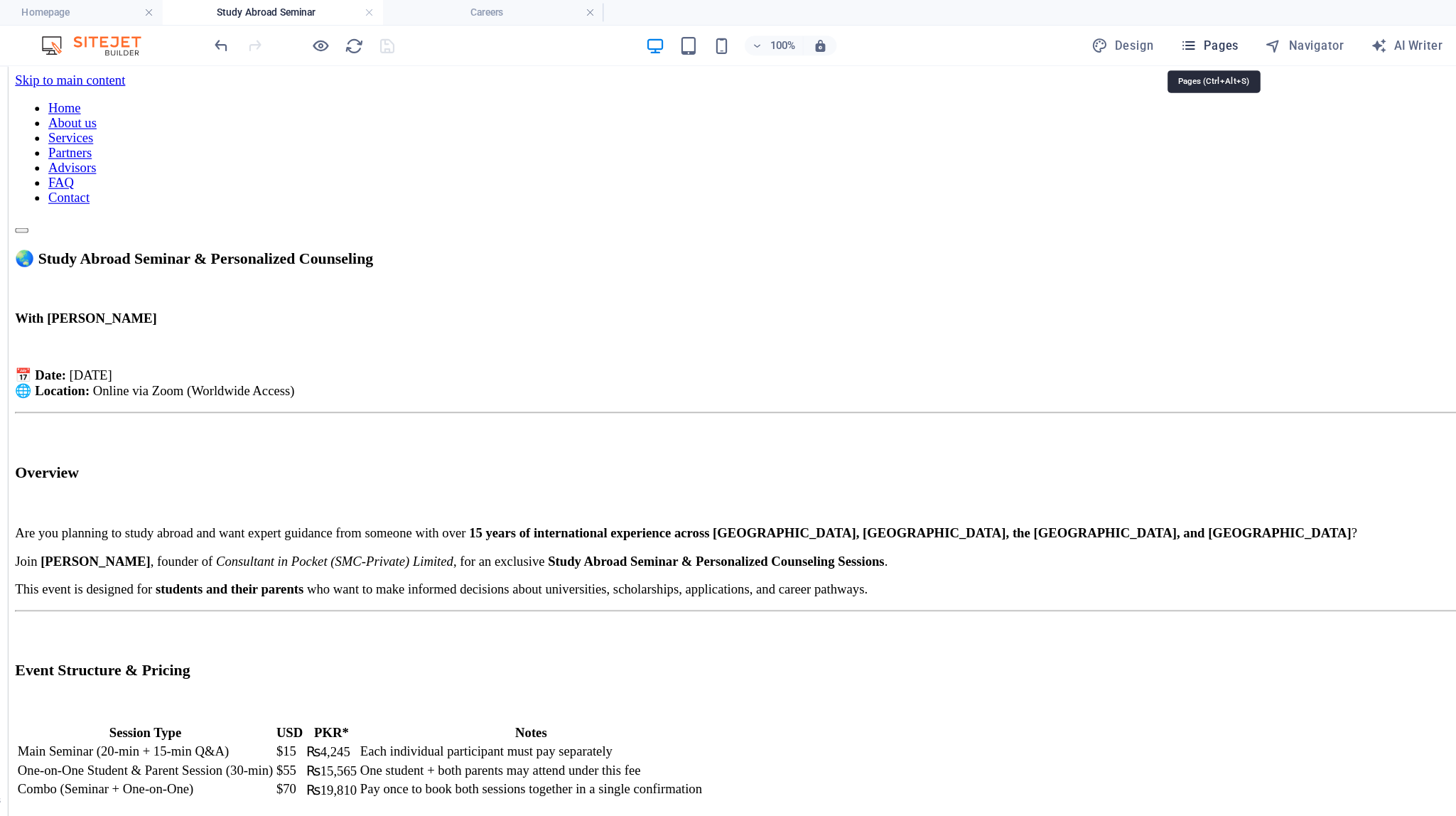
click at [899, 41] on icon "button" at bounding box center [1068, 39] width 14 height 14
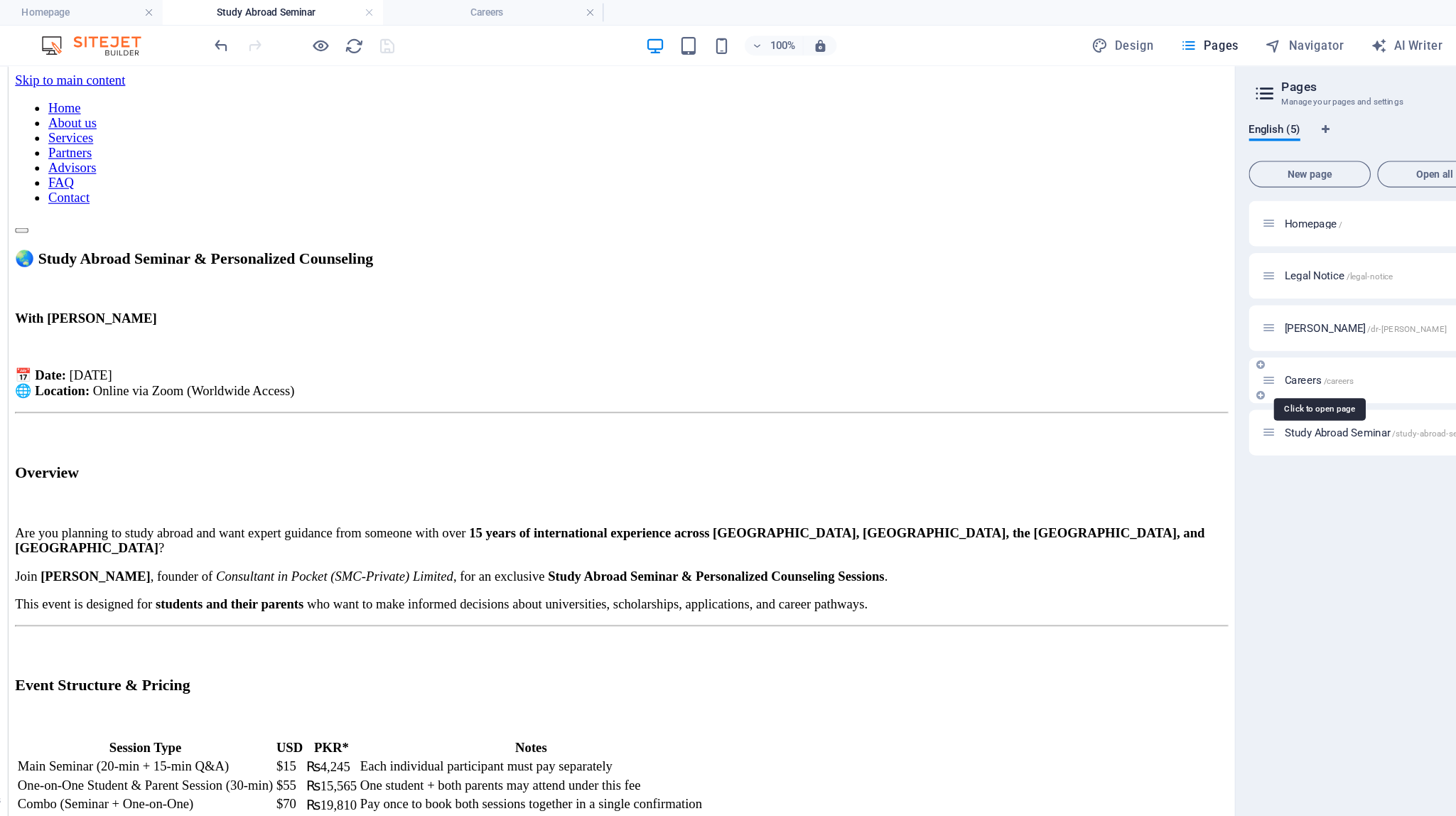
click at [899, 328] on span "Careers /careers" at bounding box center [1180, 326] width 59 height 11
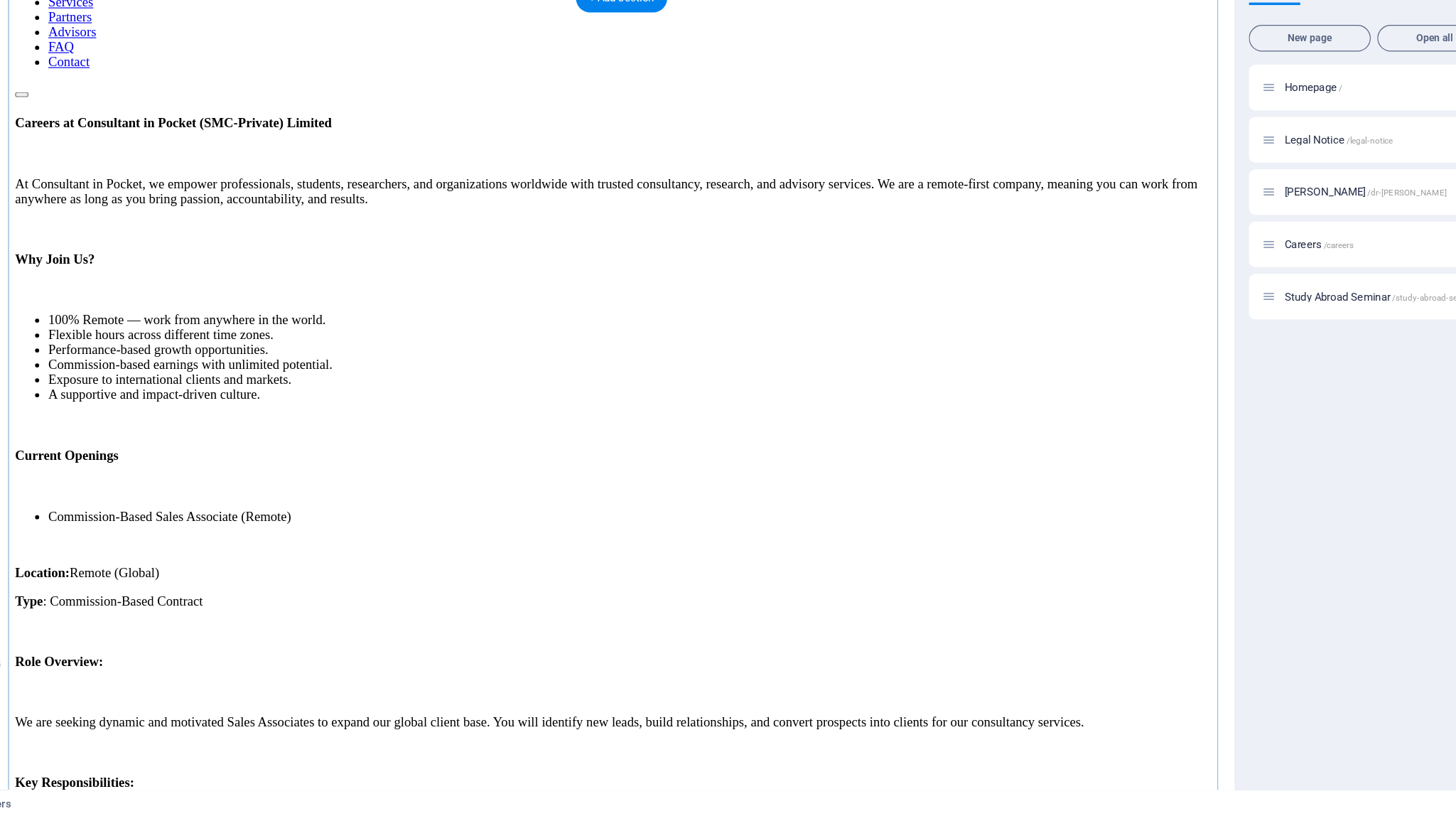
click at [899, 246] on div "Careers at Consultant in Pocket (SMC-Private) Limited At Consultant in Pocket, …" at bounding box center [533, 722] width 1040 height 1265
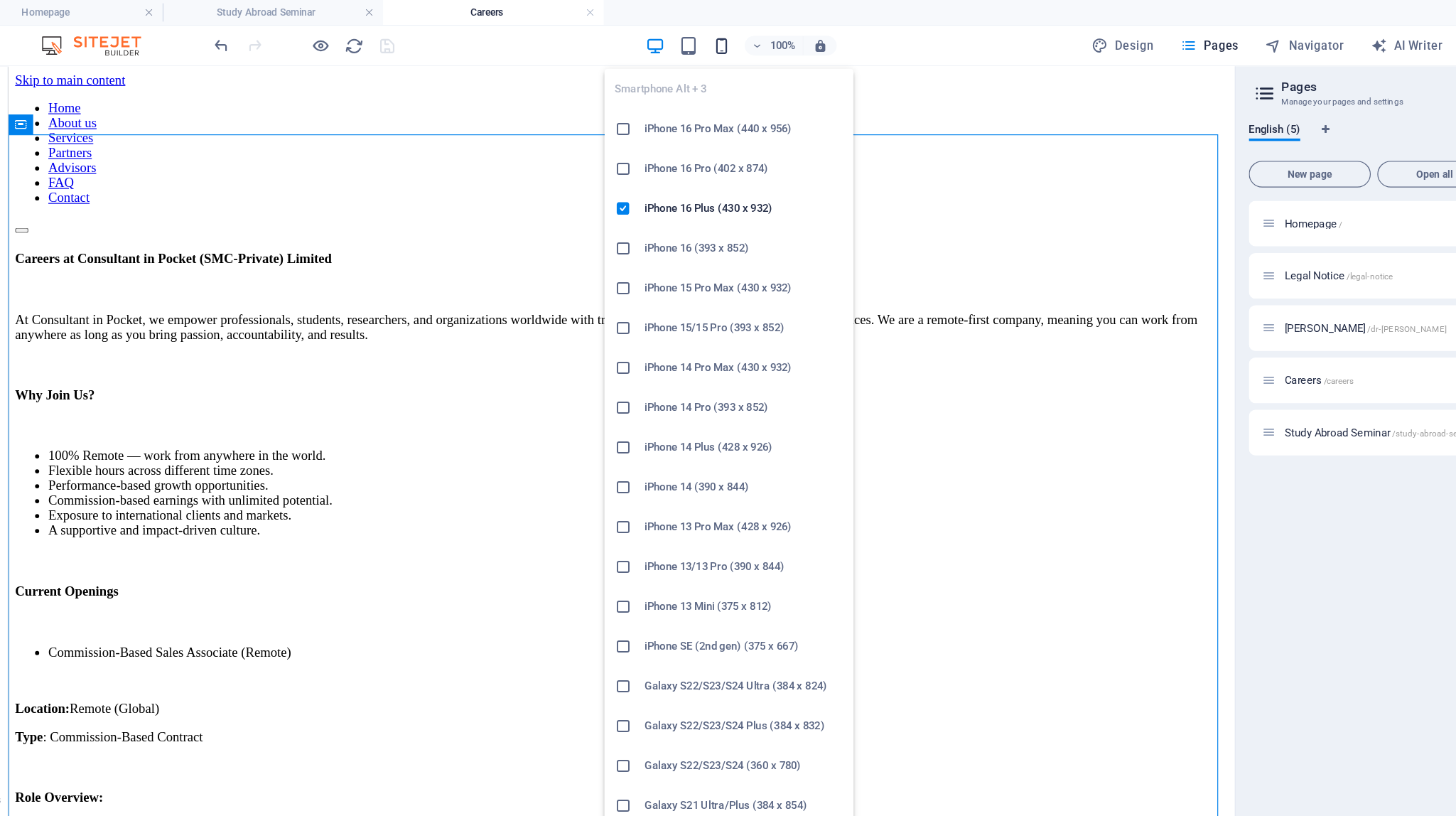
click at [673, 43] on icon "button" at bounding box center [668, 39] width 16 height 16
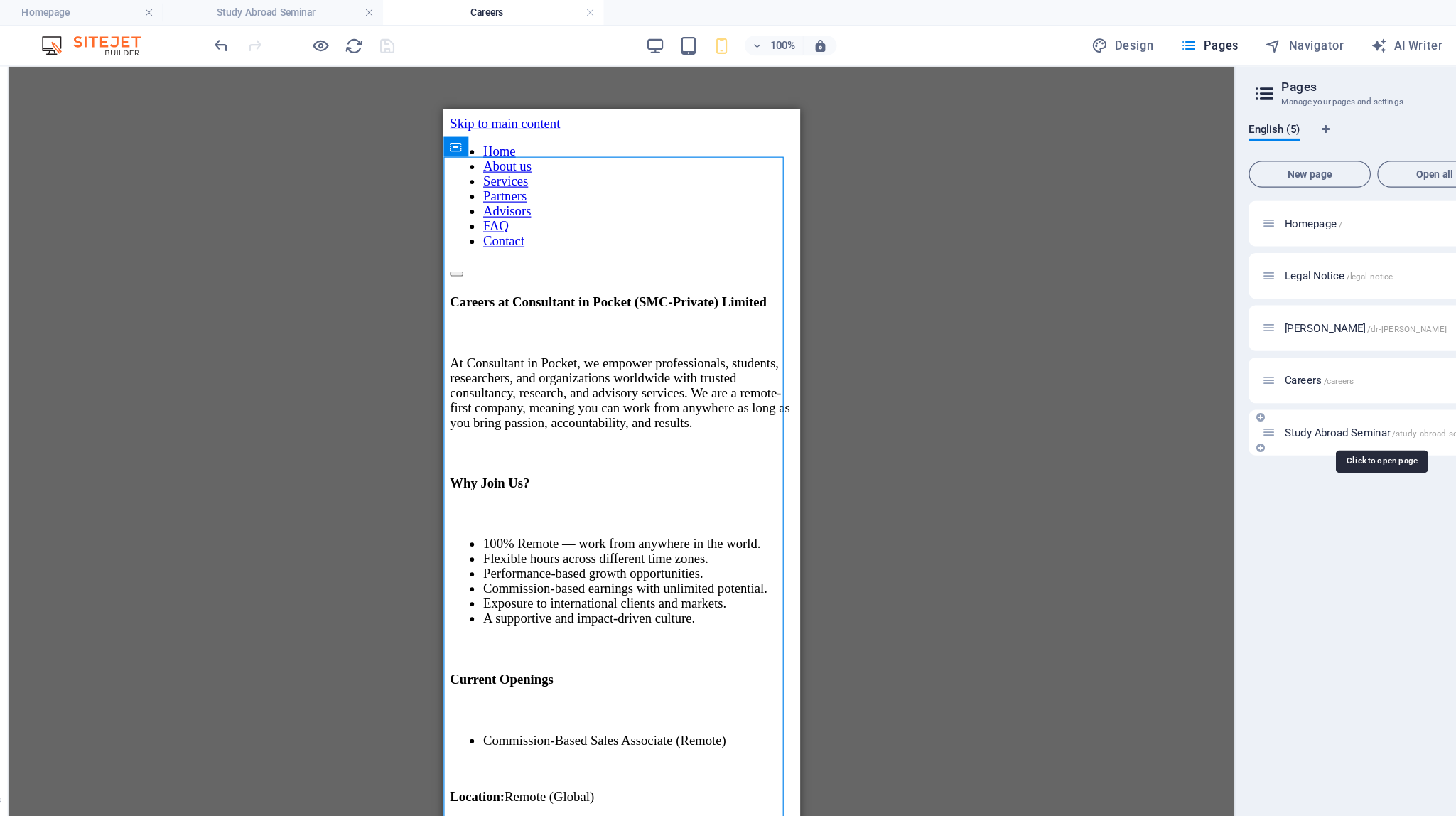
click at [899, 369] on span "Study Abroad Seminar /study-abroad-seminar" at bounding box center [1233, 371] width 166 height 11
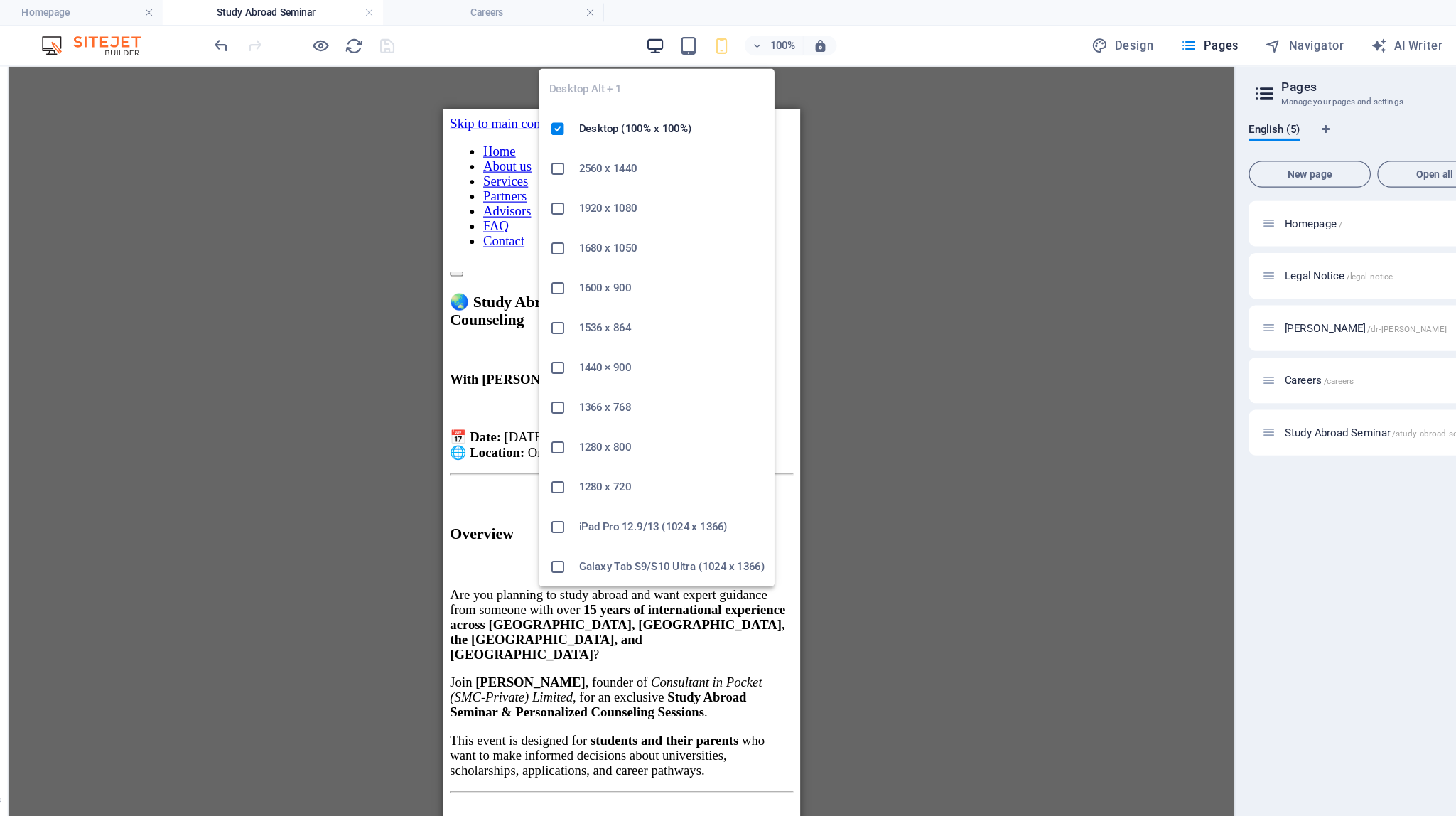
click at [613, 35] on icon "button" at bounding box center [611, 39] width 16 height 16
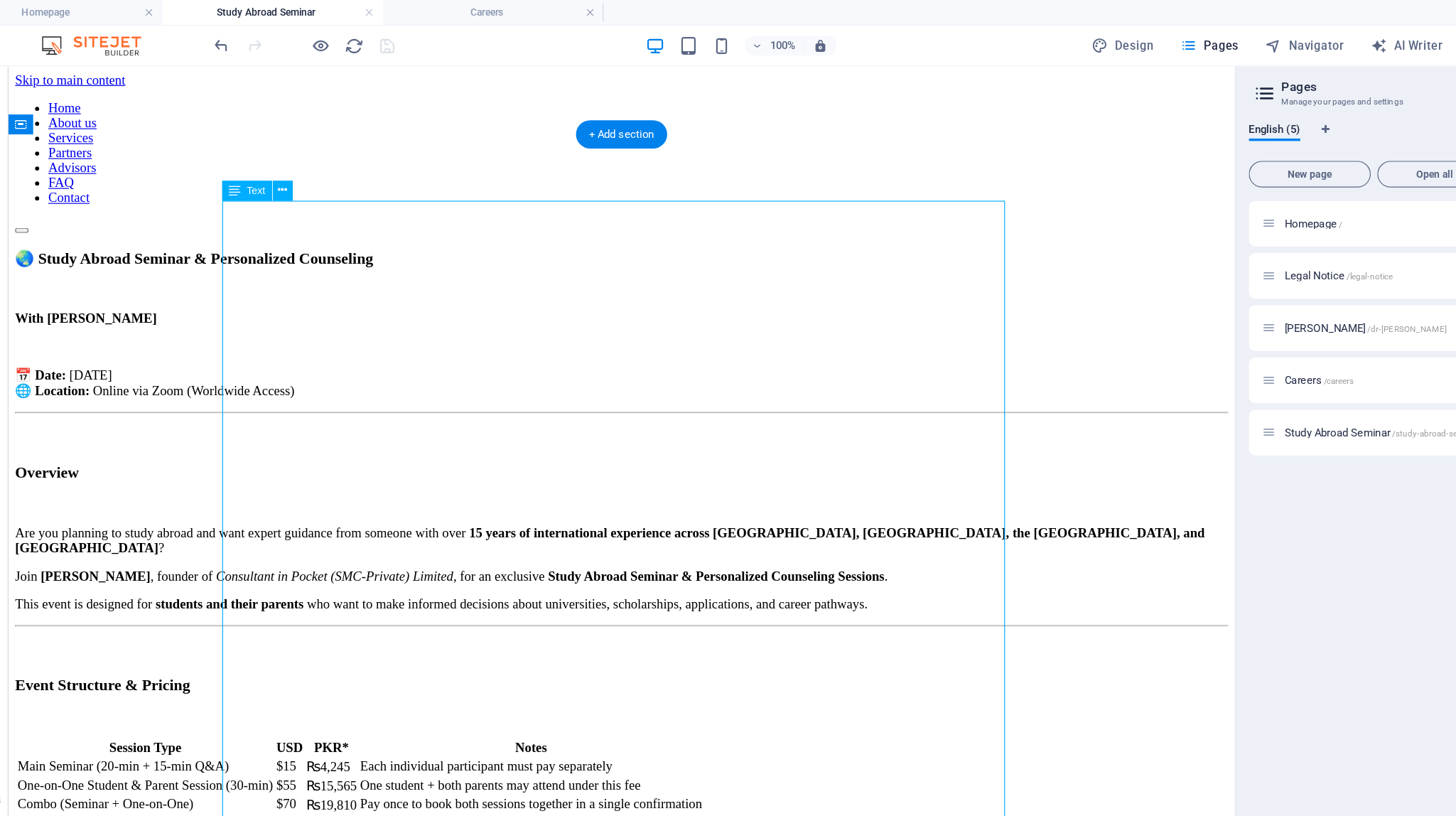
drag, startPoint x: 449, startPoint y: 190, endPoint x: 305, endPoint y: 197, distance: 144.2
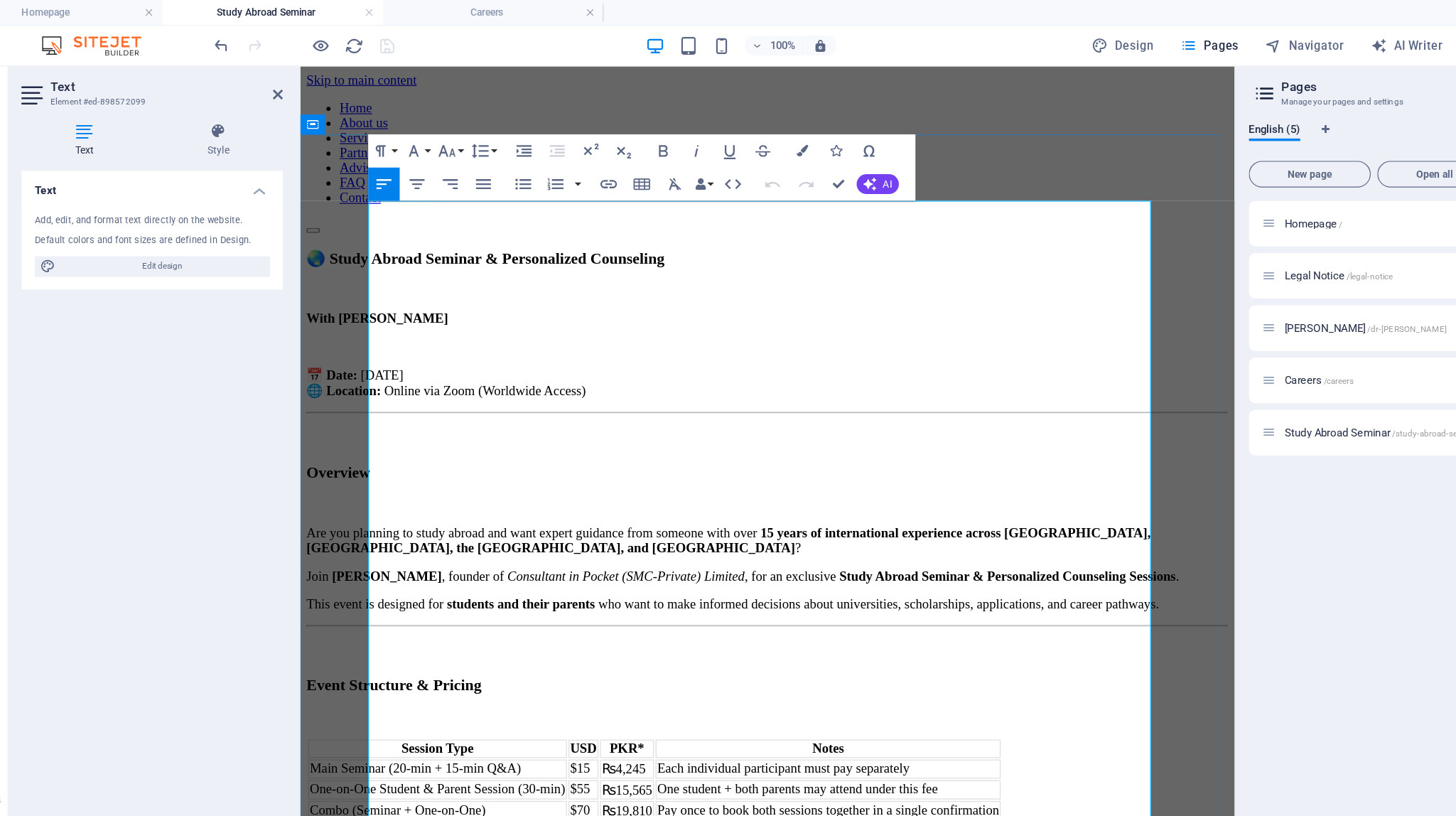
click at [617, 224] on h3 "🌏 Study Abroad Seminar & Personalized Counseling" at bounding box center [700, 231] width 790 height 16
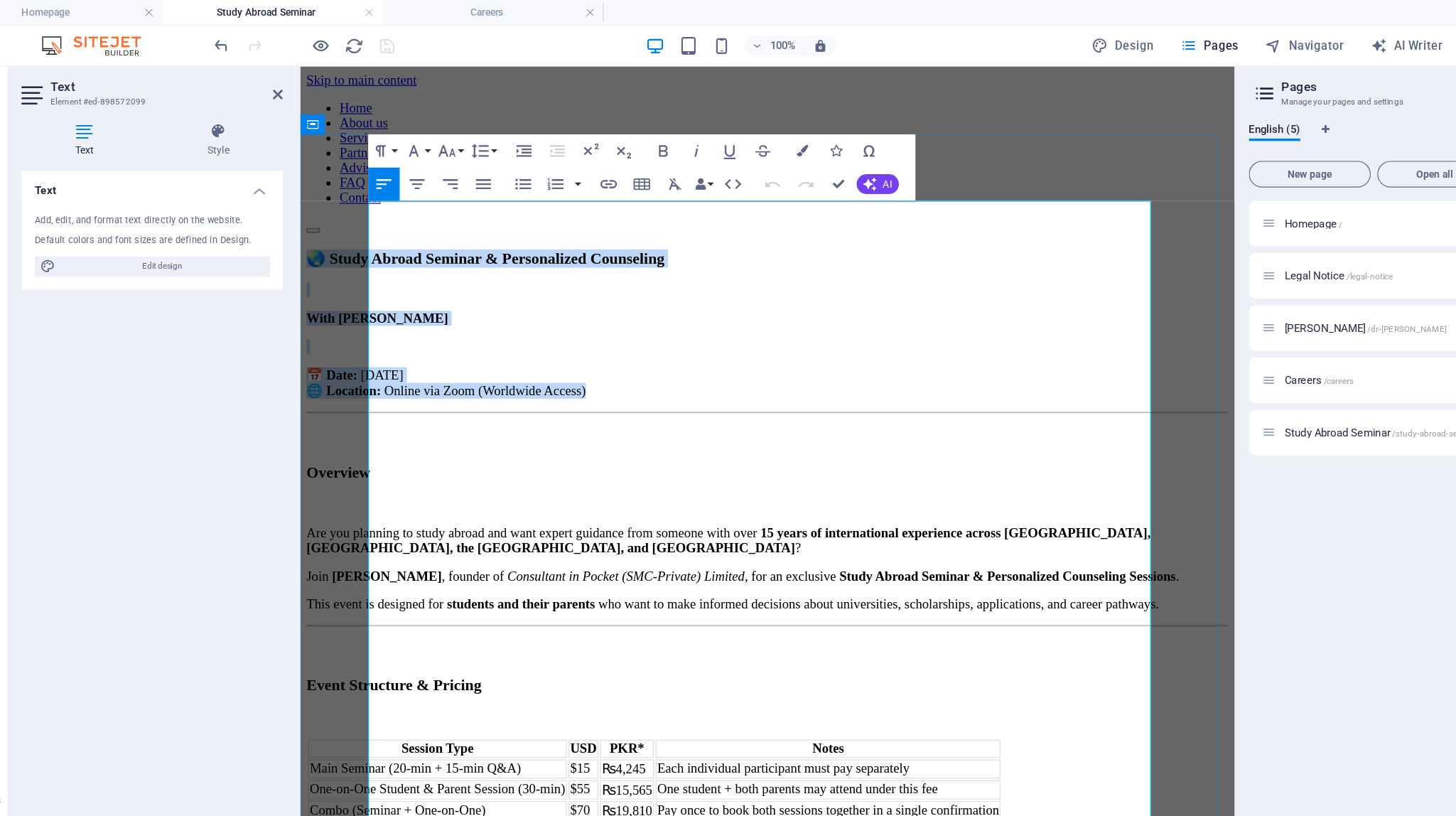
drag, startPoint x: 641, startPoint y: 285, endPoint x: 358, endPoint y: 191, distance: 298.2
copy div "🌏 Study Abroad Seminar & Personalized Counseling With [PERSON_NAME] 📅 Date: [DA…"
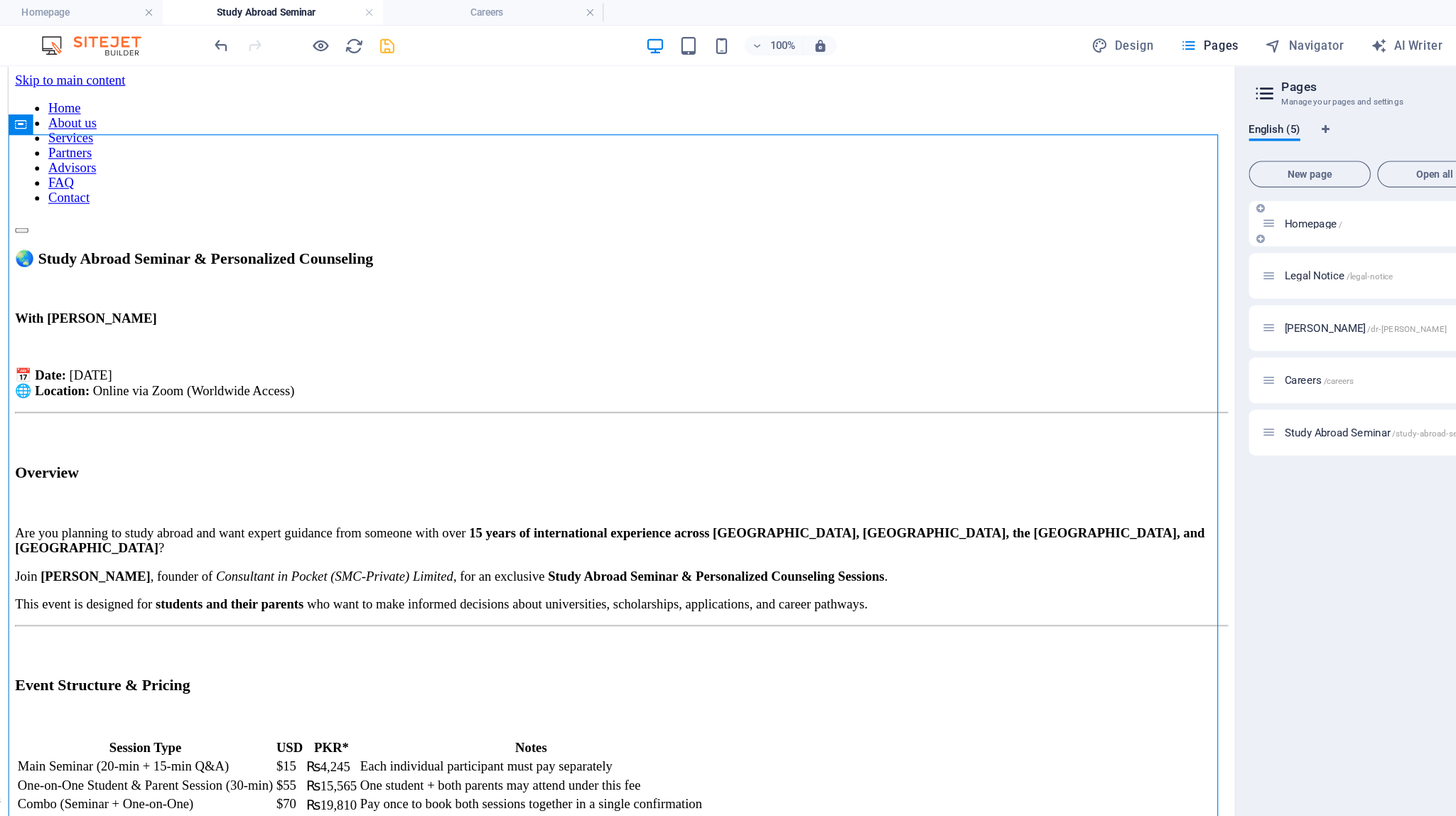
click at [899, 193] on span "Homepage /" at bounding box center [1175, 192] width 49 height 11
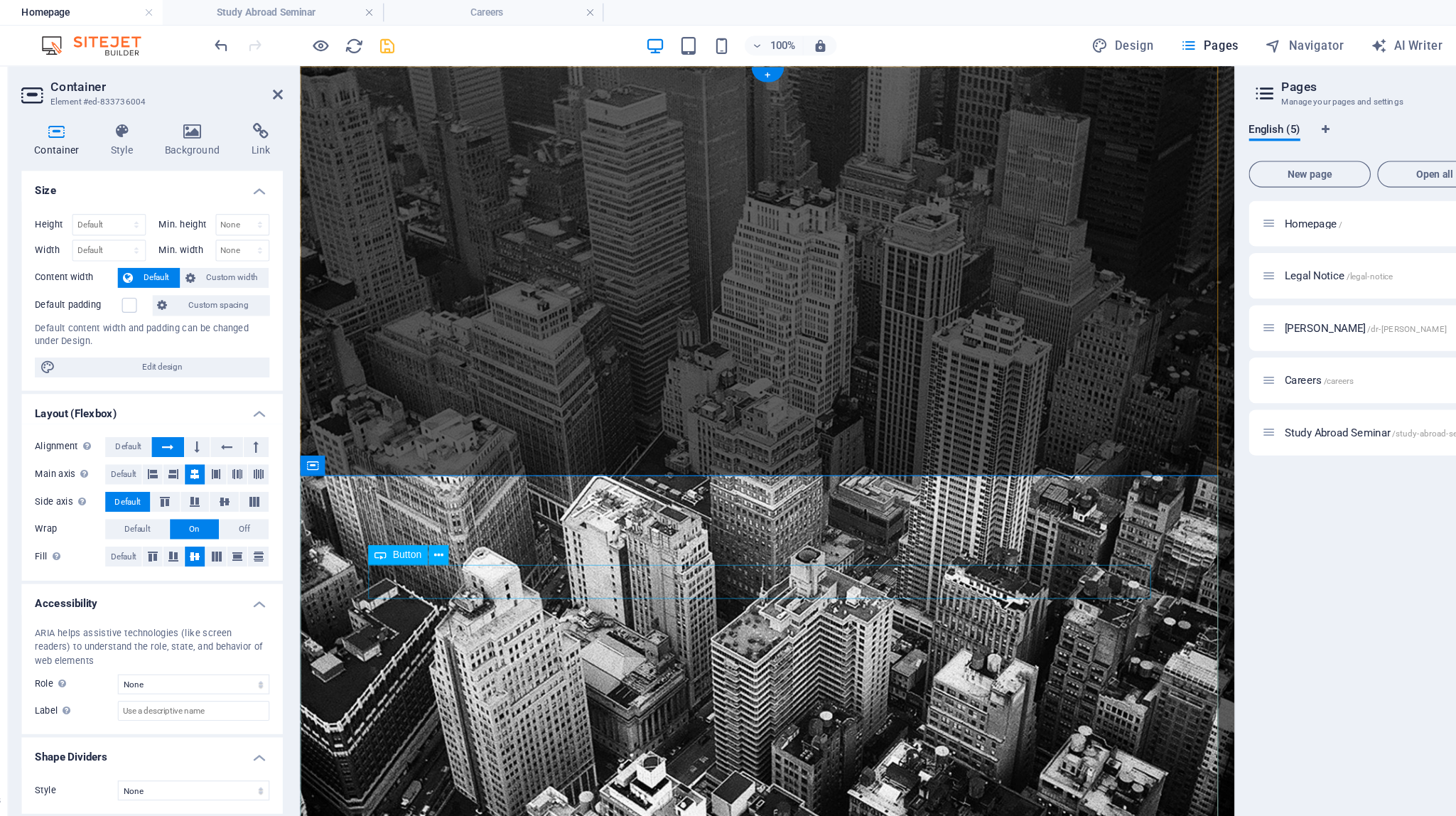
click at [427, 475] on icon at bounding box center [426, 475] width 8 height 15
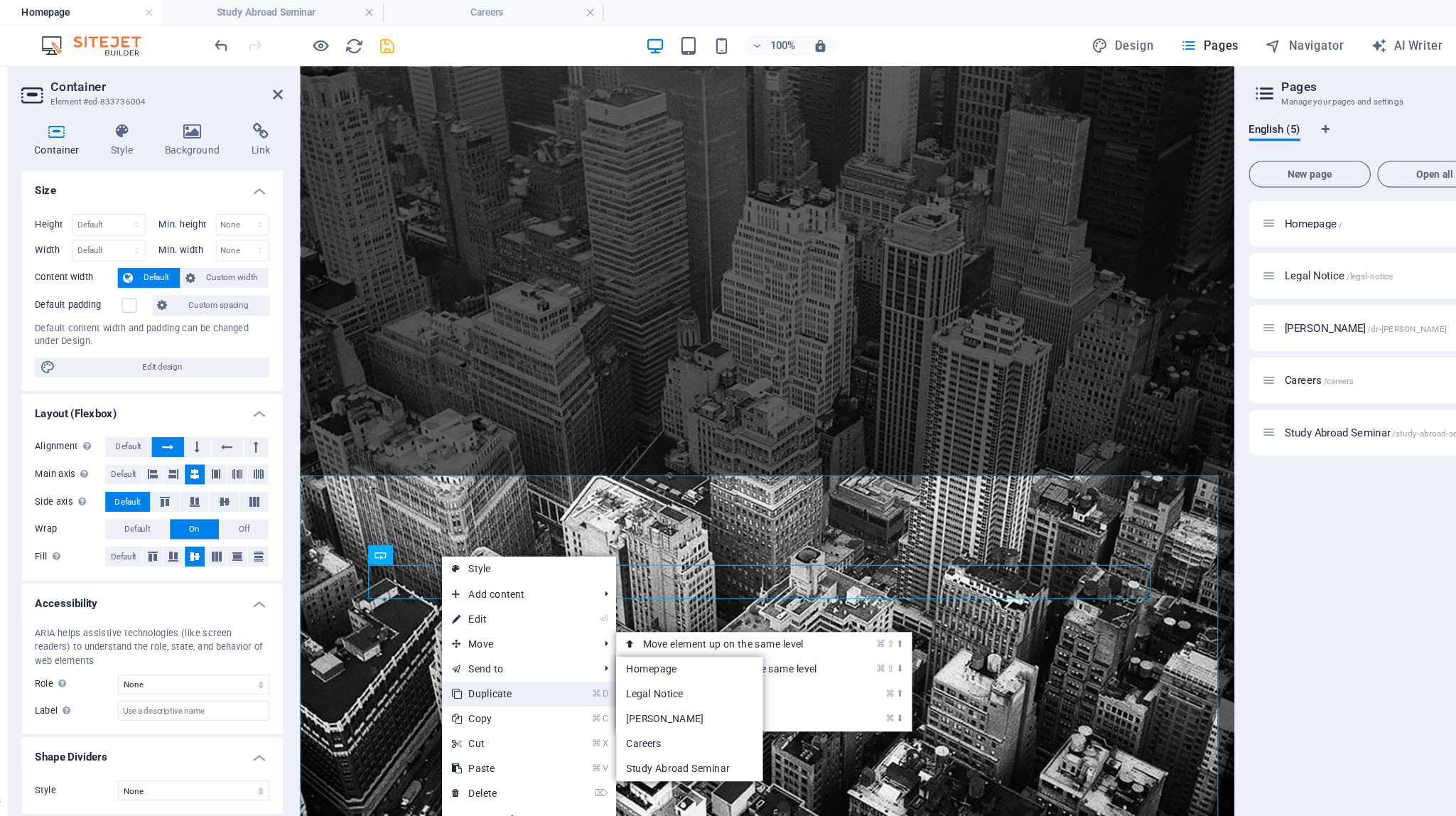
click at [470, 594] on link "⌘ D Duplicate" at bounding box center [476, 594] width 96 height 21
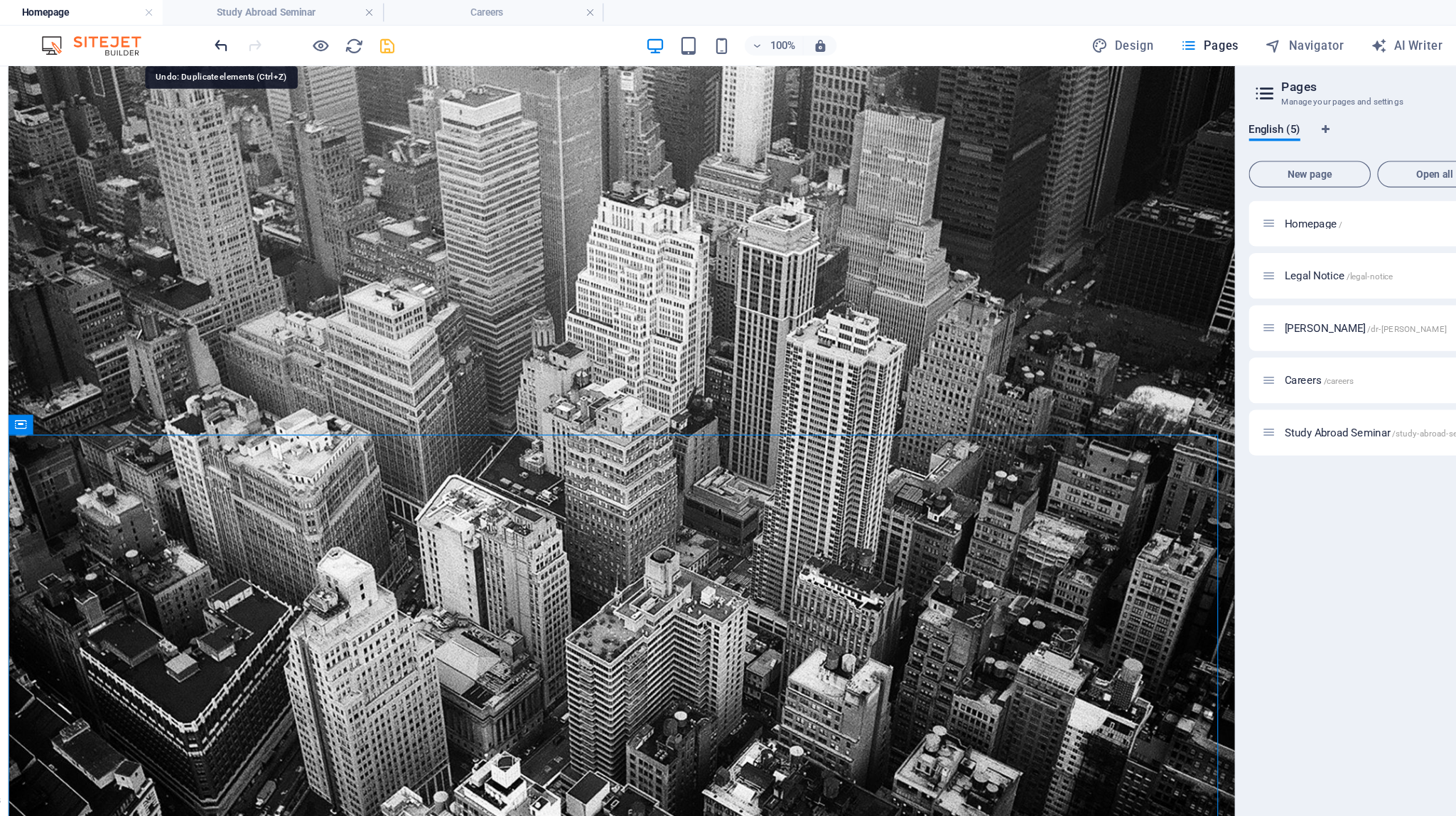
click at [235, 41] on icon "undo" at bounding box center [240, 39] width 16 height 16
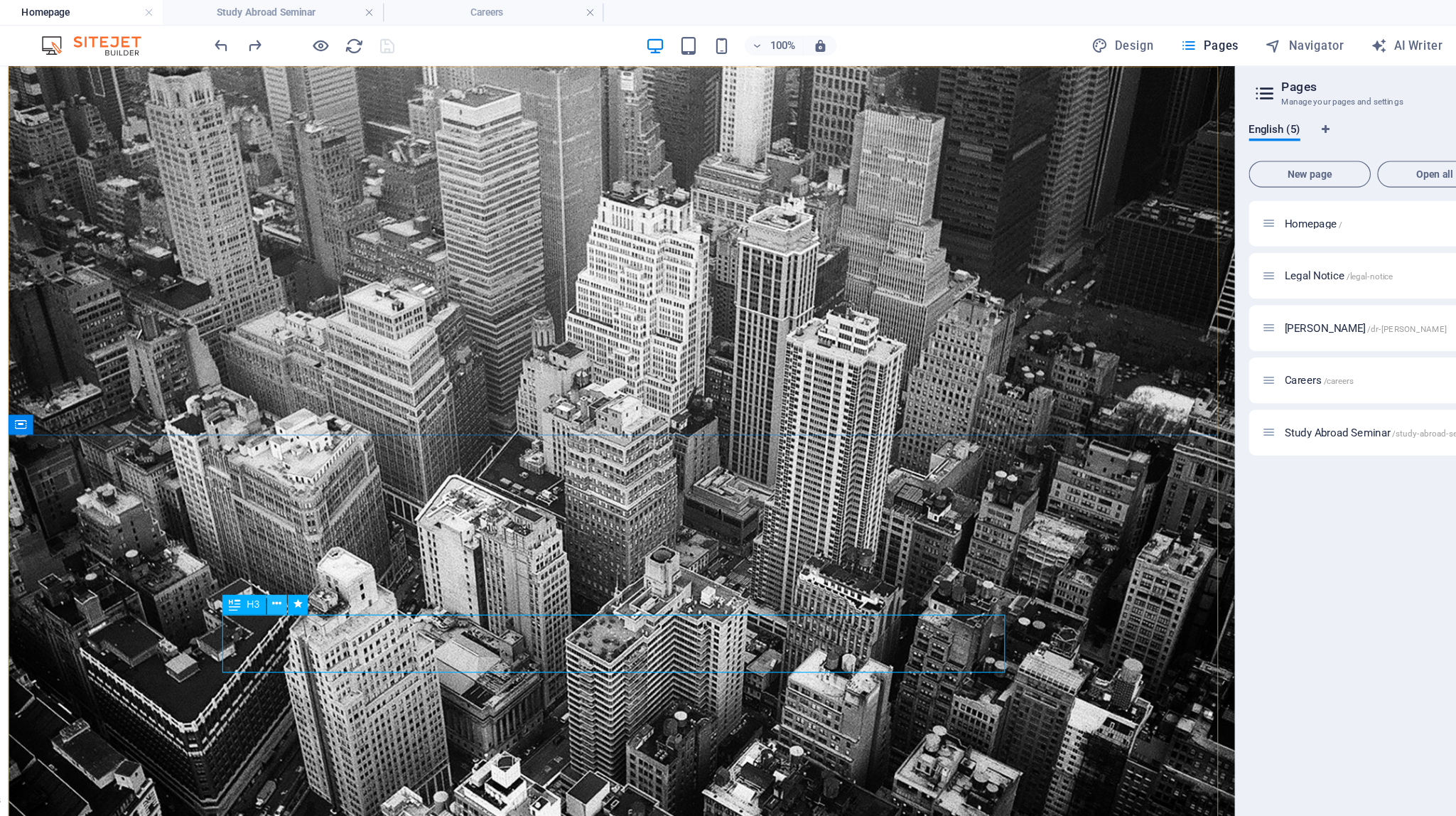
click at [287, 517] on icon at bounding box center [287, 517] width 8 height 15
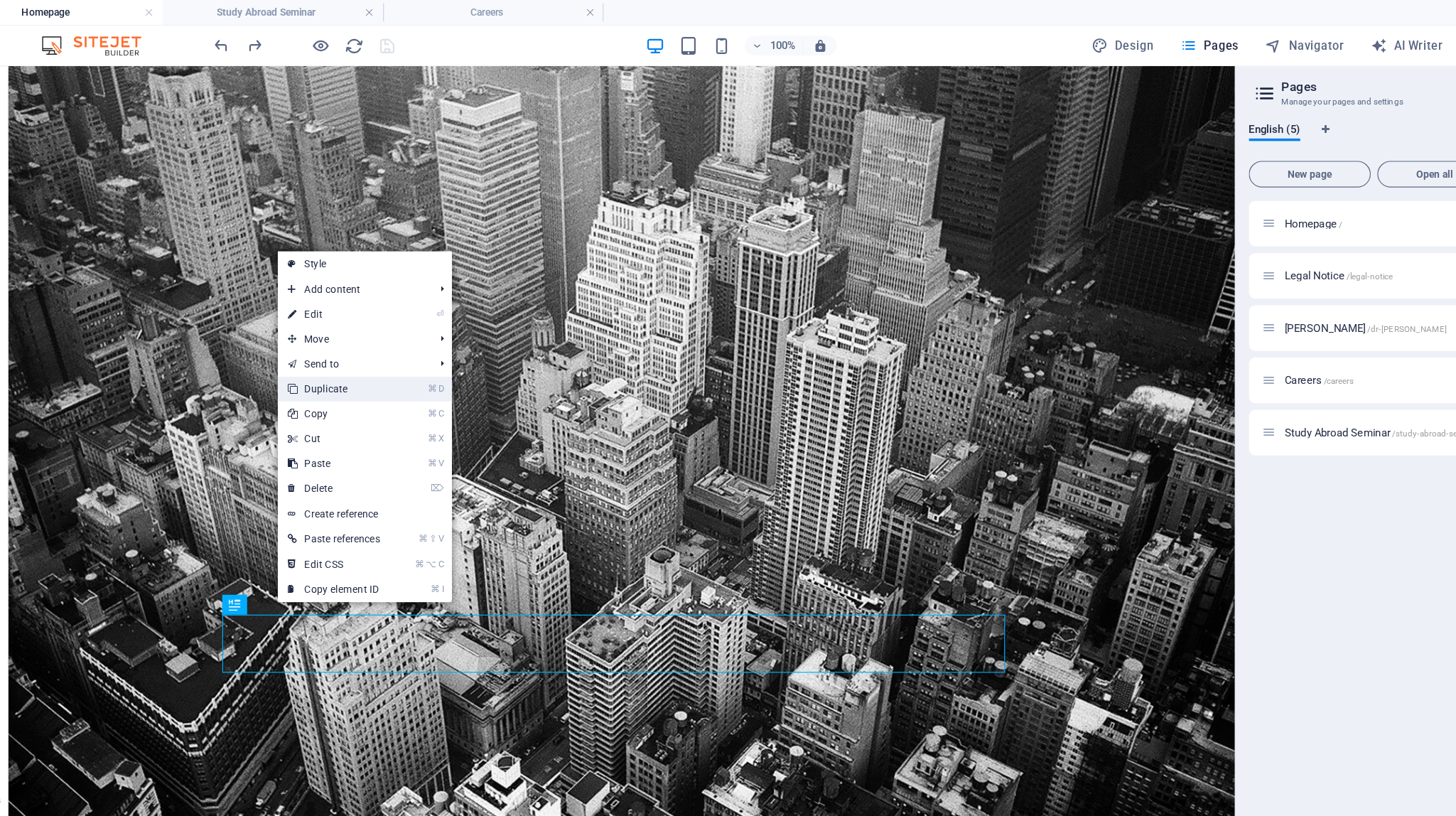
click at [339, 334] on link "⌘ D Duplicate" at bounding box center [335, 333] width 96 height 21
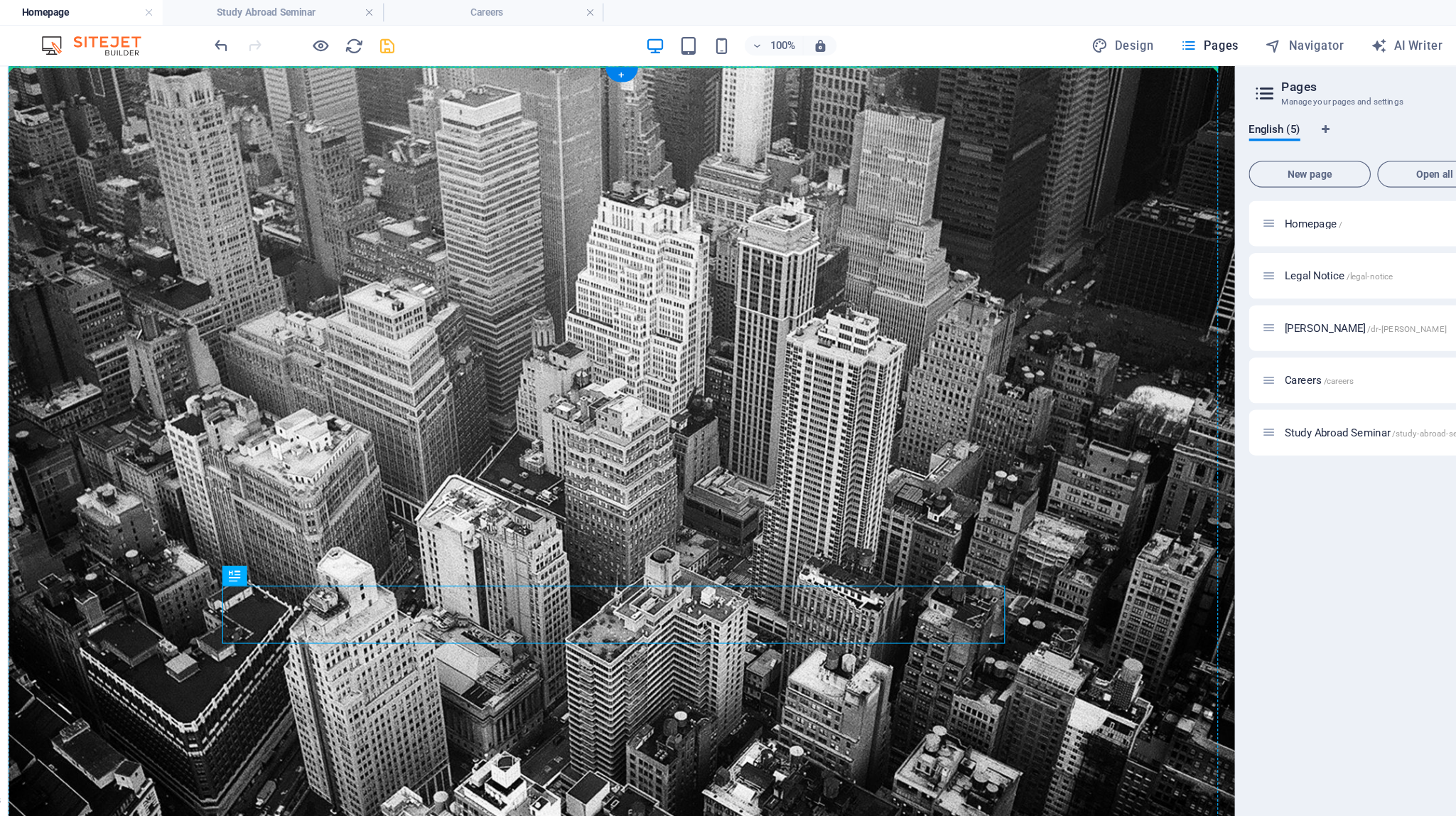
drag, startPoint x: 397, startPoint y: 525, endPoint x: 451, endPoint y: 415, distance: 122.5
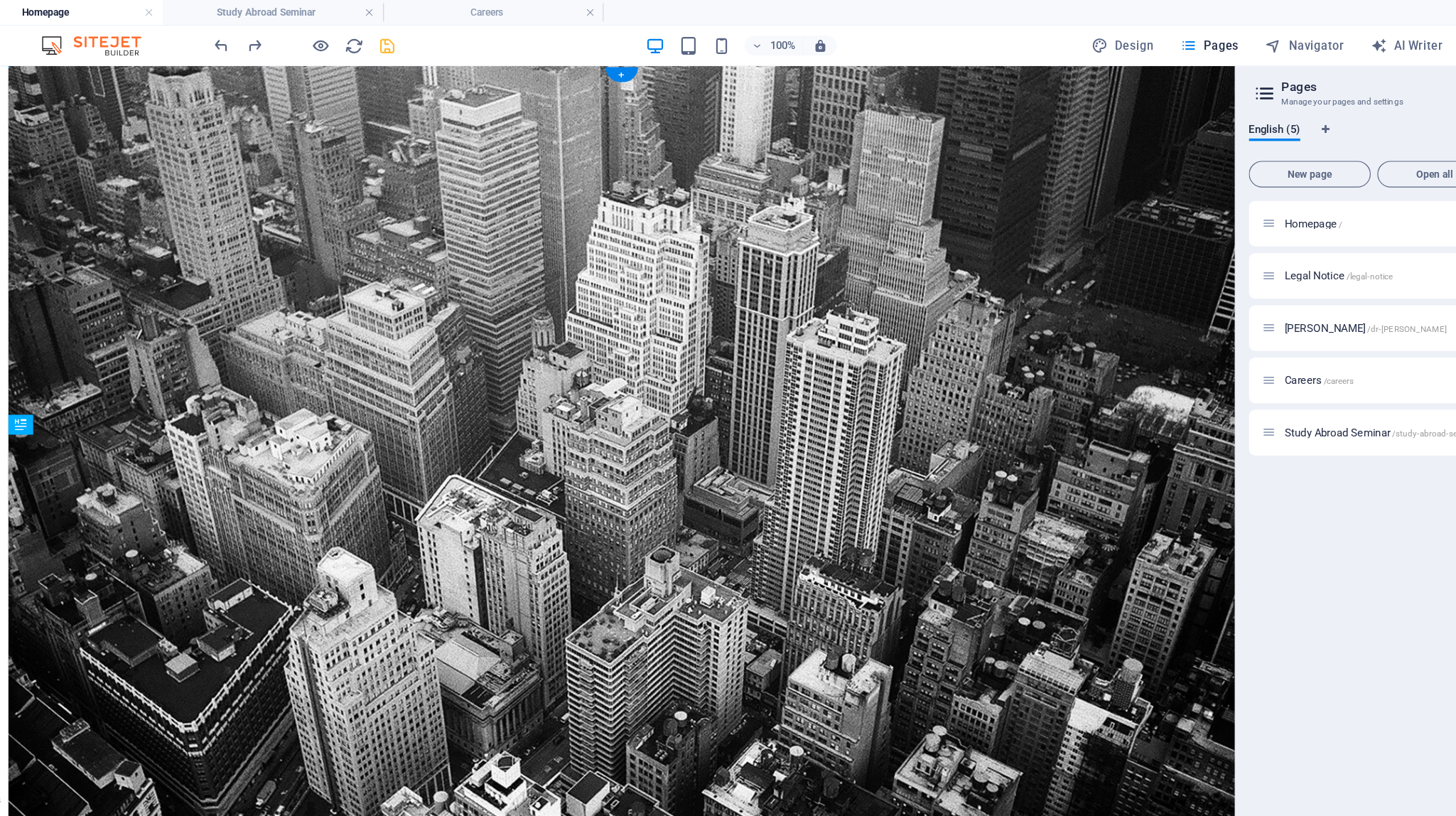
drag, startPoint x: 468, startPoint y: 537, endPoint x: 477, endPoint y: 462, distance: 75.5
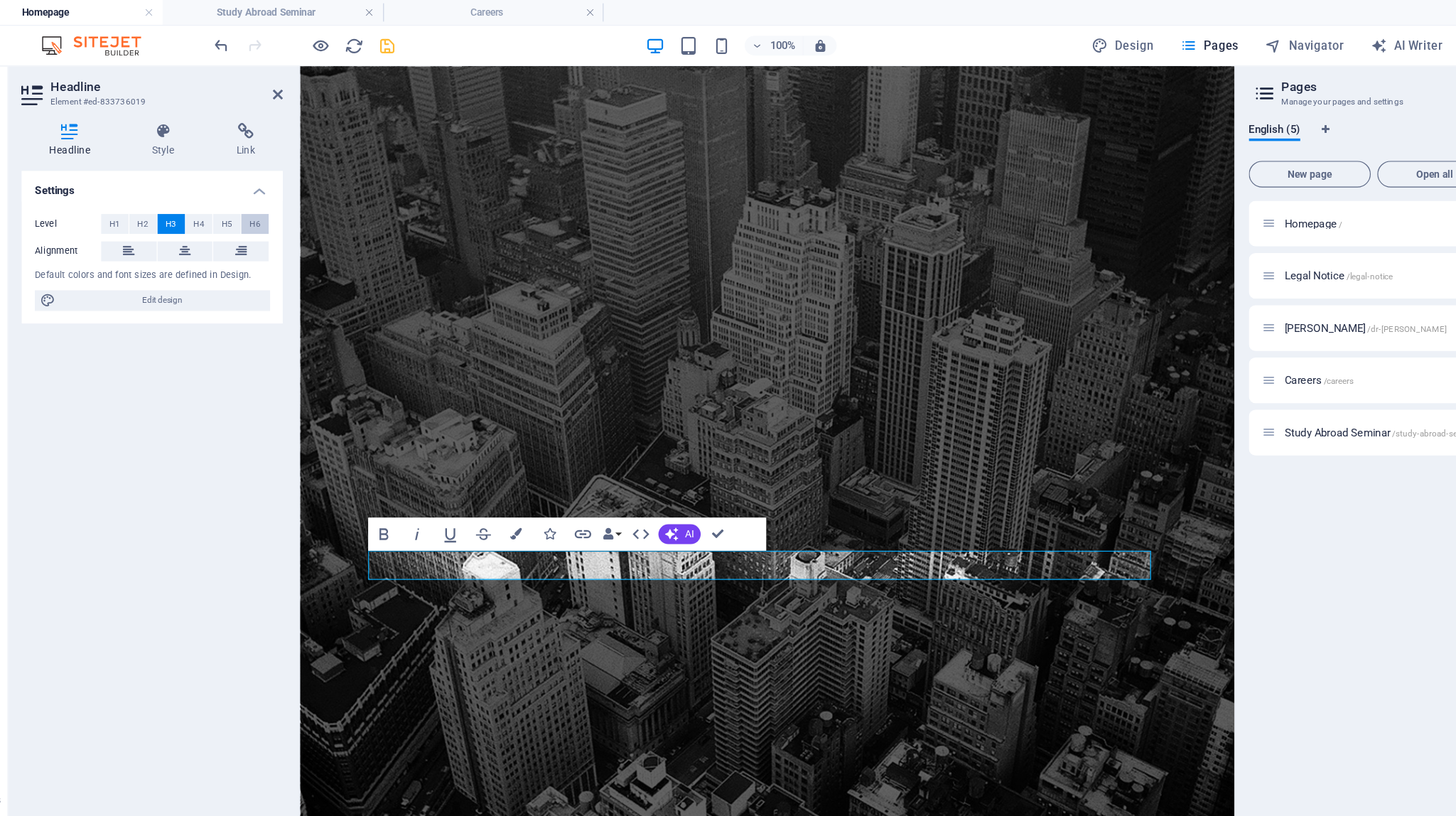
click at [266, 192] on span "H6" at bounding box center [268, 192] width 9 height 17
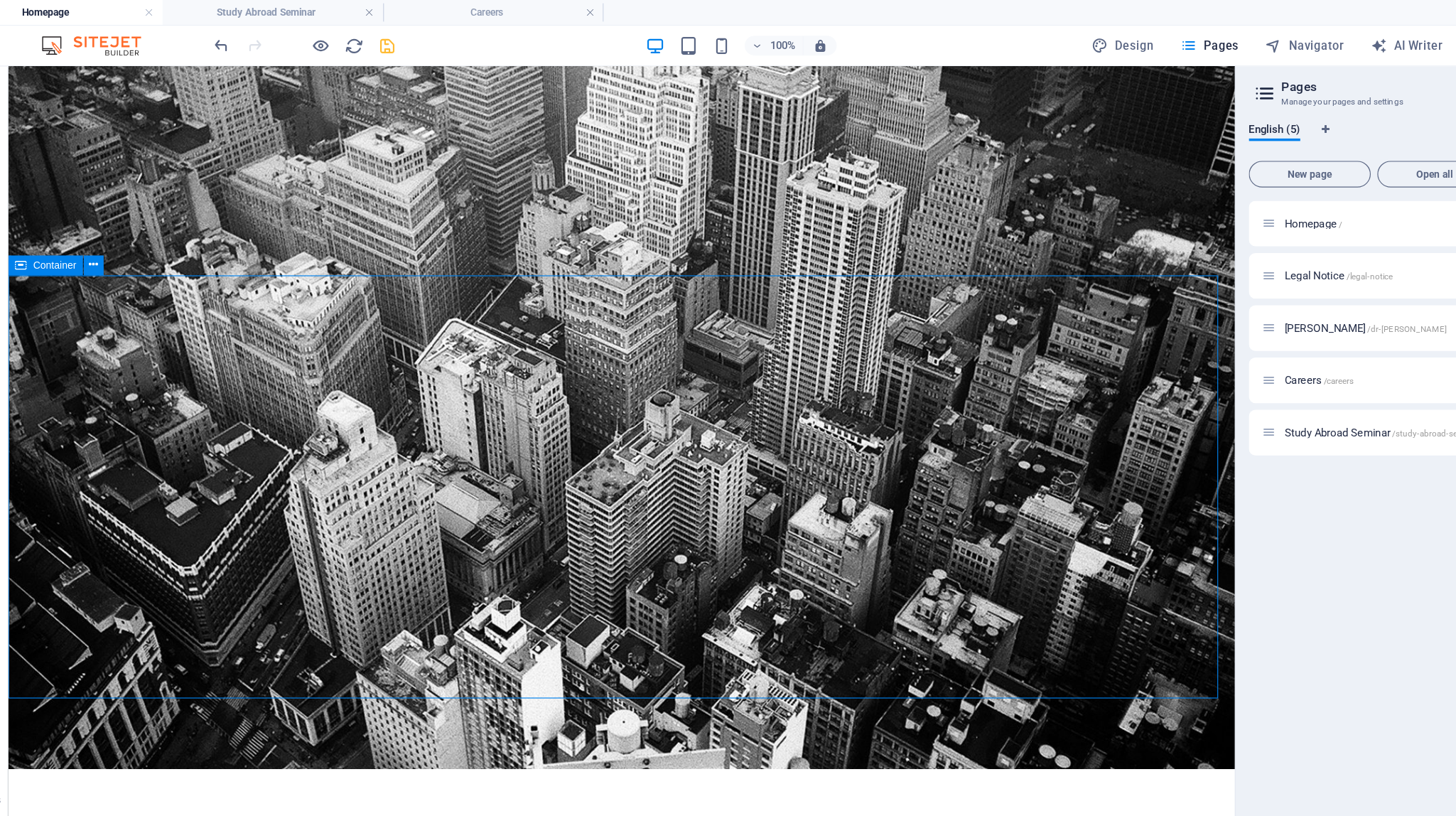
scroll to position [137, 0]
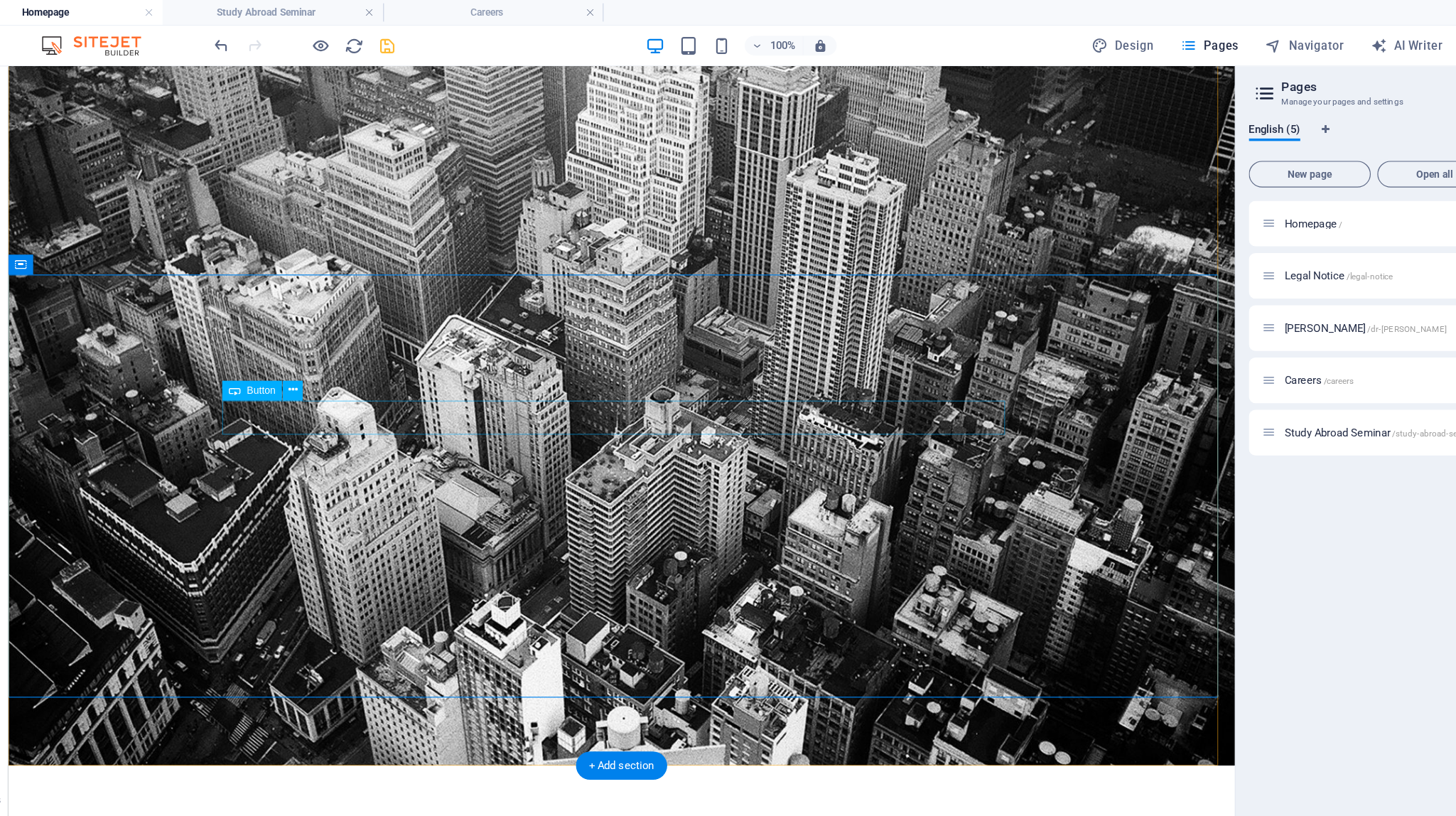
click at [297, 331] on icon at bounding box center [301, 333] width 8 height 15
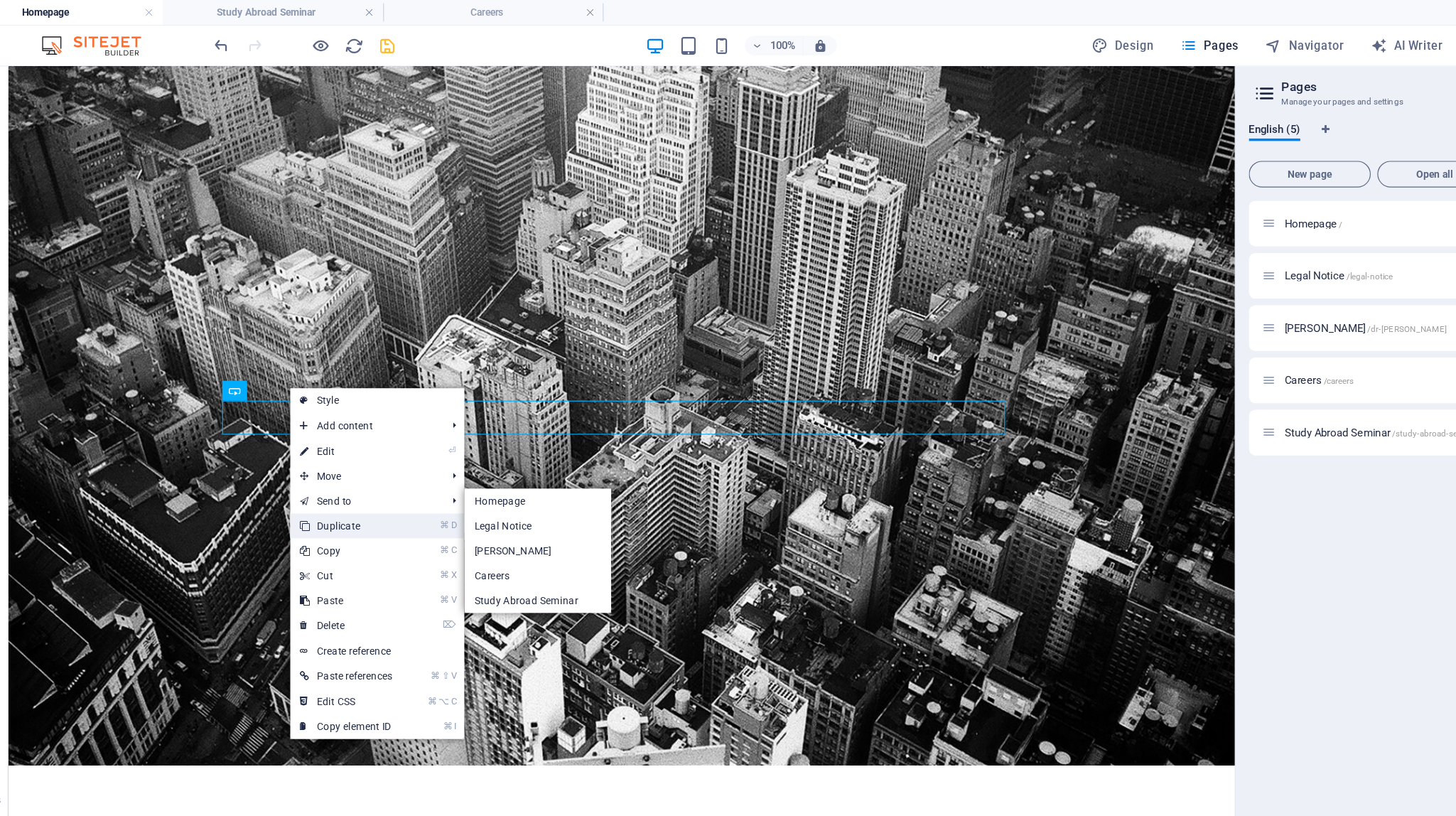
click at [342, 450] on link "⌘ D Duplicate" at bounding box center [346, 451] width 96 height 21
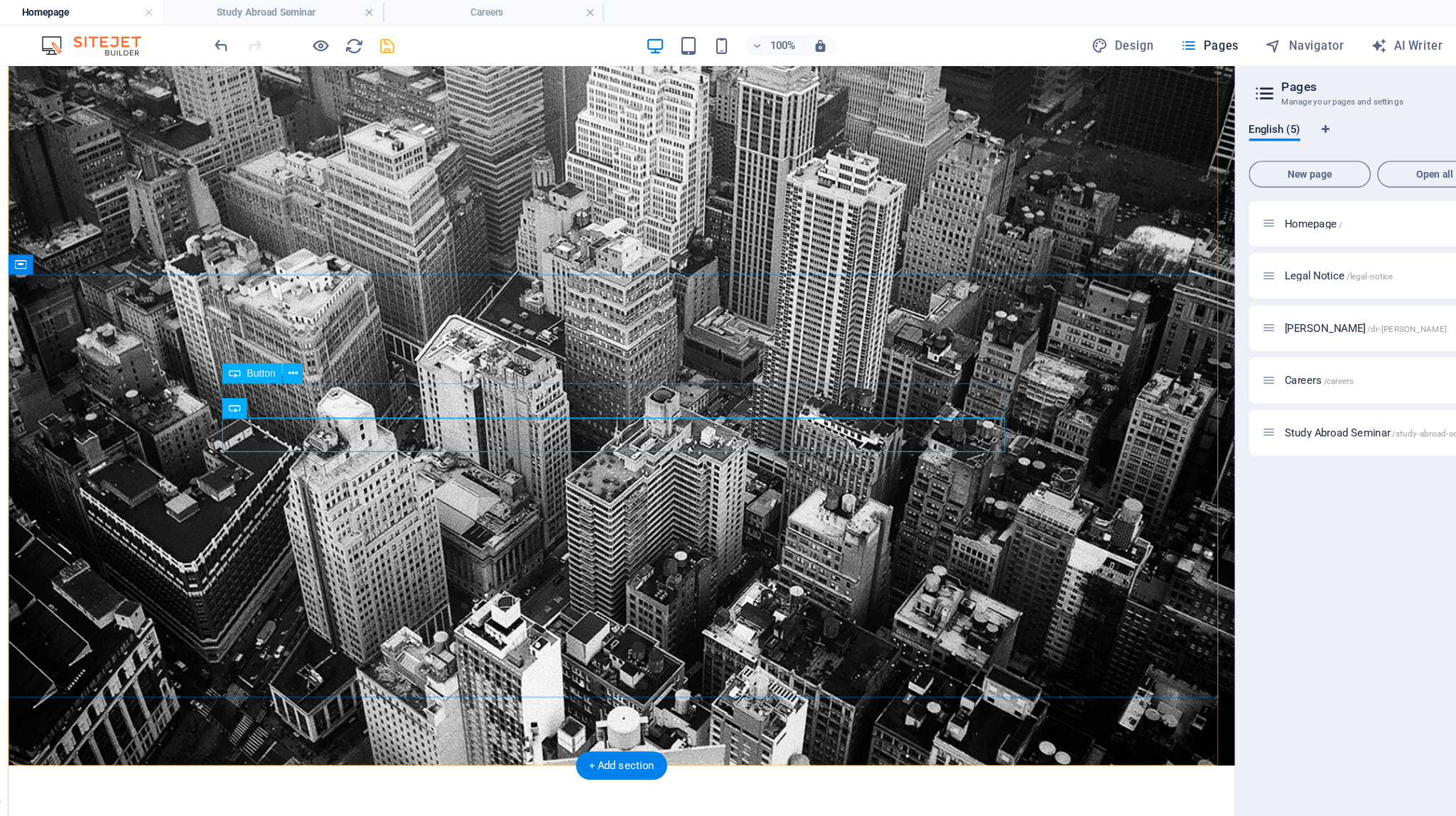
click at [299, 320] on icon at bounding box center [301, 319] width 8 height 15
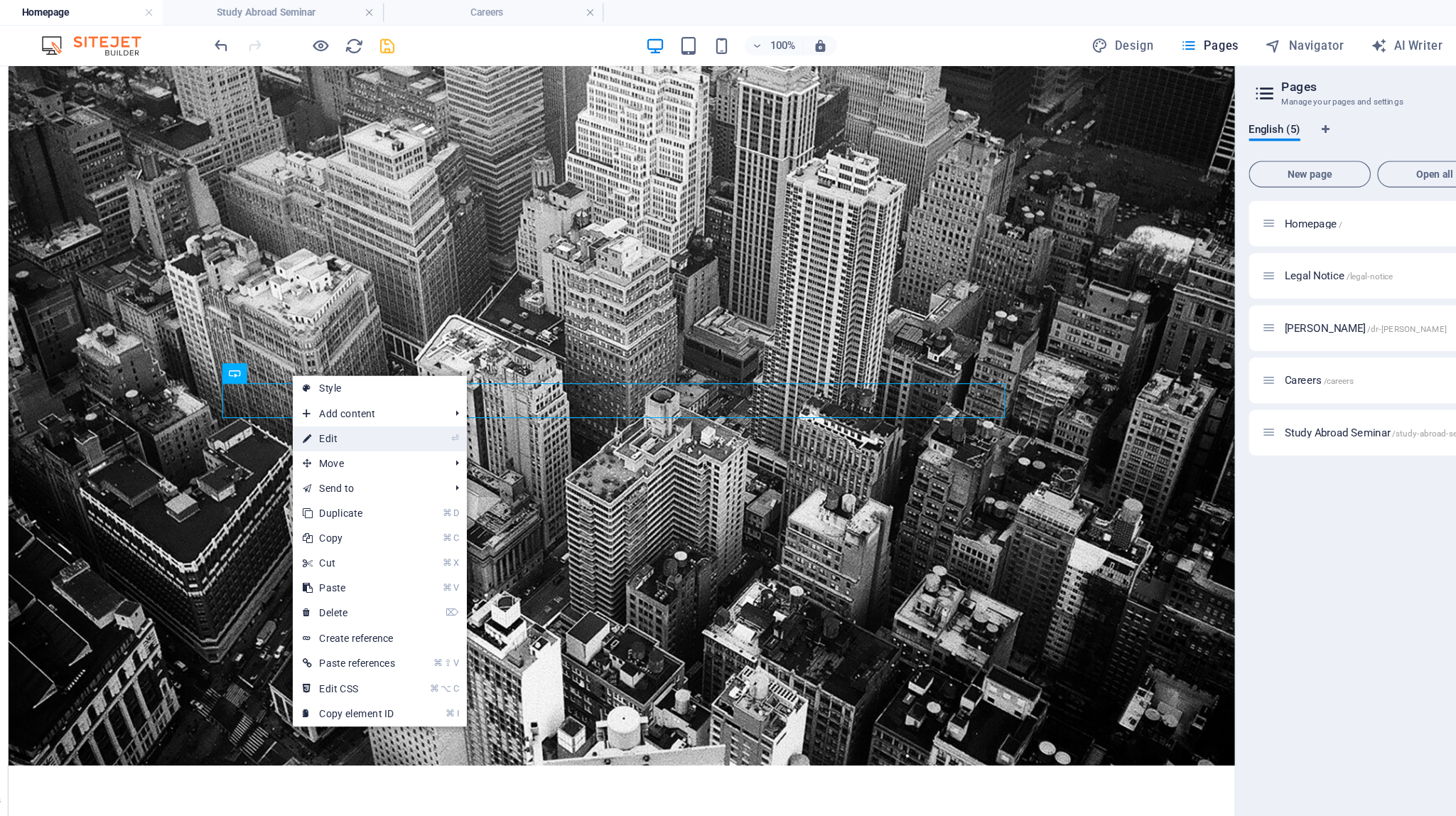
click at [327, 373] on link "⏎ Edit" at bounding box center [349, 376] width 96 height 21
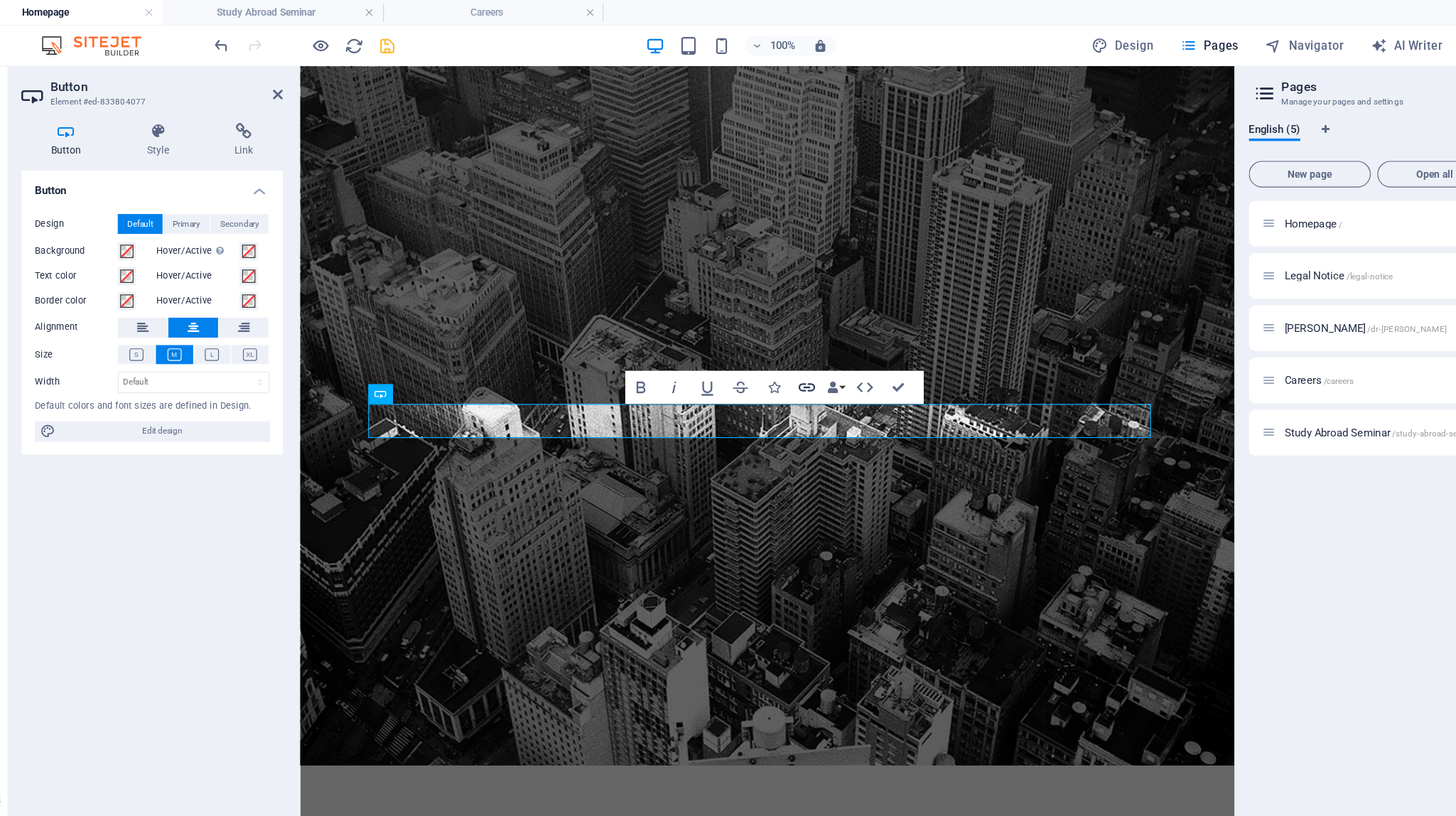
click at [741, 333] on icon "button" at bounding box center [741, 331] width 17 height 17
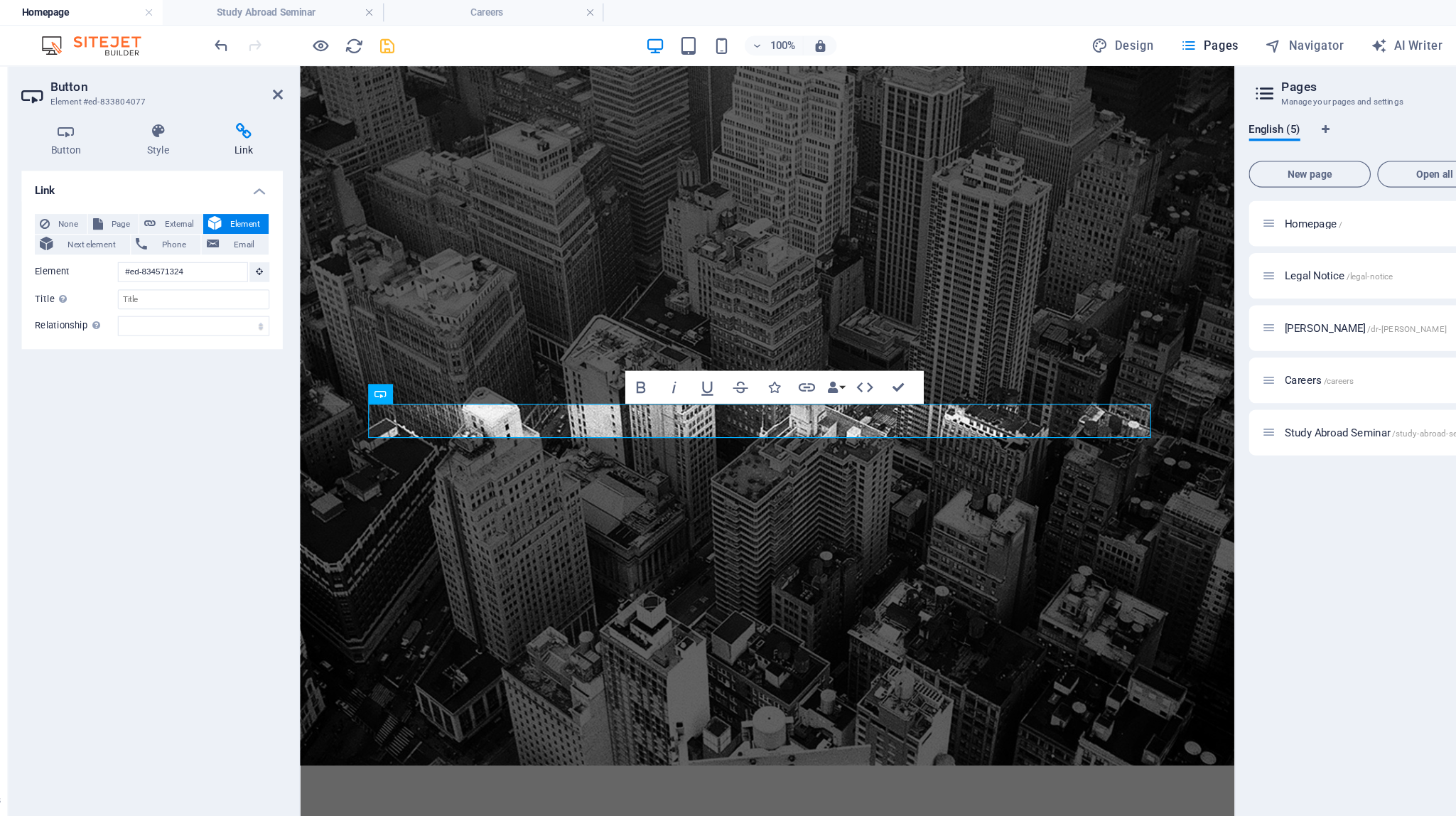
click at [250, 113] on icon at bounding box center [258, 113] width 67 height 14
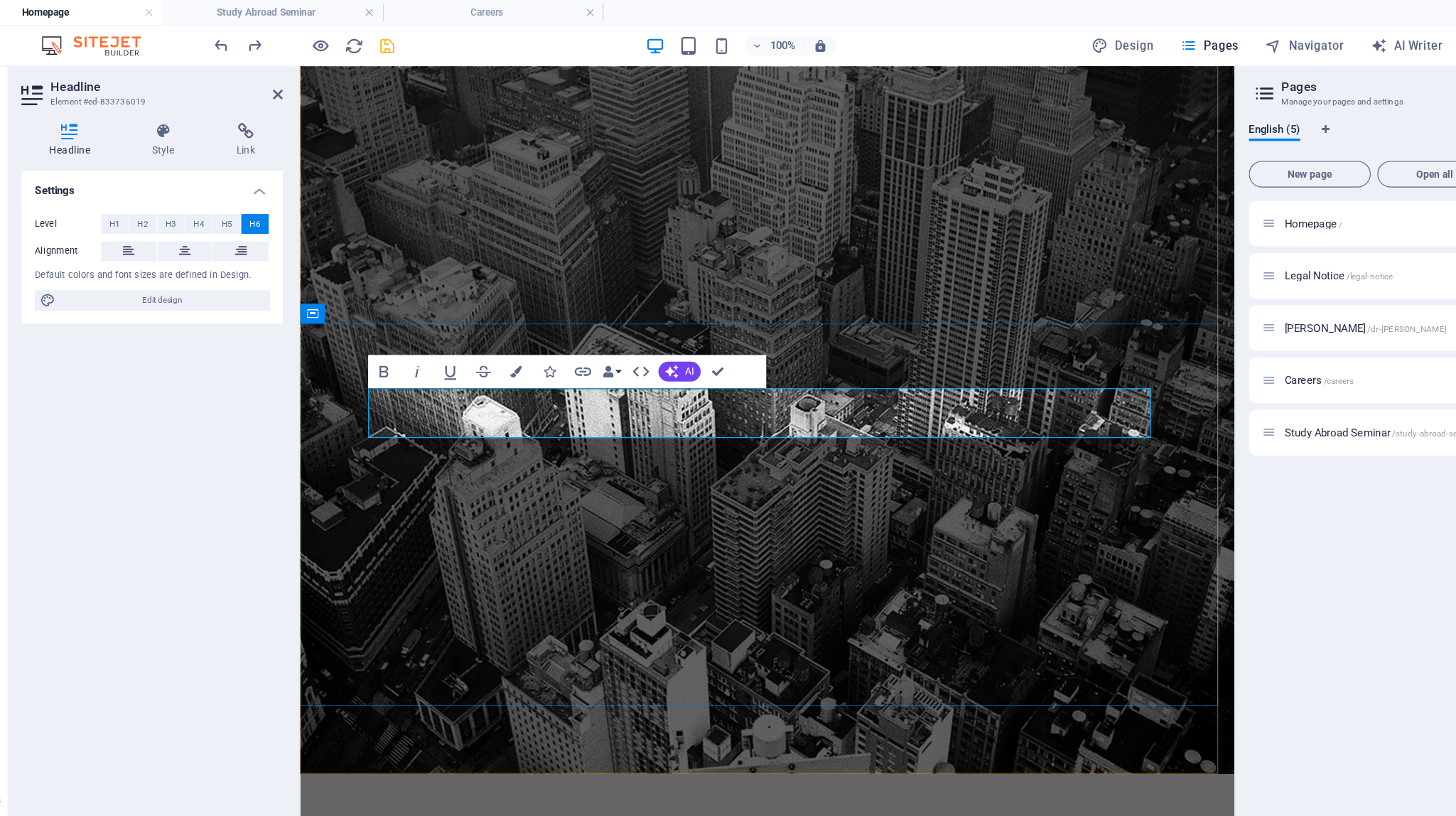
click at [549, 318] on icon "button" at bounding box center [549, 318] width 14 height 7
click at [261, 114] on icon at bounding box center [260, 113] width 63 height 14
click at [208, 189] on span "External" at bounding box center [202, 192] width 31 height 17
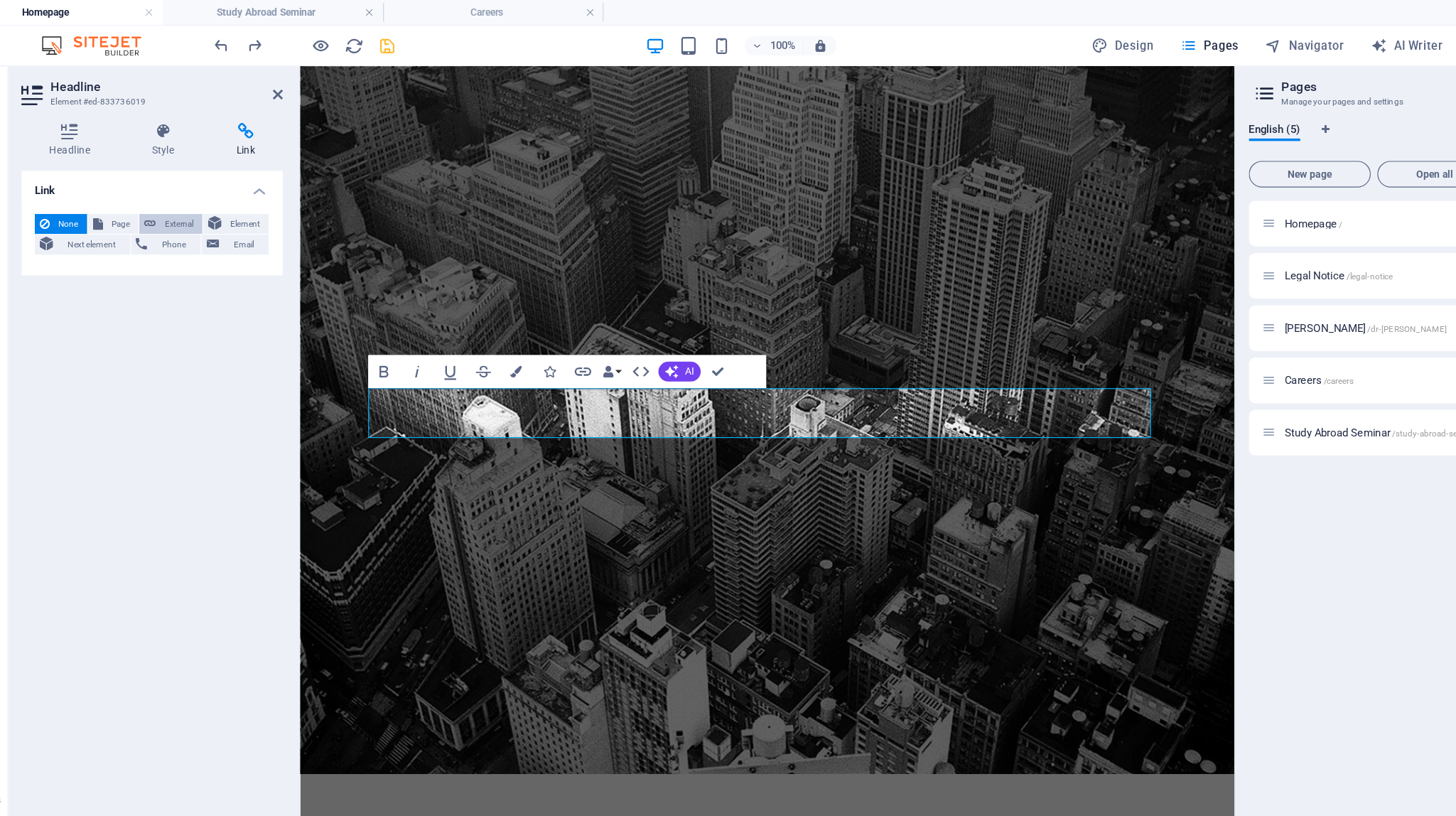
select select "blank"
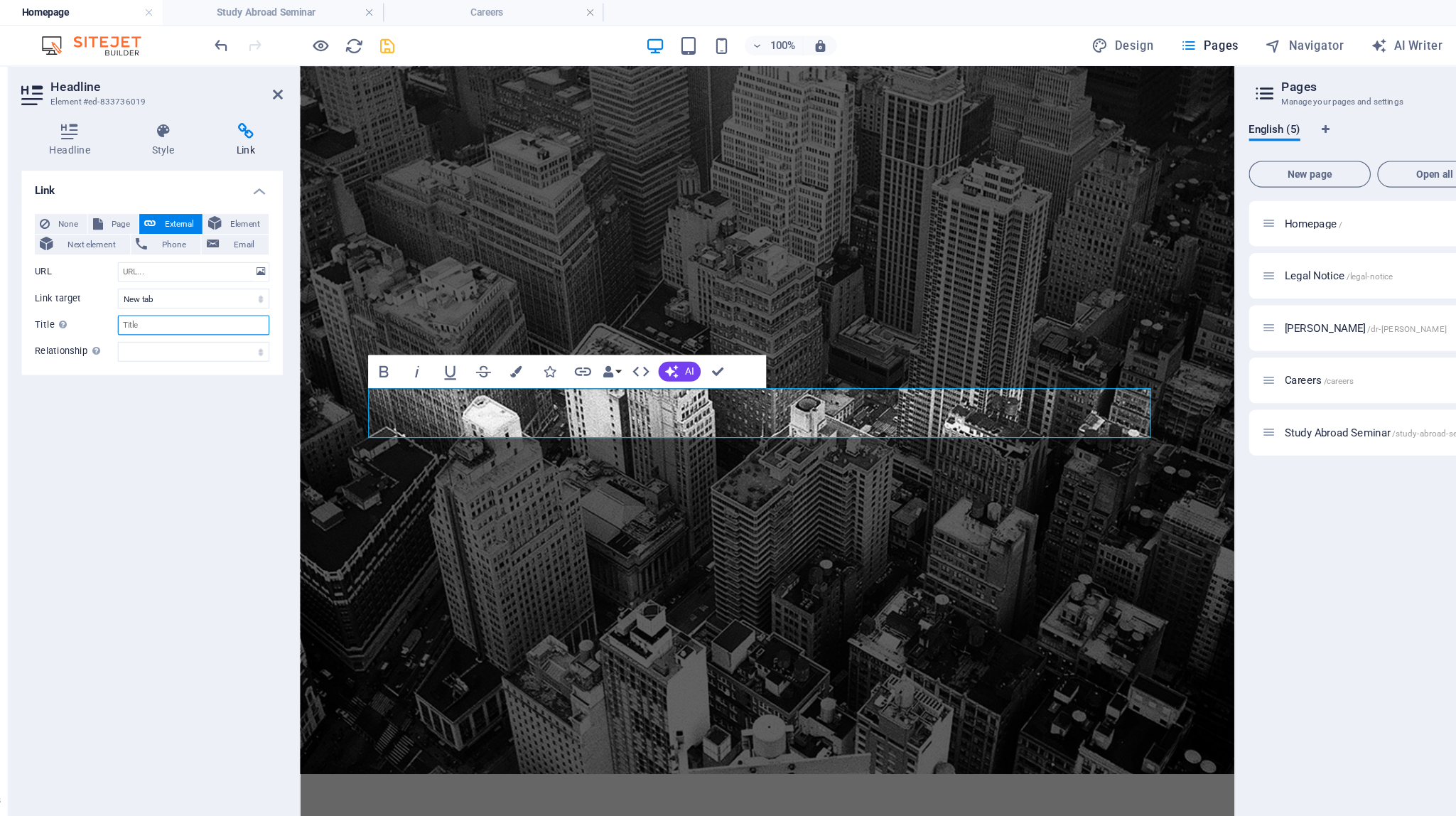
click at [197, 283] on input "Title Additional link description, should not be the same as the link text. The…" at bounding box center [216, 278] width 130 height 17
paste input "Reserve Your Spot Now"
type input "Reserve Your Spot Now"
click at [209, 332] on div "Link None Page External Element Next element Phone Email Page Homepage Legal No…" at bounding box center [180, 464] width 224 height 635
click at [250, 303] on select "alternate author bookmark external help license next nofollow noreferrer noopen…" at bounding box center [216, 301] width 130 height 17
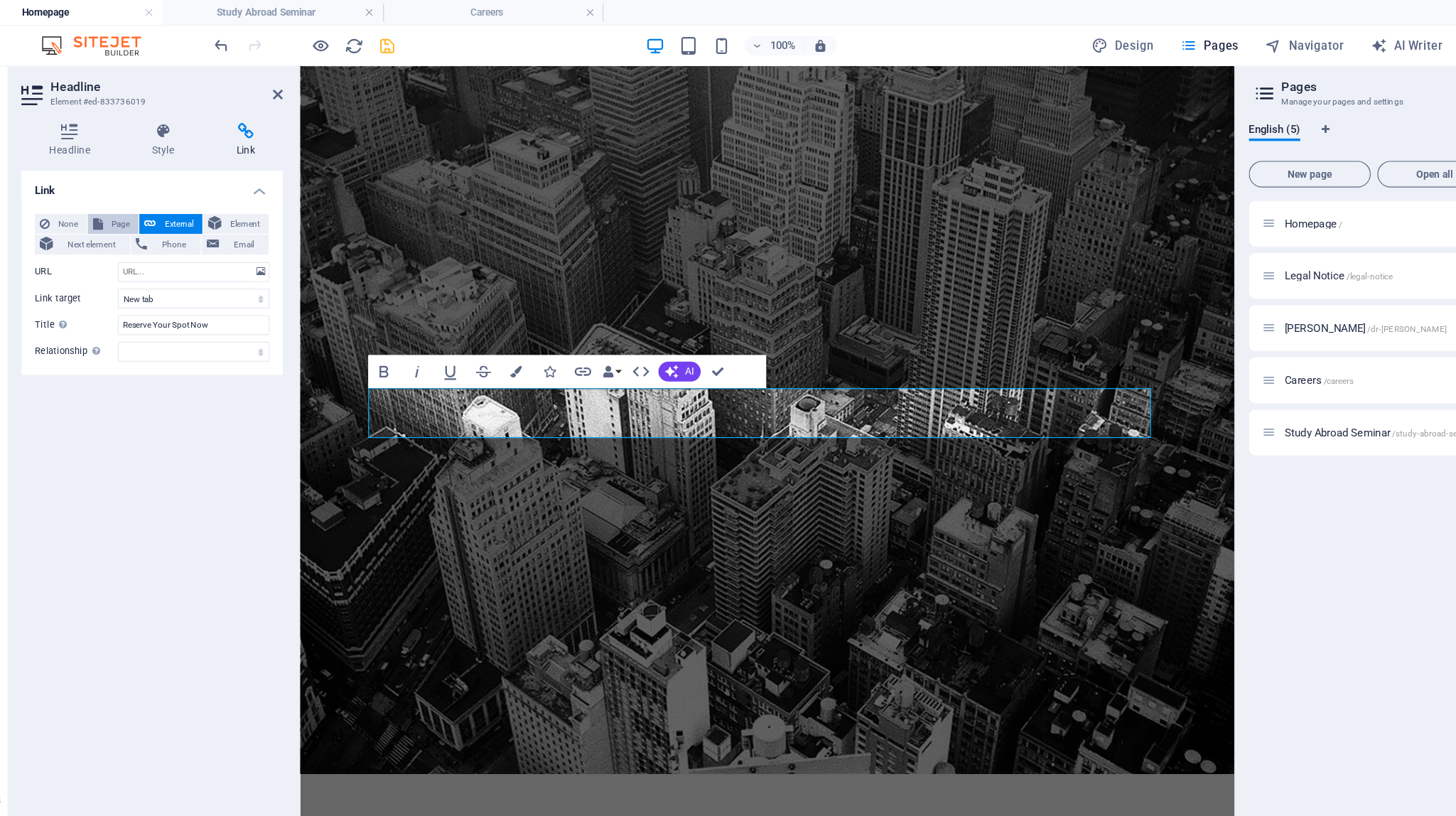
click at [146, 193] on span "Page" at bounding box center [153, 192] width 22 height 17
select select
click at [193, 226] on select "Homepage Legal Notice [PERSON_NAME] Careers Study Abroad Seminar" at bounding box center [216, 232] width 130 height 17
select select "4"
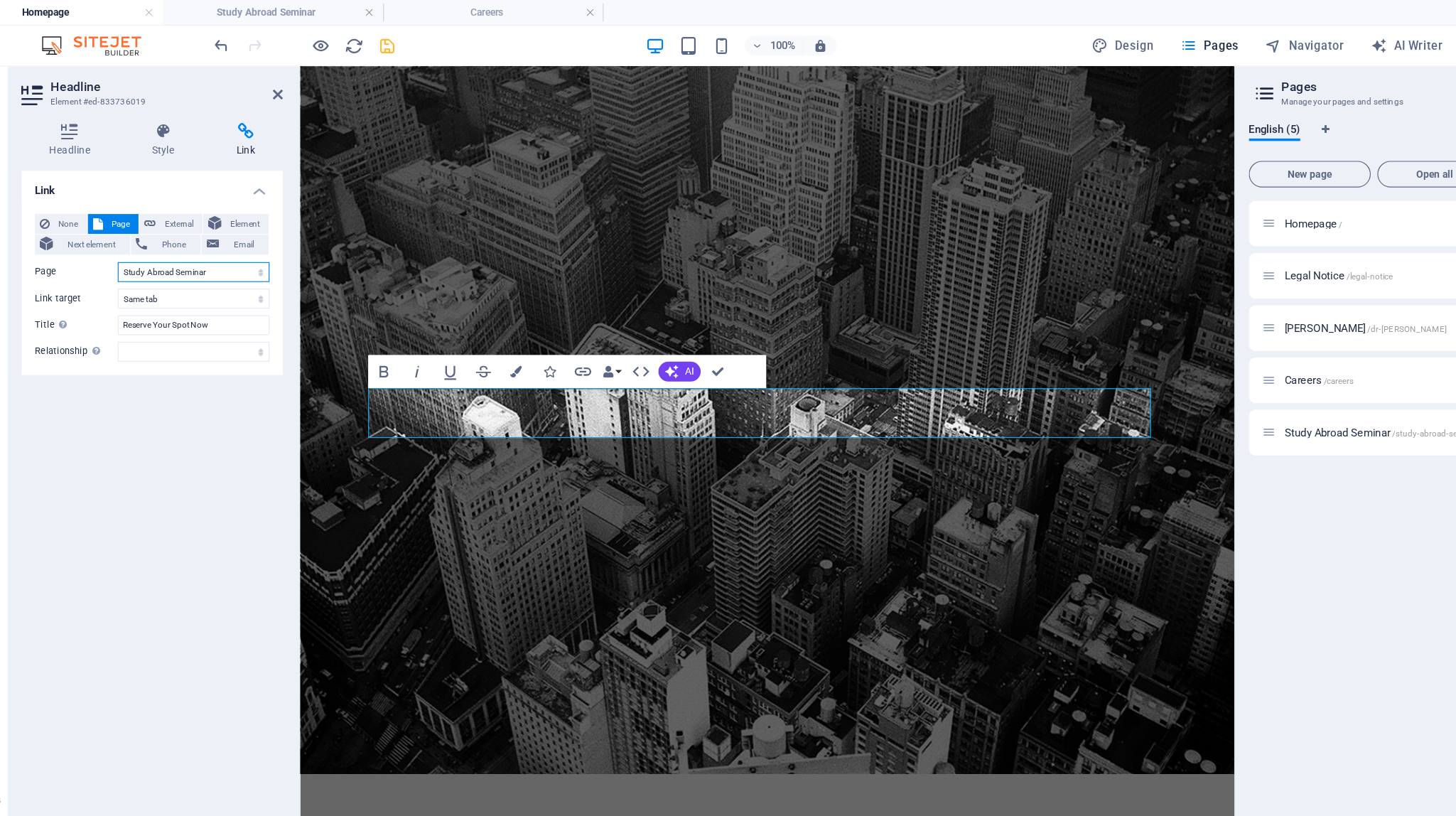
click at [151, 224] on select "Homepage Legal Notice [PERSON_NAME] Careers Study Abroad Seminar" at bounding box center [216, 232] width 130 height 17
click at [242, 302] on select "alternate author bookmark external help license next nofollow noreferrer noopen…" at bounding box center [216, 301] width 130 height 17
click at [98, 382] on div "Link None Page External Element Next element Phone Email Page Homepage Legal No…" at bounding box center [180, 464] width 224 height 635
click at [546, 318] on icon "button" at bounding box center [549, 318] width 17 height 17
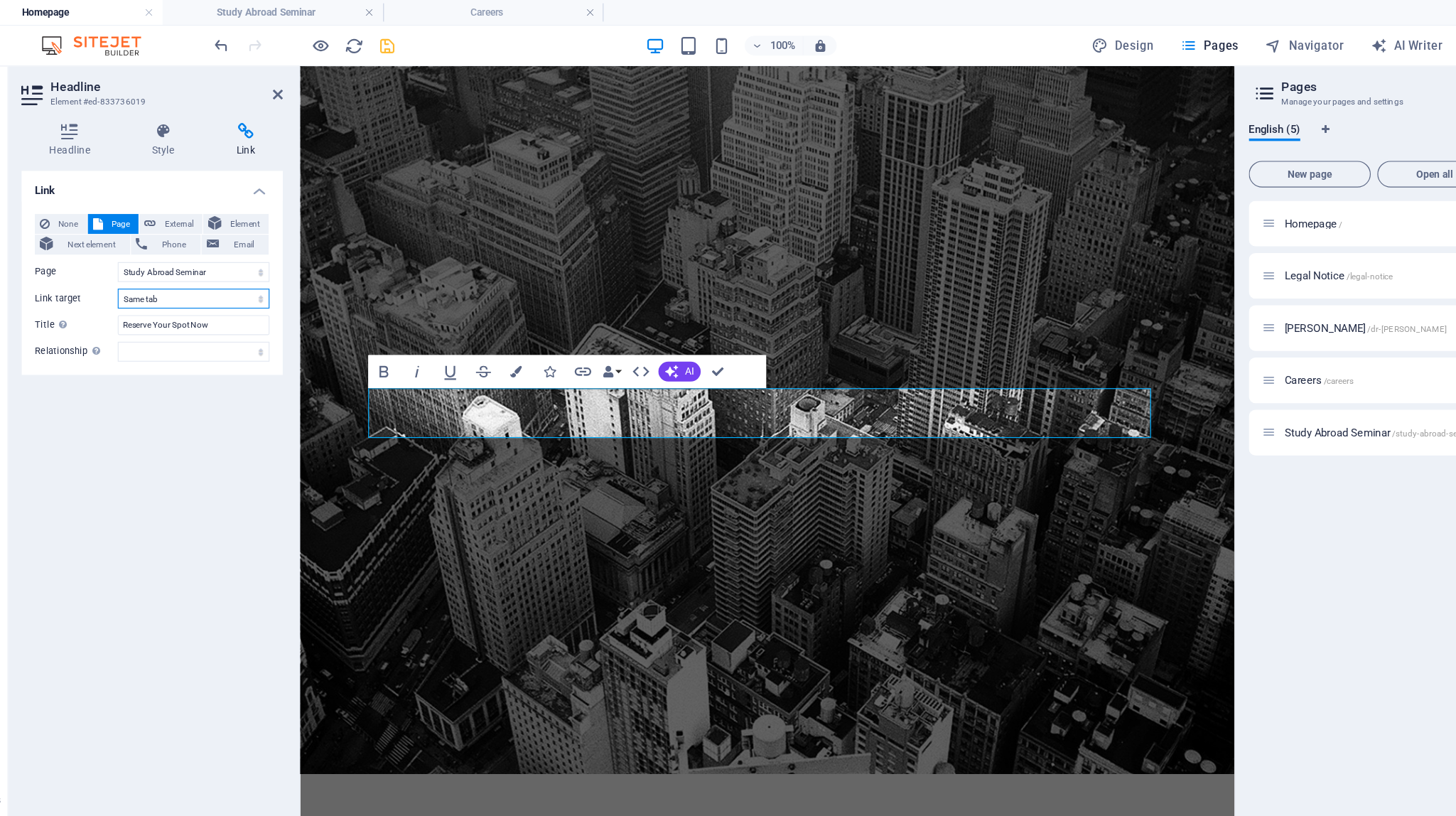
click at [217, 254] on select "New tab Same tab Overlay" at bounding box center [216, 255] width 130 height 17
select select "blank"
click at [151, 247] on select "New tab Same tab Overlay" at bounding box center [216, 255] width 130 height 17
click at [224, 278] on input "Reserve Your Spot Now" at bounding box center [216, 278] width 130 height 17
click at [232, 302] on select "alternate author bookmark external help license next nofollow noreferrer noopen…" at bounding box center [216, 301] width 130 height 17
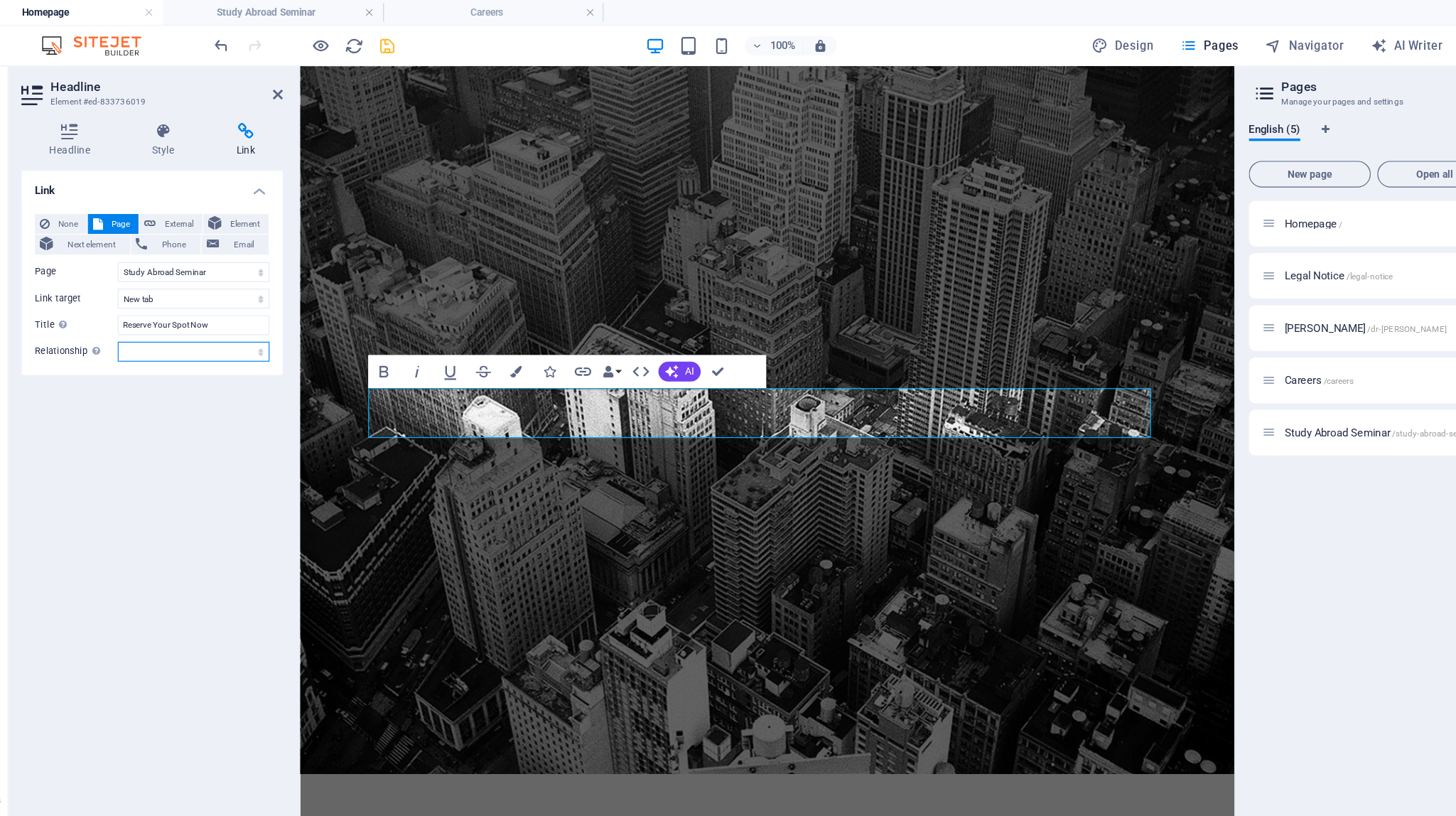
select select "author"
click at [151, 293] on select "alternate author bookmark external help license next nofollow noreferrer noopen…" at bounding box center [216, 301] width 130 height 17
click at [184, 123] on h4 "Style" at bounding box center [193, 121] width 73 height 30
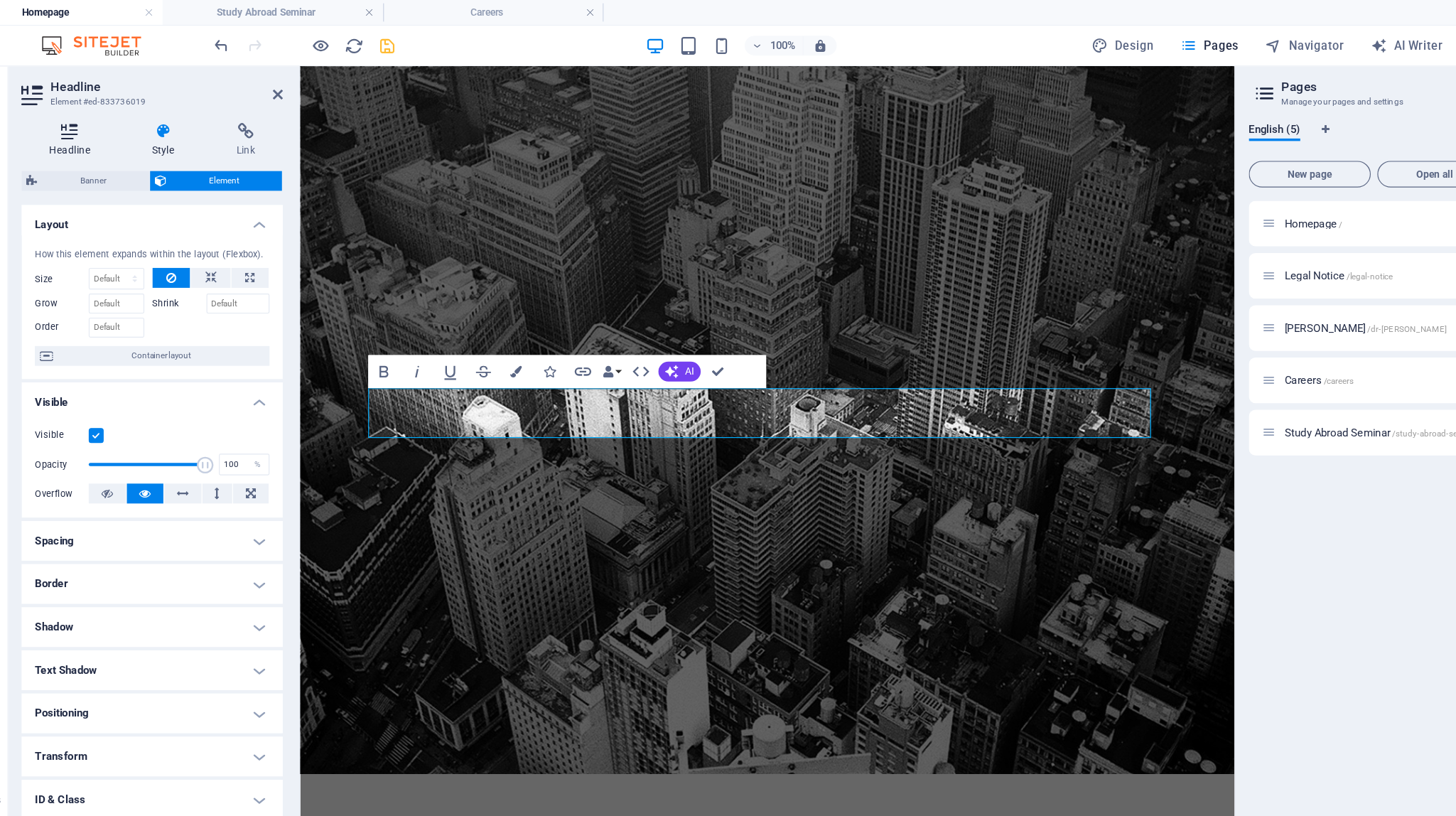
click at [108, 116] on icon at bounding box center [109, 113] width 83 height 14
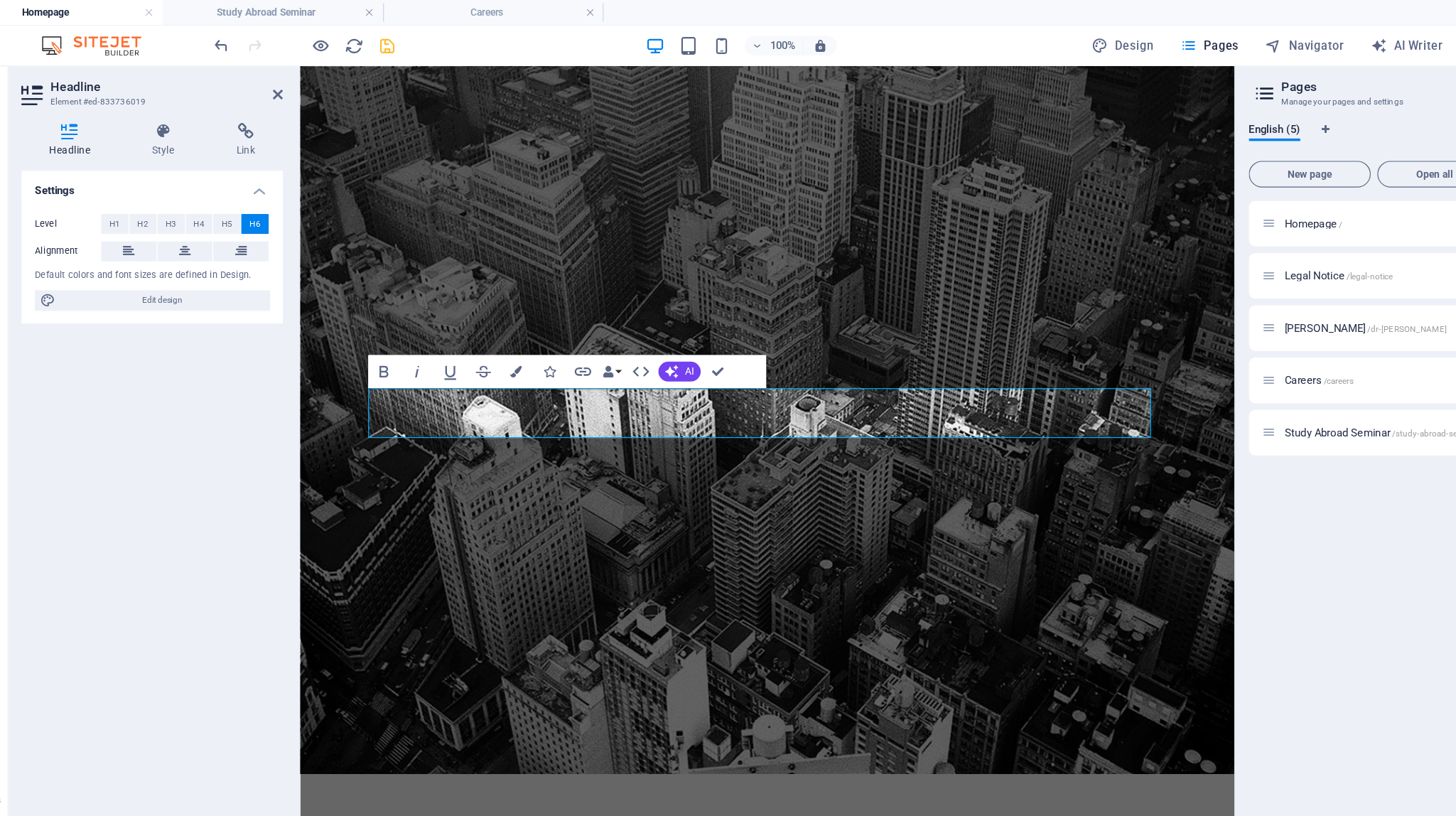
click at [282, 82] on header "Headline Element #ed-833736019" at bounding box center [180, 75] width 224 height 37
click at [286, 81] on icon at bounding box center [288, 81] width 9 height 12
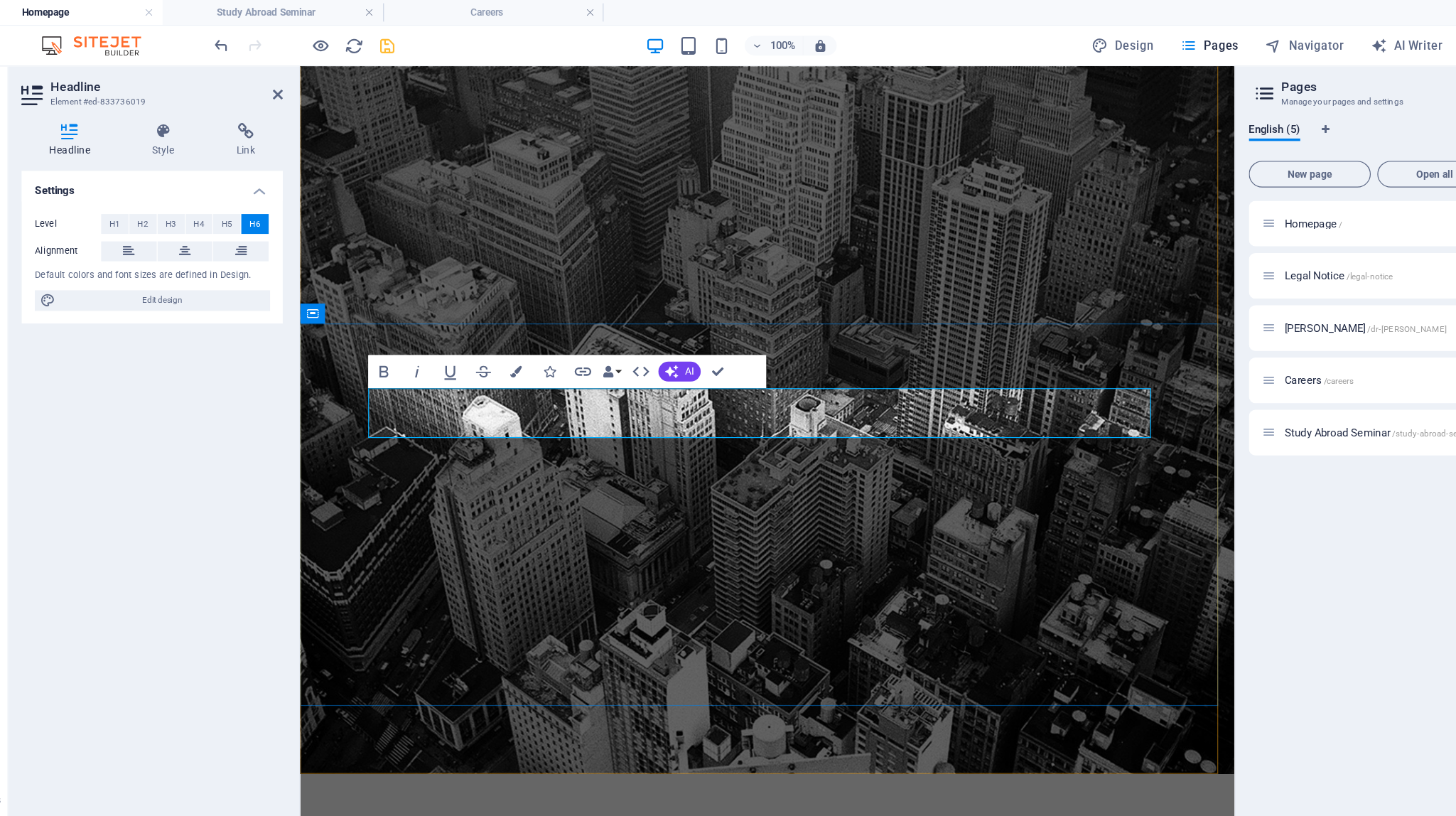
click at [548, 317] on icon "button" at bounding box center [549, 318] width 17 height 17
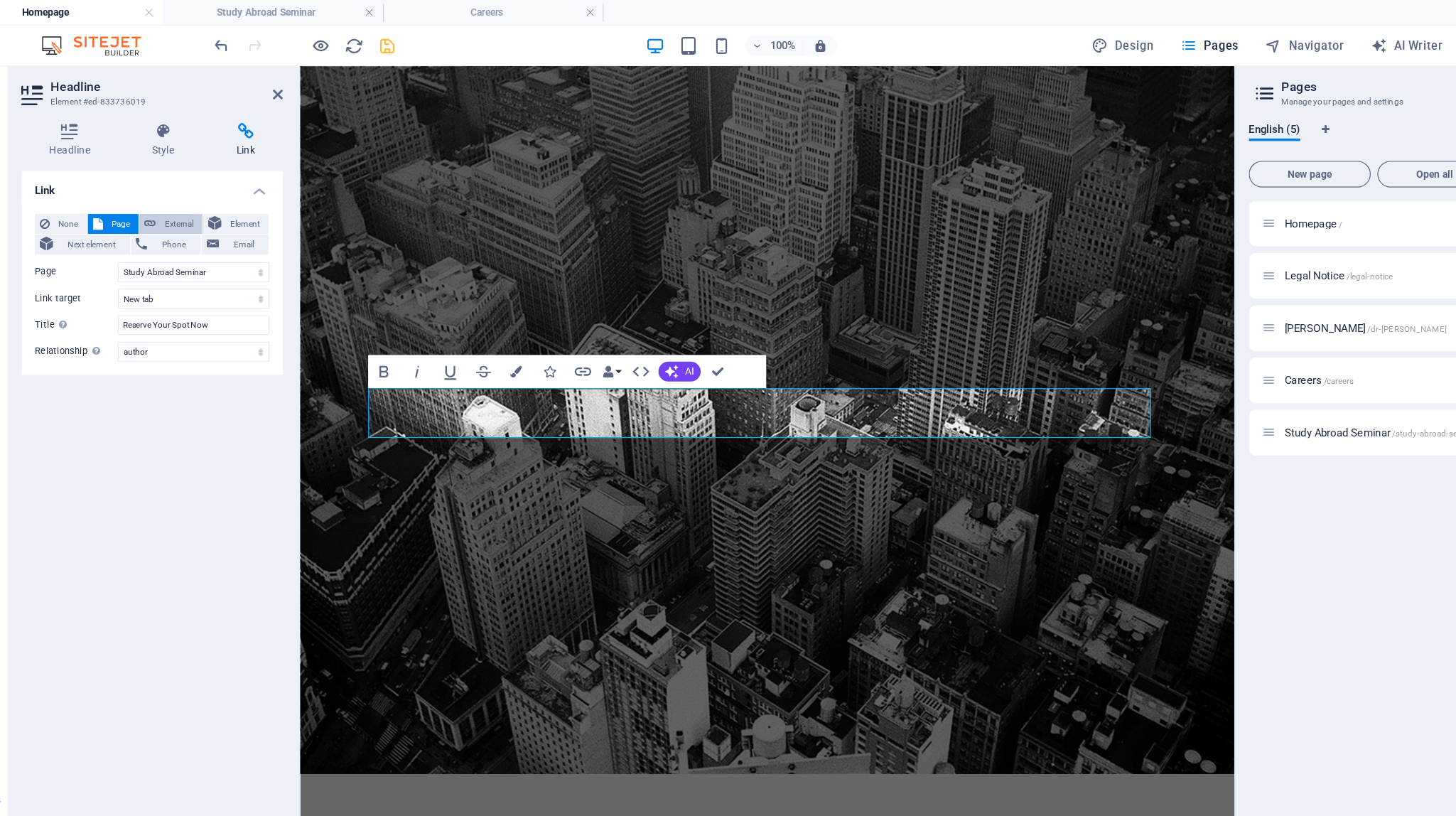
click at [195, 184] on span "External" at bounding box center [202, 192] width 31 height 17
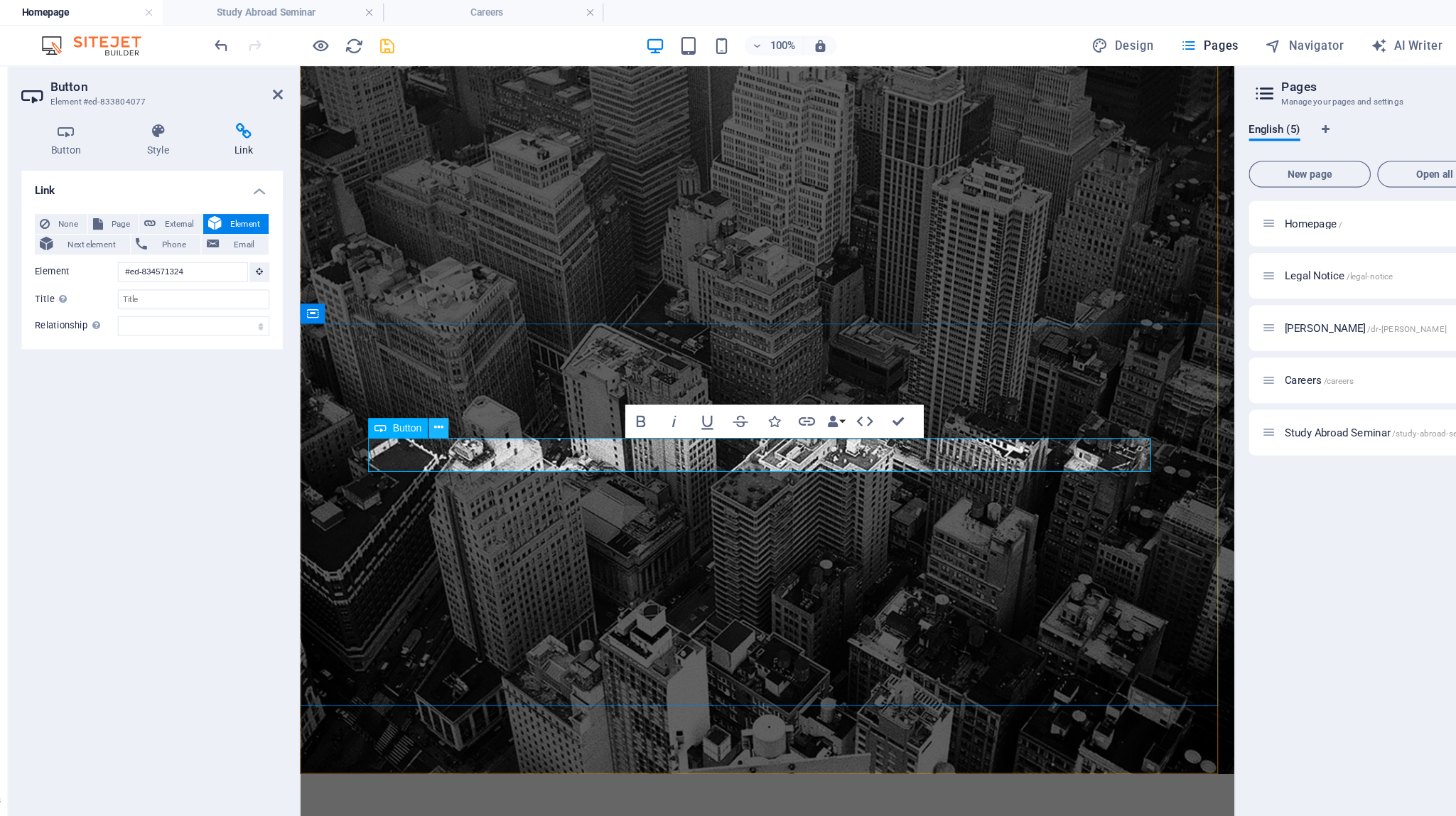
click at [423, 373] on button at bounding box center [425, 366] width 17 height 17
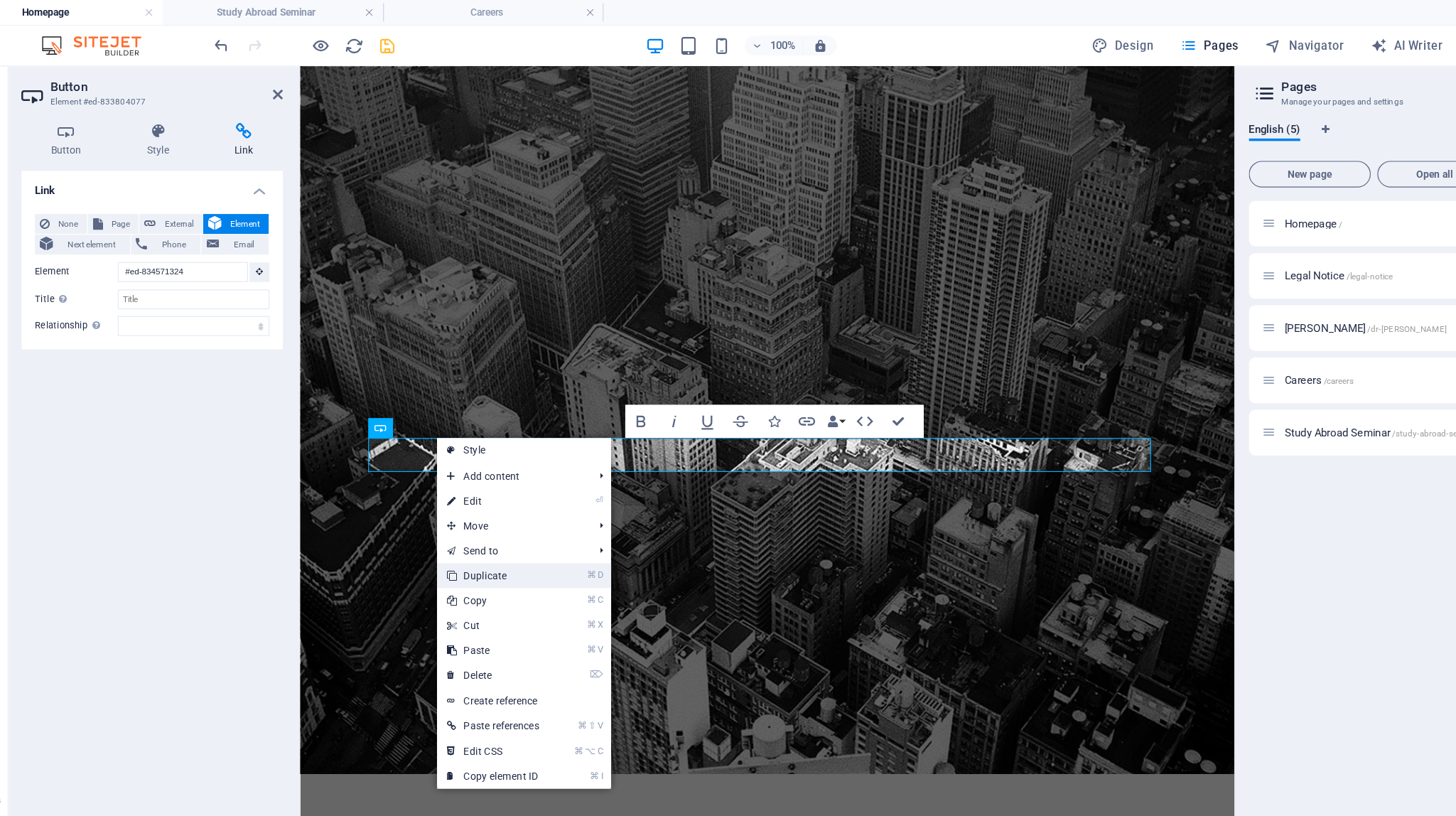
click at [479, 498] on link "⌘ D Duplicate" at bounding box center [472, 493] width 96 height 21
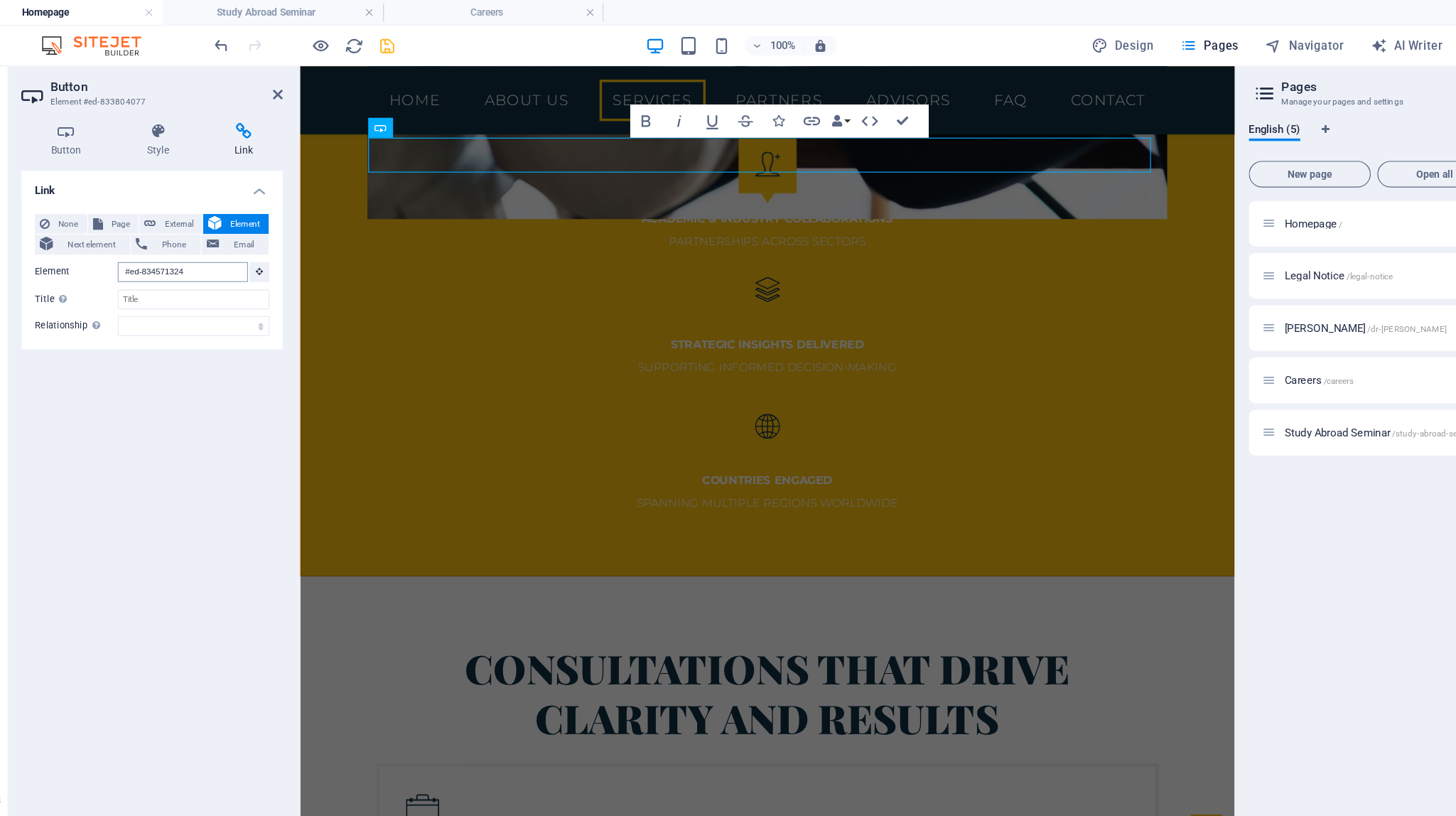
scroll to position [3237, 0]
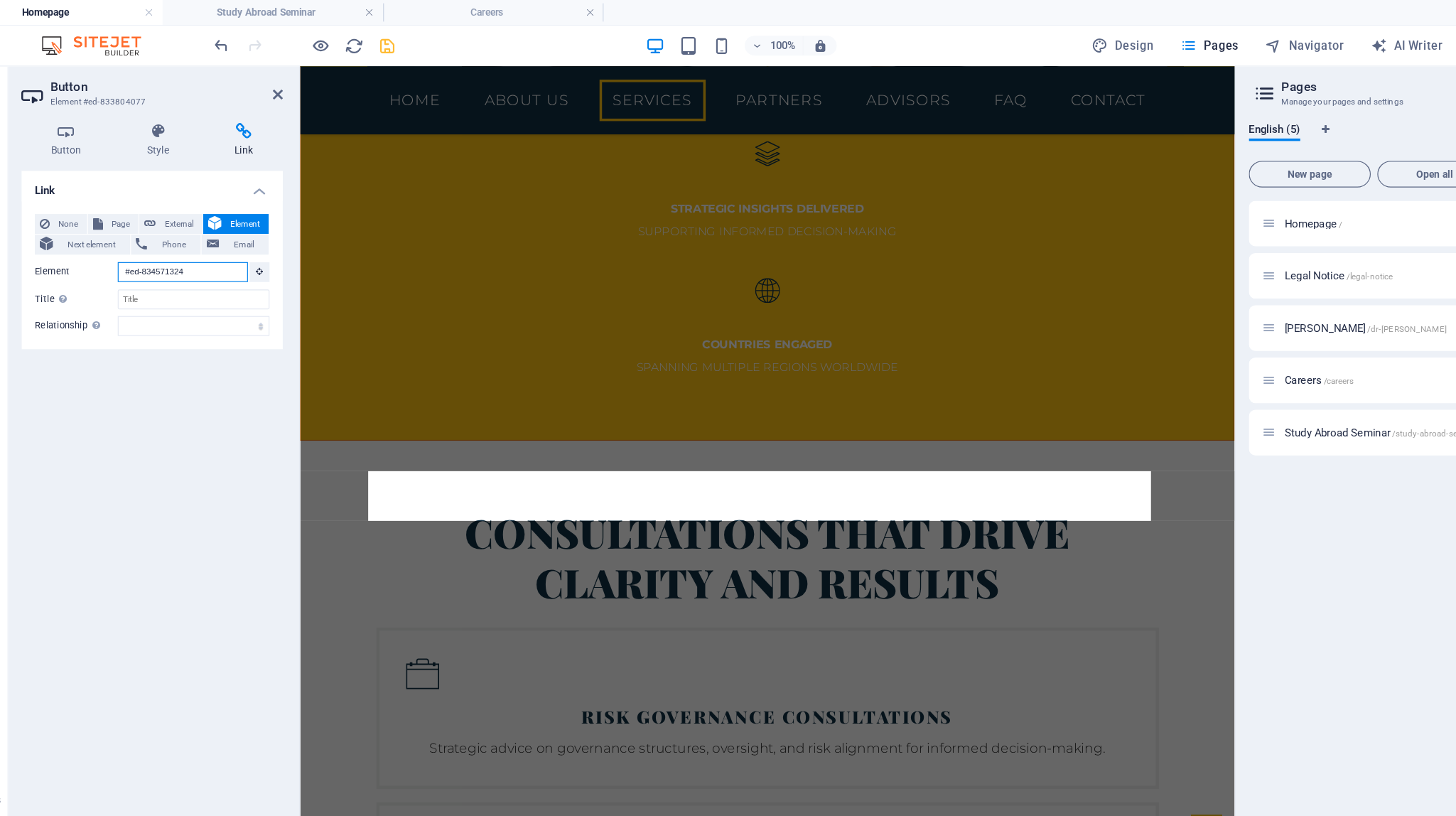
click at [250, 236] on input "#ed-834571324" at bounding box center [207, 232] width 112 height 17
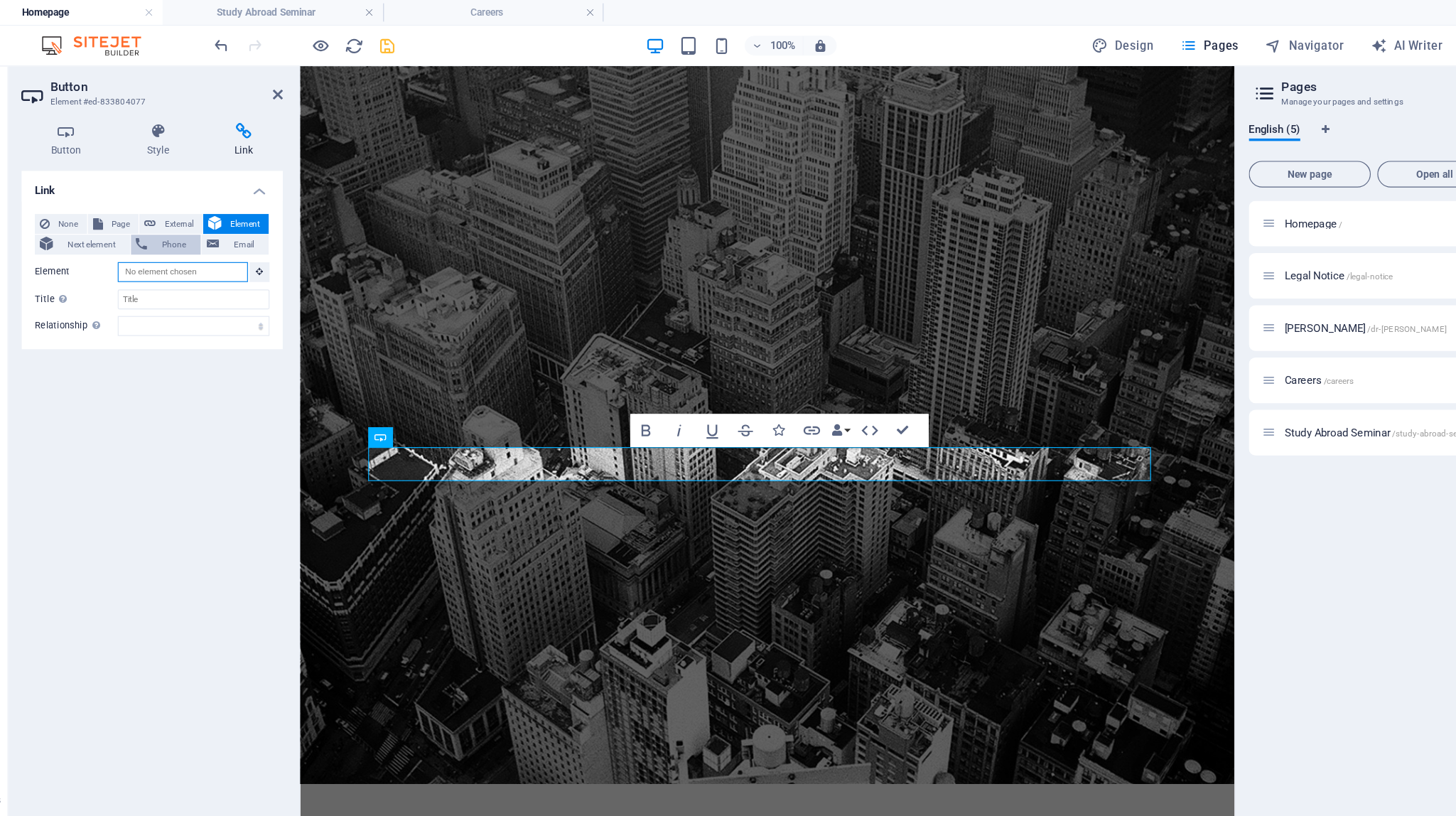
scroll to position [130, 0]
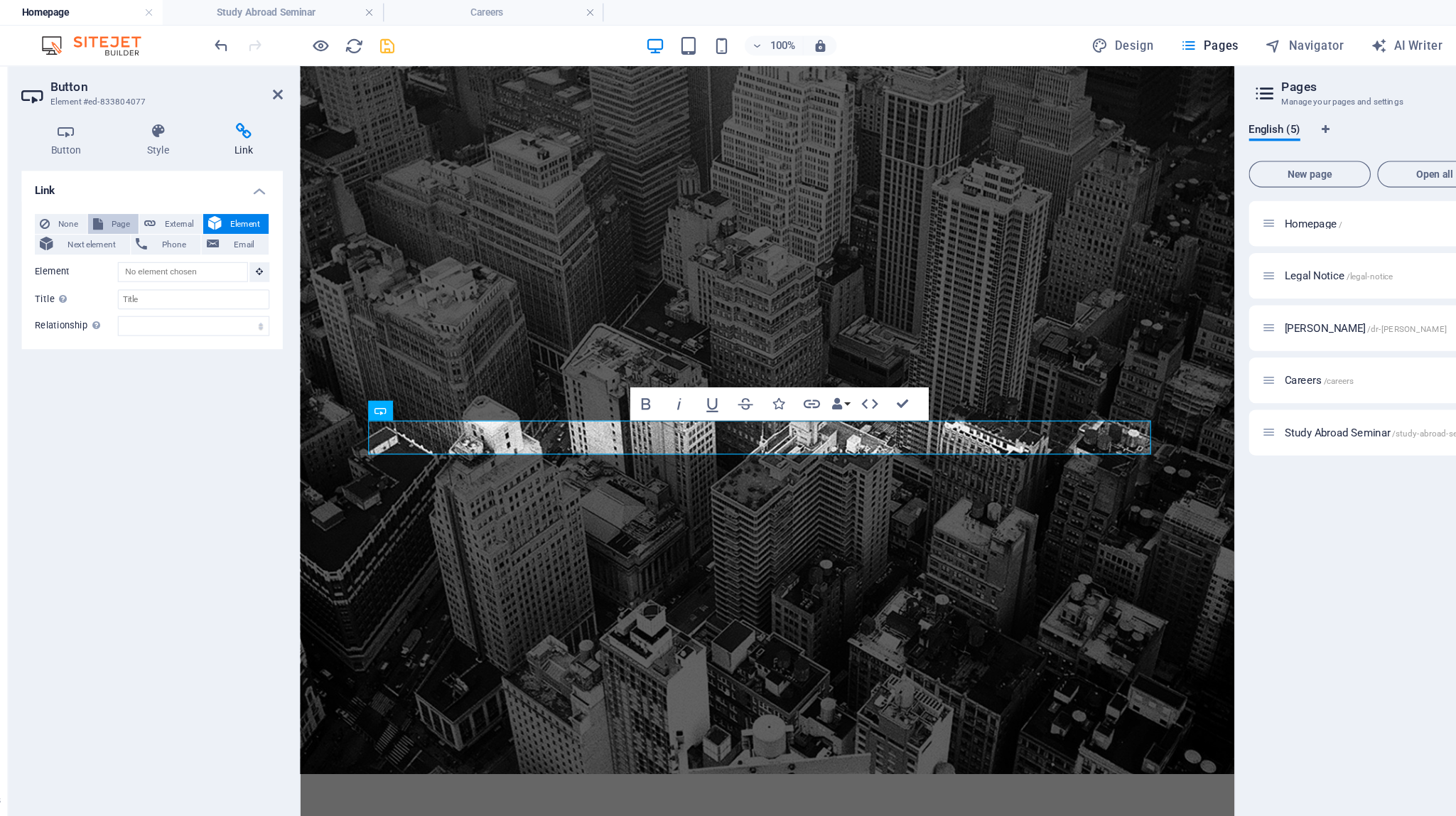
click at [153, 194] on span "Page" at bounding box center [153, 192] width 22 height 17
click at [216, 241] on div "None Page External Element Next element Phone Email Page Homepage Legal Notice …" at bounding box center [180, 247] width 201 height 127
click at [220, 239] on select "Homepage Legal Notice [PERSON_NAME] Careers Study Abroad Seminar" at bounding box center [216, 232] width 130 height 17
select select "4"
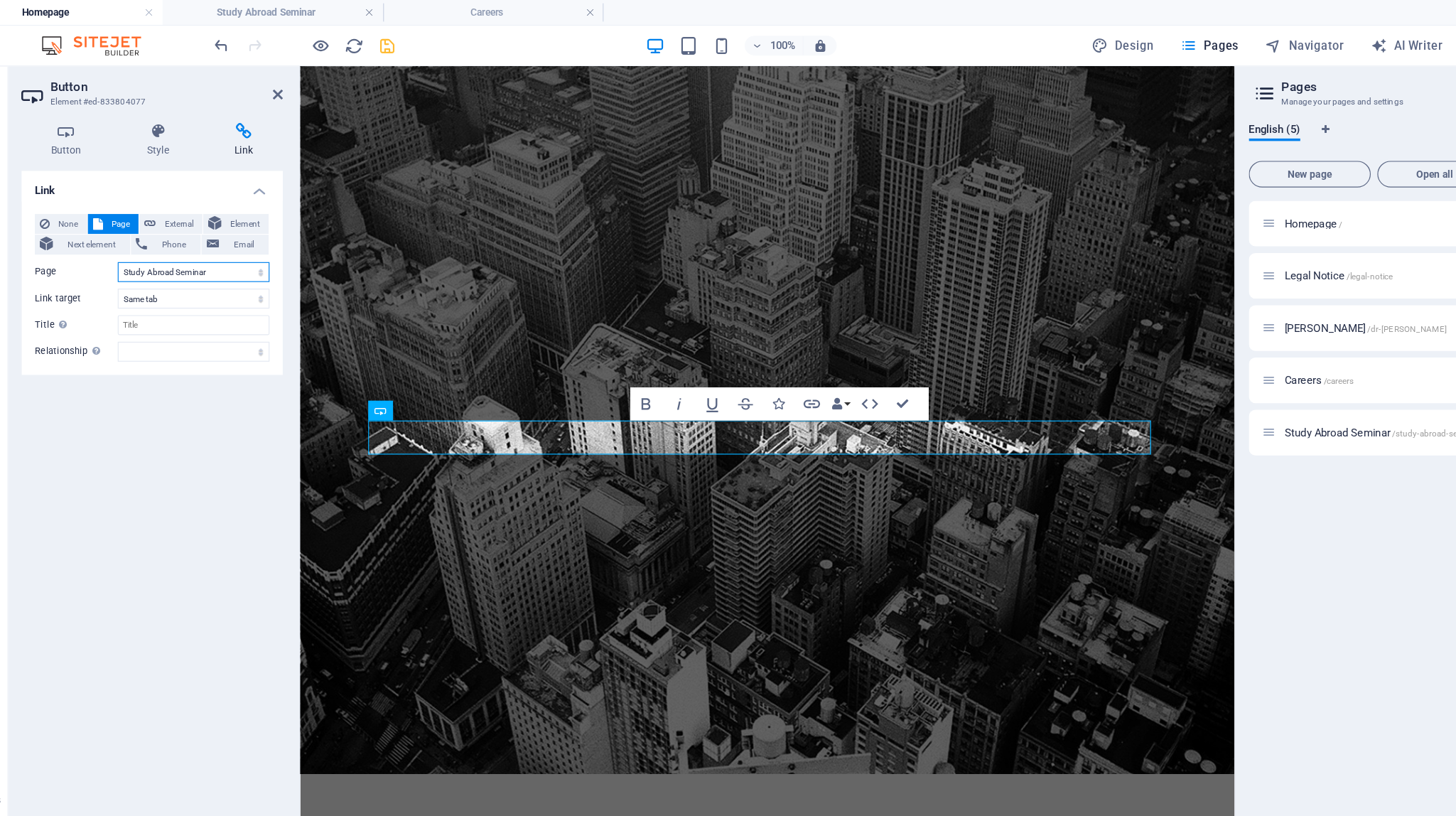
click at [151, 224] on select "Homepage Legal Notice [PERSON_NAME] Careers Study Abroad Seminar" at bounding box center [216, 232] width 130 height 17
click at [209, 259] on select "New tab Same tab Overlay" at bounding box center [216, 255] width 130 height 17
click at [224, 277] on input "Title Additional link description, should not be the same as the link text. The…" at bounding box center [216, 278] width 130 height 17
paste input "Reserve Your Spot Now"
type input "Reserve Your Spot Now"
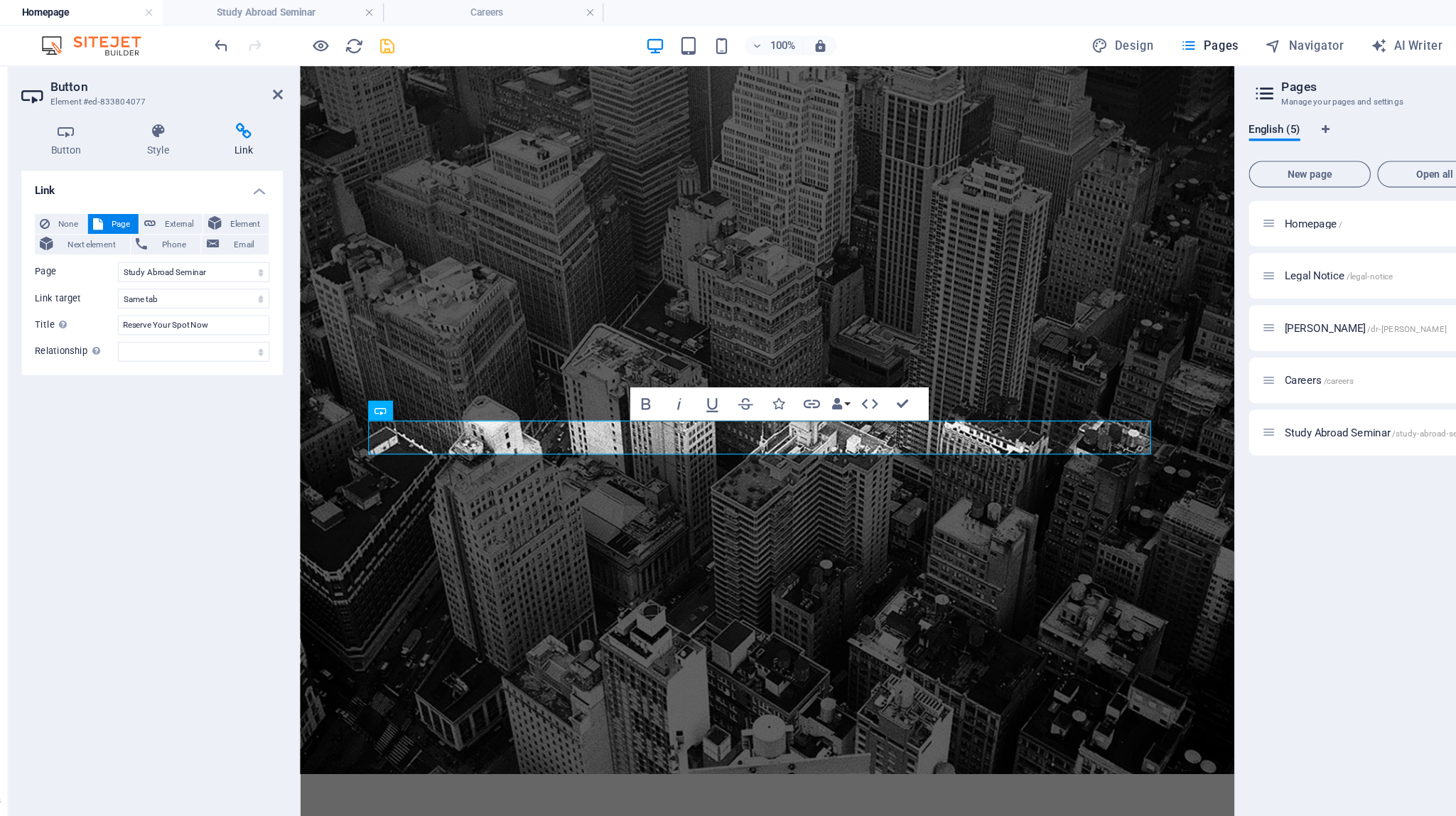
click at [231, 338] on div "Link None Page External Element Next element Phone Email Page Homepage Legal No…" at bounding box center [180, 464] width 224 height 635
click at [378, 45] on icon "save" at bounding box center [382, 39] width 16 height 16
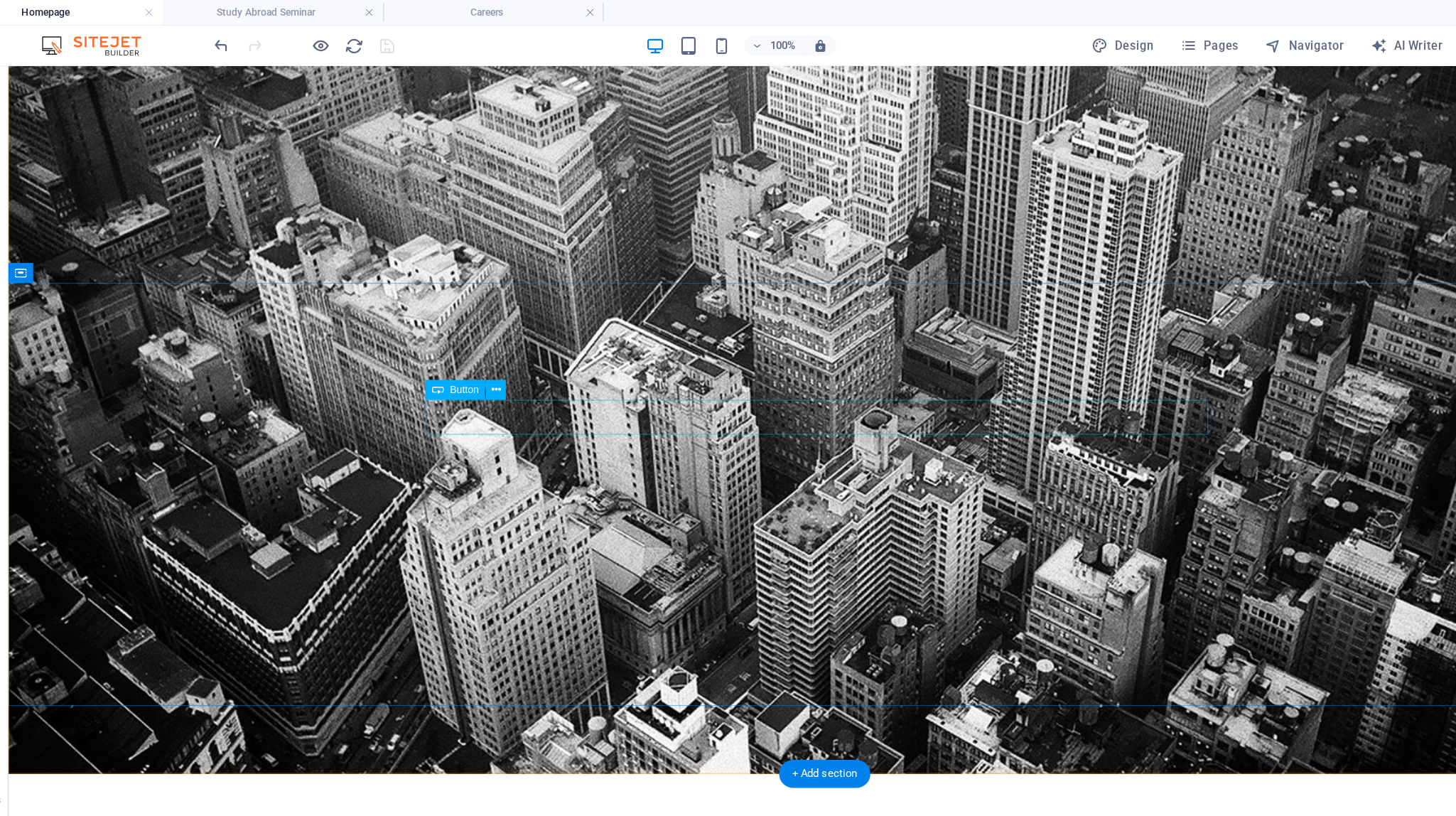
select select "4"
select select
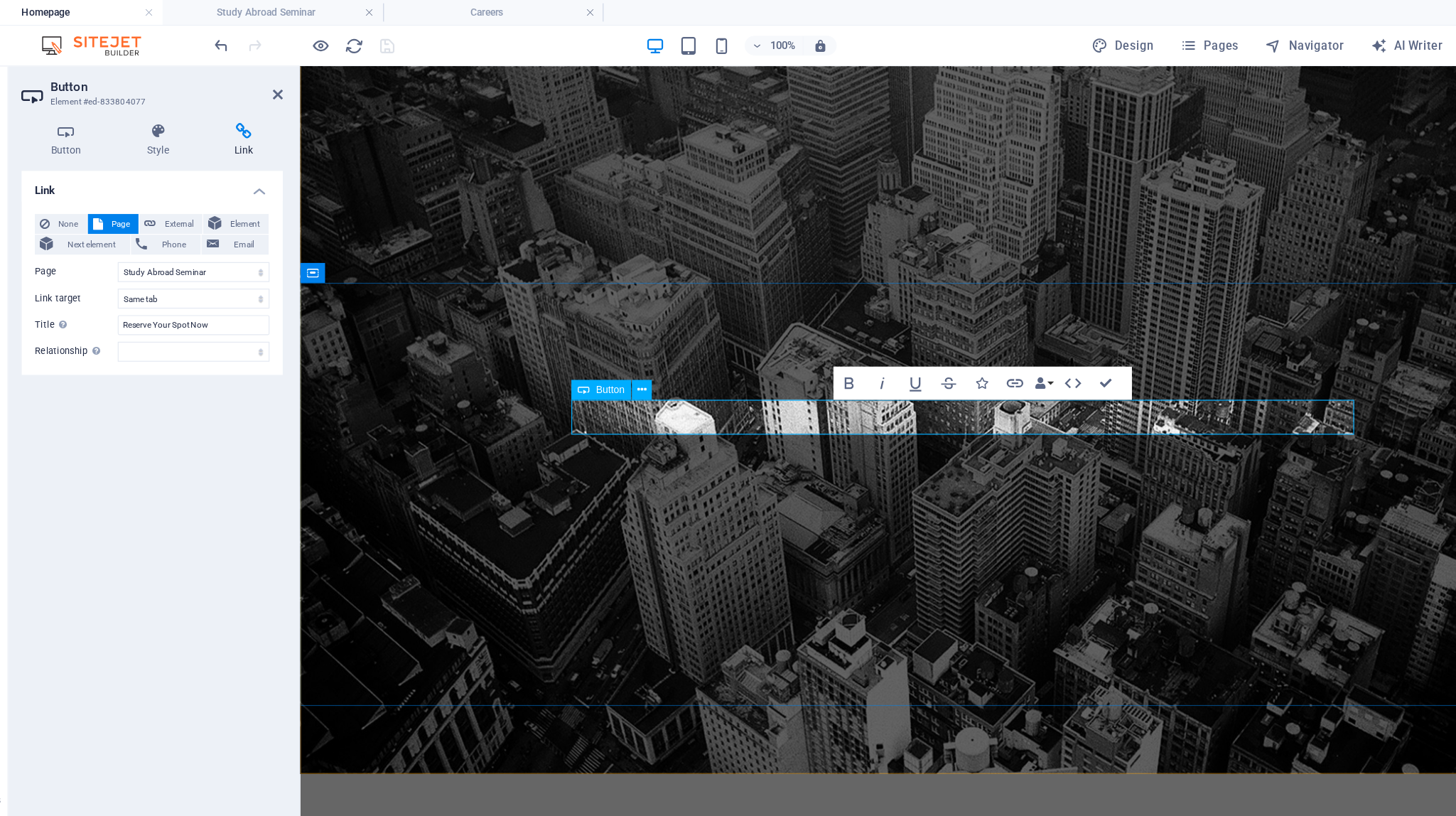
click at [599, 341] on icon at bounding box center [600, 333] width 8 height 15
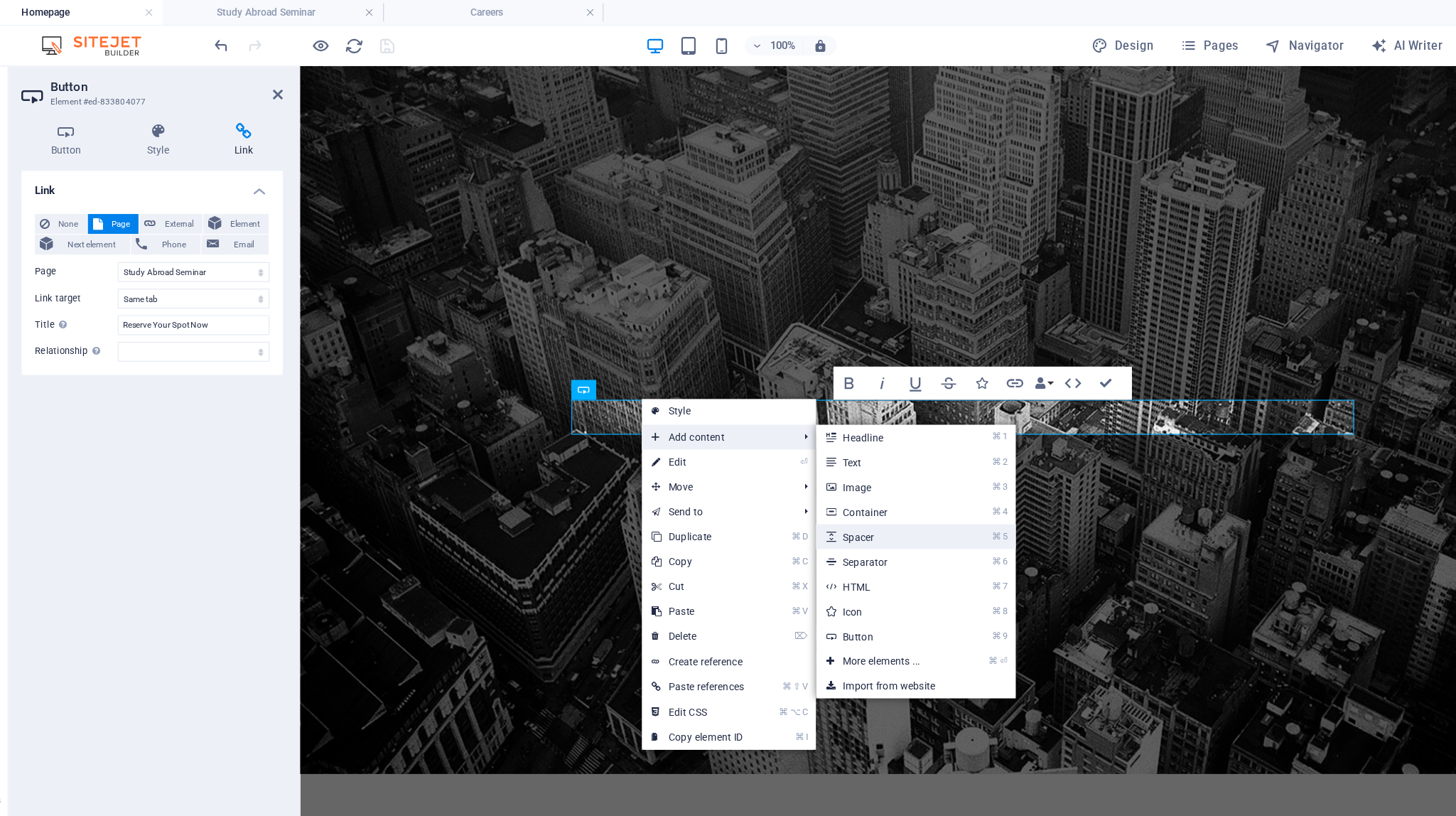
click at [784, 457] on link "⌘ 5 Spacer" at bounding box center [807, 459] width 117 height 21
select select "px"
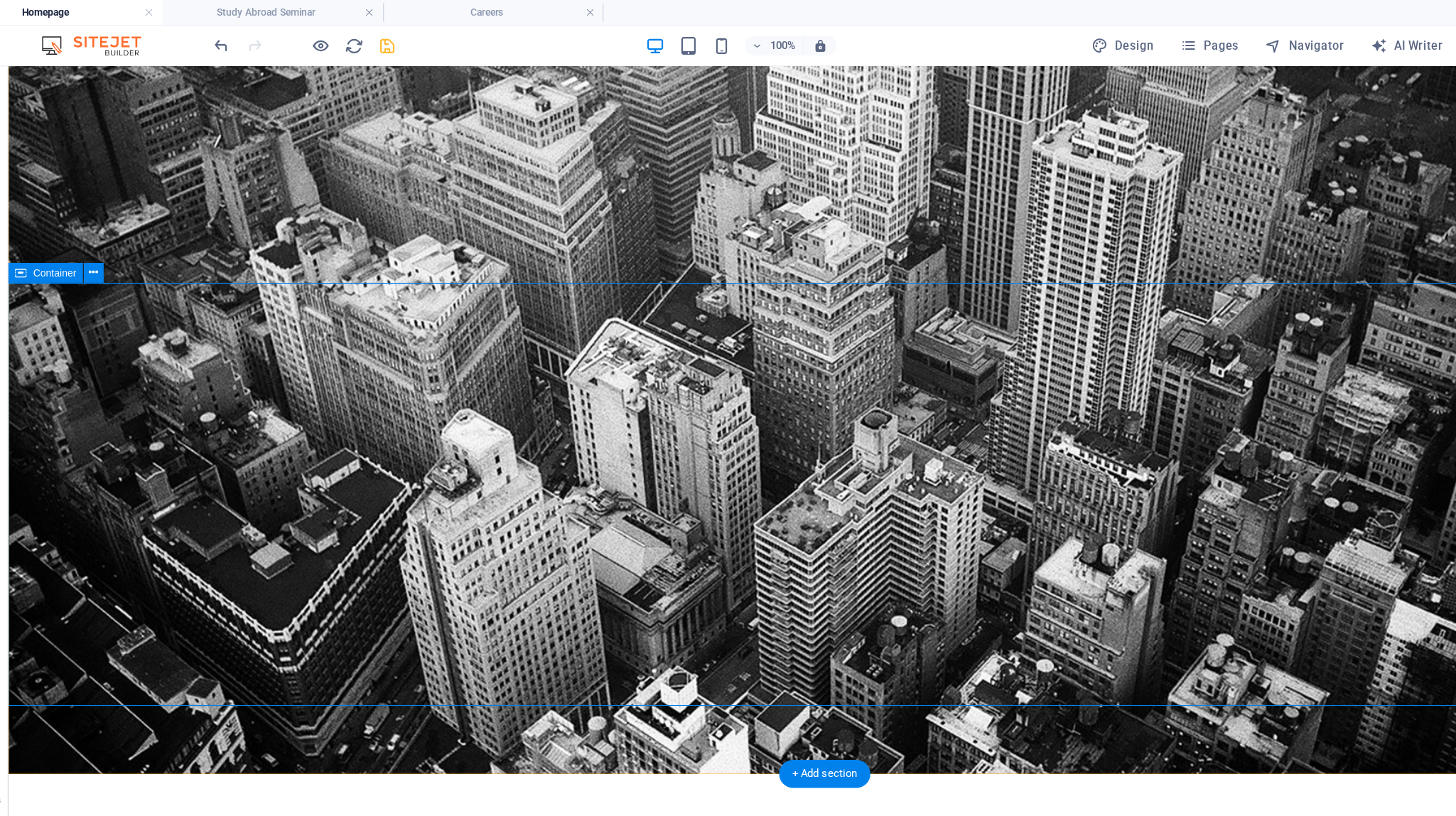
scroll to position [118, 0]
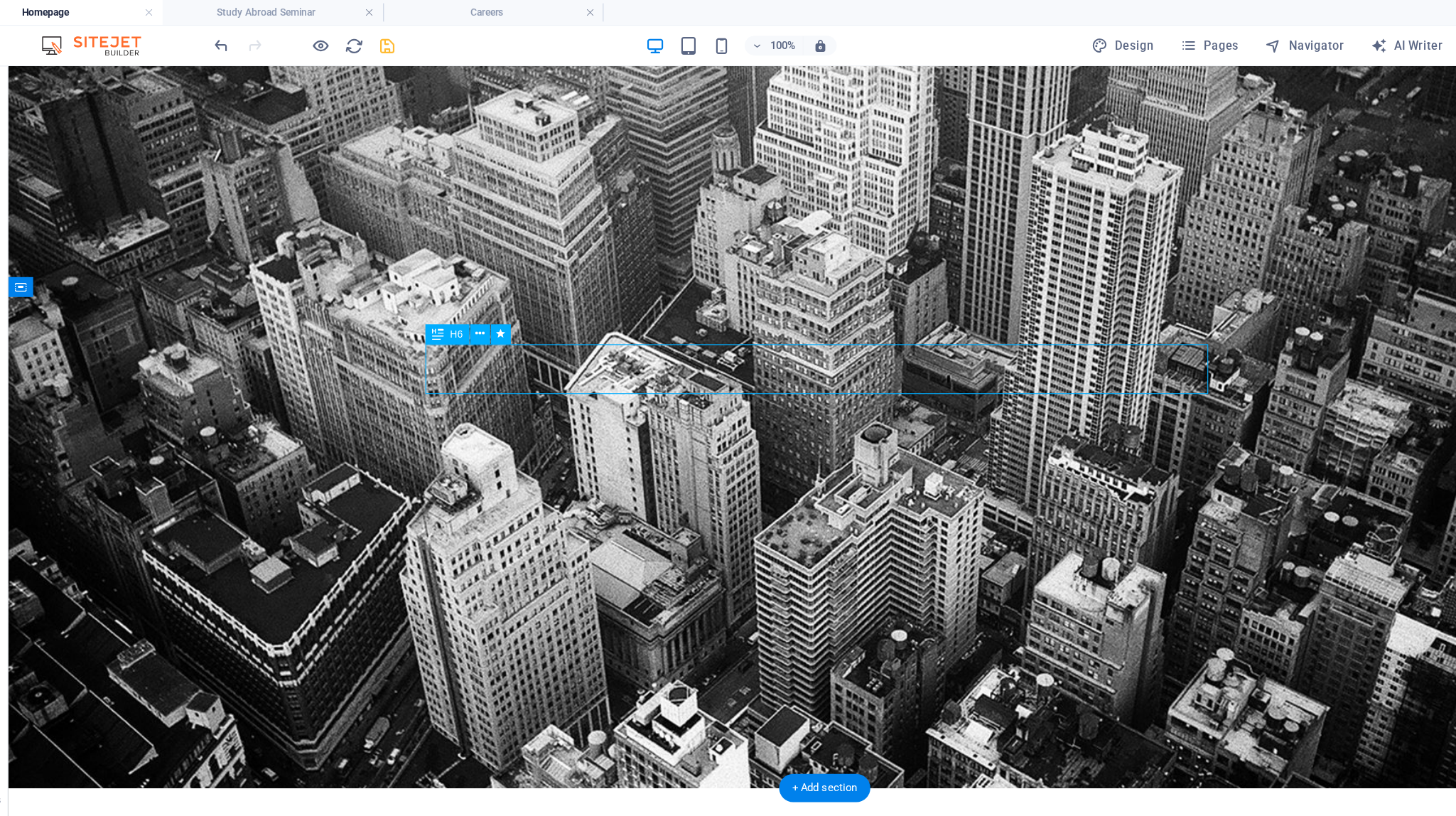
select select "author"
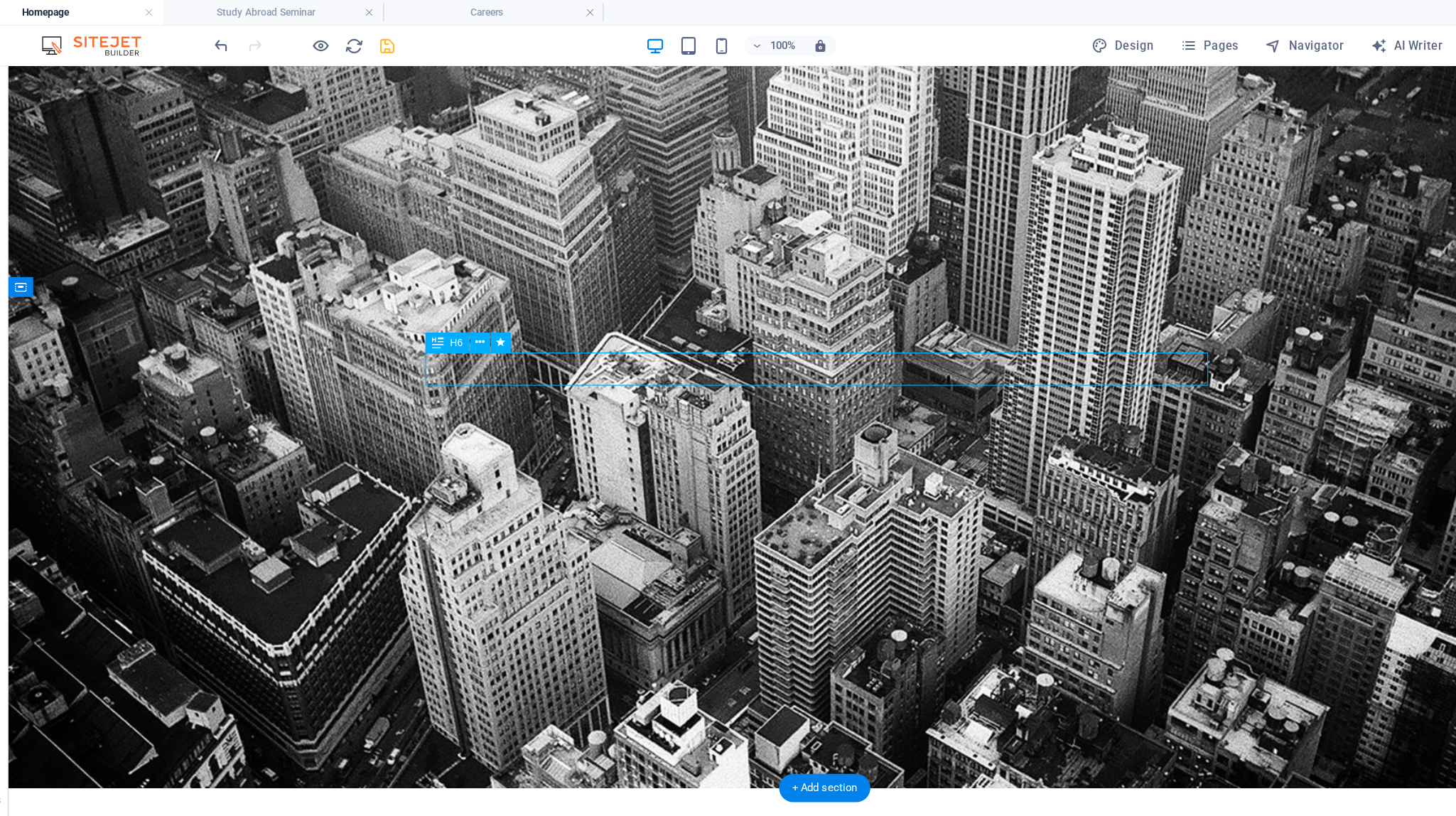
select select "author"
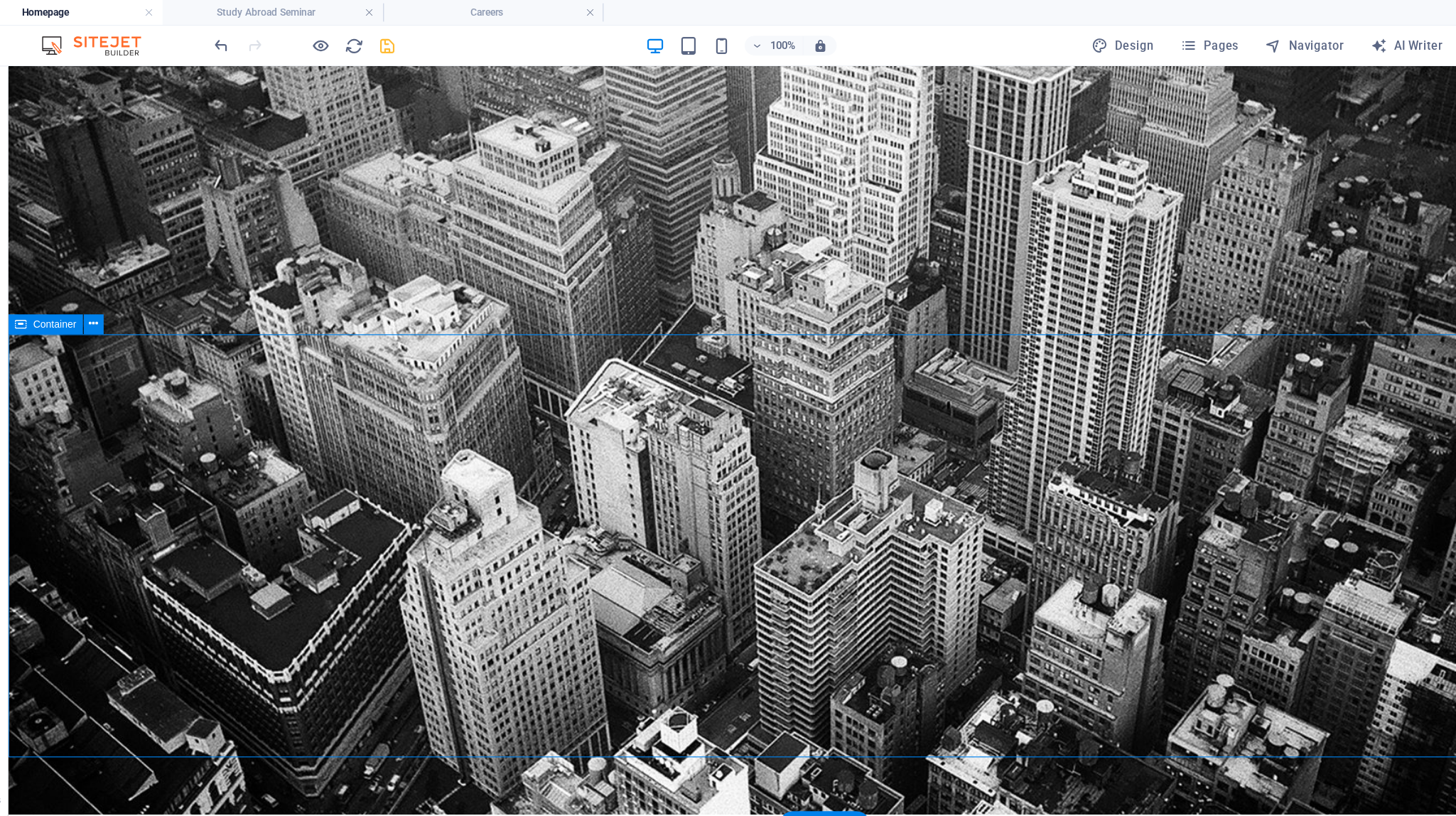
scroll to position [0, 0]
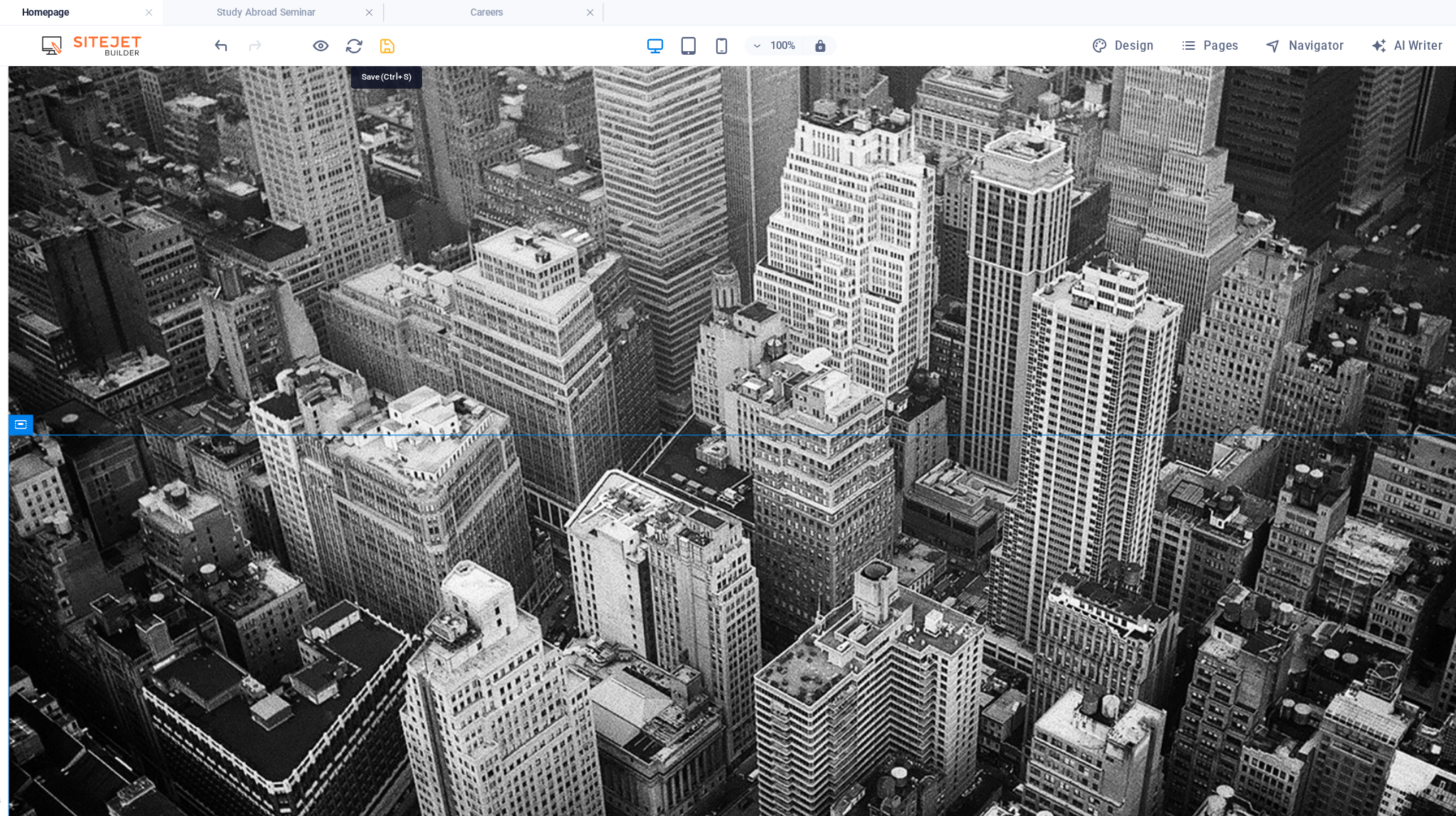
click at [381, 41] on icon "save" at bounding box center [382, 39] width 16 height 16
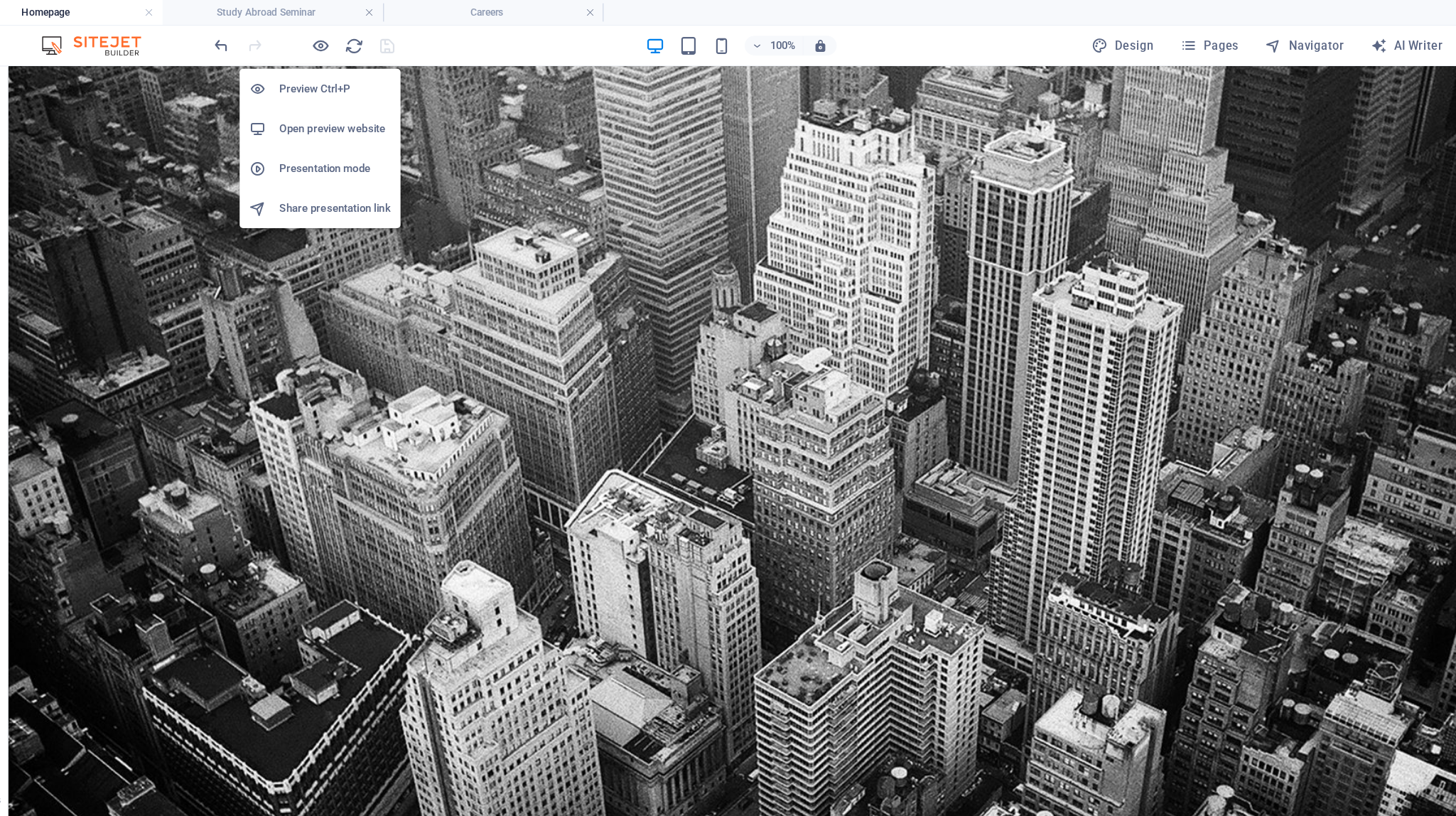
click at [335, 108] on h6 "Open preview website" at bounding box center [336, 110] width 95 height 17
click at [322, 41] on icon "button" at bounding box center [325, 39] width 16 height 16
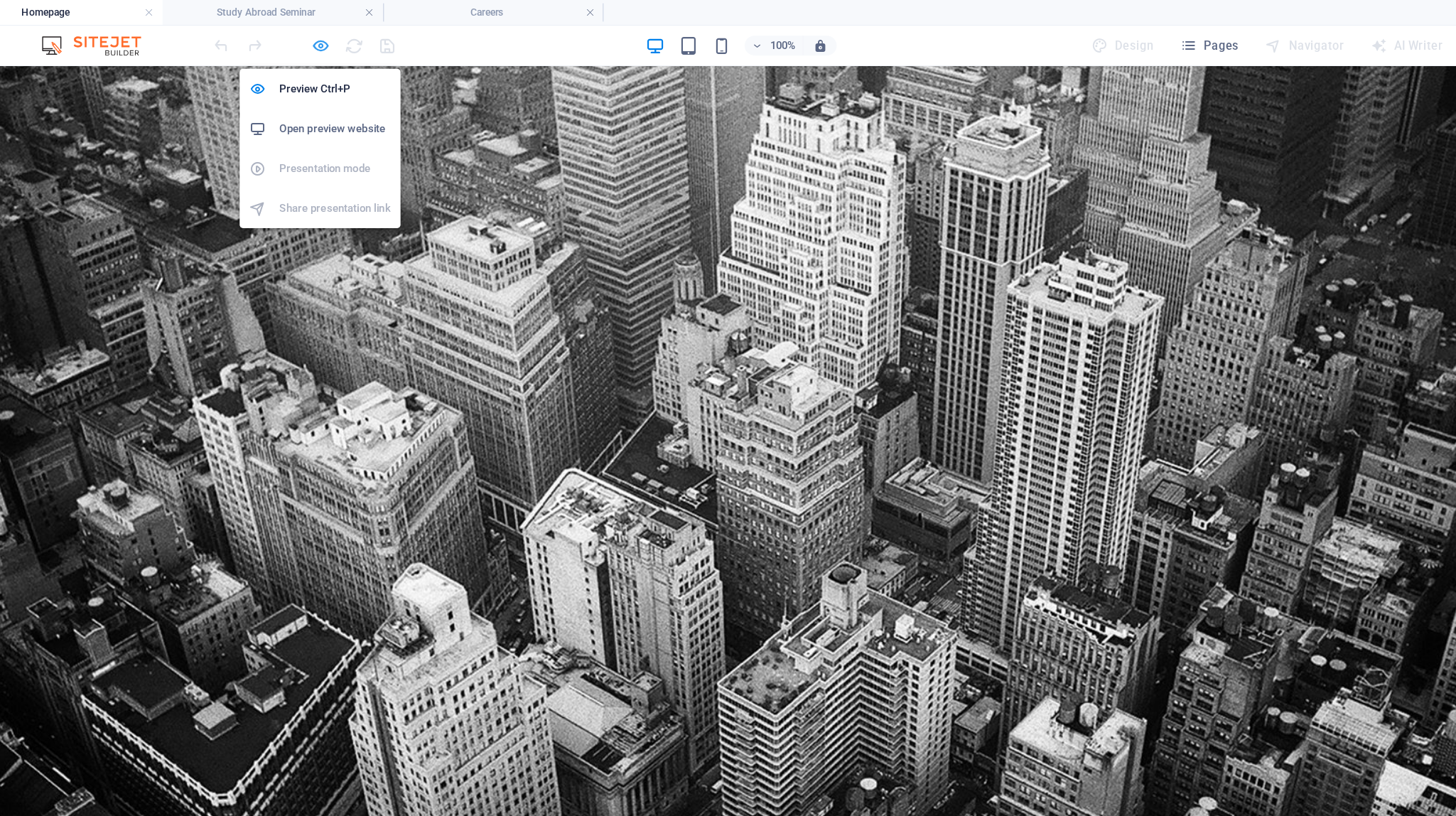
click at [321, 31] on icon "button" at bounding box center [325, 39] width 16 height 16
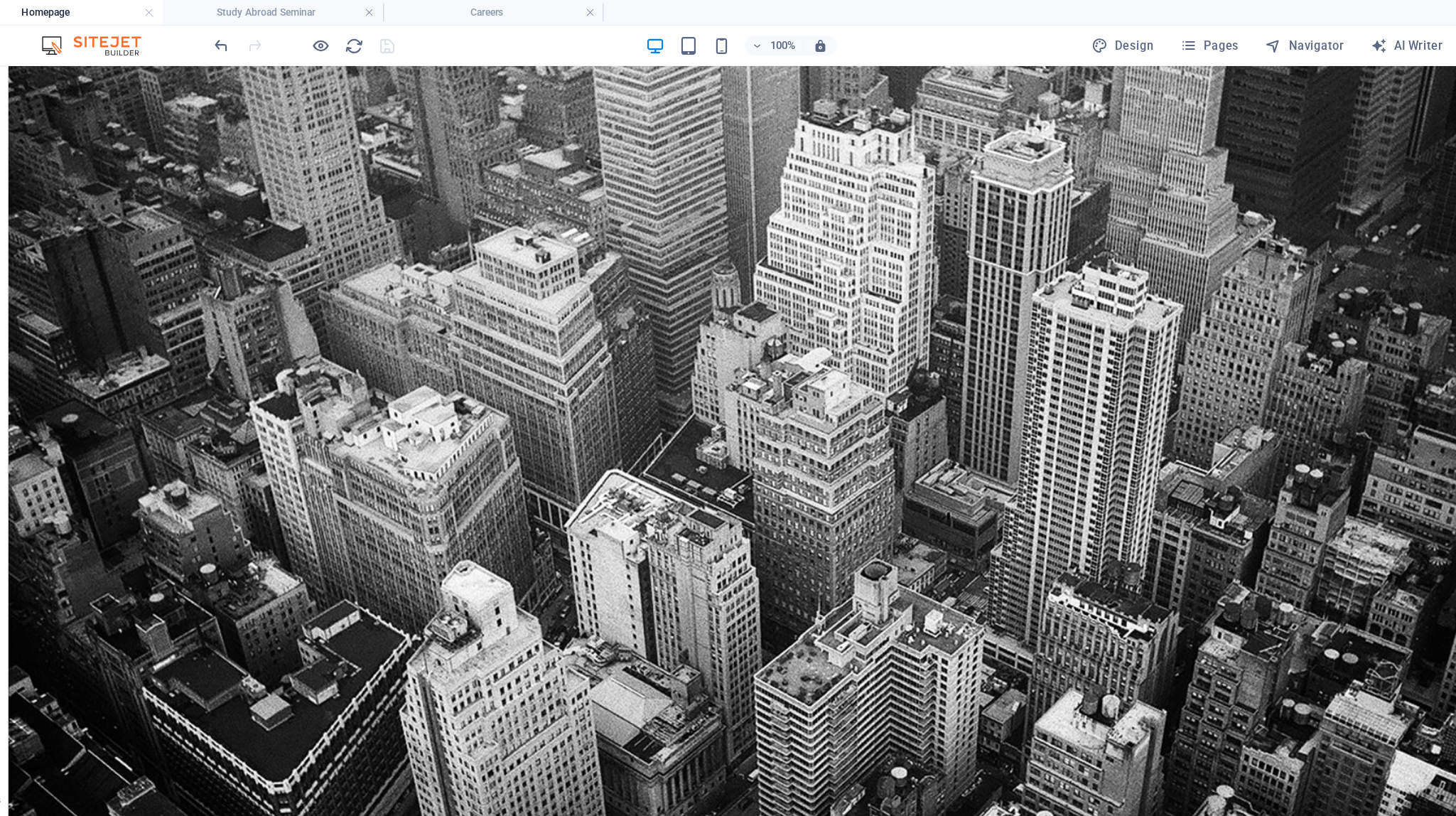
click at [144, 18] on h4 "Homepage" at bounding box center [94, 11] width 189 height 16
click at [364, 11] on link at bounding box center [367, 11] width 9 height 13
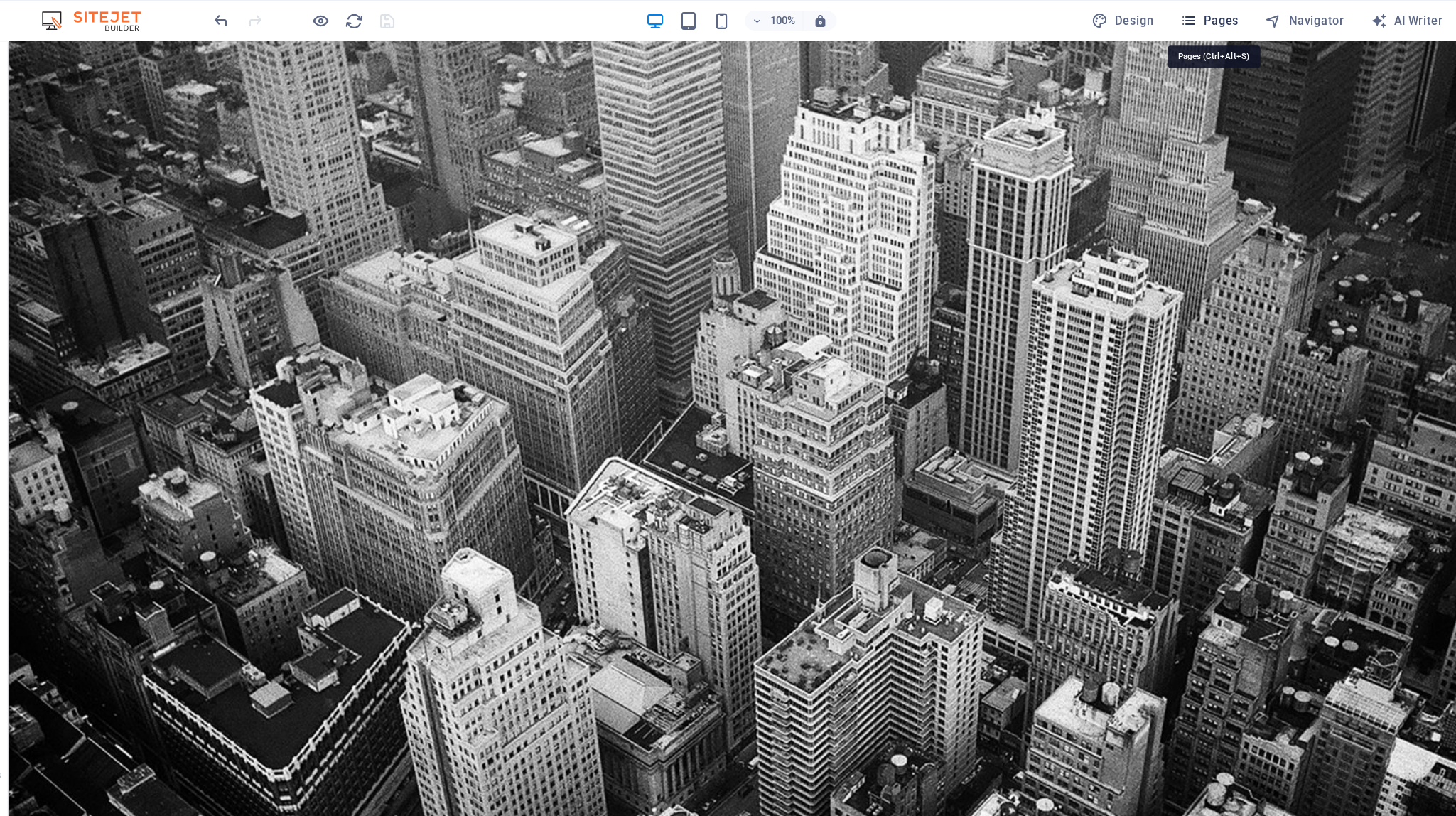
click at [899, 20] on span "Pages" at bounding box center [1086, 18] width 50 height 14
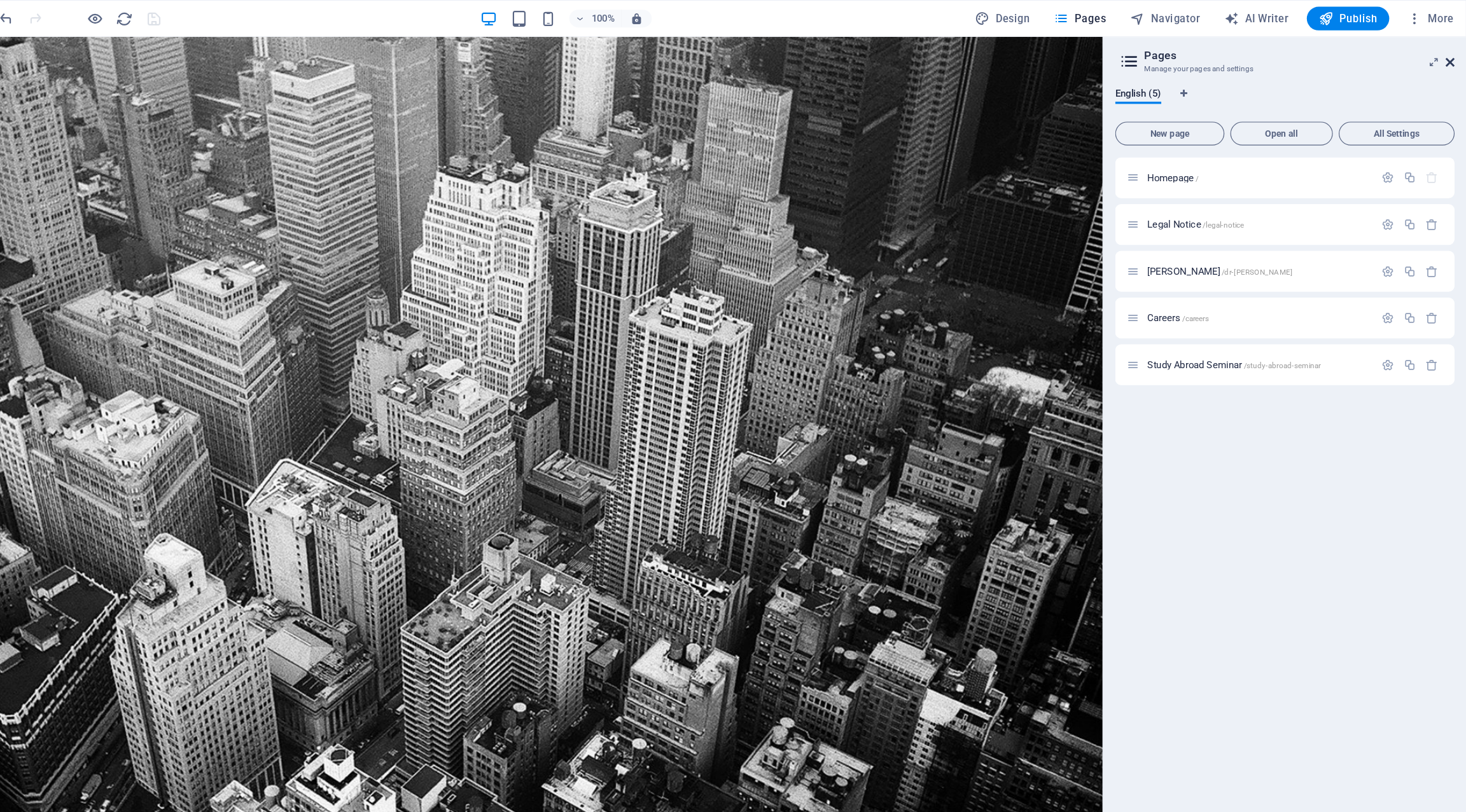
click at [804, 55] on icon at bounding box center [1452, 53] width 8 height 10
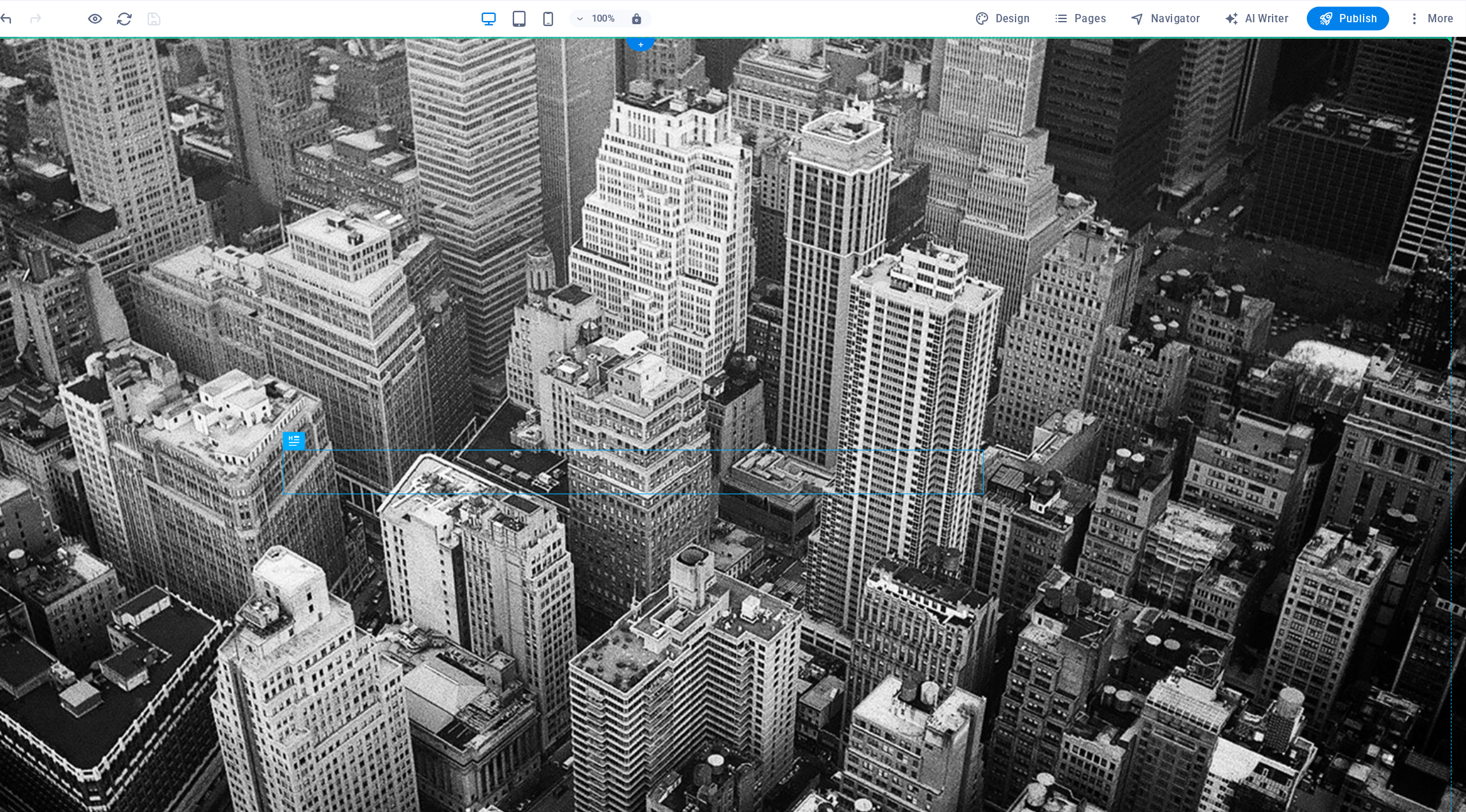
drag, startPoint x: 267, startPoint y: 408, endPoint x: 496, endPoint y: 386, distance: 230.1
click at [804, 24] on button "Pages" at bounding box center [1134, 16] width 55 height 21
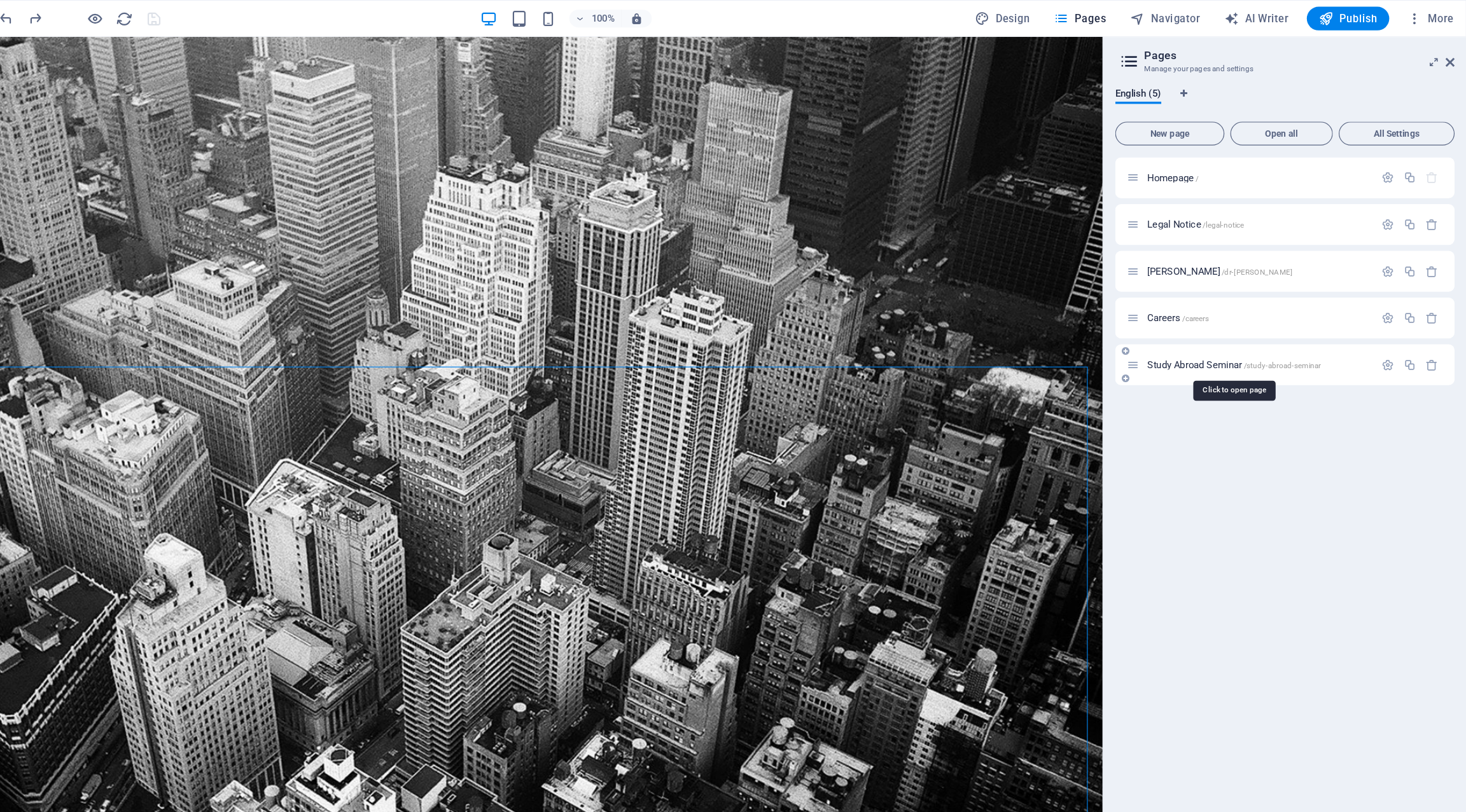
click at [804, 315] on span "Study Abroad Seminar /study-abroad-seminar" at bounding box center [1266, 313] width 149 height 10
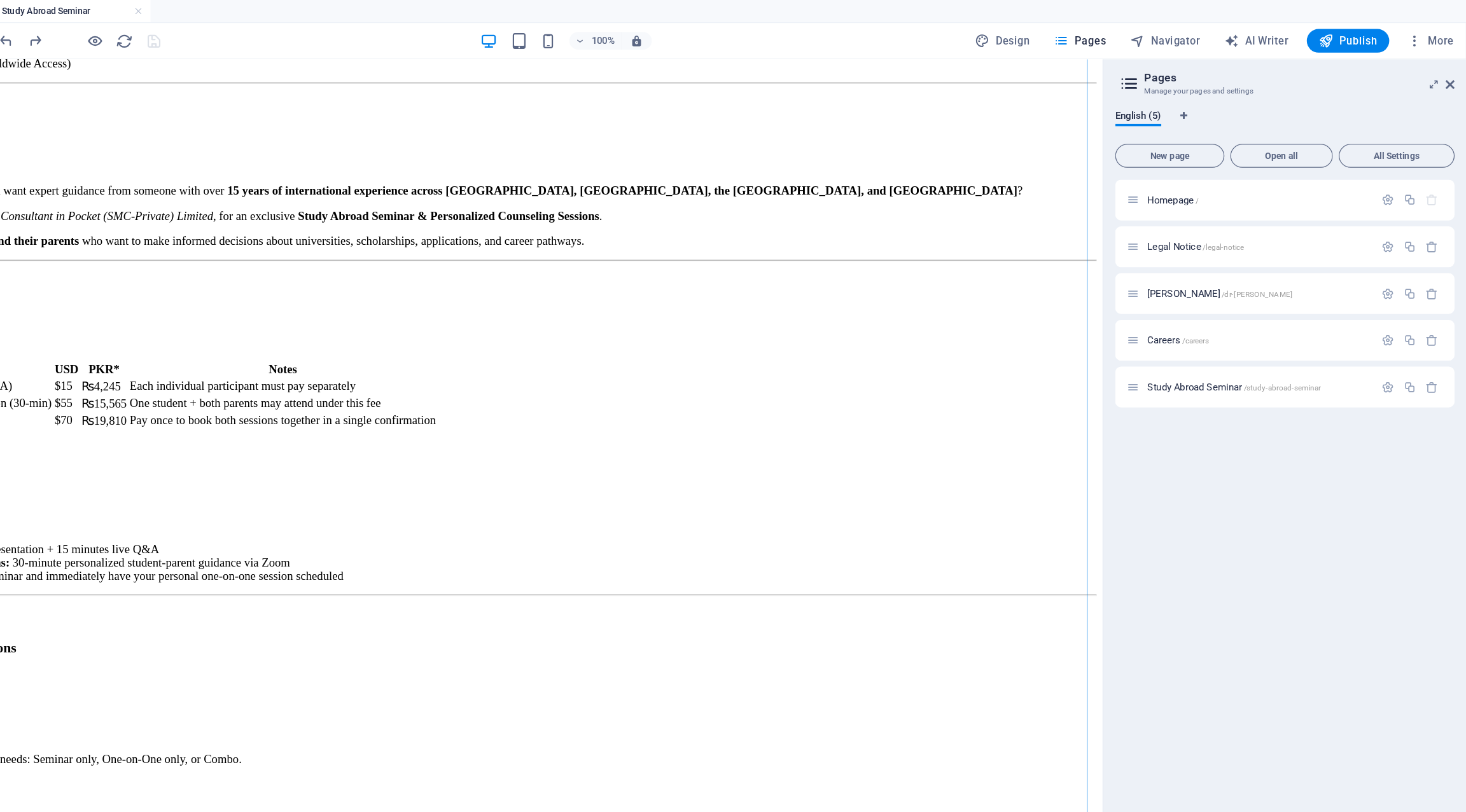
scroll to position [248, 0]
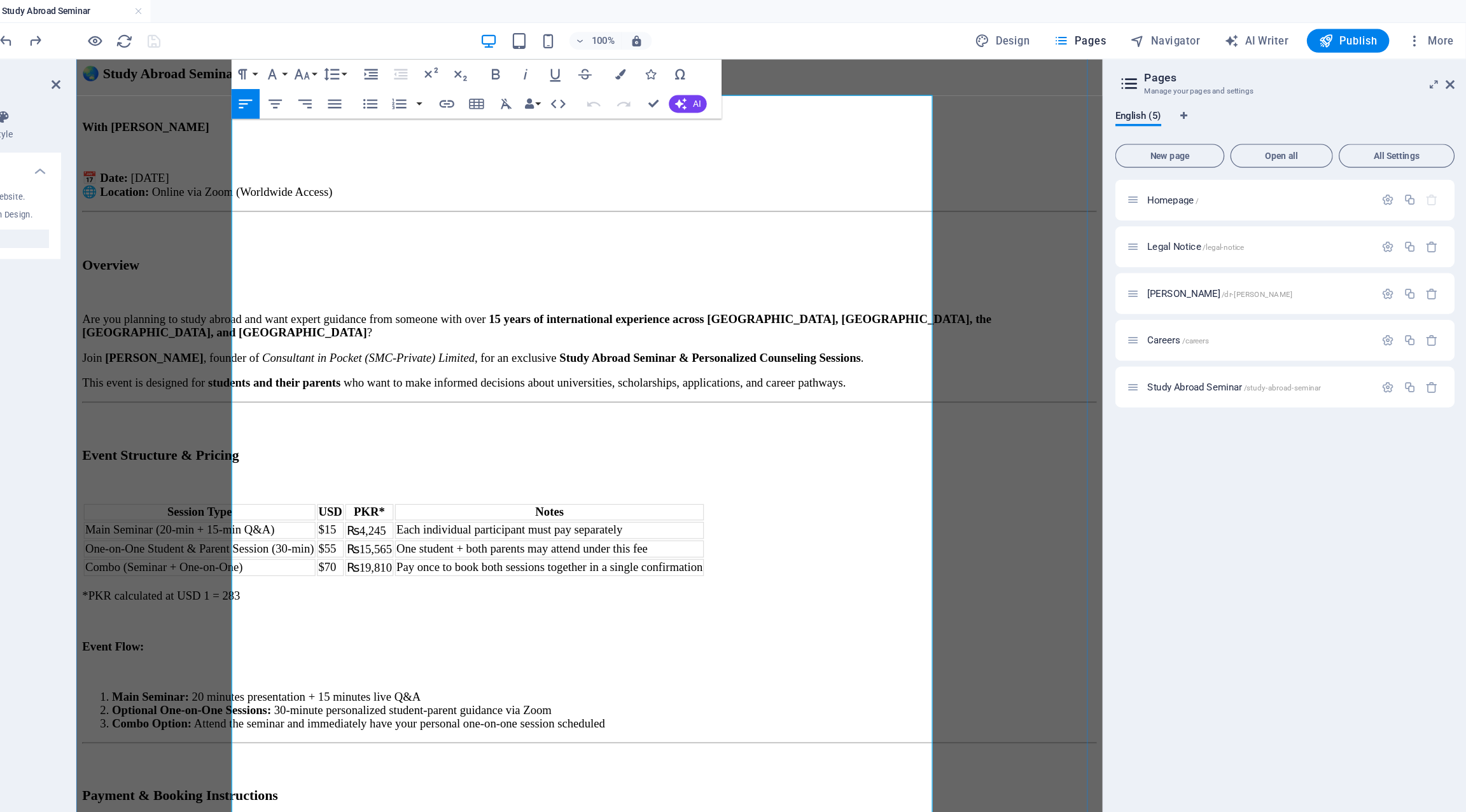
scroll to position [244, 0]
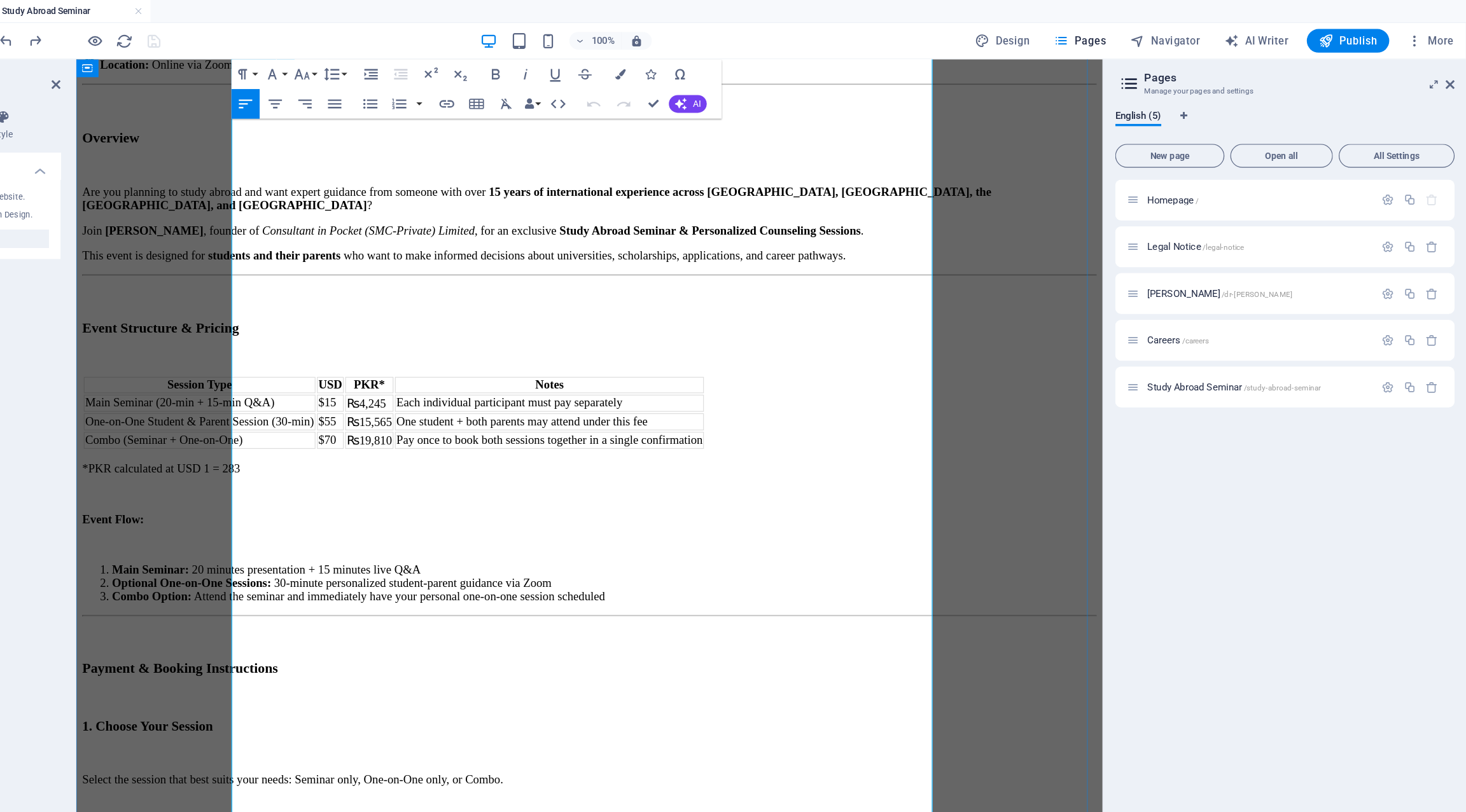
click at [503, 379] on td "Pay once to book both sessions together in a single confirmation" at bounding box center [480, 386] width 264 height 14
click at [635, 256] on h3 at bounding box center [515, 264] width 869 height 14
click at [258, 69] on icon at bounding box center [258, 72] width 8 height 10
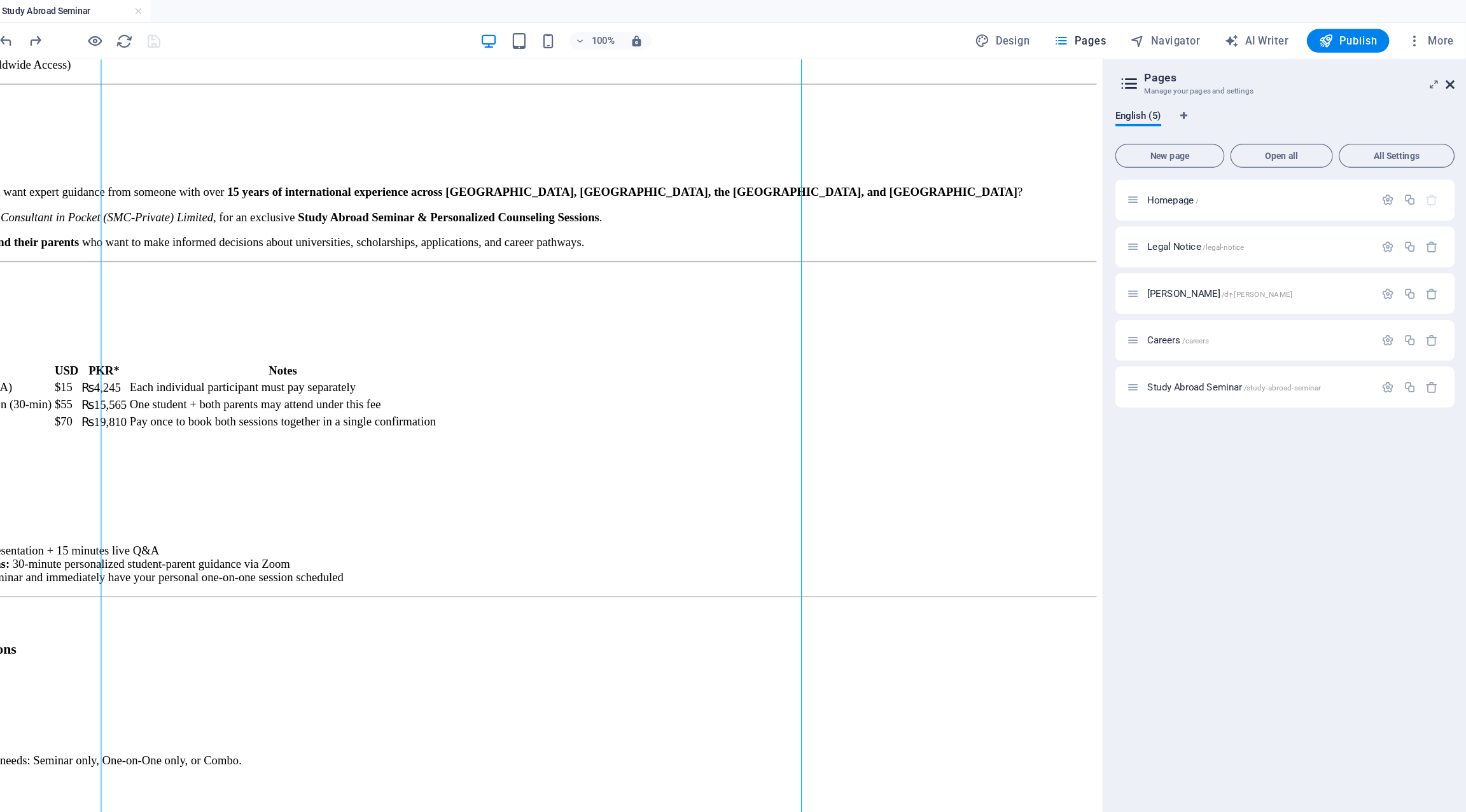
click at [804, 73] on icon at bounding box center [1452, 72] width 8 height 10
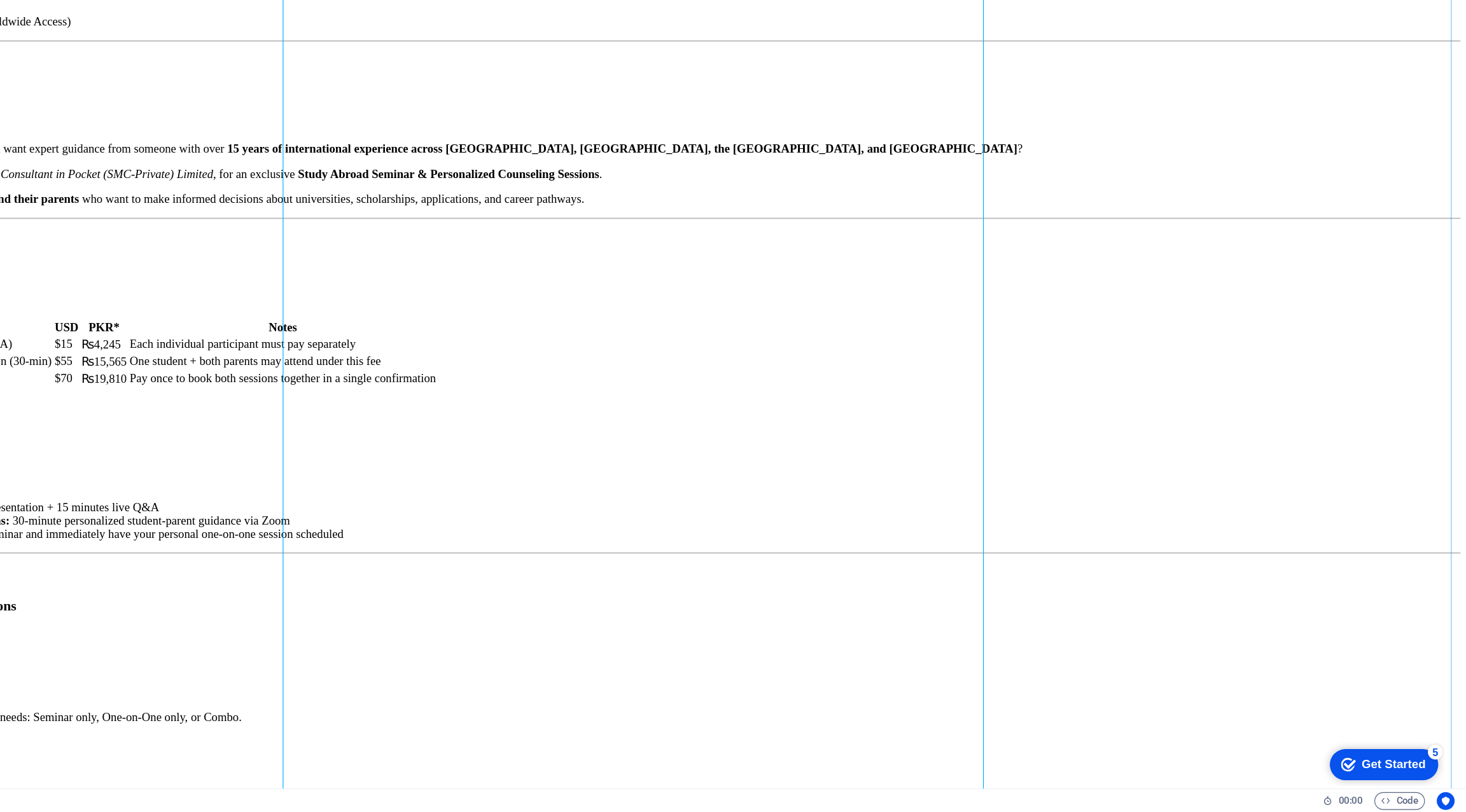
scroll to position [0, 0]
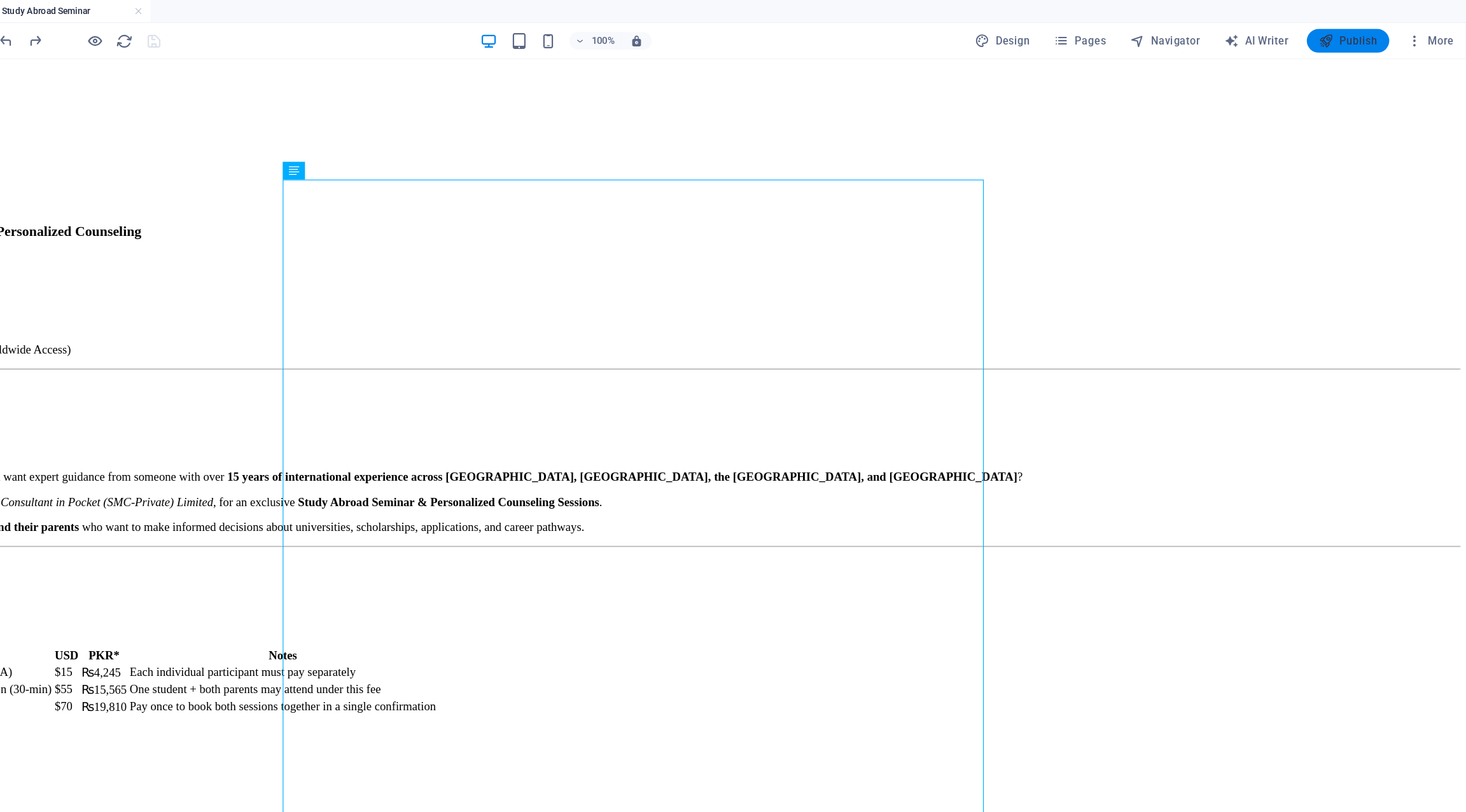
click at [804, 27] on button "Publish" at bounding box center [1364, 35] width 71 height 21
